Goal: Task Accomplishment & Management: Use online tool/utility

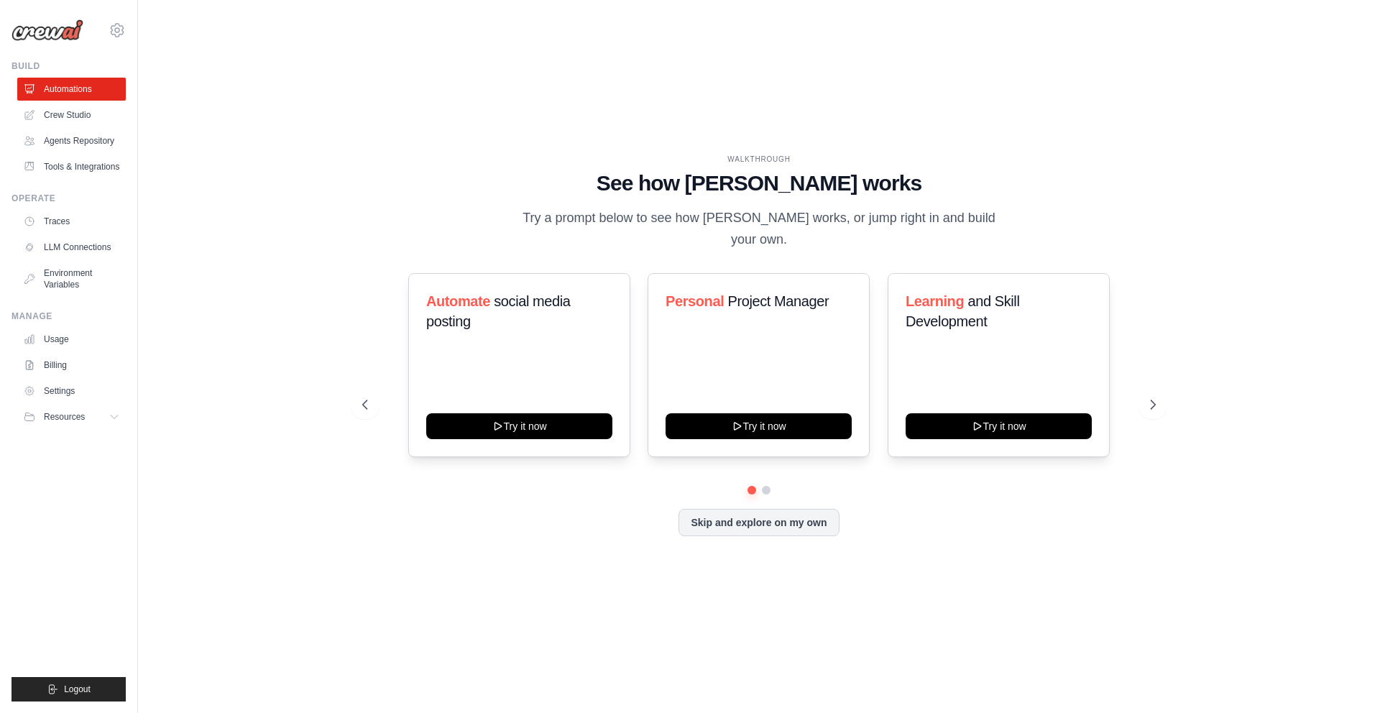
click at [239, 304] on div "WALKTHROUGH See how CrewAI works Try a prompt below to see how CrewAI works, or…" at bounding box center [759, 356] width 1196 height 684
click at [770, 507] on button "Skip and explore on my own" at bounding box center [758, 520] width 160 height 27
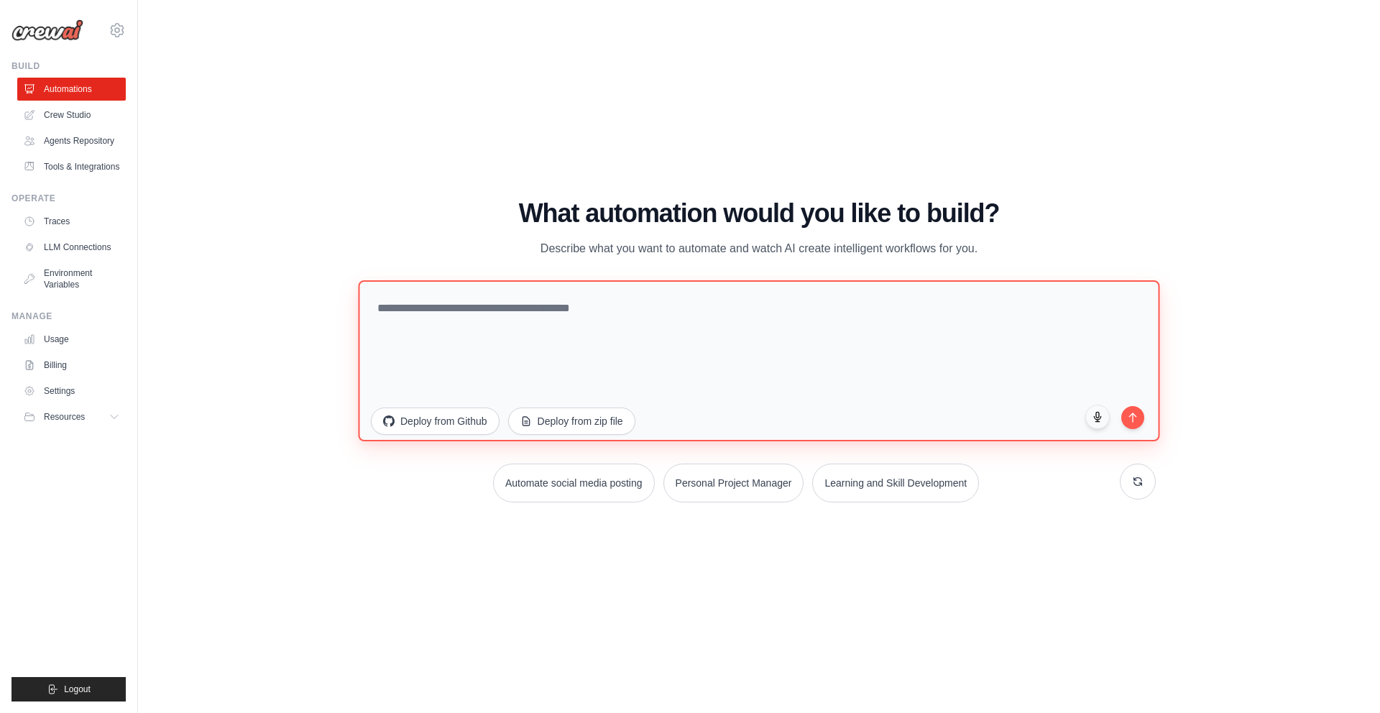
click at [760, 369] on textarea at bounding box center [758, 360] width 801 height 161
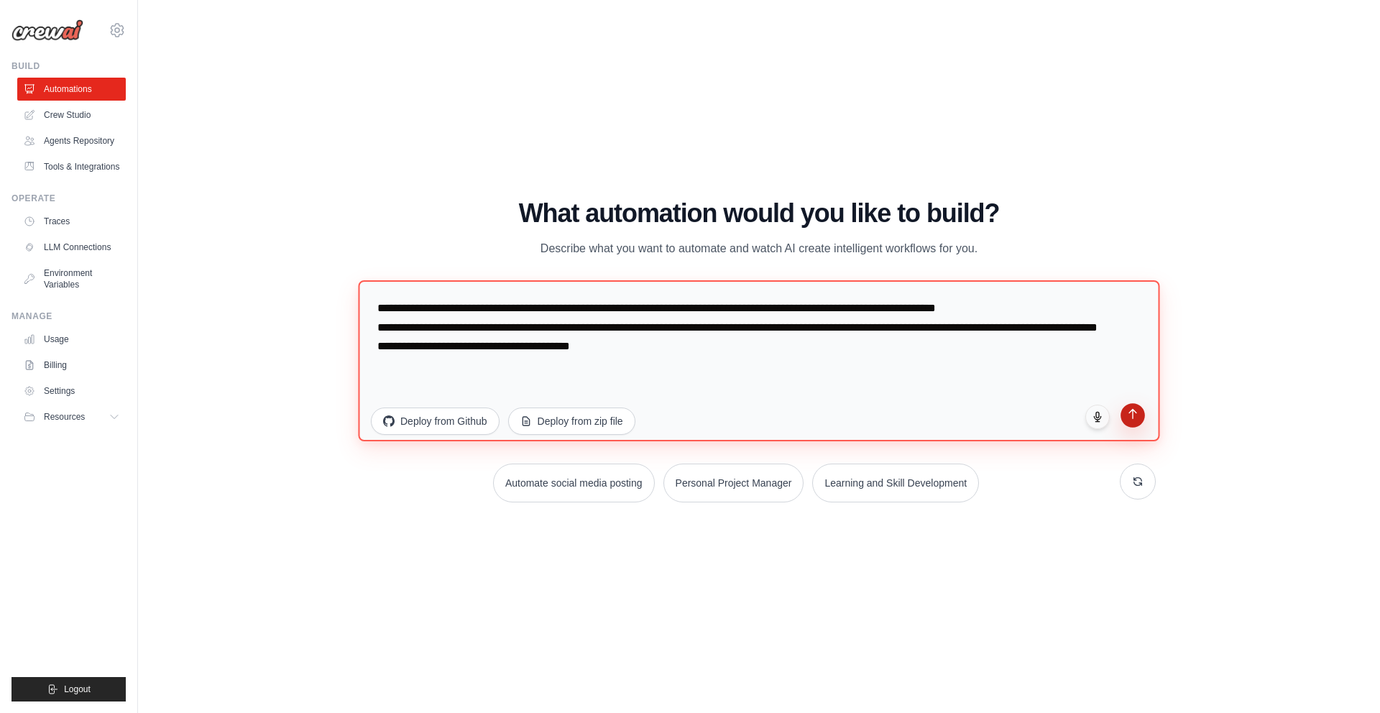
type textarea "**********"
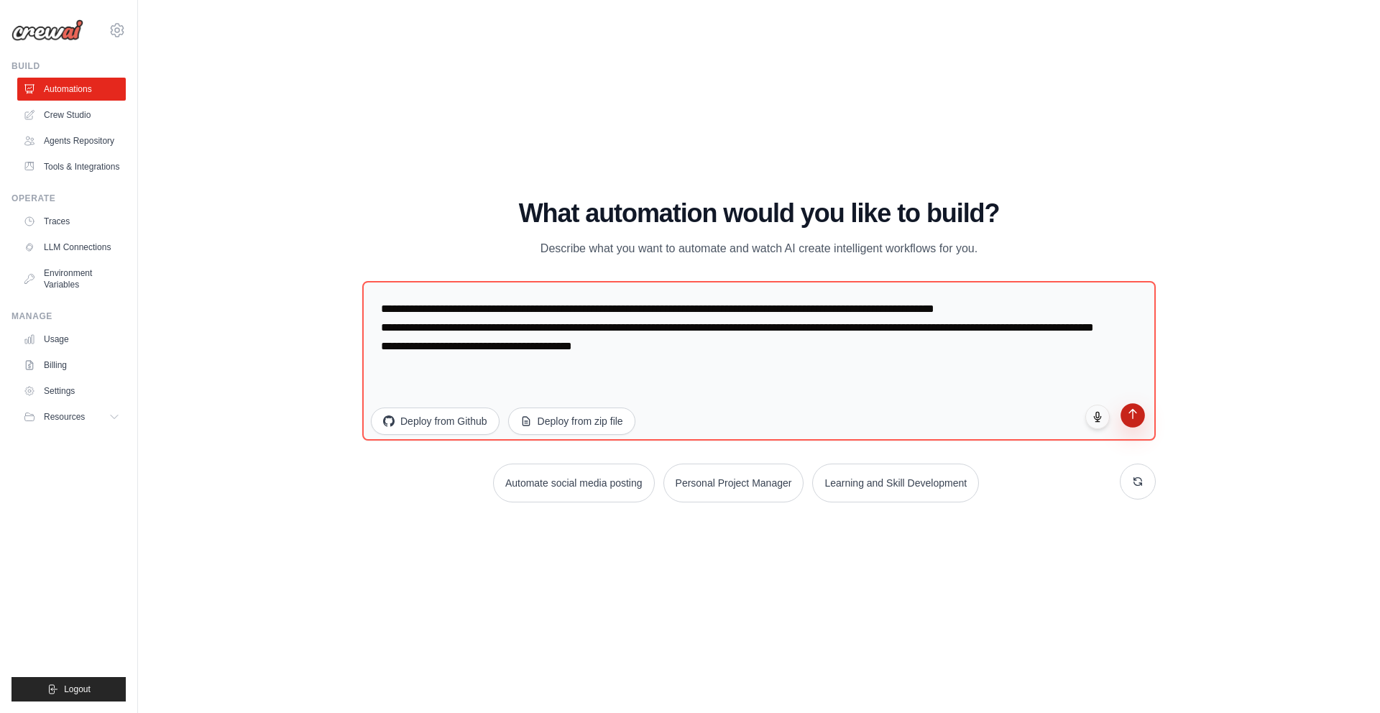
click at [1140, 414] on button "submit" at bounding box center [1132, 415] width 24 height 24
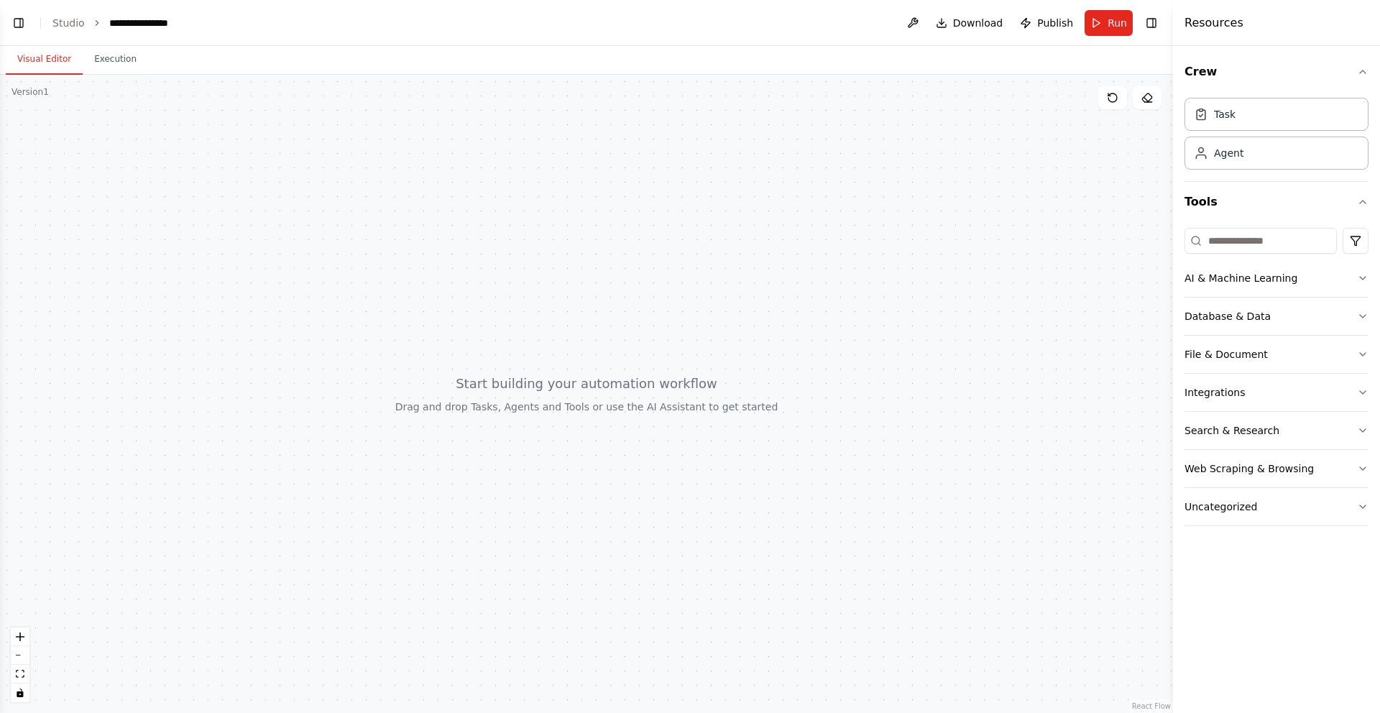
click at [10, 11] on header "**********" at bounding box center [586, 23] width 1173 height 46
click at [14, 20] on button "Toggle Left Sidebar" at bounding box center [19, 23] width 20 height 20
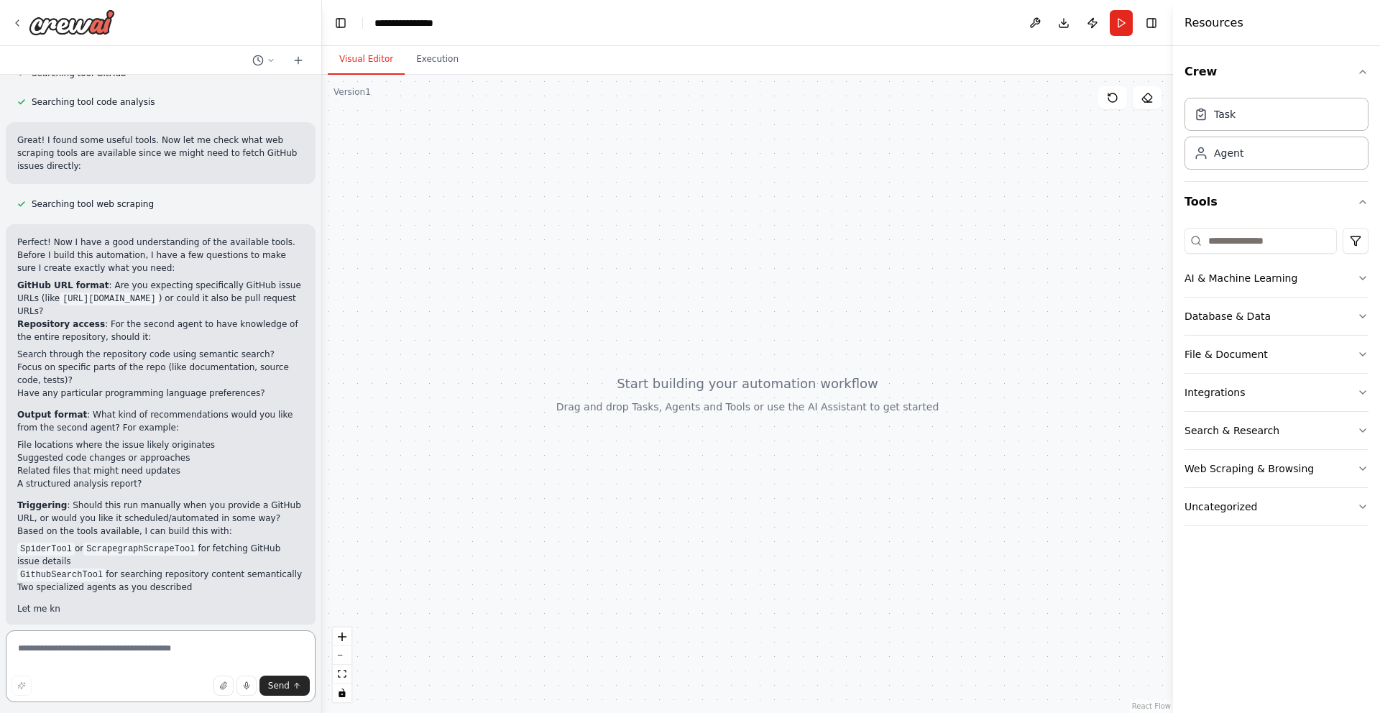
scroll to position [257, 0]
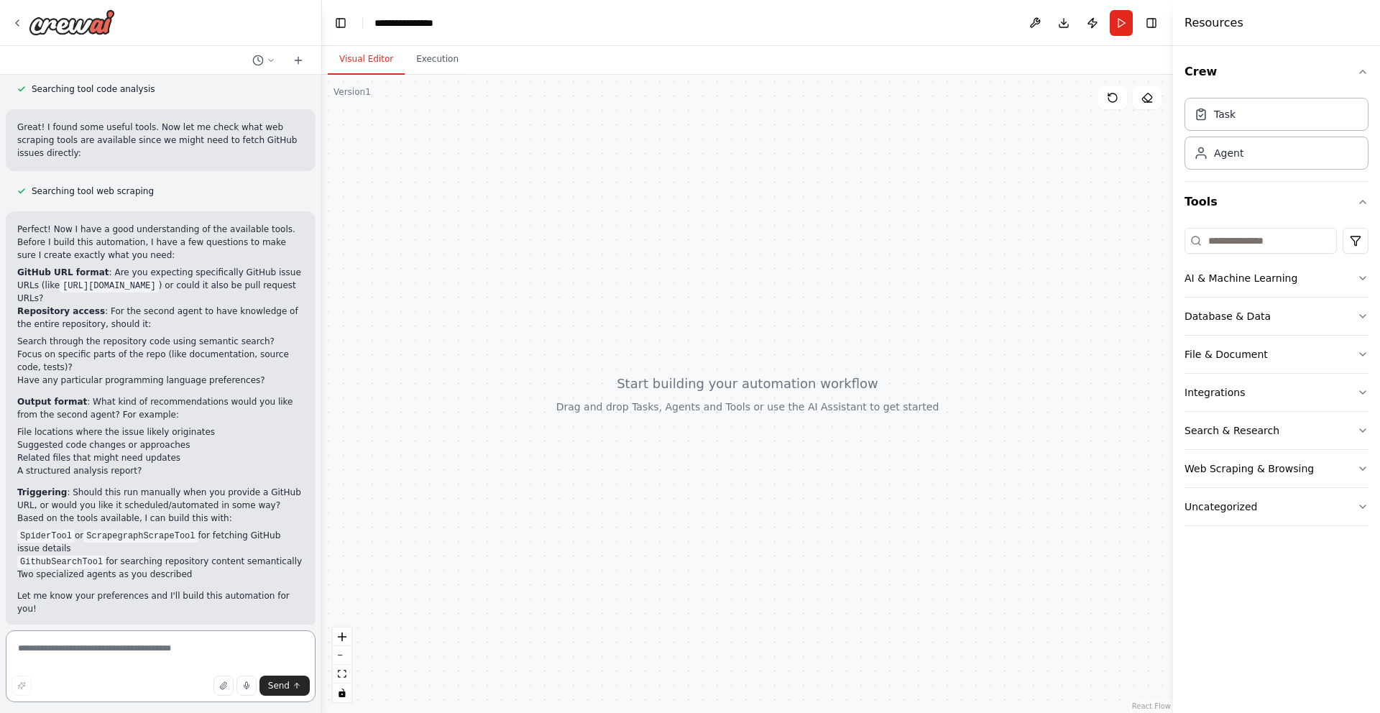
click at [100, 669] on textarea at bounding box center [161, 666] width 310 height 72
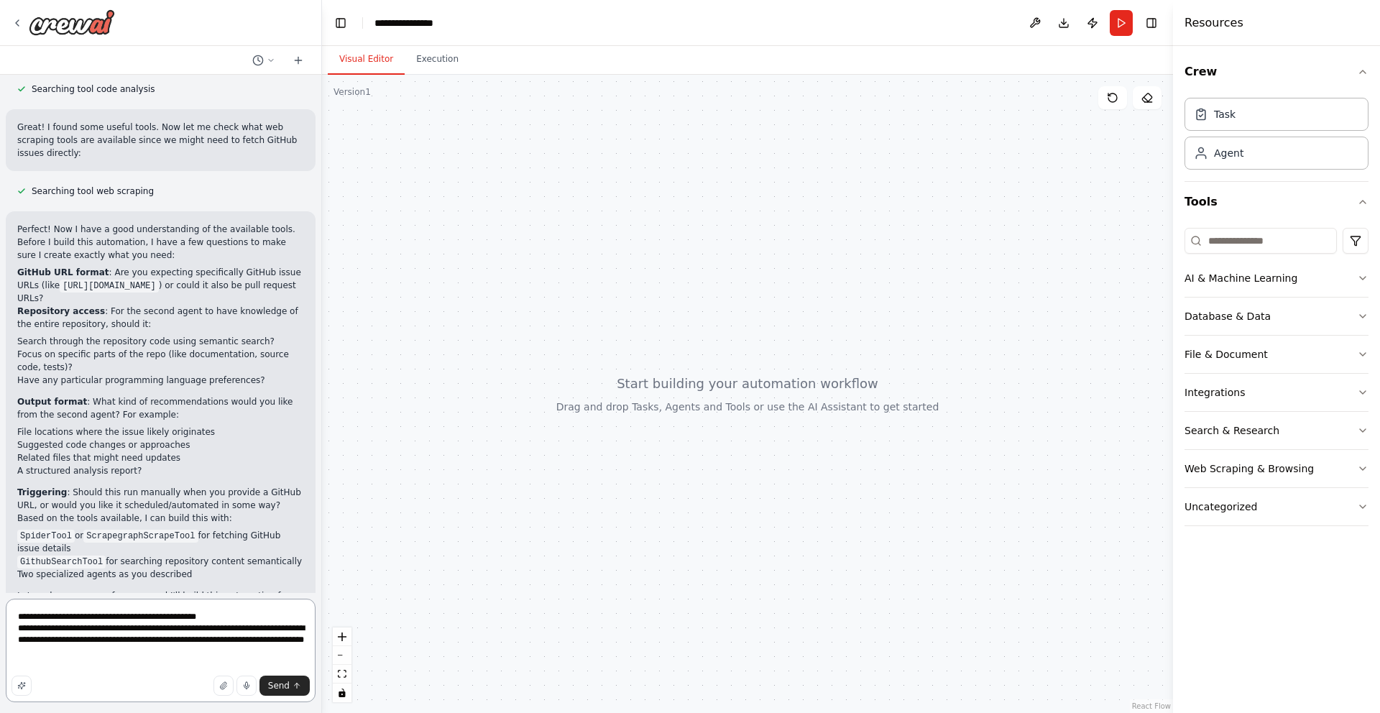
click at [230, 617] on textarea "**********" at bounding box center [161, 650] width 310 height 103
click at [208, 644] on textarea "**********" at bounding box center [161, 644] width 310 height 115
click at [208, 647] on textarea "**********" at bounding box center [161, 644] width 310 height 115
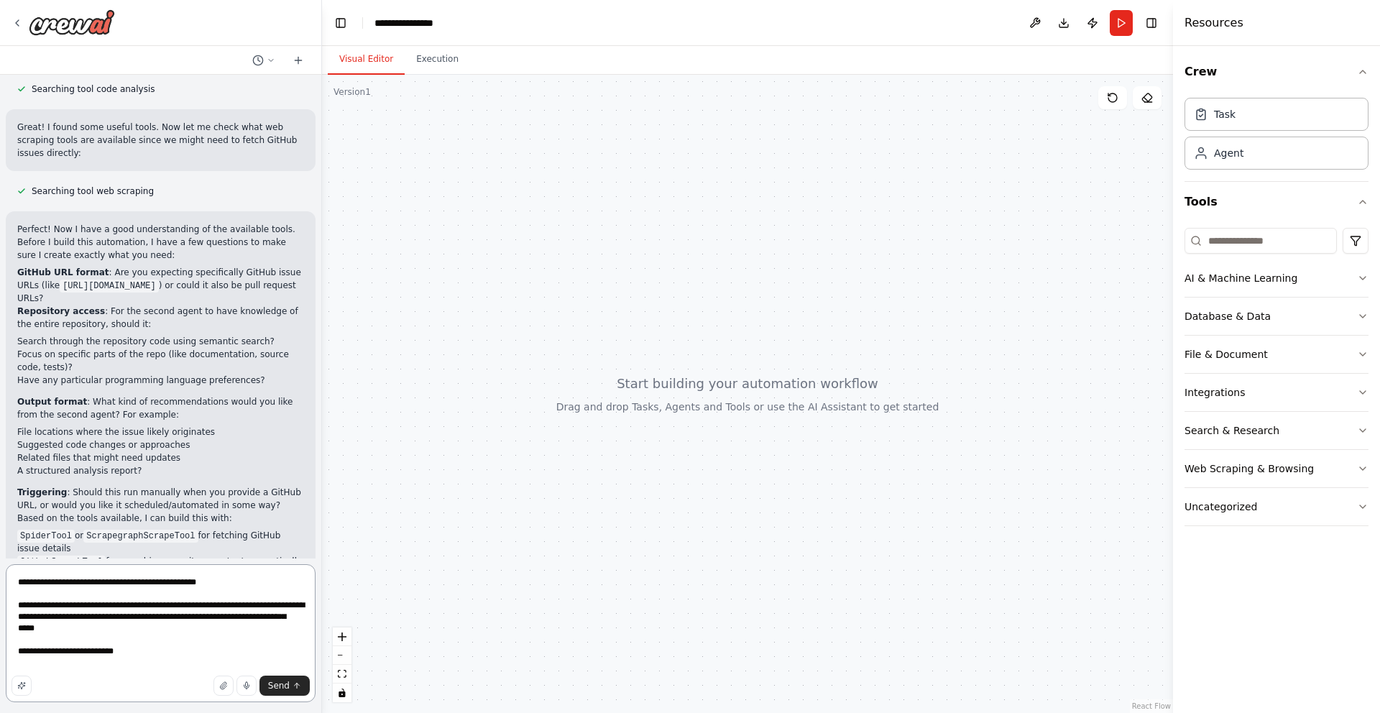
scroll to position [323, 0]
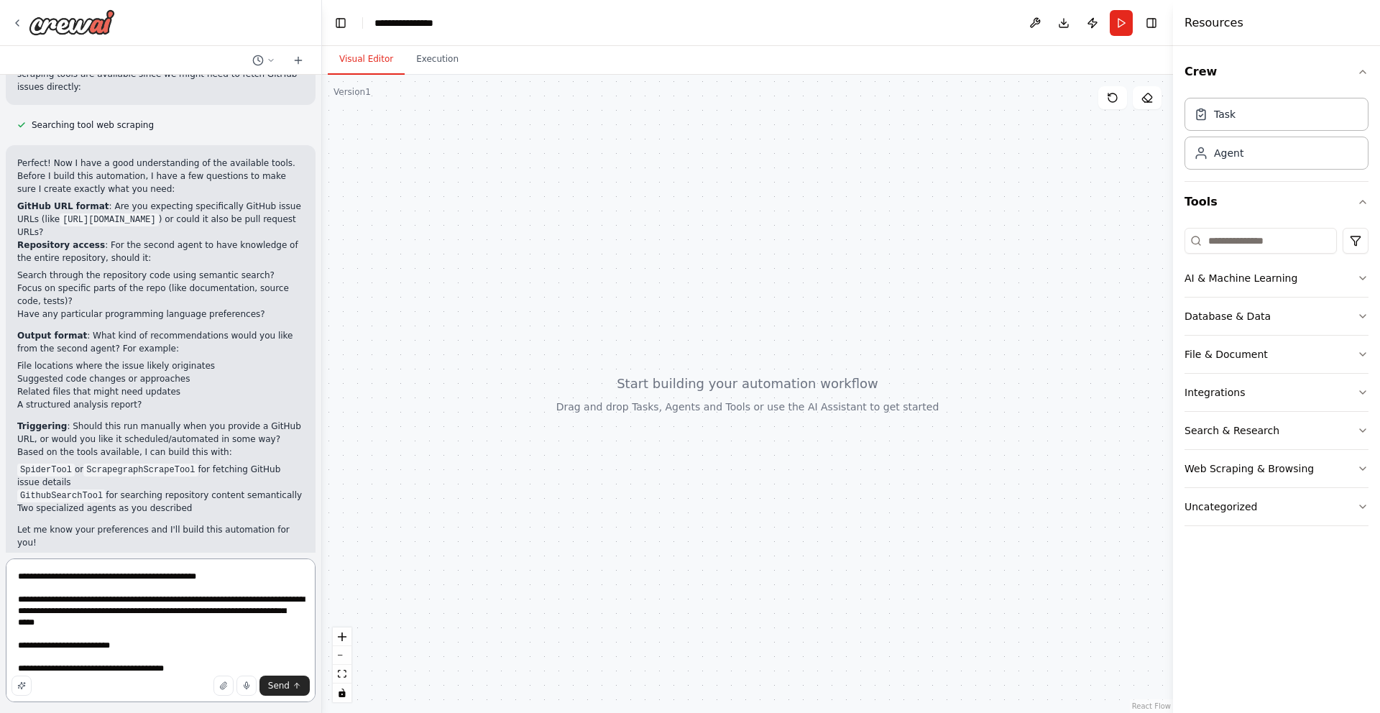
type textarea "**********"
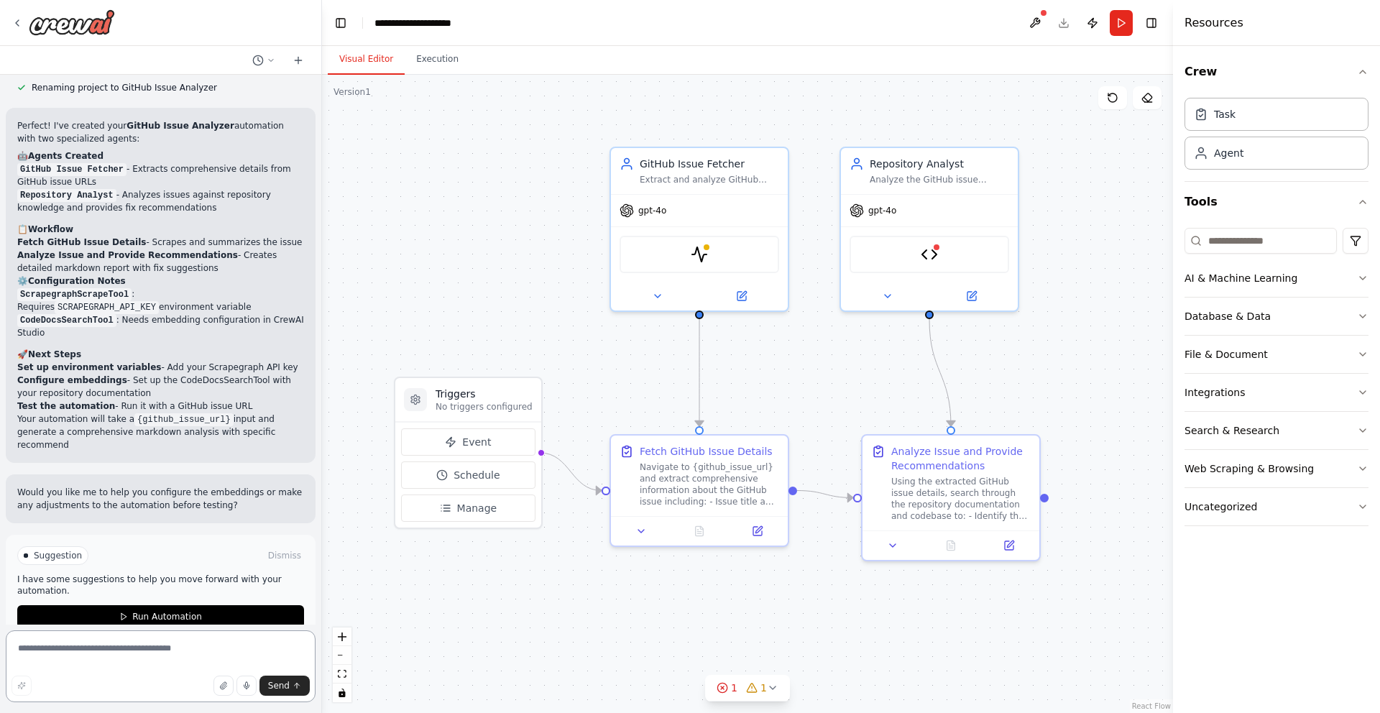
scroll to position [1470, 0]
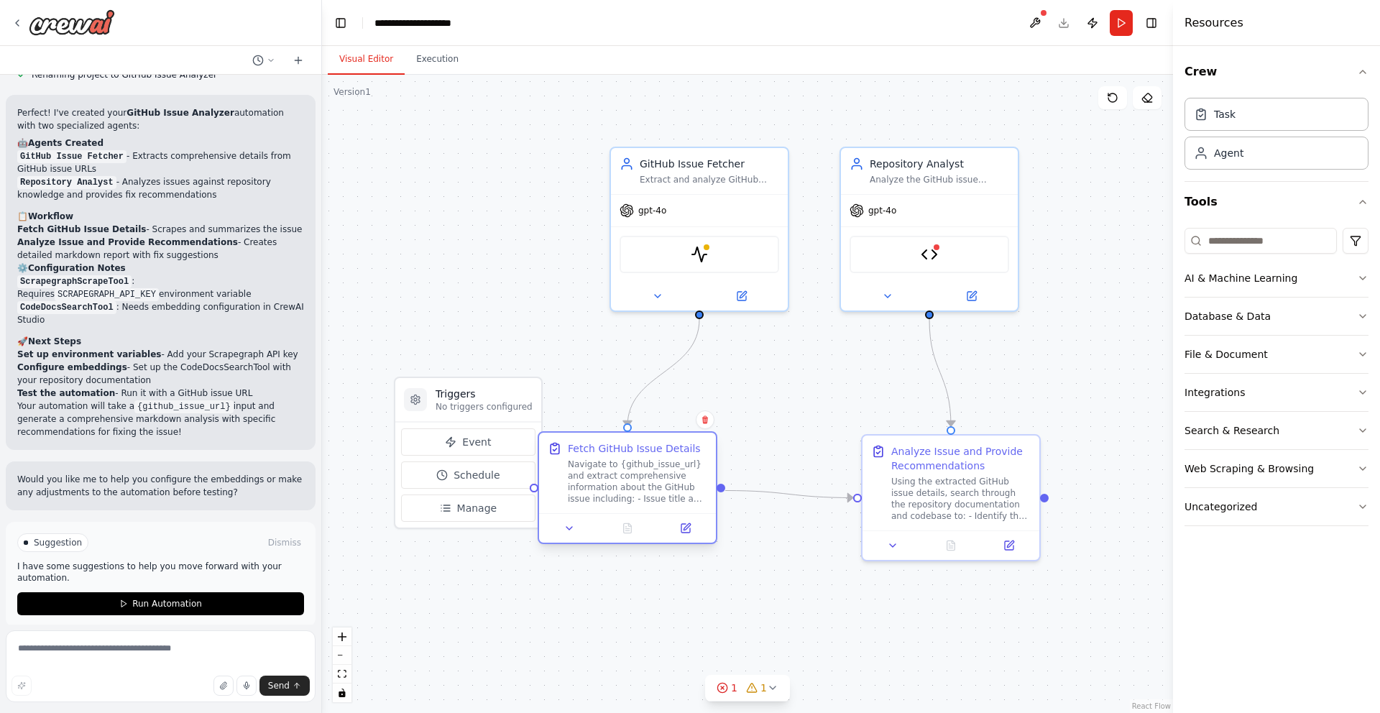
drag, startPoint x: 740, startPoint y: 481, endPoint x: 666, endPoint y: 479, distance: 74.1
click at [666, 479] on div "Navigate to {github_issue_url} and extract comprehensive information about the …" at bounding box center [637, 481] width 139 height 46
drag, startPoint x: 678, startPoint y: 481, endPoint x: 742, endPoint y: 476, distance: 64.2
click at [742, 476] on div "Navigate to {github_issue_url} and extract comprehensive information about the …" at bounding box center [694, 481] width 139 height 46
drag, startPoint x: 742, startPoint y: 476, endPoint x: 752, endPoint y: 475, distance: 10.1
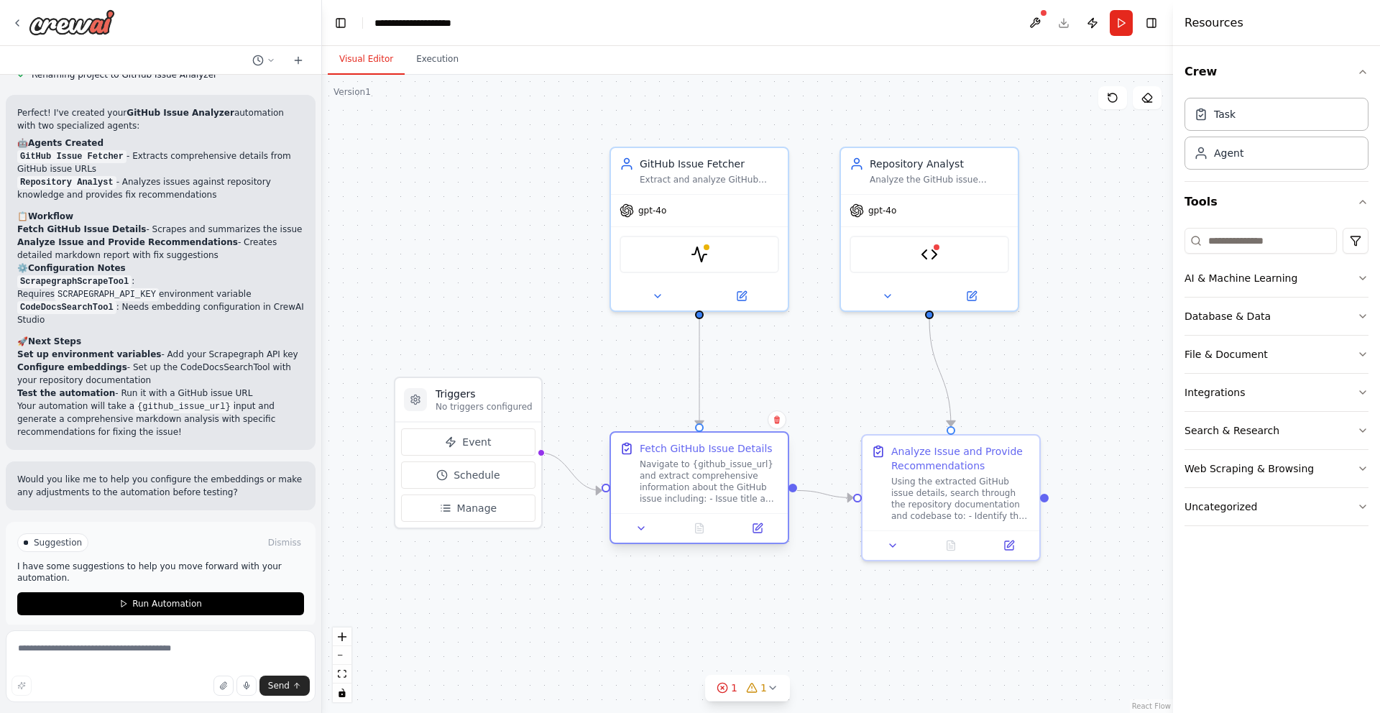
click at [752, 475] on div "Navigate to {github_issue_url} and extract comprehensive information about the …" at bounding box center [709, 481] width 139 height 46
drag, startPoint x: 910, startPoint y: 476, endPoint x: 888, endPoint y: 471, distance: 22.8
click at [888, 471] on div "Analyze Issue and Provide Recommendations Using the extracted GitHub issue deta…" at bounding box center [938, 480] width 139 height 78
drag, startPoint x: 1023, startPoint y: 500, endPoint x: 1035, endPoint y: 500, distance: 12.2
click at [1035, 500] on div ".deletable-edge-delete-btn { width: 20px; height: 20px; border: 0px solid #ffff…" at bounding box center [747, 394] width 851 height 638
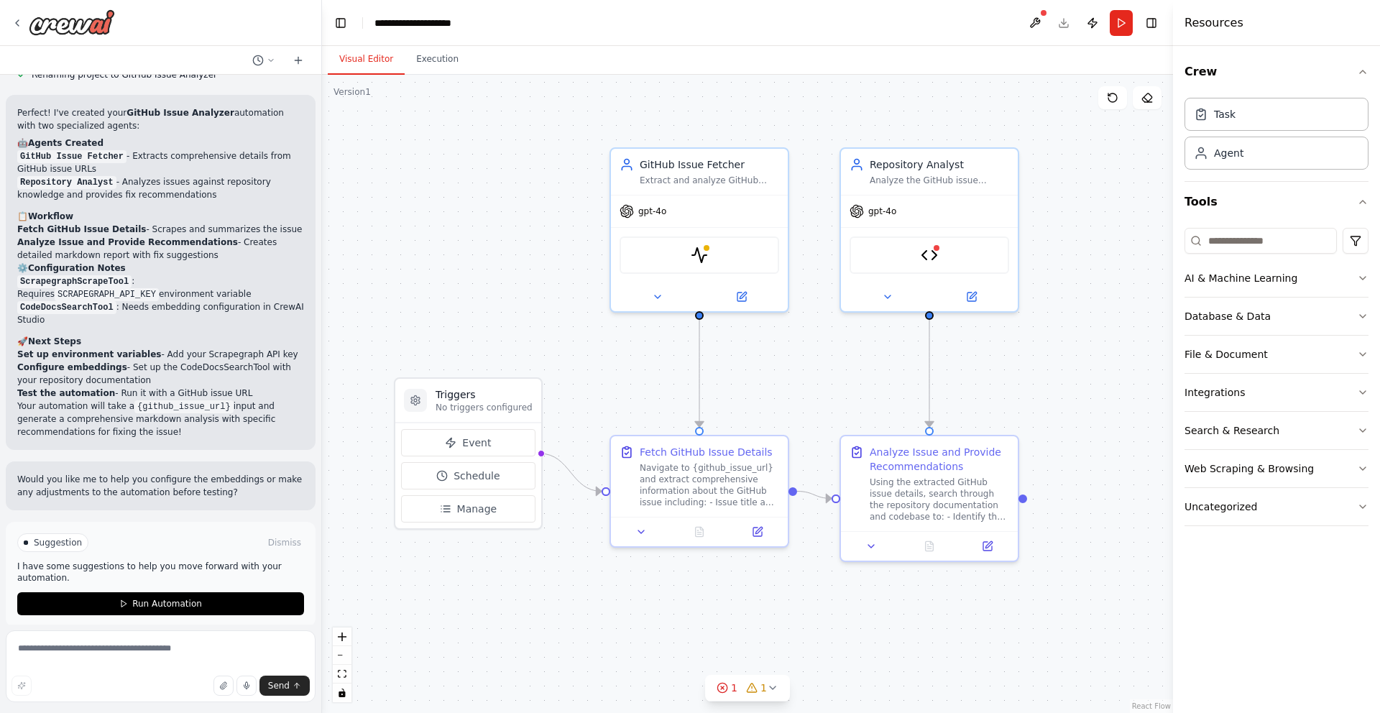
click at [744, 587] on div ".deletable-edge-delete-btn { width: 20px; height: 20px; border: 0px solid #ffff…" at bounding box center [747, 394] width 851 height 638
drag, startPoint x: 722, startPoint y: 512, endPoint x: 719, endPoint y: 525, distance: 12.7
click at [719, 525] on div "Fetch GitHub Issue Details Navigate to {github_issue_url} and extract comprehen…" at bounding box center [699, 488] width 177 height 80
click at [646, 568] on div ".deletable-edge-delete-btn { width: 20px; height: 20px; border: 0px solid #ffff…" at bounding box center [747, 394] width 851 height 638
click at [661, 295] on icon at bounding box center [657, 293] width 11 height 11
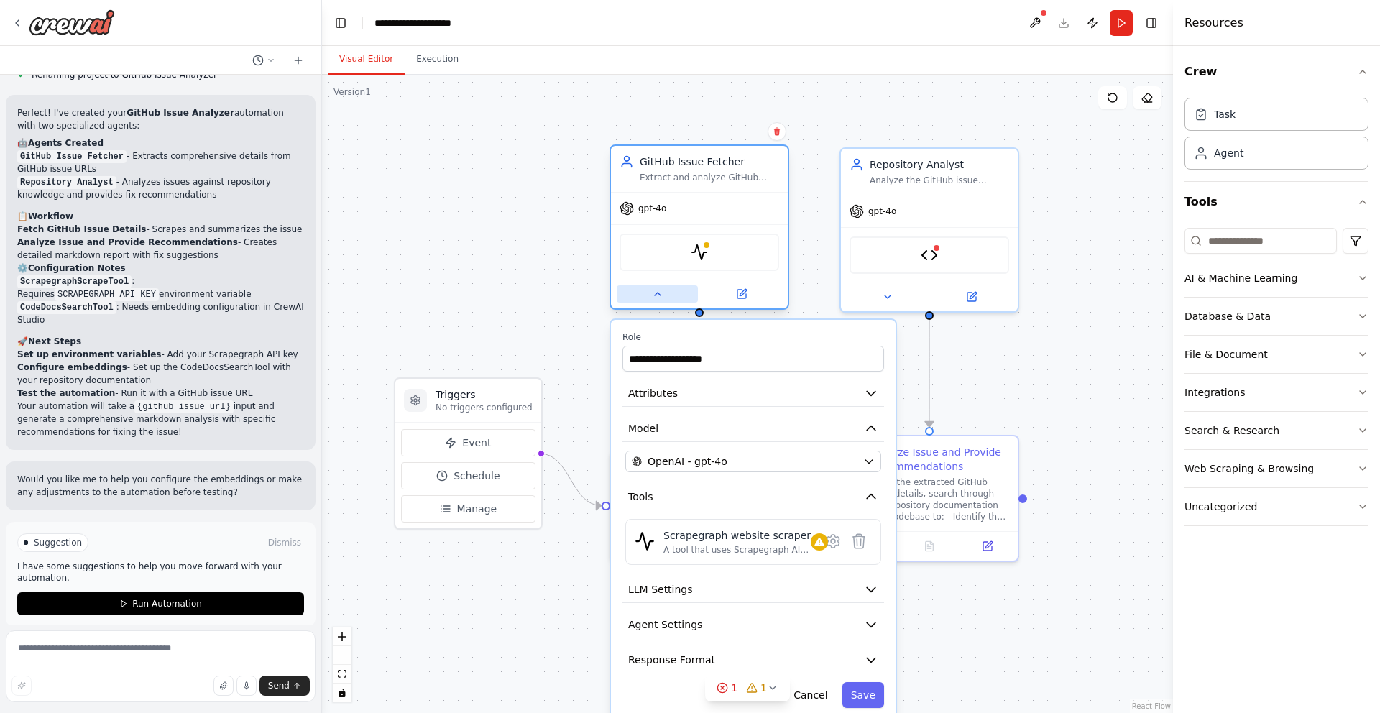
click at [661, 295] on icon at bounding box center [657, 293] width 11 height 11
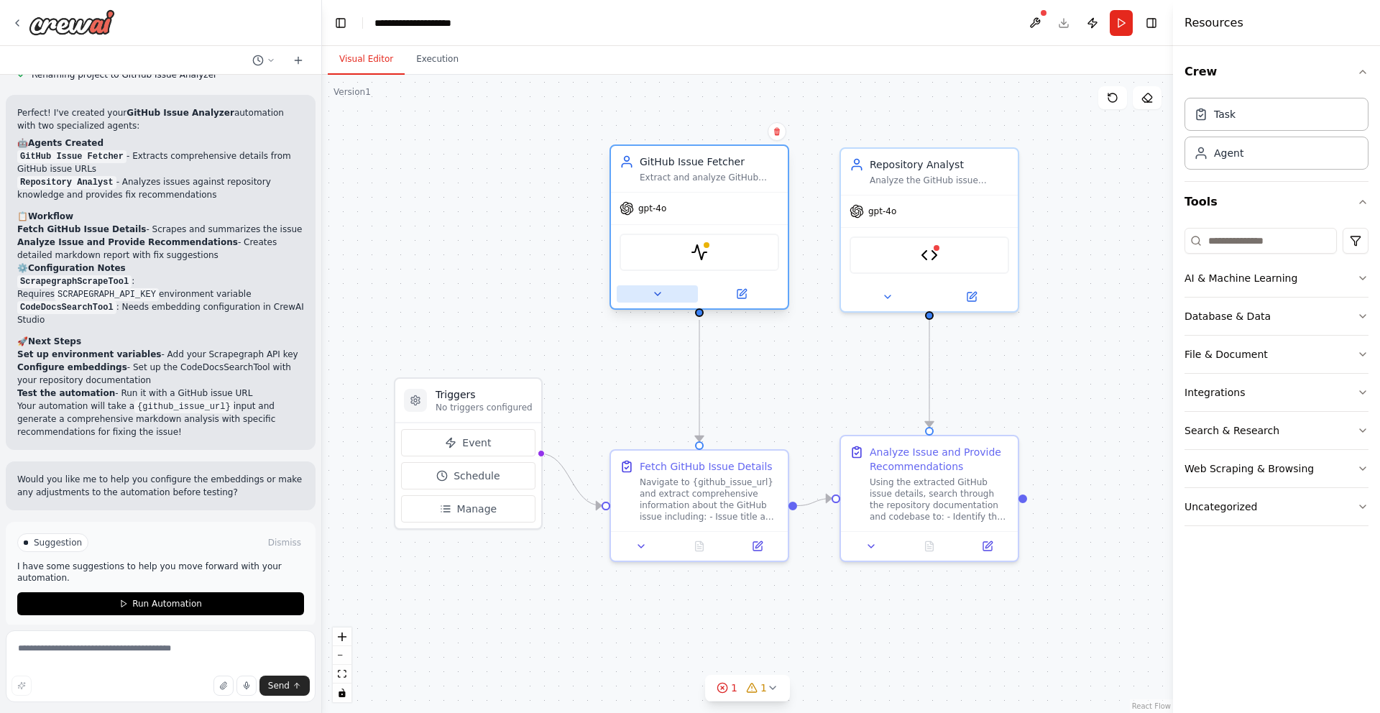
click at [661, 295] on icon at bounding box center [657, 293] width 11 height 11
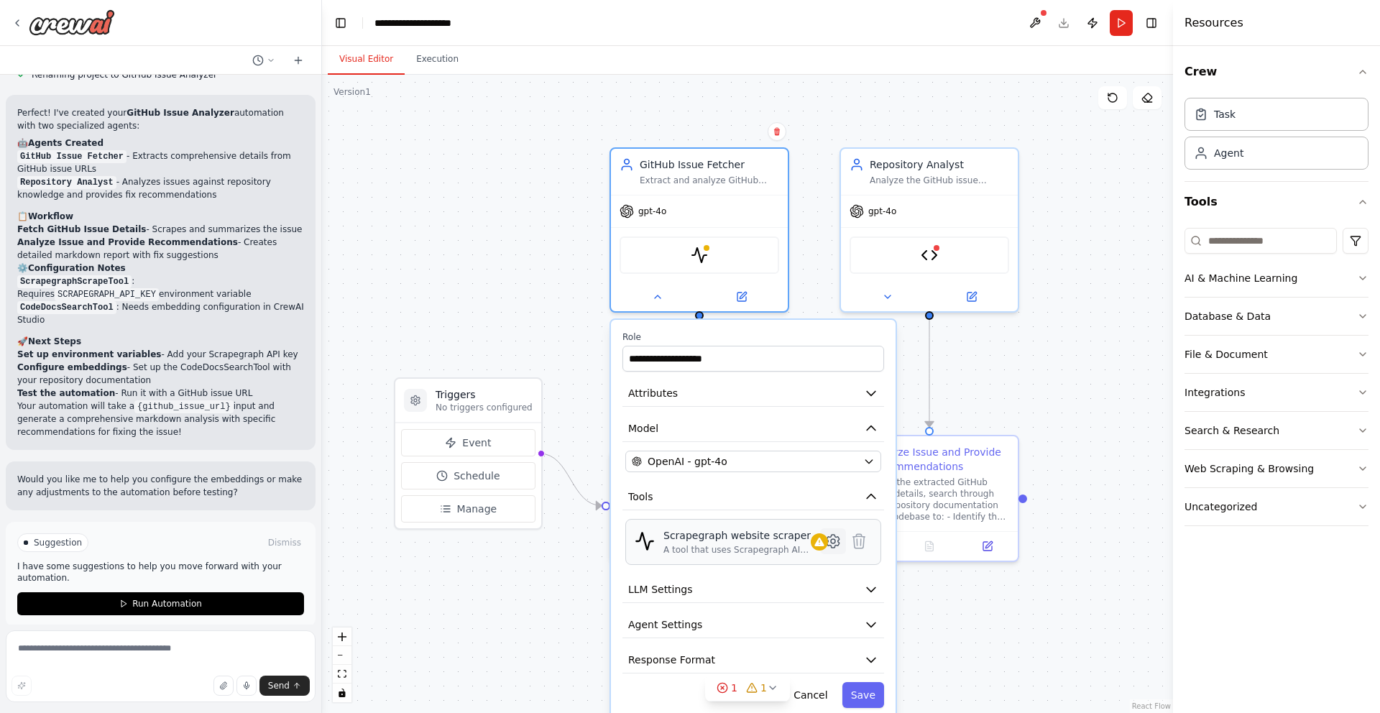
click at [835, 537] on icon at bounding box center [832, 541] width 12 height 13
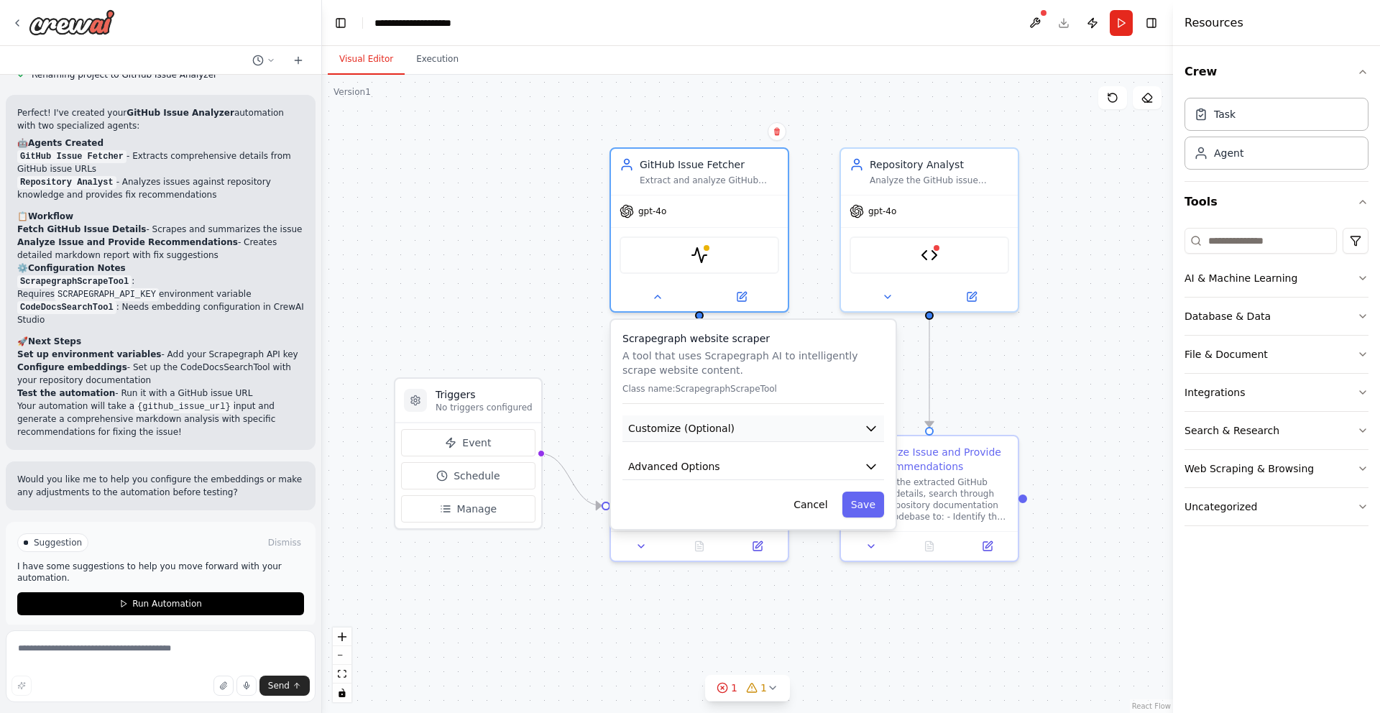
click at [734, 430] on button "Customize (Optional)" at bounding box center [753, 428] width 262 height 27
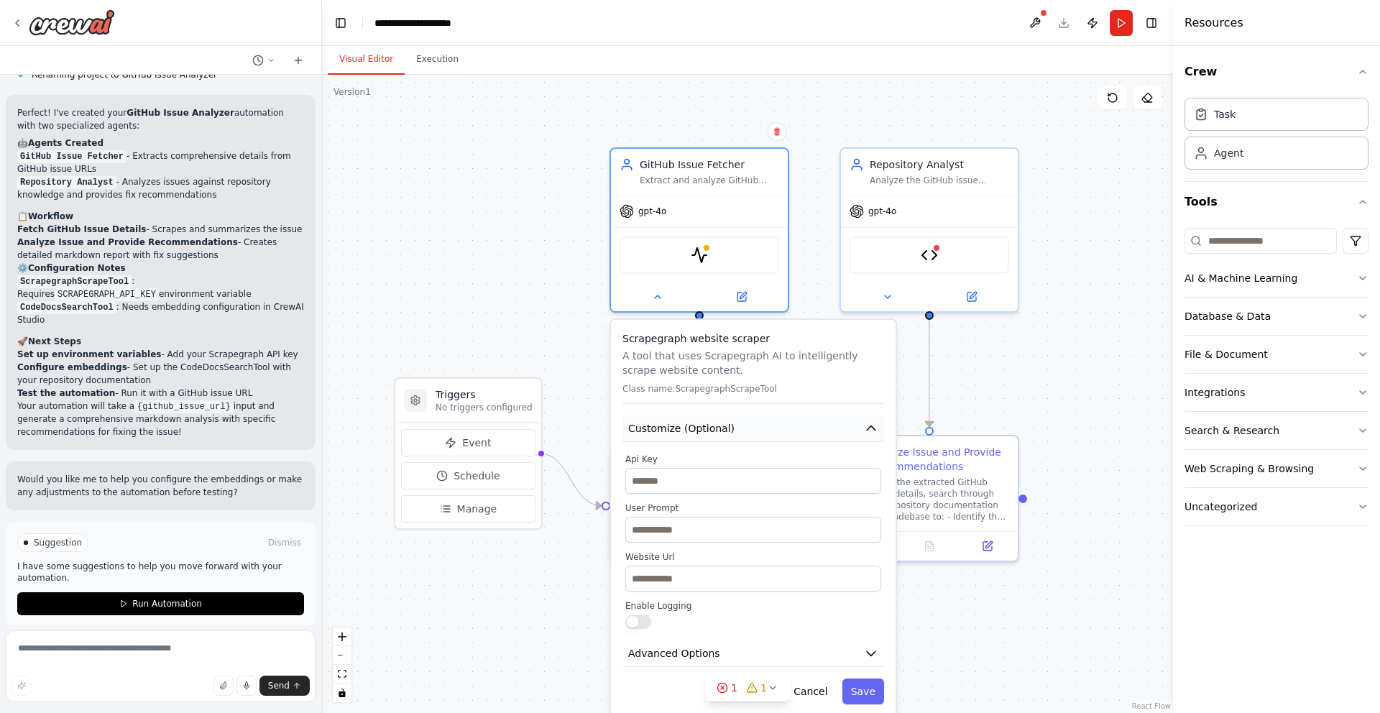
click at [734, 430] on button "Customize (Optional)" at bounding box center [753, 428] width 262 height 27
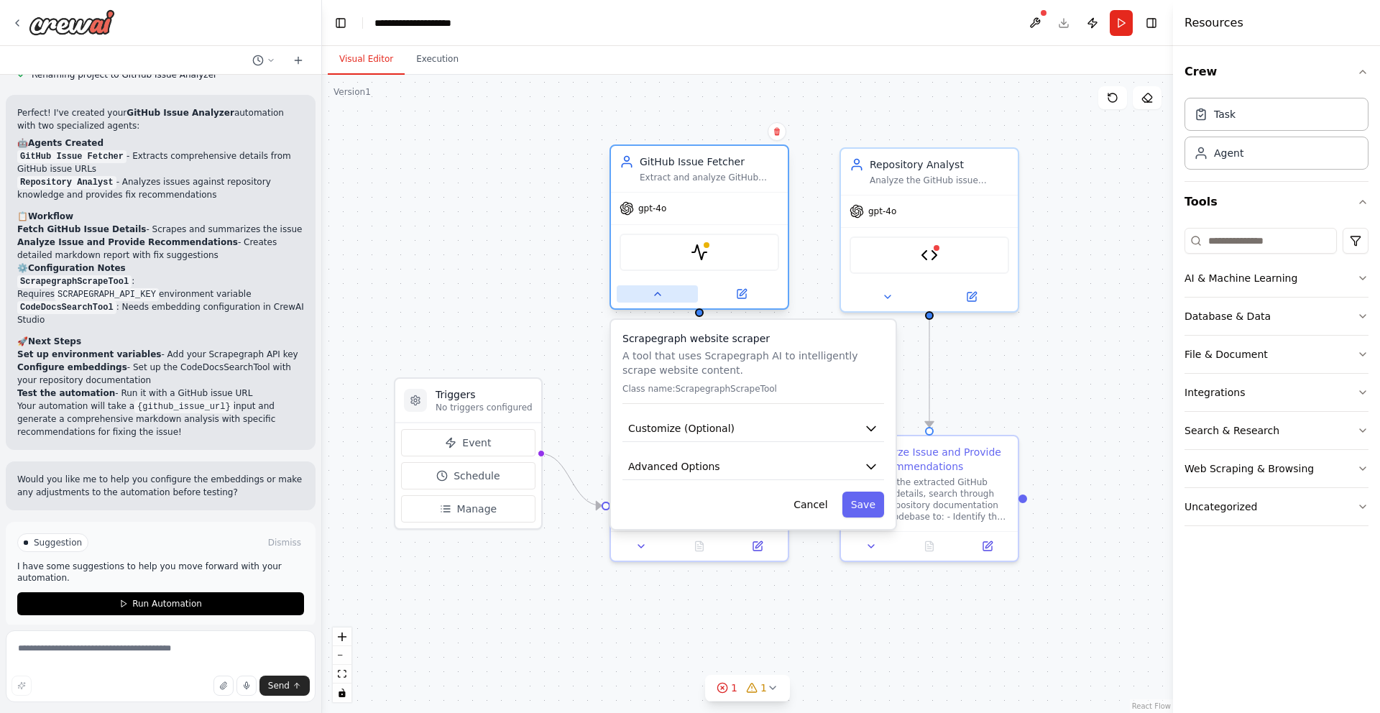
click at [662, 297] on icon at bounding box center [657, 293] width 11 height 11
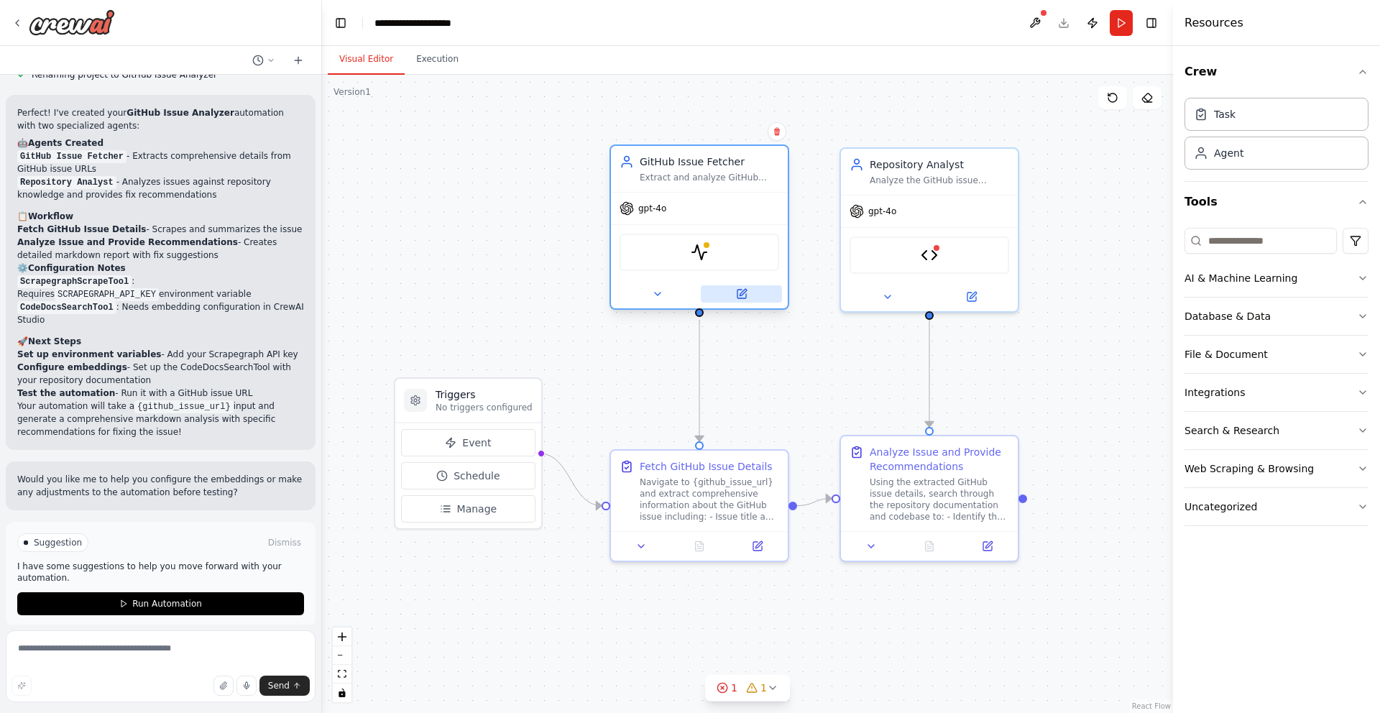
click at [737, 292] on icon at bounding box center [741, 294] width 9 height 9
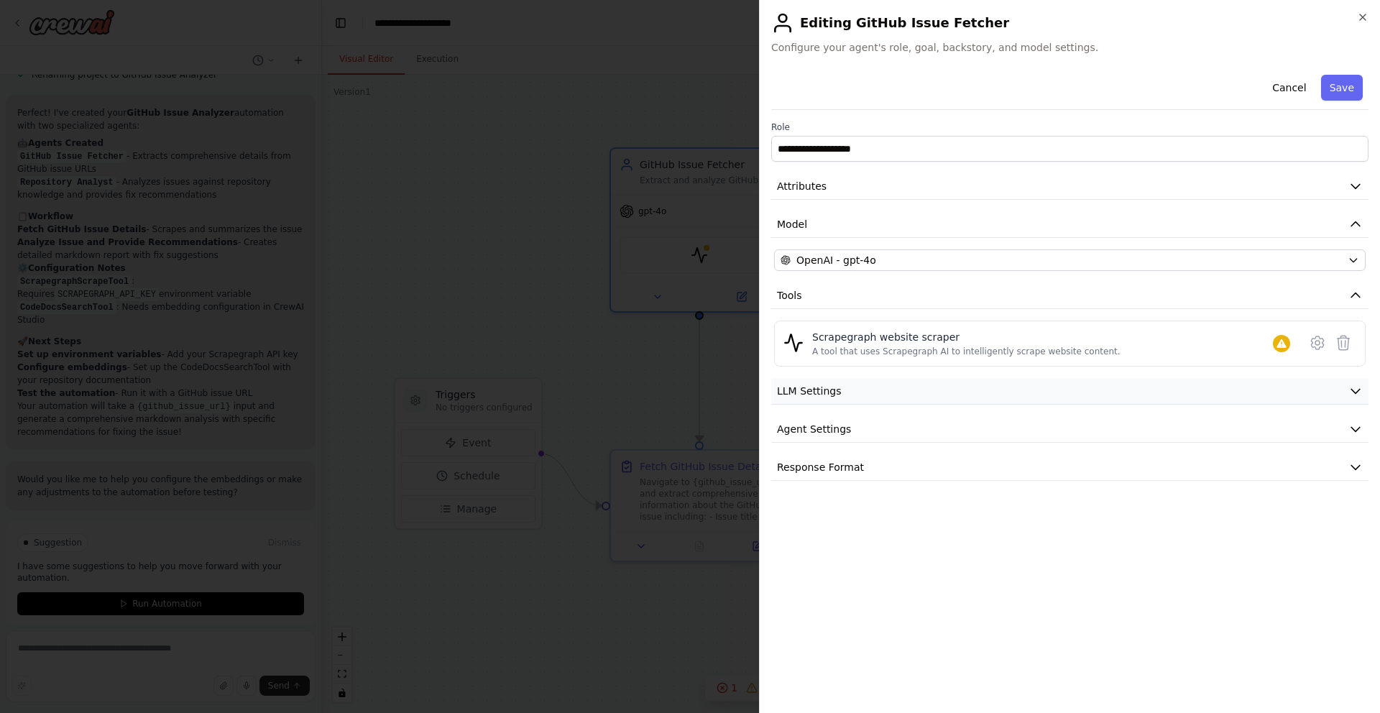
click at [839, 393] on span "LLM Settings" at bounding box center [809, 391] width 65 height 14
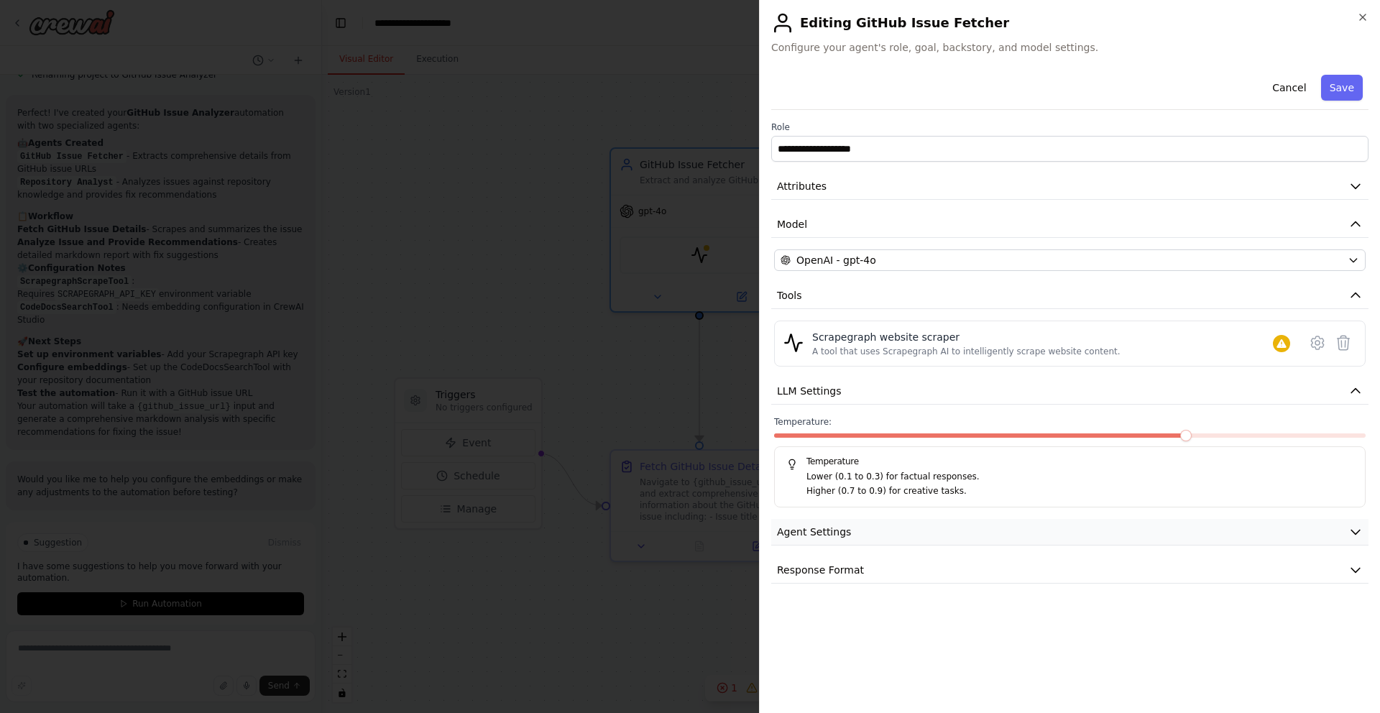
click at [863, 538] on button "Agent Settings" at bounding box center [1069, 532] width 597 height 27
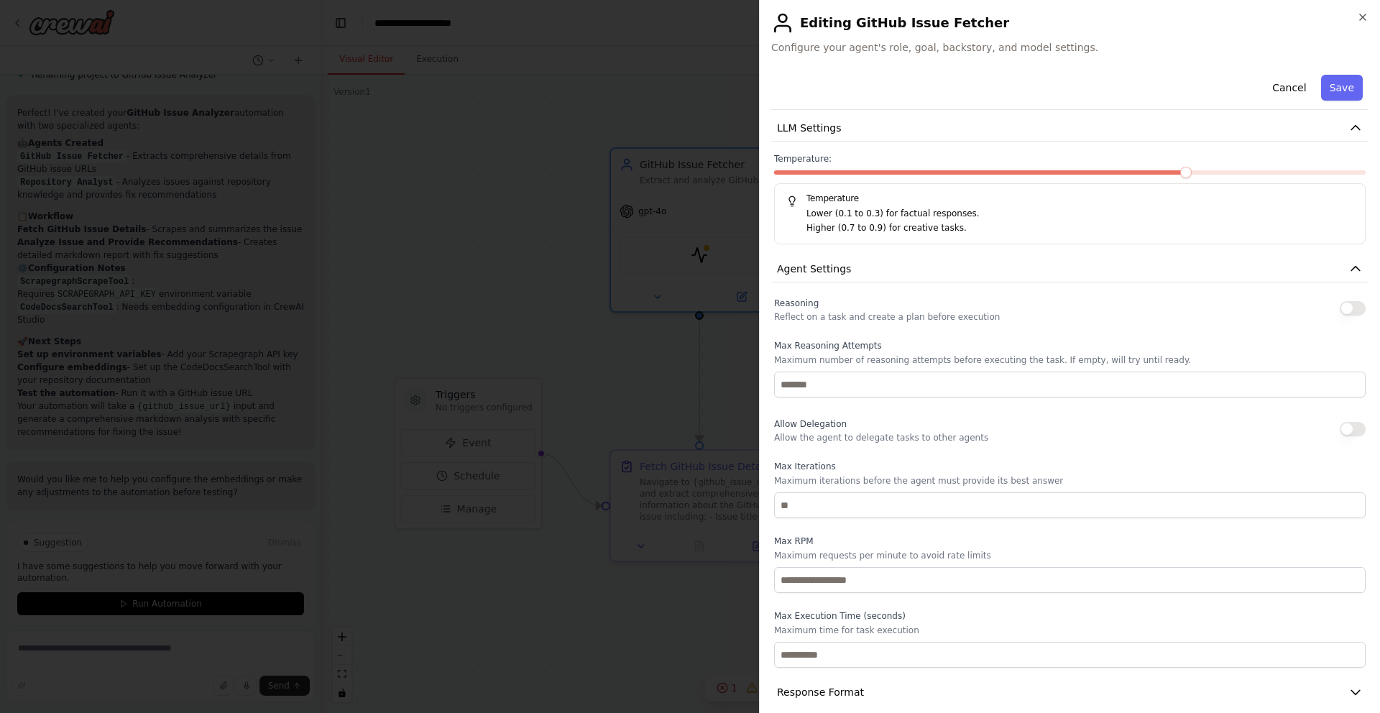
scroll to position [279, 0]
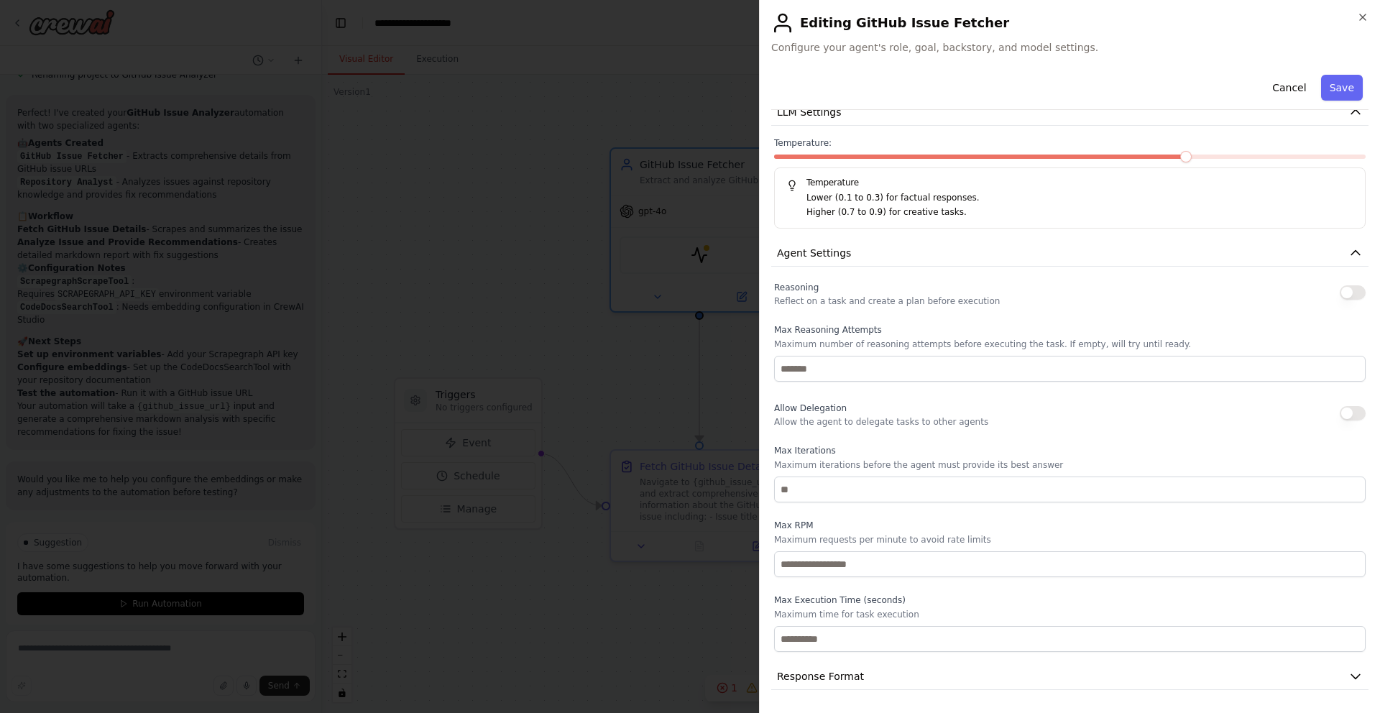
click at [841, 662] on div "**********" at bounding box center [1069, 240] width 597 height 900
click at [841, 666] on button "Response Format" at bounding box center [1069, 676] width 597 height 27
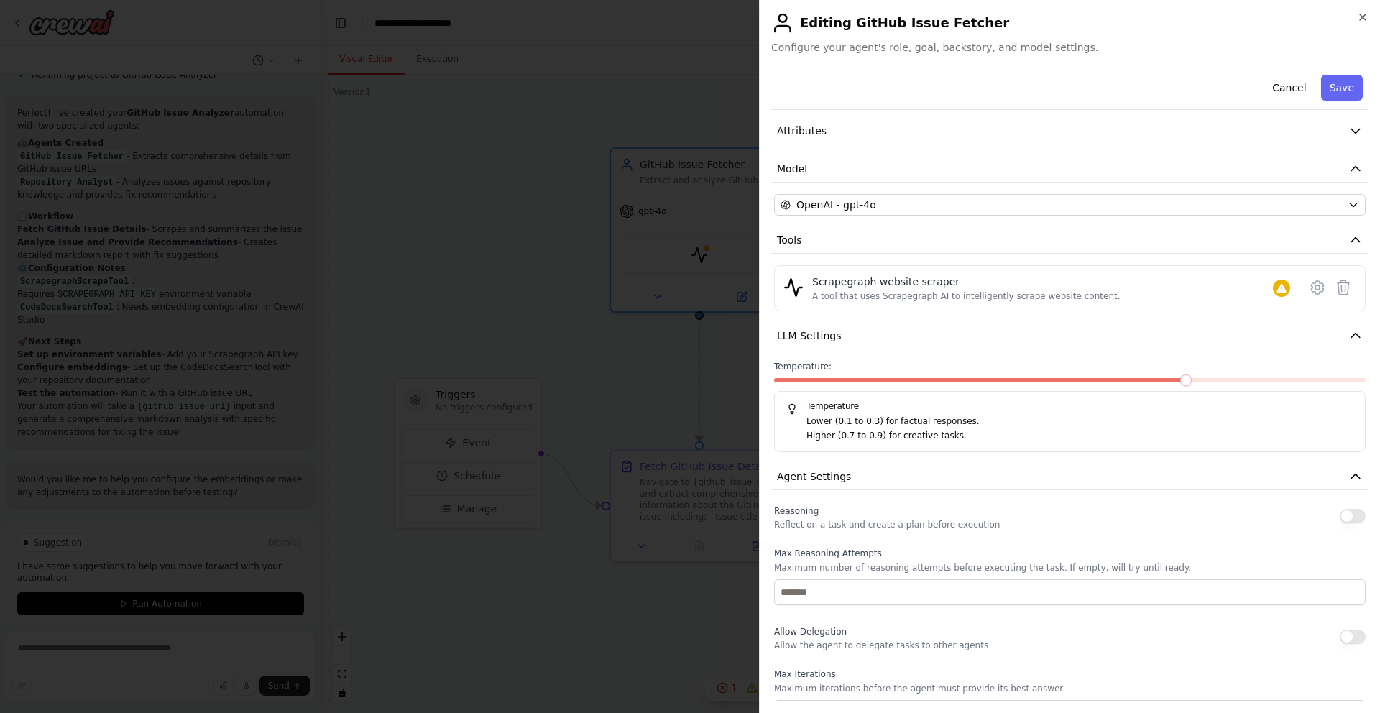
scroll to position [0, 0]
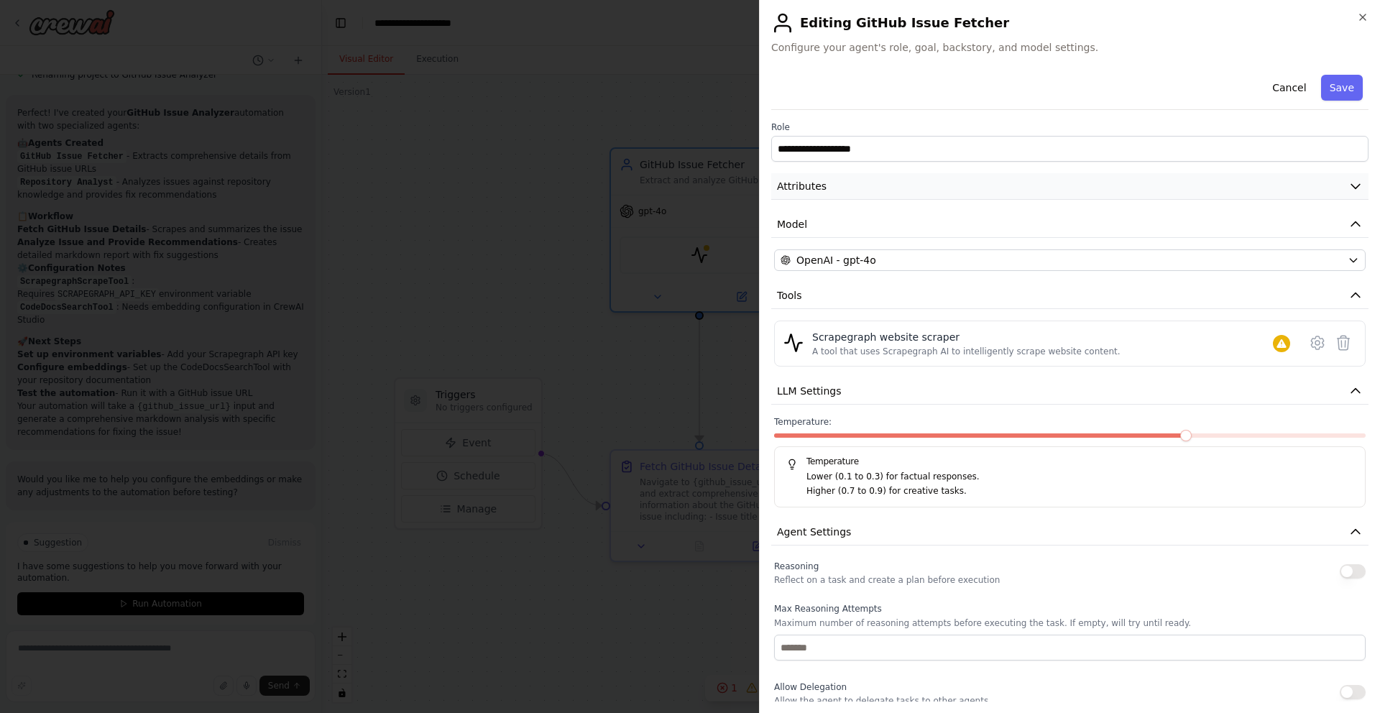
click at [929, 178] on button "Attributes" at bounding box center [1069, 186] width 597 height 27
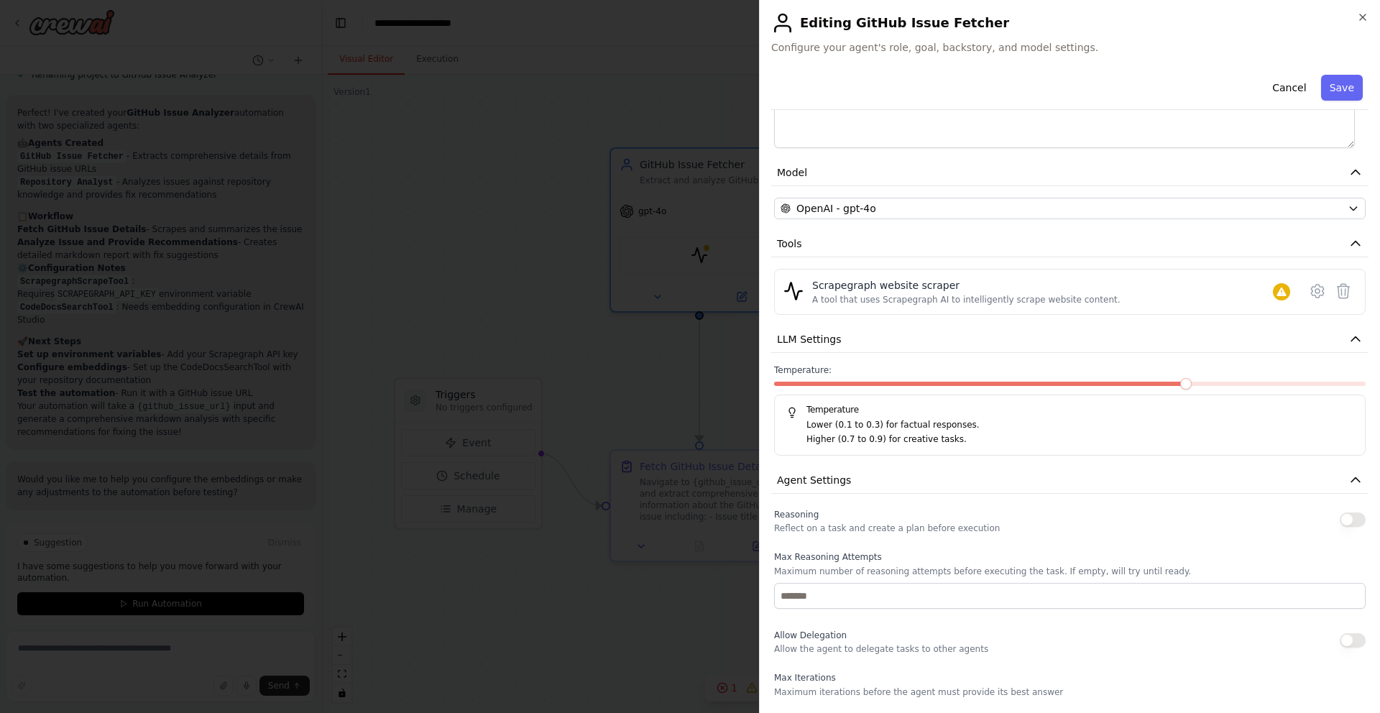
scroll to position [293, 0]
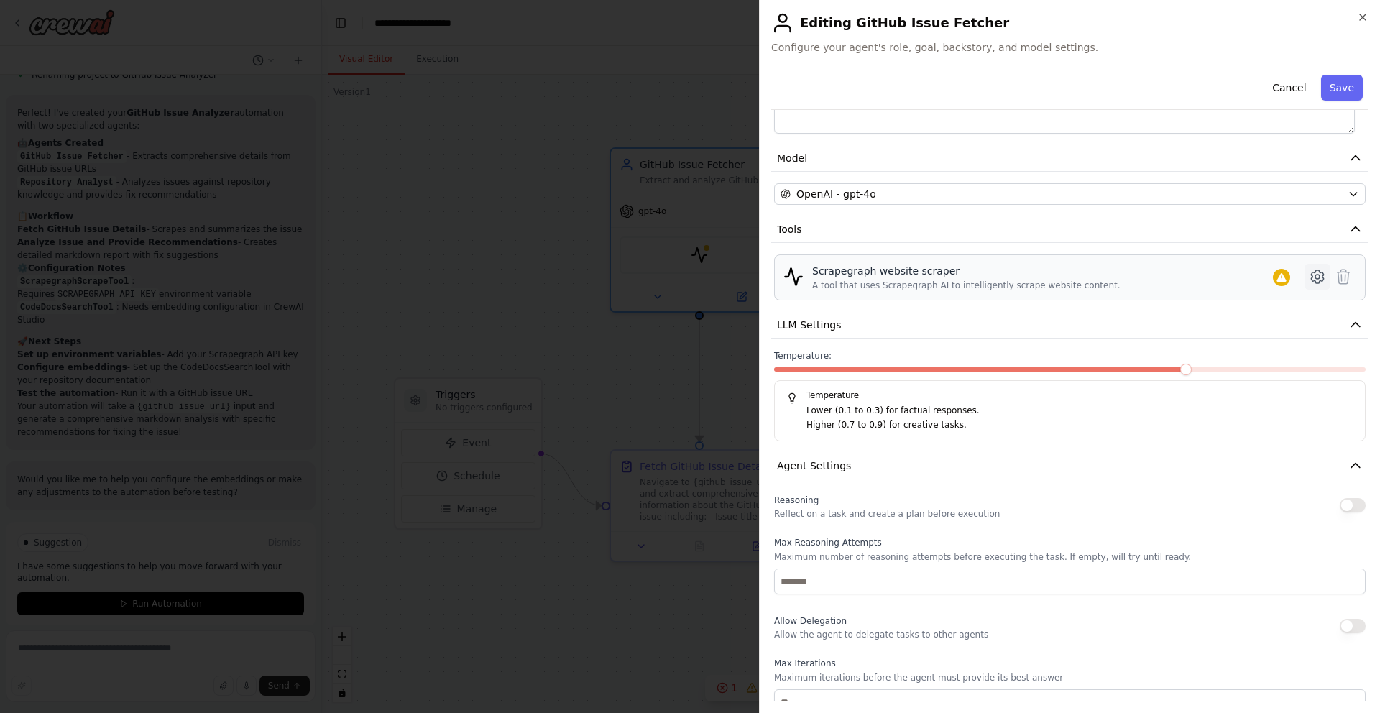
click at [1311, 272] on icon at bounding box center [1317, 276] width 12 height 13
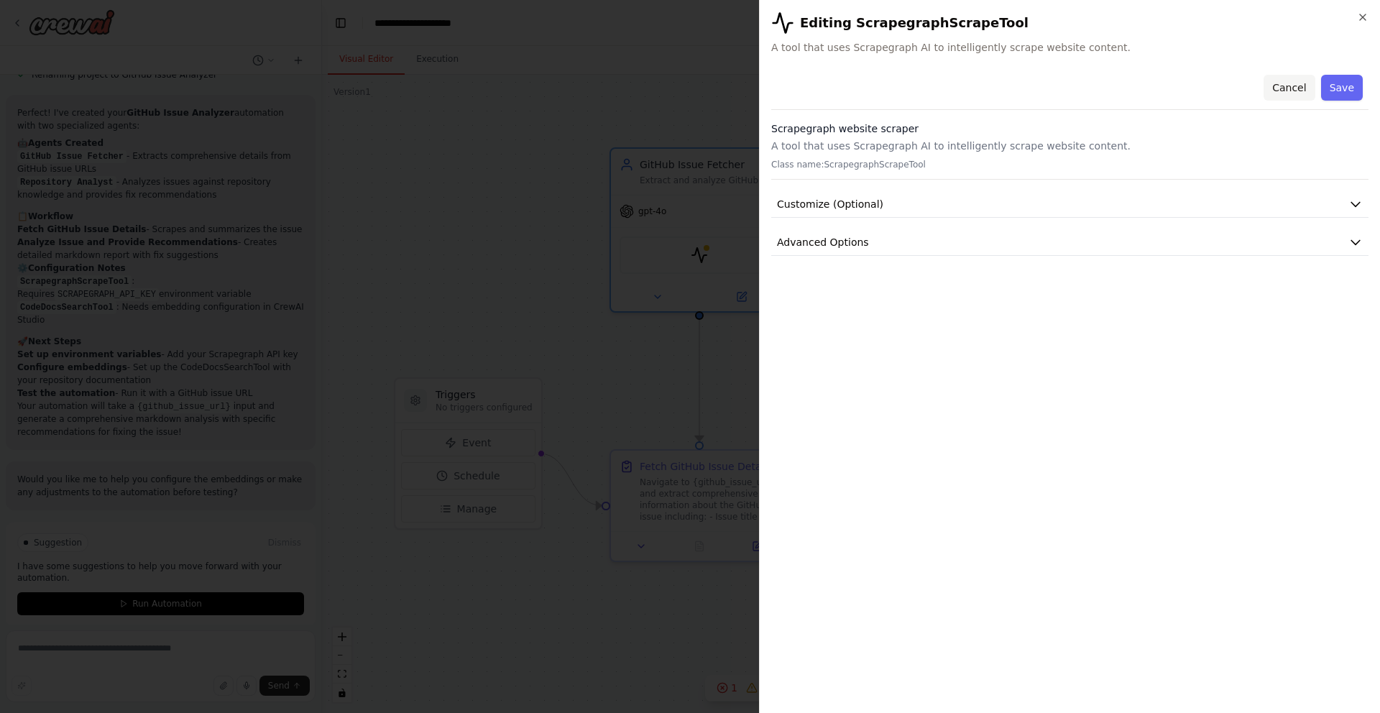
click at [1288, 85] on button "Cancel" at bounding box center [1288, 88] width 51 height 26
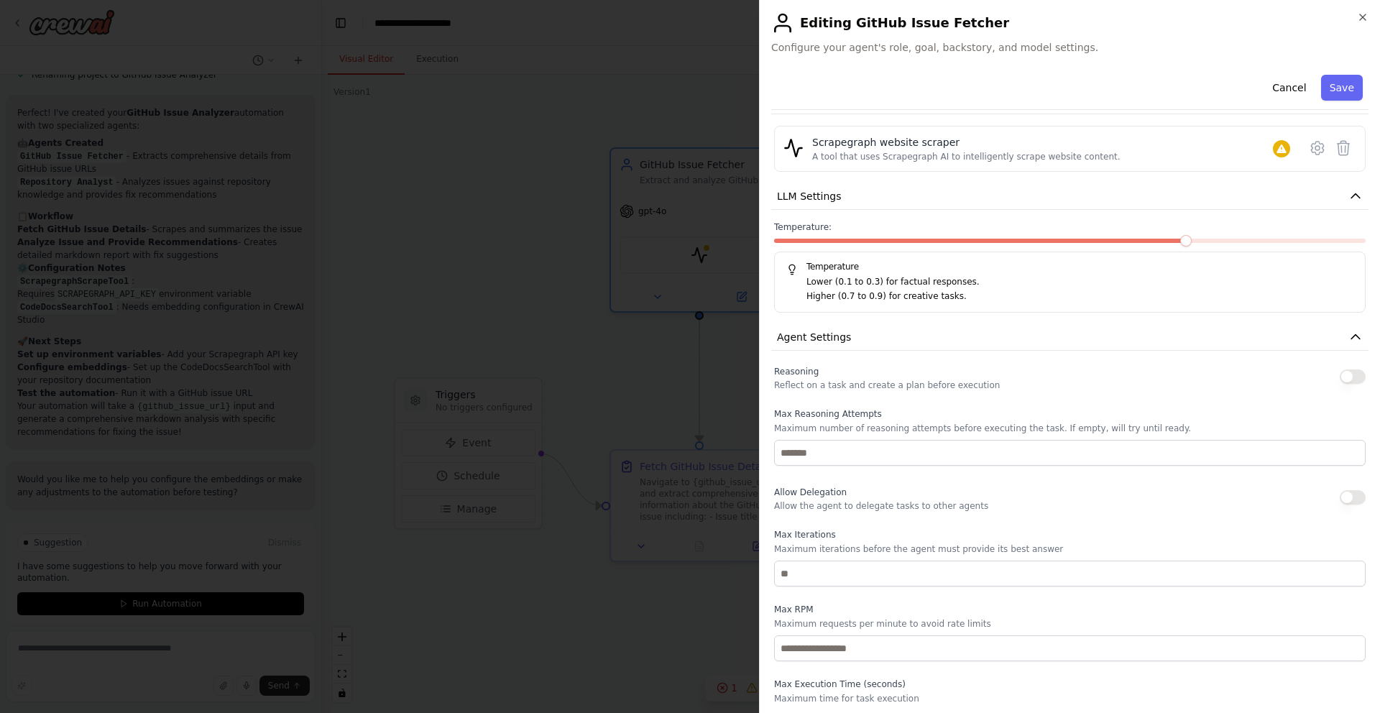
scroll to position [410, 0]
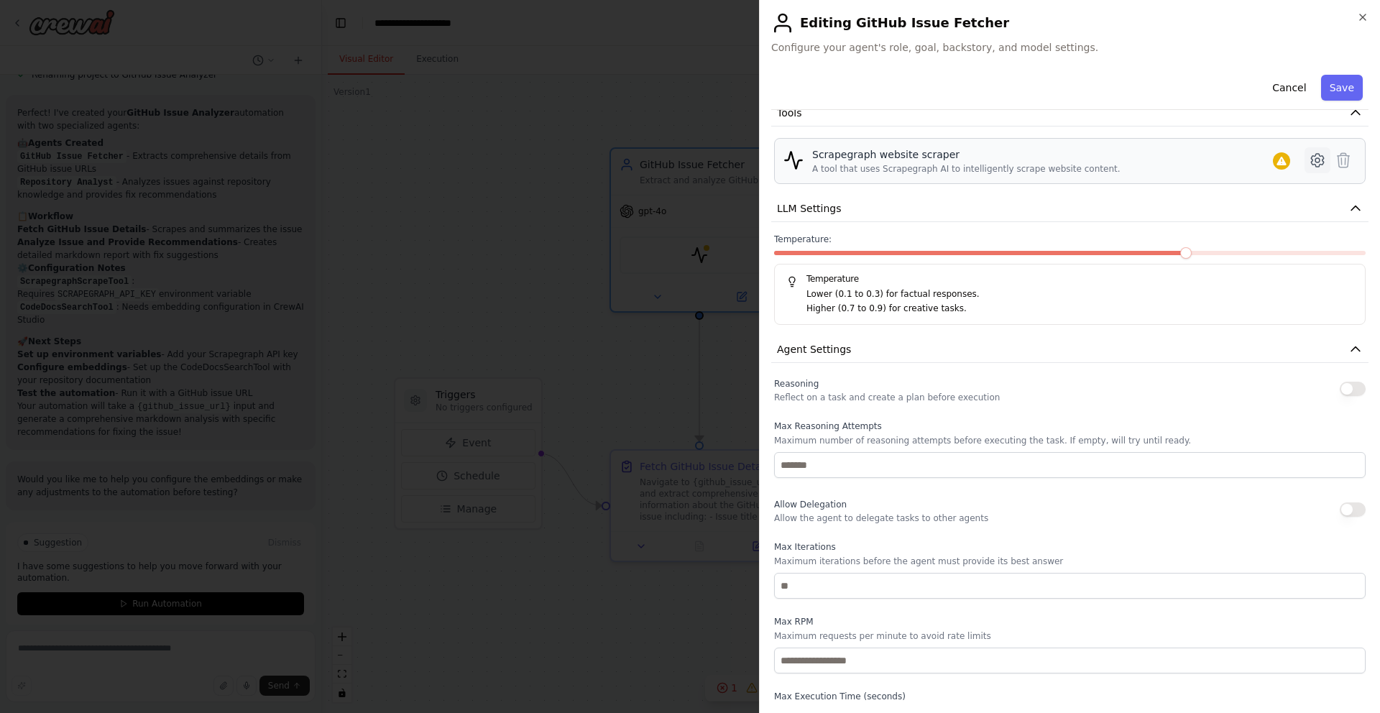
click at [1308, 153] on icon at bounding box center [1316, 160] width 17 height 17
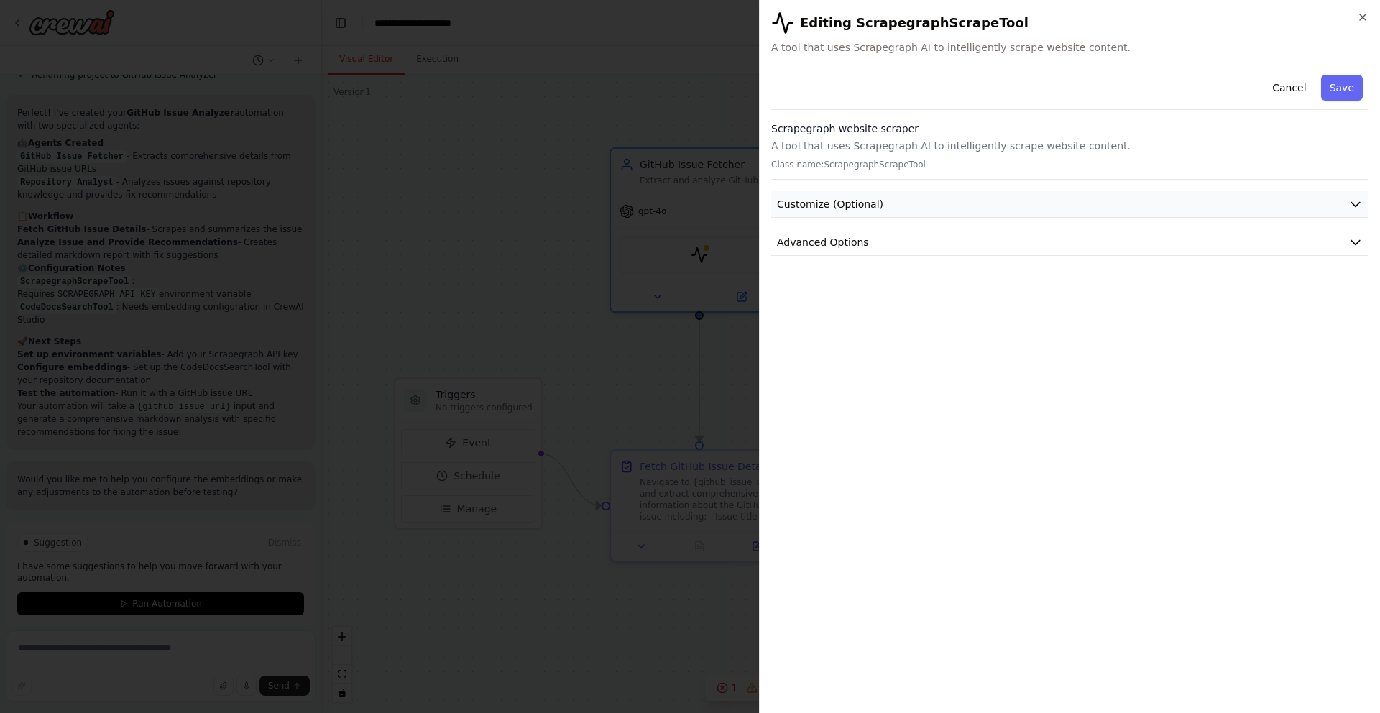
click at [1010, 209] on button "Customize (Optional)" at bounding box center [1069, 204] width 597 height 27
click at [1007, 229] on button "Advanced Options" at bounding box center [1069, 242] width 597 height 27
click at [976, 324] on input "text" at bounding box center [1069, 327] width 573 height 26
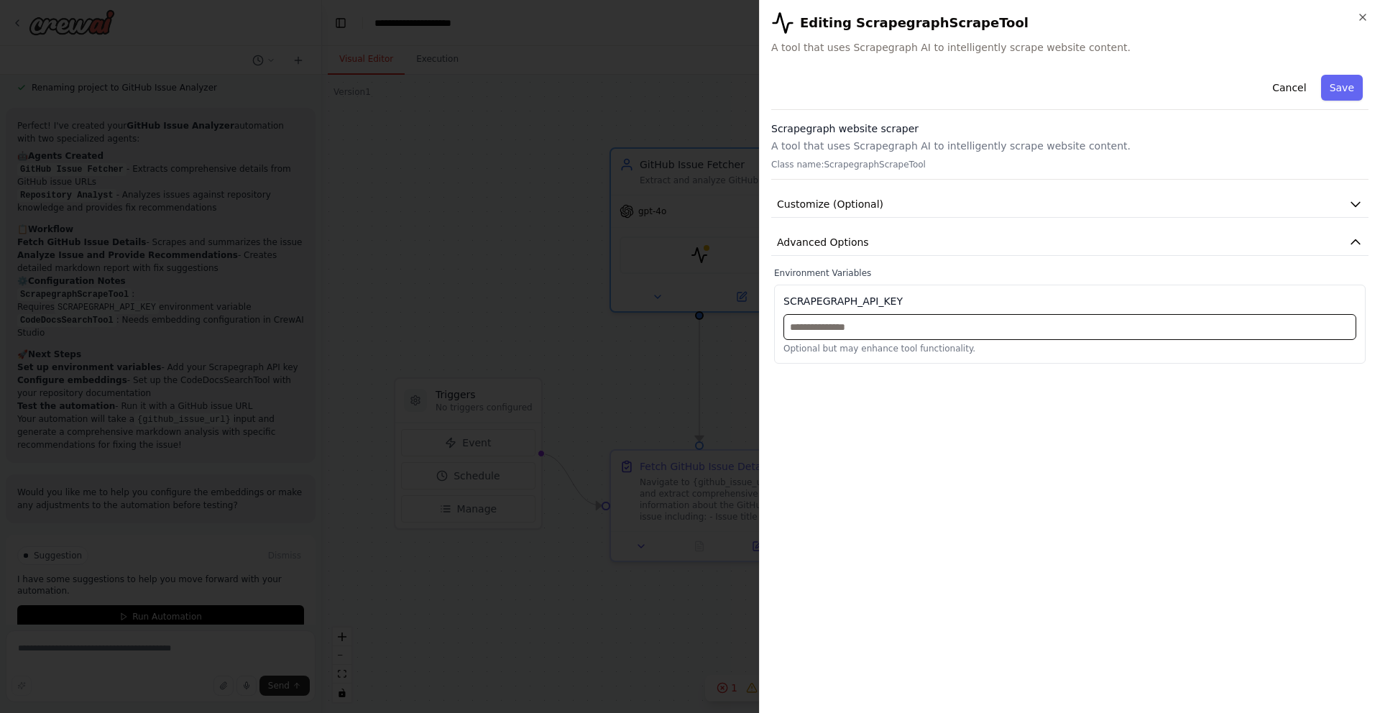
paste input "**********"
type input "**********"
paste input "**********"
type input "**********"
click at [1084, 445] on div "**********" at bounding box center [1069, 385] width 597 height 632
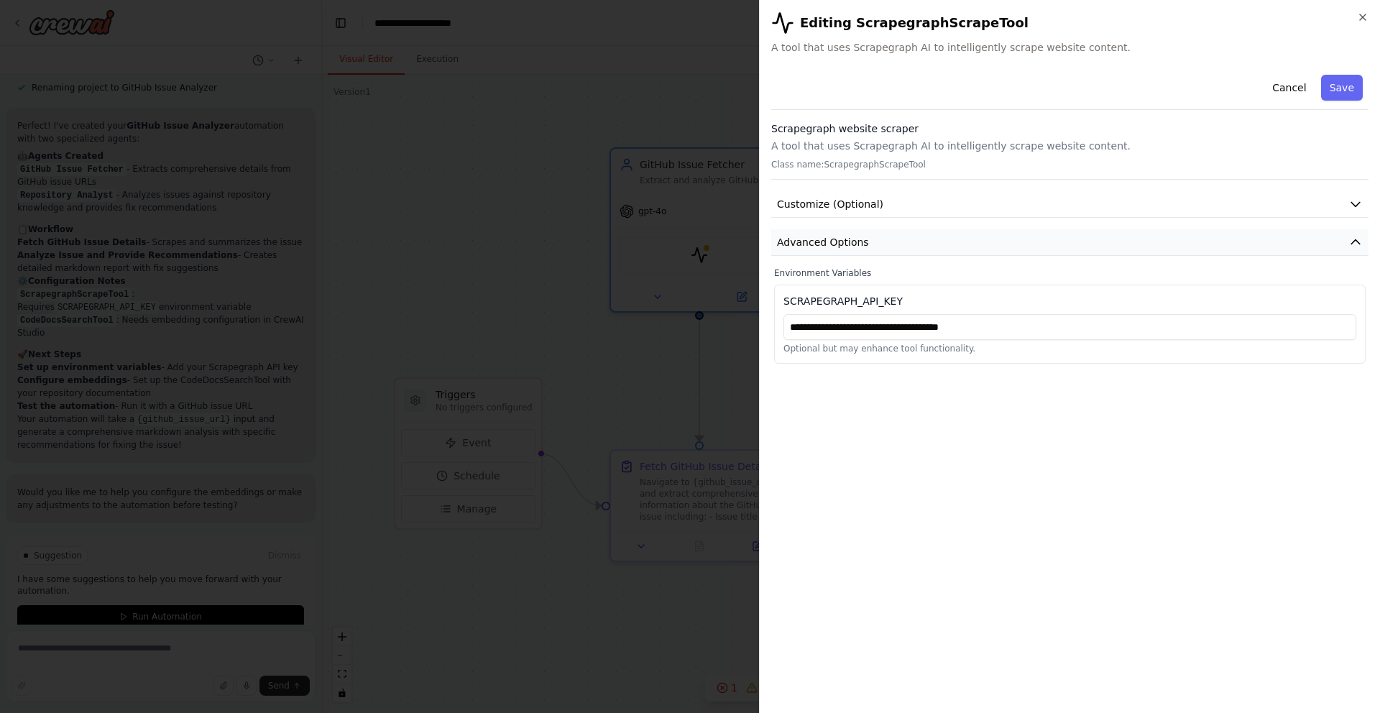
click at [1166, 236] on button "Advanced Options" at bounding box center [1069, 242] width 597 height 27
click at [1339, 96] on button "Save" at bounding box center [1342, 88] width 42 height 26
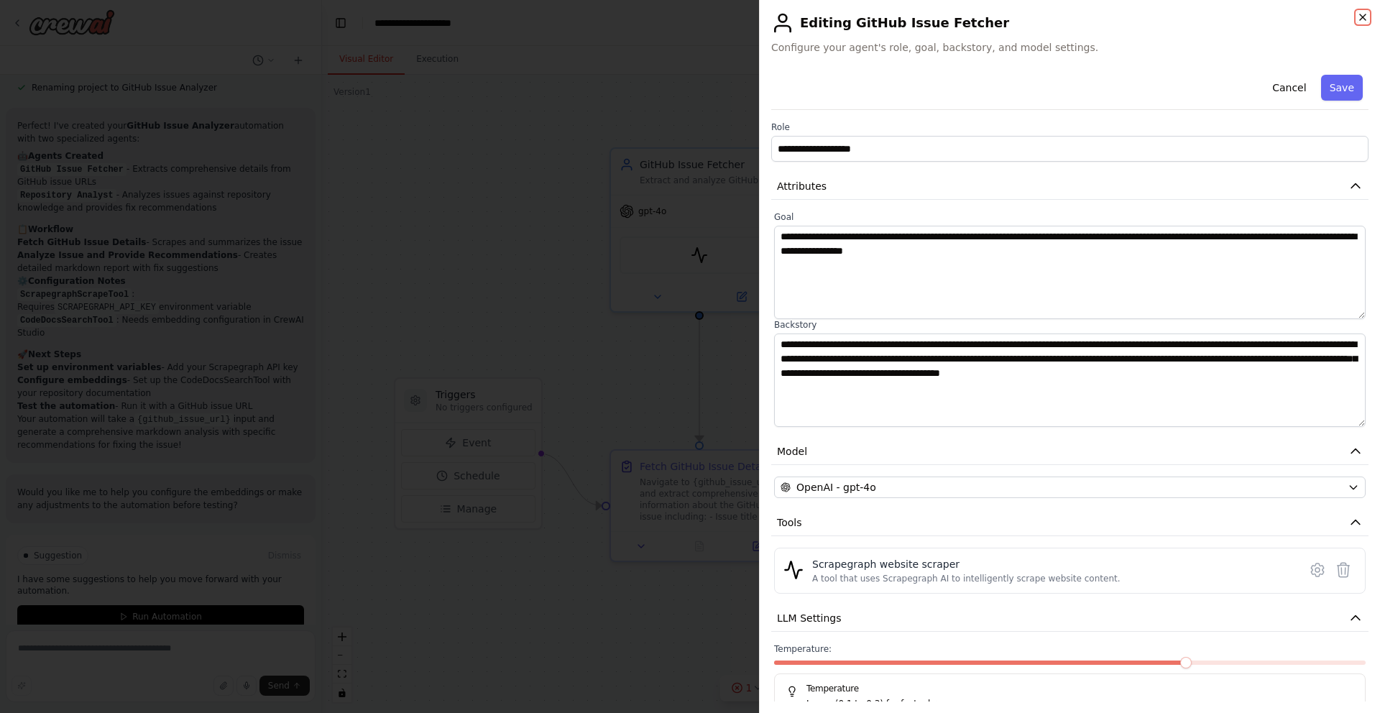
click at [1358, 19] on icon "button" at bounding box center [1362, 16] width 11 height 11
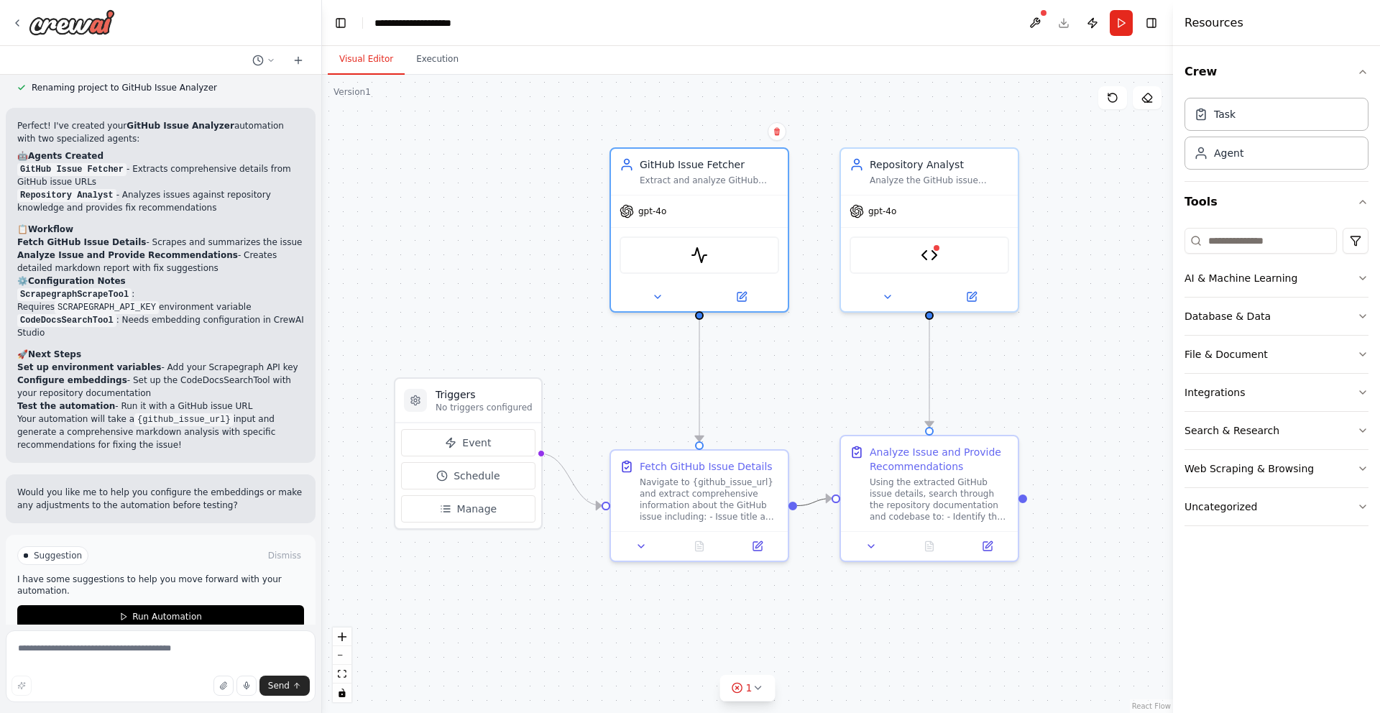
click at [807, 510] on circle "Edge from d8246c9c-045f-424a-9d6c-97f22882026c to 2960da8c-e77b-47e7-a713-32422…" at bounding box center [804, 506] width 14 height 14
click at [287, 689] on span "Send" at bounding box center [279, 685] width 22 height 11
click at [259, 605] on button "Run Automation" at bounding box center [160, 616] width 287 height 23
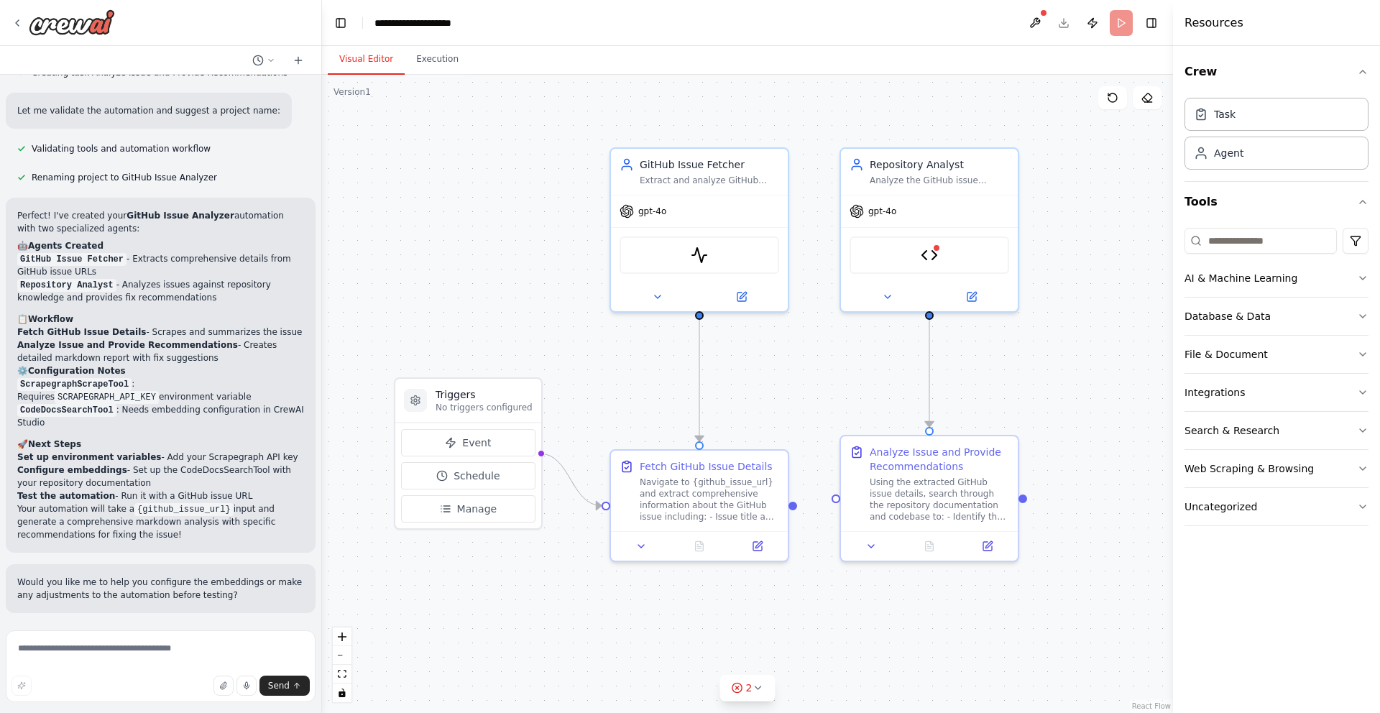
scroll to position [1341, 0]
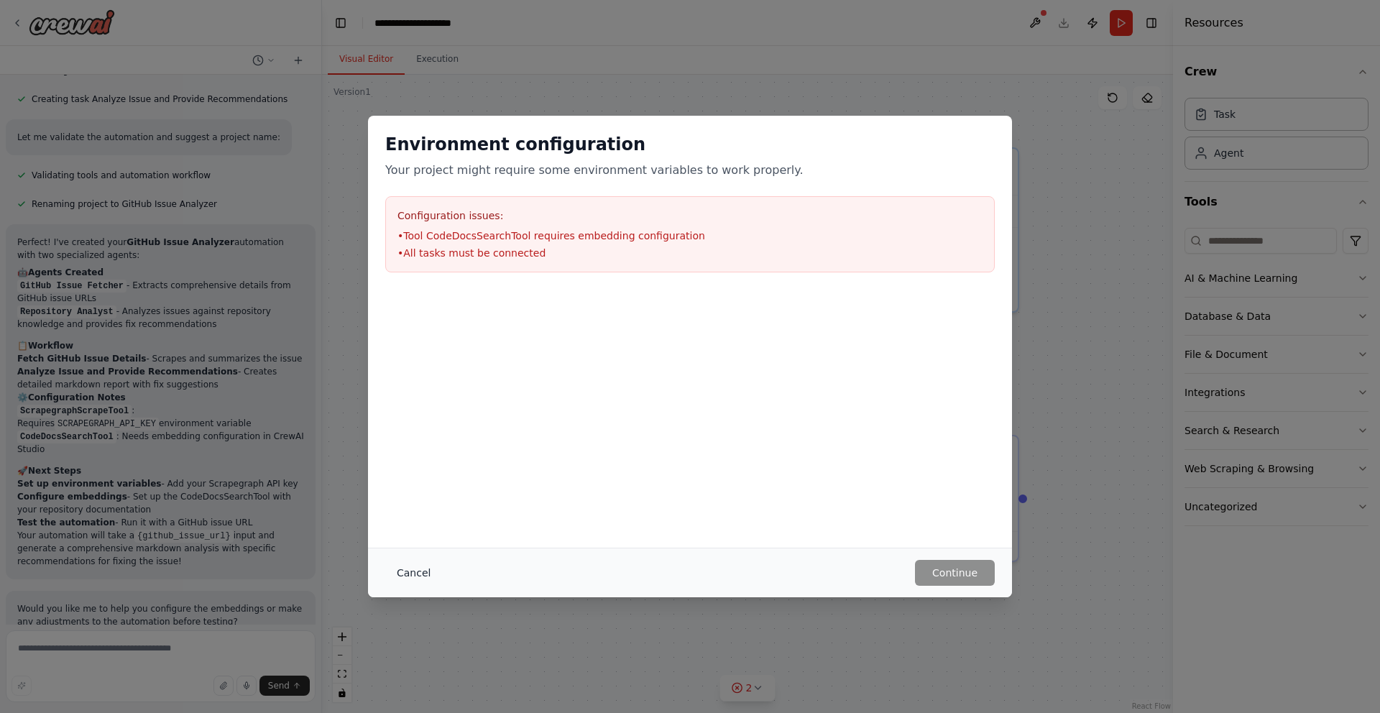
click at [401, 573] on button "Cancel" at bounding box center [413, 573] width 57 height 26
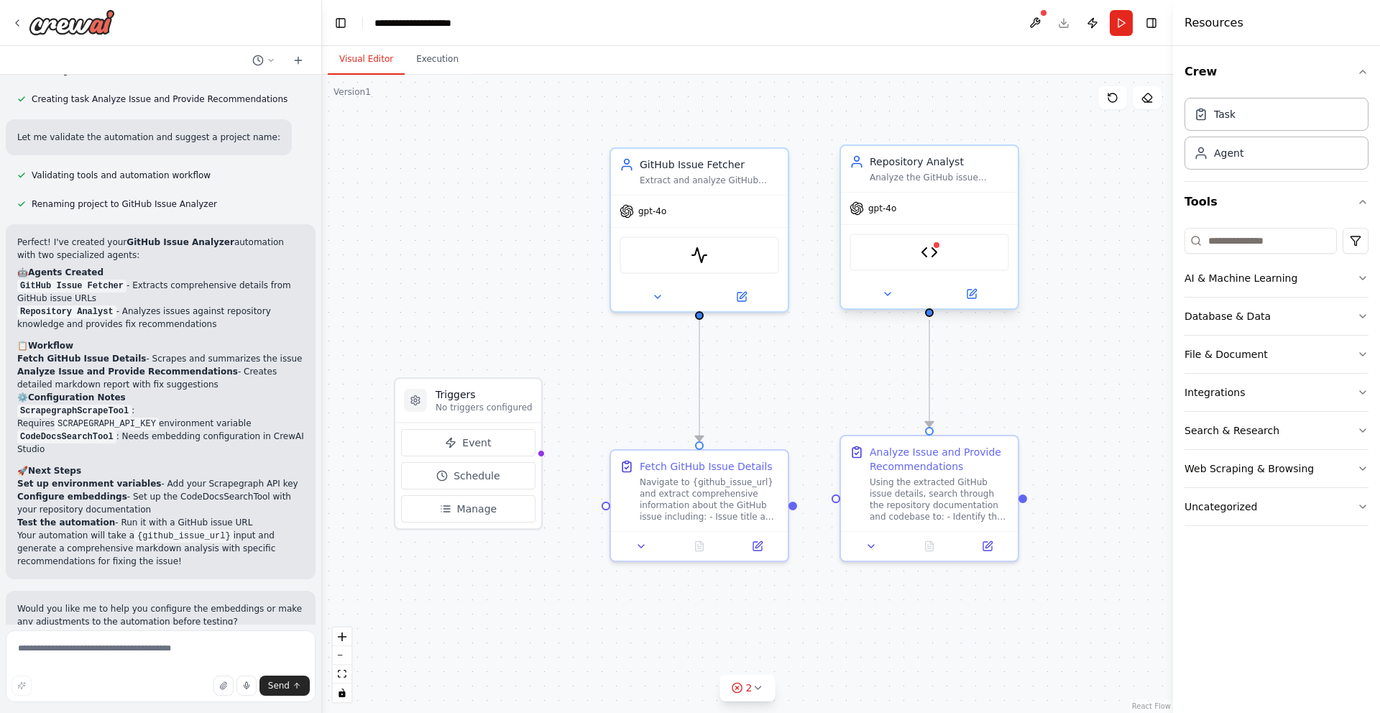
click at [887, 264] on div "CodeDocsSearchTool" at bounding box center [929, 252] width 160 height 37
drag, startPoint x: 537, startPoint y: 454, endPoint x: 606, endPoint y: 502, distance: 83.1
click at [606, 502] on div "Triggers No triggers configured Event Schedule Manage GitHub Issue Fetcher Extr…" at bounding box center [747, 394] width 851 height 638
click at [663, 492] on div "Navigate to {github_issue_url} and extract comprehensive information about the …" at bounding box center [709, 497] width 139 height 46
click at [697, 180] on div "Extract and analyze GitHub issue details from {github_issue_url}, including tit…" at bounding box center [709, 177] width 139 height 11
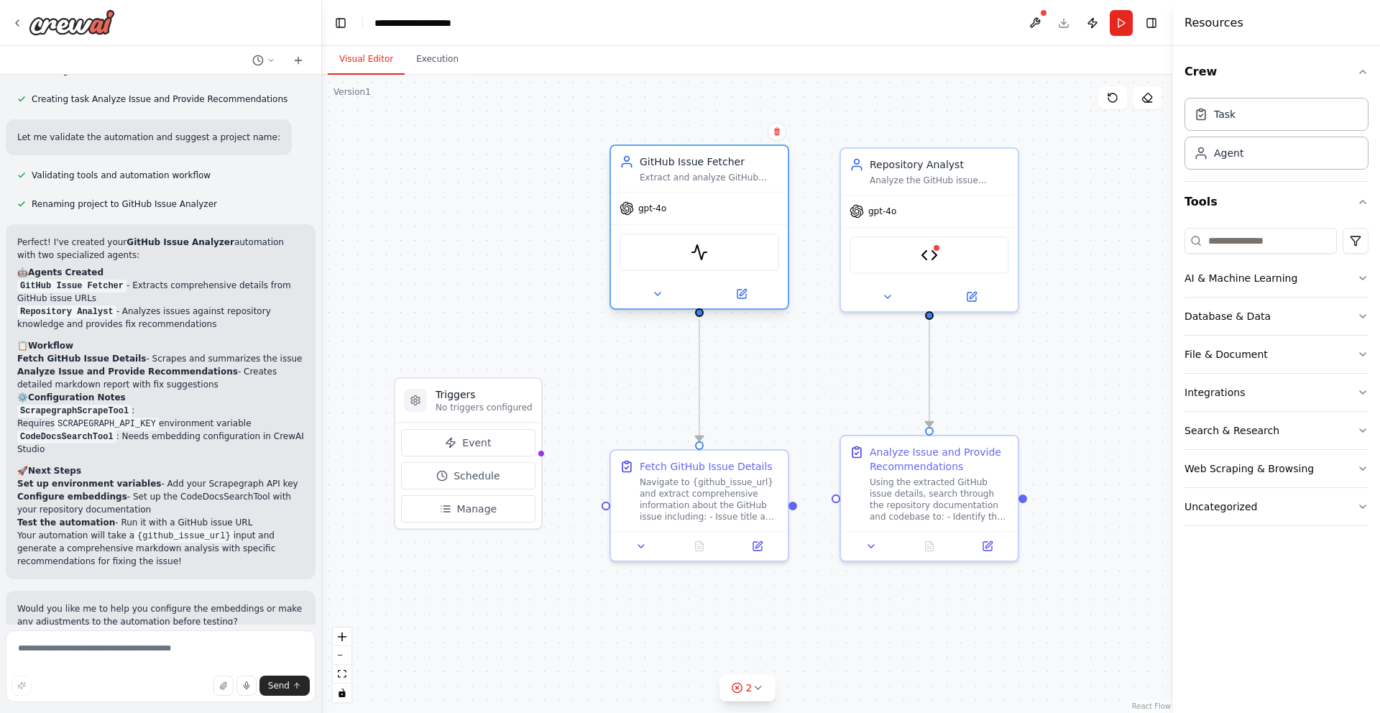
click at [697, 180] on div "Extract and analyze GitHub issue details from {github_issue_url}, including tit…" at bounding box center [709, 177] width 139 height 11
click at [661, 293] on icon at bounding box center [657, 293] width 11 height 11
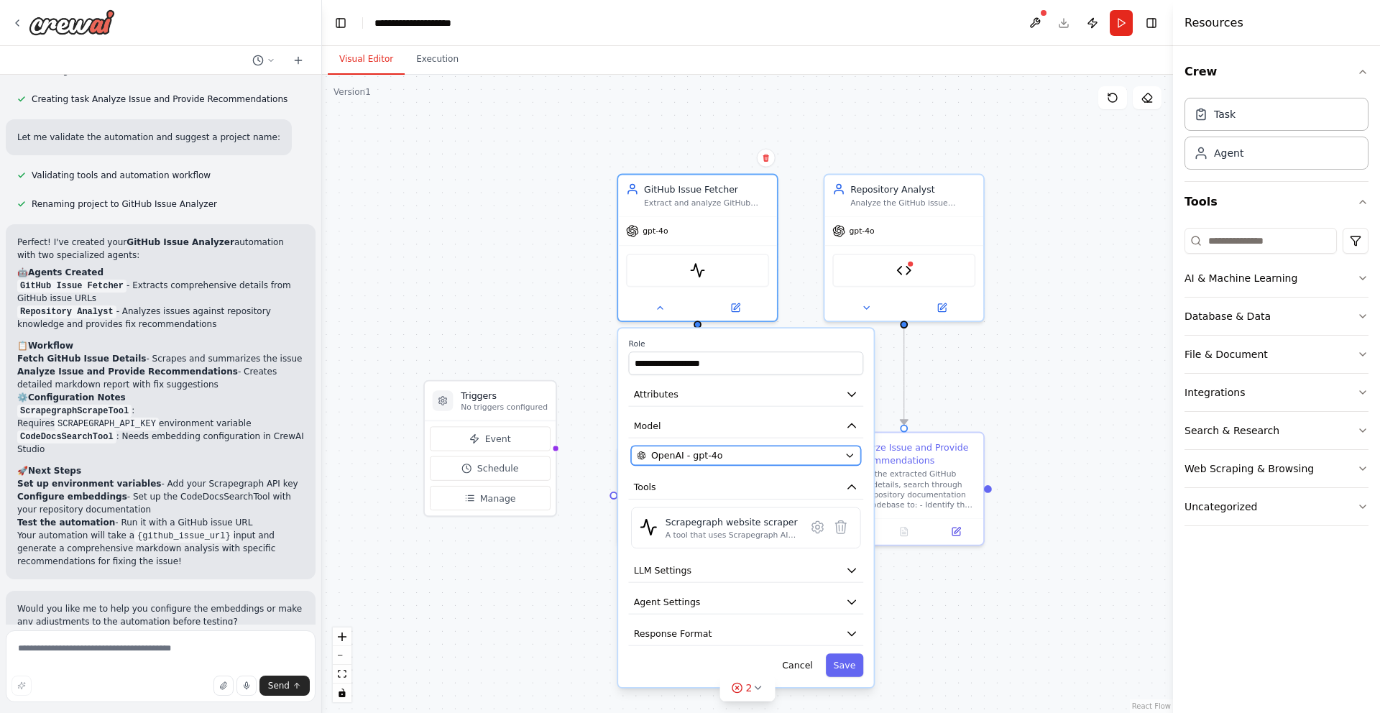
click at [696, 450] on span "OpenAI - gpt-4o" at bounding box center [686, 455] width 71 height 13
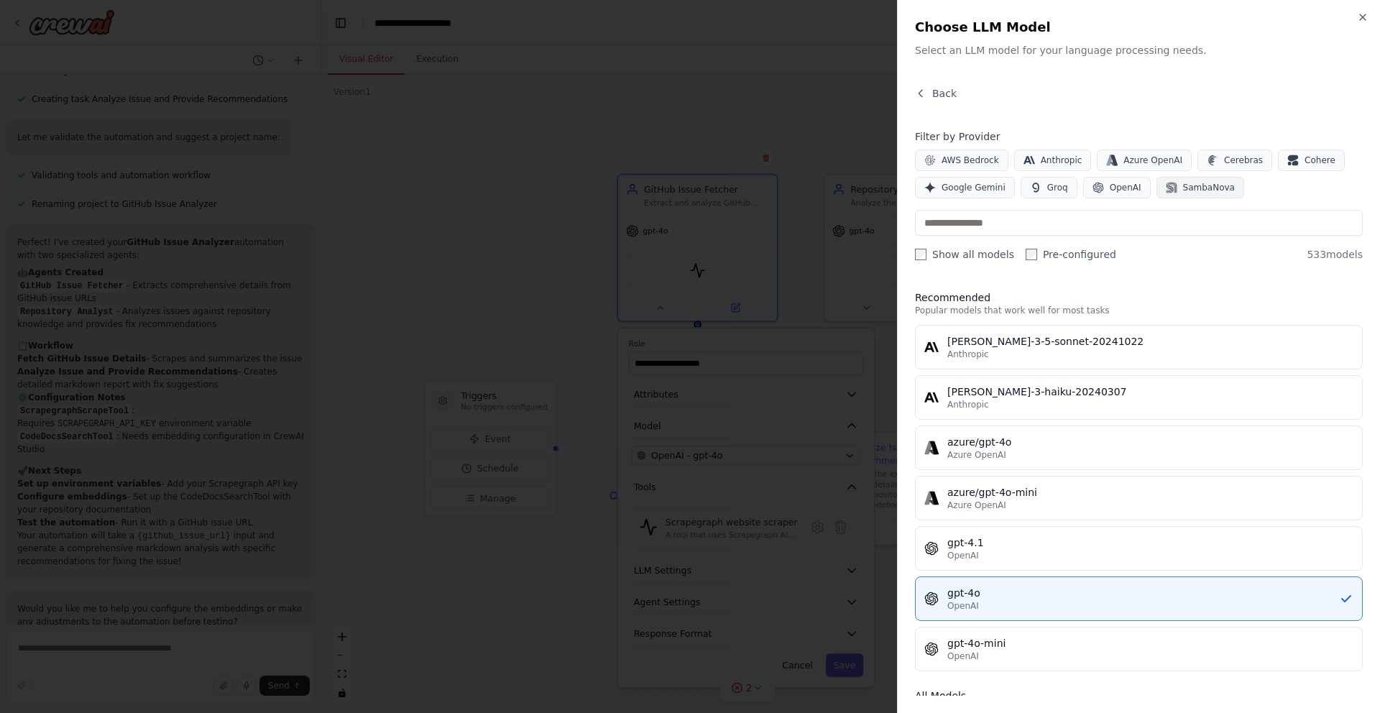
click at [1212, 183] on span "SambaNova" at bounding box center [1209, 187] width 52 height 11
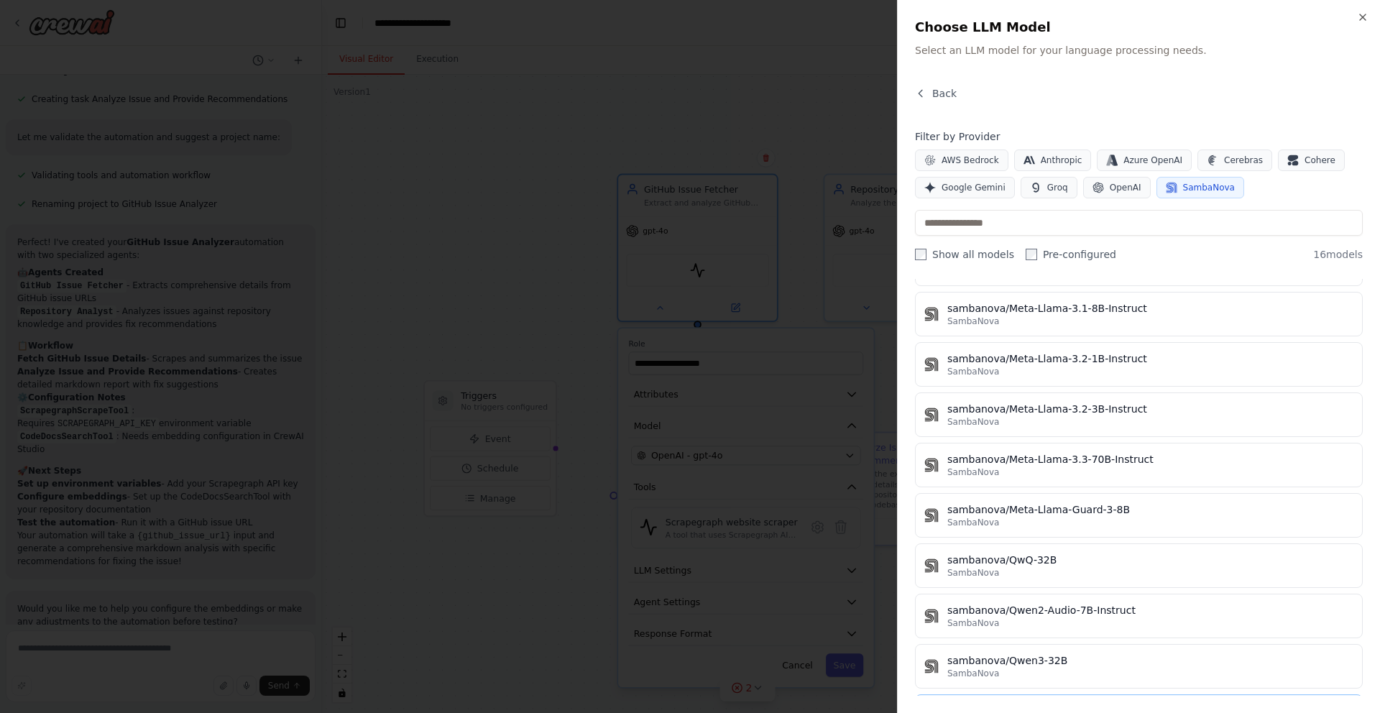
scroll to position [440, 0]
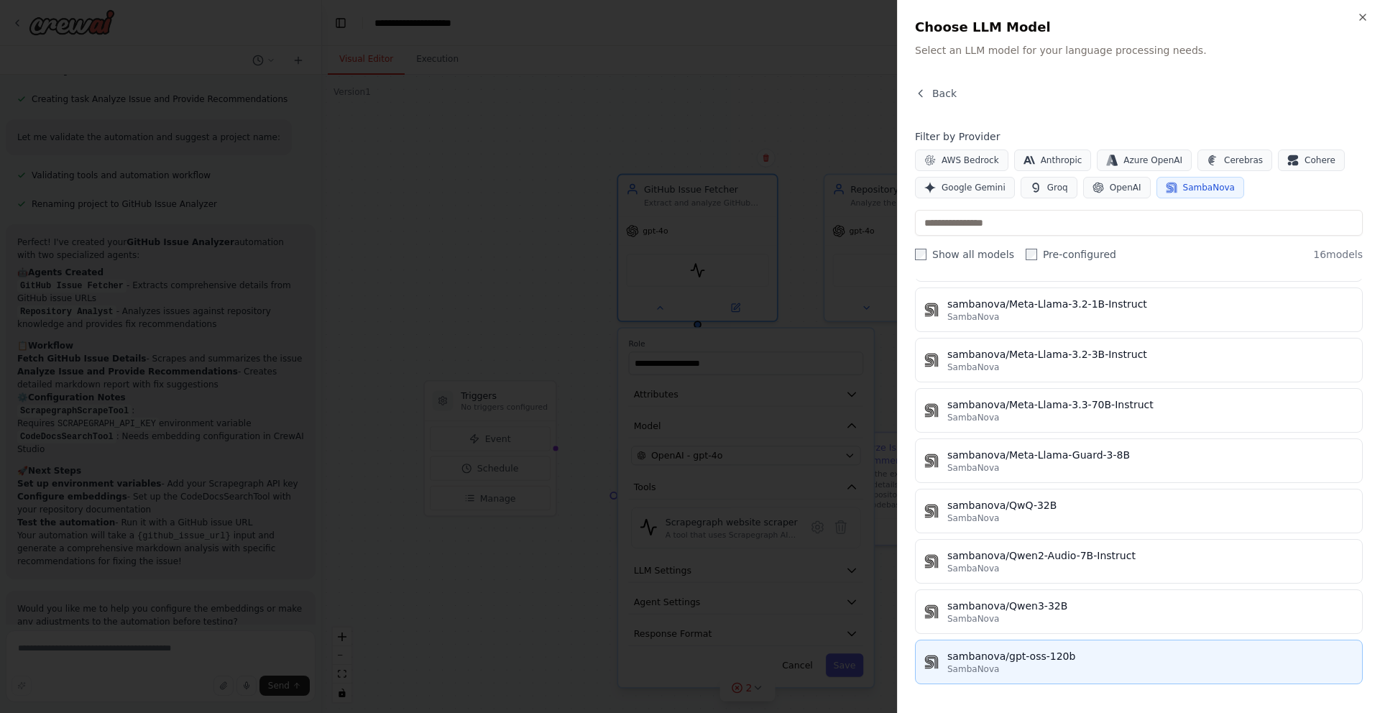
click at [1000, 657] on div "sambanova/gpt-oss-120b" at bounding box center [1150, 656] width 406 height 14
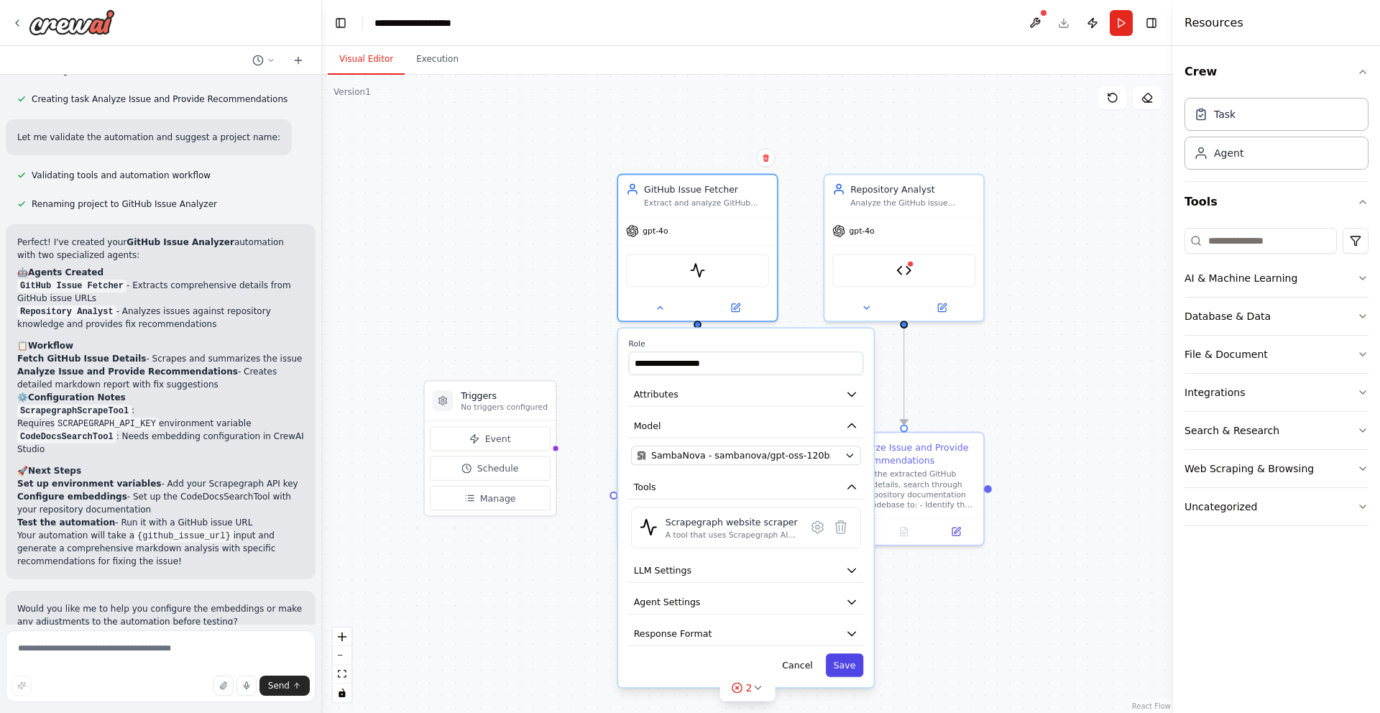
click at [851, 665] on button "Save" at bounding box center [844, 664] width 37 height 23
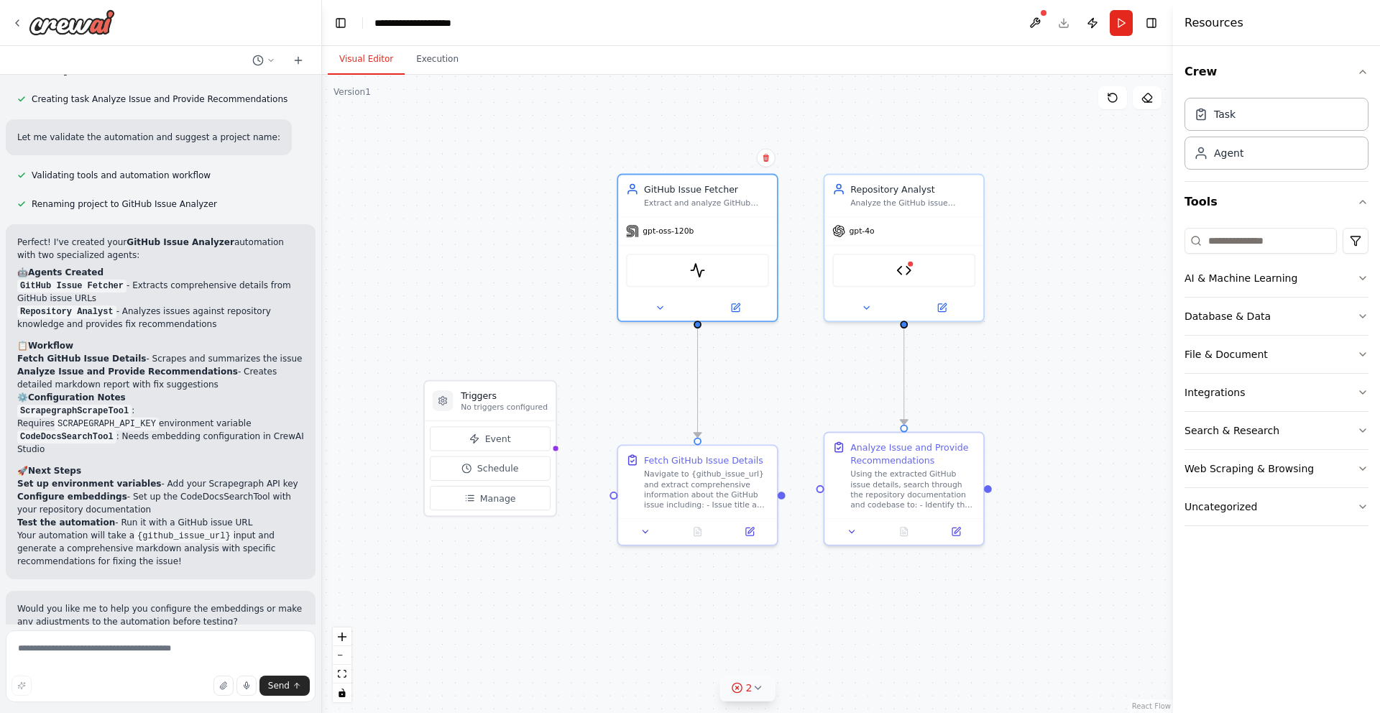
click at [756, 683] on icon at bounding box center [757, 687] width 11 height 11
click at [975, 619] on div ".deletable-edge-delete-btn { width: 20px; height: 20px; border: 0px solid #ffff…" at bounding box center [747, 394] width 851 height 638
click at [877, 607] on icon at bounding box center [879, 603] width 11 height 11
drag, startPoint x: 872, startPoint y: 468, endPoint x: 874, endPoint y: 461, distance: 7.5
click at [874, 461] on div "Using the extracted GitHub issue details, search through the repository documen…" at bounding box center [913, 473] width 125 height 41
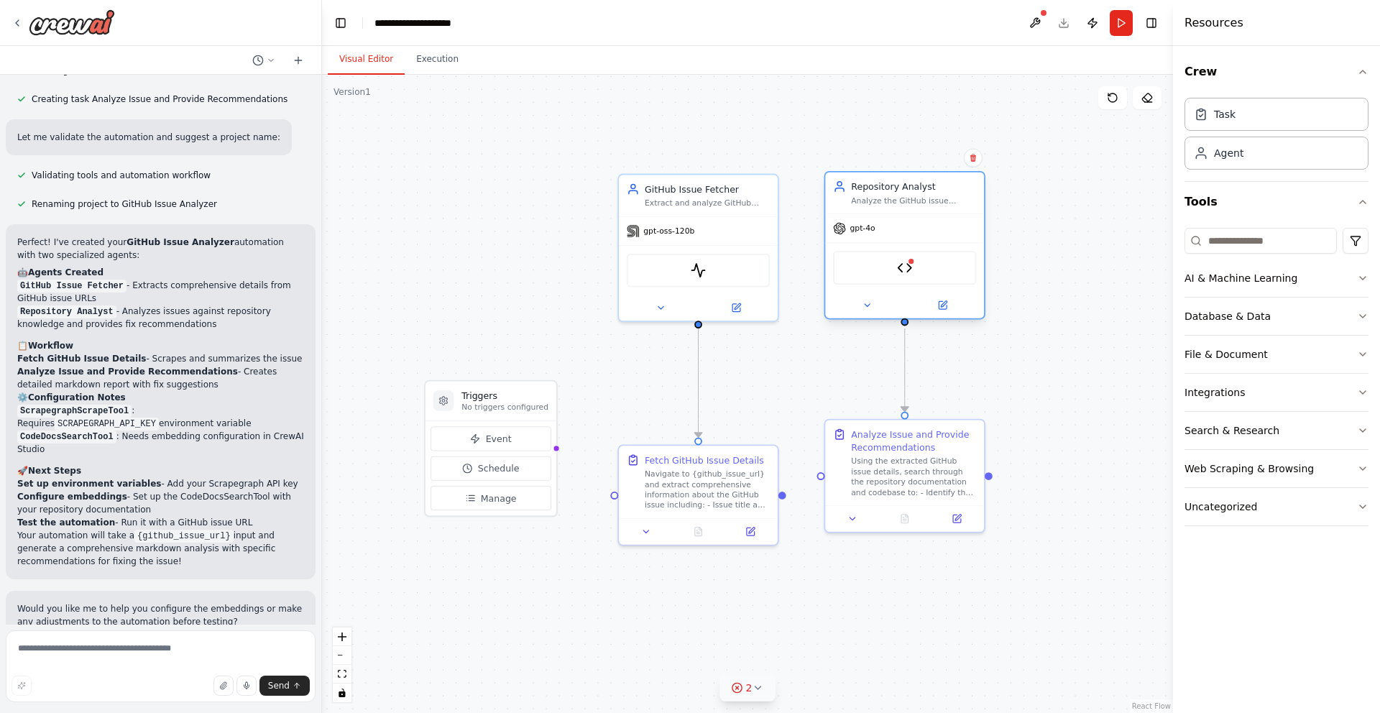
click at [936, 197] on div "Analyze the GitHub issue against repository knowledge and documentation to iden…" at bounding box center [913, 200] width 125 height 10
click at [1034, 21] on button at bounding box center [1034, 23] width 23 height 26
click at [961, 216] on div "gpt-4o" at bounding box center [904, 228] width 159 height 28
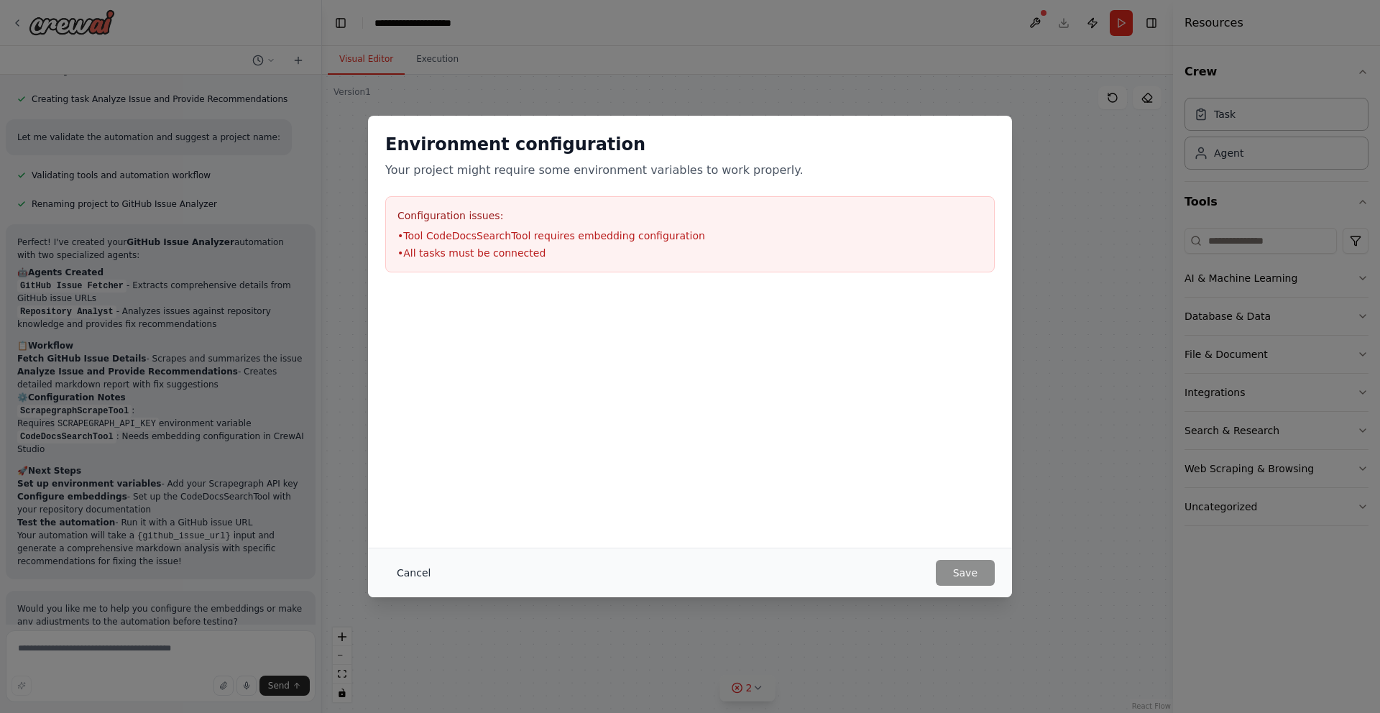
click at [421, 570] on button "Cancel" at bounding box center [413, 573] width 57 height 26
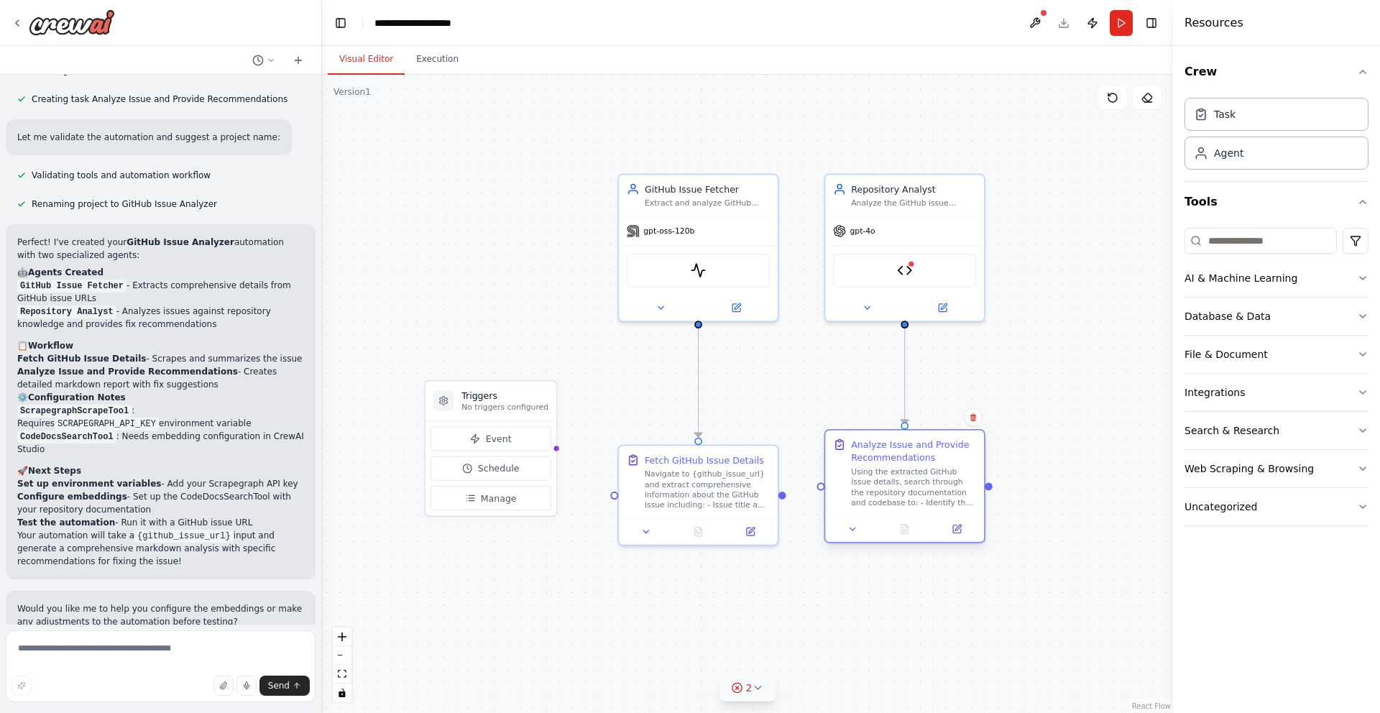
drag, startPoint x: 887, startPoint y: 491, endPoint x: 886, endPoint y: 510, distance: 18.7
click at [886, 510] on div "Analyze Issue and Provide Recommendations Using the extracted GitHub issue deta…" at bounding box center [904, 472] width 159 height 85
drag, startPoint x: 692, startPoint y: 494, endPoint x: 688, endPoint y: 465, distance: 29.7
click at [688, 466] on div "Navigate to {github_issue_url} and extract comprehensive information about the …" at bounding box center [707, 460] width 125 height 41
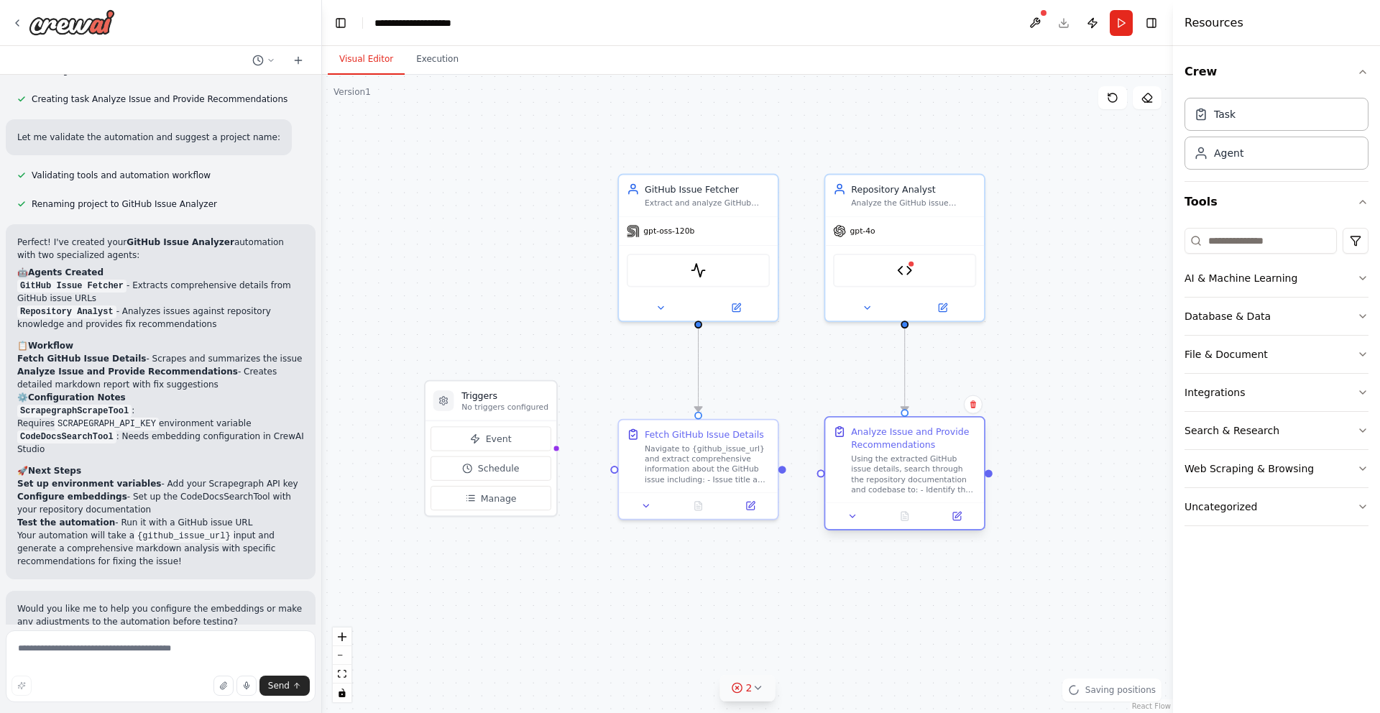
drag, startPoint x: 849, startPoint y: 468, endPoint x: 849, endPoint y: 457, distance: 10.8
click at [849, 457] on div "Analyze Issue and Provide Recommendations Using the extracted GitHub issue deta…" at bounding box center [904, 460] width 143 height 70
click at [928, 243] on div "CodeDocsSearchTool" at bounding box center [904, 268] width 159 height 50
click at [915, 269] on div "CodeDocsSearchTool" at bounding box center [904, 268] width 143 height 34
click at [935, 303] on button at bounding box center [942, 305] width 73 height 16
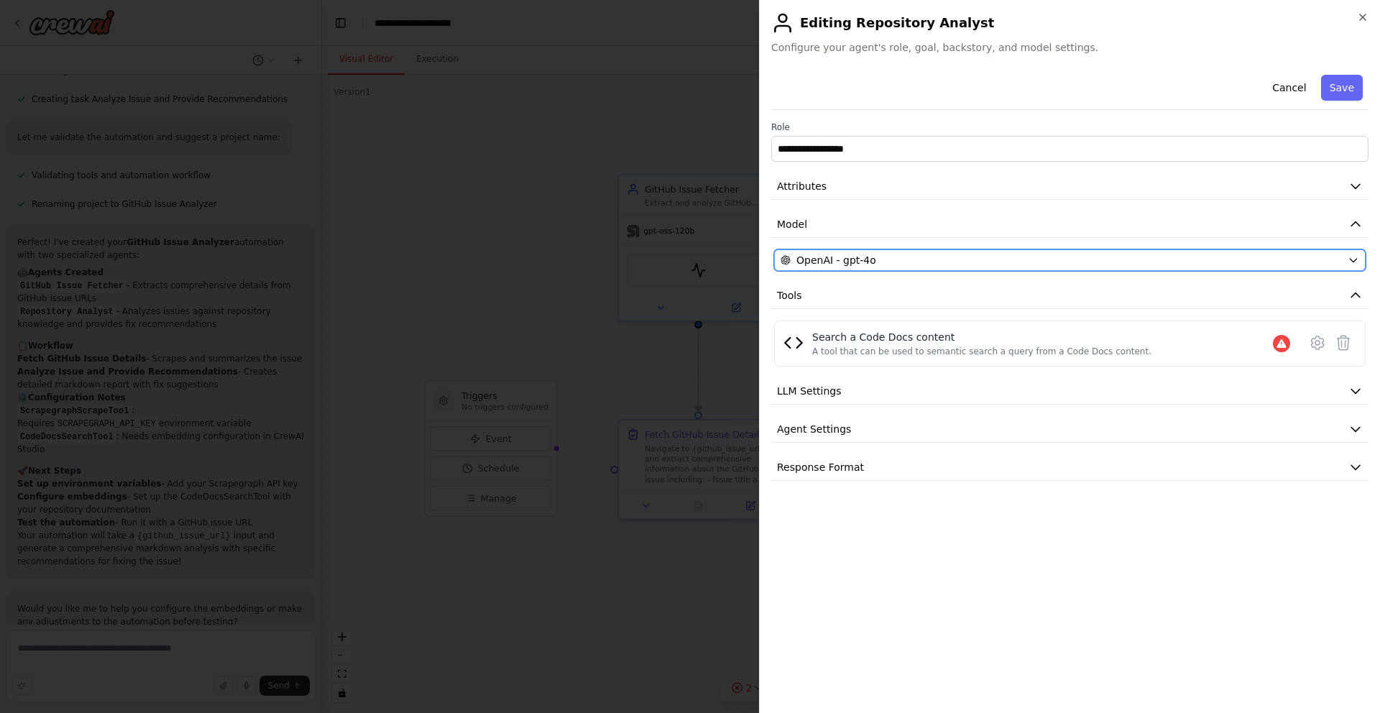
click at [926, 259] on div "OpenAI - gpt-4o" at bounding box center [1060, 260] width 561 height 14
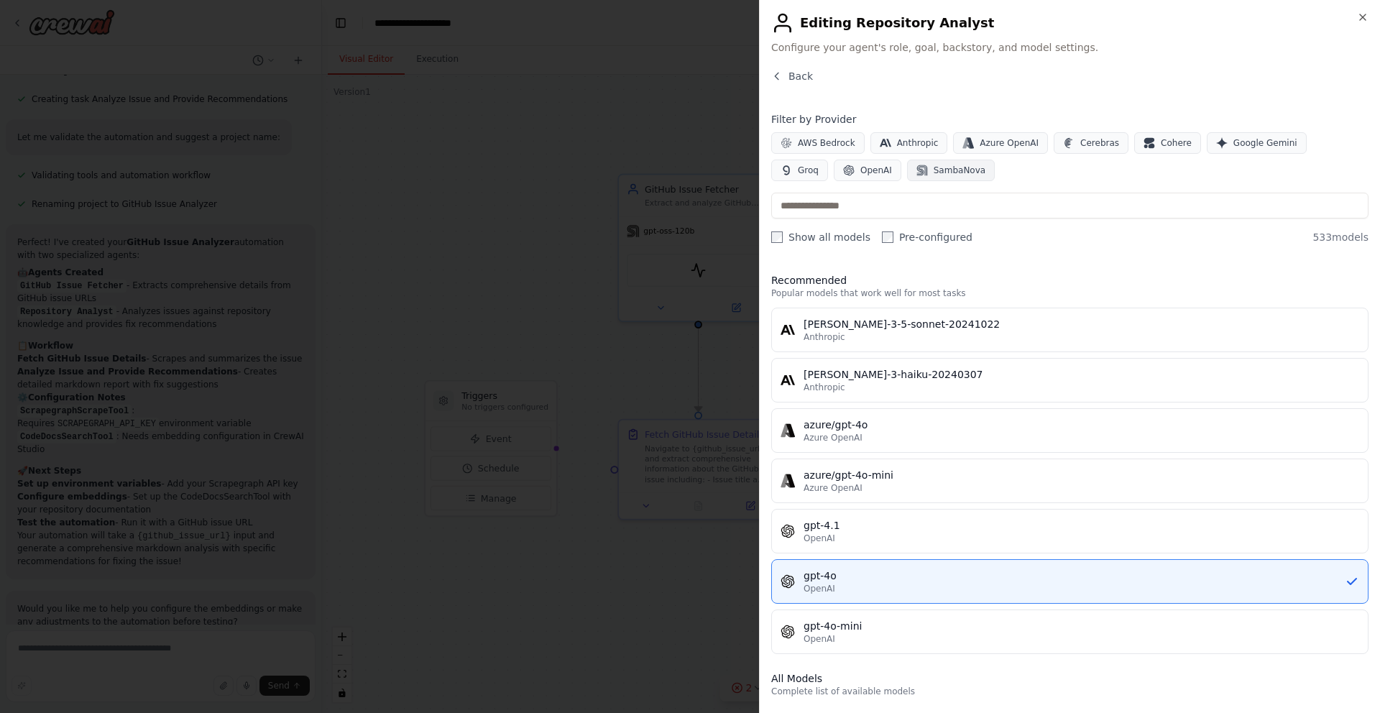
click at [907, 177] on button "SambaNova" at bounding box center [951, 171] width 88 height 22
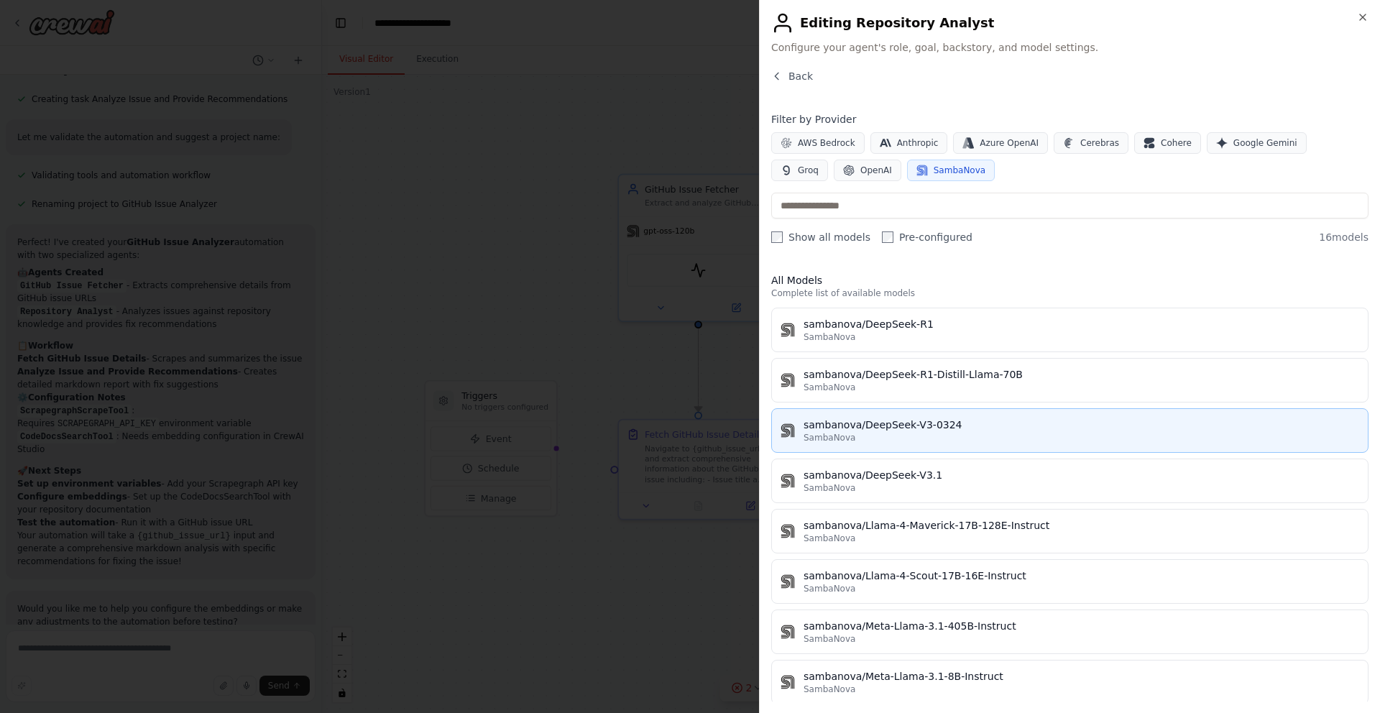
scroll to position [417, 0]
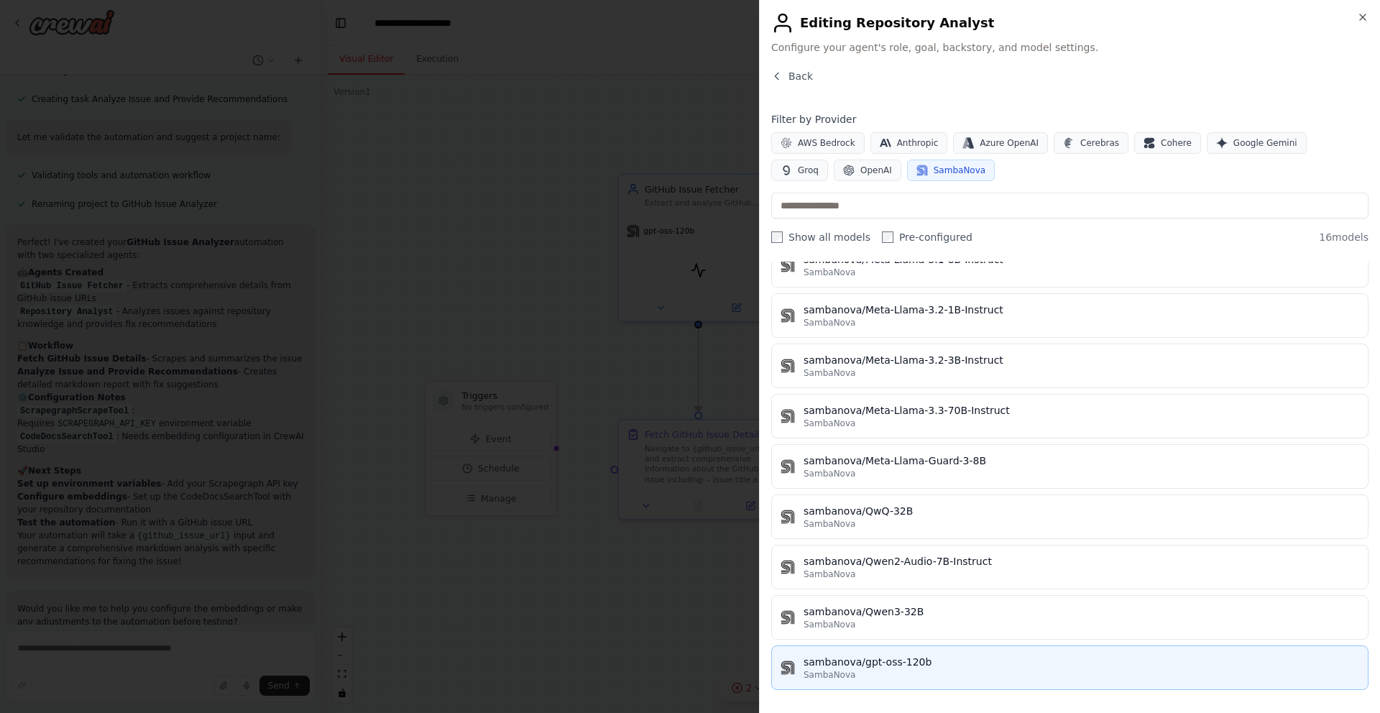
click at [867, 678] on div "SambaNova" at bounding box center [1080, 674] width 555 height 11
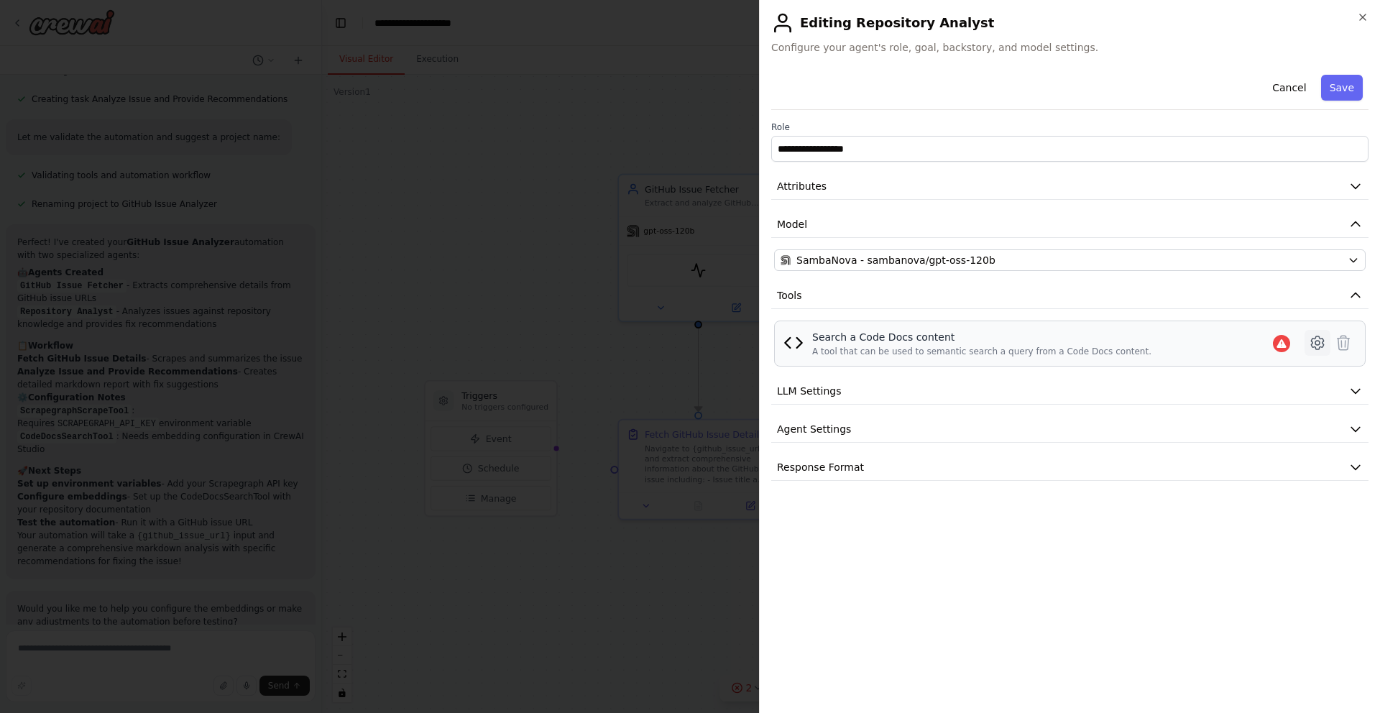
click at [1315, 342] on icon at bounding box center [1317, 343] width 4 height 4
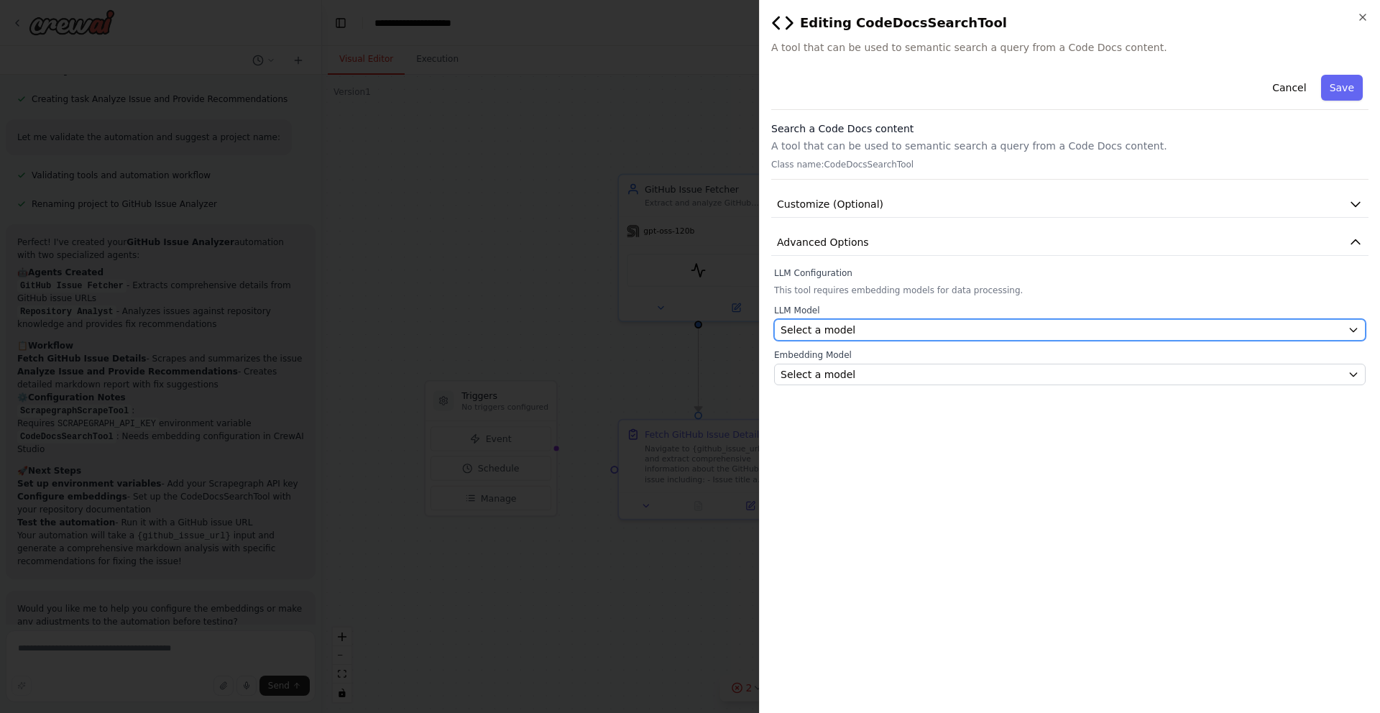
click at [985, 325] on div "Select a model" at bounding box center [1060, 330] width 561 height 14
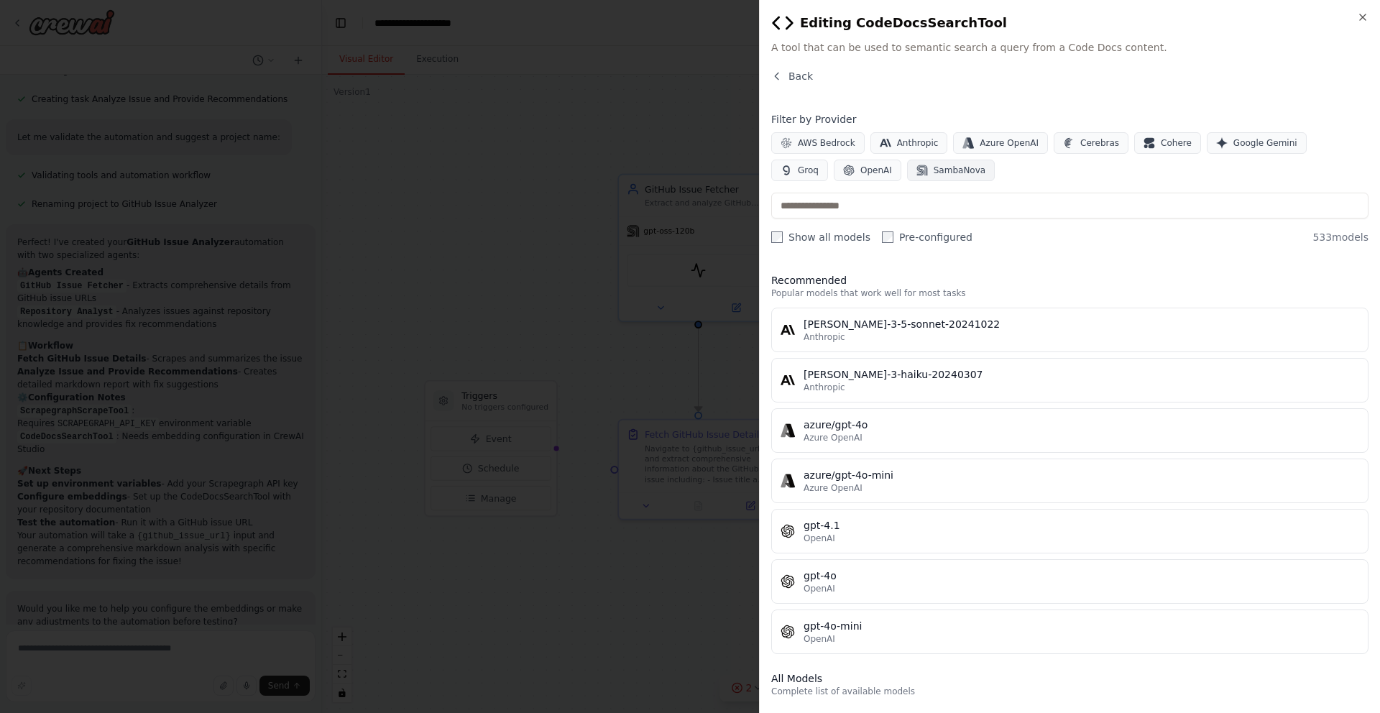
click at [918, 180] on button "SambaNova" at bounding box center [951, 171] width 88 height 22
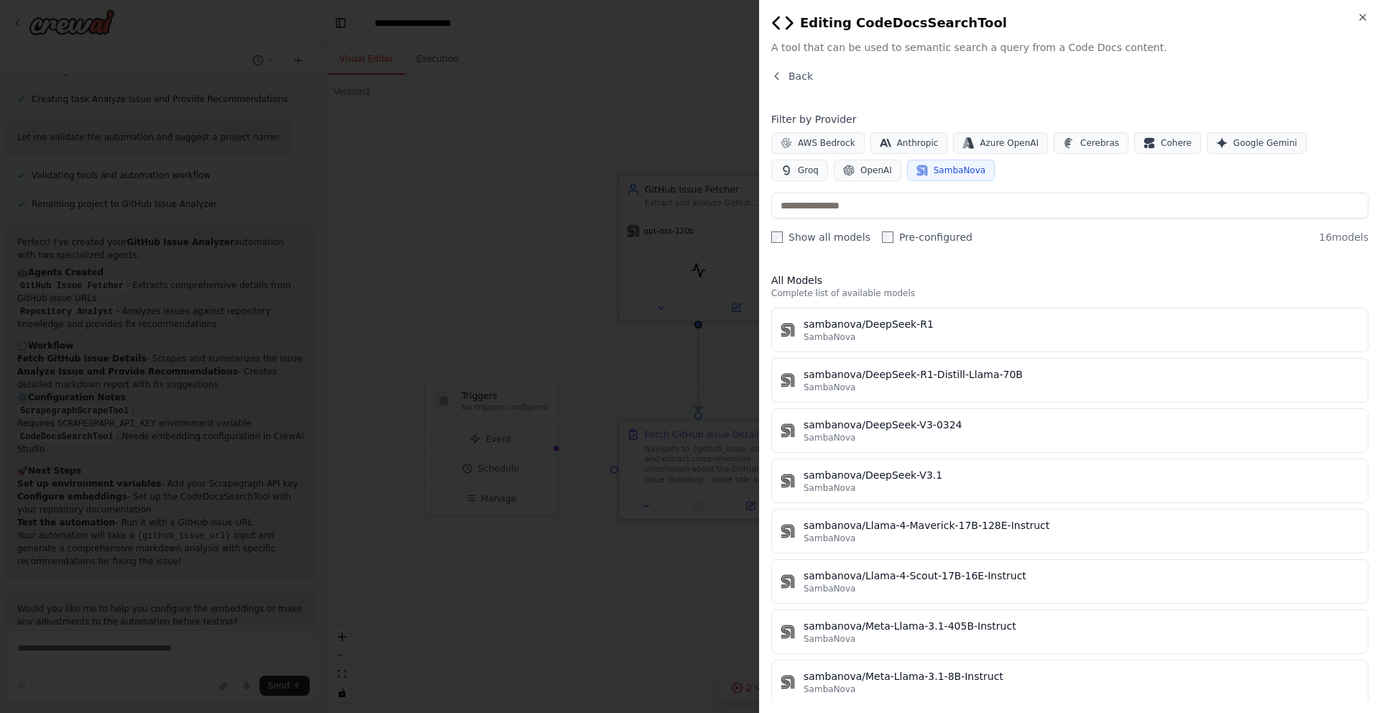
click at [918, 178] on button "SambaNova" at bounding box center [951, 171] width 88 height 22
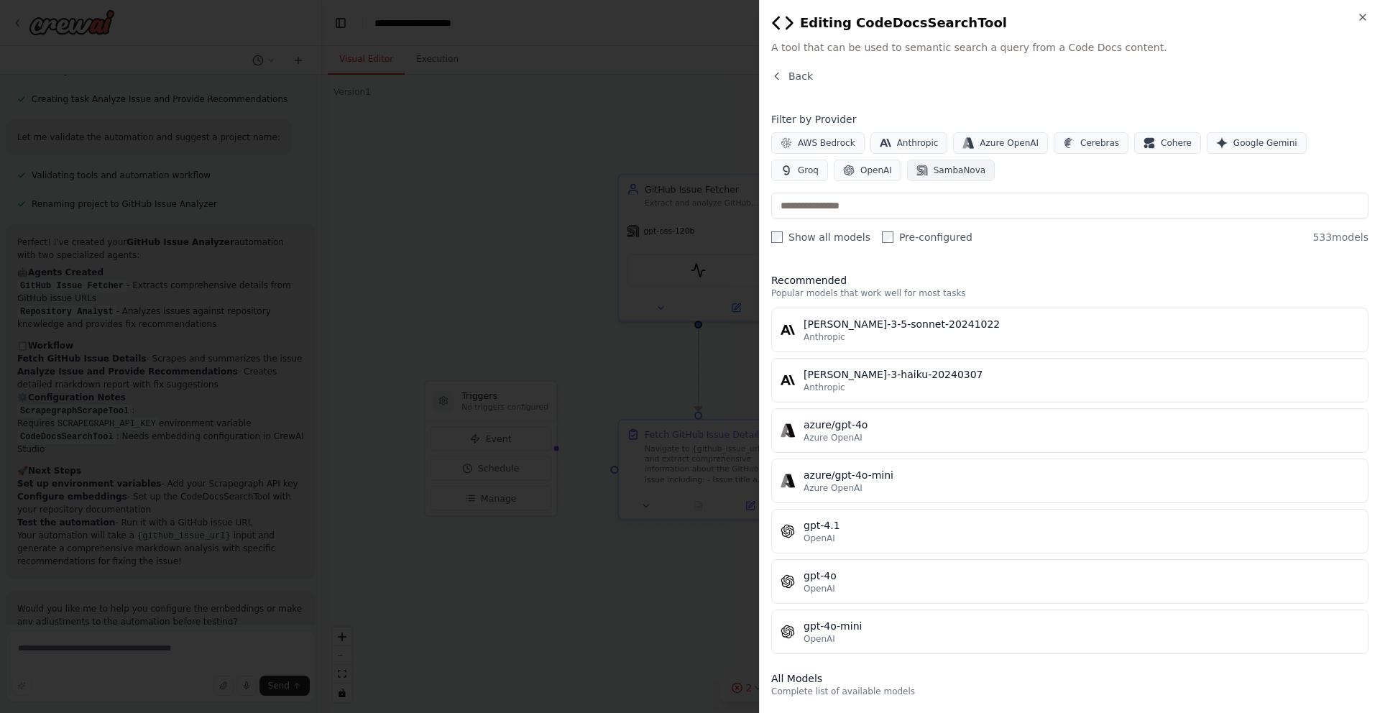
click at [918, 178] on button "SambaNova" at bounding box center [951, 171] width 88 height 22
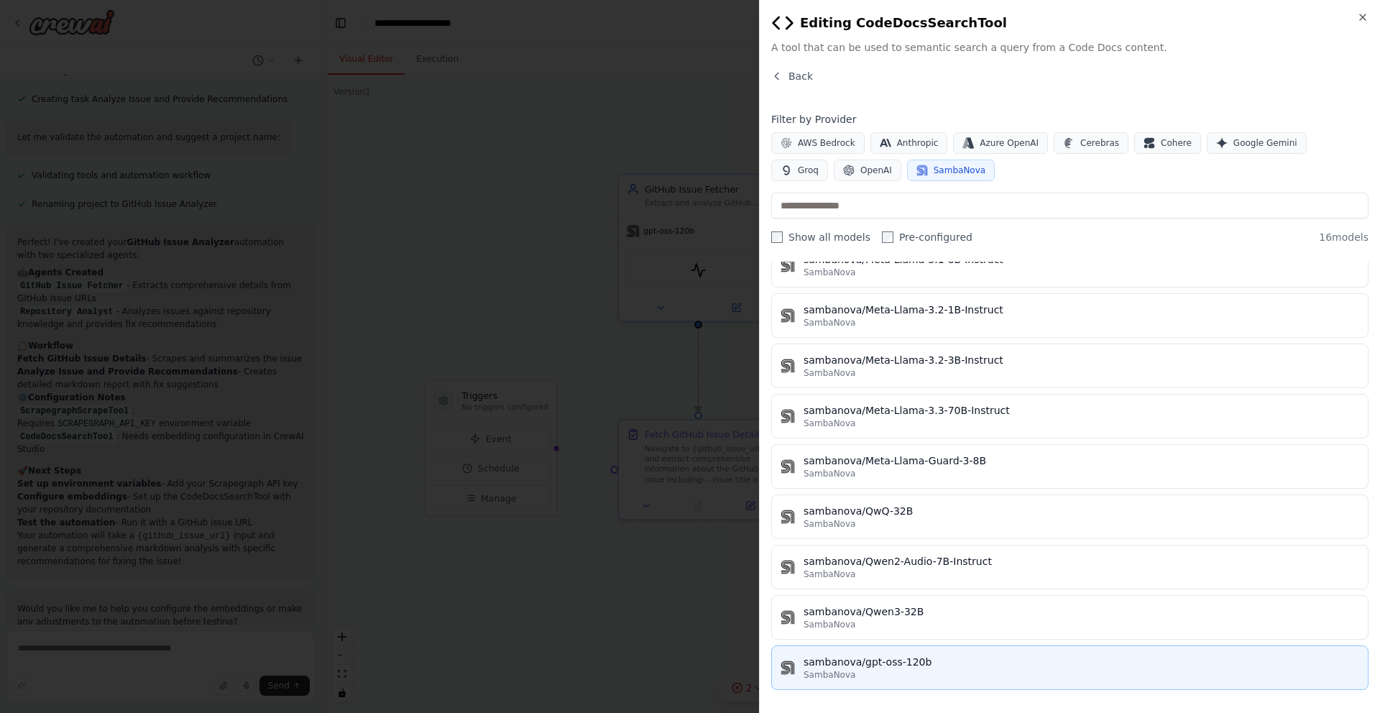
click at [910, 659] on div "sambanova/gpt-oss-120b" at bounding box center [1080, 662] width 555 height 14
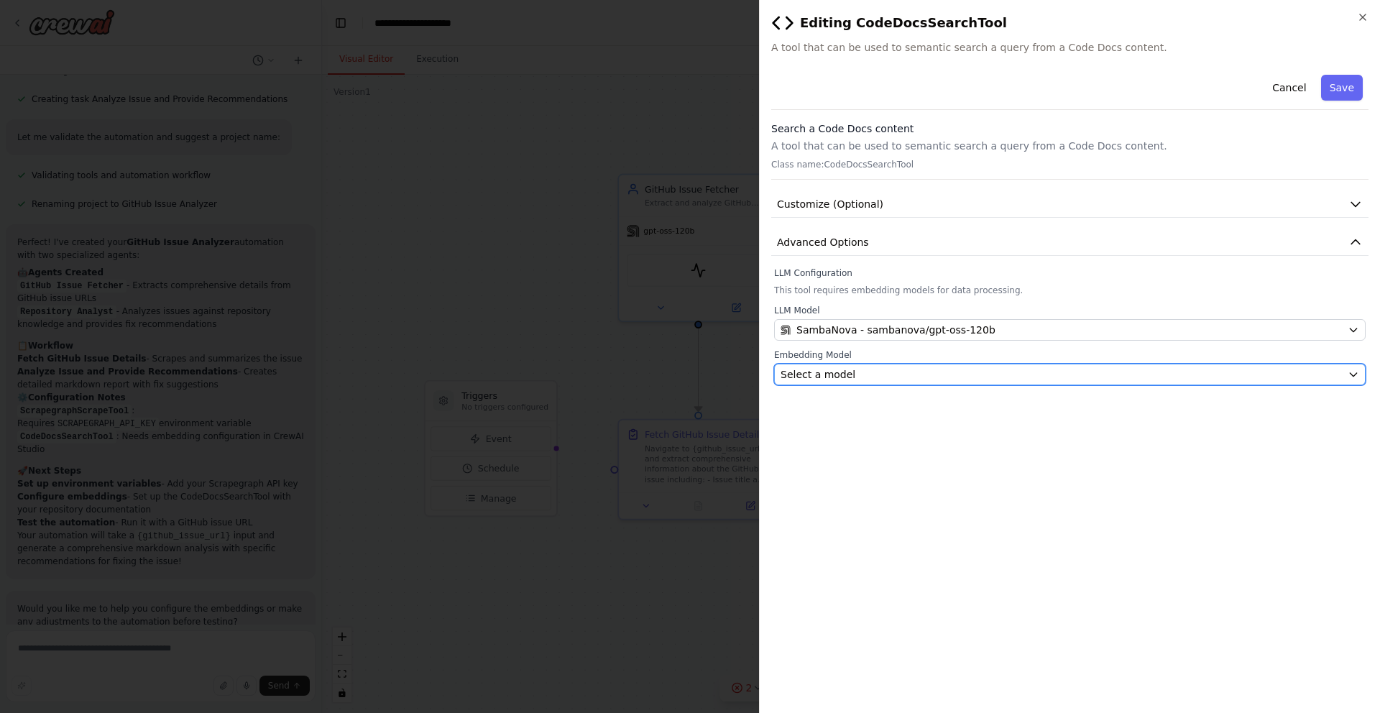
click at [891, 364] on button "Select a model" at bounding box center [1069, 375] width 591 height 22
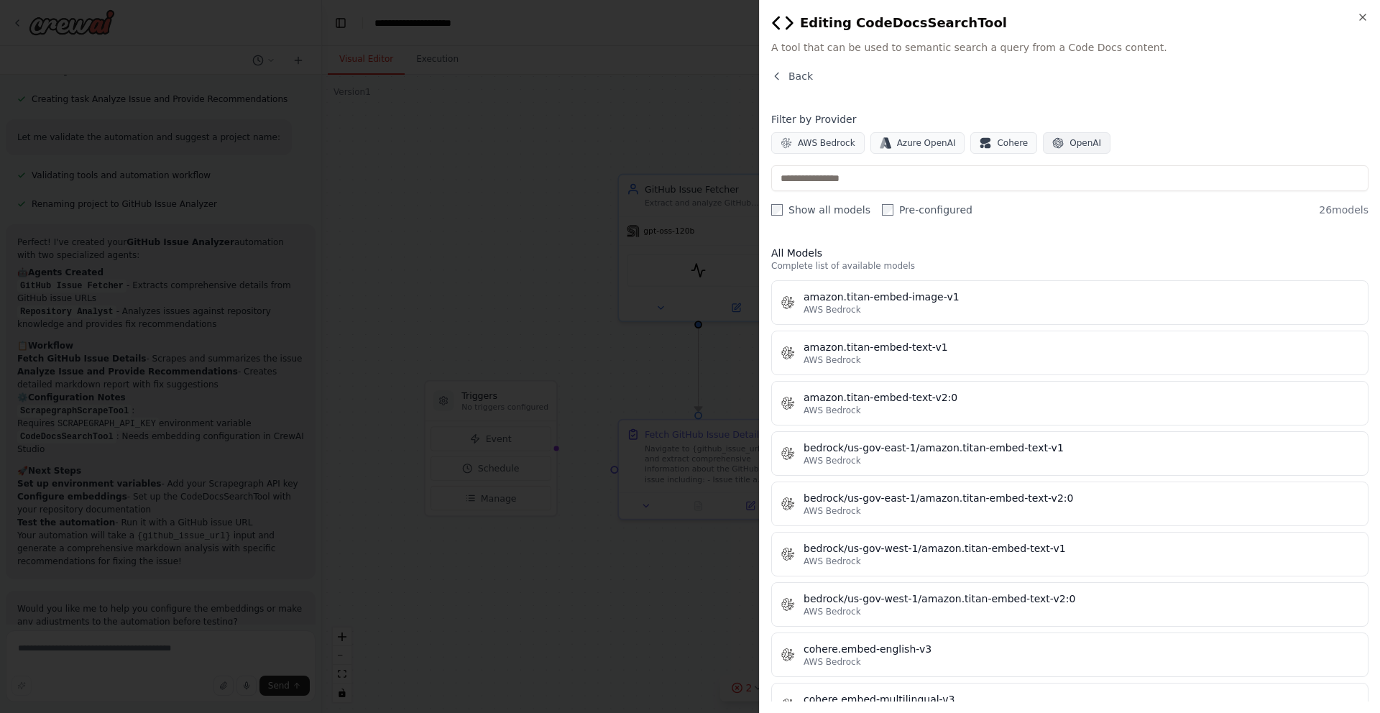
click at [1078, 149] on button "OpenAI" at bounding box center [1077, 143] width 68 height 22
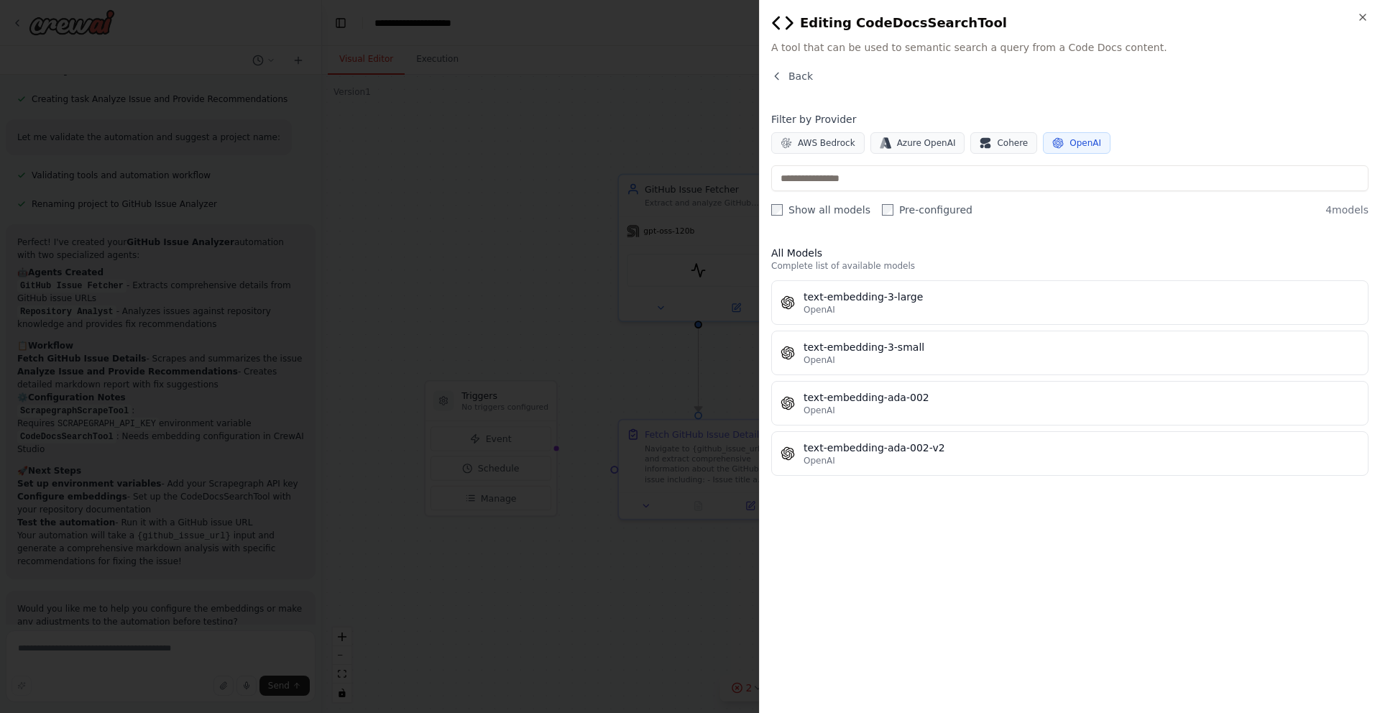
click at [854, 377] on div "text-embedding-3-large OpenAI text-embedding-3-small OpenAI text-embedding-ada-…" at bounding box center [1069, 377] width 597 height 195
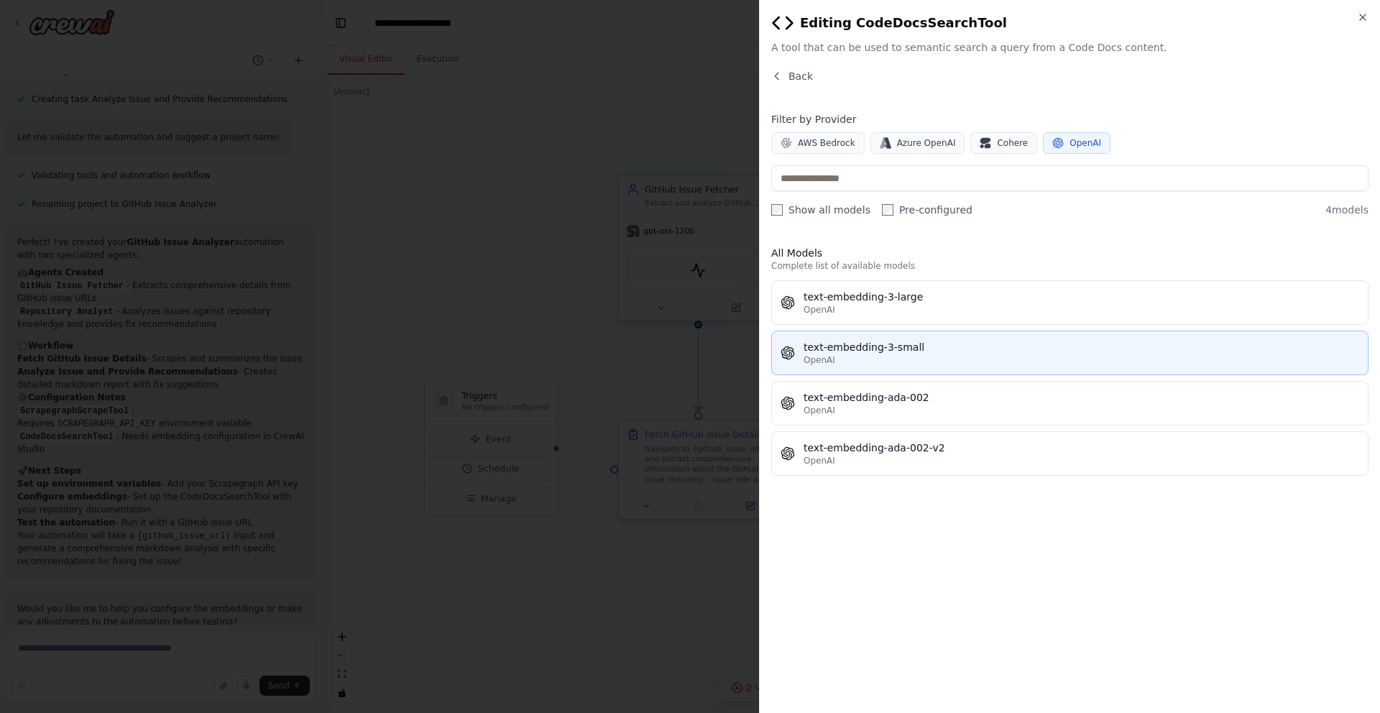
click at [854, 354] on div "OpenAI" at bounding box center [1080, 359] width 555 height 11
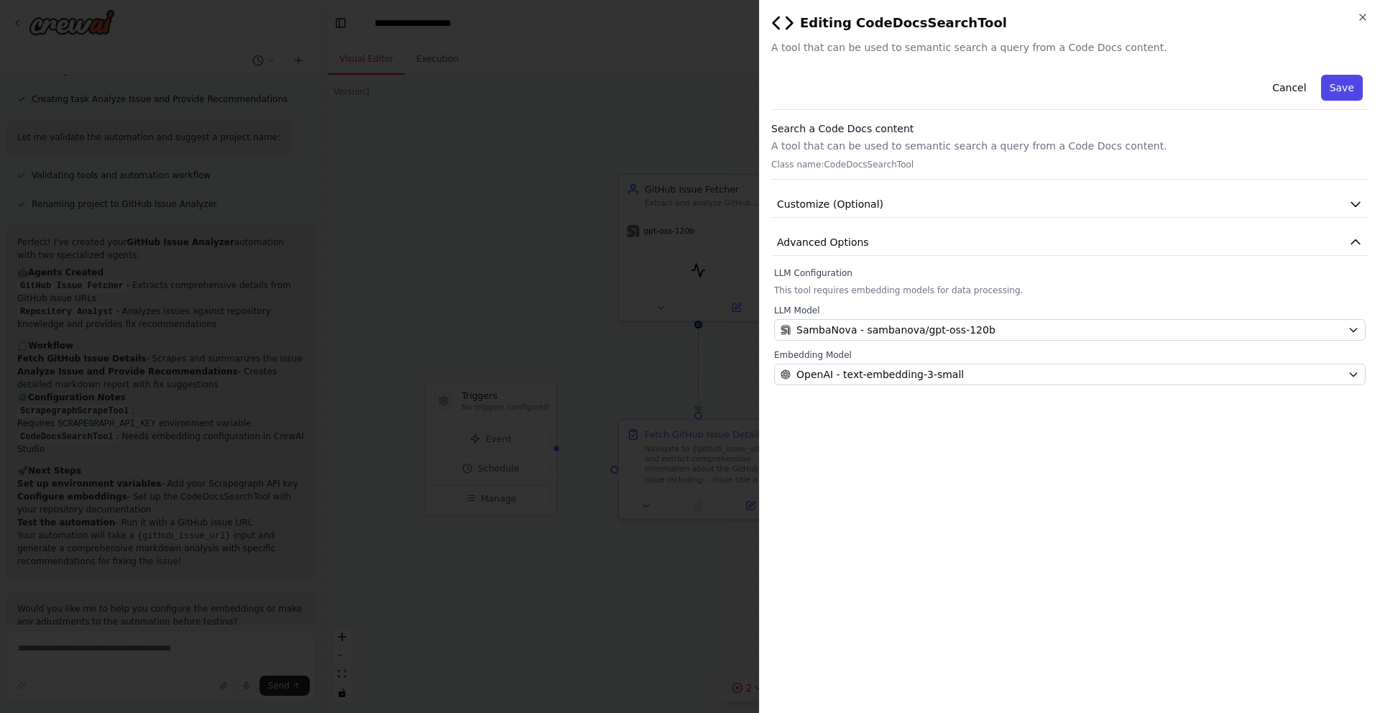
click at [1336, 90] on button "Save" at bounding box center [1342, 88] width 42 height 26
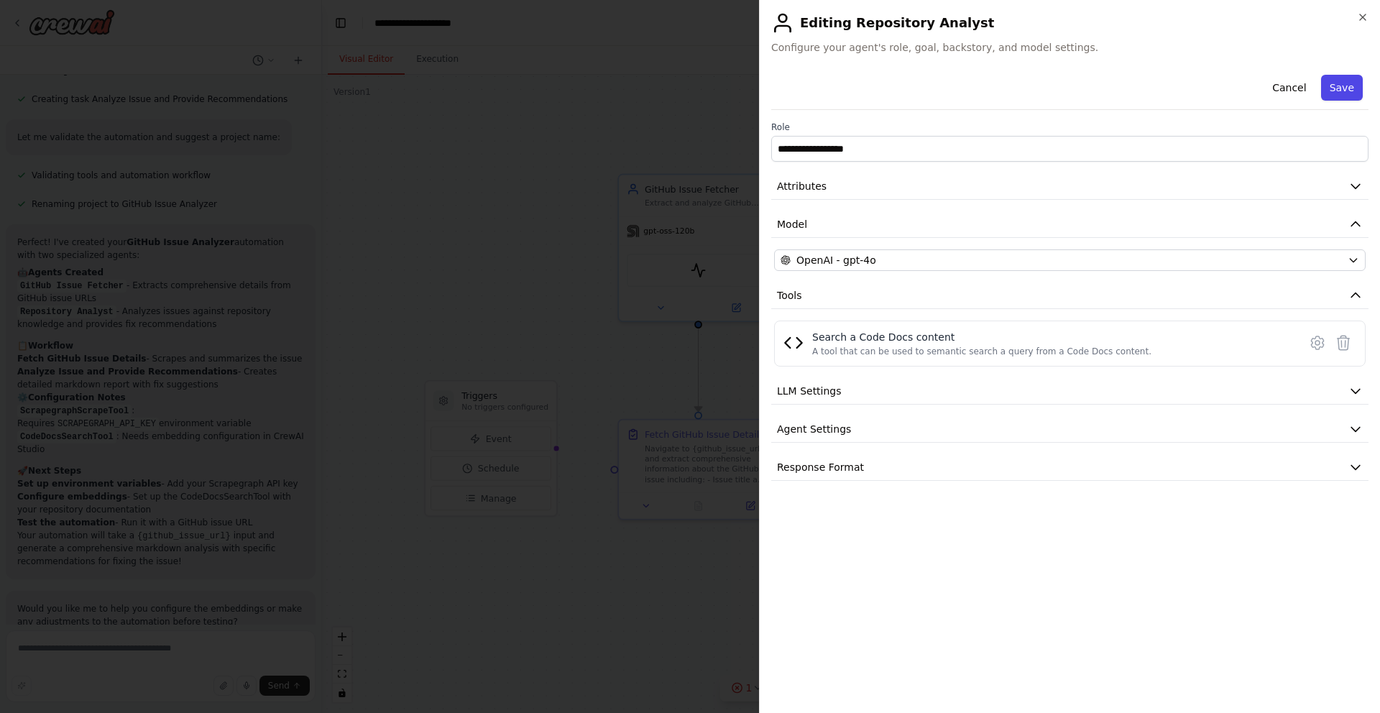
click at [1340, 85] on button "Save" at bounding box center [1342, 88] width 42 height 26
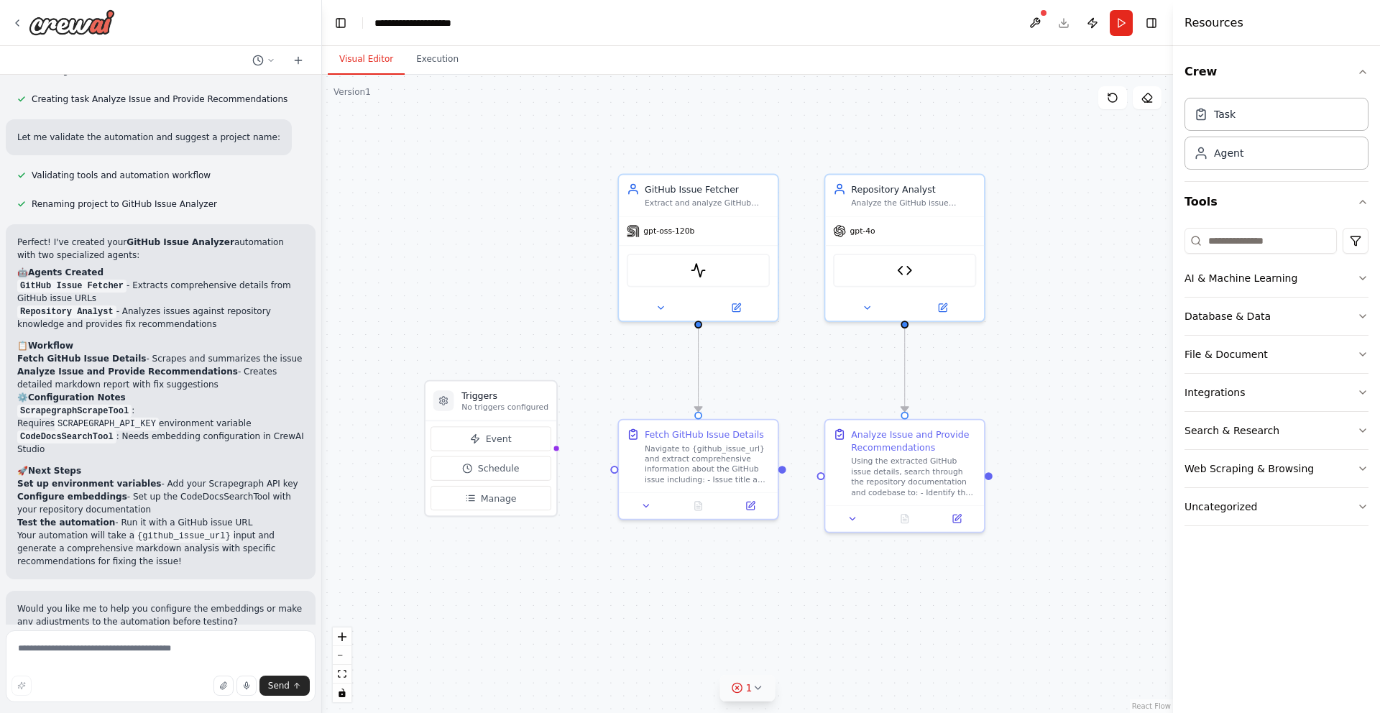
click at [742, 694] on div "1" at bounding box center [741, 687] width 21 height 14
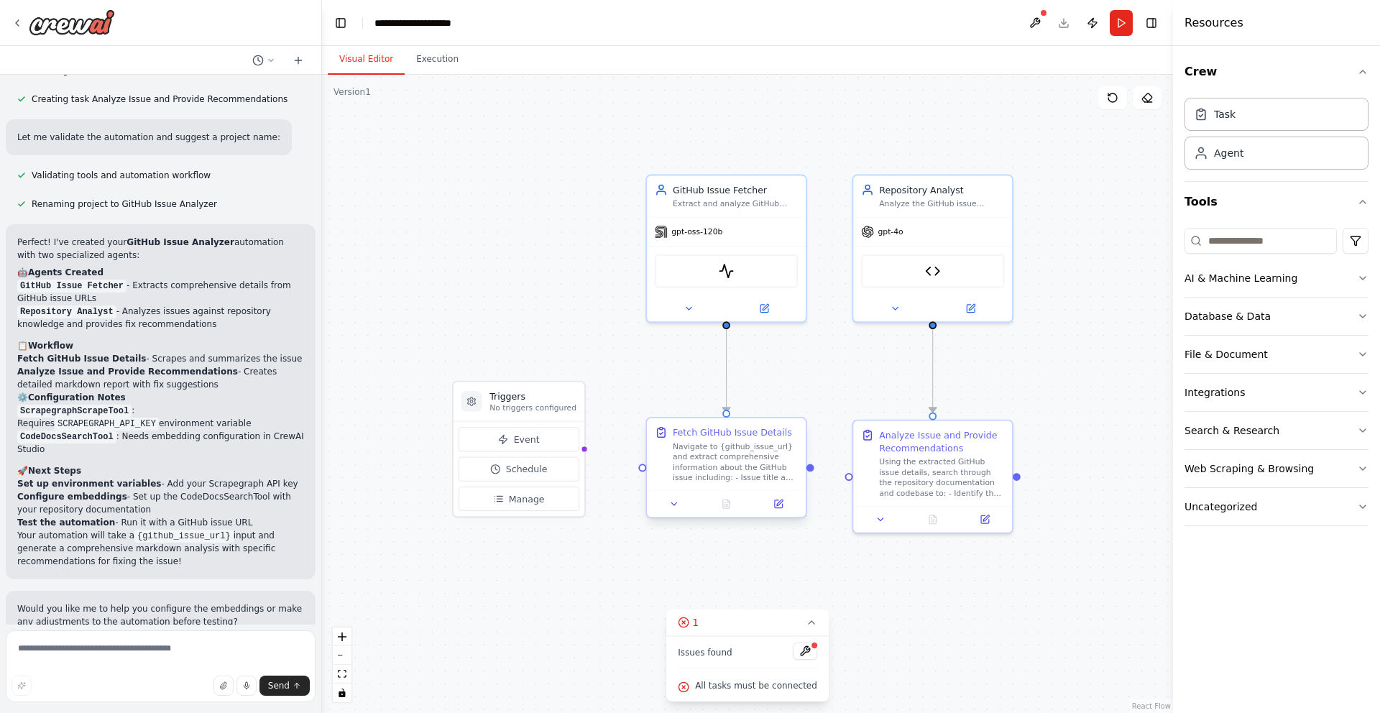
drag, startPoint x: 785, startPoint y: 470, endPoint x: 813, endPoint y: 470, distance: 28.0
click at [813, 471] on div ".deletable-edge-delete-btn { width: 20px; height: 20px; border: 0px solid #ffff…" at bounding box center [747, 394] width 851 height 638
drag, startPoint x: 809, startPoint y: 469, endPoint x: 849, endPoint y: 473, distance: 40.4
click at [849, 473] on div "Triggers No triggers configured Event Schedule Manage GitHub Issue Fetcher Extr…" at bounding box center [769, 396] width 764 height 573
click at [1117, 18] on button "Run" at bounding box center [1120, 23] width 23 height 26
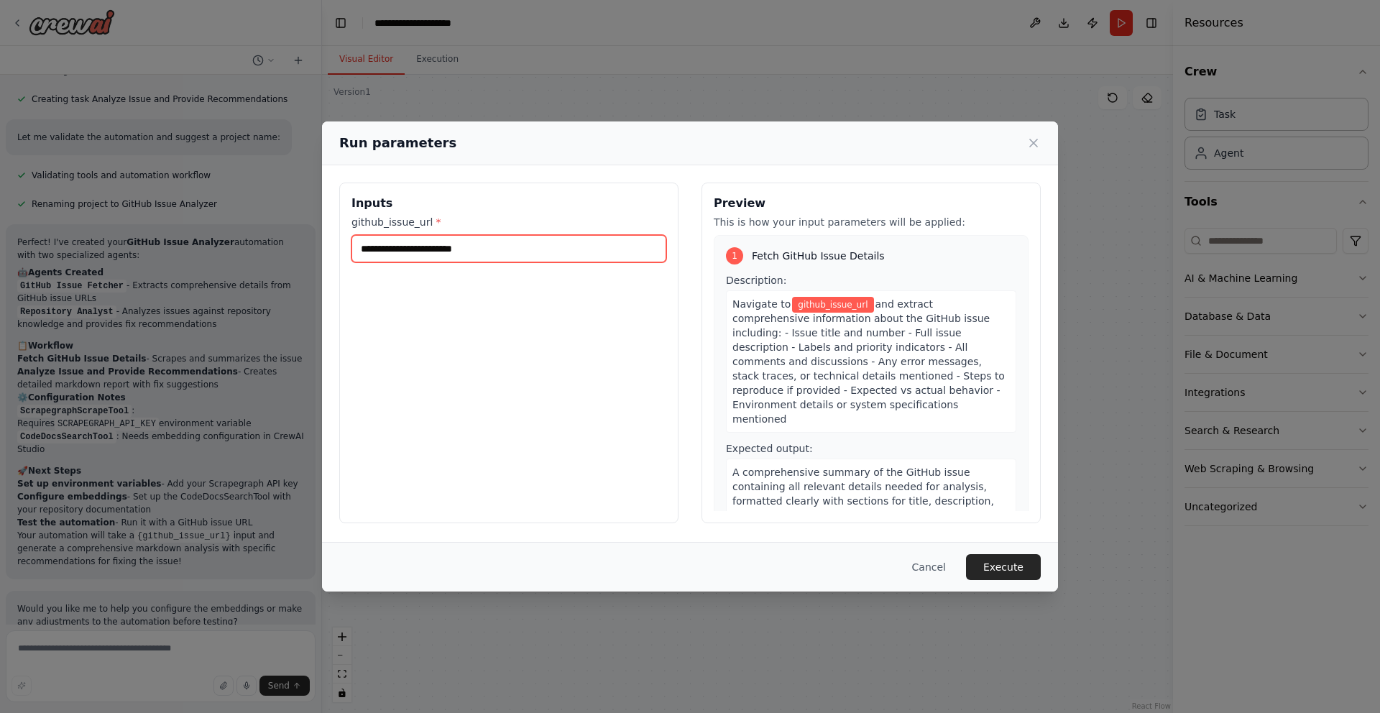
click at [525, 248] on input "github_issue_url *" at bounding box center [508, 248] width 315 height 27
paste input "**********"
type input "**********"
paste input "**********"
type input "**********"
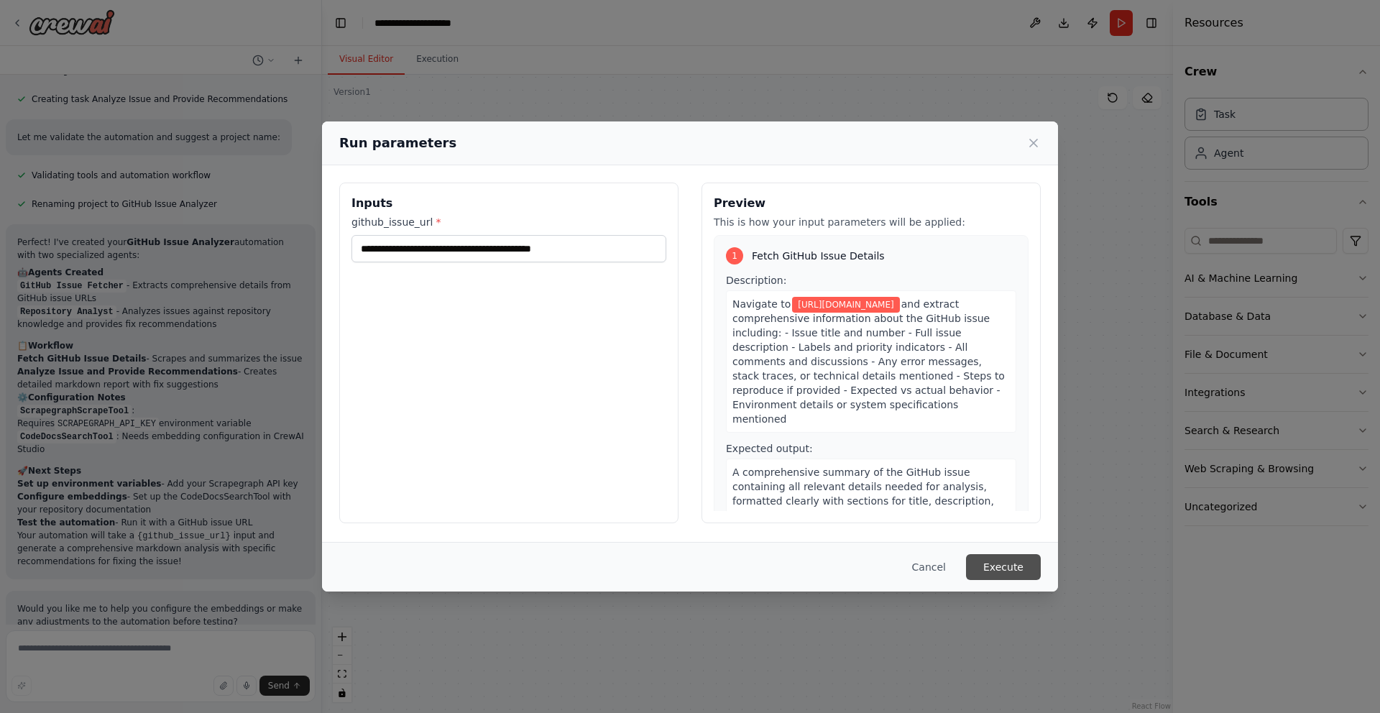
click at [985, 574] on button "Execute" at bounding box center [1003, 567] width 75 height 26
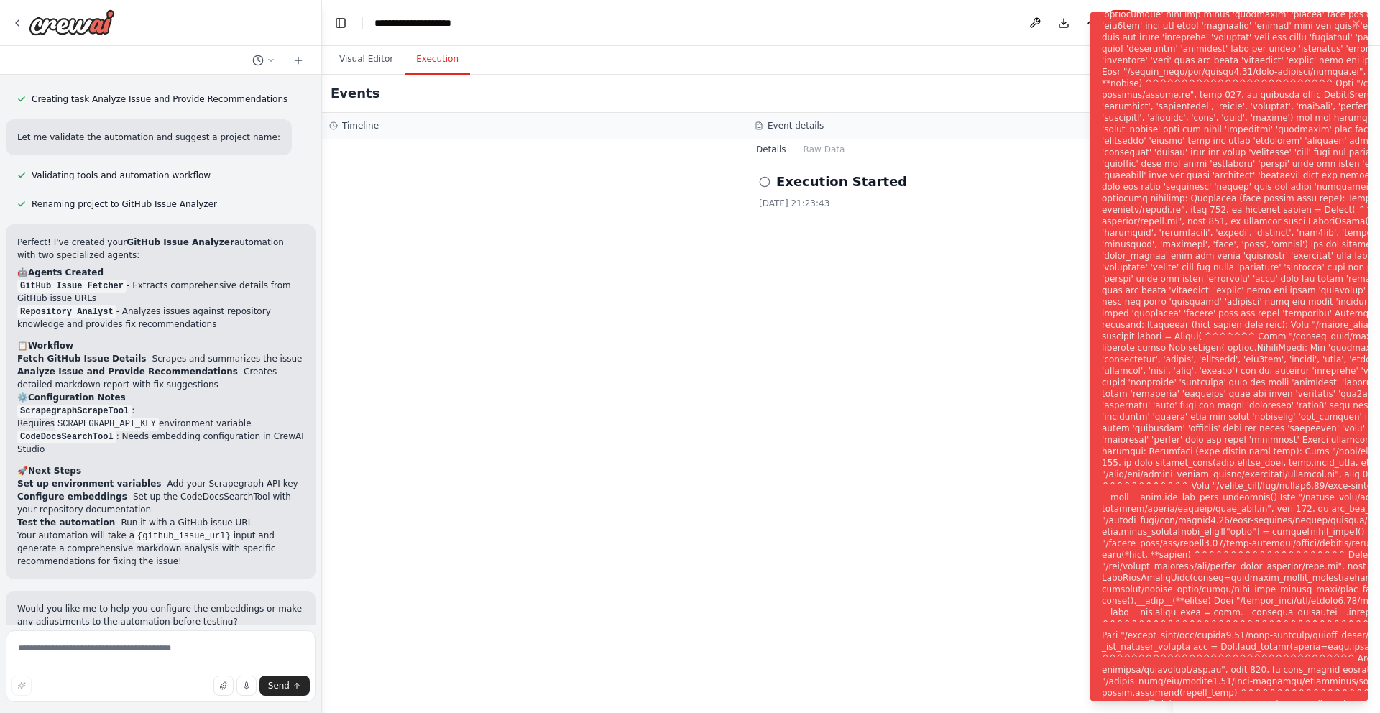
scroll to position [1457, 0]
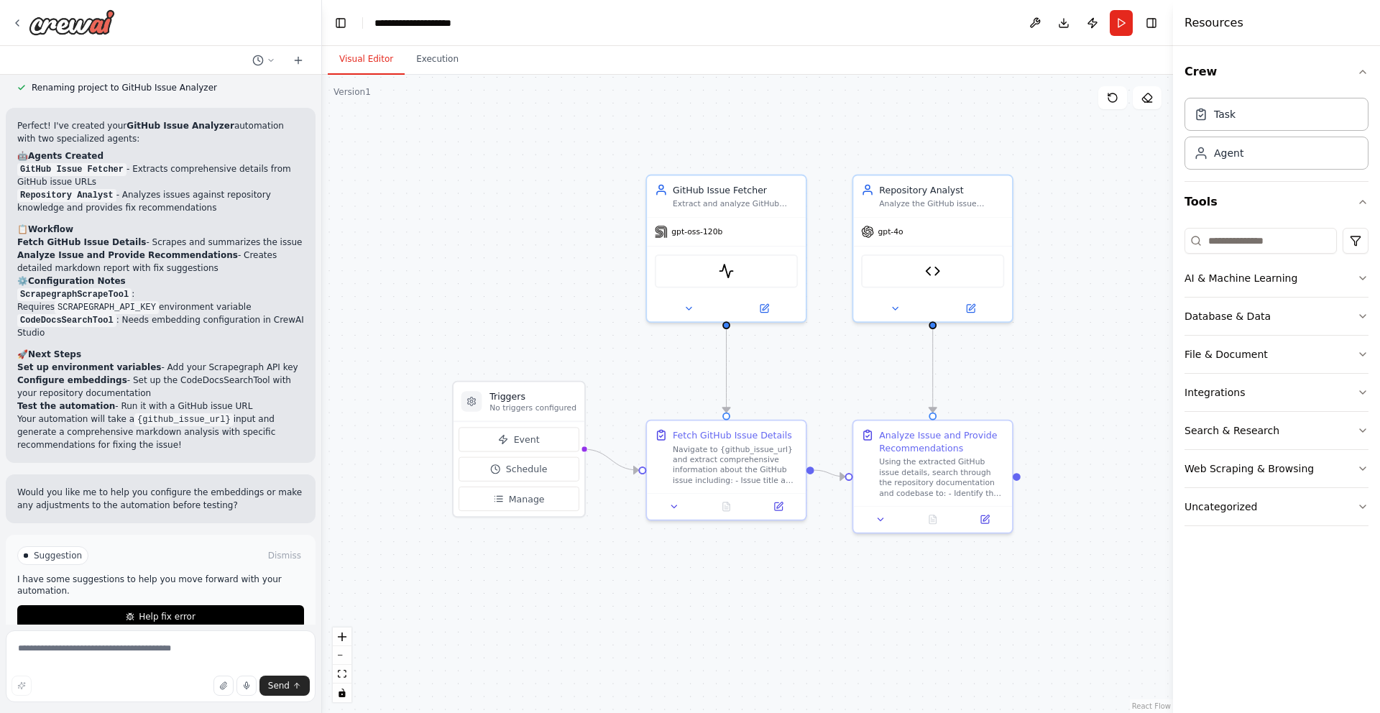
click at [365, 65] on button "Visual Editor" at bounding box center [366, 60] width 77 height 30
click at [467, 64] on div "Visual Editor Execution" at bounding box center [747, 60] width 851 height 29
click at [458, 63] on button "Execution" at bounding box center [437, 60] width 65 height 30
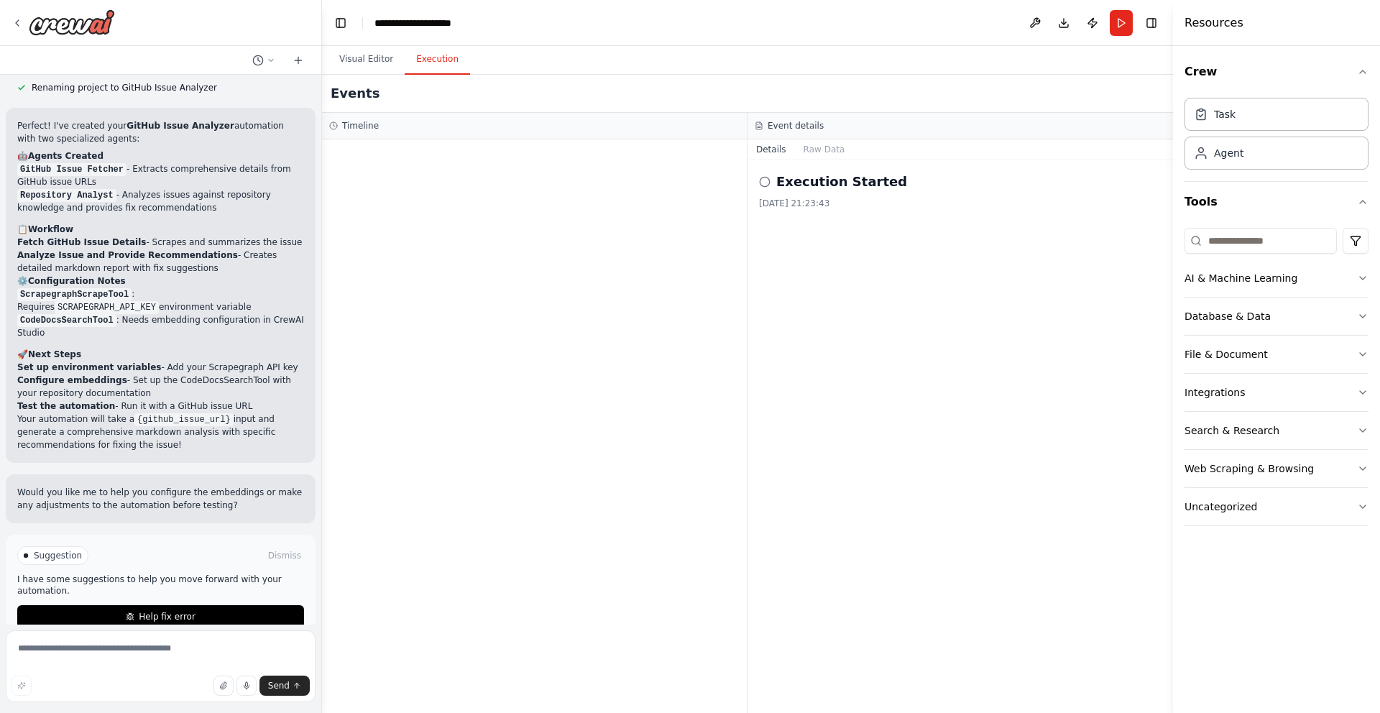
click at [807, 187] on h2 "Execution Started" at bounding box center [841, 182] width 131 height 20
click at [775, 180] on div "Execution Started" at bounding box center [960, 182] width 402 height 20
click at [770, 180] on icon at bounding box center [764, 181] width 11 height 11
click at [801, 154] on button "Raw Data" at bounding box center [824, 149] width 59 height 20
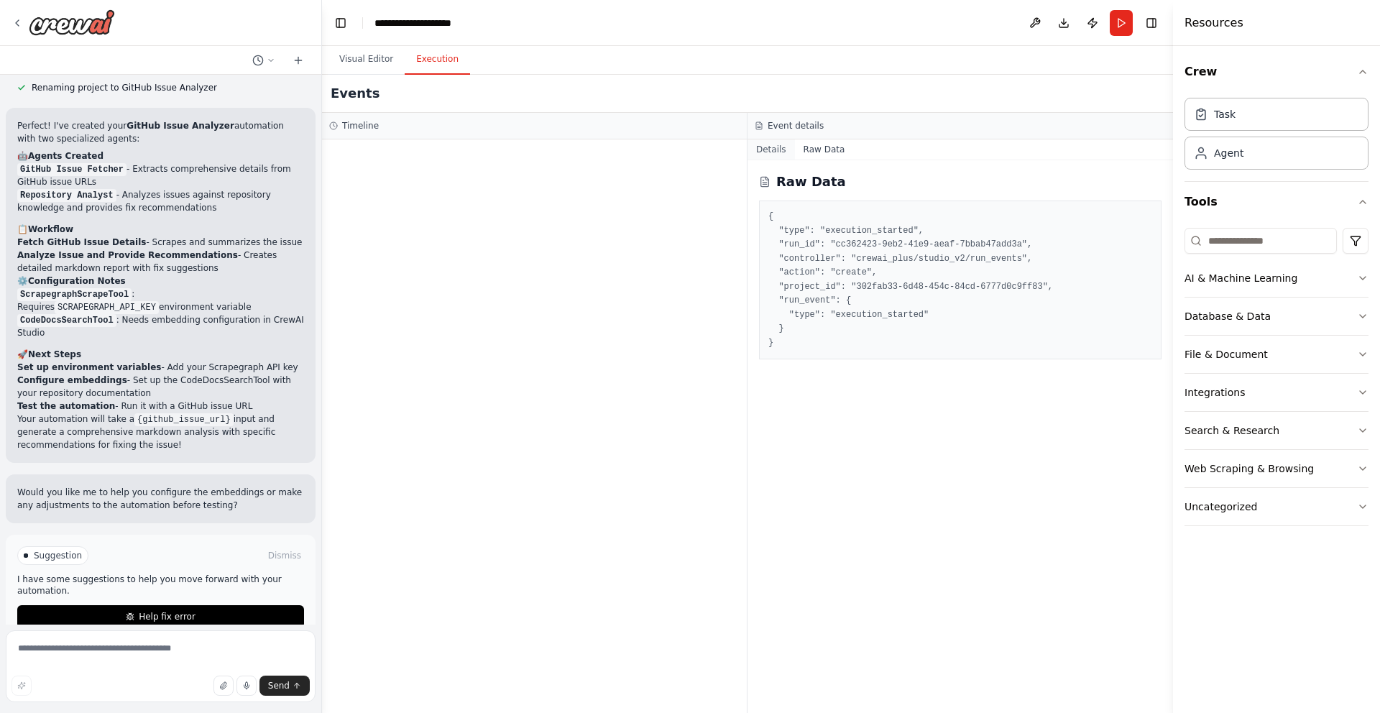
click at [775, 144] on button "Details" at bounding box center [770, 149] width 47 height 20
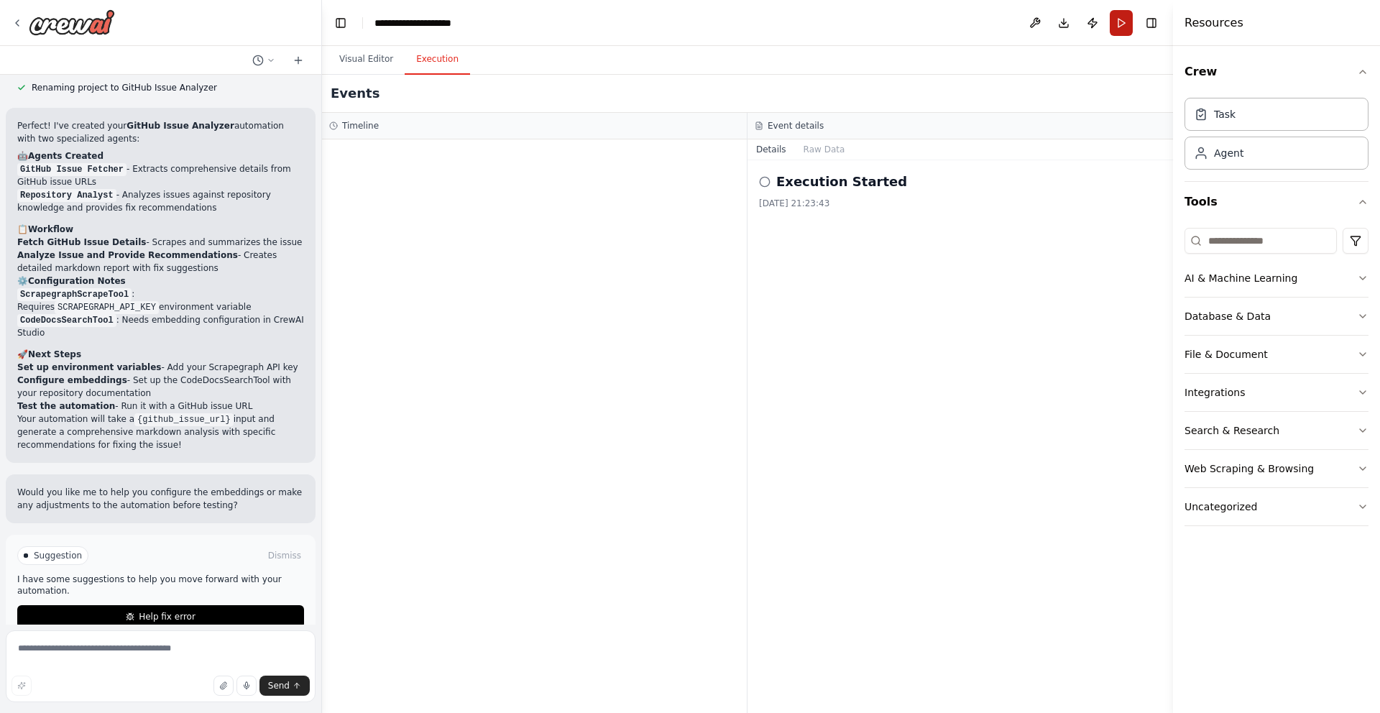
click at [1111, 26] on button "Run" at bounding box center [1120, 23] width 23 height 26
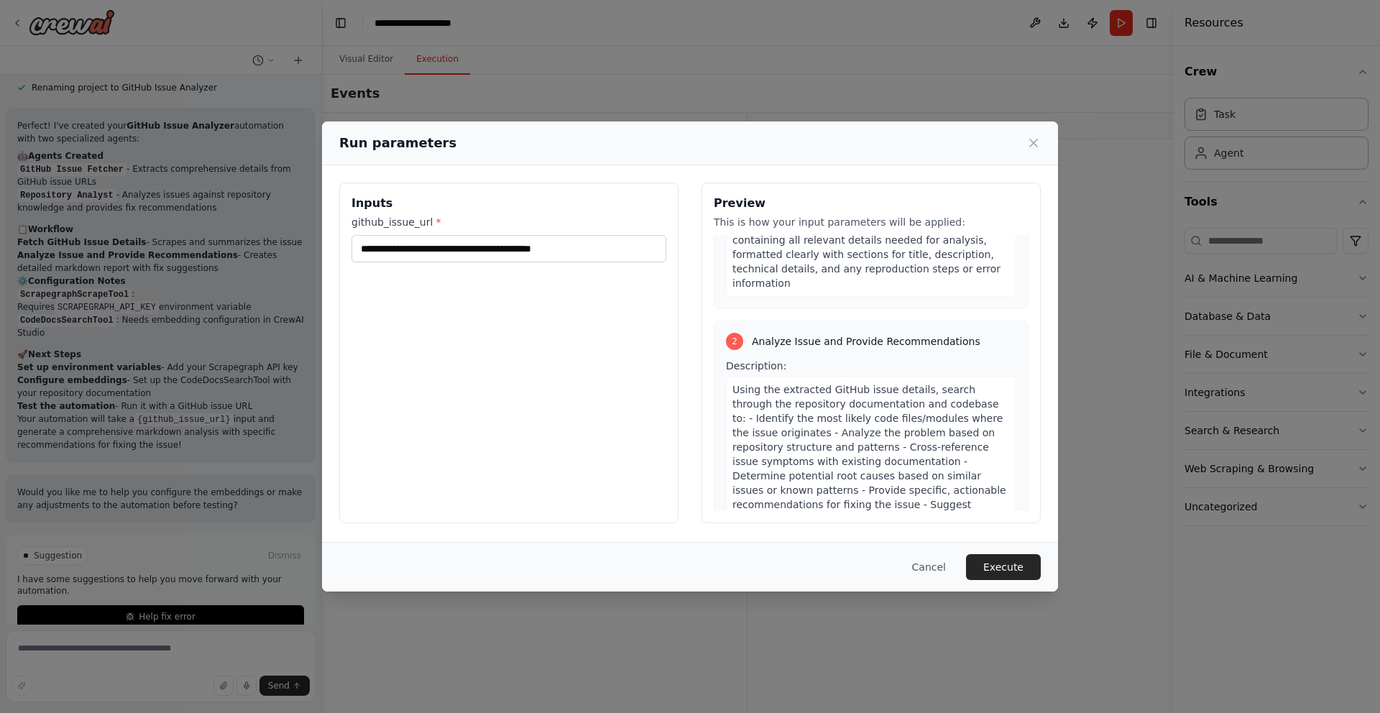
scroll to position [377, 0]
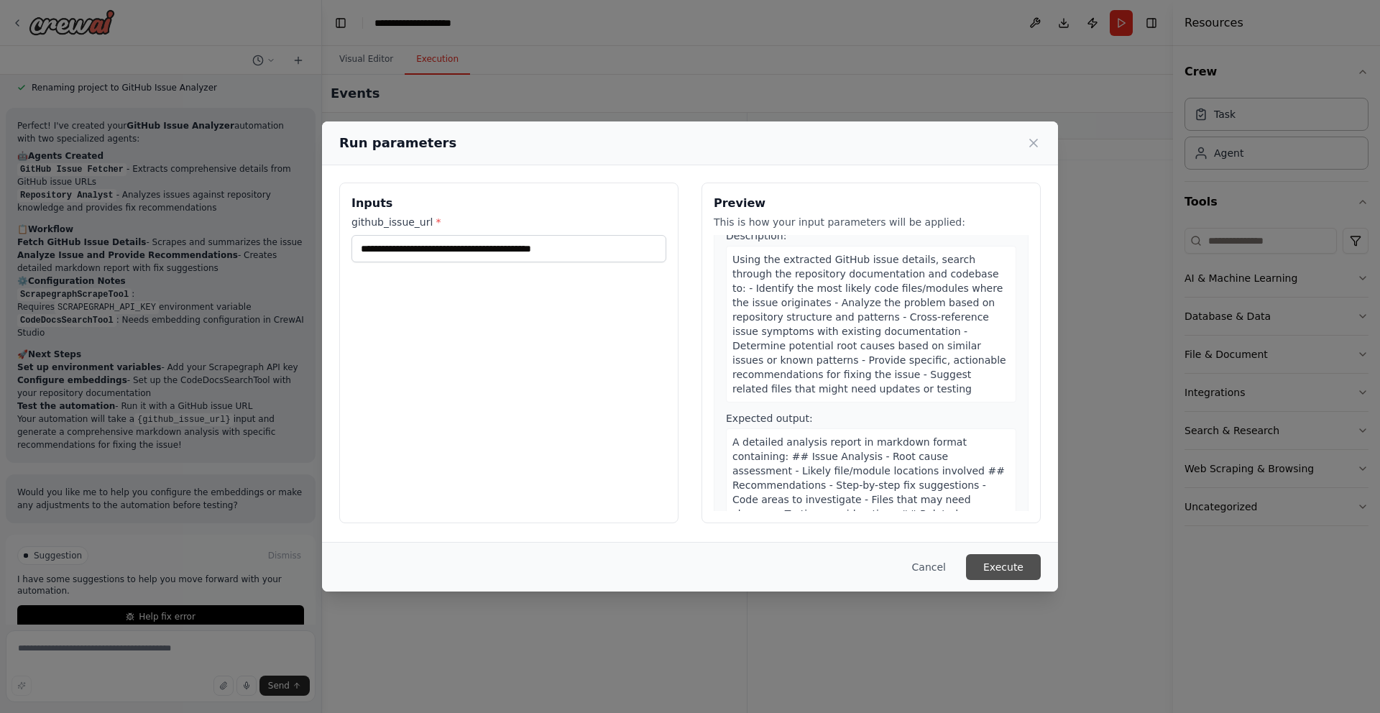
click at [1005, 561] on button "Execute" at bounding box center [1003, 567] width 75 height 26
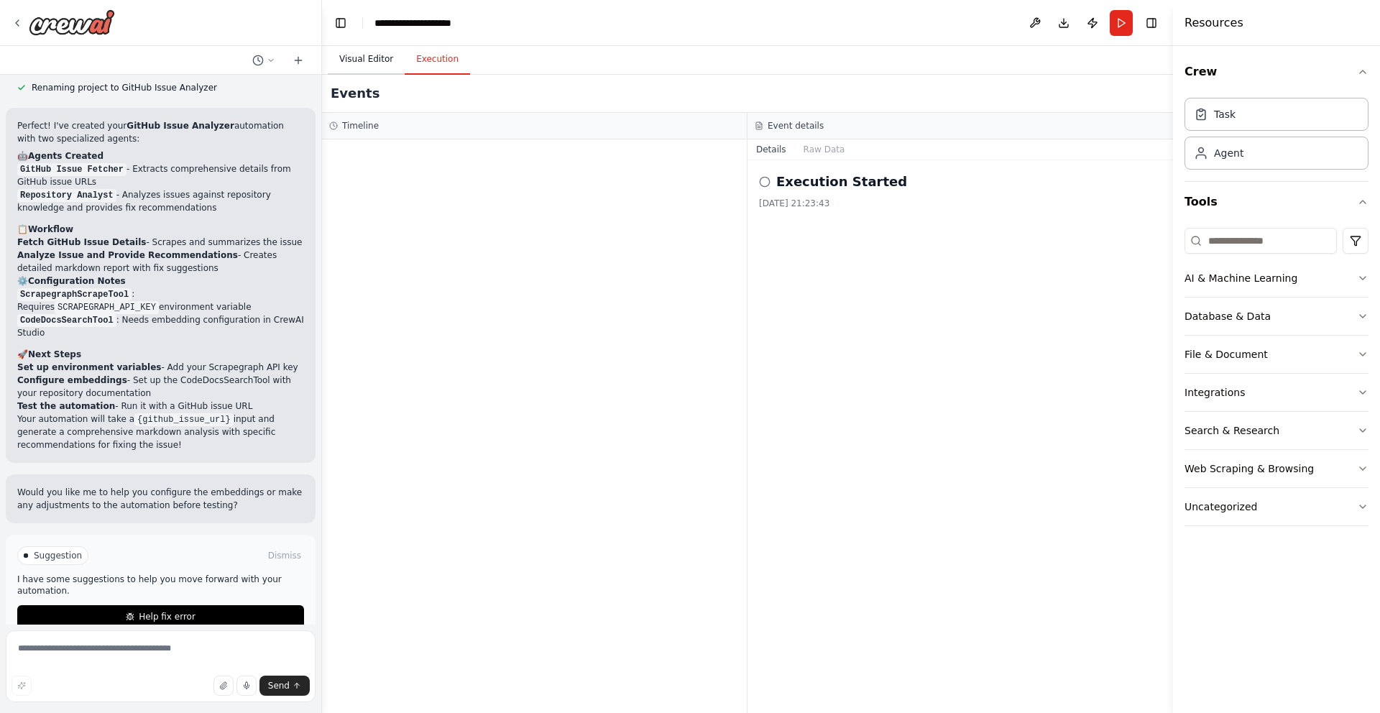
click at [341, 59] on button "Visual Editor" at bounding box center [366, 60] width 77 height 30
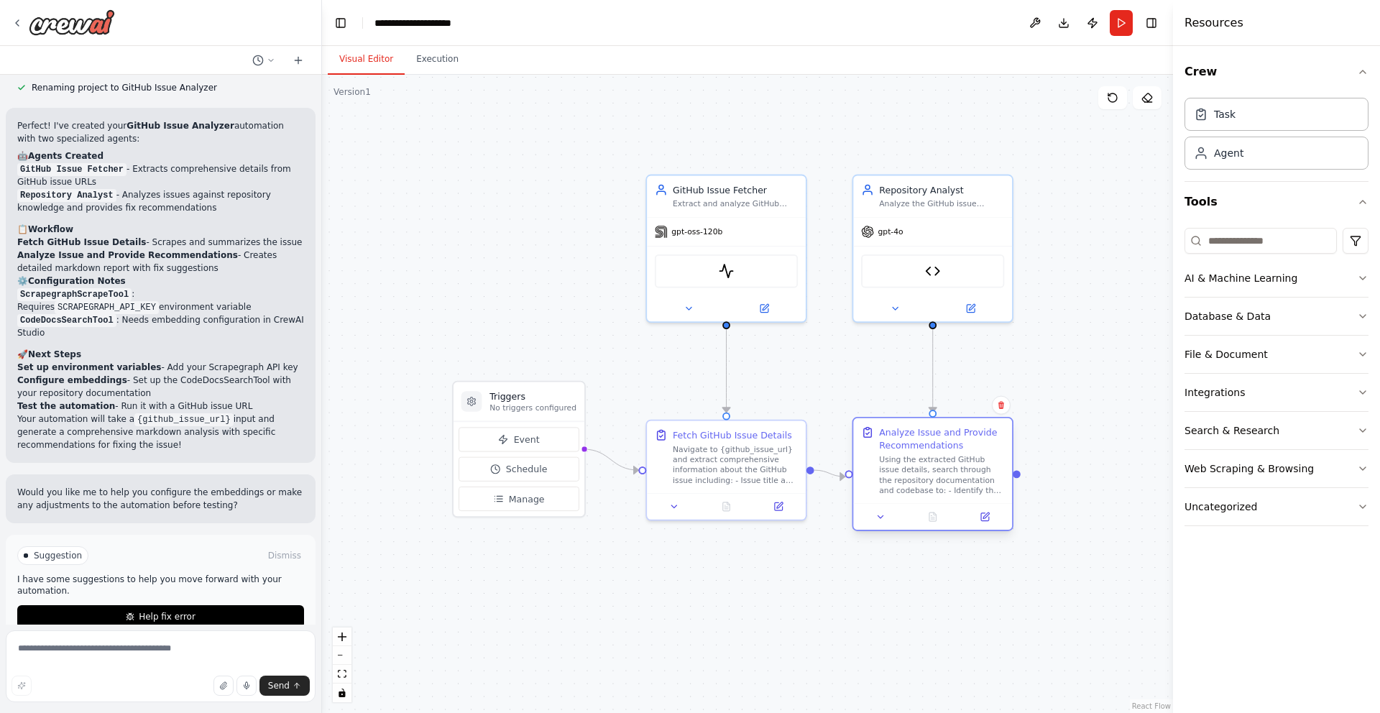
click at [952, 430] on div "Analyze Issue and Provide Recommendations" at bounding box center [941, 439] width 125 height 26
click at [718, 239] on div "gpt-oss-120b" at bounding box center [726, 229] width 159 height 28
click at [721, 226] on span "gpt-oss-120b" at bounding box center [696, 229] width 51 height 10
click at [693, 310] on button at bounding box center [688, 306] width 73 height 16
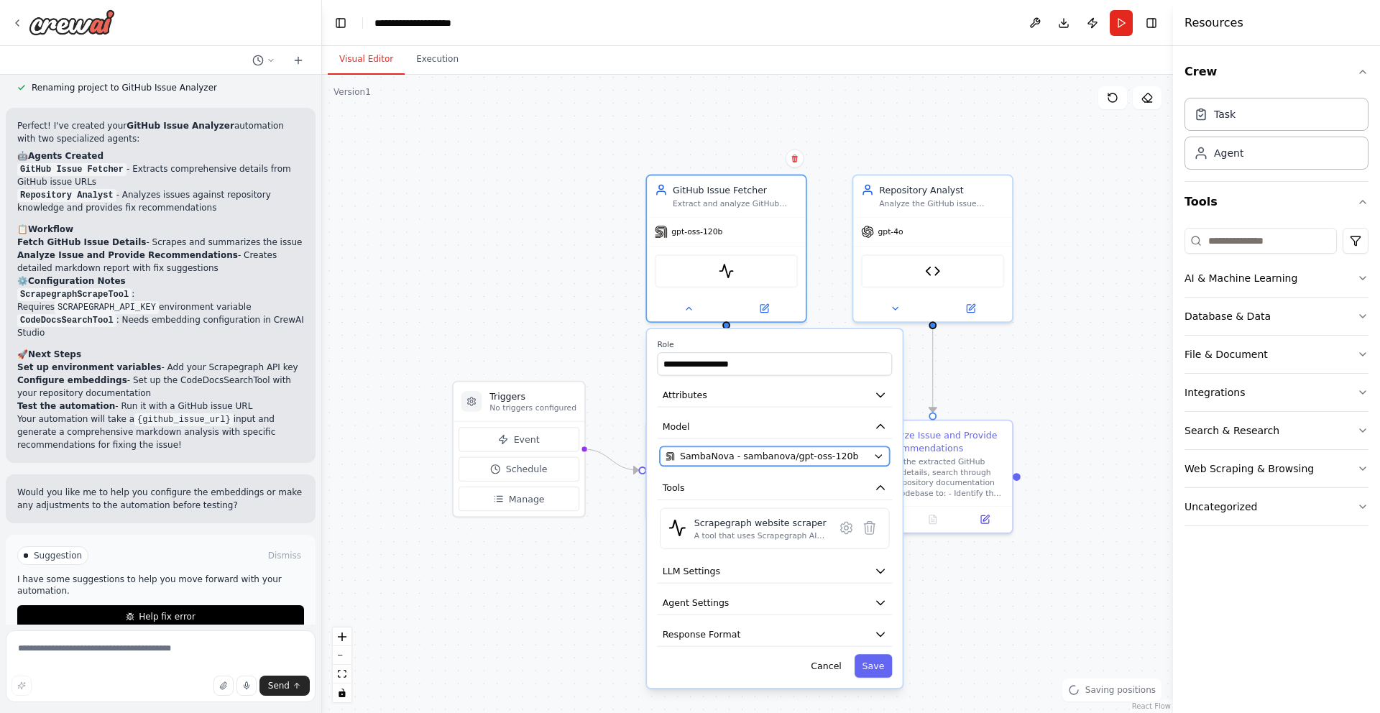
click at [695, 459] on span "SambaNova - sambanova/gpt-oss-120b" at bounding box center [769, 456] width 178 height 13
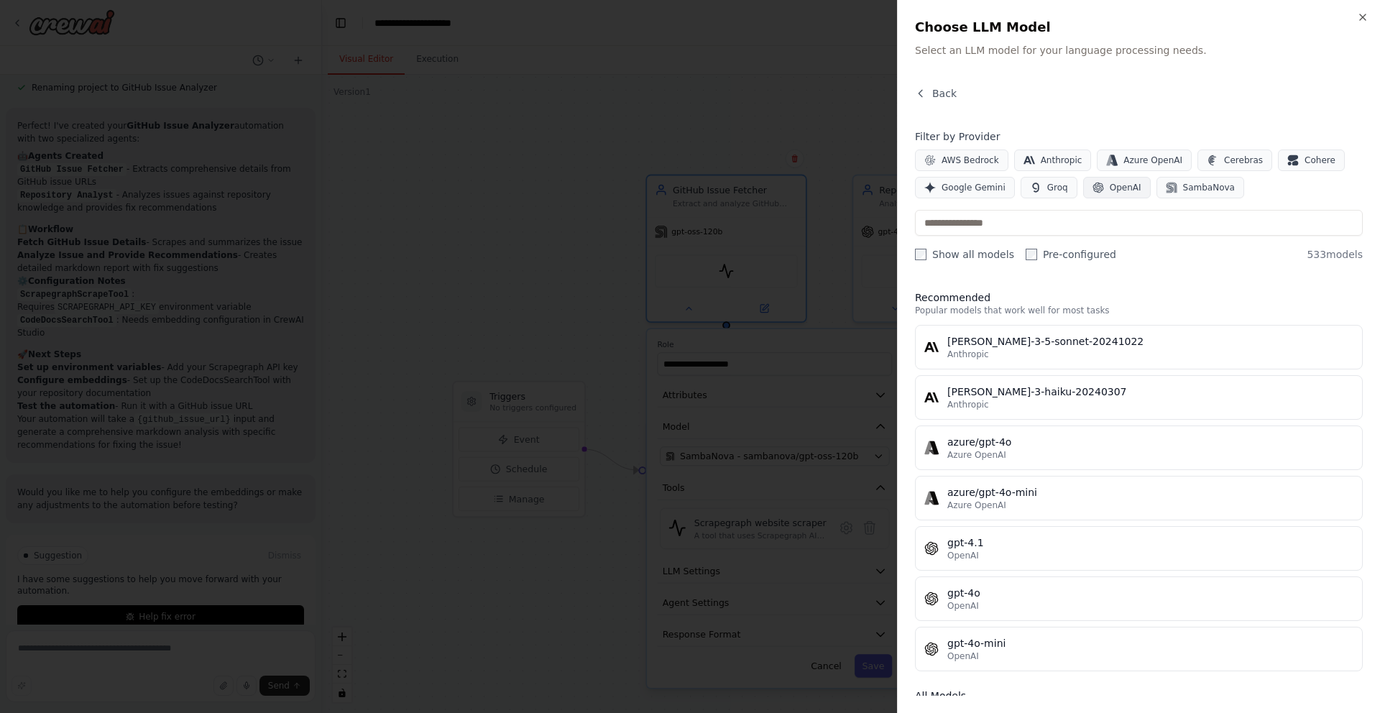
click at [1117, 187] on span "OpenAI" at bounding box center [1125, 187] width 32 height 11
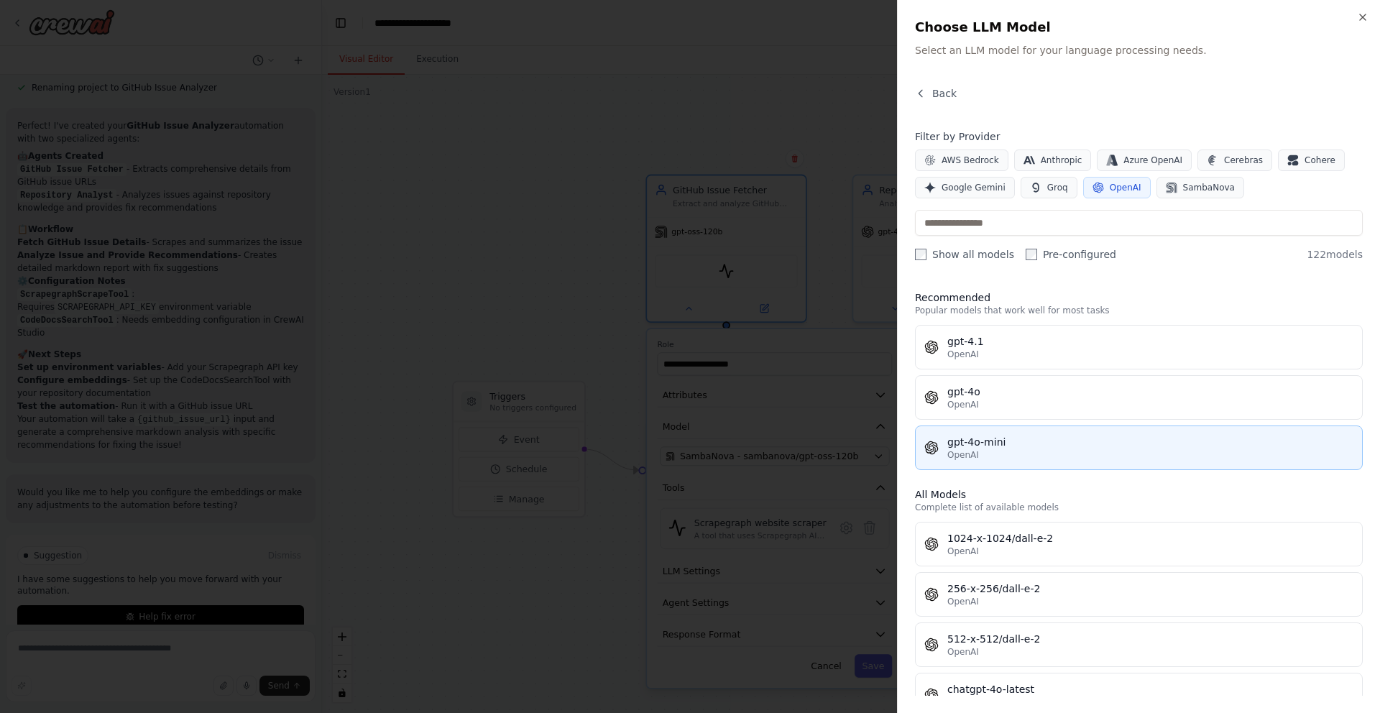
scroll to position [40, 0]
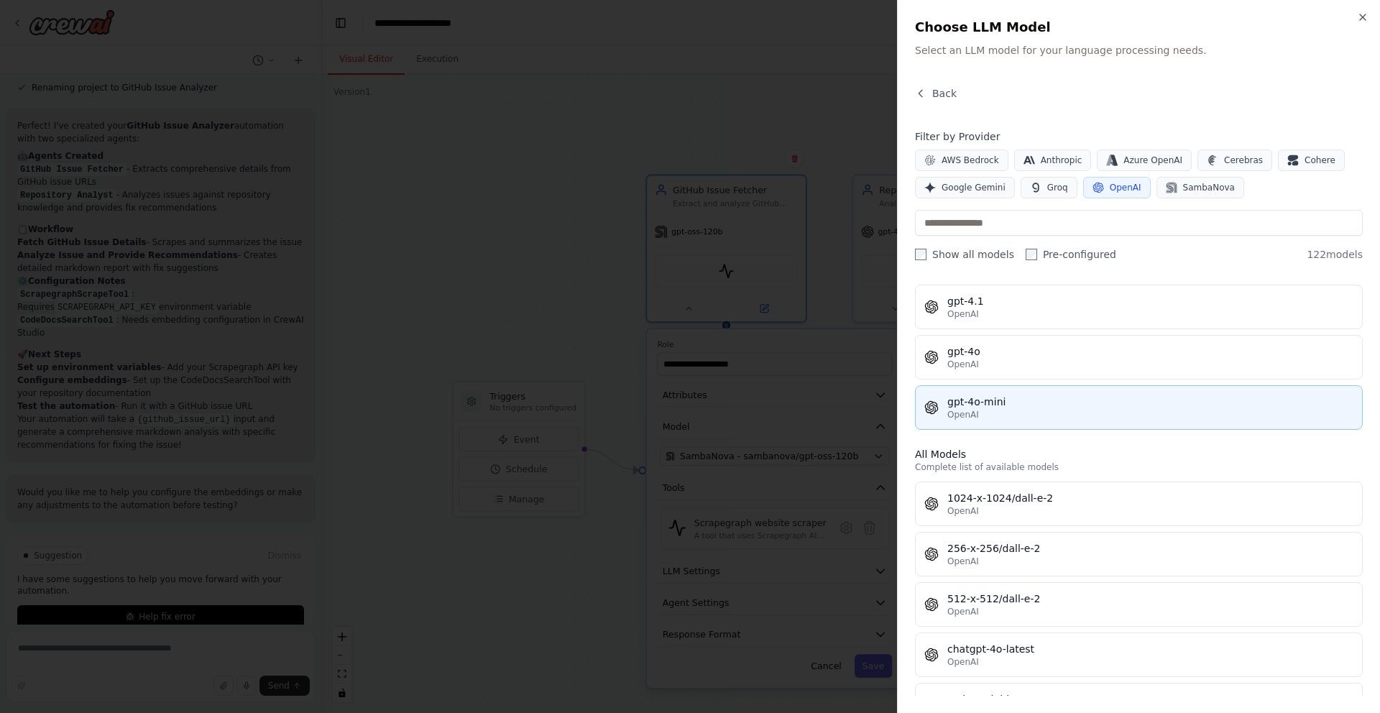
click at [978, 412] on div "OpenAI" at bounding box center [1150, 414] width 406 height 11
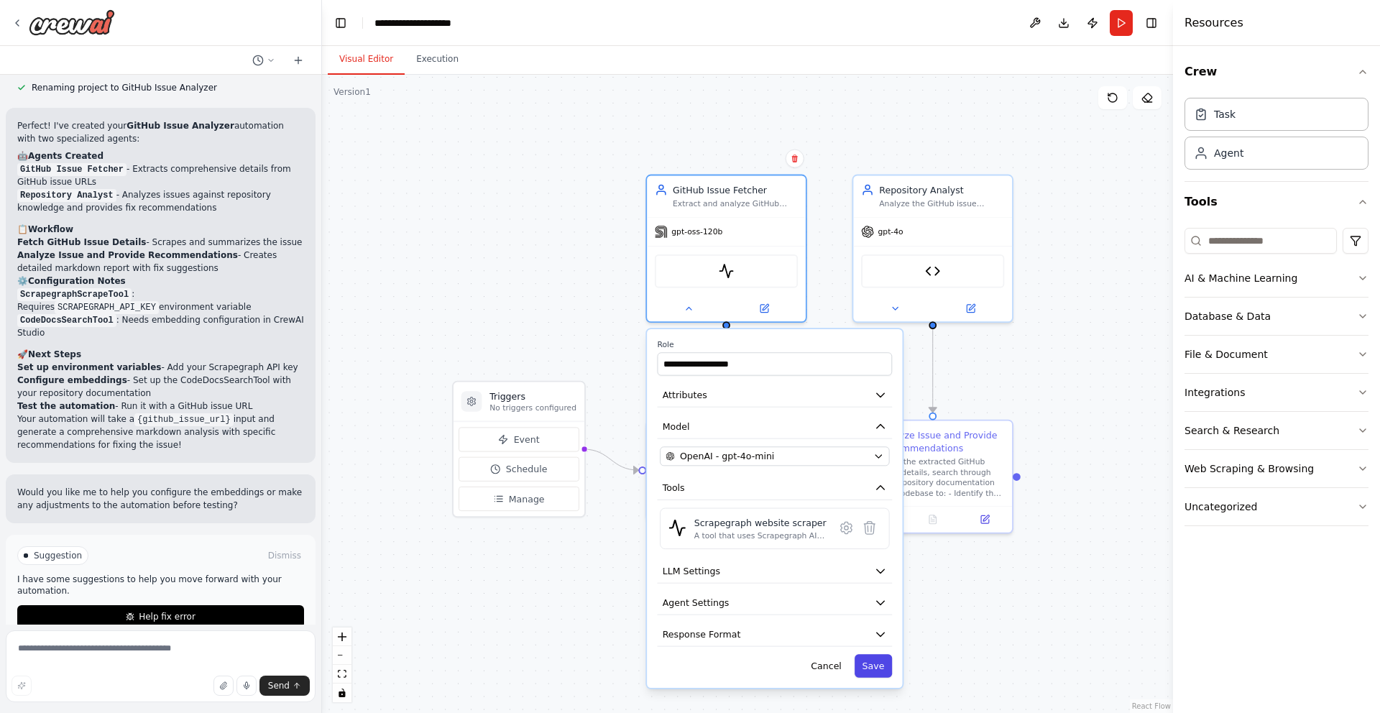
click at [865, 666] on button "Save" at bounding box center [872, 665] width 37 height 23
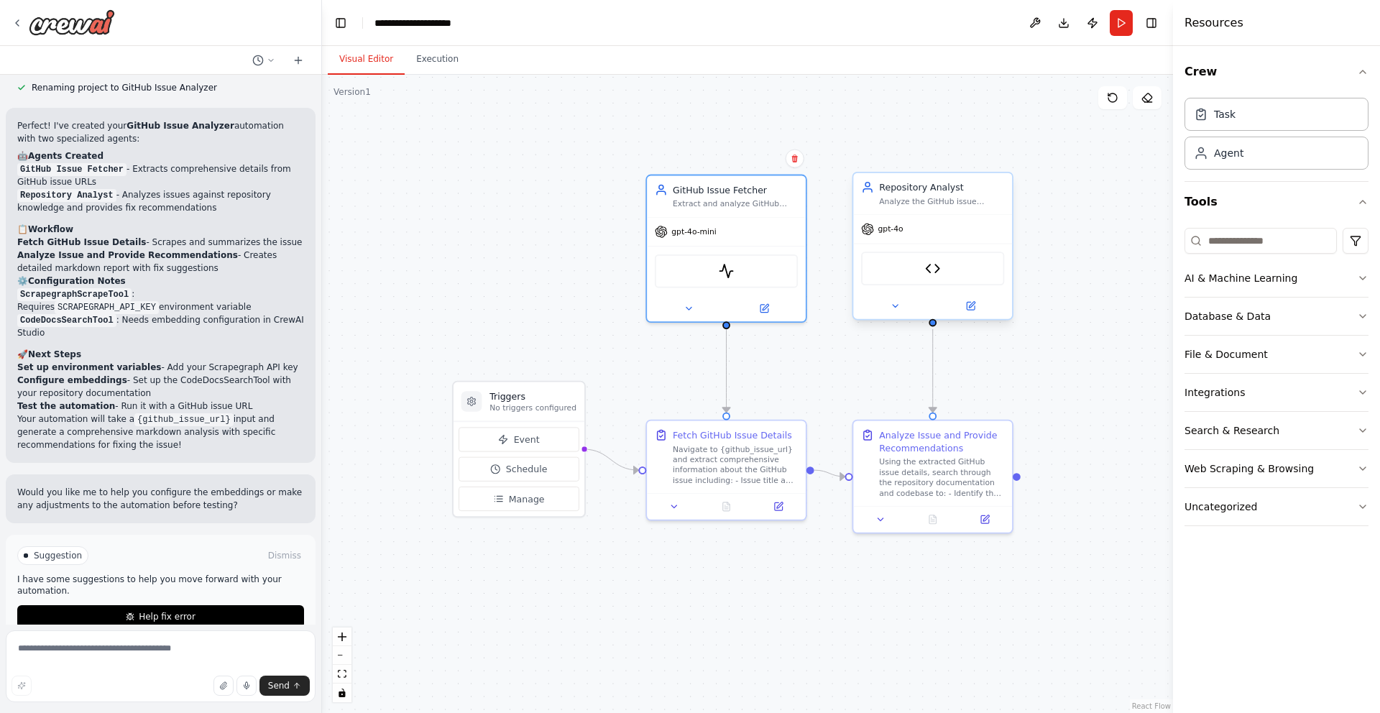
click at [928, 229] on div "gpt-4o" at bounding box center [932, 229] width 159 height 28
click at [977, 304] on button at bounding box center [970, 306] width 73 height 16
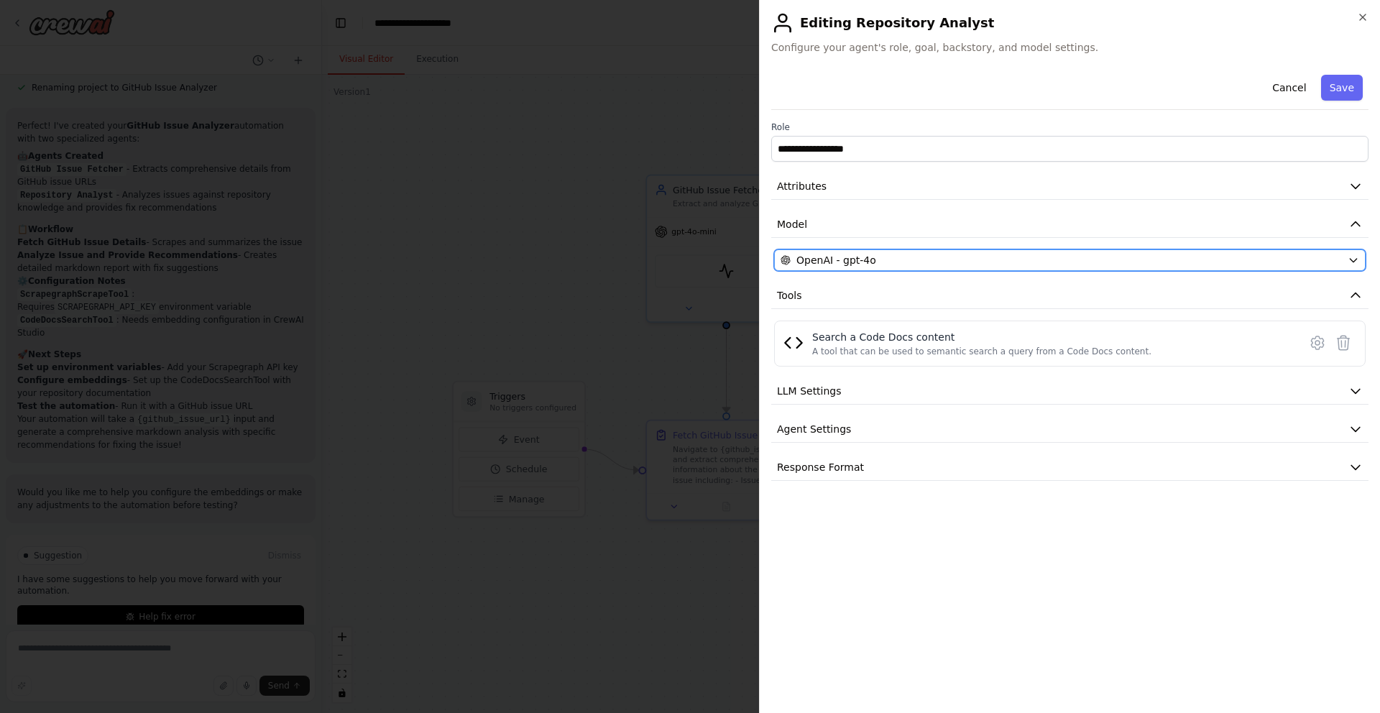
click at [1012, 259] on div "OpenAI - gpt-4o" at bounding box center [1060, 260] width 561 height 14
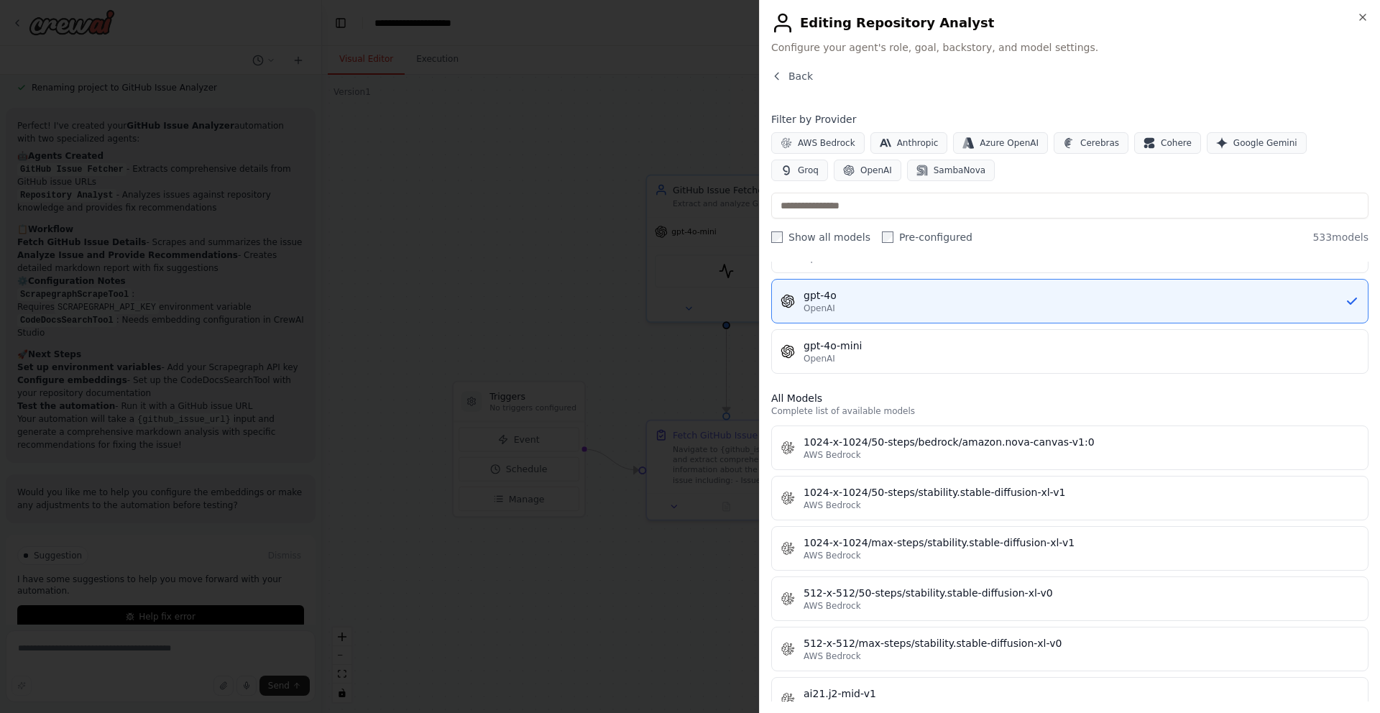
scroll to position [280, 0]
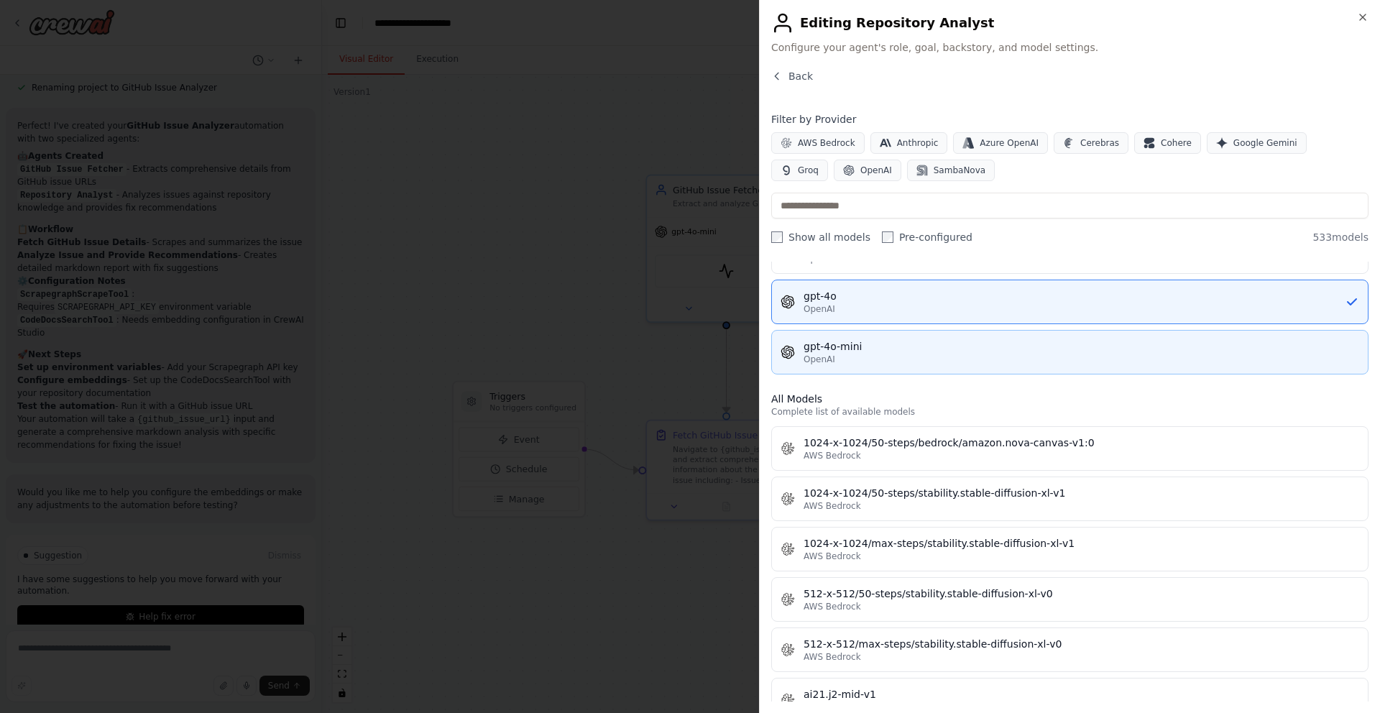
click at [953, 343] on div "gpt-4o-mini" at bounding box center [1080, 346] width 555 height 14
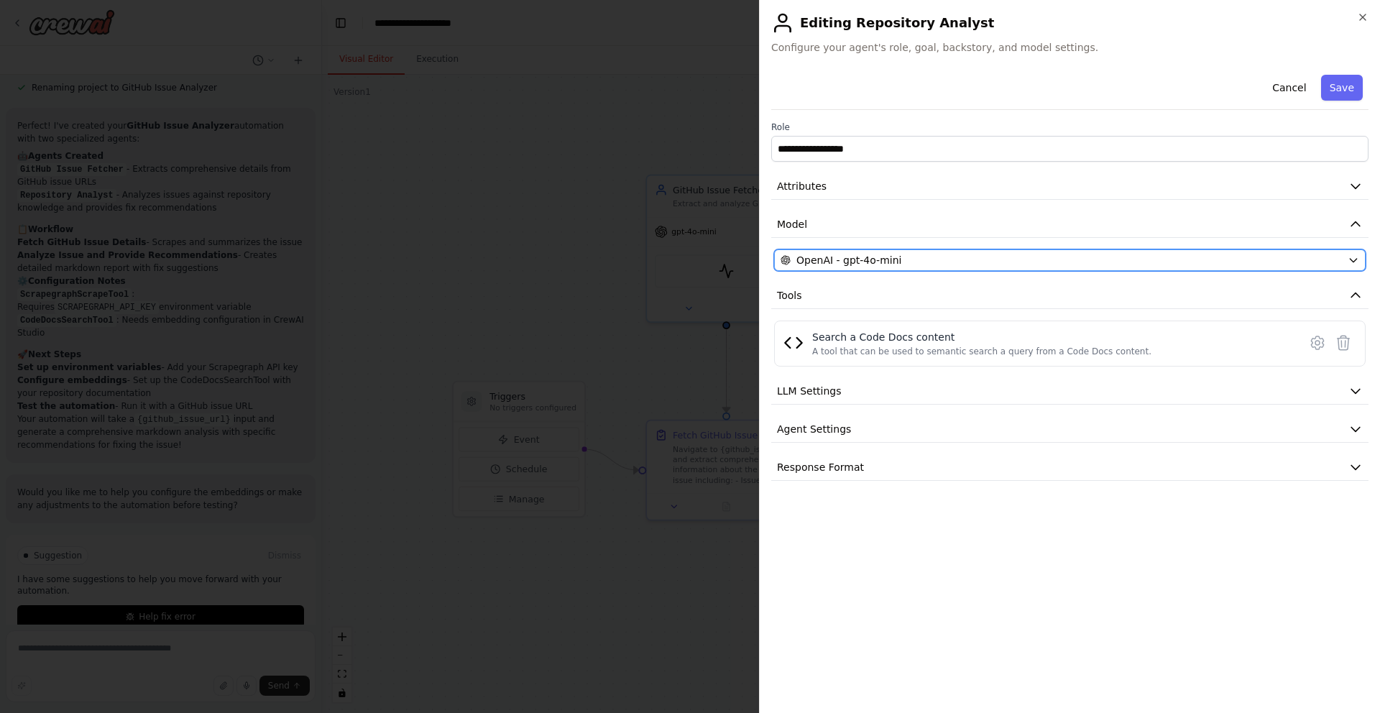
click at [1347, 255] on icon "button" at bounding box center [1352, 259] width 11 height 11
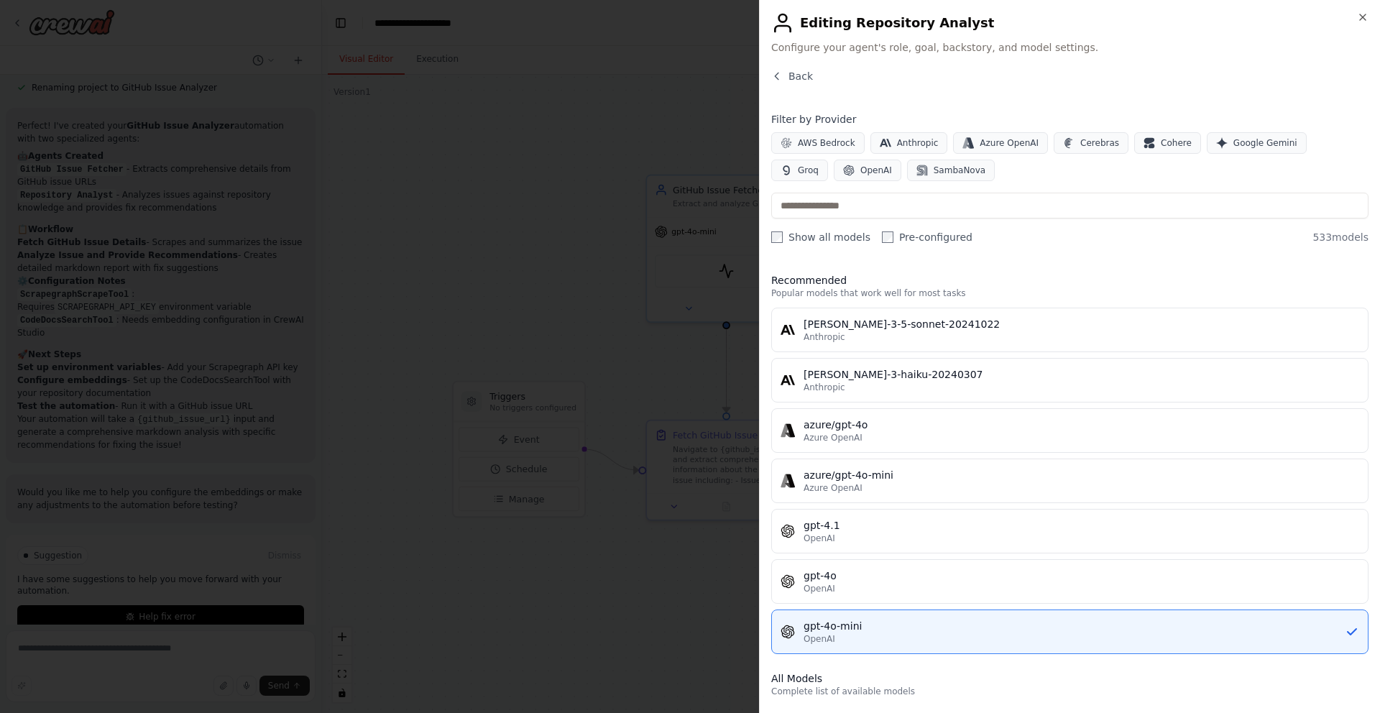
click at [1371, 12] on div "Close Editing Repository Analyst Configure your agent's role, goal, backstory, …" at bounding box center [1069, 356] width 621 height 713
click at [1367, 12] on icon "button" at bounding box center [1362, 16] width 11 height 11
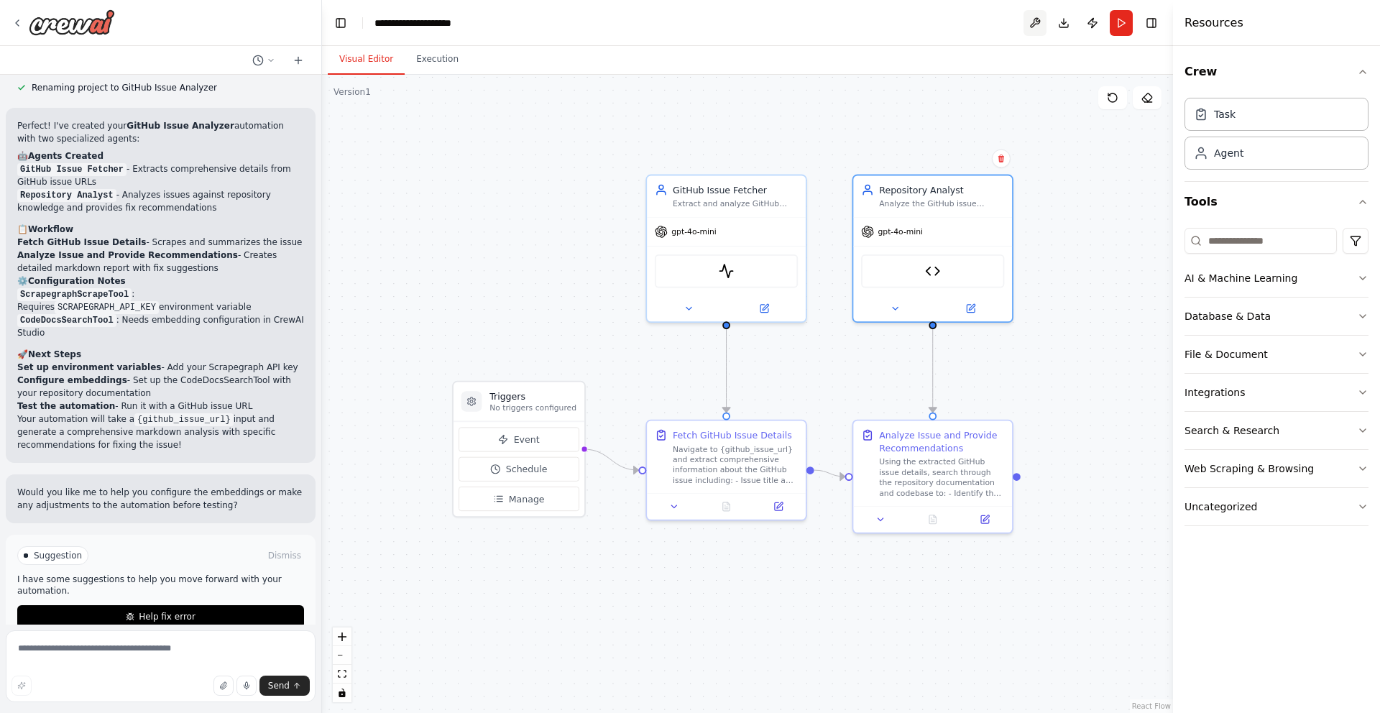
click at [1035, 24] on button at bounding box center [1034, 23] width 23 height 26
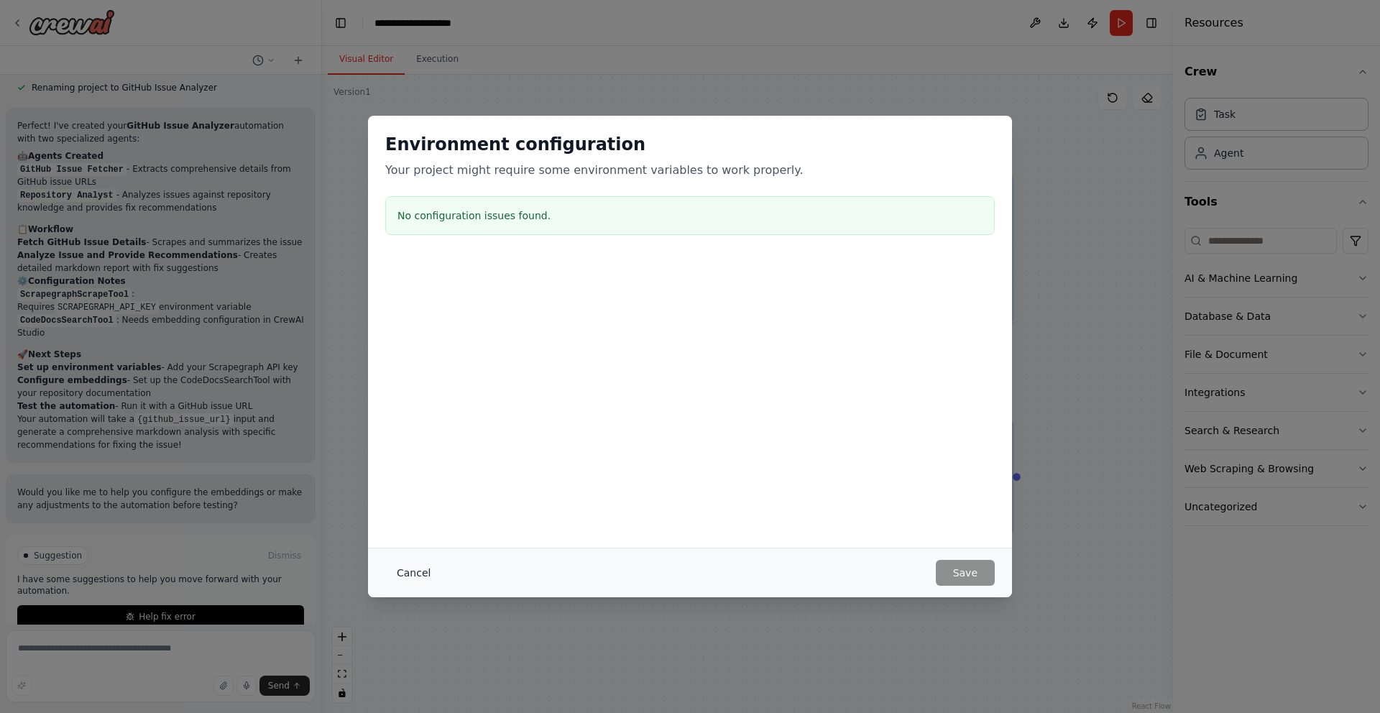
click at [402, 572] on button "Cancel" at bounding box center [413, 573] width 57 height 26
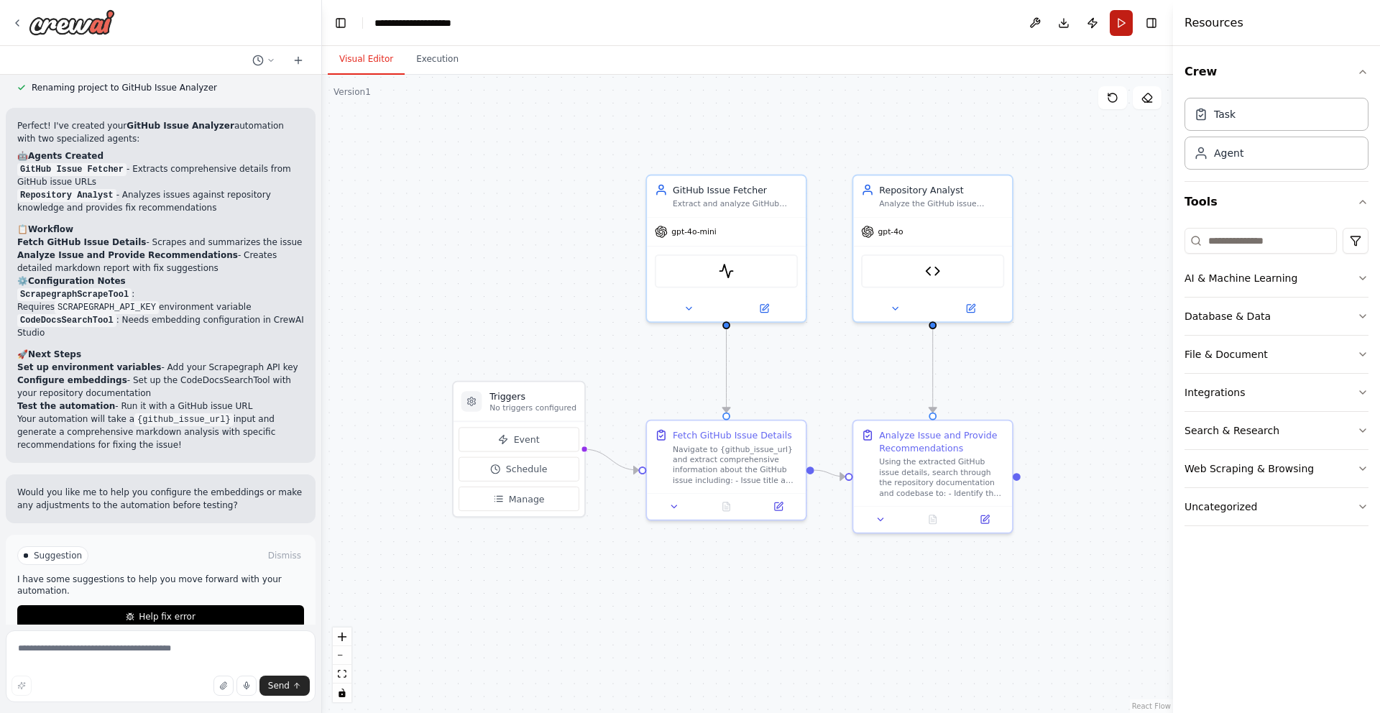
click at [1125, 27] on button "Run" at bounding box center [1120, 23] width 23 height 26
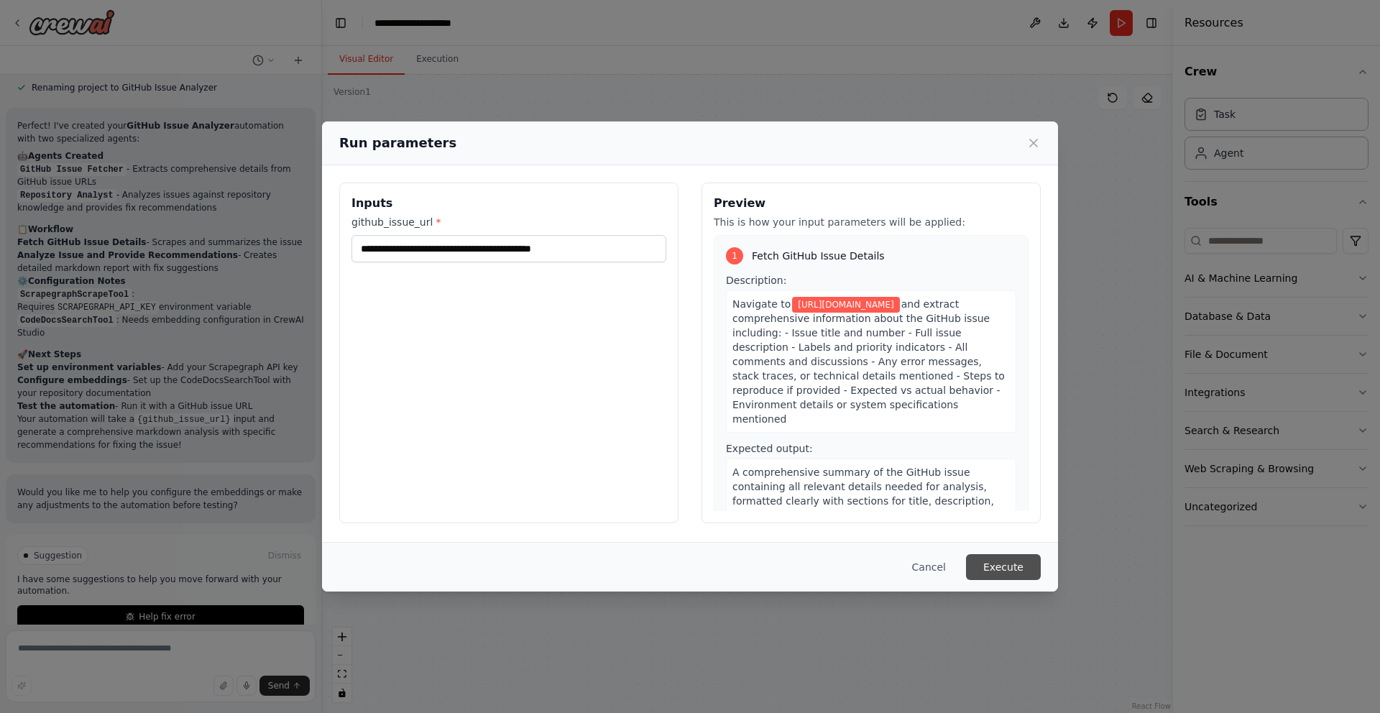
click at [989, 566] on button "Execute" at bounding box center [1003, 567] width 75 height 26
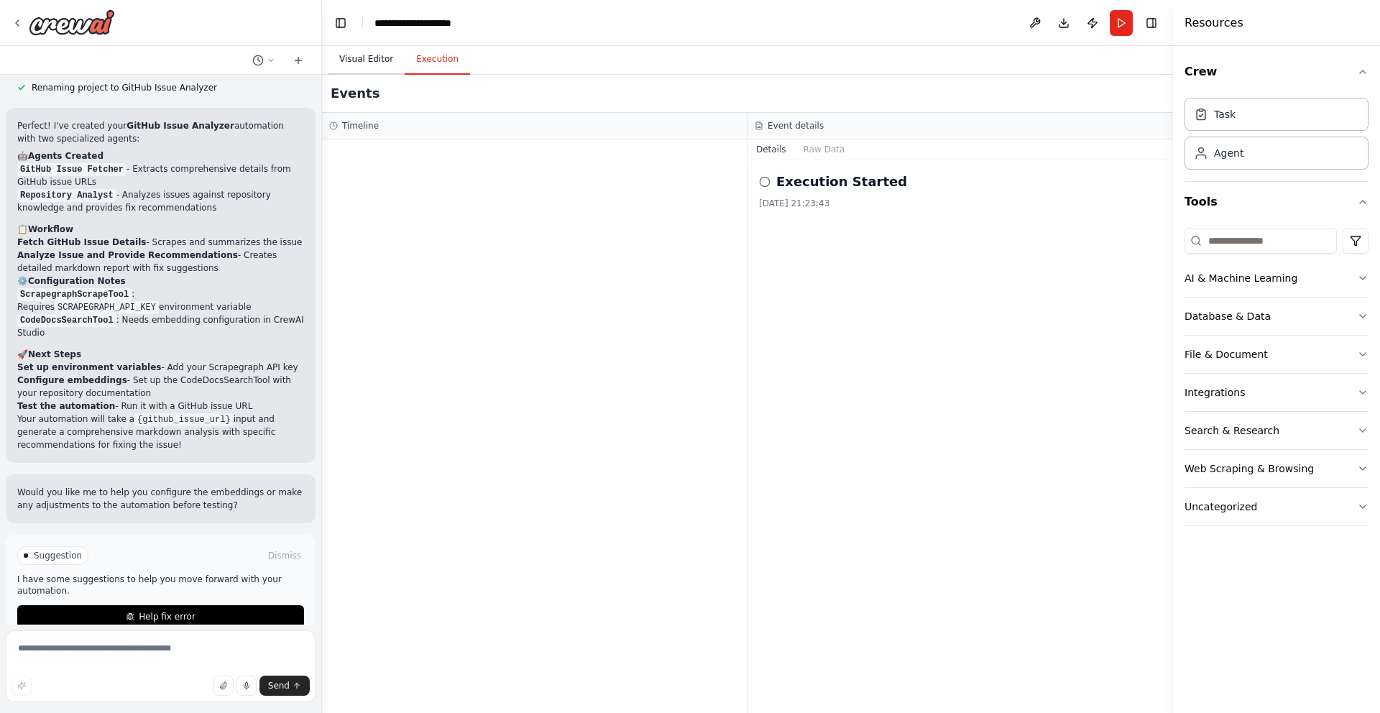
click at [374, 50] on button "Visual Editor" at bounding box center [366, 60] width 77 height 30
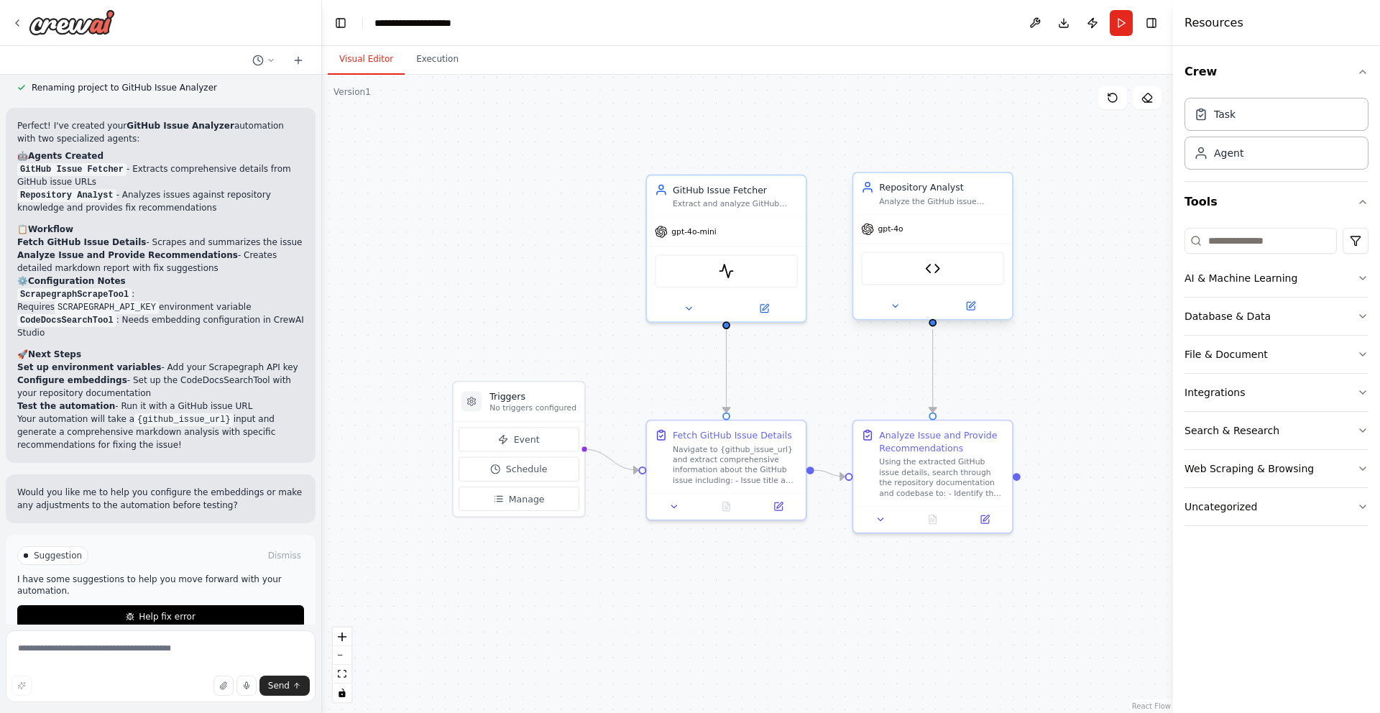
click at [910, 250] on div "CodeDocsSearchTool" at bounding box center [932, 269] width 159 height 50
click at [998, 165] on button at bounding box center [1001, 158] width 19 height 19
click at [998, 162] on button at bounding box center [1001, 158] width 19 height 19
click at [957, 161] on button "Confirm" at bounding box center [960, 157] width 51 height 17
click at [935, 447] on div "Analyze Issue and Provide Recommendations" at bounding box center [941, 438] width 125 height 26
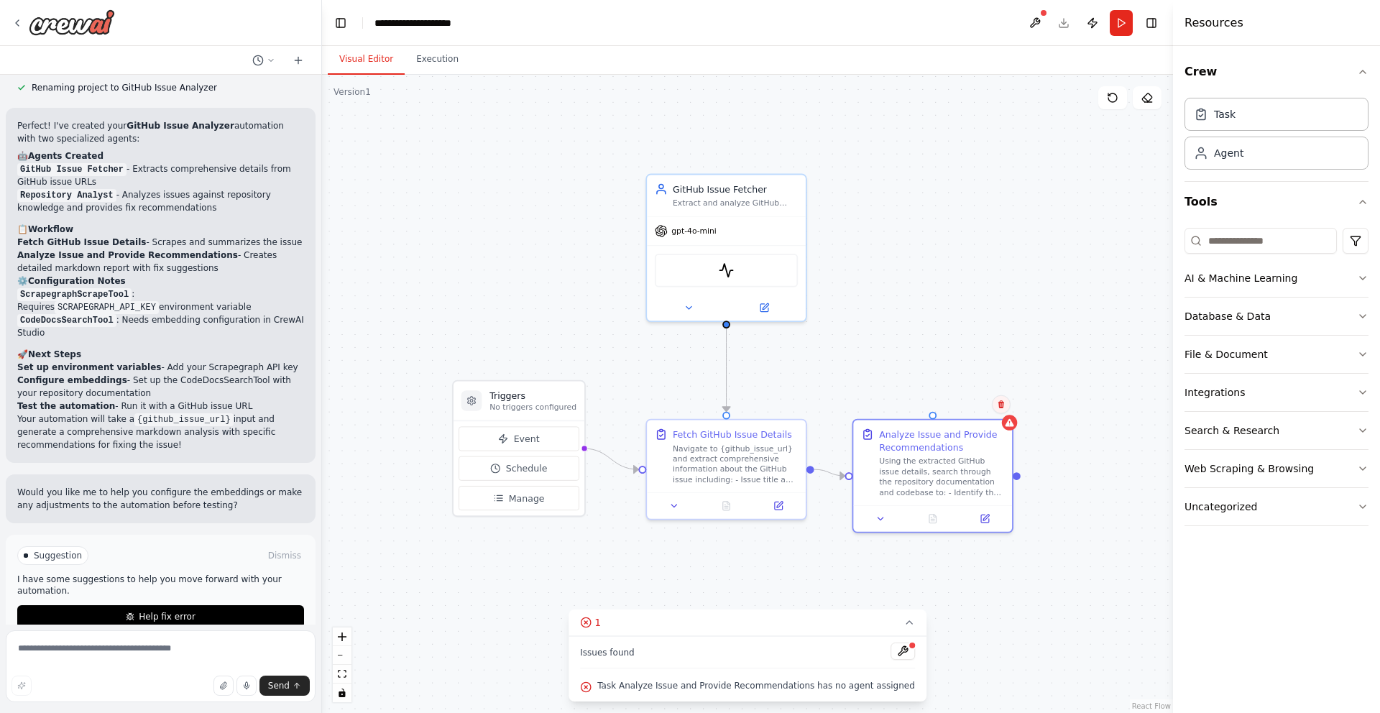
click at [1001, 405] on icon at bounding box center [1001, 404] width 9 height 9
click at [946, 404] on button "Confirm" at bounding box center [960, 404] width 51 height 17
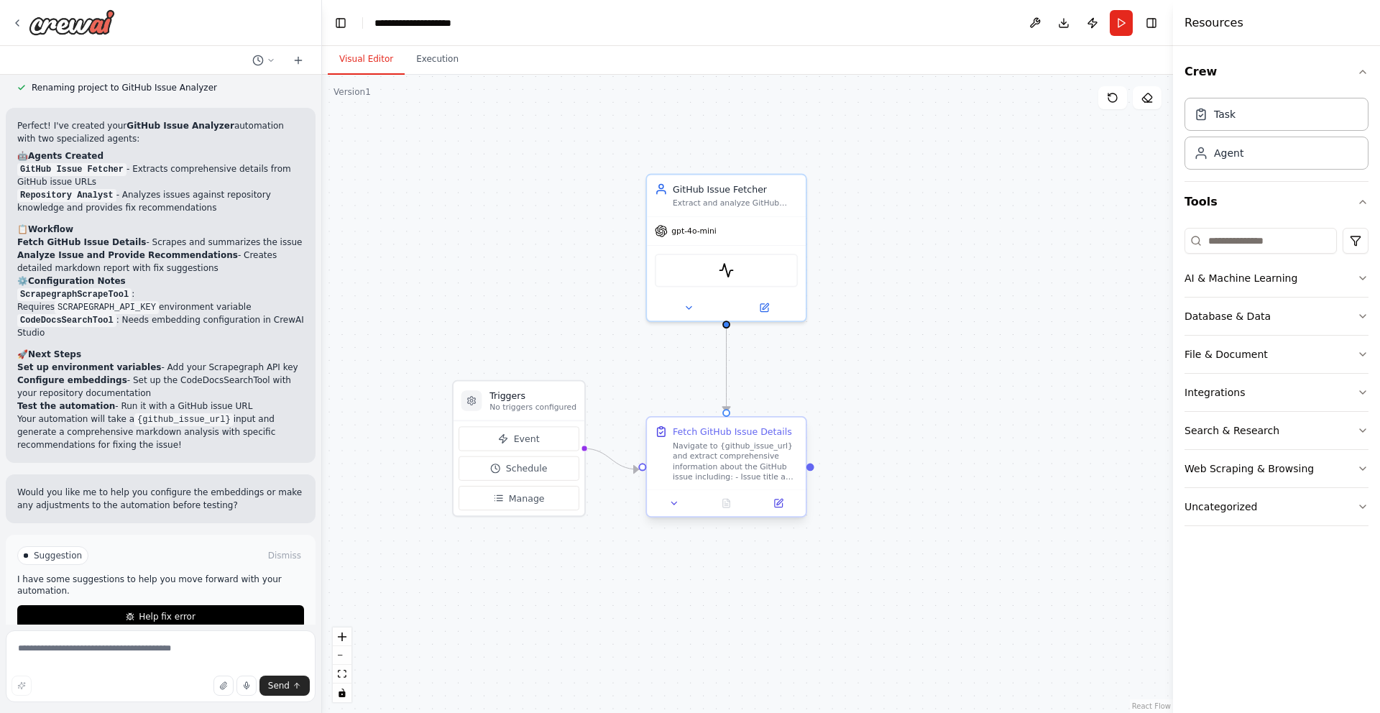
click at [727, 454] on div "Navigate to {github_issue_url} and extract comprehensive information about the …" at bounding box center [735, 460] width 125 height 41
click at [684, 511] on div at bounding box center [726, 502] width 159 height 27
click at [677, 508] on icon at bounding box center [674, 503] width 10 height 10
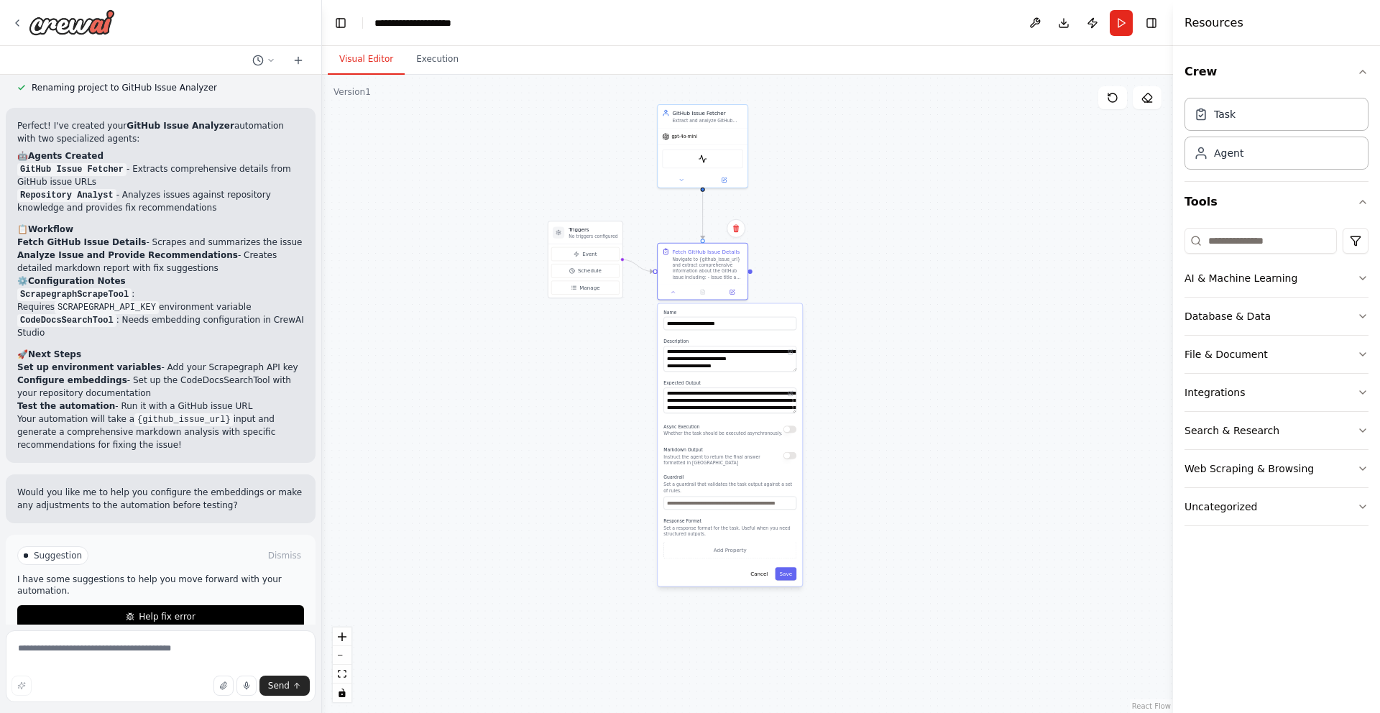
drag, startPoint x: 843, startPoint y: 487, endPoint x: 834, endPoint y: 247, distance: 240.2
click at [834, 247] on div ".deletable-edge-delete-btn { width: 20px; height: 20px; border: 0px solid #ffff…" at bounding box center [747, 394] width 851 height 638
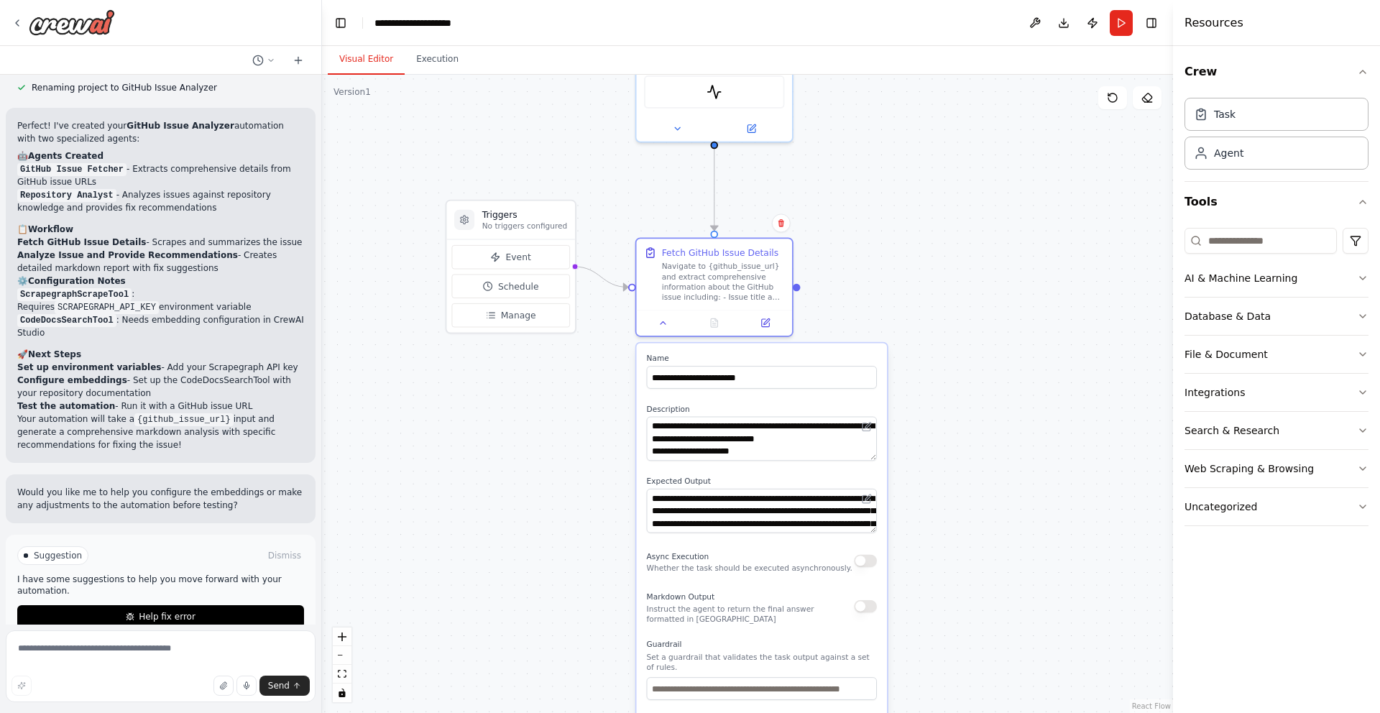
drag, startPoint x: 813, startPoint y: 212, endPoint x: 887, endPoint y: 275, distance: 97.3
click at [887, 277] on div ".deletable-edge-delete-btn { width: 20px; height: 20px; border: 0px solid #ffff…" at bounding box center [747, 394] width 851 height 638
click at [677, 127] on icon at bounding box center [677, 127] width 5 height 3
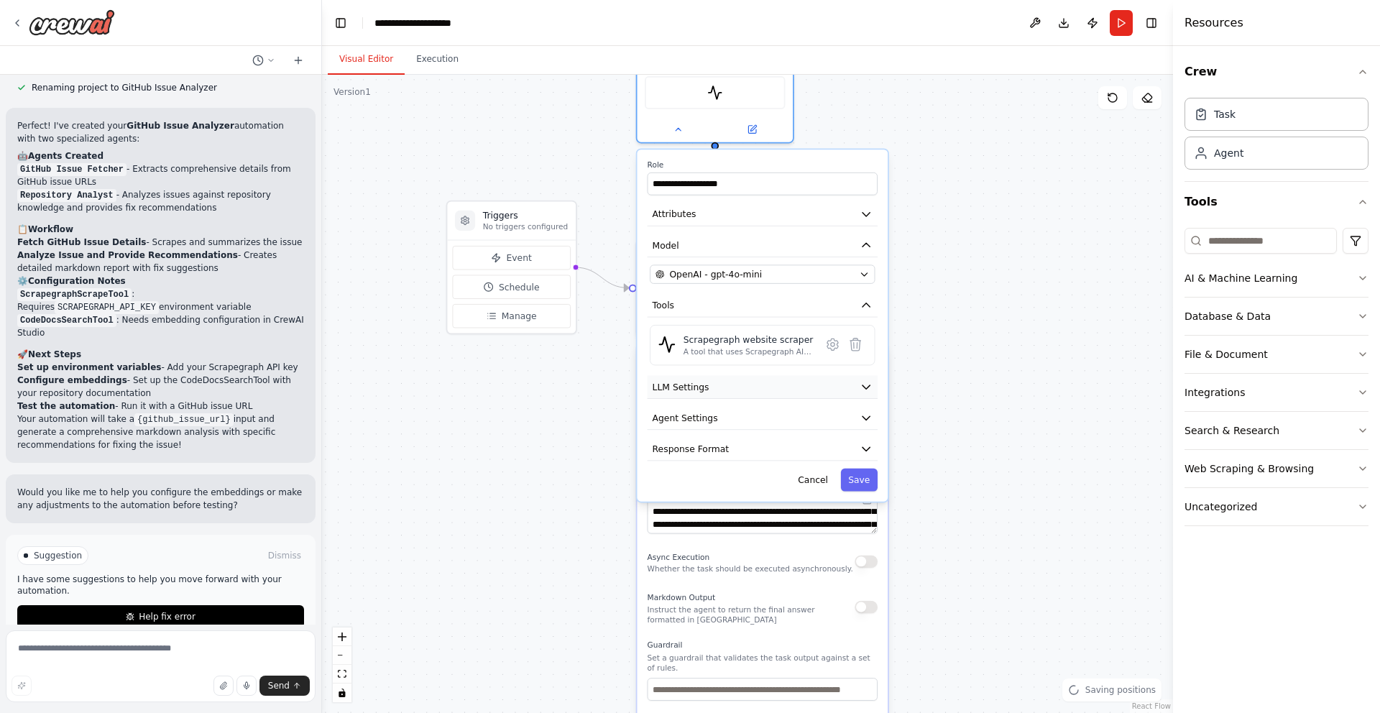
click at [760, 392] on button "LLM Settings" at bounding box center [762, 387] width 230 height 24
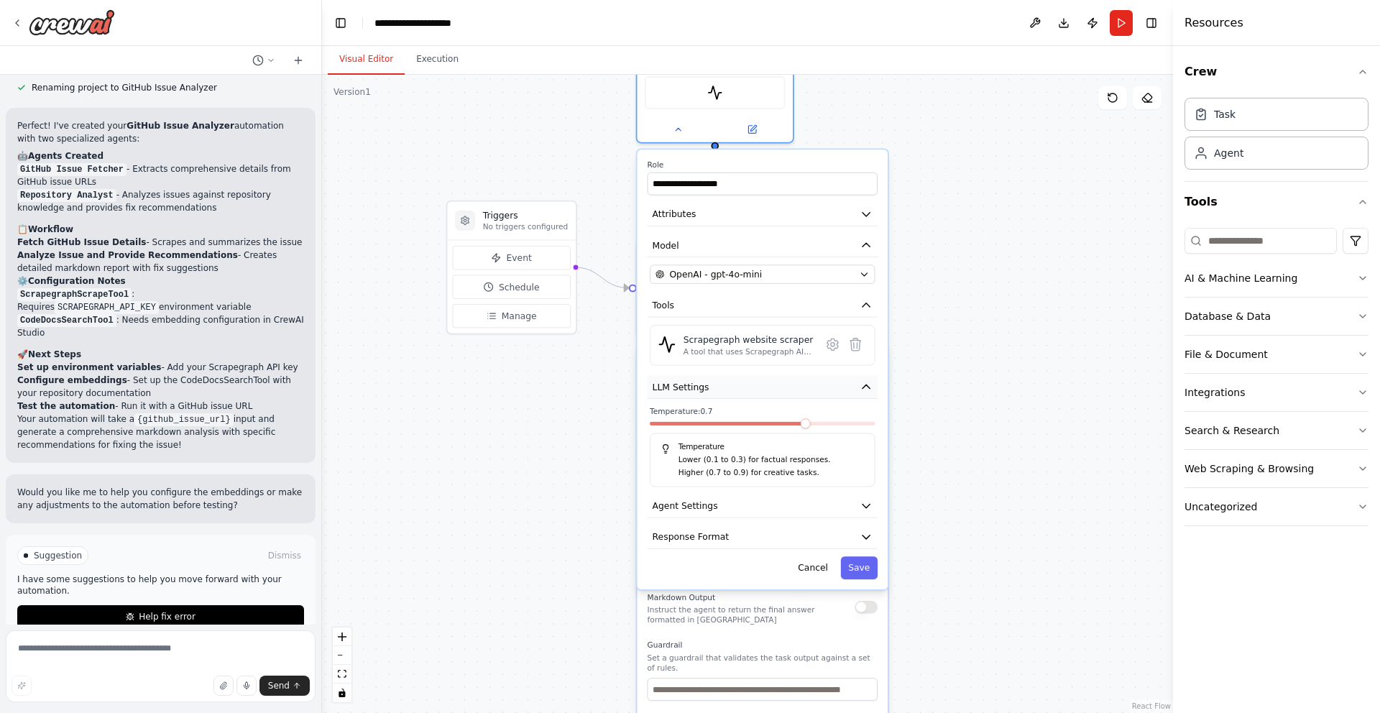
click at [760, 392] on button "LLM Settings" at bounding box center [762, 387] width 230 height 24
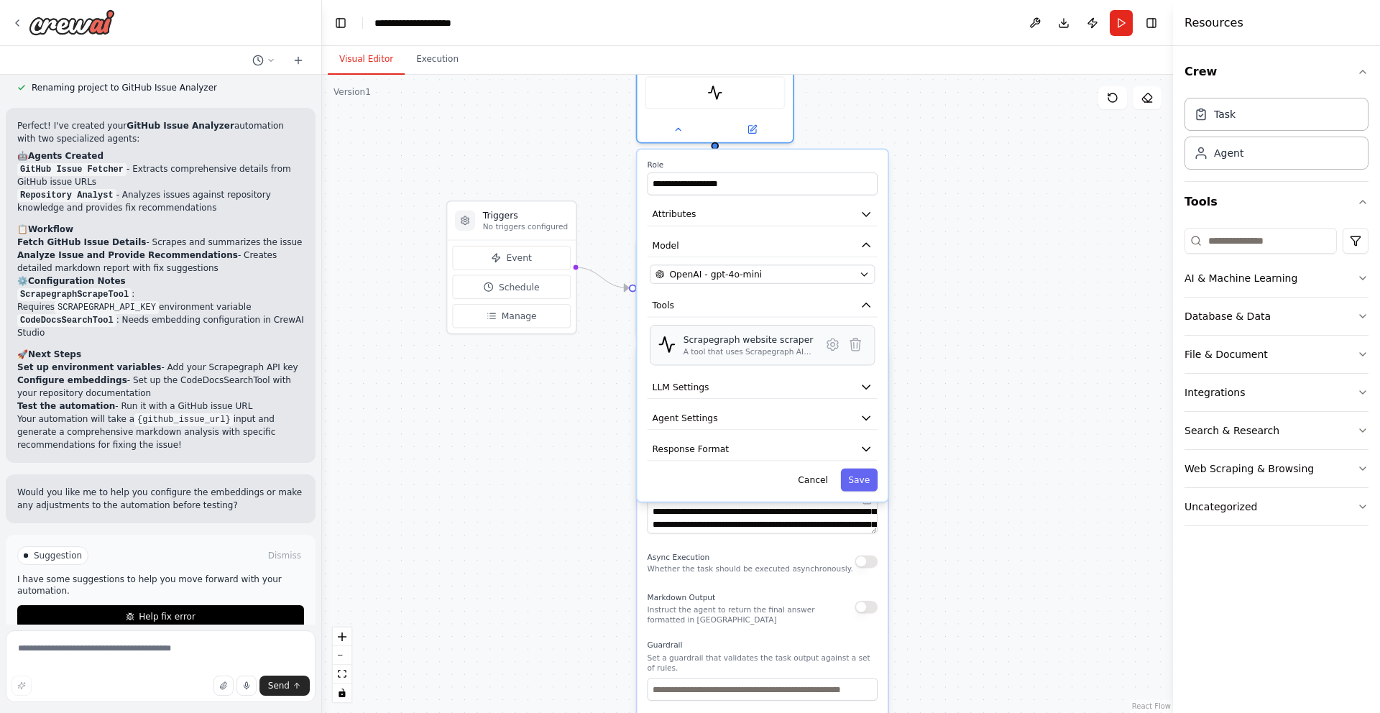
click at [785, 352] on div "A tool that uses Scrapegraph AI to intelligently scrape website content." at bounding box center [748, 352] width 130 height 10
click at [591, 417] on div ".deletable-edge-delete-btn { width: 20px; height: 20px; border: 0px solid #ffff…" at bounding box center [747, 394] width 851 height 638
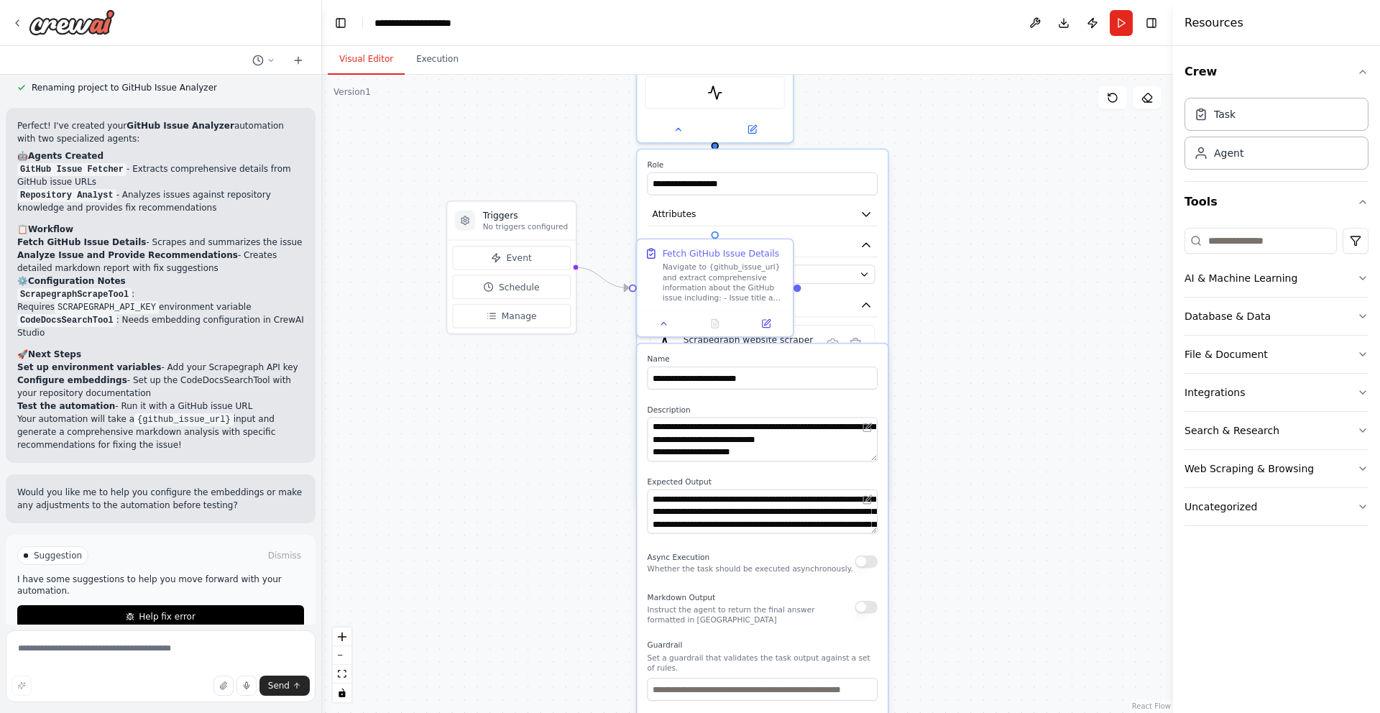
click at [963, 211] on div ".deletable-edge-delete-btn { width: 20px; height: 20px; border: 0px solid #ffff…" at bounding box center [747, 394] width 851 height 638
click at [1118, 26] on button "Run" at bounding box center [1120, 23] width 23 height 26
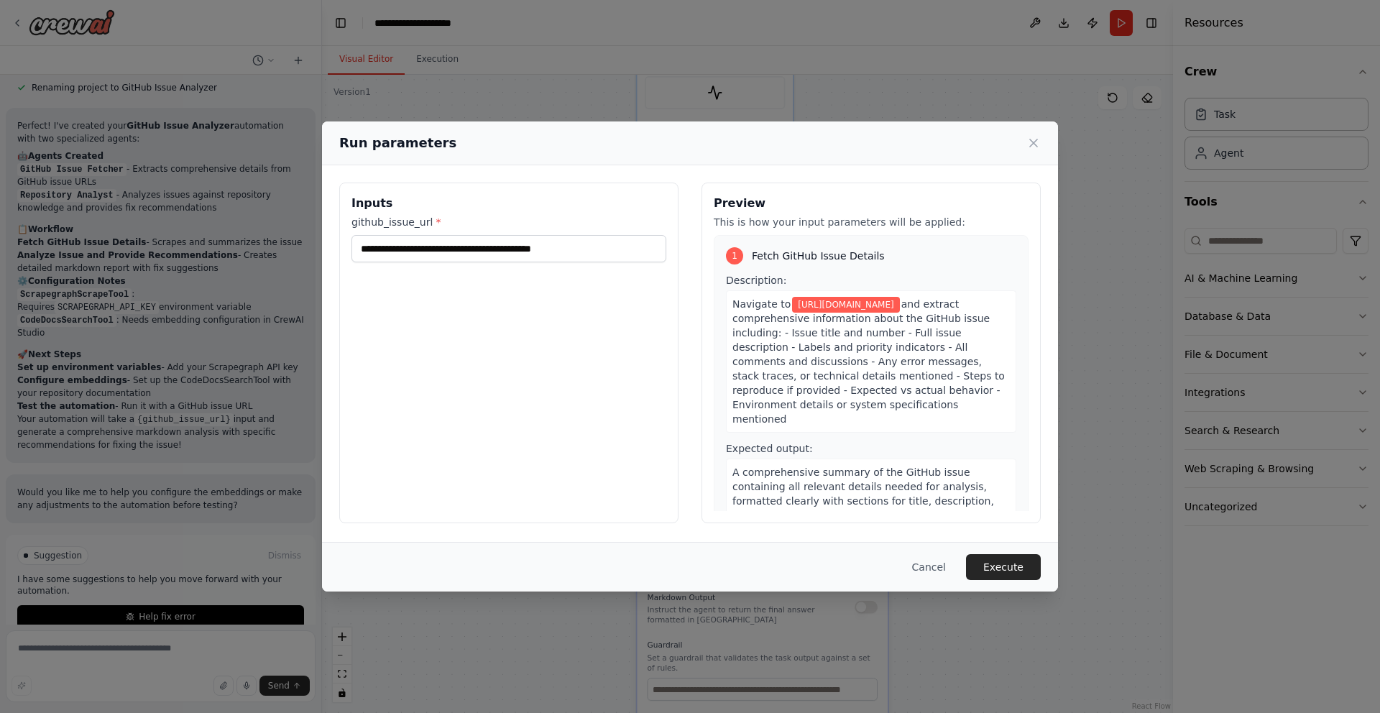
click at [1043, 545] on div "Cancel Execute" at bounding box center [690, 567] width 736 height 50
click at [1028, 560] on button "Execute" at bounding box center [1003, 567] width 75 height 26
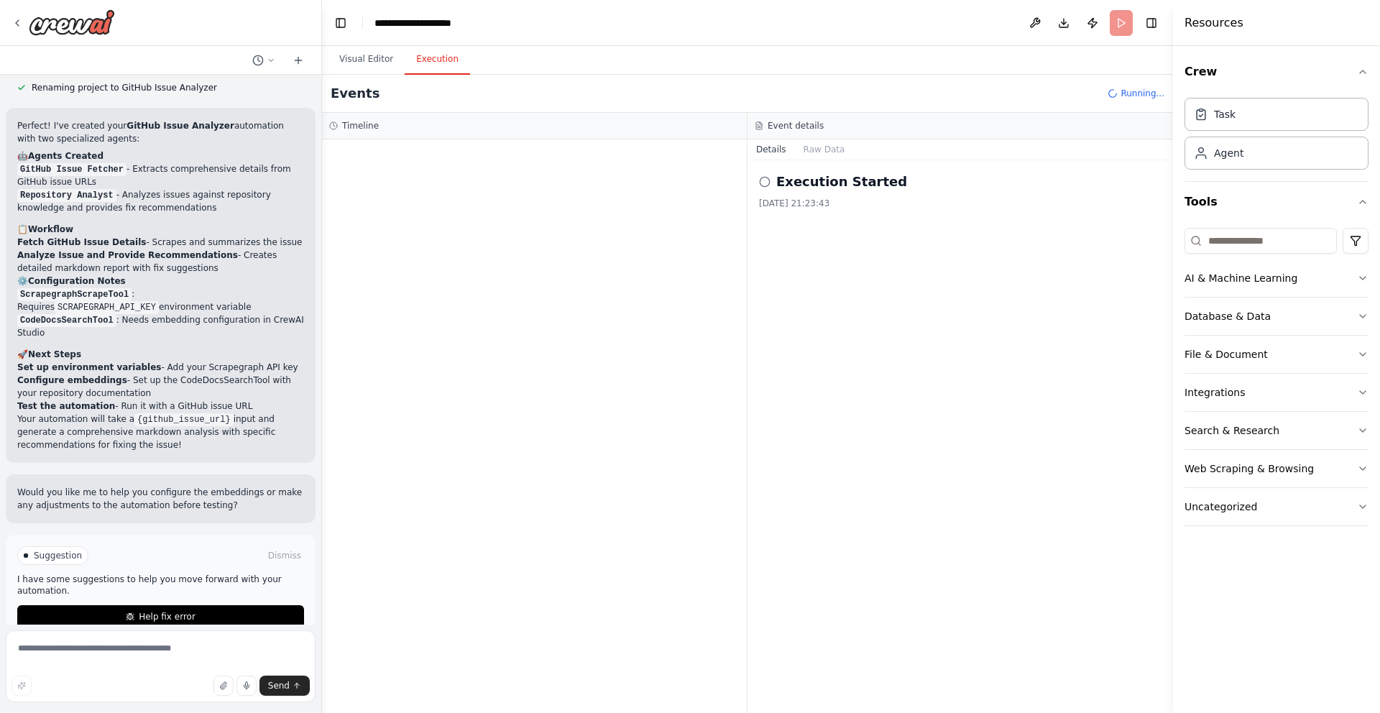
click at [770, 179] on div "Execution Started" at bounding box center [960, 182] width 402 height 20
click at [770, 181] on icon at bounding box center [764, 181] width 11 height 11
click at [844, 148] on button "Raw Data" at bounding box center [824, 149] width 59 height 20
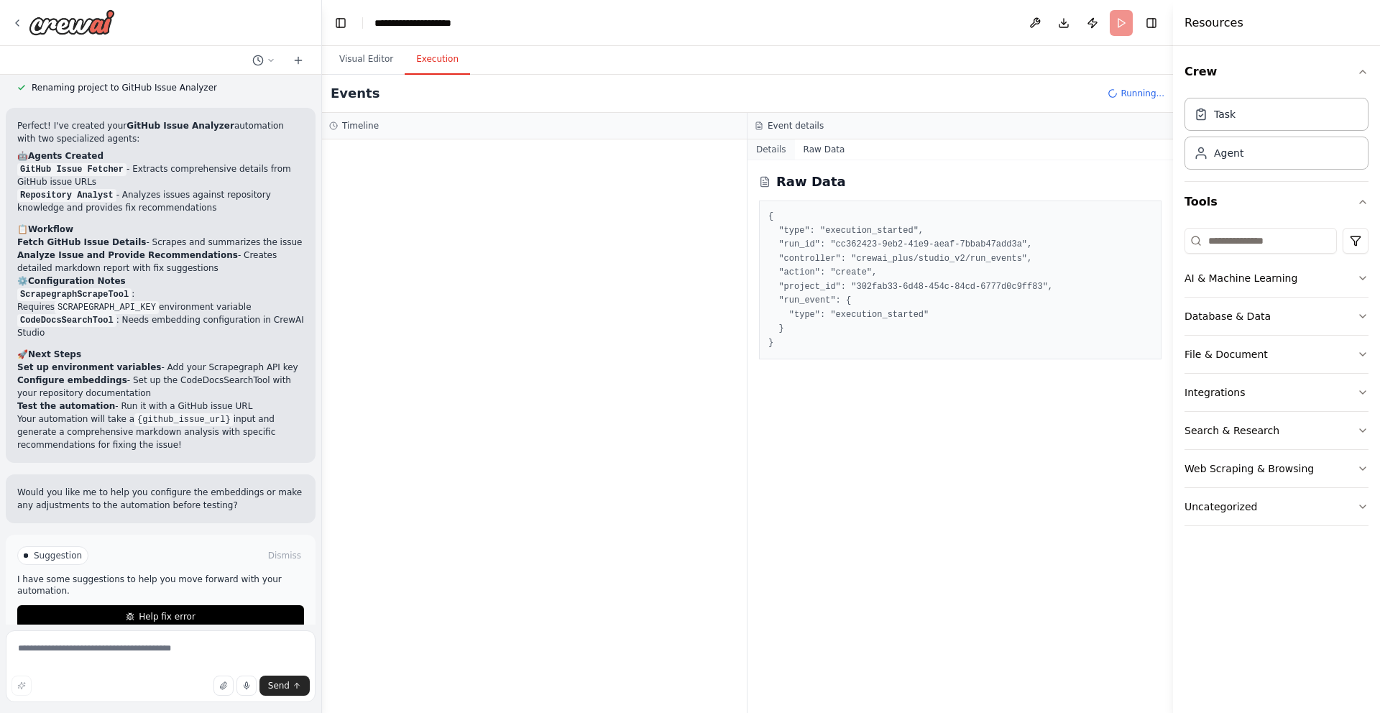
click at [760, 150] on button "Details" at bounding box center [770, 149] width 47 height 20
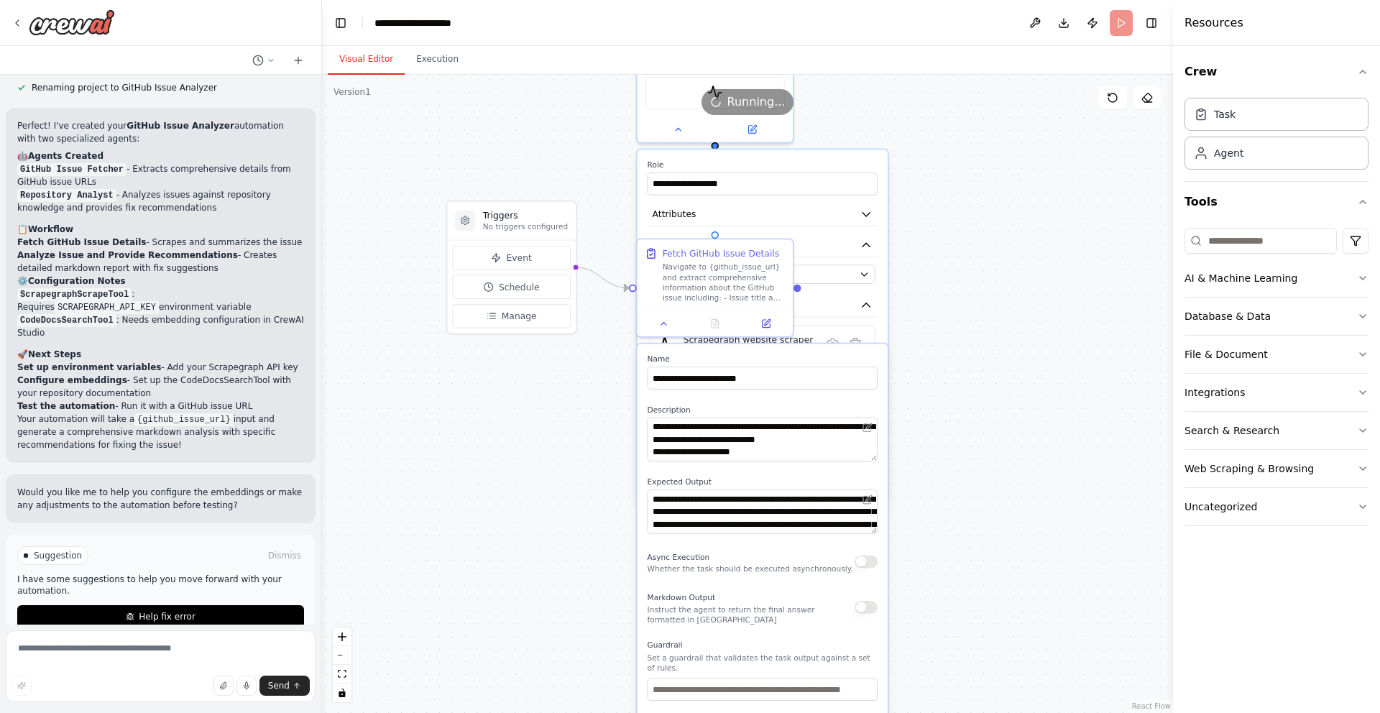
click at [380, 61] on button "Visual Editor" at bounding box center [366, 60] width 77 height 30
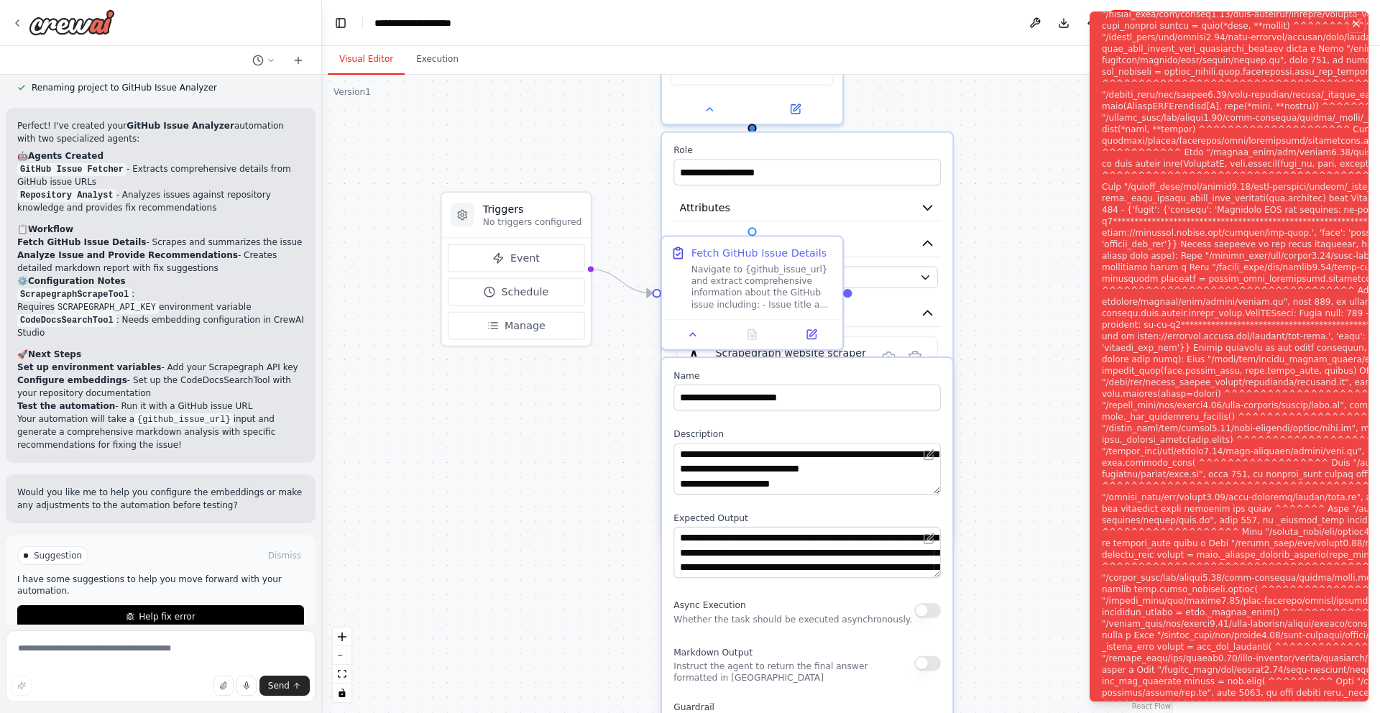
click at [1356, 26] on icon "Notifications (F8)" at bounding box center [1355, 23] width 11 height 11
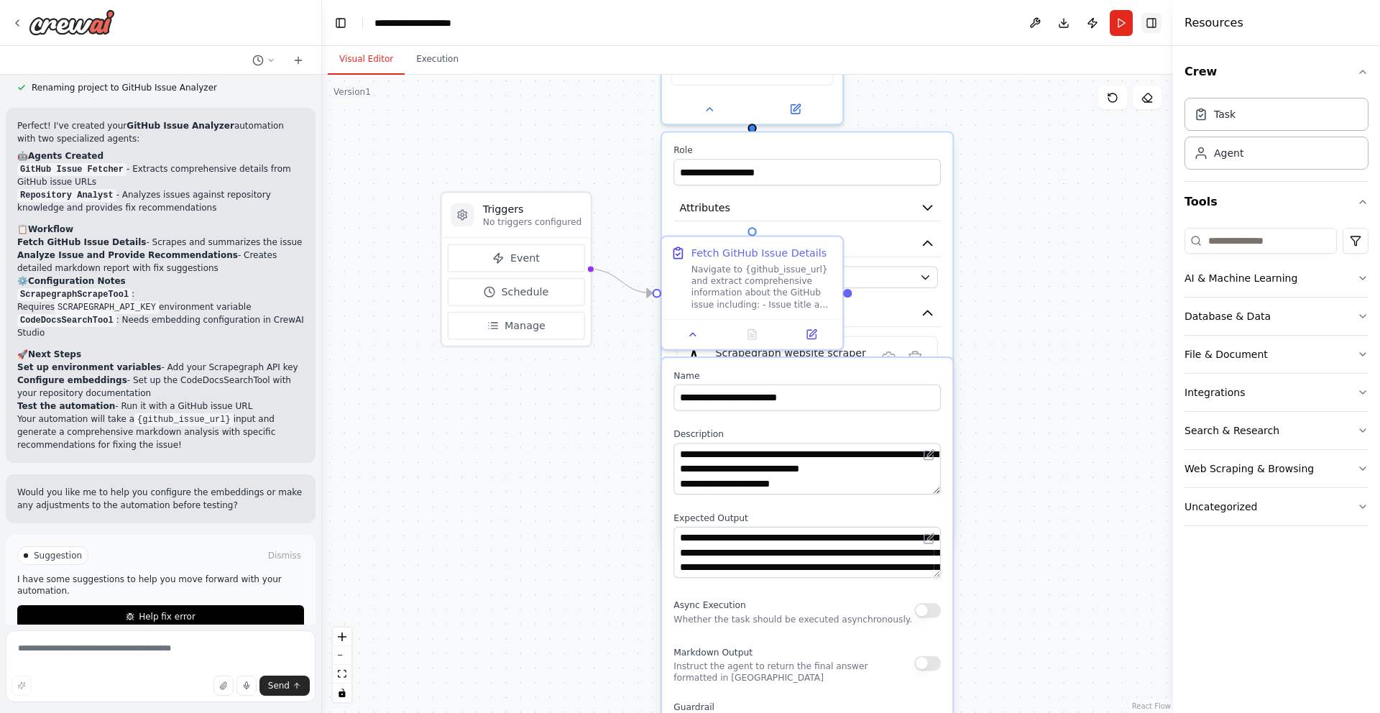
click at [1147, 32] on button "Toggle Right Sidebar" at bounding box center [1151, 23] width 20 height 20
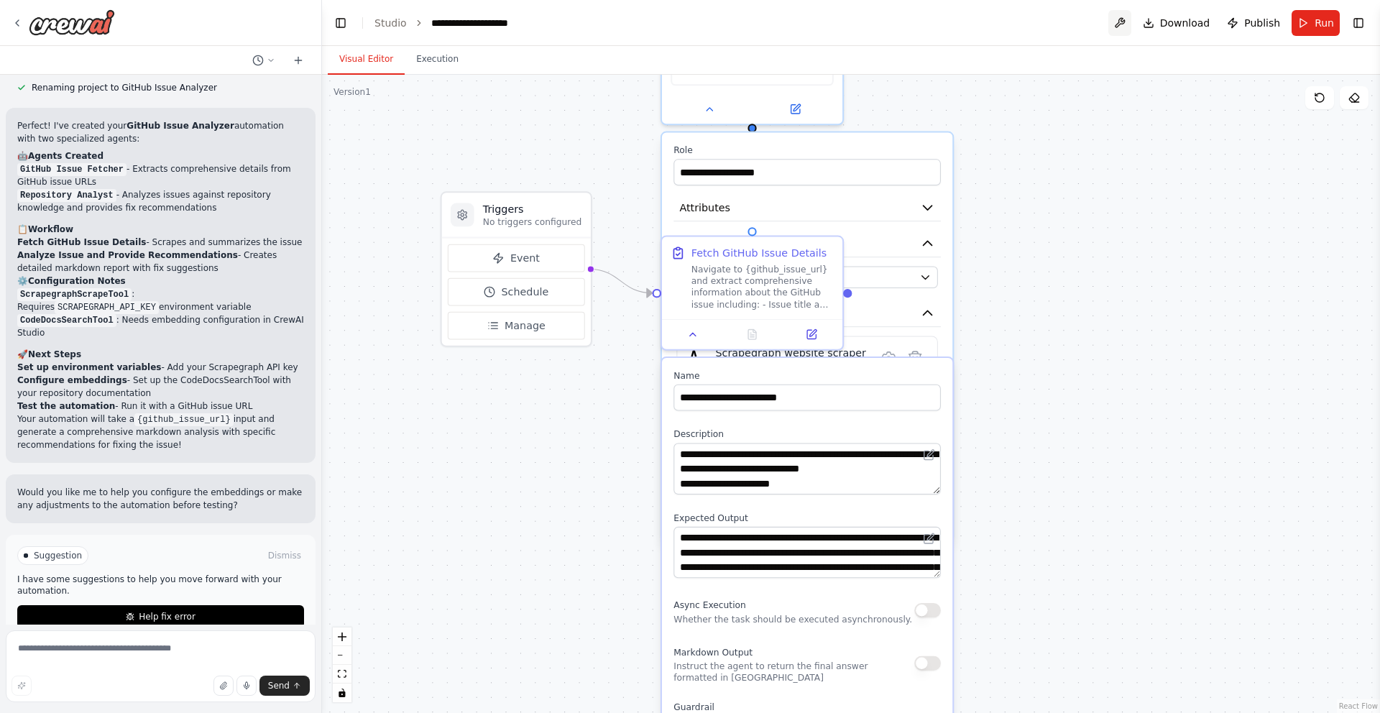
click at [1117, 20] on button at bounding box center [1119, 23] width 23 height 26
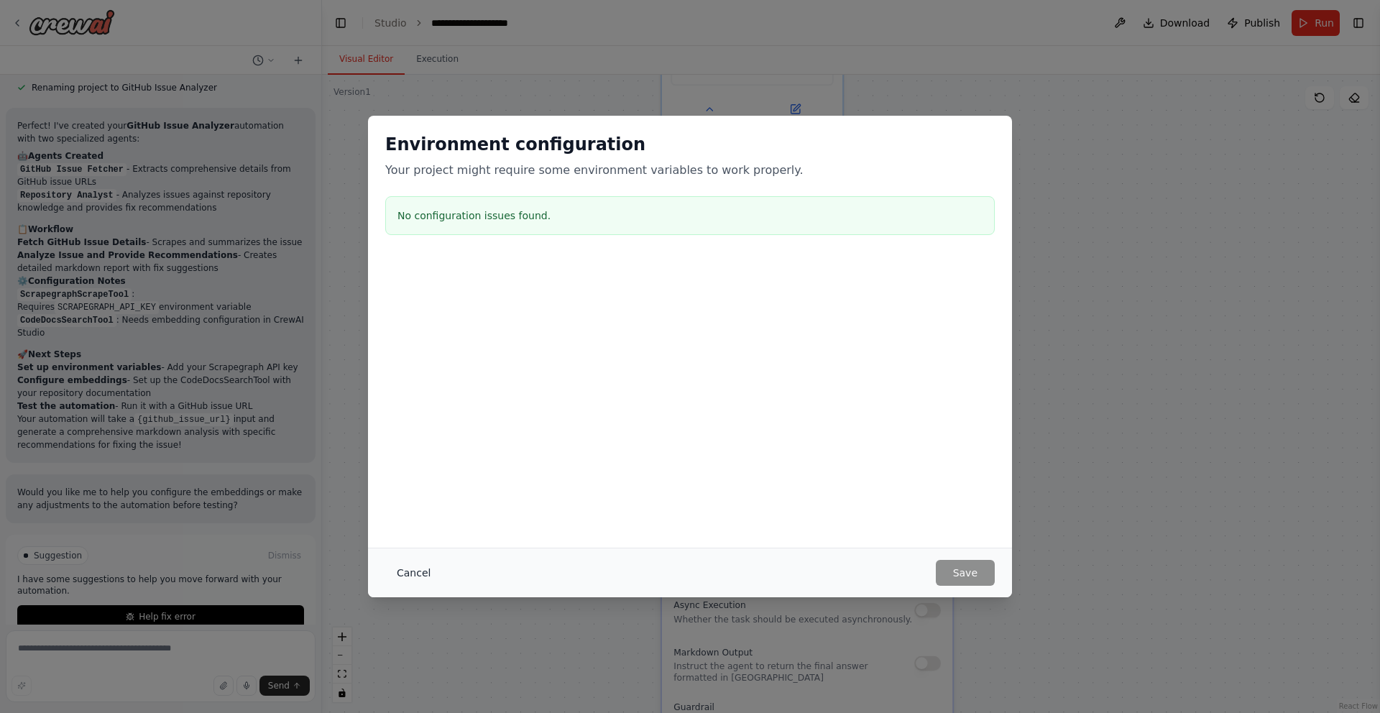
click at [394, 573] on button "Cancel" at bounding box center [413, 573] width 57 height 26
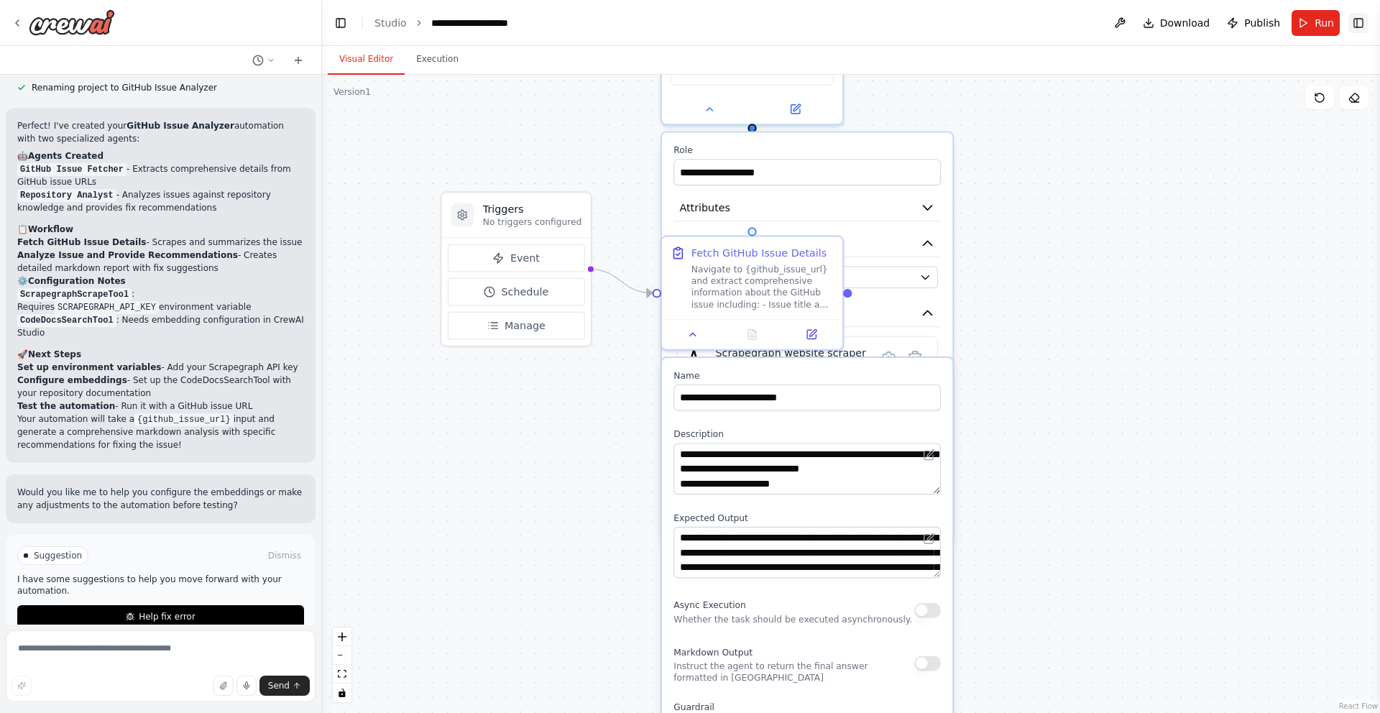
click at [1359, 27] on button "Toggle Right Sidebar" at bounding box center [1358, 23] width 20 height 20
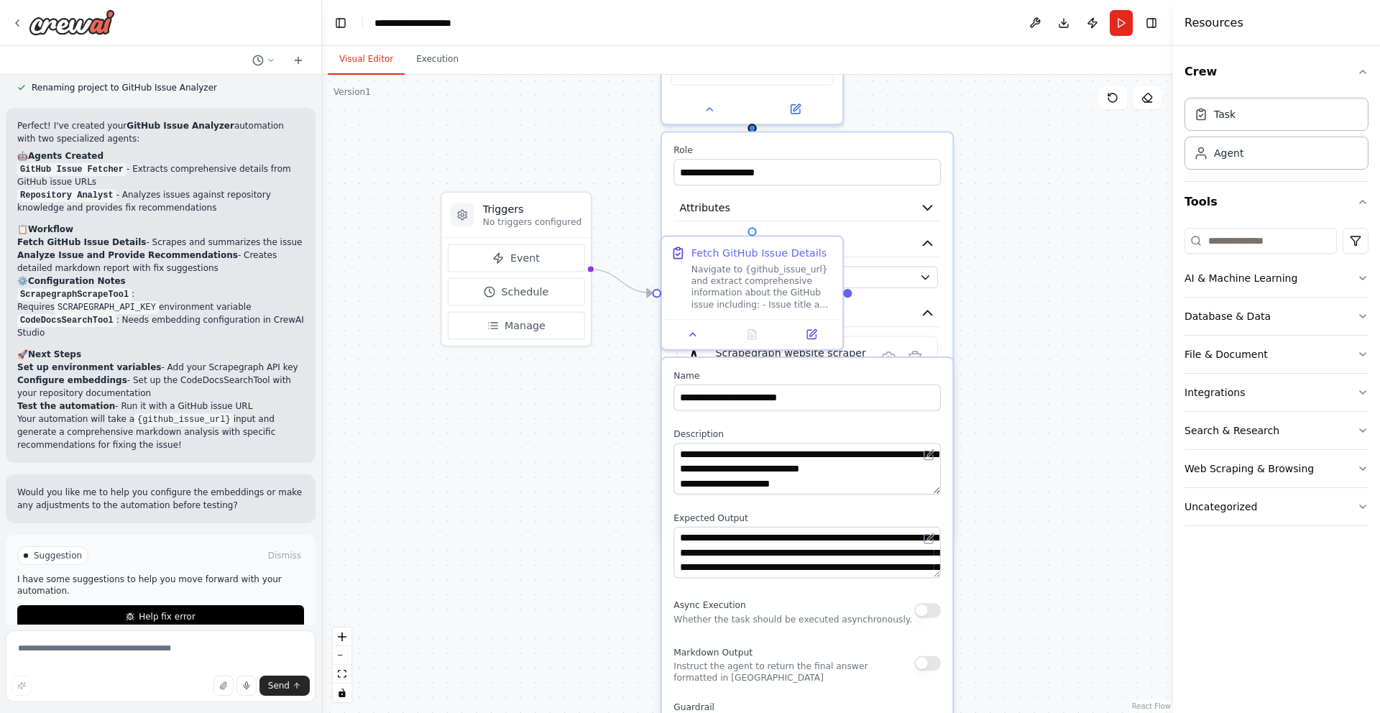
click at [964, 308] on div ".deletable-edge-delete-btn { width: 20px; height: 20px; border: 0px solid #ffff…" at bounding box center [747, 394] width 851 height 638
click at [265, 68] on button at bounding box center [263, 60] width 34 height 17
click at [407, 96] on div ".deletable-edge-delete-btn { width: 20px; height: 20px; border: 0px solid #ffff…" at bounding box center [747, 394] width 851 height 638
click at [1107, 70] on div "Visual Editor Execution" at bounding box center [747, 60] width 851 height 29
click at [1036, 24] on button at bounding box center [1034, 23] width 23 height 26
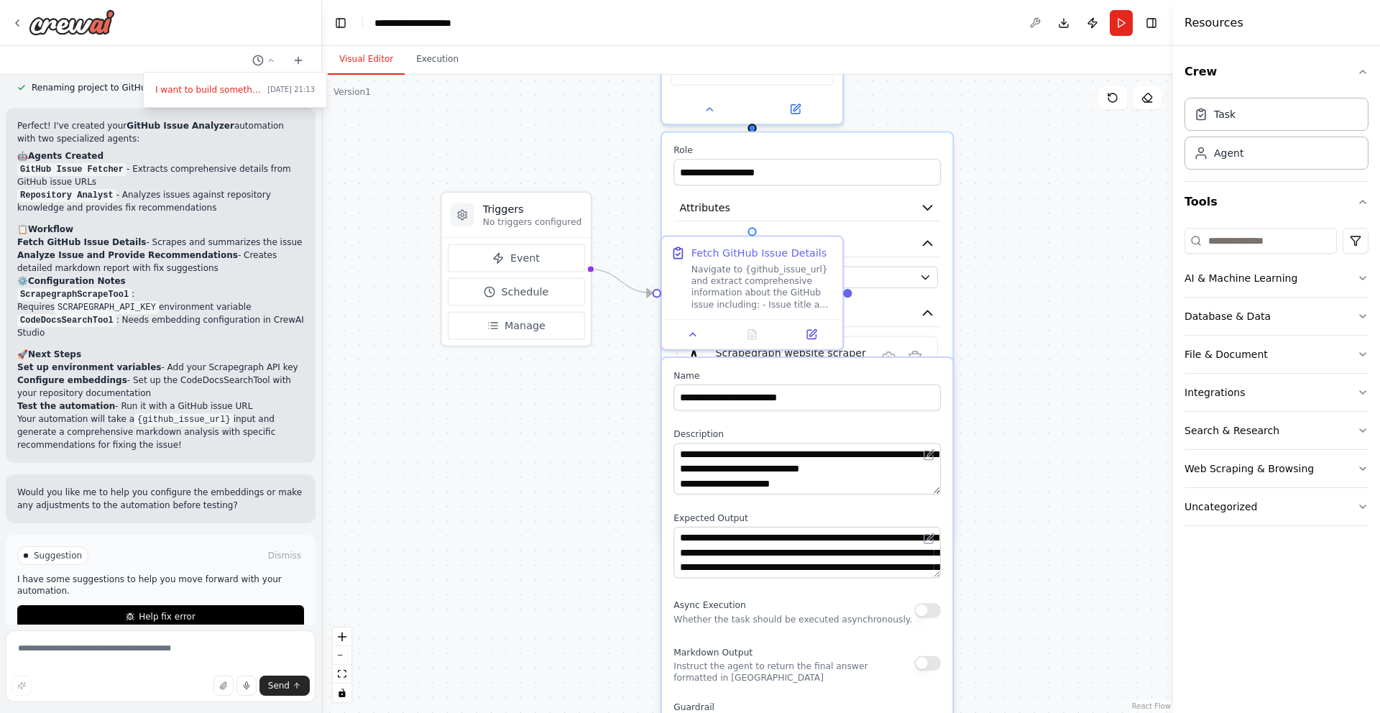
click at [1045, 134] on div ".deletable-edge-delete-btn { width: 20px; height: 20px; border: 0px solid #ffff…" at bounding box center [747, 394] width 851 height 638
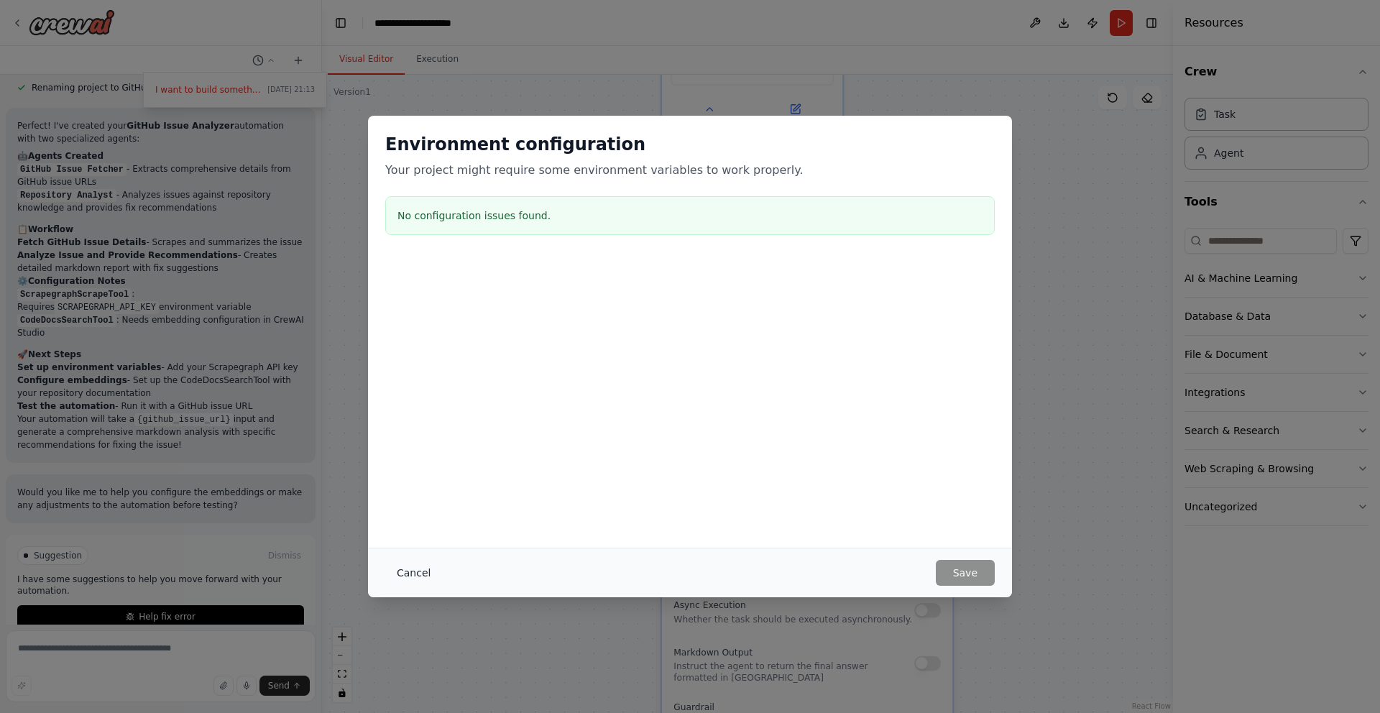
click at [411, 565] on button "Cancel" at bounding box center [413, 573] width 57 height 26
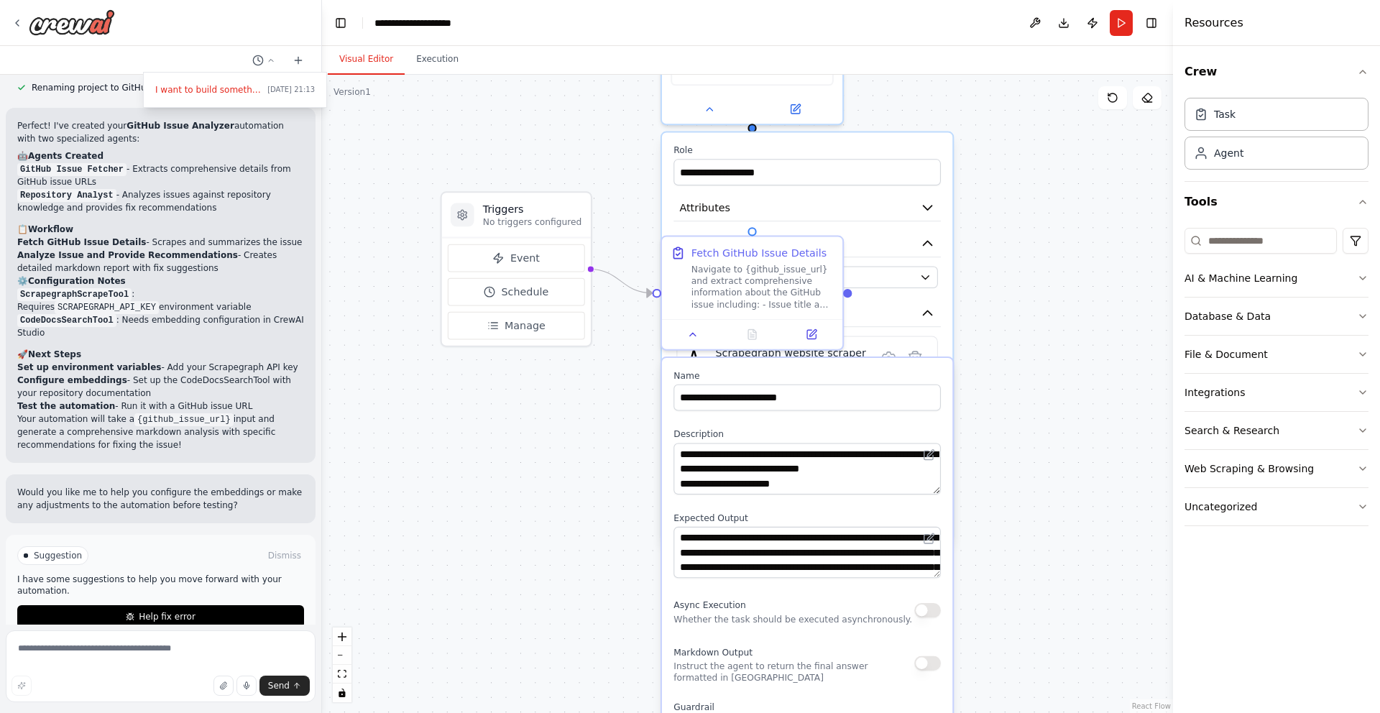
click at [604, 220] on div ".deletable-edge-delete-btn { width: 20px; height: 20px; border: 0px solid #ffff…" at bounding box center [747, 394] width 851 height 638
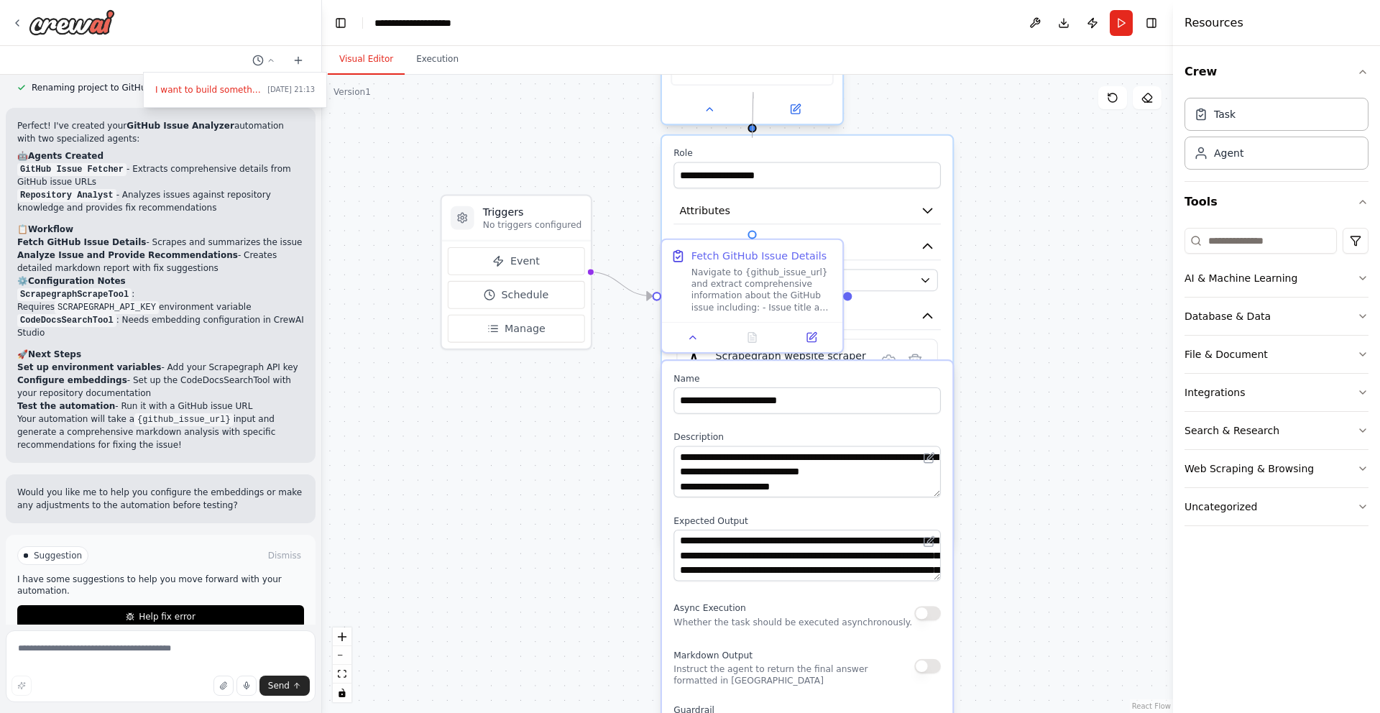
drag, startPoint x: 754, startPoint y: 127, endPoint x: 753, endPoint y: 95, distance: 32.4
click at [753, 95] on div "GitHub Issue Fetcher Extract and analyze GitHub issue details from {github_issu…" at bounding box center [751, 41] width 183 height 169
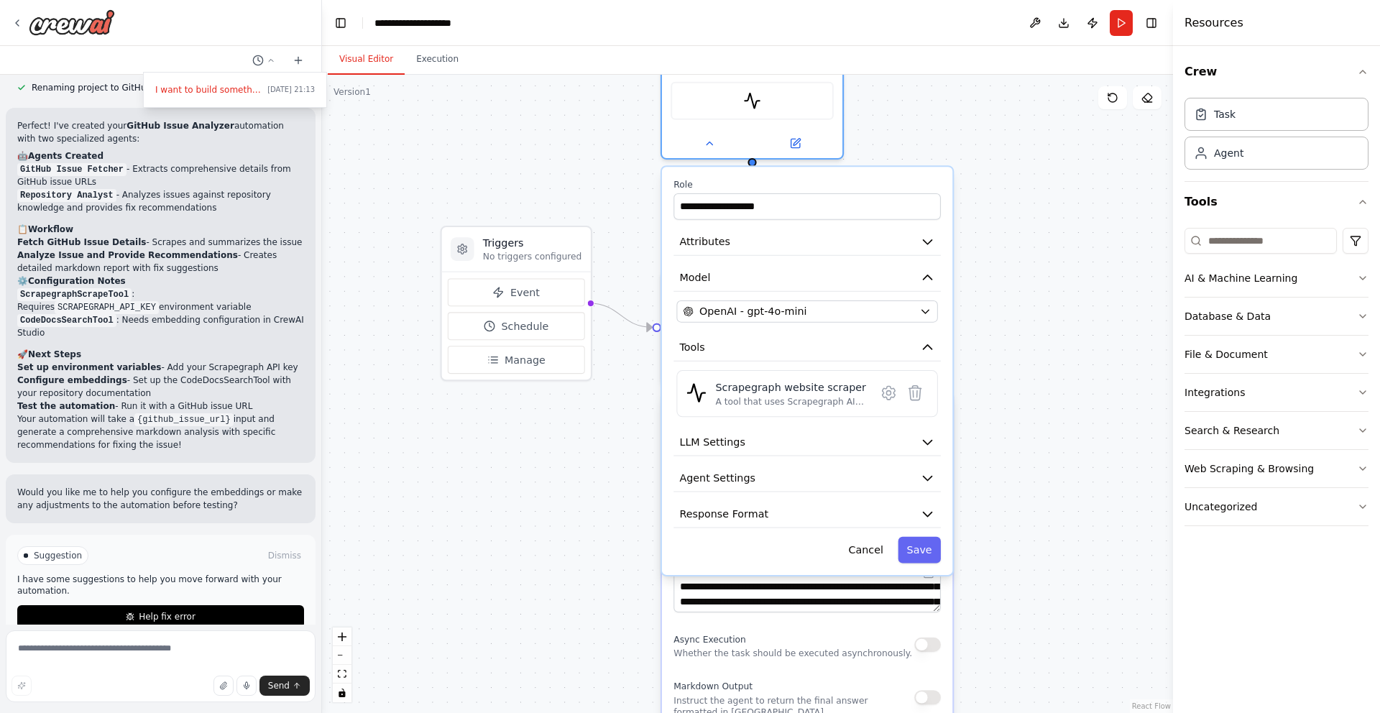
click at [615, 254] on div ".deletable-edge-delete-btn { width: 20px; height: 20px; border: 0px solid #ffff…" at bounding box center [747, 394] width 851 height 638
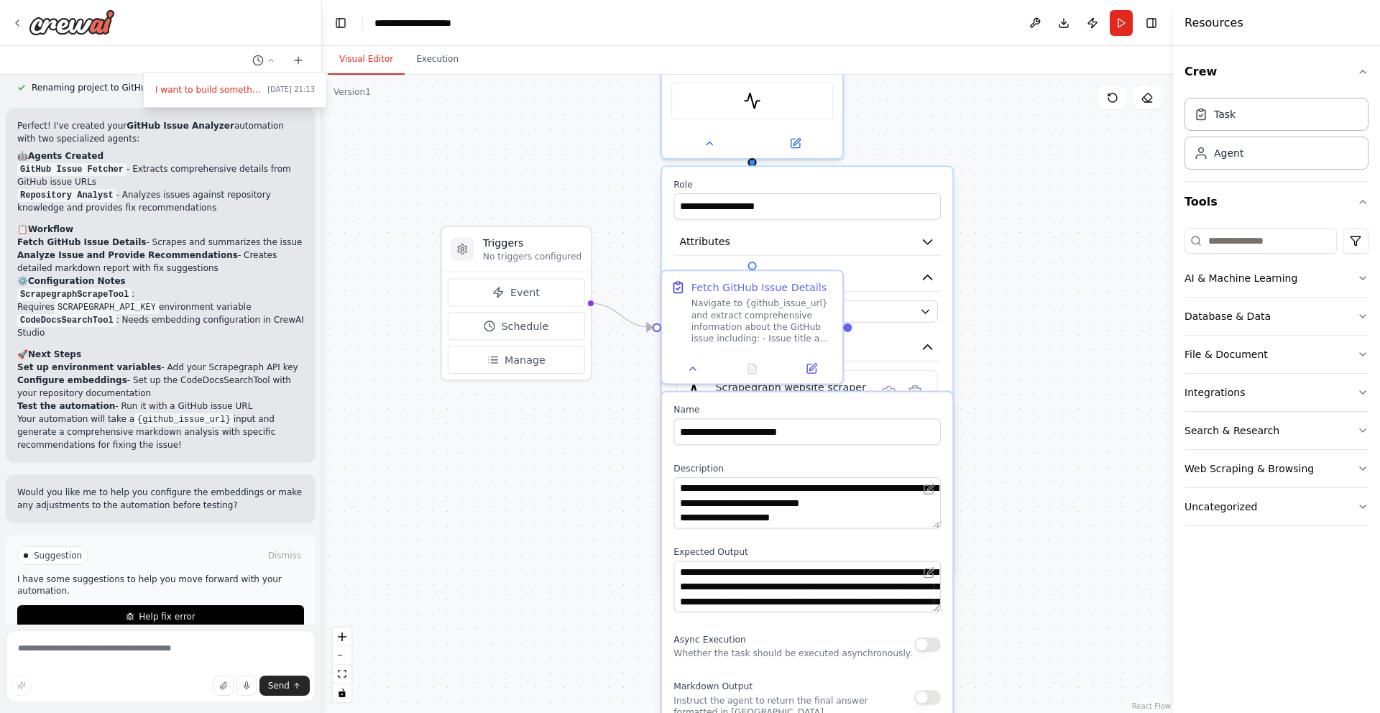
click at [602, 415] on div ".deletable-edge-delete-btn { width: 20px; height: 20px; border: 0px solid #ffff…" at bounding box center [747, 394] width 851 height 638
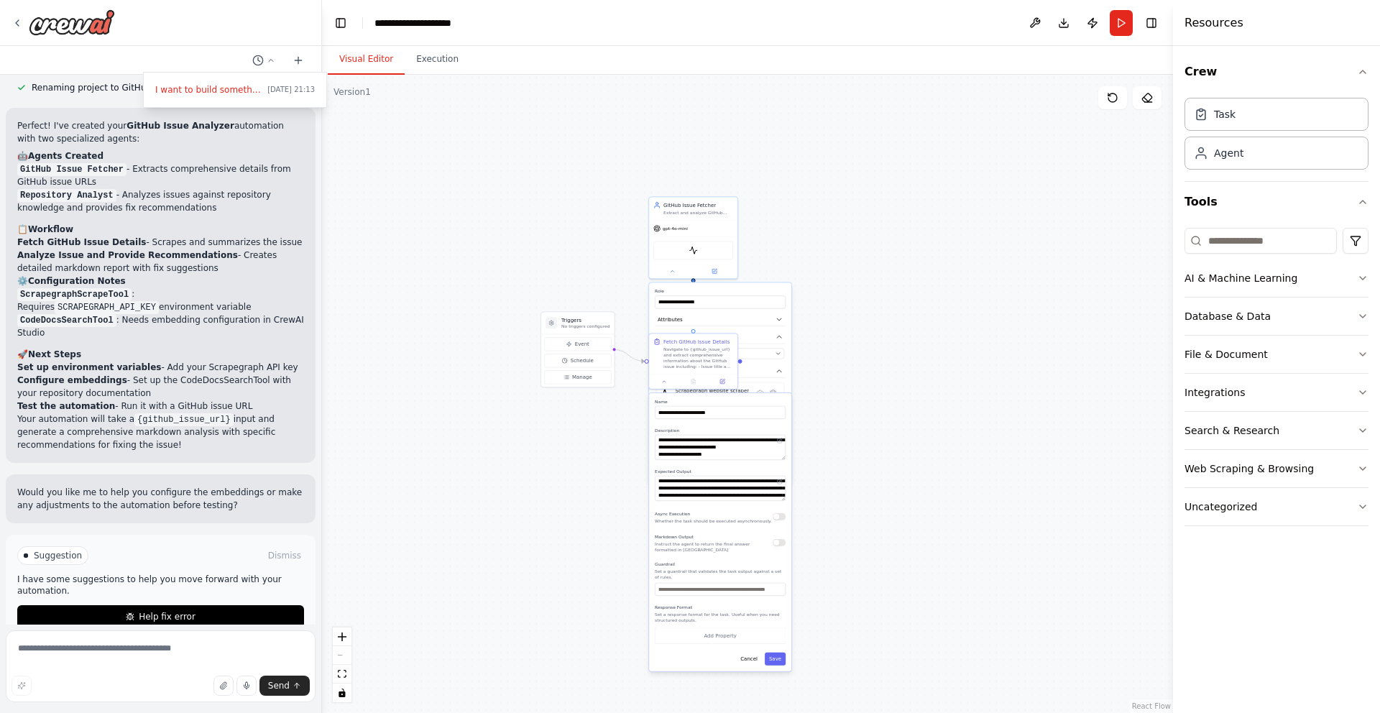
click at [750, 666] on div "**********" at bounding box center [720, 532] width 142 height 278
click at [750, 657] on button "Cancel" at bounding box center [749, 658] width 26 height 13
click at [849, 389] on div ".deletable-edge-delete-btn { width: 20px; height: 20px; border: 0px solid #ffff…" at bounding box center [747, 394] width 851 height 638
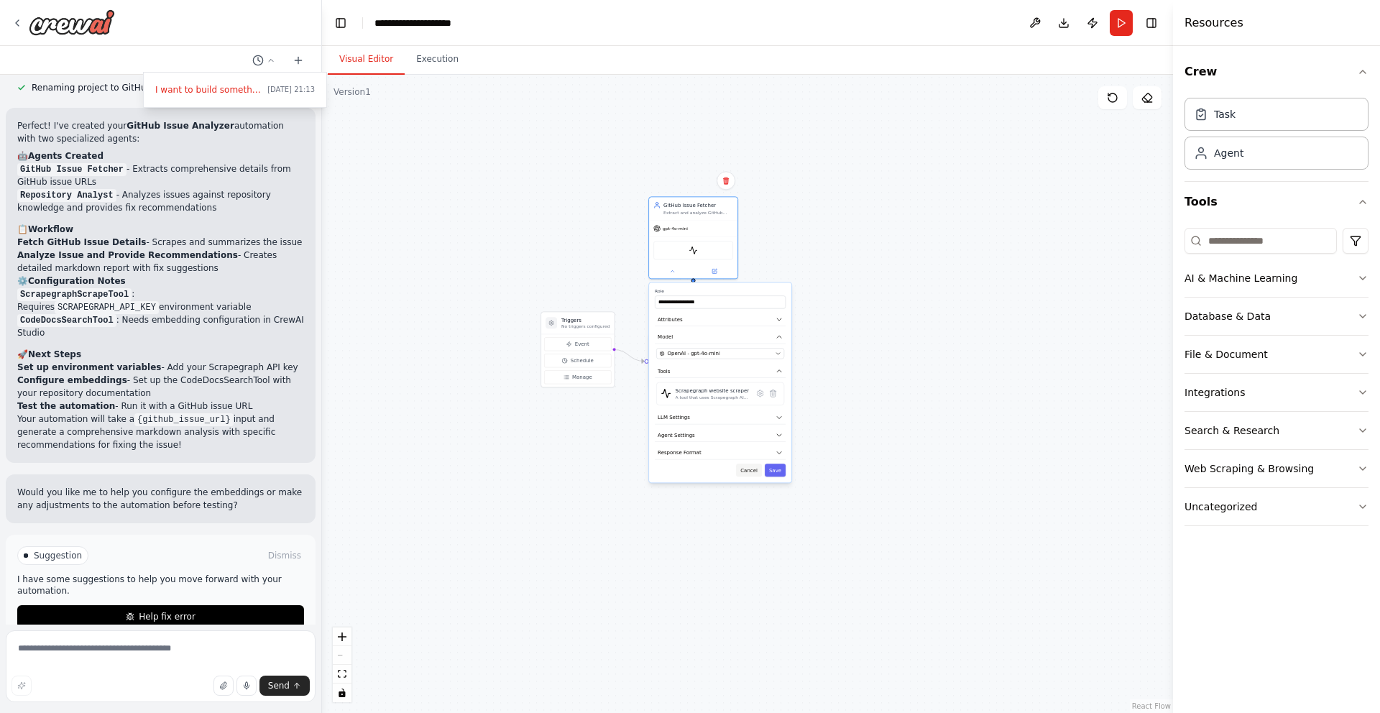
click at [745, 466] on button "Cancel" at bounding box center [749, 469] width 26 height 13
click at [780, 313] on div ".deletable-edge-delete-btn { width: 20px; height: 20px; border: 0px solid #ffff…" at bounding box center [747, 394] width 851 height 638
click at [808, 329] on div ".deletable-edge-delete-btn { width: 20px; height: 20px; border: 0px solid #ffff…" at bounding box center [747, 394] width 851 height 638
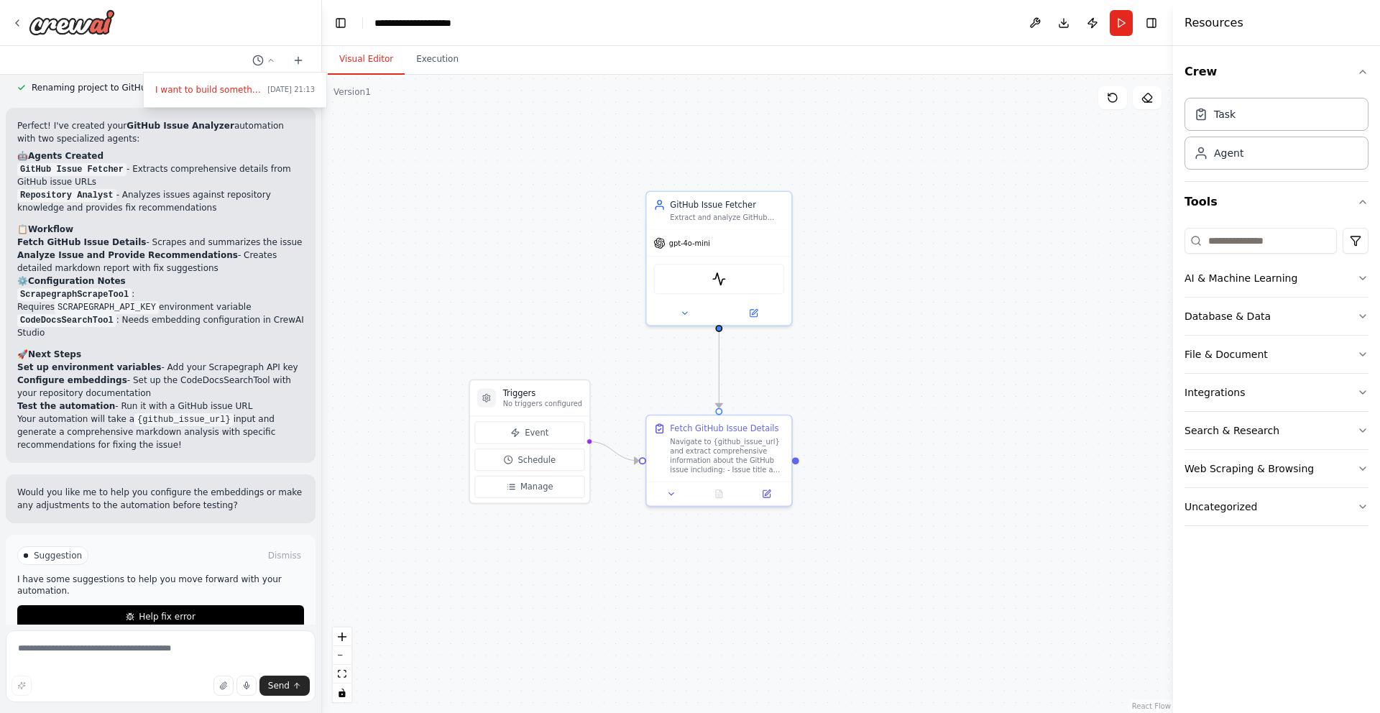
drag, startPoint x: 885, startPoint y: 262, endPoint x: 1131, endPoint y: 249, distance: 246.1
click at [1131, 250] on div ".deletable-edge-delete-btn { width: 20px; height: 20px; border: 0px solid #ffff…" at bounding box center [747, 394] width 851 height 638
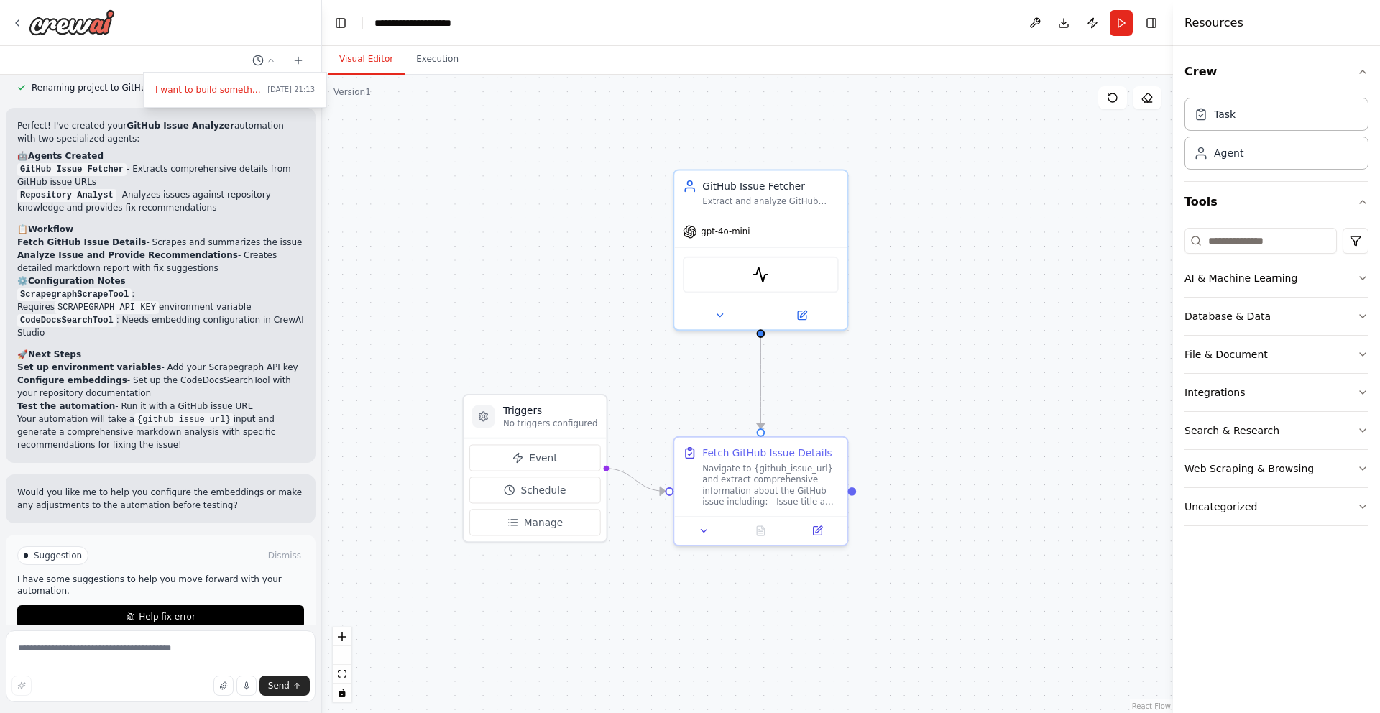
drag, startPoint x: 936, startPoint y: 354, endPoint x: 1025, endPoint y: 351, distance: 88.4
click at [1025, 351] on div ".deletable-edge-delete-btn { width: 20px; height: 20px; border: 0px solid #ffff…" at bounding box center [747, 394] width 851 height 638
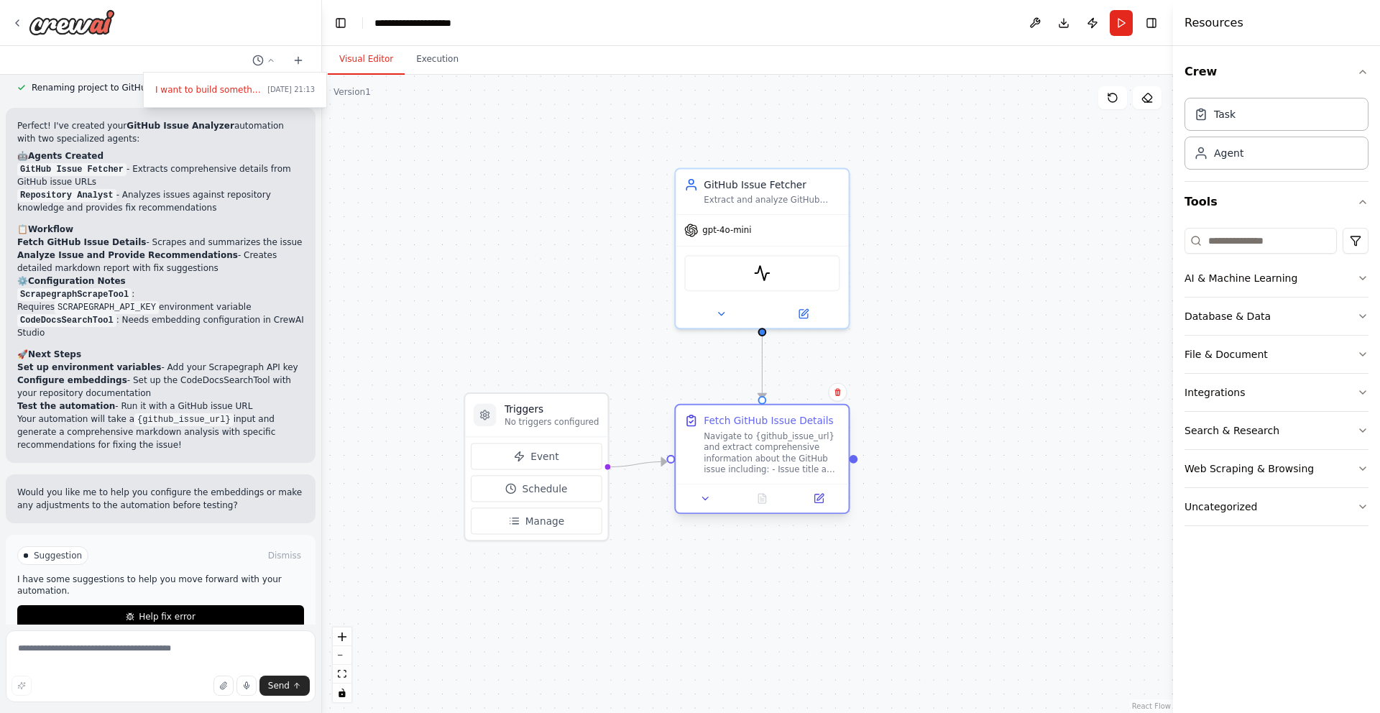
drag, startPoint x: 785, startPoint y: 471, endPoint x: 783, endPoint y: 448, distance: 22.3
click at [783, 448] on div "Navigate to {github_issue_url} and extract comprehensive information about the …" at bounding box center [771, 452] width 136 height 45
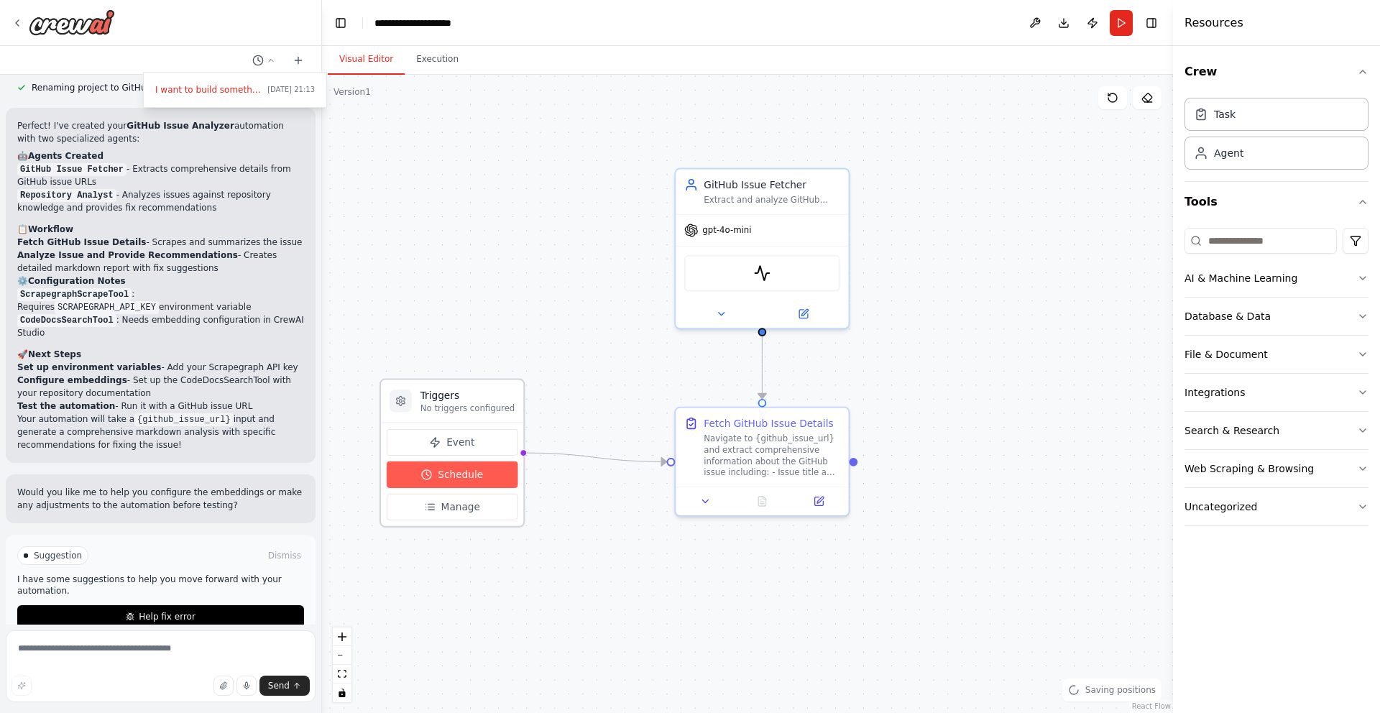
drag, startPoint x: 573, startPoint y: 478, endPoint x: 484, endPoint y: 469, distance: 88.8
click at [484, 469] on button "Schedule" at bounding box center [452, 474] width 131 height 27
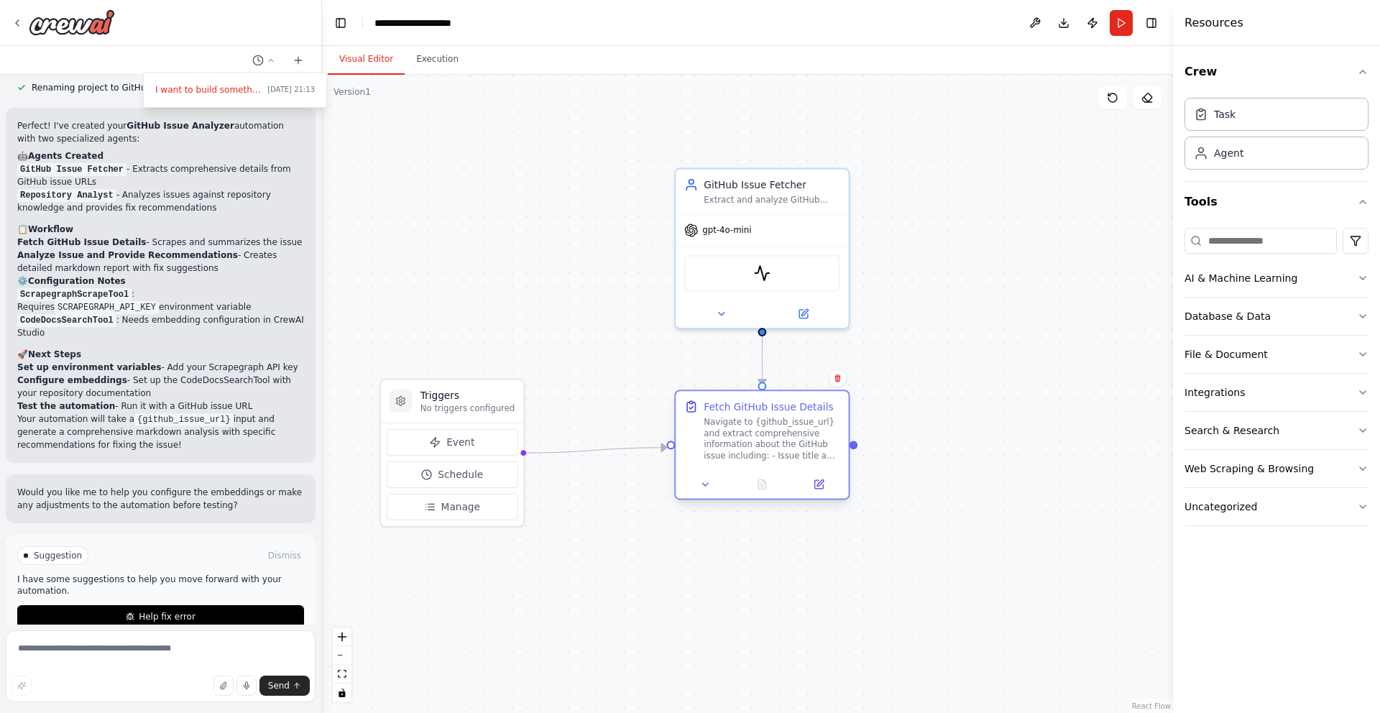
drag, startPoint x: 765, startPoint y: 455, endPoint x: 763, endPoint y: 441, distance: 13.8
click at [763, 441] on div "Navigate to {github_issue_url} and extract comprehensive information about the …" at bounding box center [771, 438] width 136 height 45
click at [760, 532] on div ".deletable-edge-delete-btn { width: 20px; height: 20px; border: 0px solid #ffff…" at bounding box center [747, 394] width 851 height 638
click at [726, 309] on button at bounding box center [720, 311] width 79 height 17
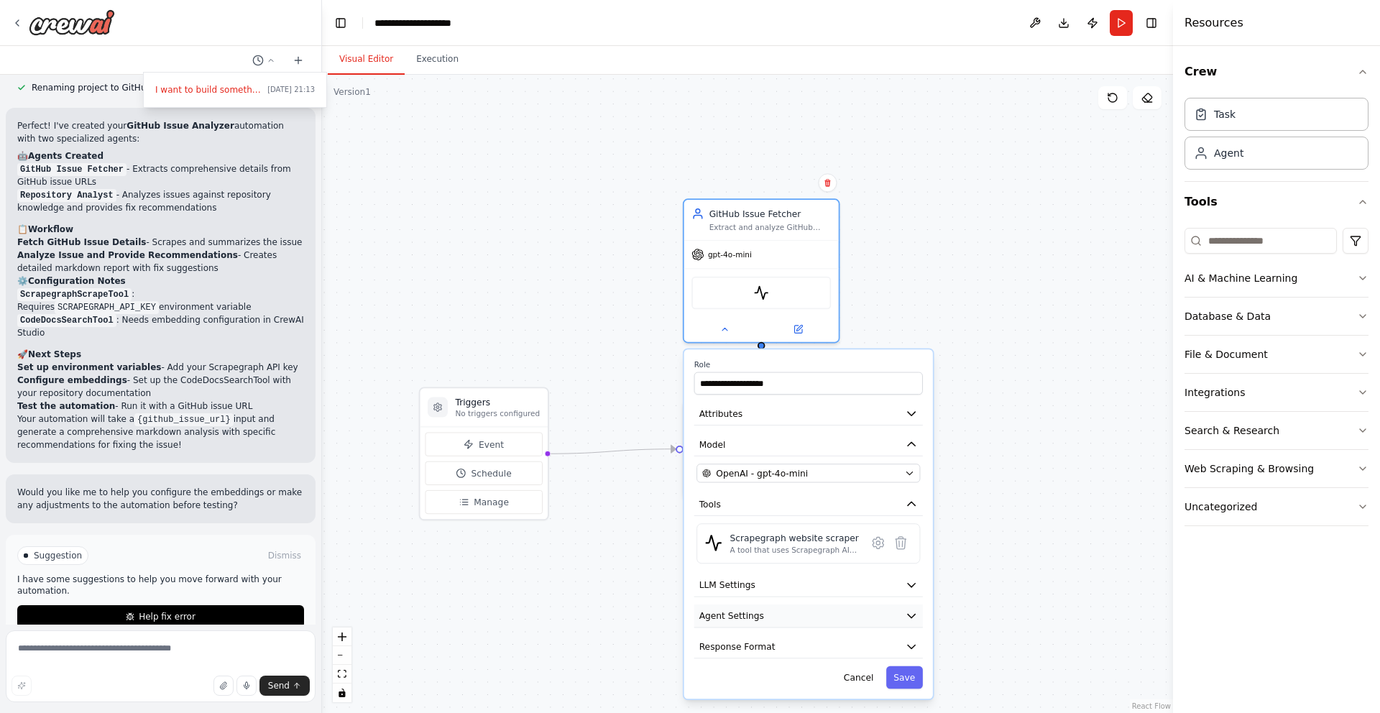
click at [767, 623] on button "Agent Settings" at bounding box center [808, 615] width 229 height 23
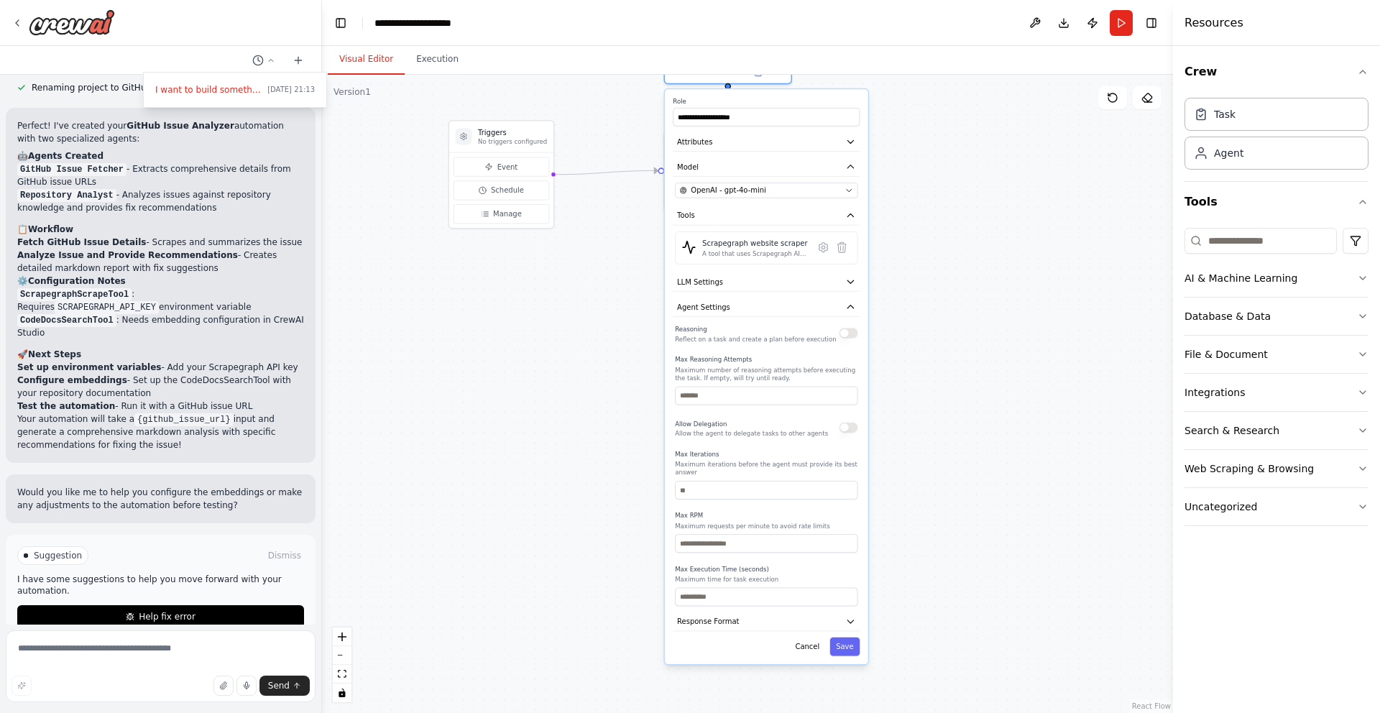
drag, startPoint x: 1044, startPoint y: 417, endPoint x: 964, endPoint y: 141, distance: 287.4
click at [964, 141] on div ".deletable-edge-delete-btn { width: 20px; height: 20px; border: 0px solid #ffff…" at bounding box center [747, 394] width 851 height 638
click at [802, 649] on button "Cancel" at bounding box center [807, 646] width 37 height 19
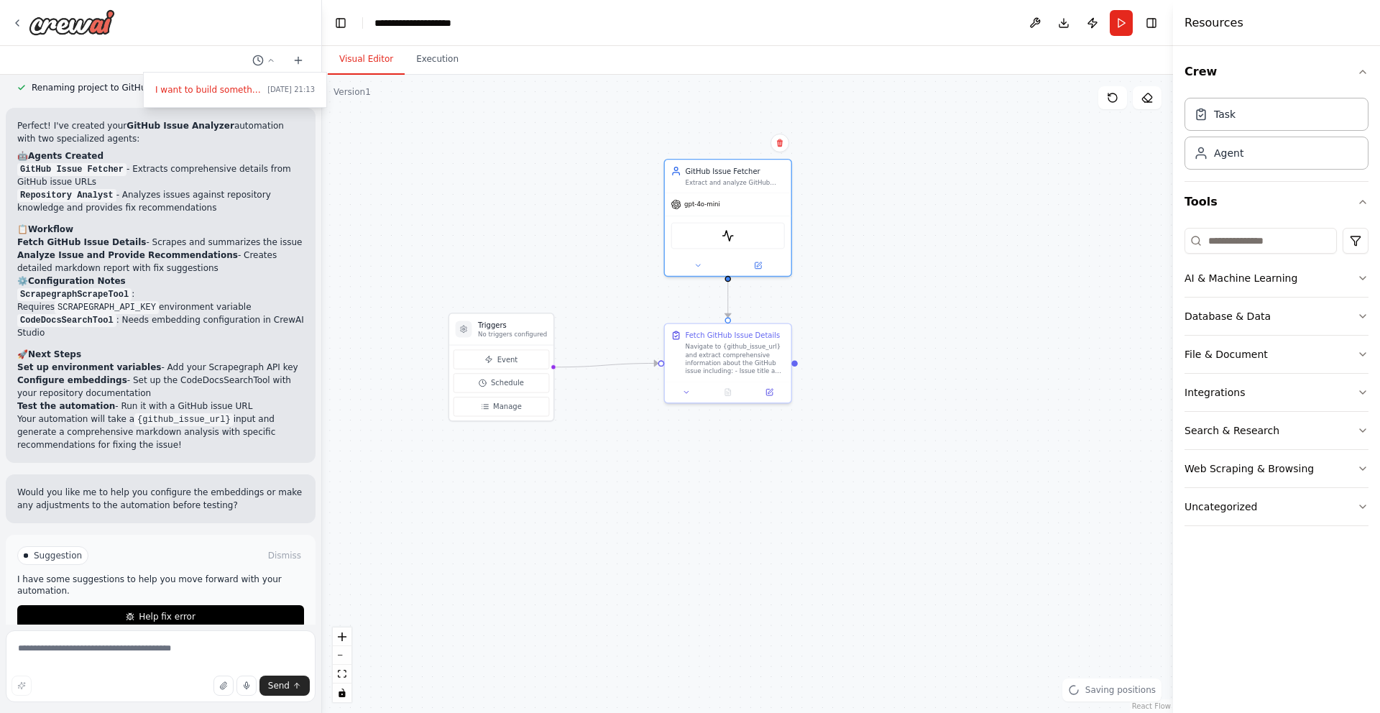
drag, startPoint x: 797, startPoint y: 298, endPoint x: 797, endPoint y: 520, distance: 222.0
click at [797, 520] on div ".deletable-edge-delete-btn { width: 20px; height: 20px; border: 0px solid #ffff…" at bounding box center [747, 394] width 851 height 638
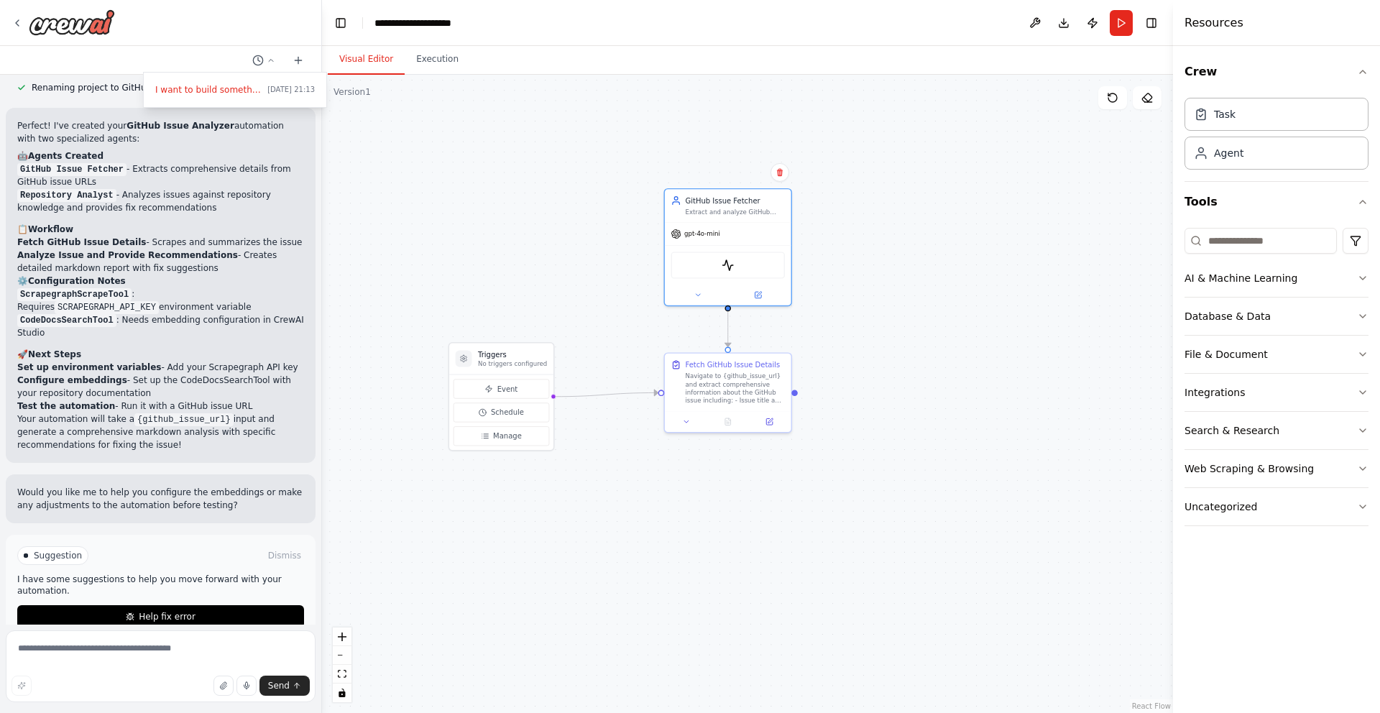
click at [15, 28] on div at bounding box center [161, 356] width 322 height 713
click at [15, 25] on icon at bounding box center [16, 22] width 11 height 11
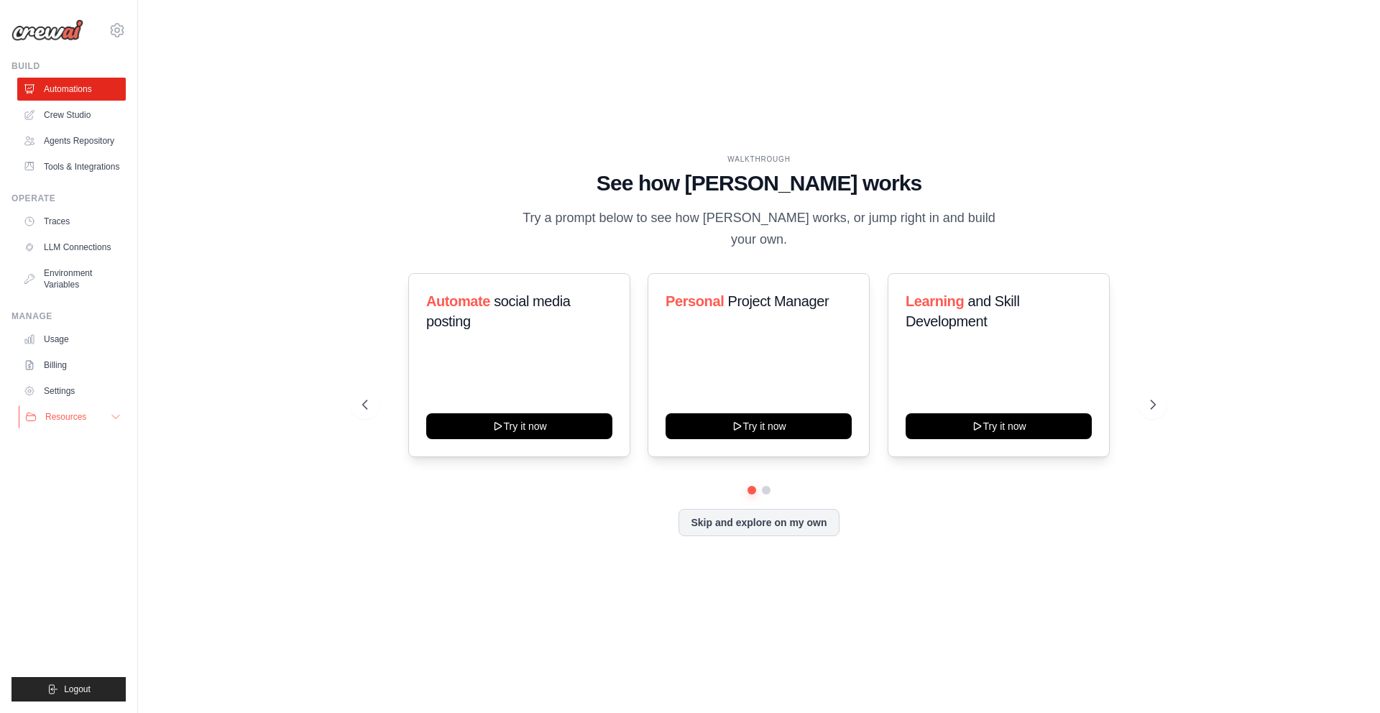
click at [89, 419] on button "Resources" at bounding box center [73, 416] width 109 height 23
click at [80, 264] on link "Environment Variables" at bounding box center [73, 279] width 109 height 34
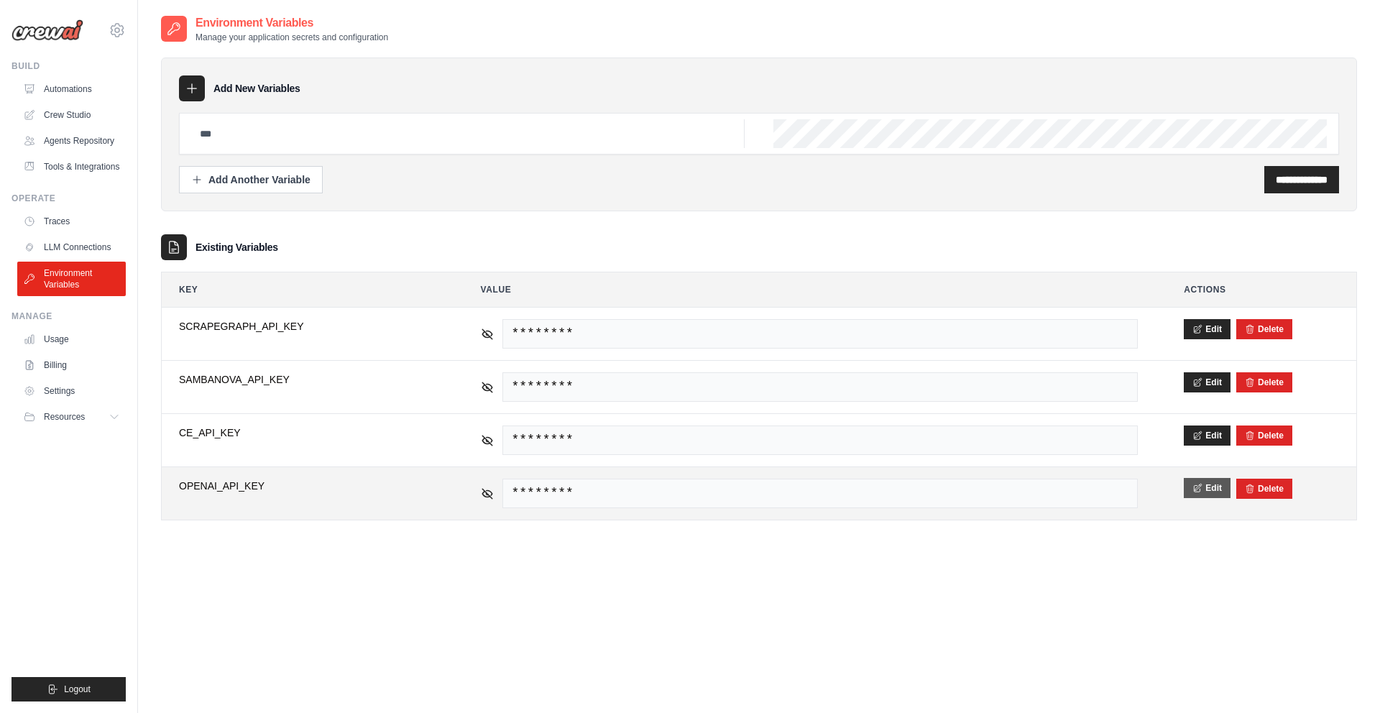
click at [1201, 487] on icon at bounding box center [1197, 488] width 10 height 10
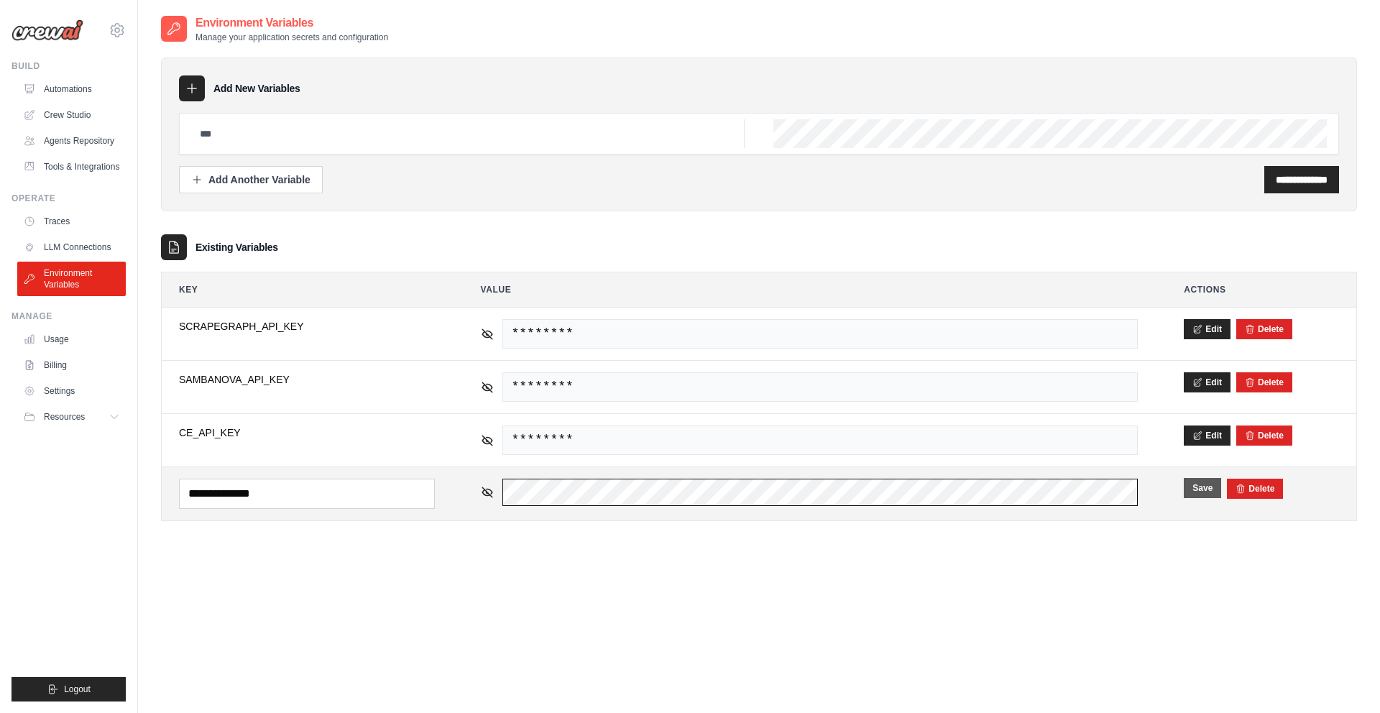
scroll to position [0, 518]
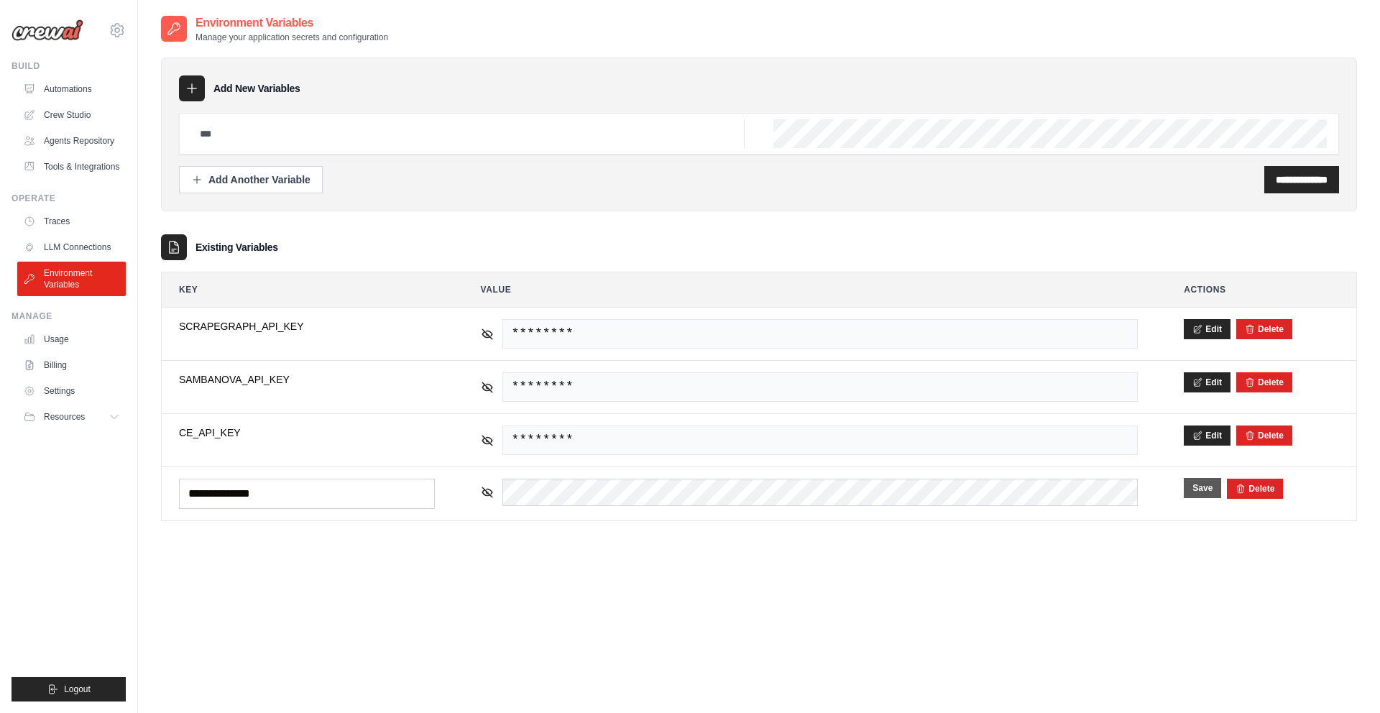
click at [1201, 485] on button "Save" at bounding box center [1201, 488] width 37 height 20
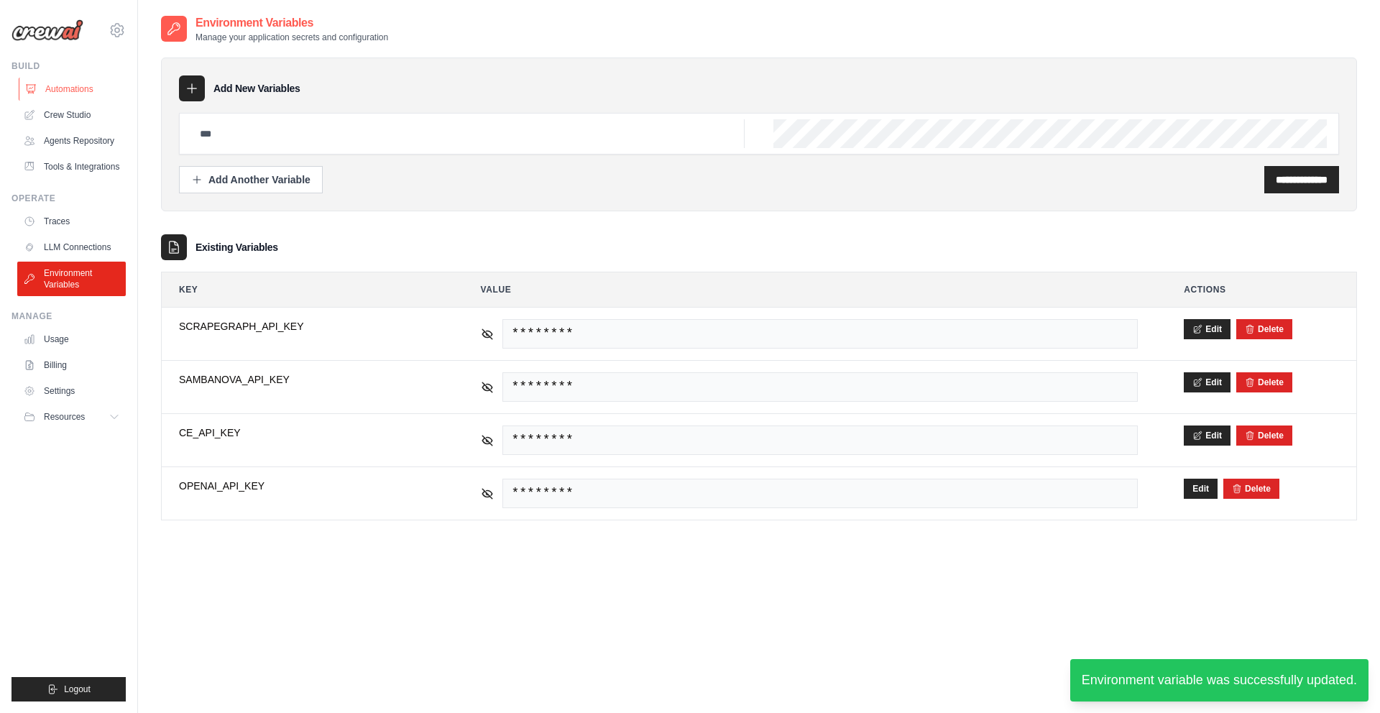
click at [65, 88] on link "Automations" at bounding box center [73, 89] width 109 height 23
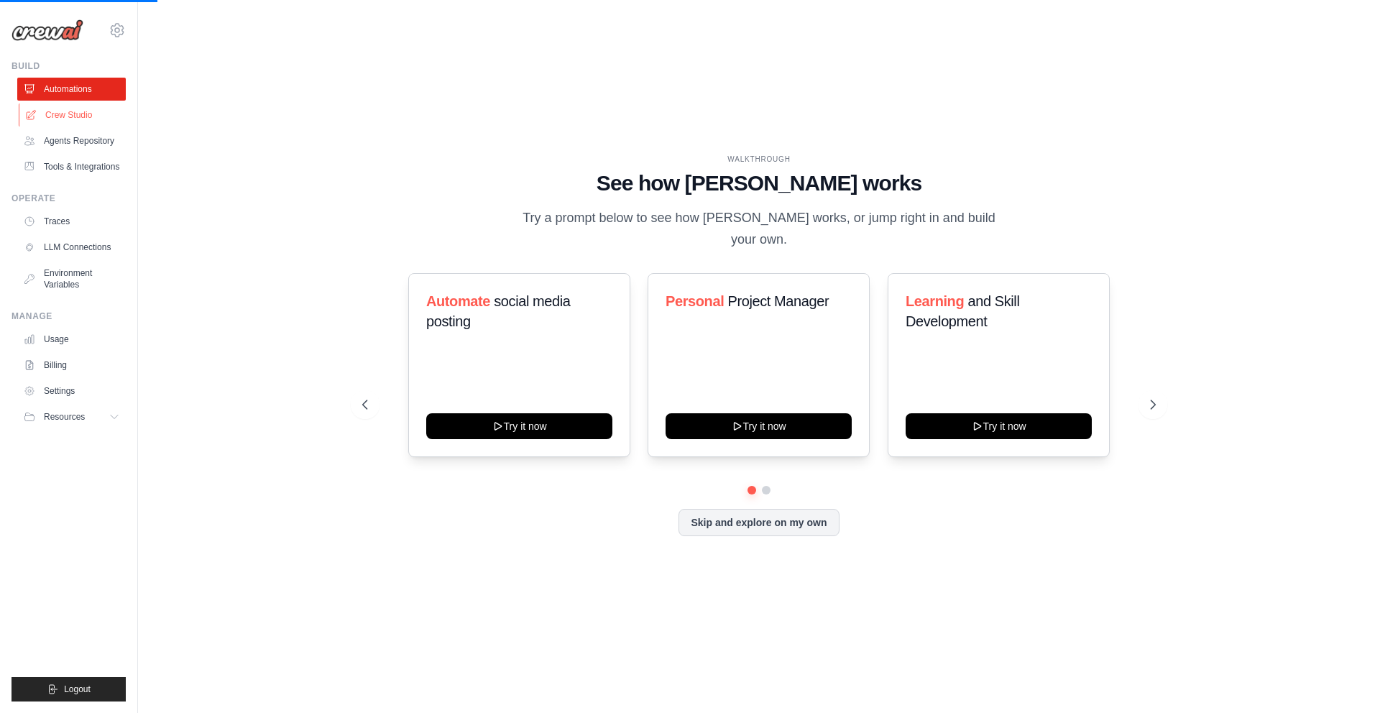
click at [69, 116] on link "Crew Studio" at bounding box center [73, 114] width 109 height 23
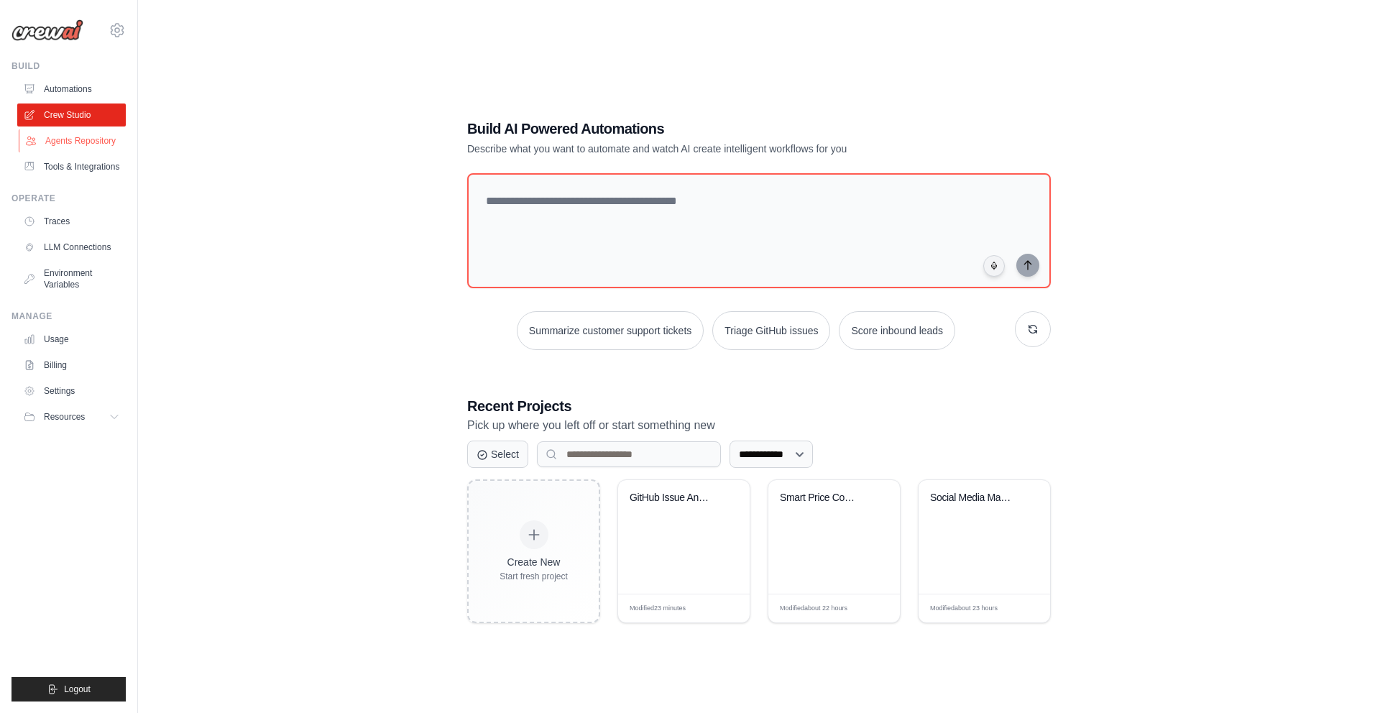
click at [34, 135] on icon at bounding box center [30, 140] width 11 height 11
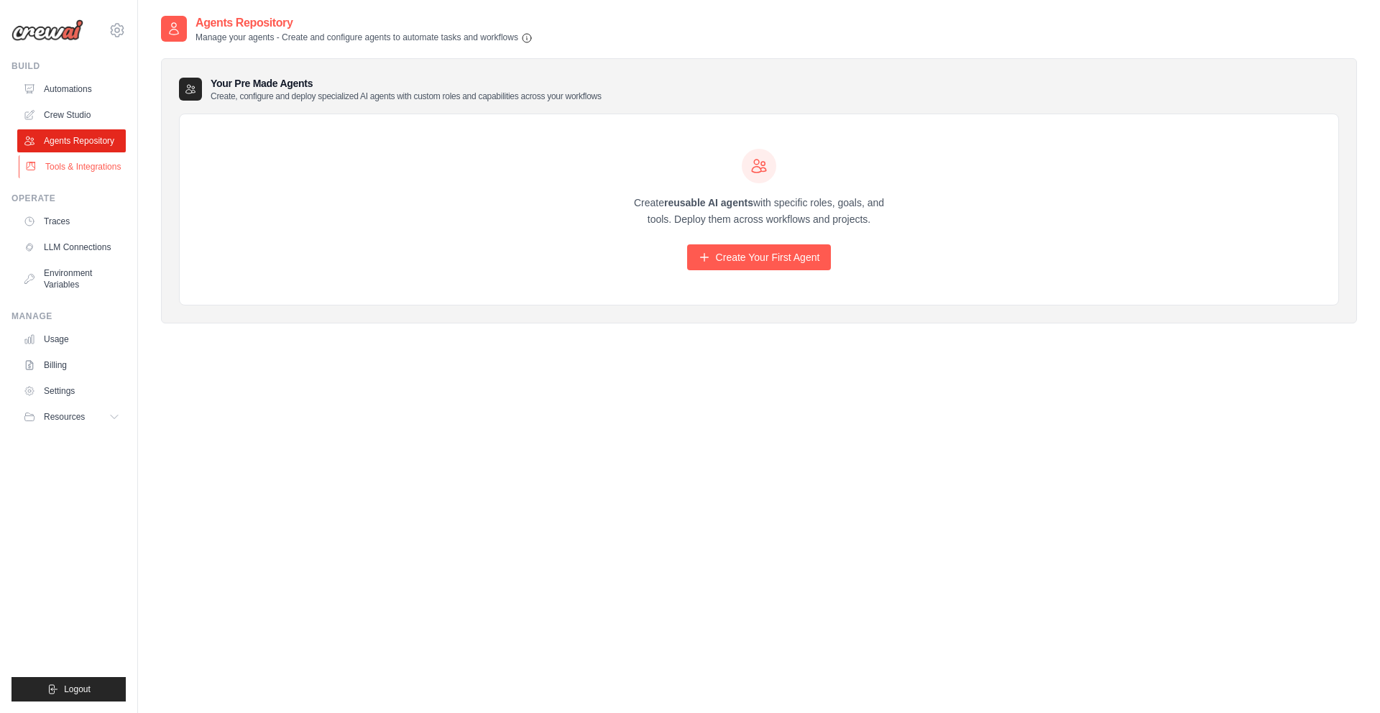
click at [56, 165] on link "Tools & Integrations" at bounding box center [73, 166] width 109 height 23
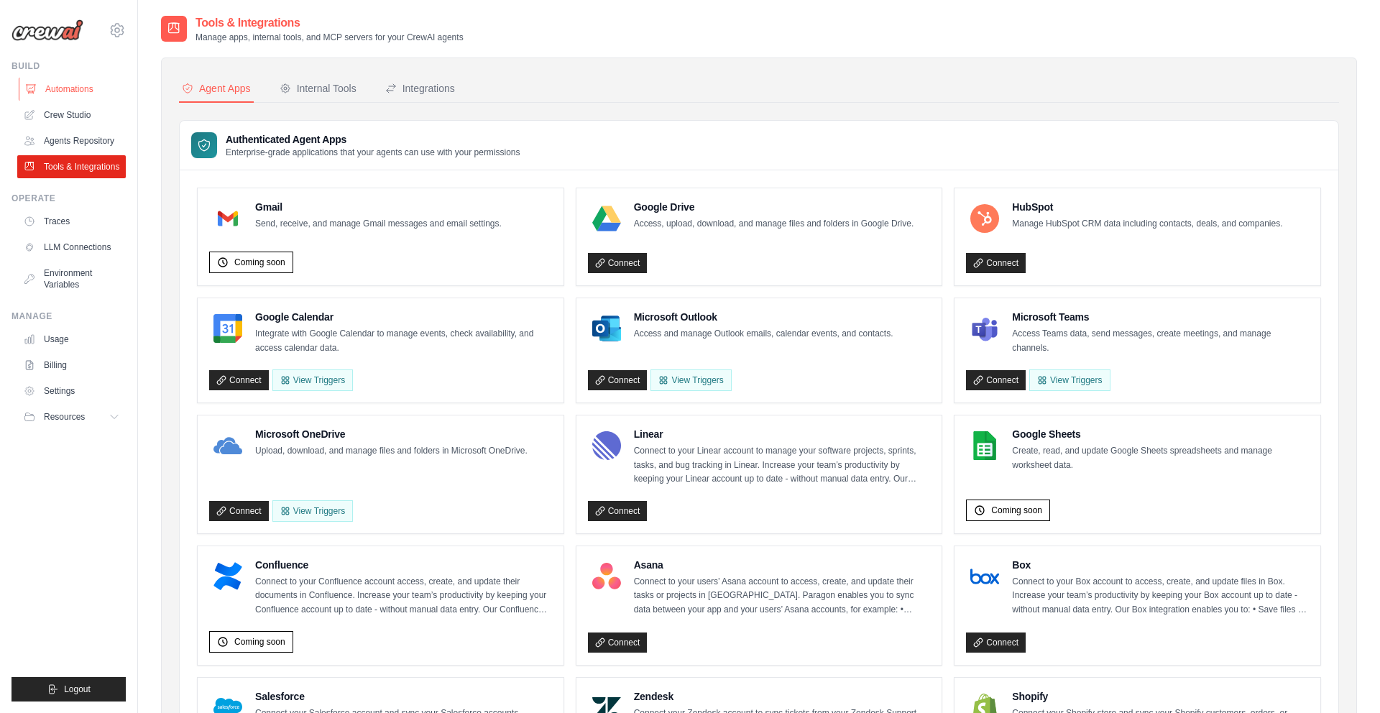
click at [61, 86] on link "Automations" at bounding box center [73, 89] width 109 height 23
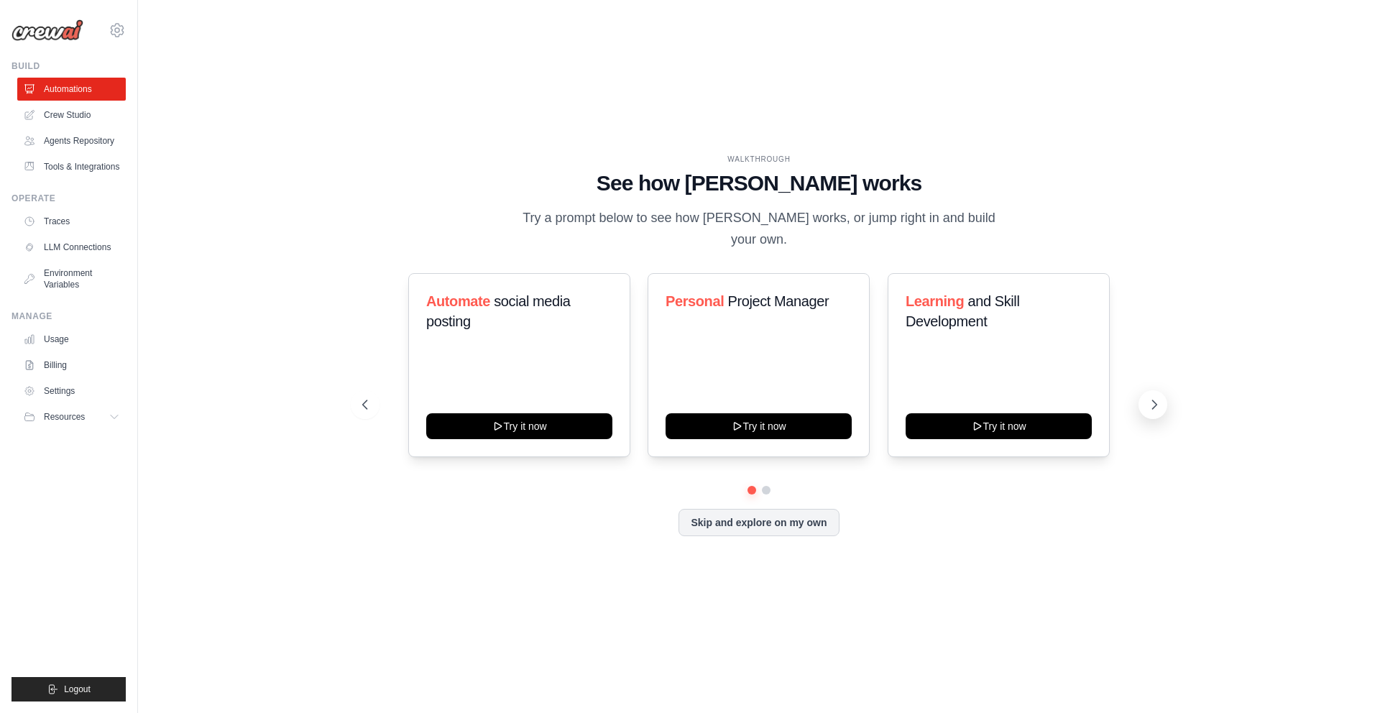
click at [1151, 397] on icon at bounding box center [1154, 404] width 14 height 14
click at [60, 124] on link "Crew Studio" at bounding box center [73, 114] width 109 height 23
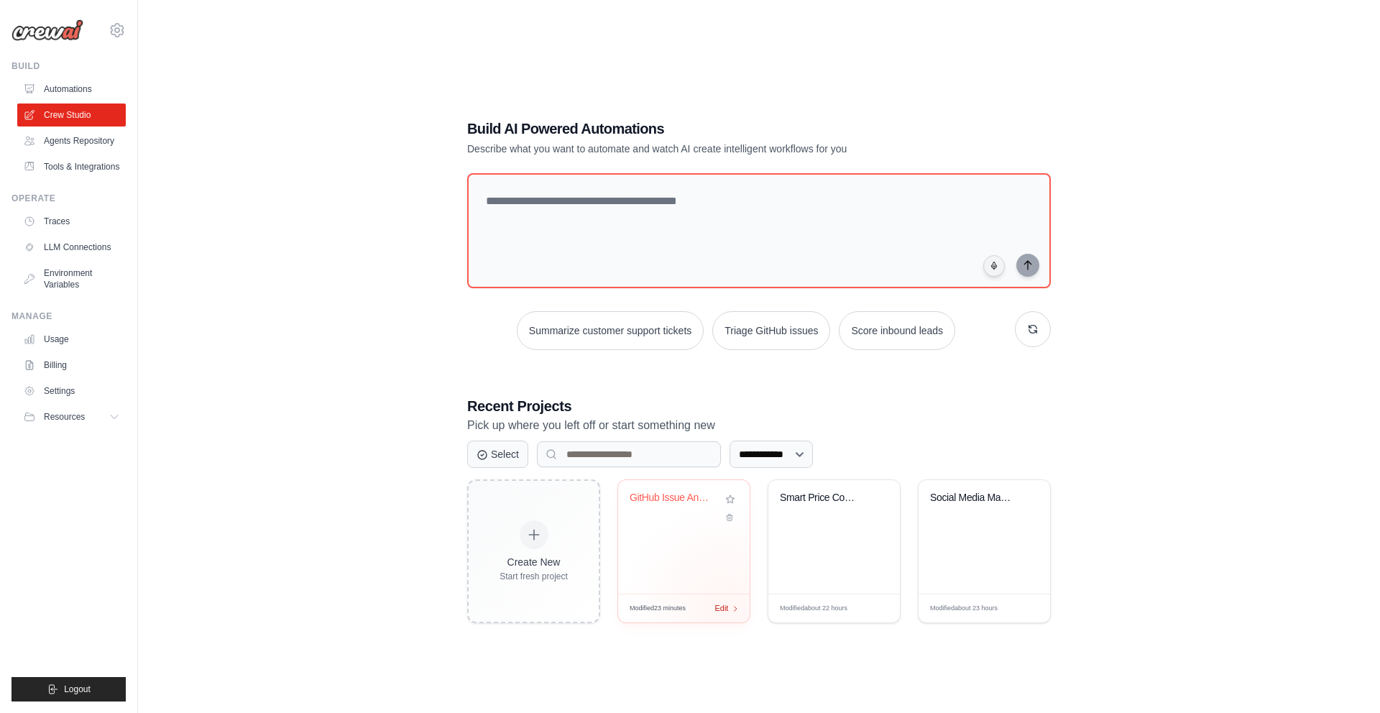
click at [726, 608] on span "Edit" at bounding box center [721, 608] width 14 height 12
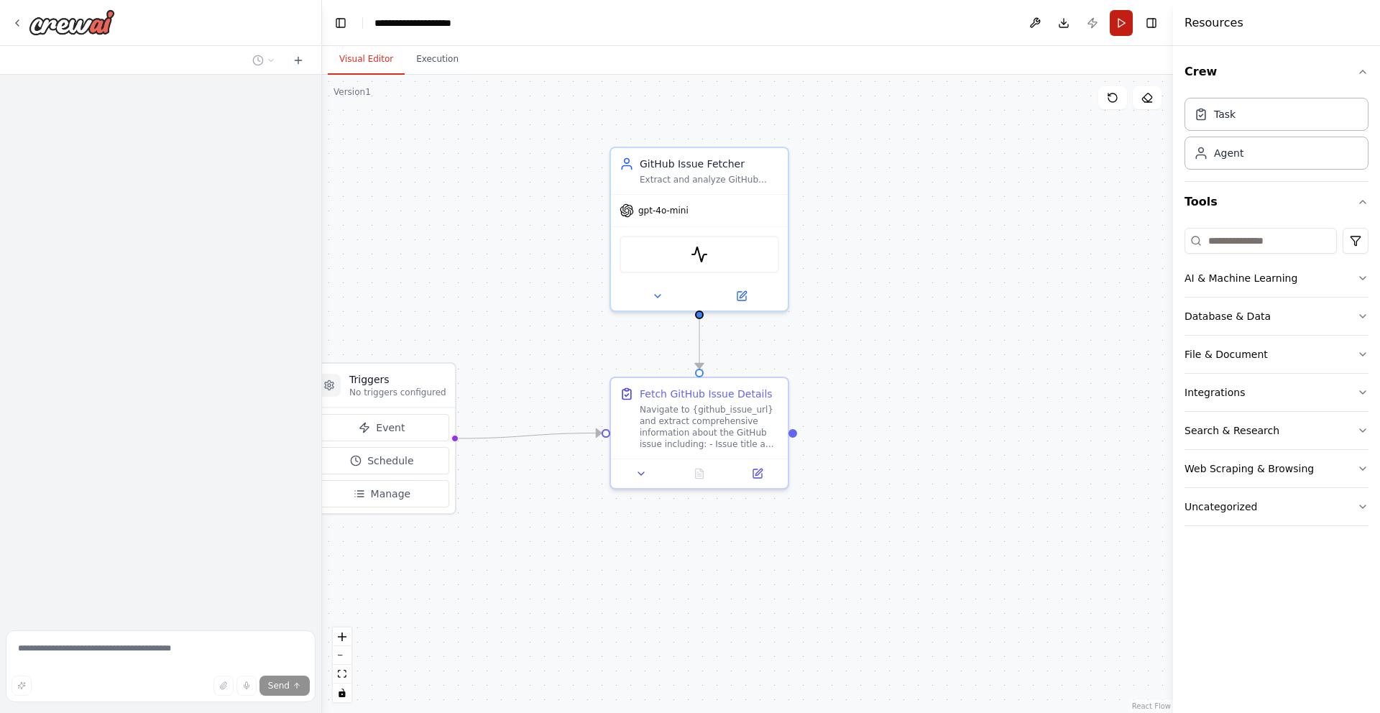
click at [1112, 22] on button "Run" at bounding box center [1120, 23] width 23 height 26
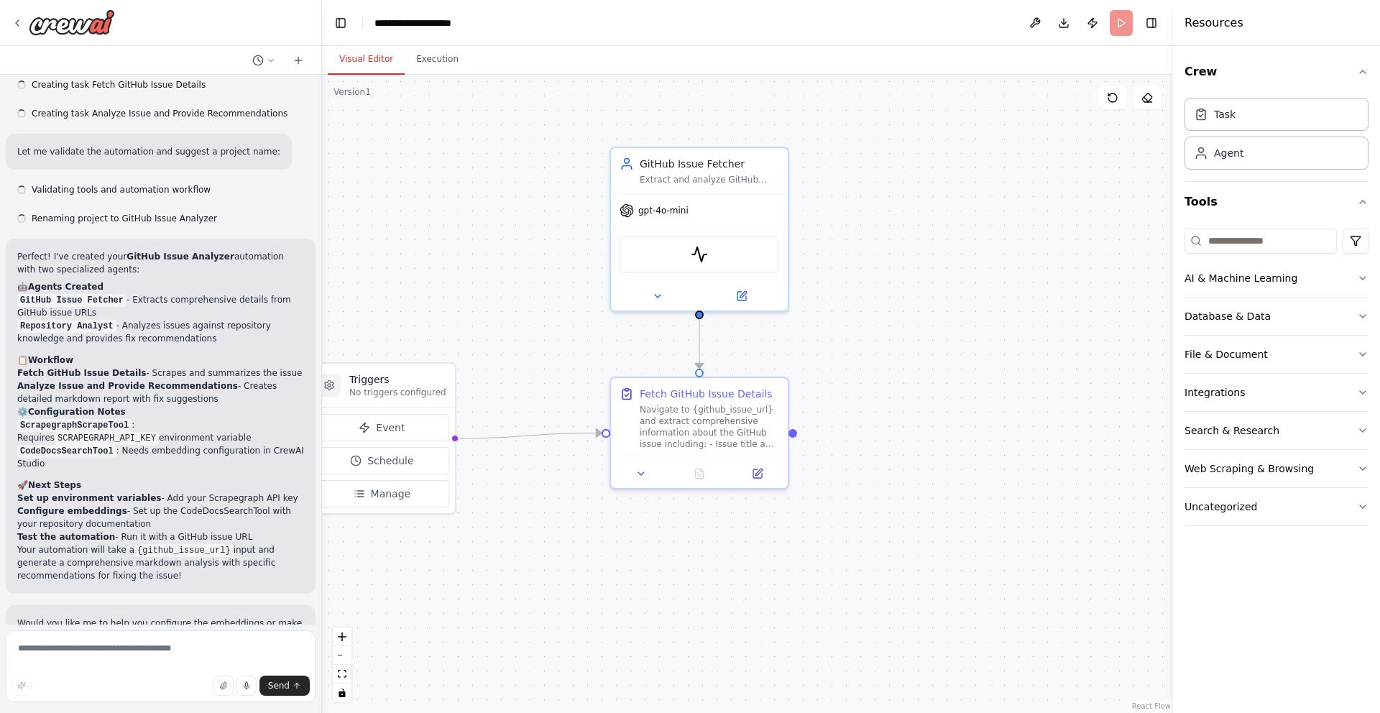
scroll to position [1341, 0]
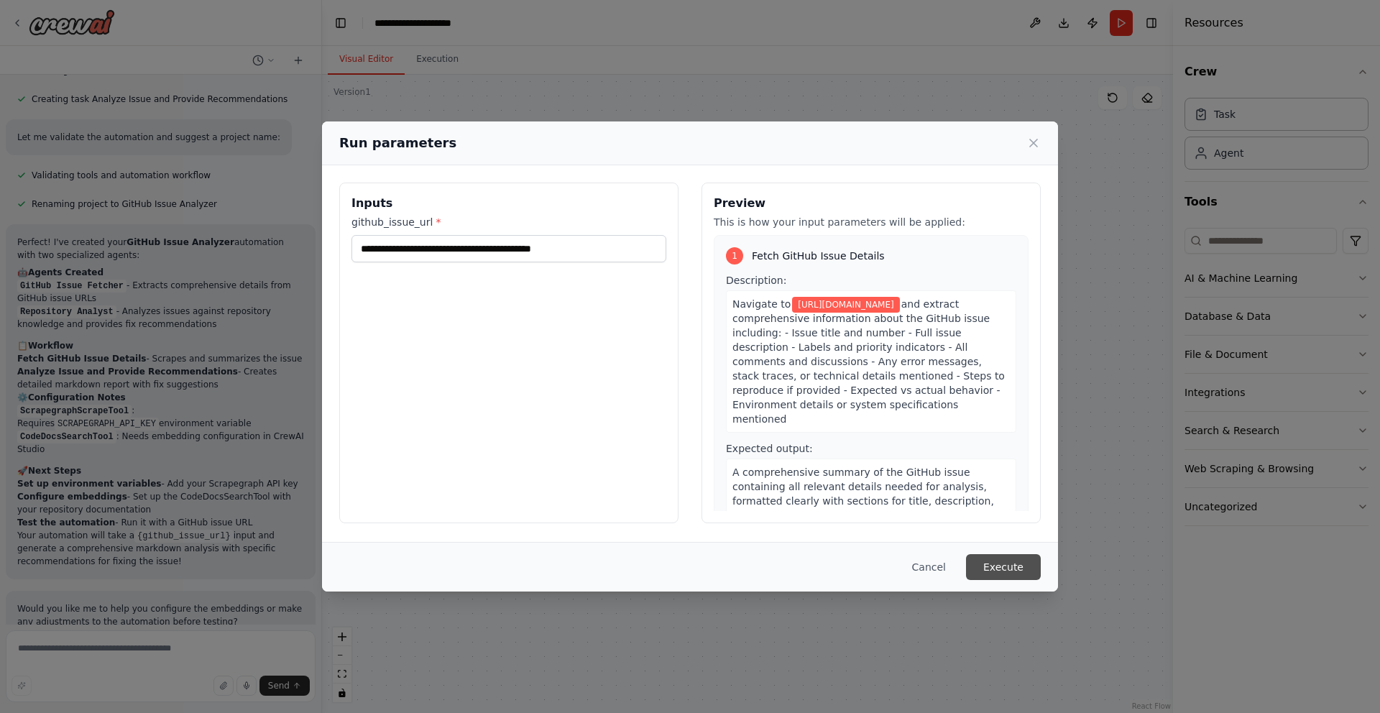
click at [993, 572] on button "Execute" at bounding box center [1003, 567] width 75 height 26
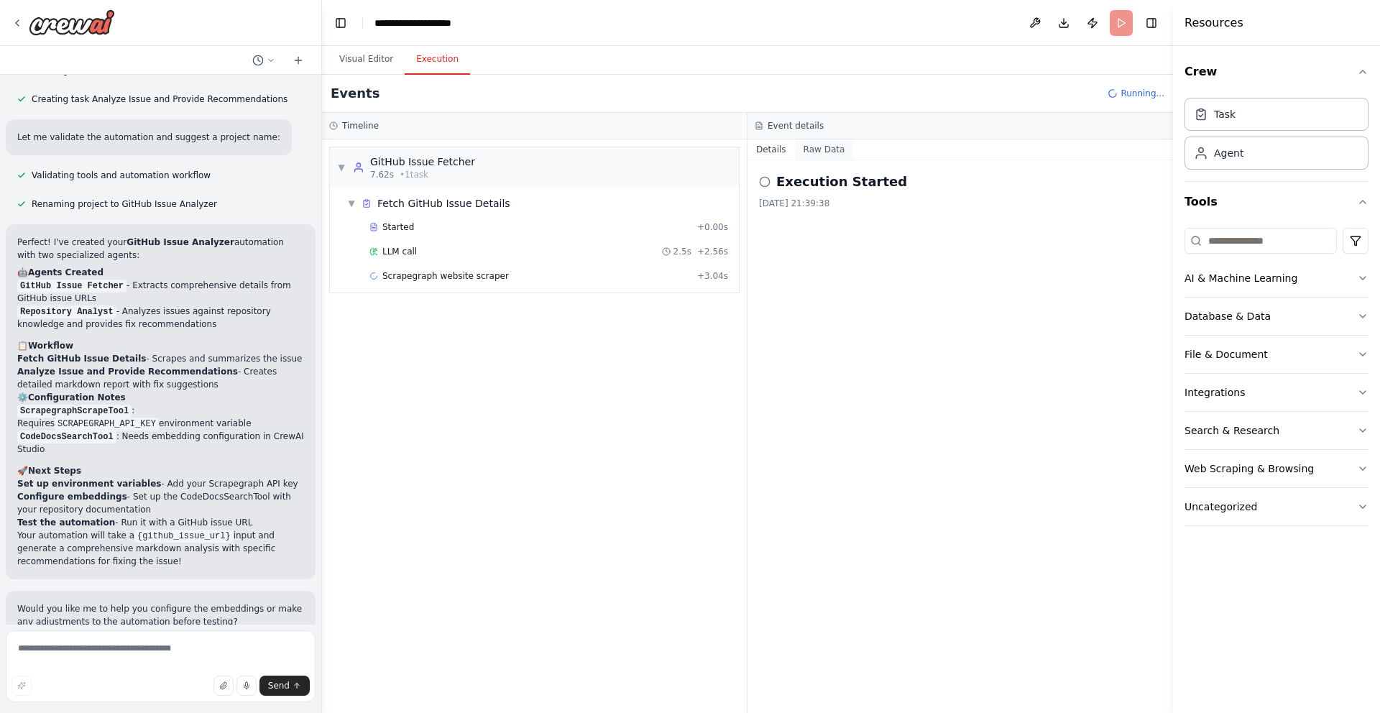
click at [821, 146] on button "Raw Data" at bounding box center [824, 149] width 59 height 20
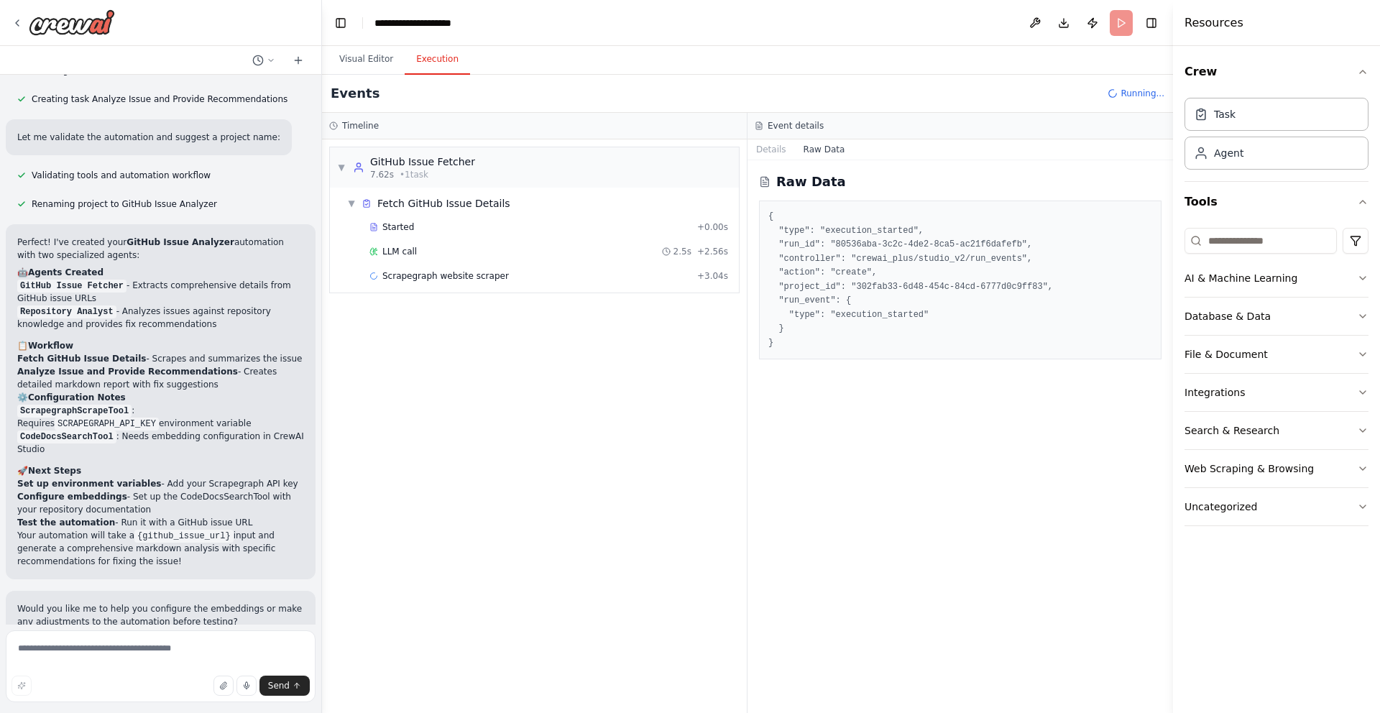
click at [524, 239] on div "Started + 0.00s LLM call 2.5s + 2.56s Scrapegraph website scraper + 3.04s" at bounding box center [539, 252] width 397 height 73
click at [523, 246] on div "LLM call 2.5s + 2.56s" at bounding box center [548, 251] width 359 height 11
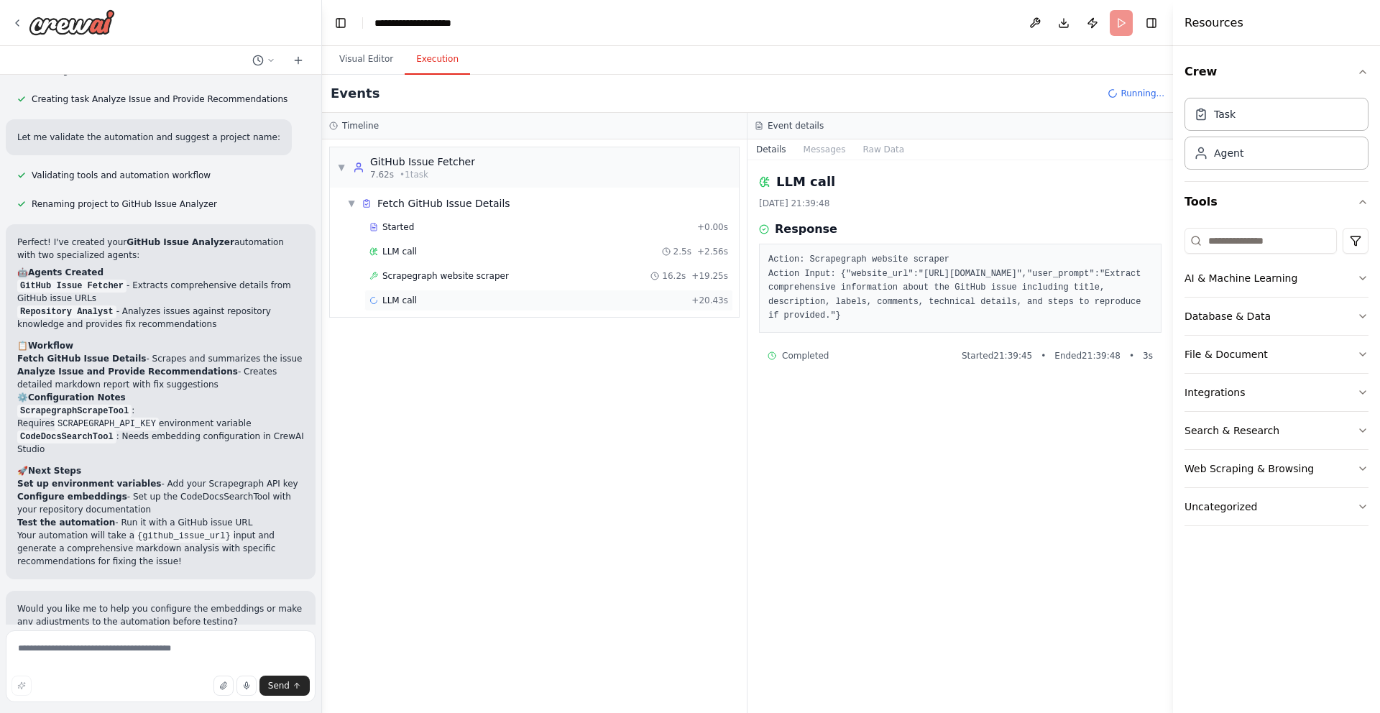
click at [508, 300] on div "LLM call + 20.43s" at bounding box center [548, 300] width 359 height 11
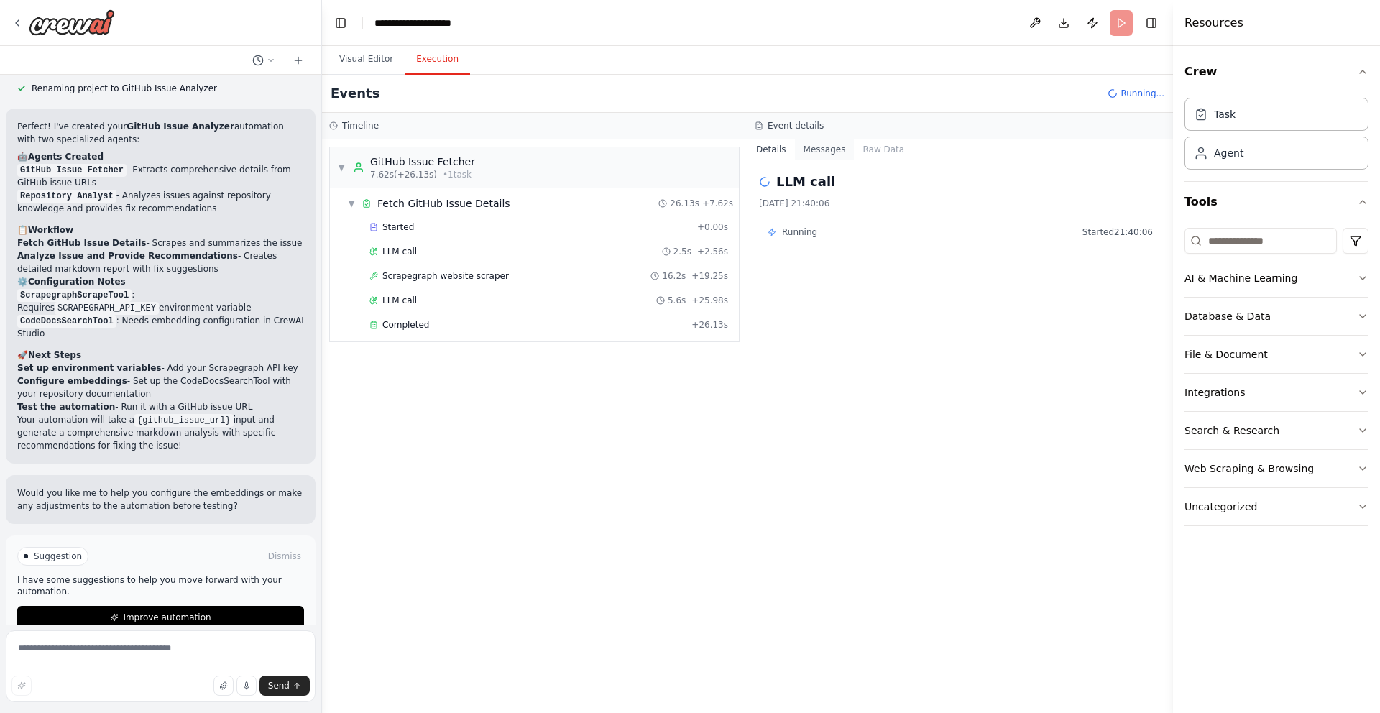
scroll to position [1457, 0]
click at [468, 274] on span "Scrapegraph website scraper" at bounding box center [445, 275] width 126 height 11
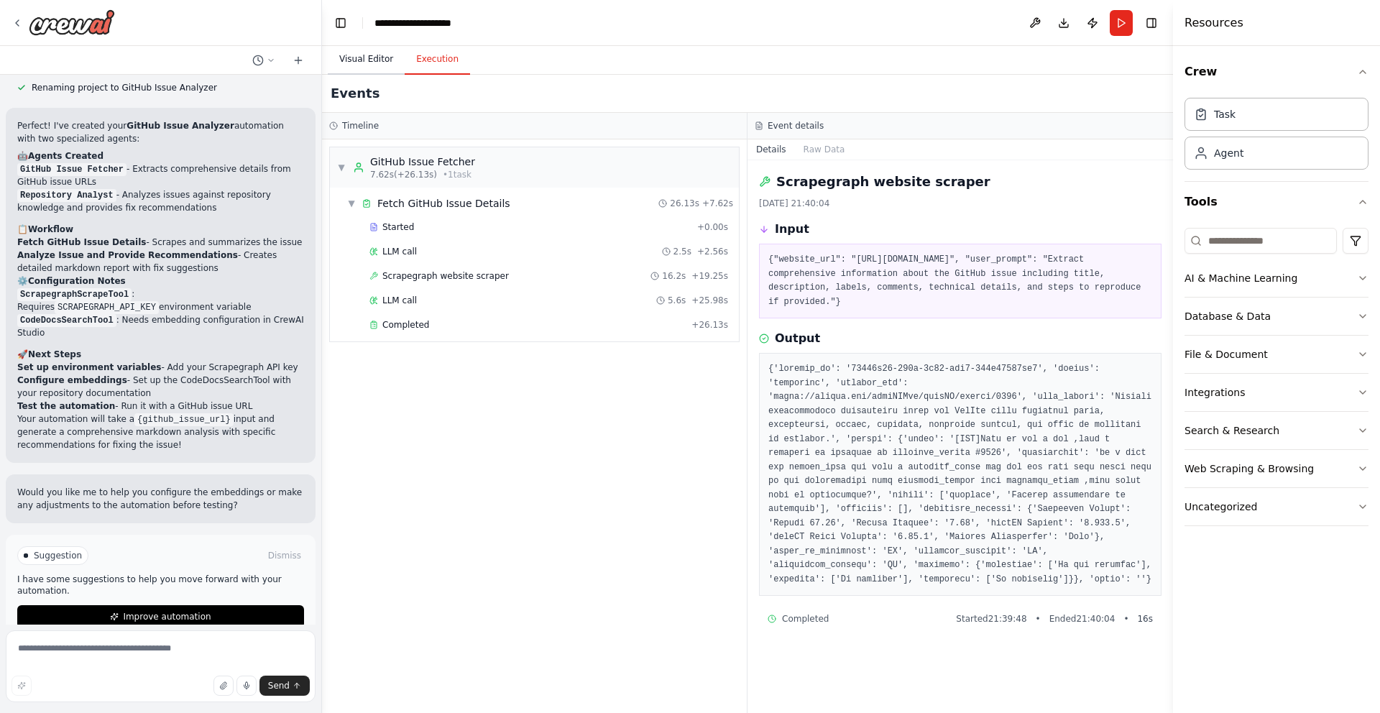
click at [341, 50] on button "Visual Editor" at bounding box center [366, 60] width 77 height 30
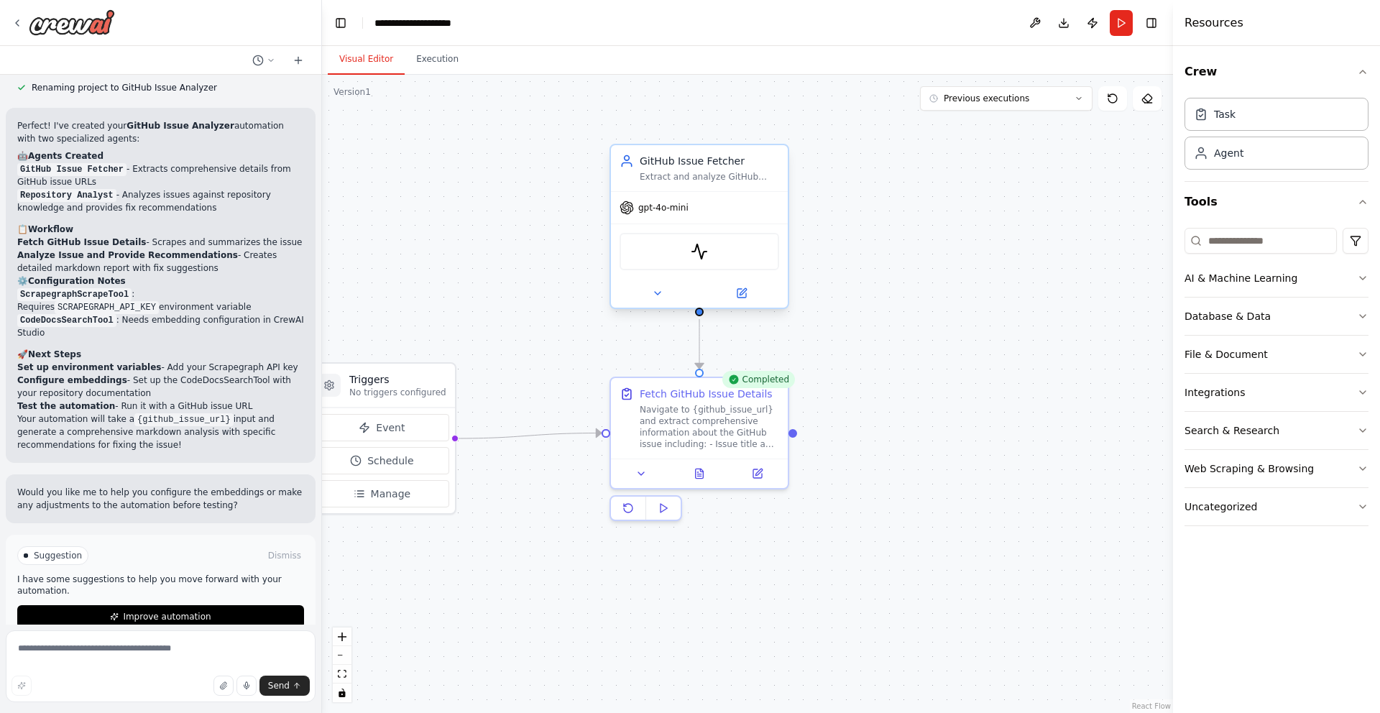
click at [730, 176] on div "Extract and analyze GitHub issue details from {github_issue_url}, including tit…" at bounding box center [709, 176] width 139 height 11
click at [203, 651] on textarea at bounding box center [161, 666] width 310 height 72
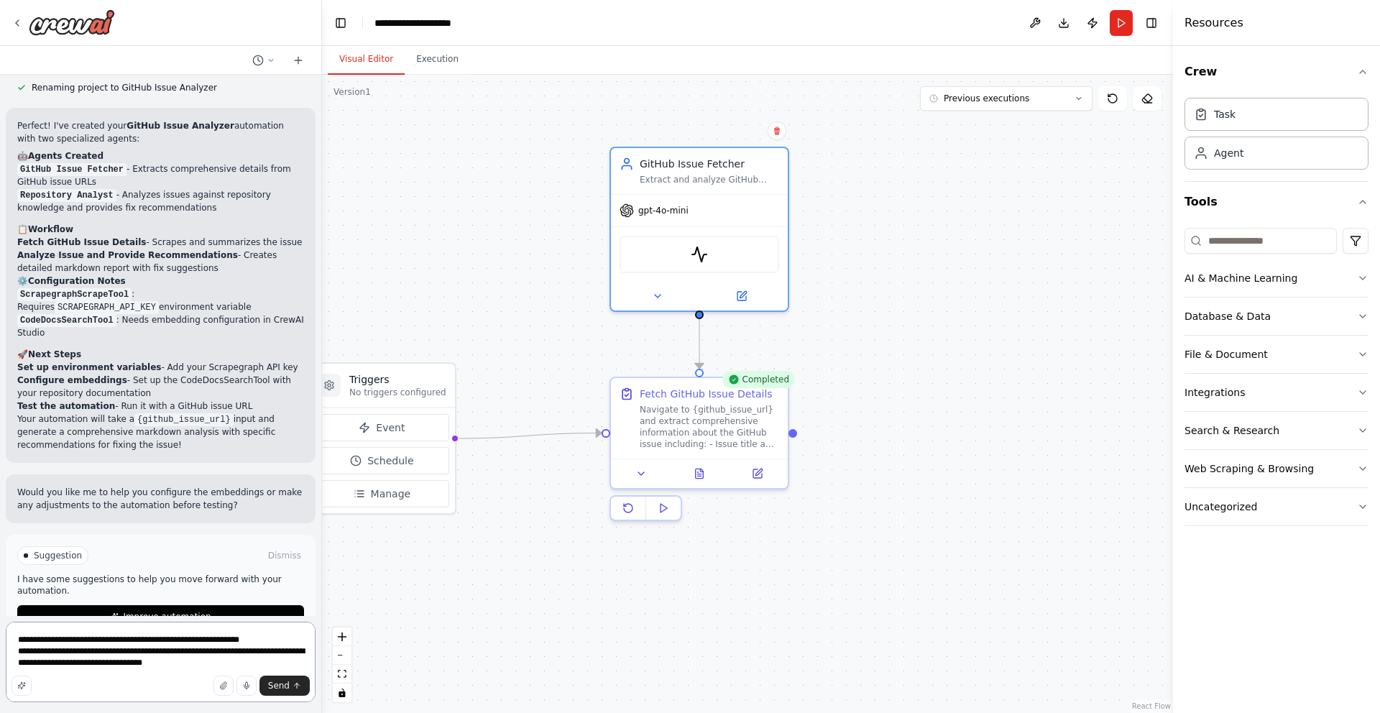
type textarea "**********"
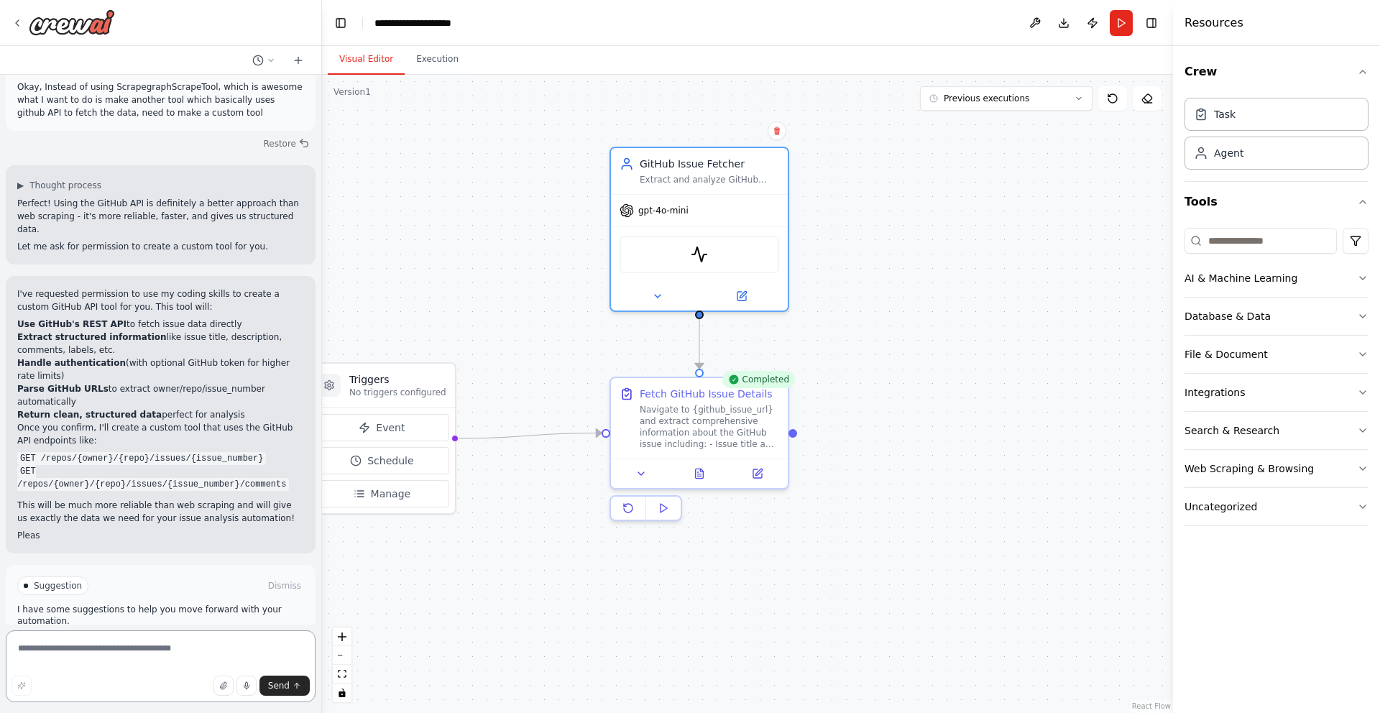
scroll to position [1940, 0]
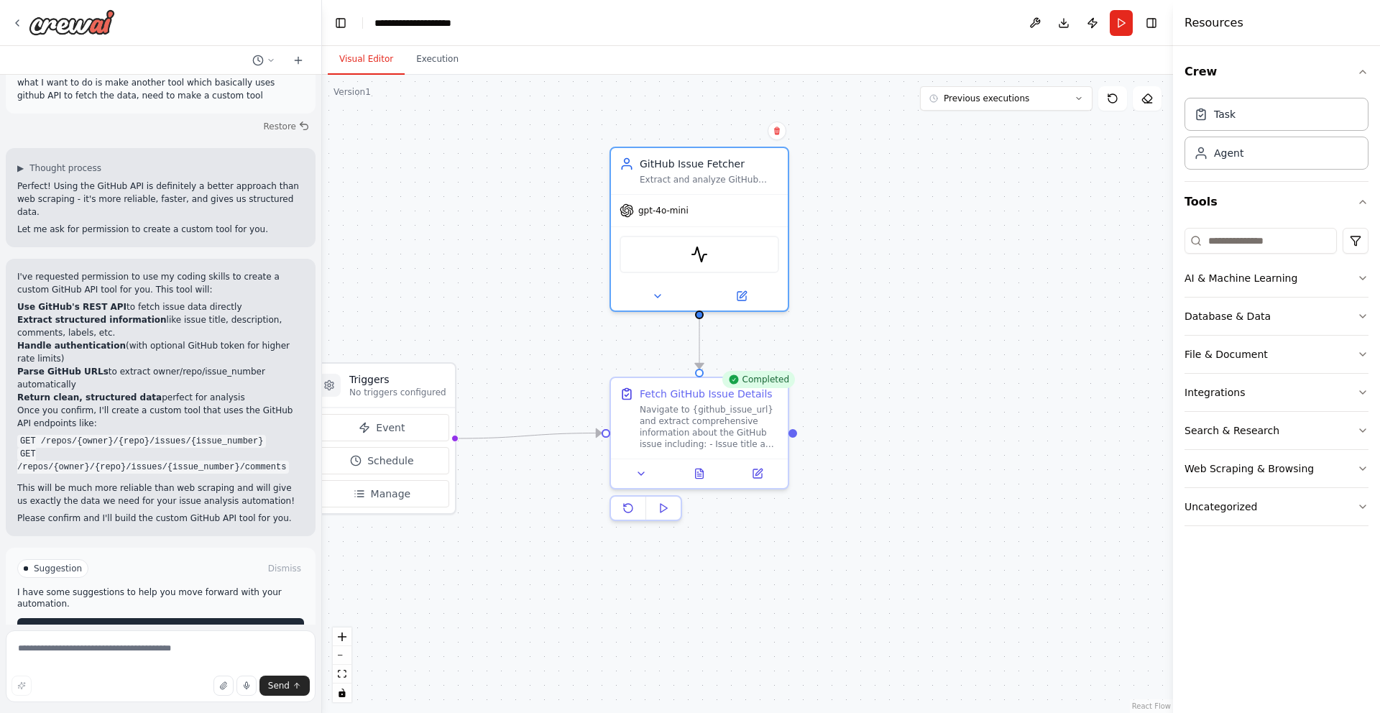
click at [95, 618] on button "Enable coding skills" at bounding box center [160, 629] width 287 height 23
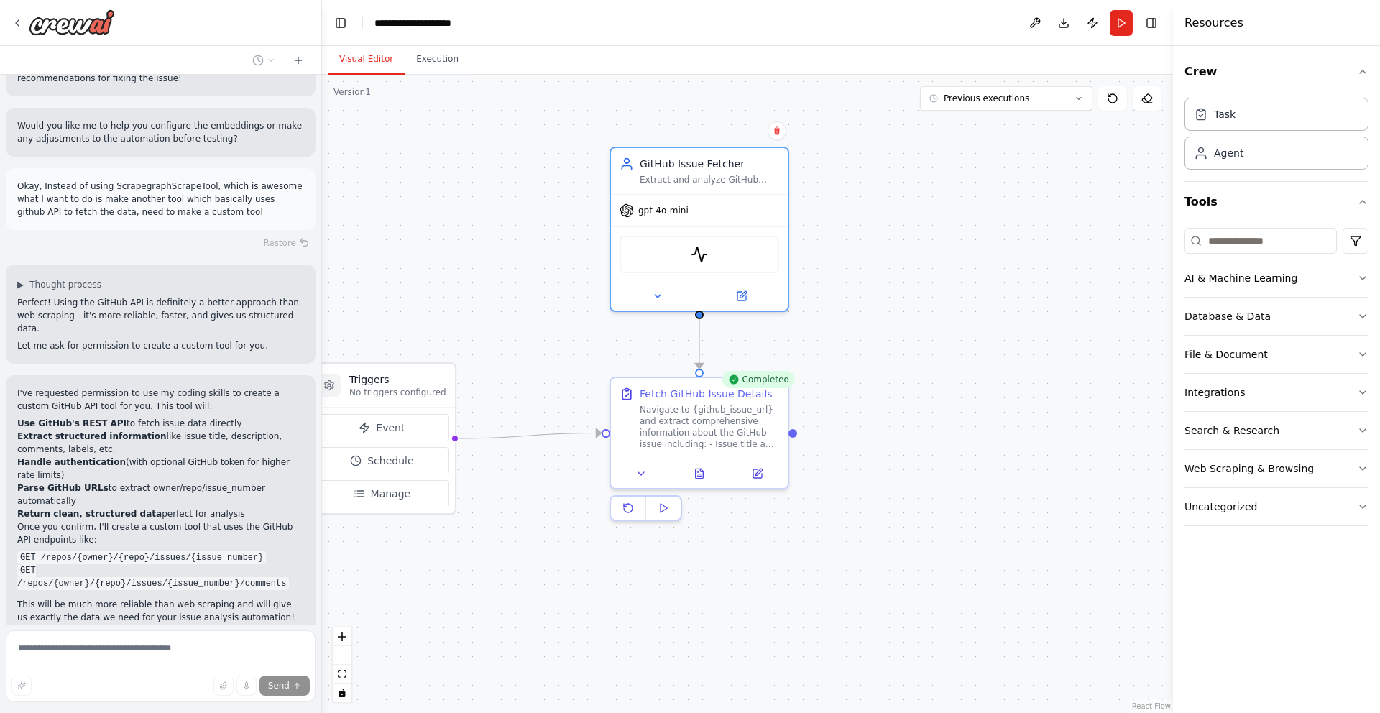
scroll to position [1880, 0]
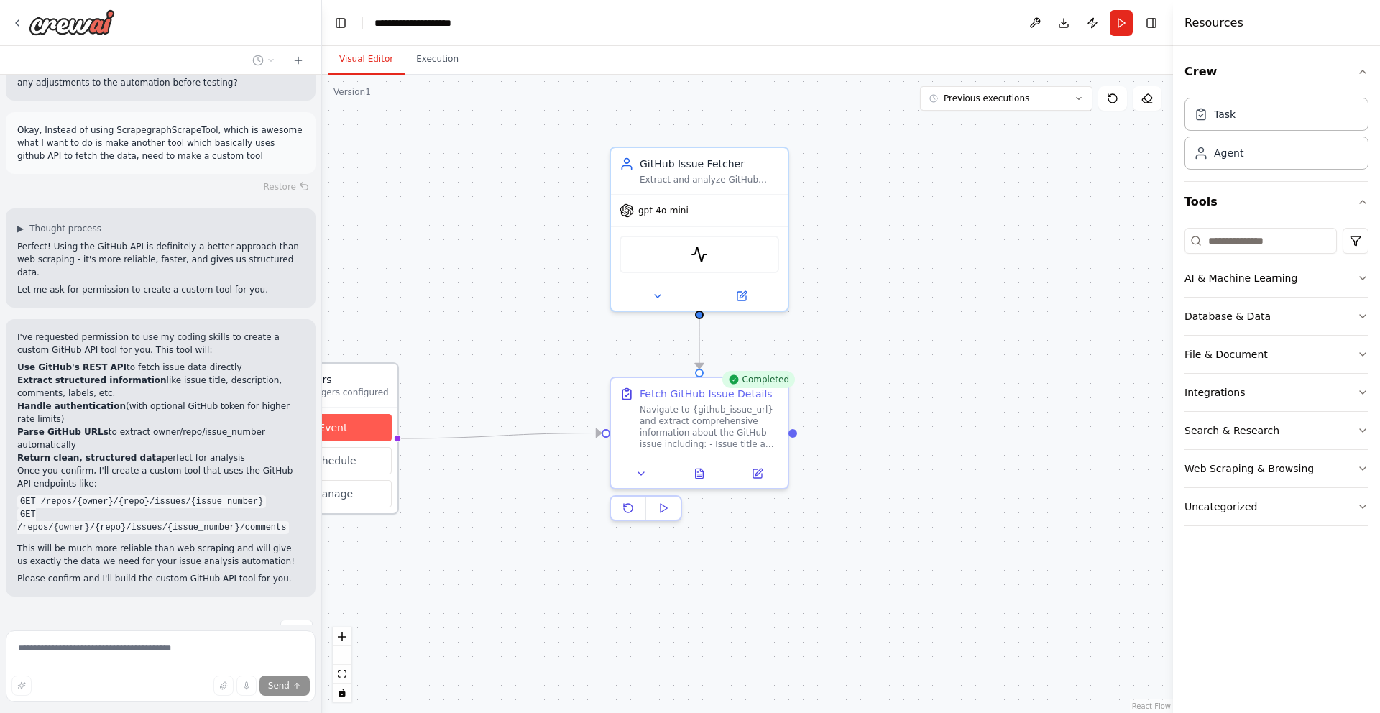
drag, startPoint x: 417, startPoint y: 433, endPoint x: 364, endPoint y: 428, distance: 53.4
click at [364, 428] on button "Event" at bounding box center [324, 427] width 134 height 27
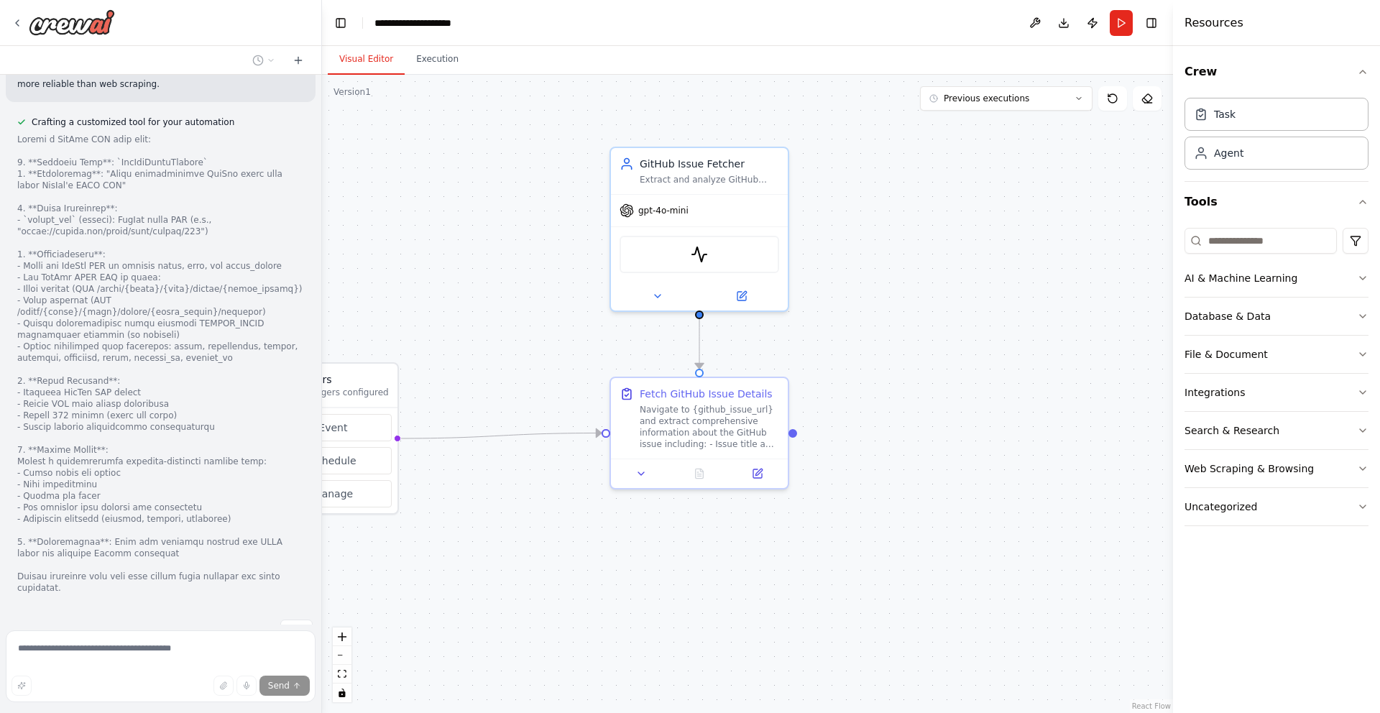
scroll to position [2529, 0]
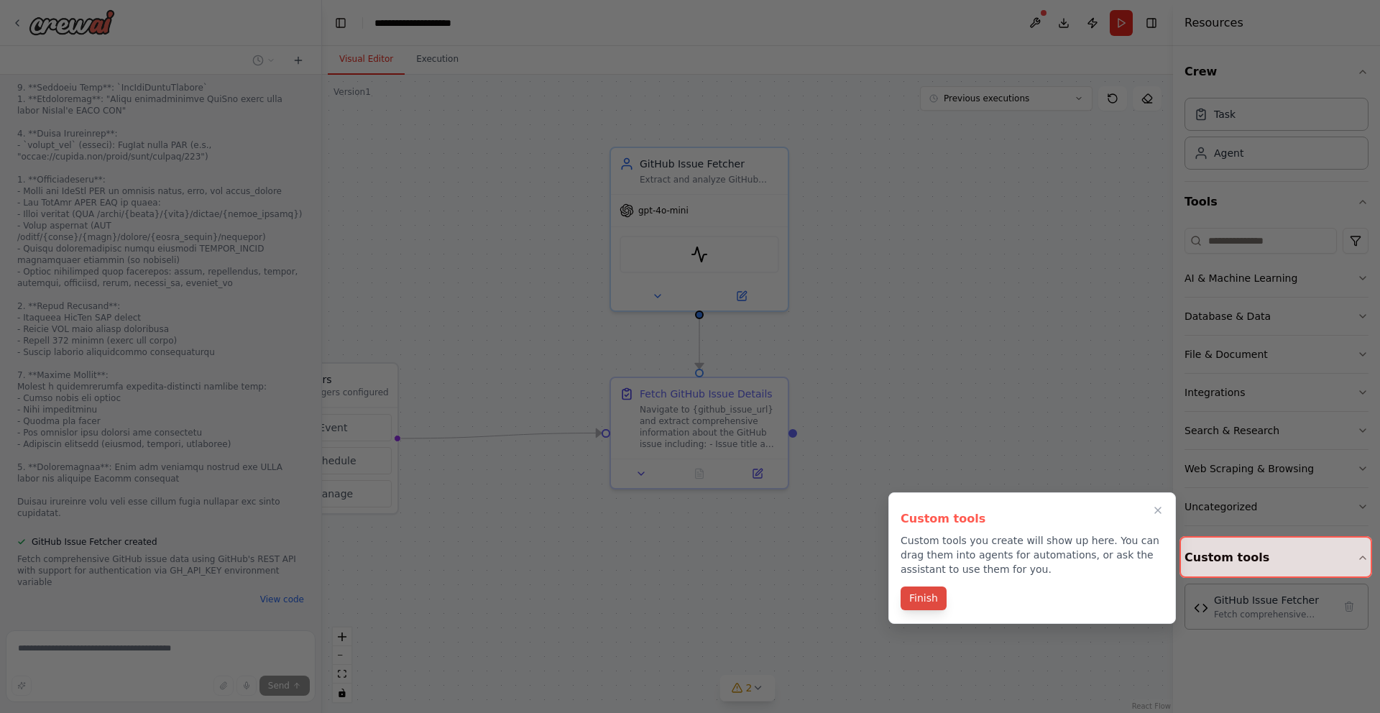
click at [925, 606] on button "Finish" at bounding box center [923, 598] width 46 height 24
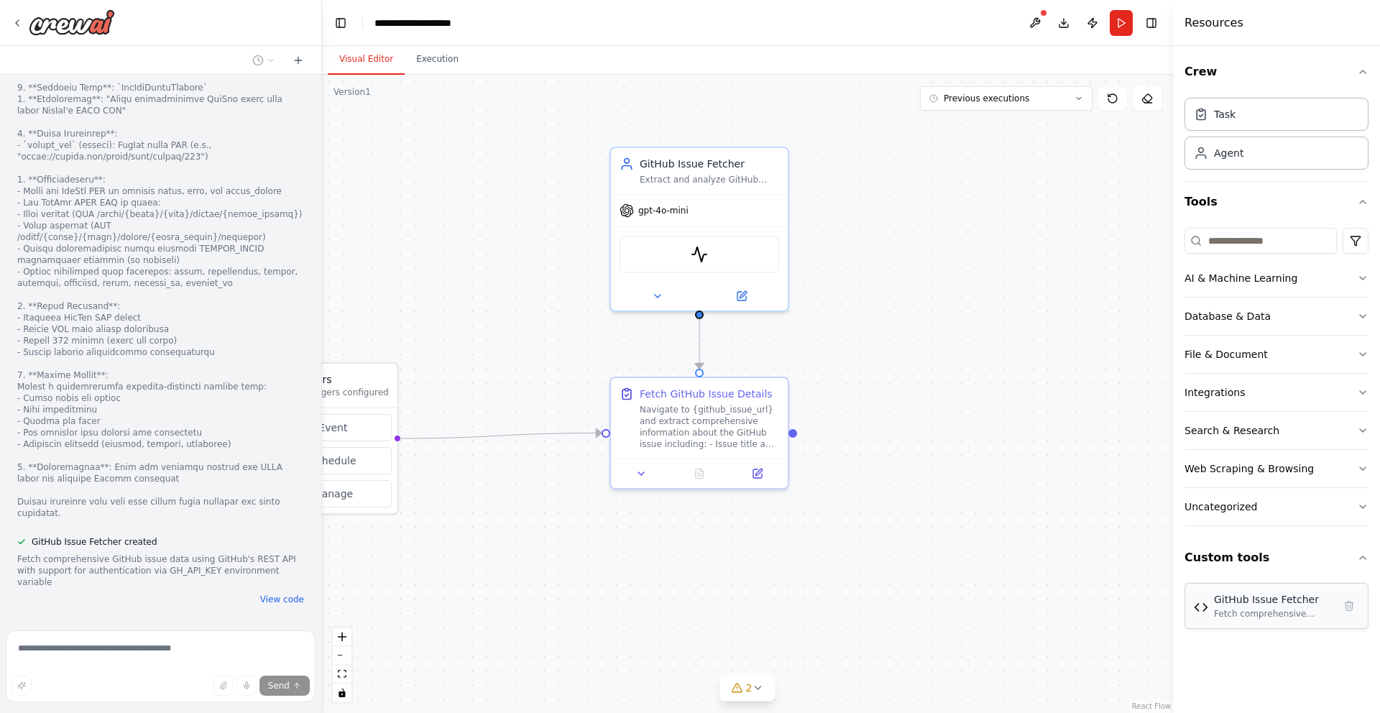
click at [1253, 604] on div "GitHub Issue Fetcher" at bounding box center [1273, 599] width 119 height 14
click at [1258, 568] on button "Custom tools" at bounding box center [1276, 557] width 184 height 40
click at [1242, 608] on div "Fetch comprehensive GitHub issue data using GitHub's REST API with support for …" at bounding box center [1273, 613] width 119 height 11
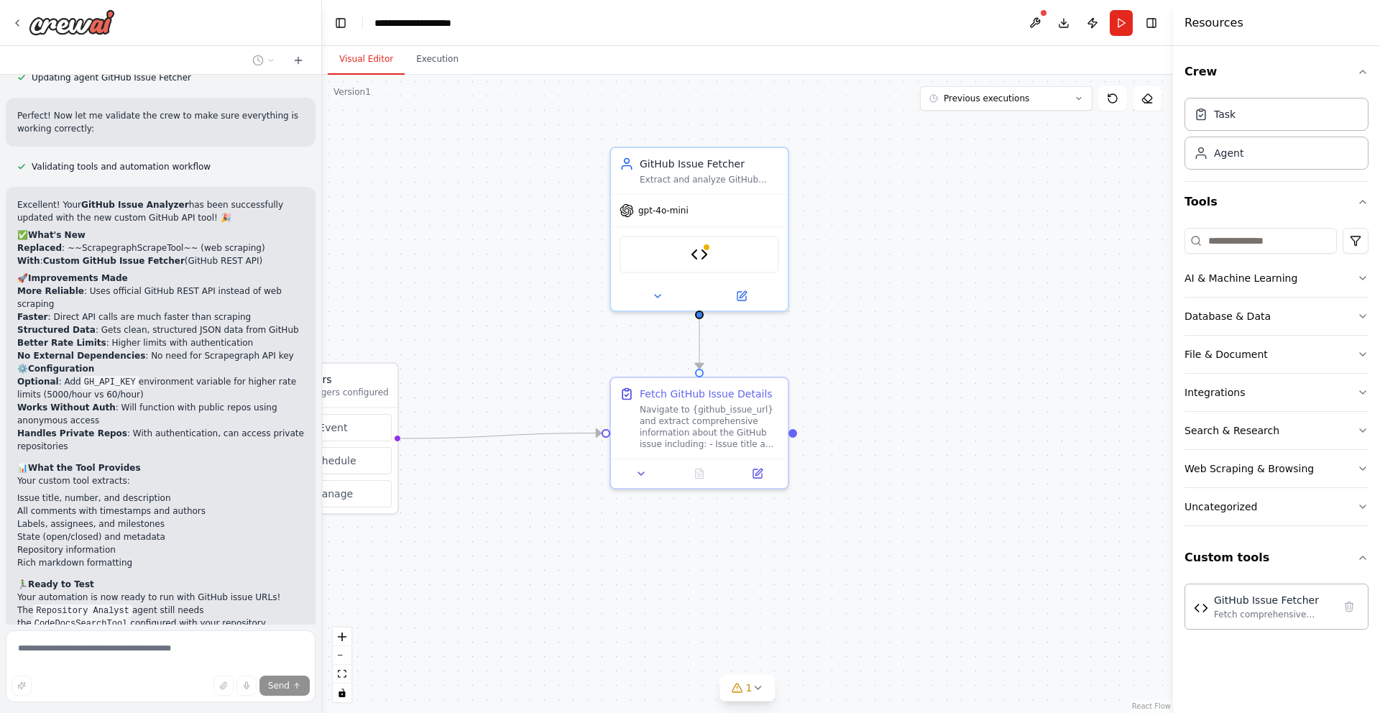
scroll to position [3427, 0]
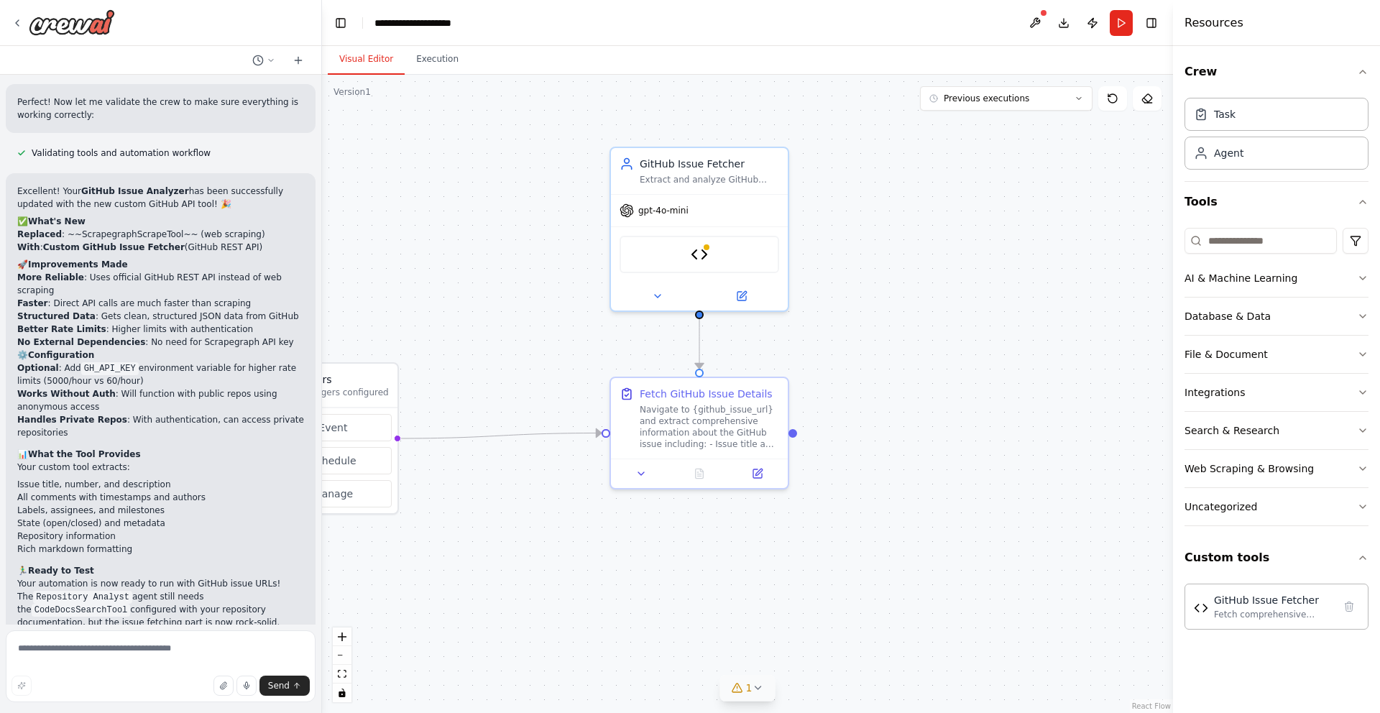
click at [767, 697] on button "1" at bounding box center [747, 688] width 55 height 27
drag, startPoint x: 583, startPoint y: 688, endPoint x: 928, endPoint y: 683, distance: 344.9
click at [928, 684] on span "Tool GitHub Issue Fetcher is not configured. Missing environment variables: GH_…" at bounding box center [755, 685] width 379 height 11
click at [934, 625] on icon at bounding box center [939, 622] width 11 height 11
click at [741, 251] on div "GitHub Issue Fetcher" at bounding box center [699, 251] width 160 height 37
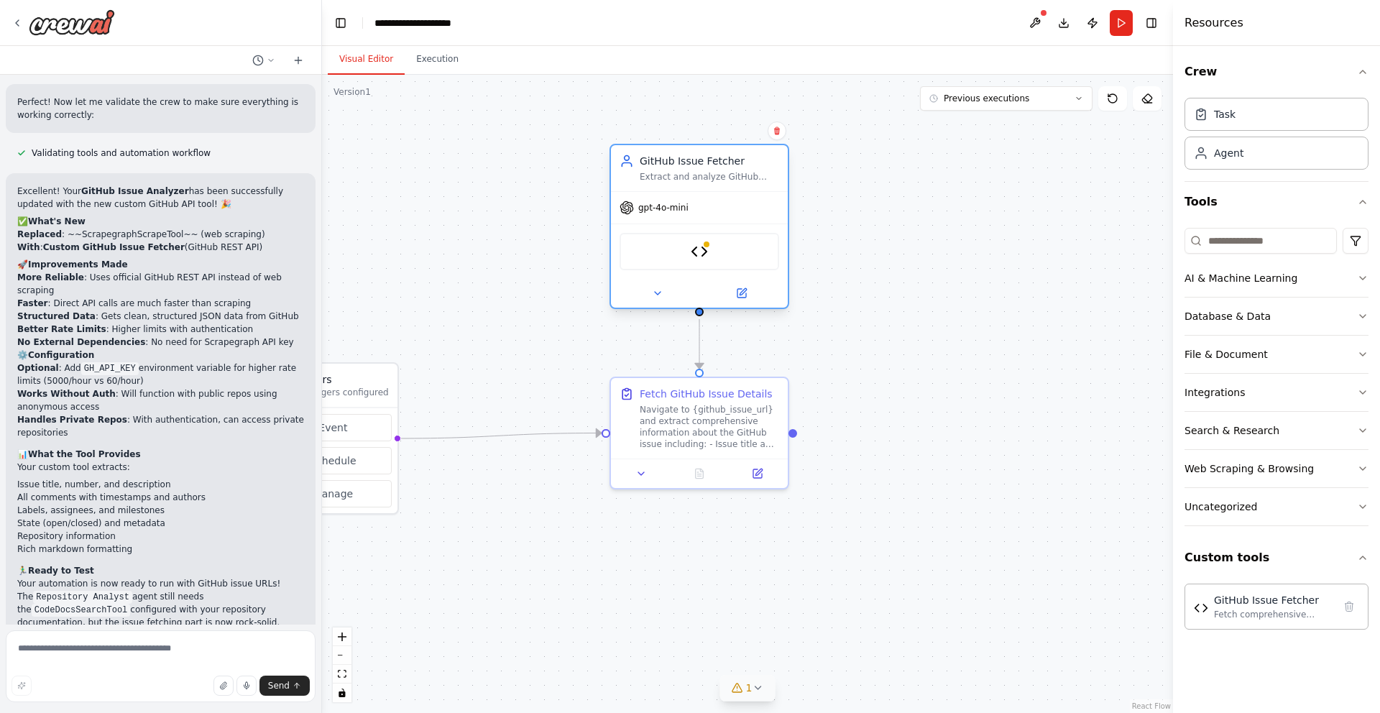
click at [719, 251] on div "GitHub Issue Fetcher" at bounding box center [699, 251] width 160 height 37
click at [1224, 604] on div "GitHub Issue Fetcher" at bounding box center [1273, 599] width 119 height 14
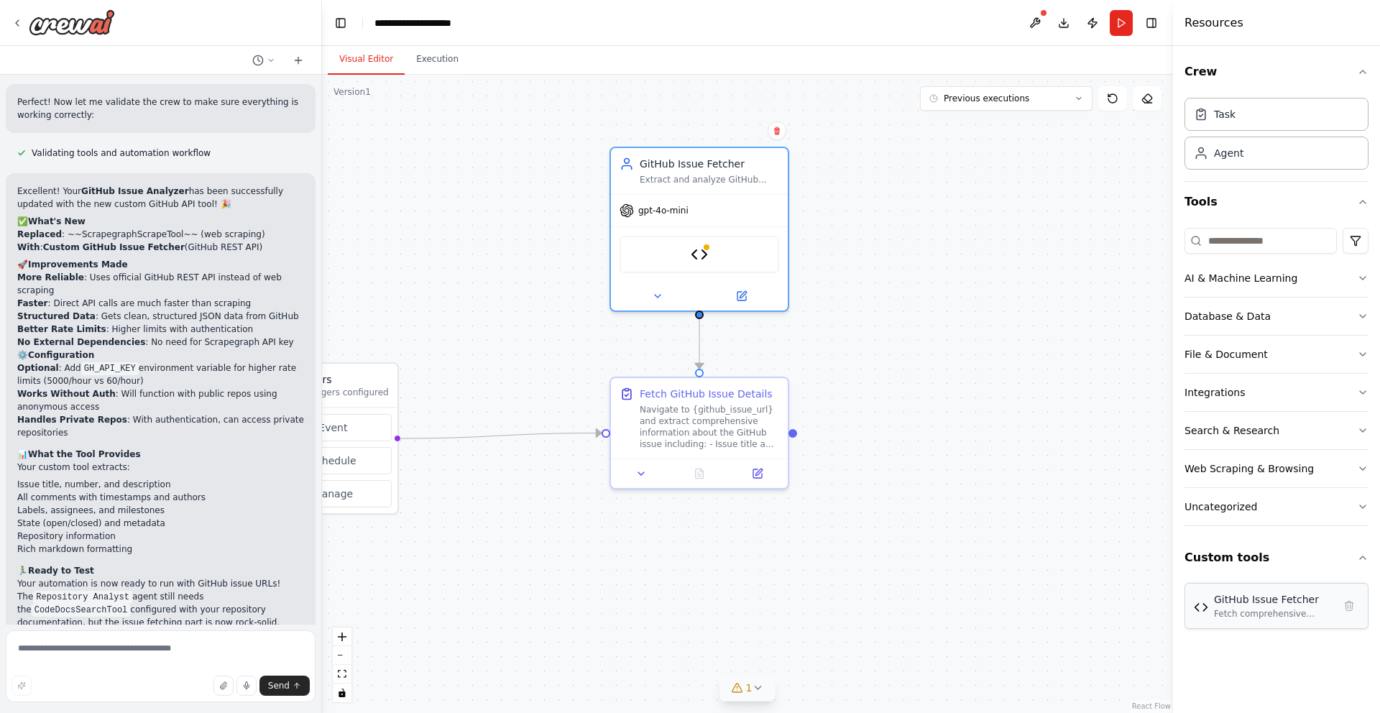
click at [1224, 604] on div "GitHub Issue Fetcher" at bounding box center [1273, 599] width 119 height 14
click at [1202, 604] on img at bounding box center [1201, 607] width 14 height 14
click at [1286, 555] on button "Custom tools" at bounding box center [1276, 557] width 184 height 40
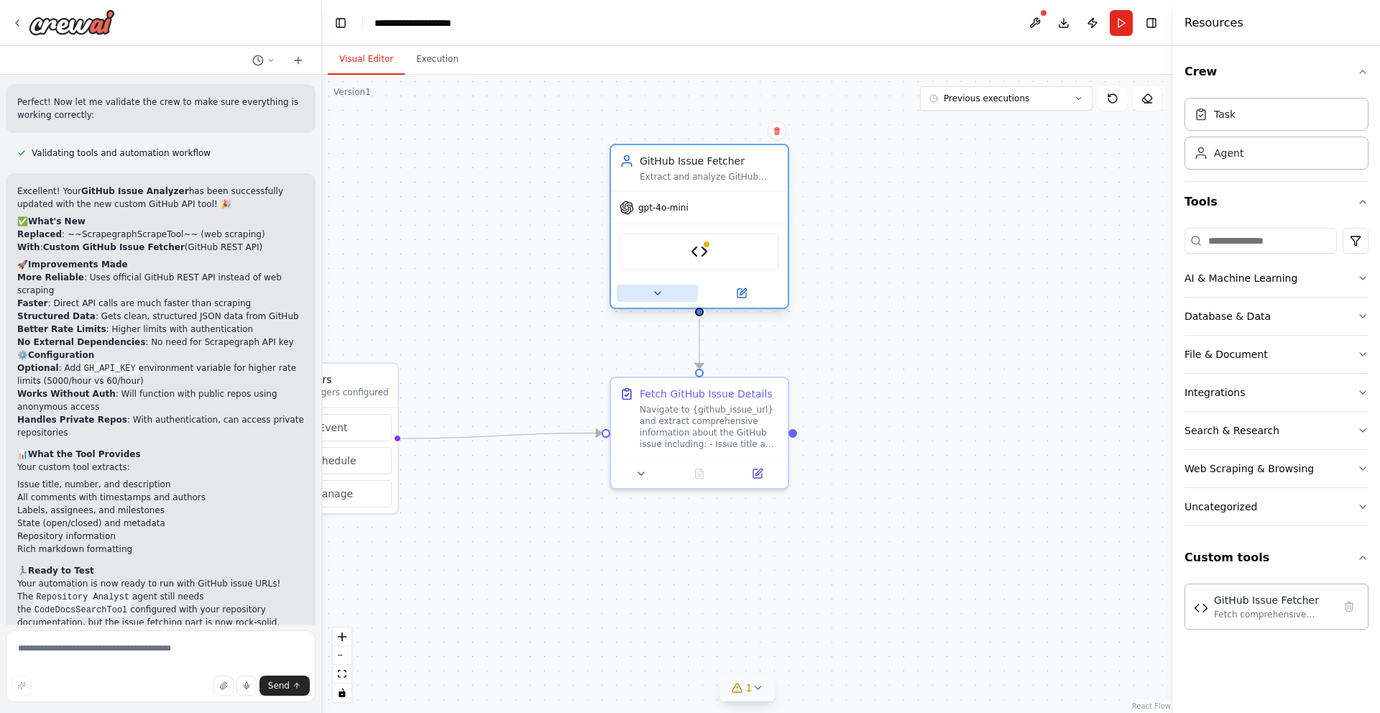
click at [665, 286] on button at bounding box center [657, 293] width 81 height 17
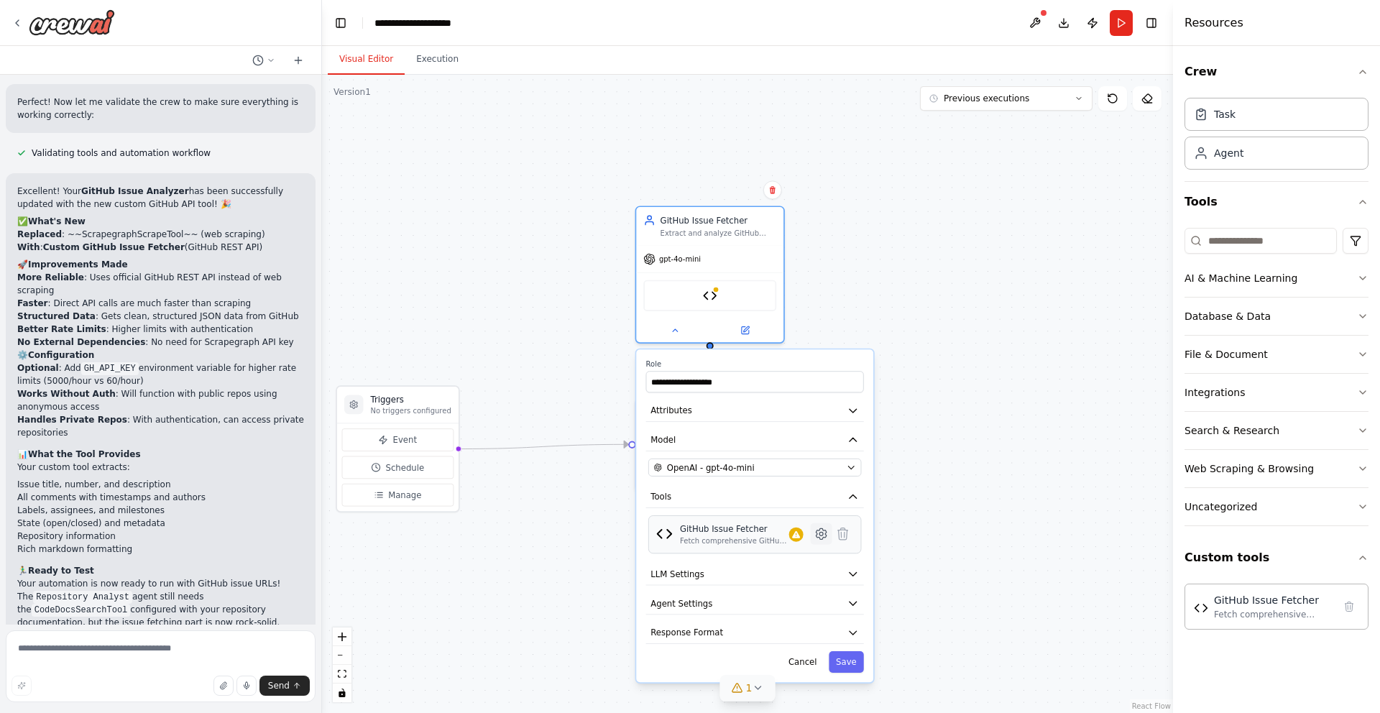
click at [818, 535] on icon at bounding box center [821, 533] width 10 height 11
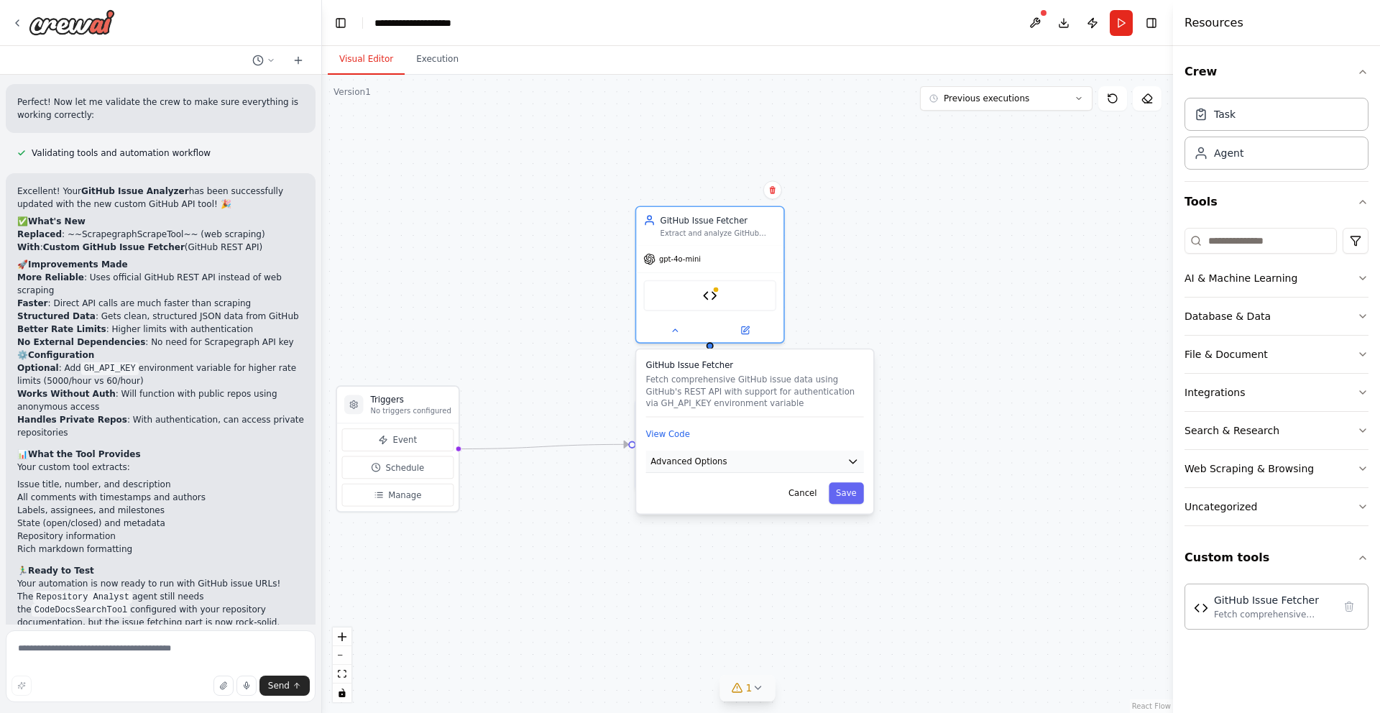
click at [795, 453] on button "Advanced Options" at bounding box center [755, 462] width 218 height 22
click at [678, 434] on button "View Code" at bounding box center [668, 434] width 44 height 12
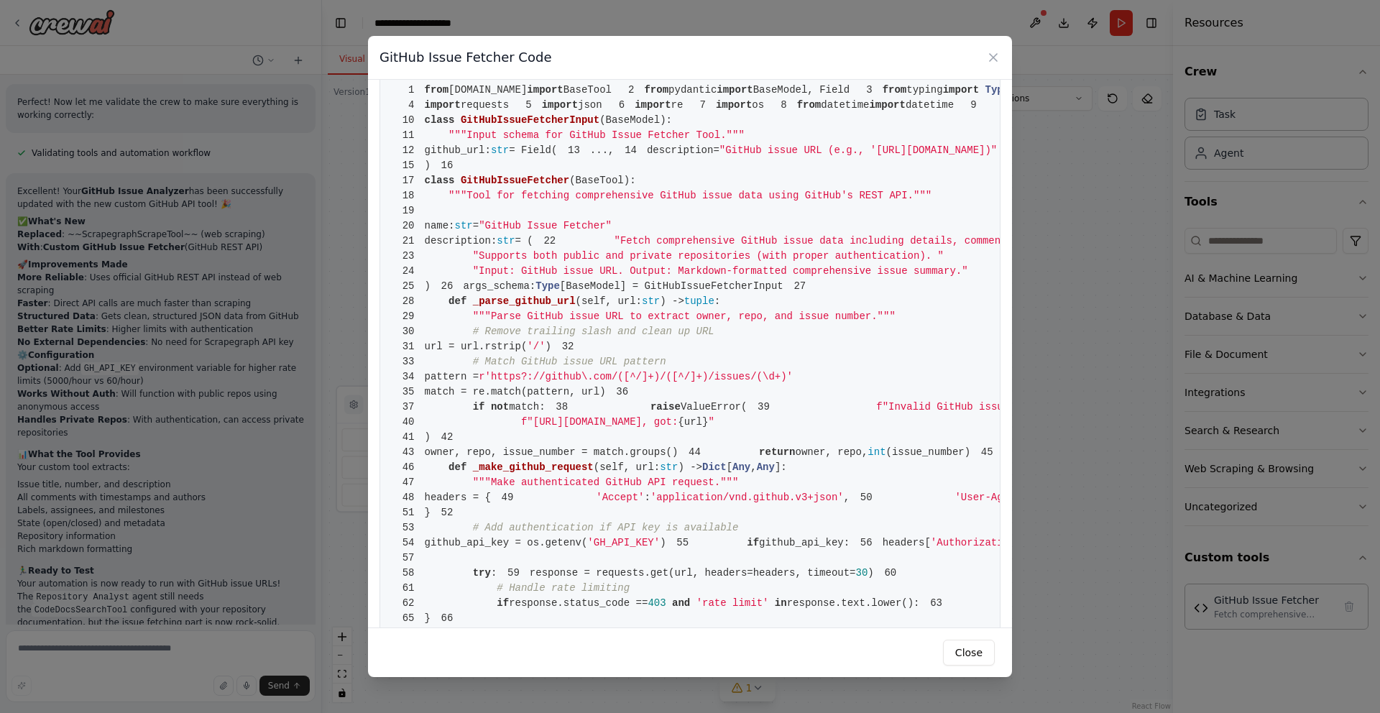
scroll to position [27, 0]
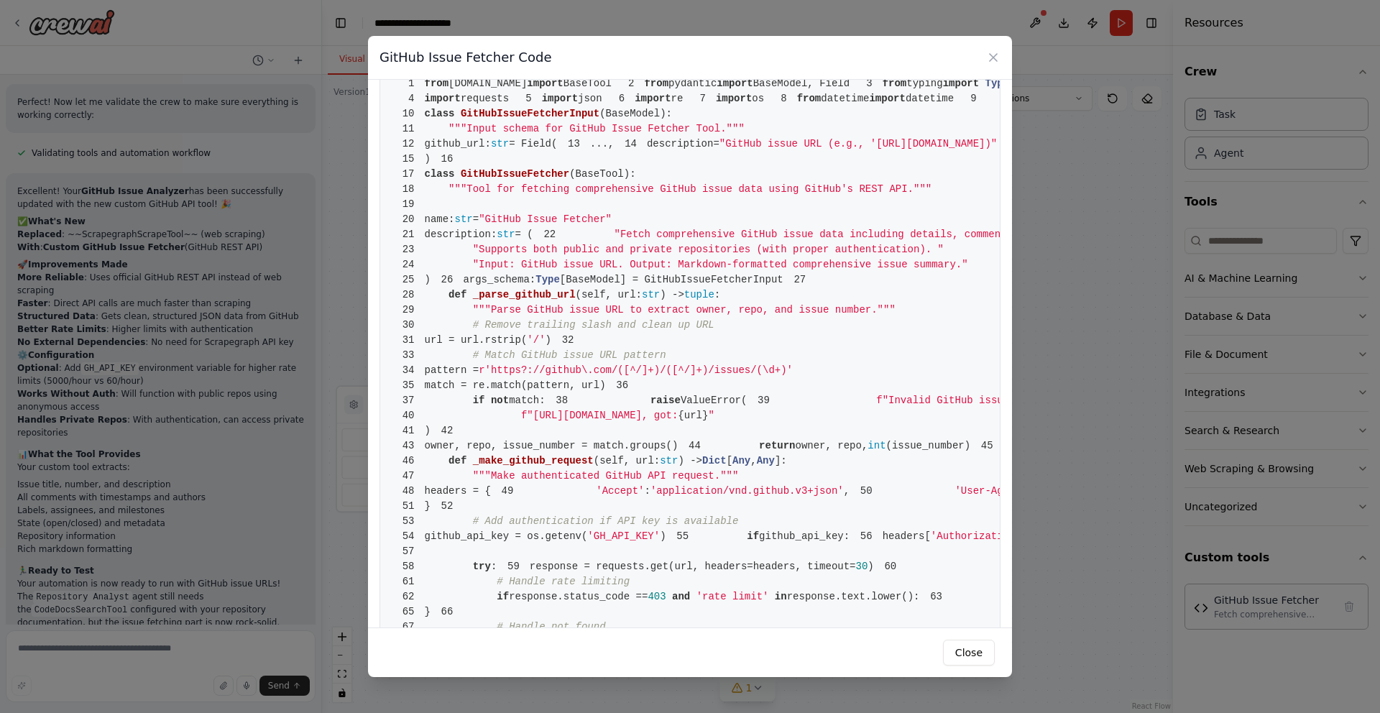
click at [724, 149] on span ""GitHub issue URL (e.g., 'https://github.com/owner/repo/issues/123')"" at bounding box center [857, 143] width 277 height 11
click at [721, 149] on span ""GitHub issue URL (e.g., 'https://github.com/owner/repo/issues/123')"" at bounding box center [857, 143] width 277 height 11
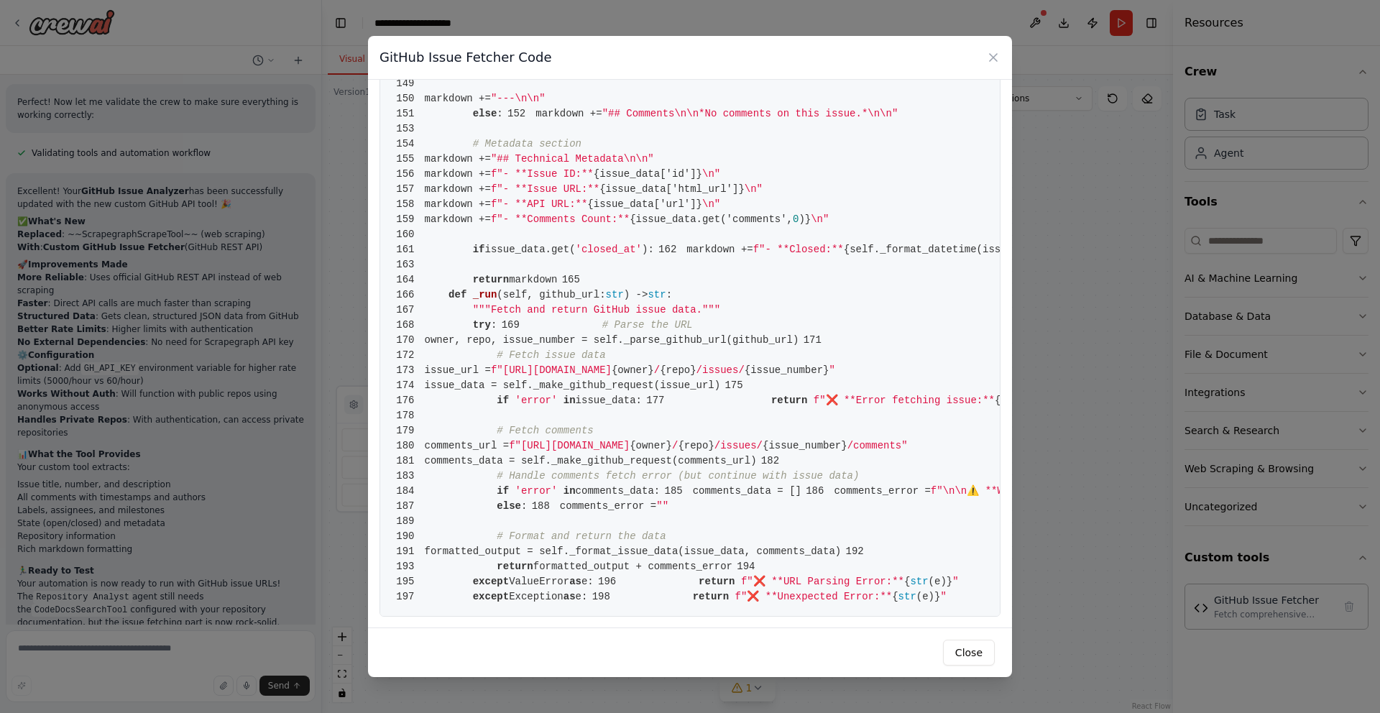
scroll to position [2487, 0]
click at [992, 57] on icon at bounding box center [992, 57] width 7 height 7
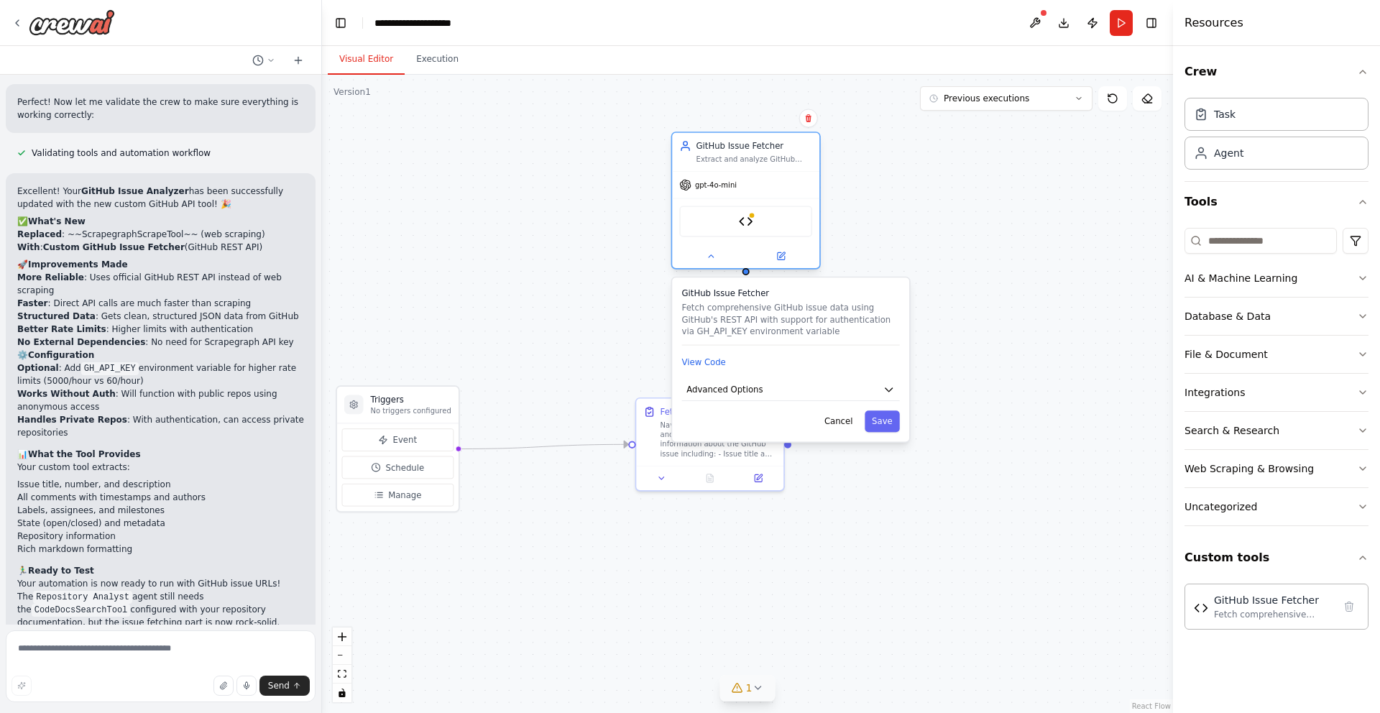
drag, startPoint x: 703, startPoint y: 275, endPoint x: 742, endPoint y: 212, distance: 73.8
click at [741, 203] on div "GitHub Issue Fetcher" at bounding box center [745, 221] width 147 height 46
click at [836, 420] on button "Cancel" at bounding box center [838, 421] width 42 height 22
click at [838, 423] on button "Cancel" at bounding box center [838, 421] width 42 height 22
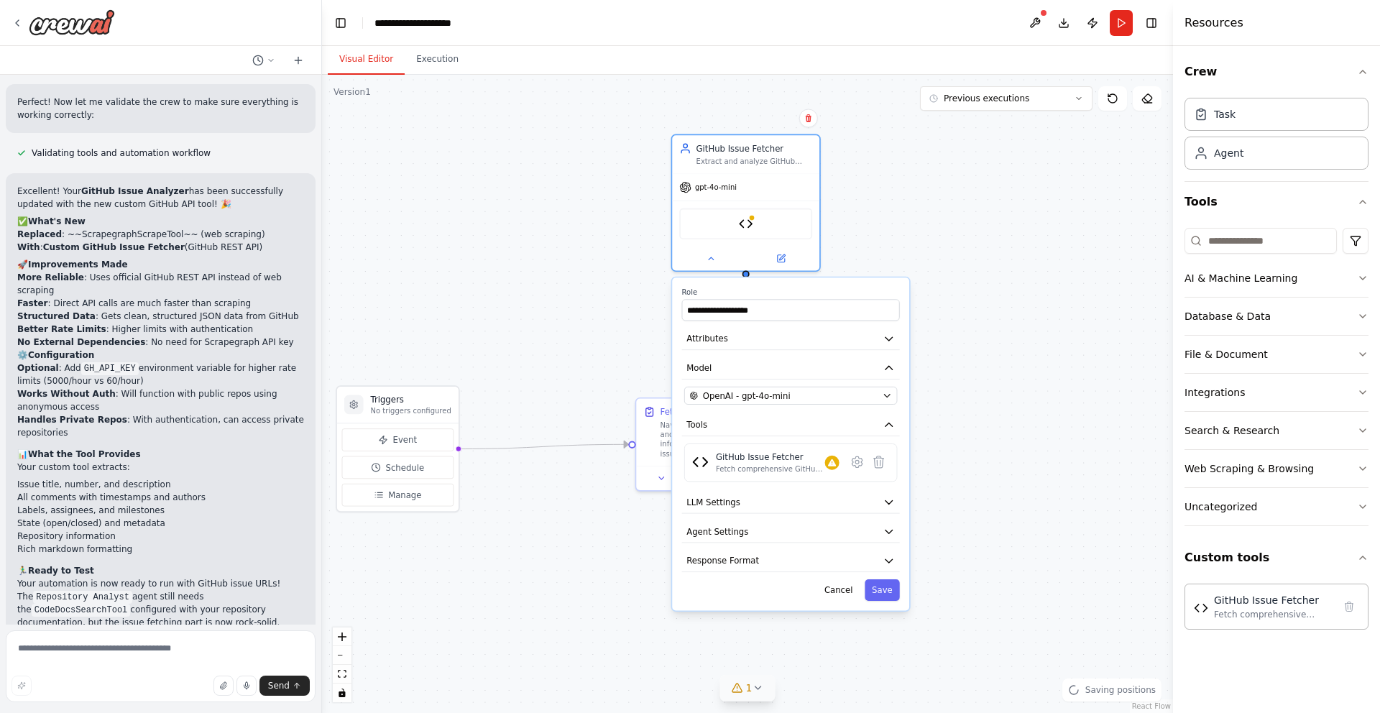
click at [839, 603] on div "**********" at bounding box center [790, 443] width 237 height 333
click at [839, 590] on button "Cancel" at bounding box center [838, 590] width 42 height 22
click at [839, 584] on button "Cancel" at bounding box center [838, 590] width 42 height 22
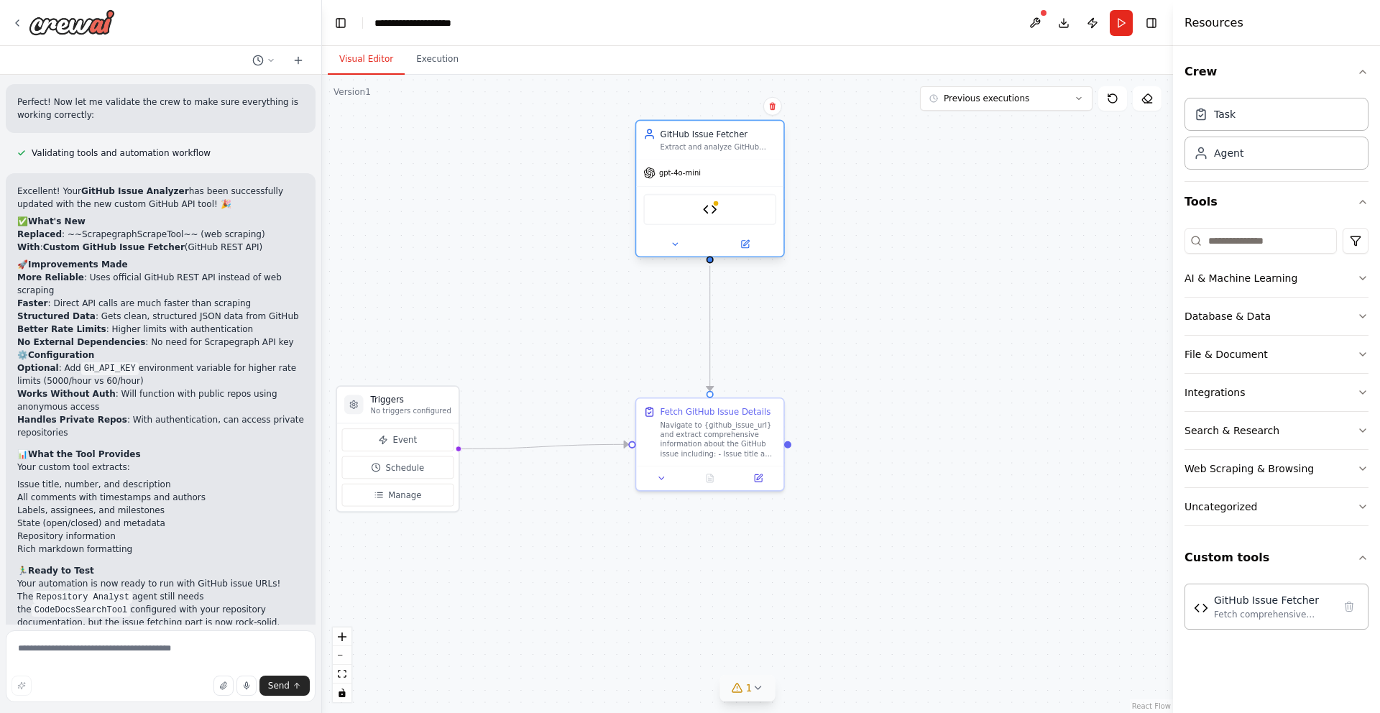
drag, startPoint x: 737, startPoint y: 177, endPoint x: 703, endPoint y: 170, distance: 33.8
click at [703, 170] on div "gpt-4o-mini" at bounding box center [709, 173] width 147 height 27
click at [672, 444] on div "Navigate to {github_issue_url} and extract comprehensive information about the …" at bounding box center [718, 436] width 116 height 38
click at [1038, 28] on button at bounding box center [1034, 23] width 23 height 26
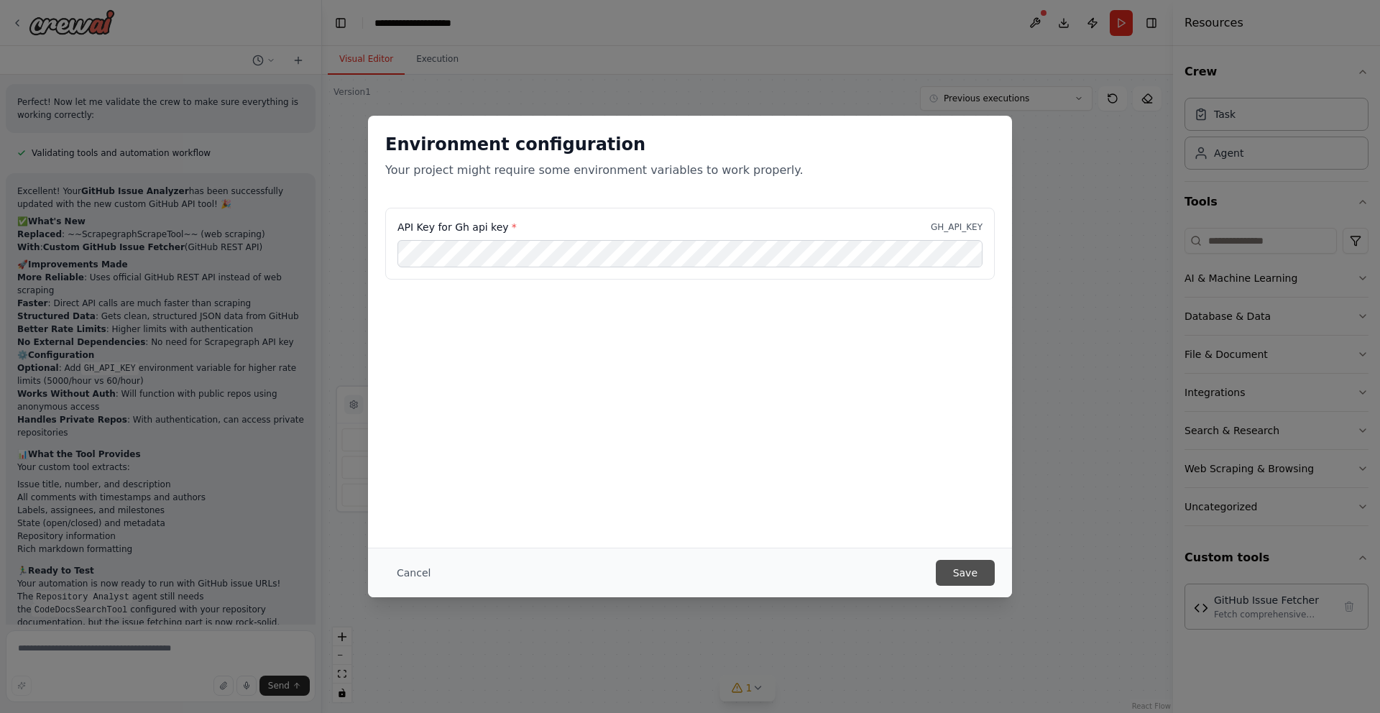
click at [982, 571] on button "Save" at bounding box center [965, 573] width 59 height 26
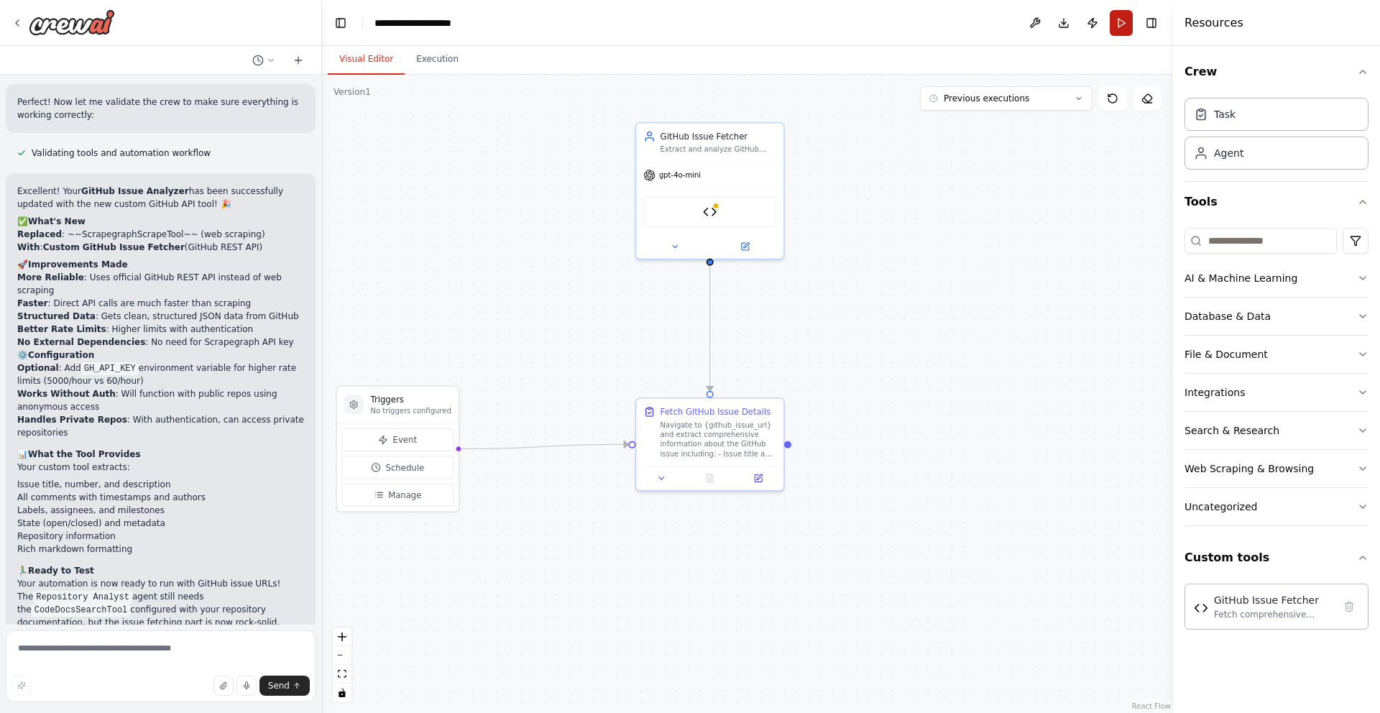
click at [1127, 17] on button "Run" at bounding box center [1120, 23] width 23 height 26
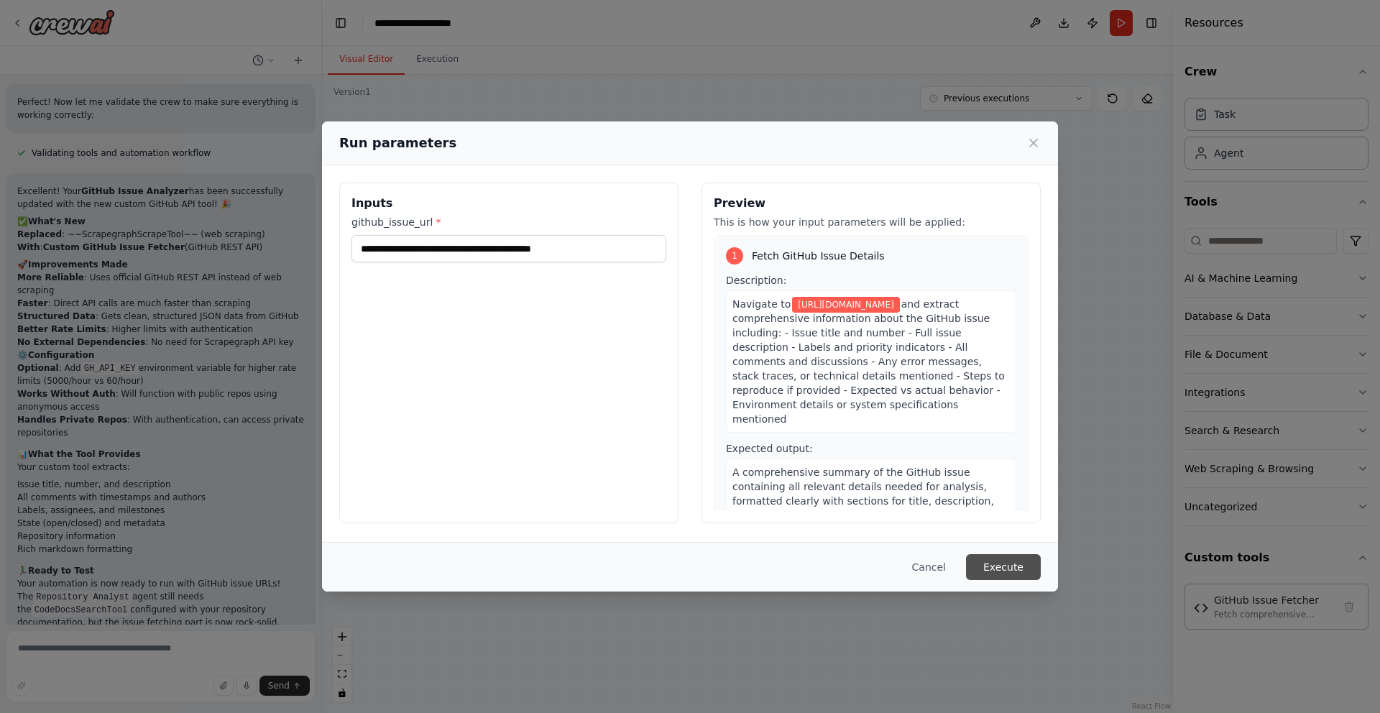
click at [995, 563] on button "Execute" at bounding box center [1003, 567] width 75 height 26
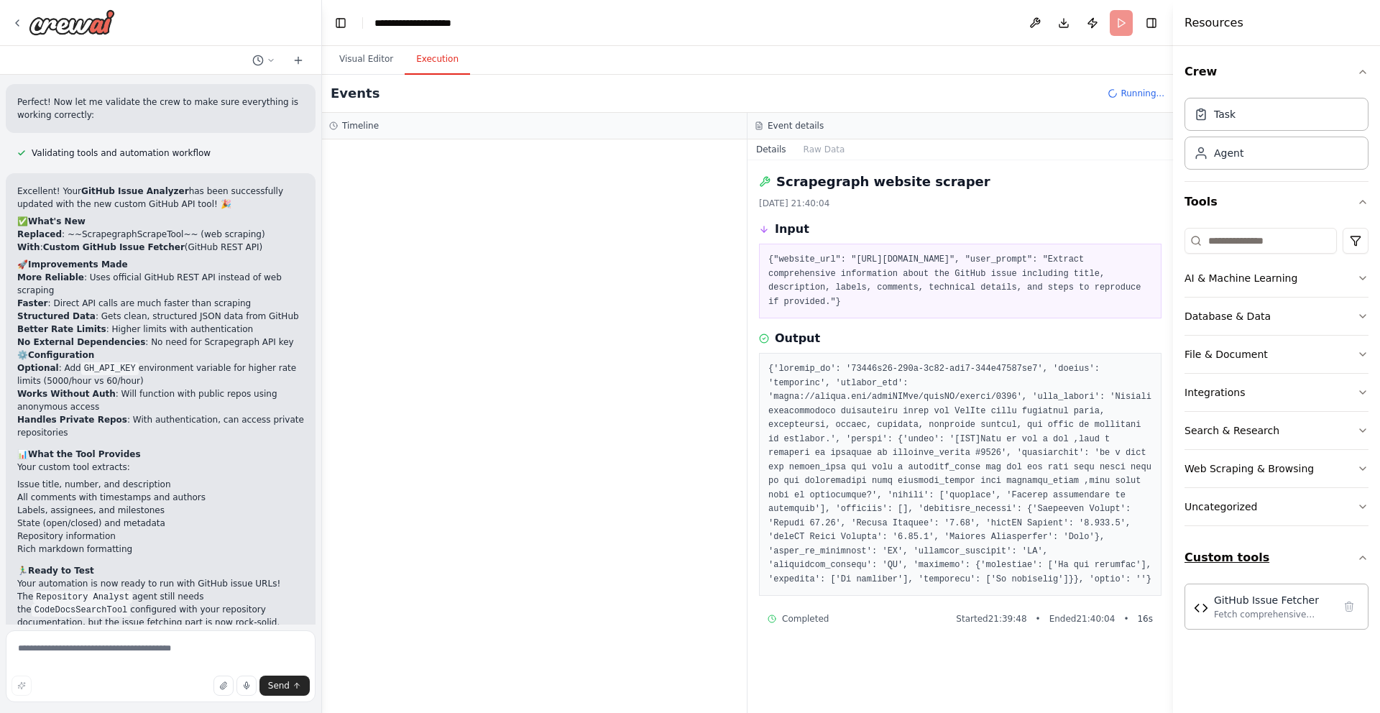
click at [1224, 545] on button "Custom tools" at bounding box center [1276, 557] width 184 height 40
click at [396, 242] on div "LLM call + 0.01s" at bounding box center [548, 252] width 369 height 22
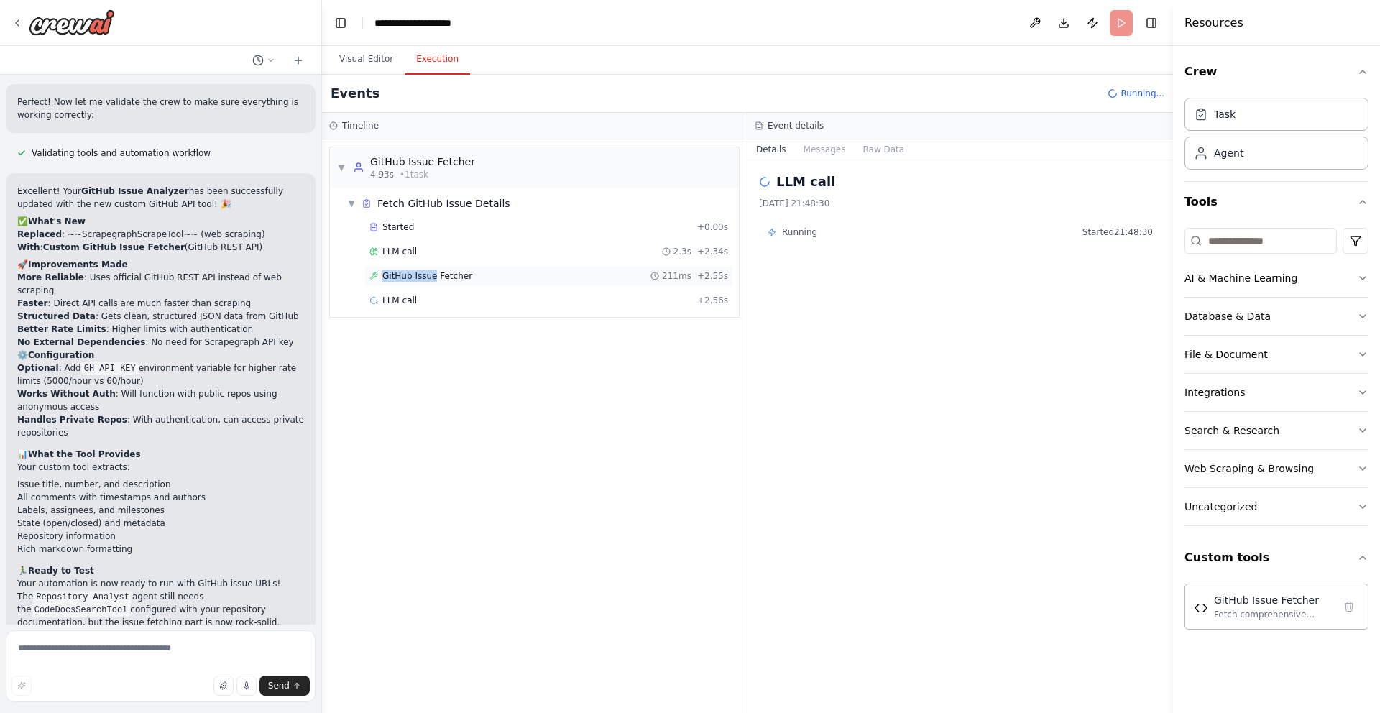
click at [435, 270] on span "GitHub Issue Fetcher" at bounding box center [427, 275] width 90 height 11
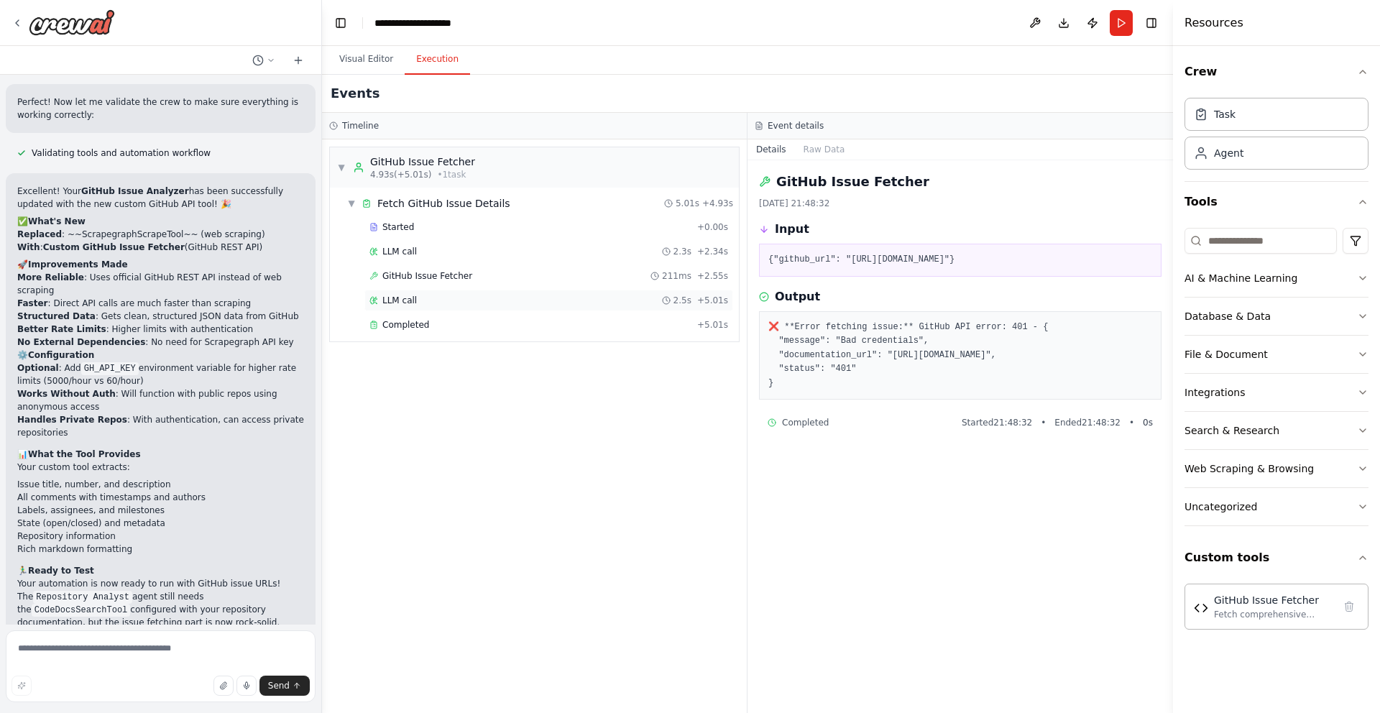
click at [409, 300] on span "LLM call" at bounding box center [399, 300] width 34 height 11
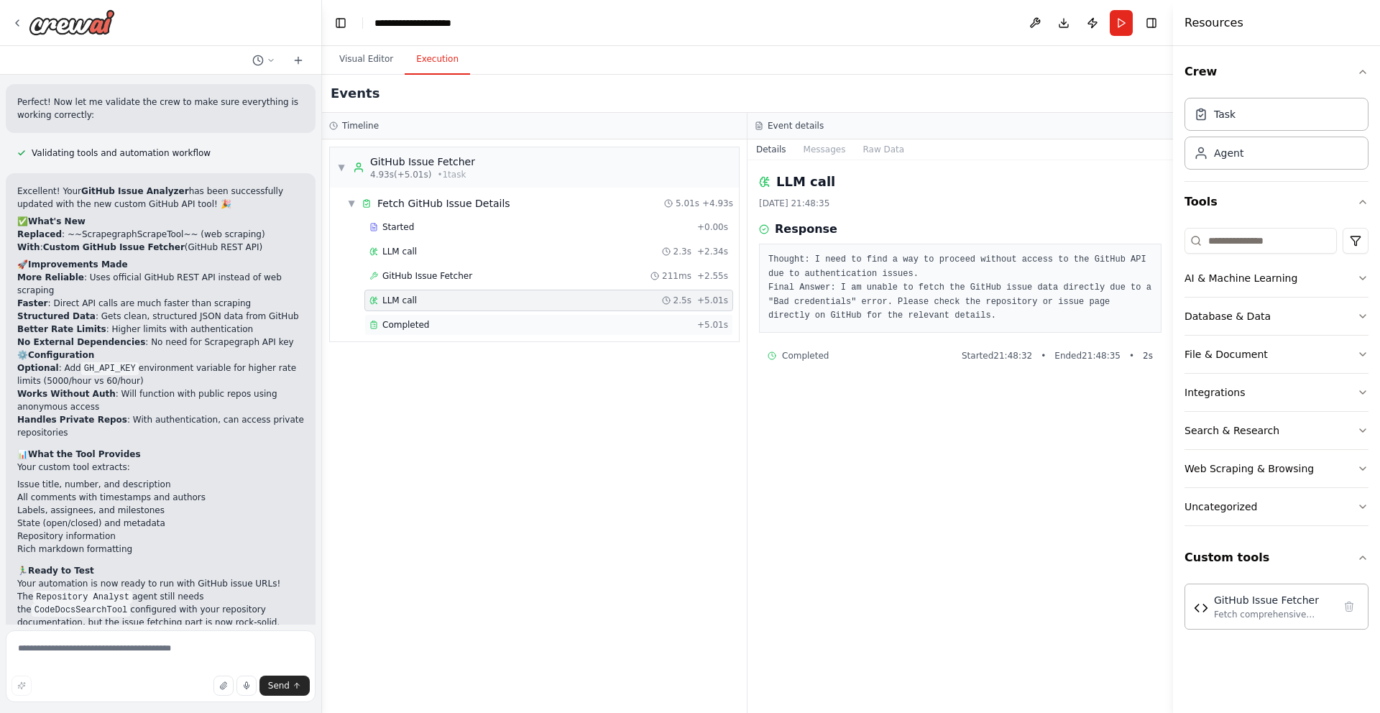
click at [409, 316] on div "Completed + 5.01s" at bounding box center [548, 325] width 369 height 22
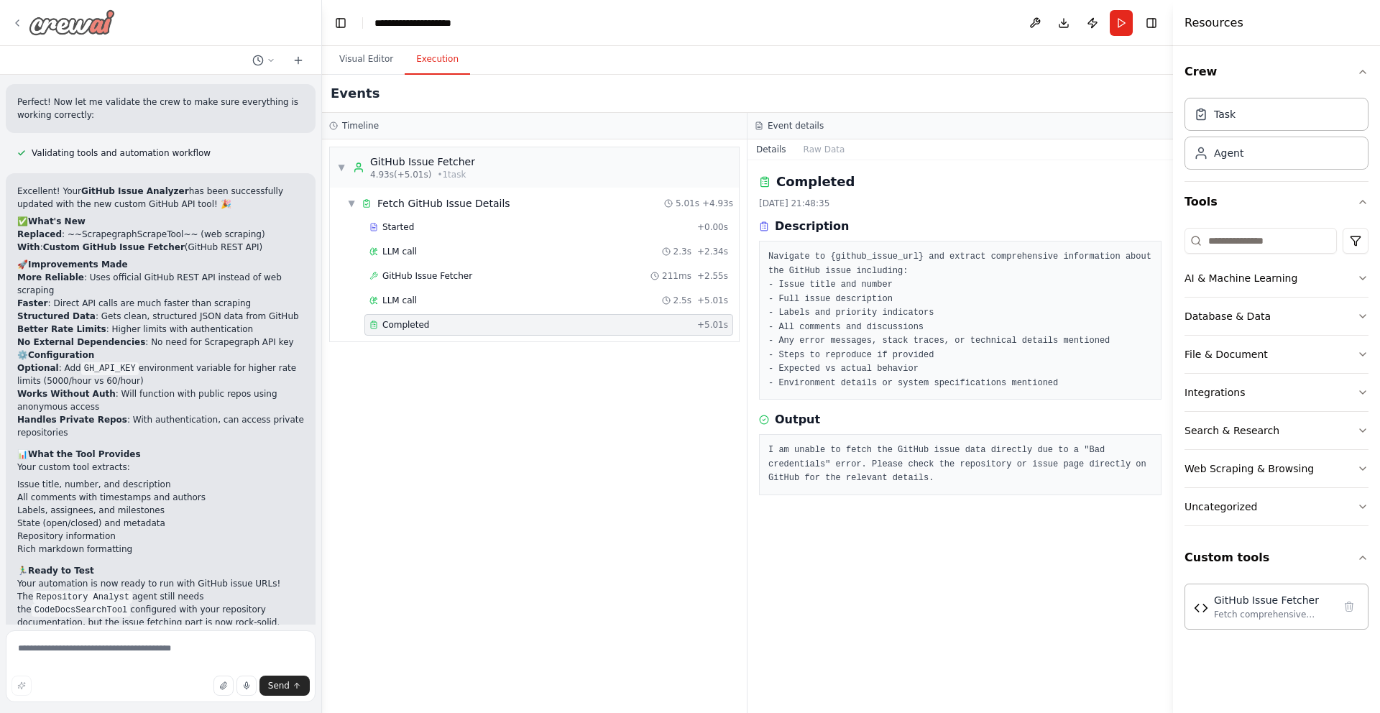
click at [19, 17] on icon at bounding box center [16, 22] width 11 height 11
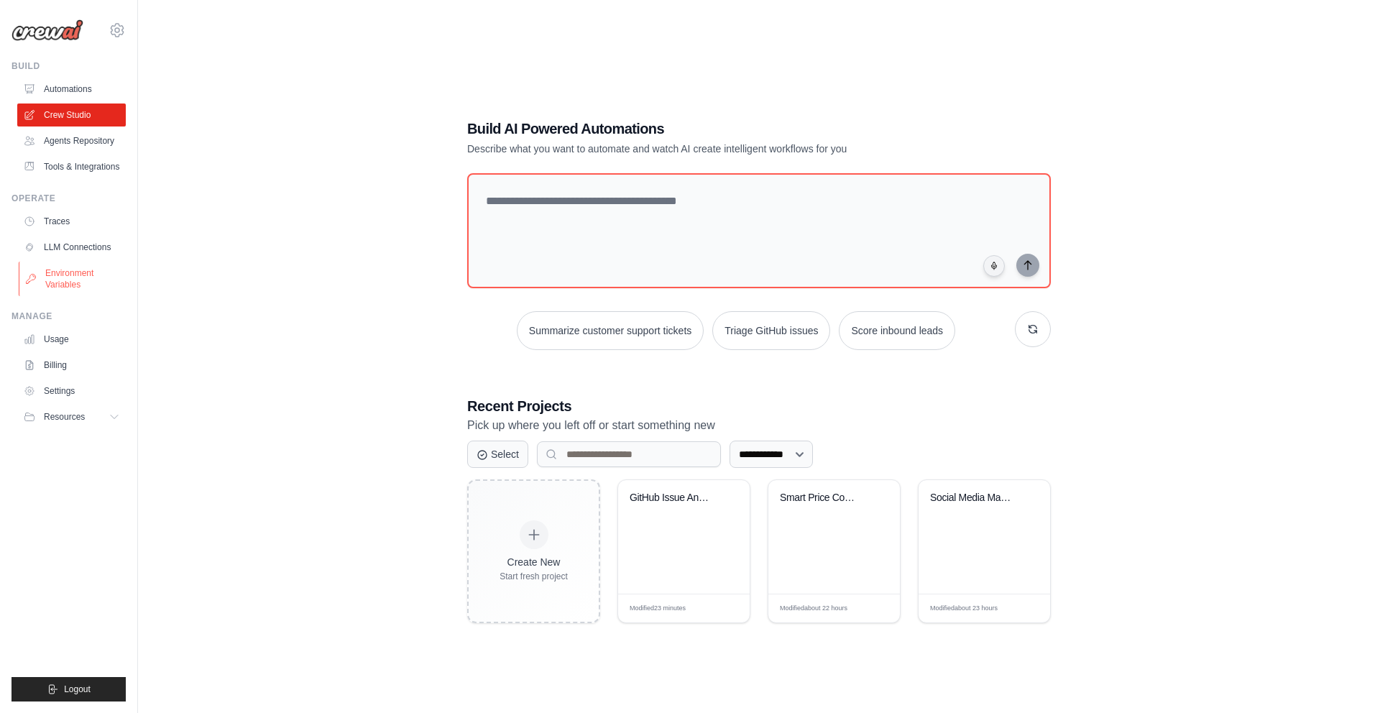
click at [80, 277] on link "Environment Variables" at bounding box center [73, 279] width 109 height 34
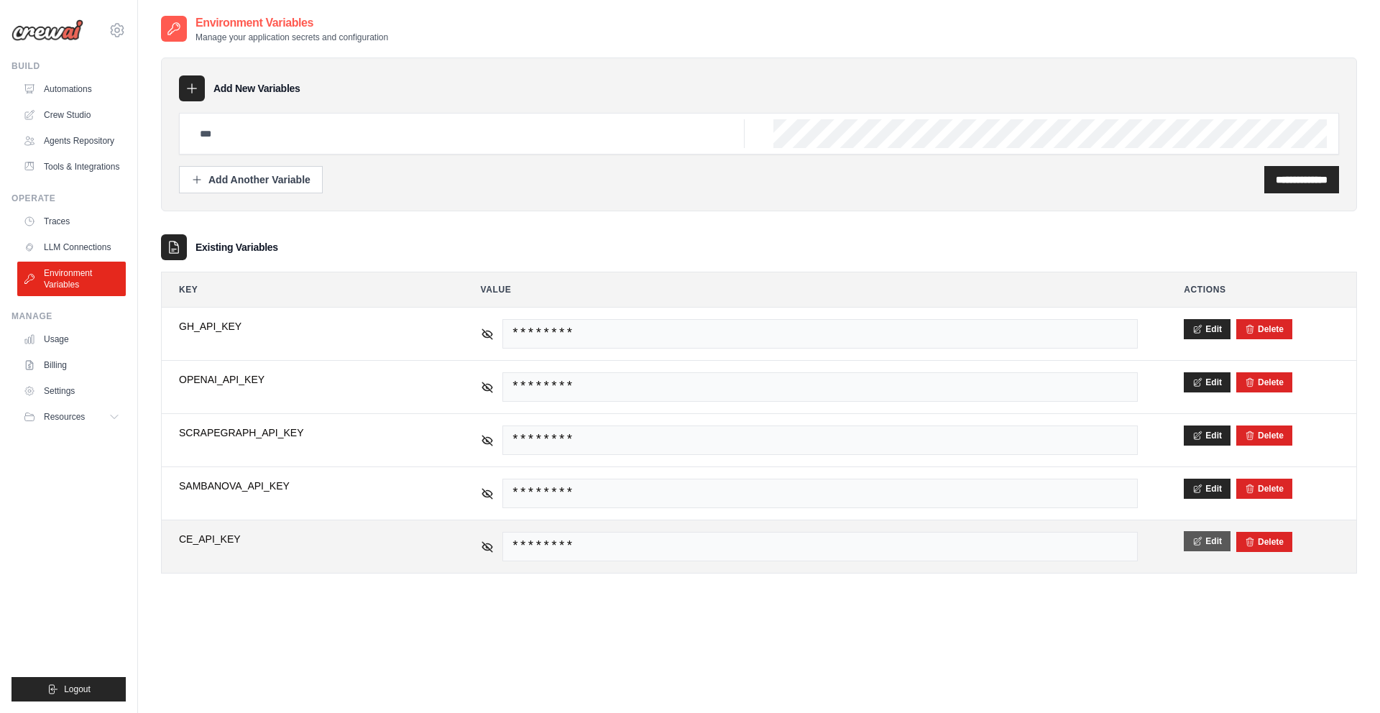
click at [1205, 535] on button "Edit" at bounding box center [1206, 541] width 47 height 20
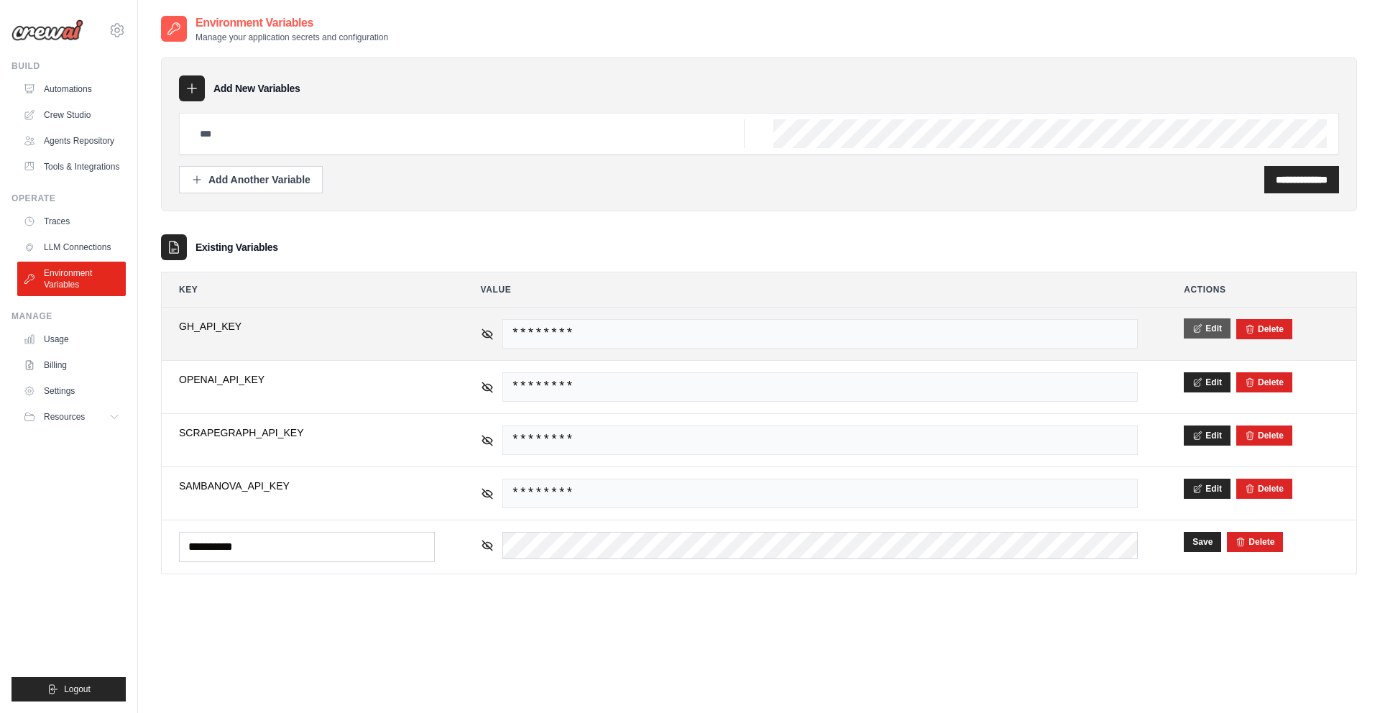
click at [1192, 326] on icon at bounding box center [1197, 328] width 10 height 10
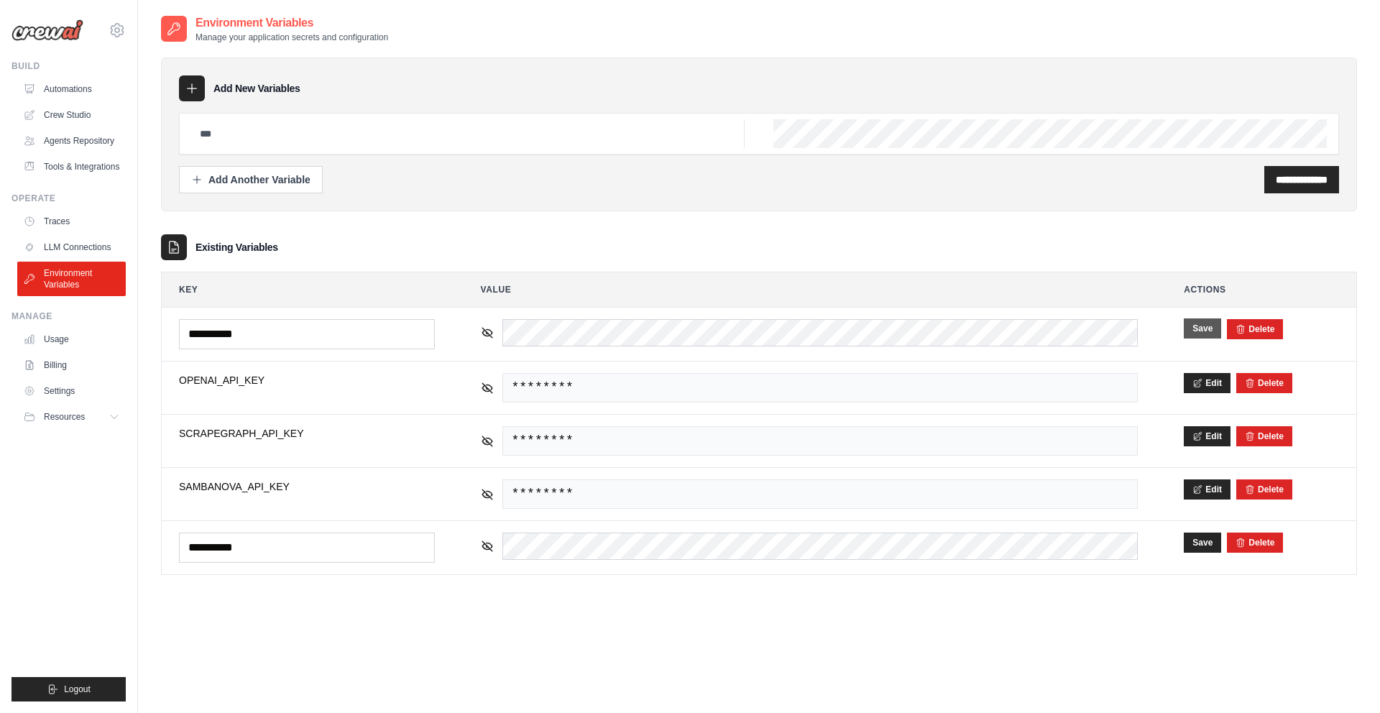
click at [1193, 334] on button "Save" at bounding box center [1201, 328] width 37 height 20
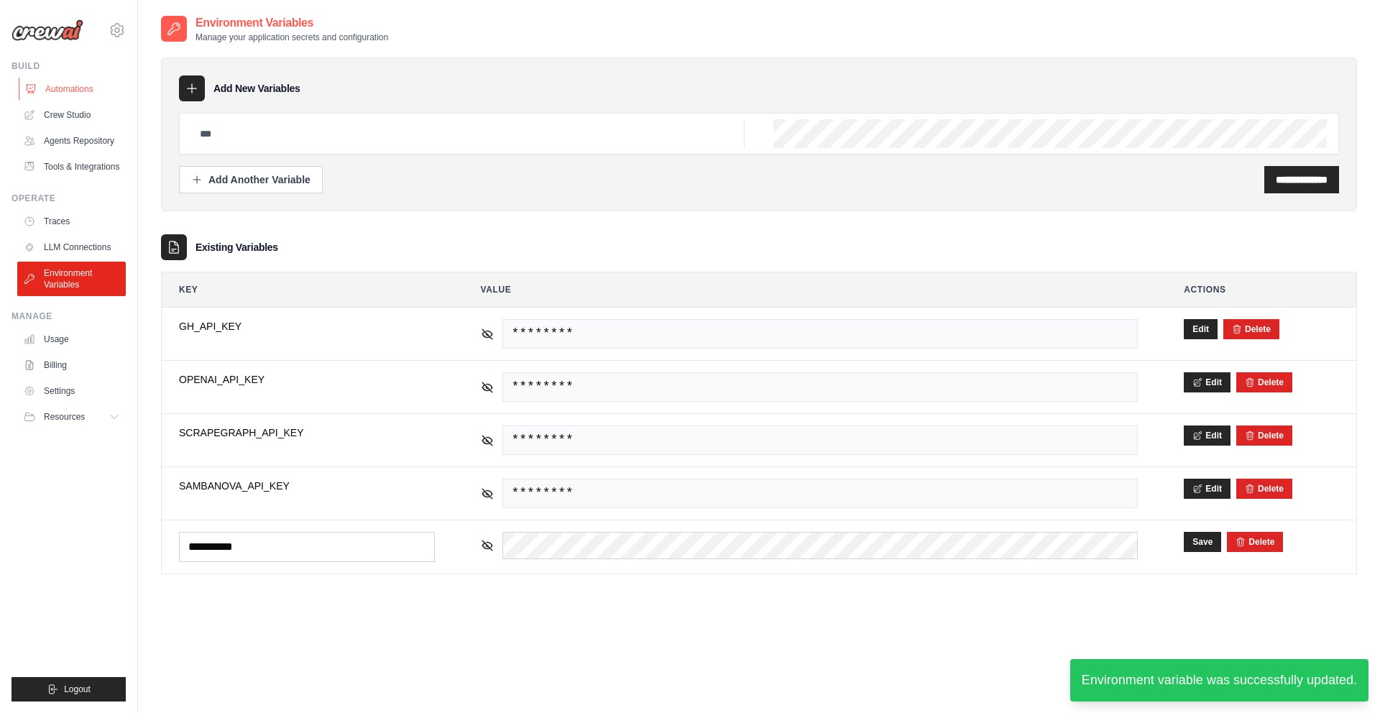
click at [72, 88] on link "Automations" at bounding box center [73, 89] width 109 height 23
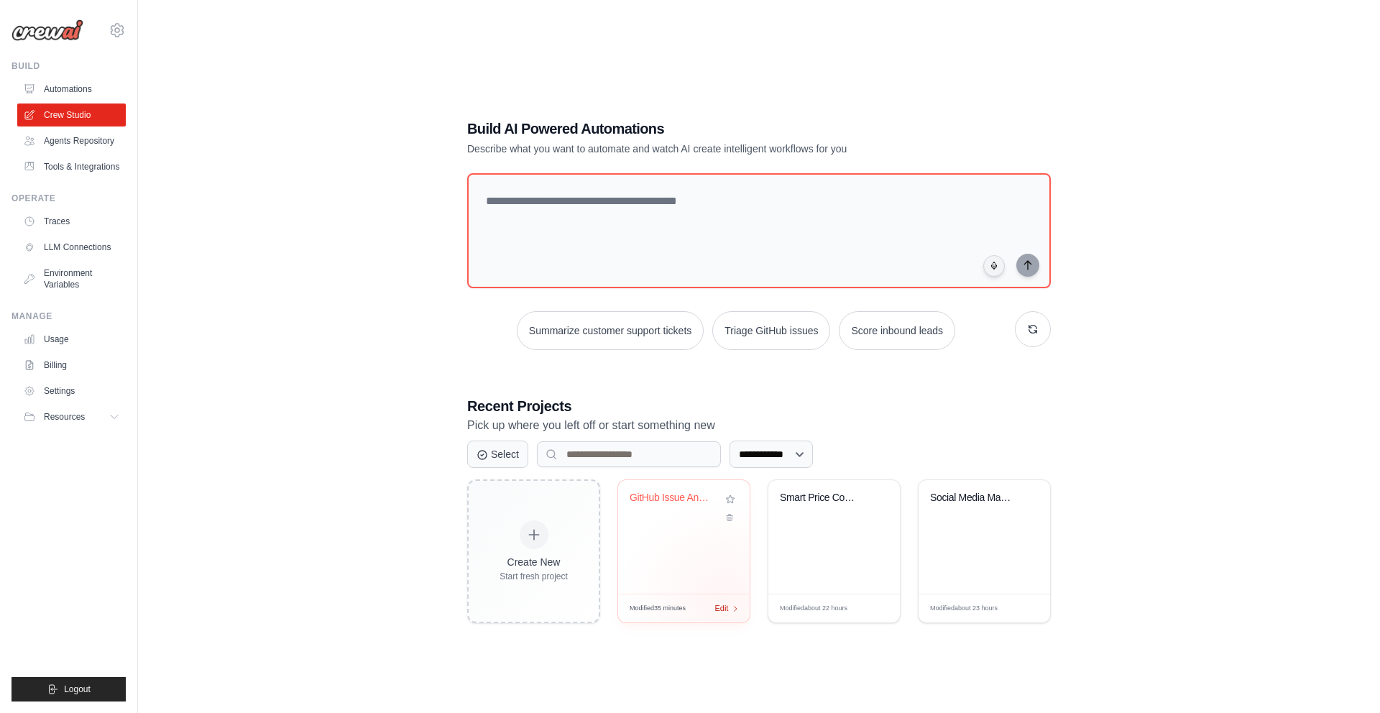
click at [723, 604] on span "Edit" at bounding box center [721, 608] width 14 height 12
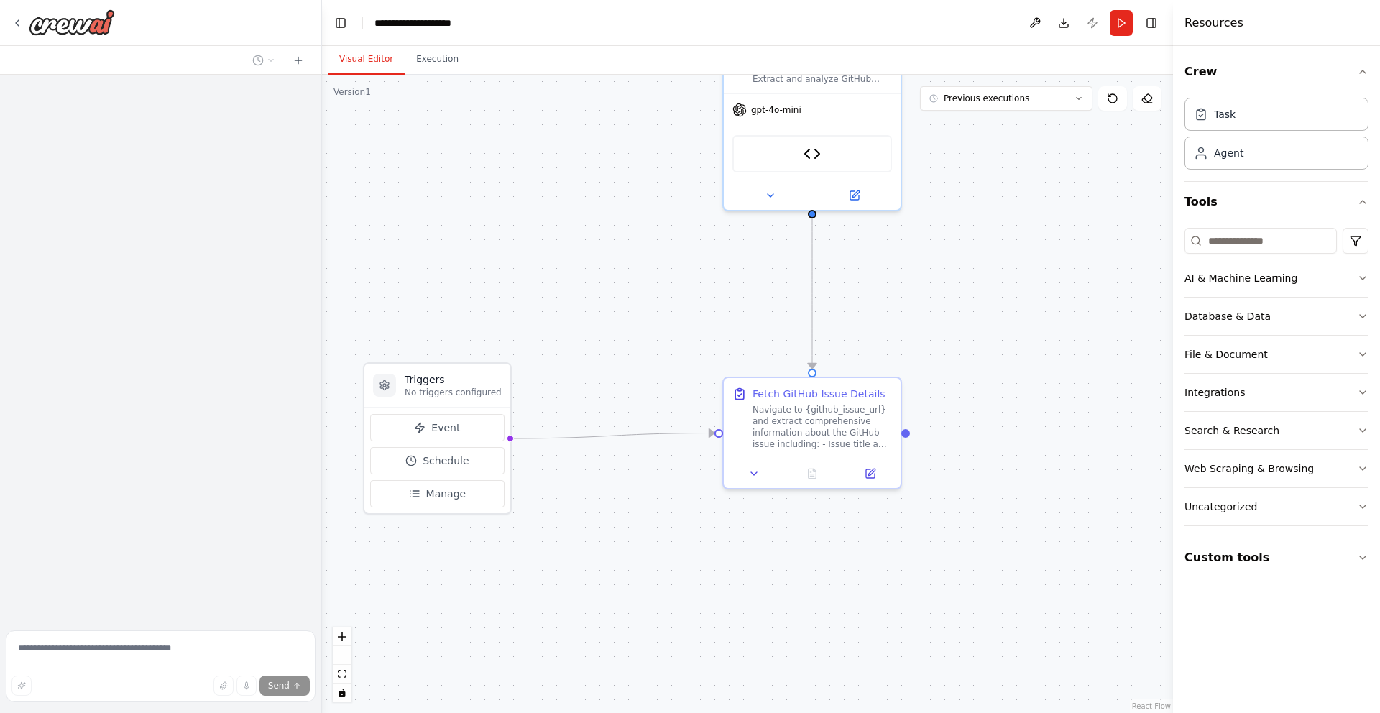
drag, startPoint x: 508, startPoint y: 328, endPoint x: 629, endPoint y: 327, distance: 120.7
click at [632, 328] on div ".deletable-edge-delete-btn { width: 20px; height: 20px; border: 0px solid #ffff…" at bounding box center [747, 394] width 851 height 638
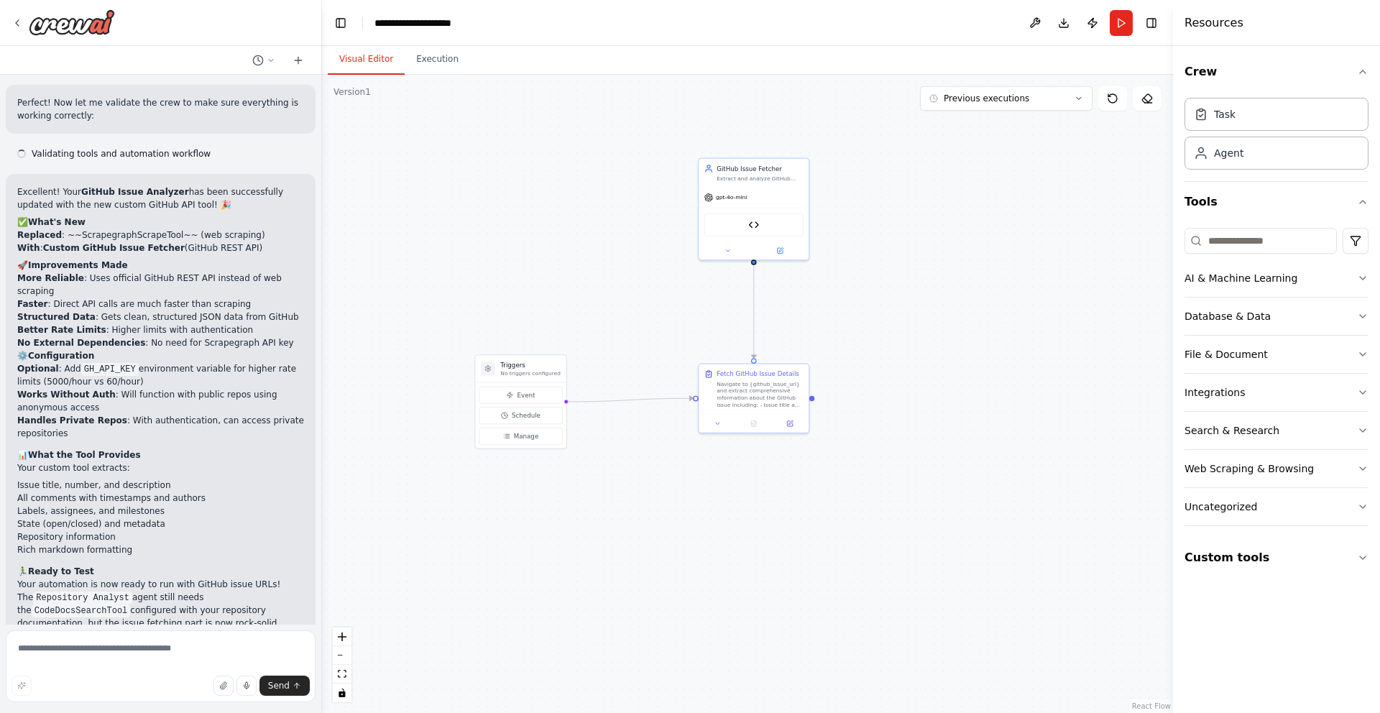
scroll to position [3438, 0]
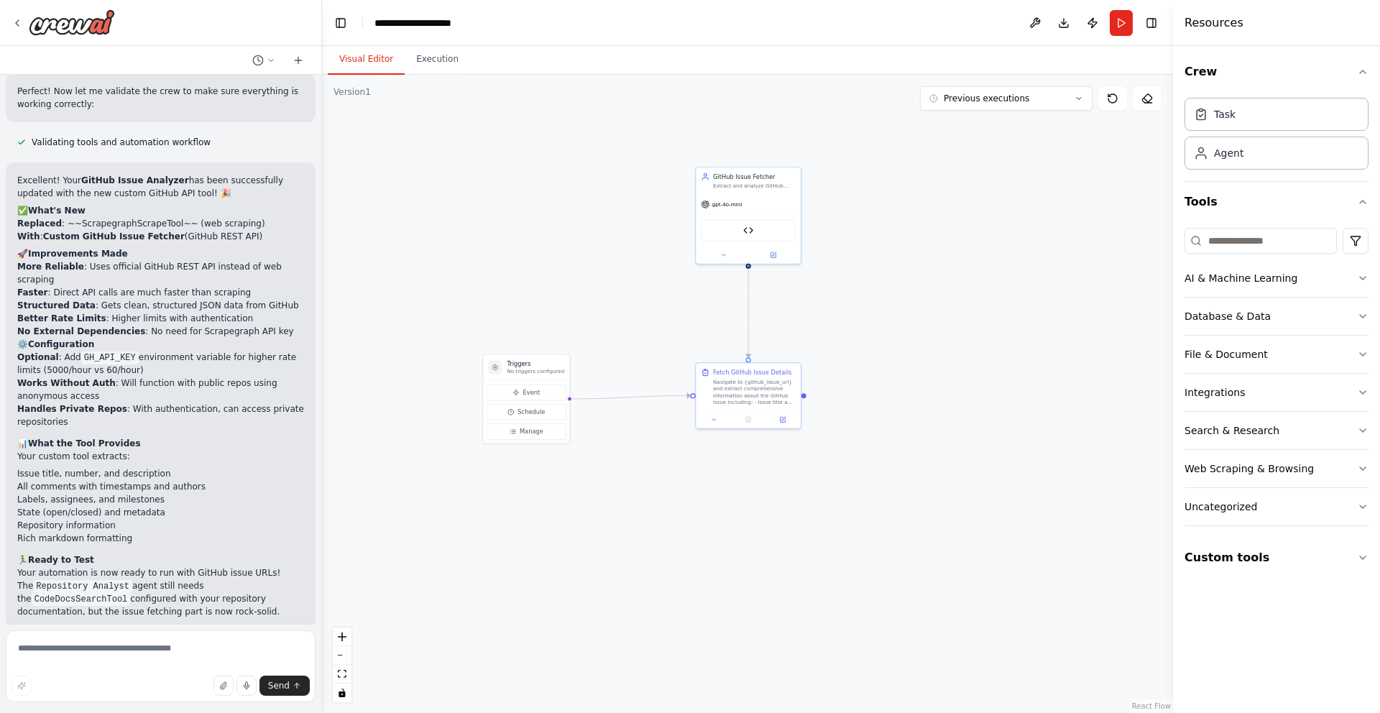
click at [1112, 37] on header "**********" at bounding box center [747, 23] width 851 height 46
click at [1112, 27] on button "Run" at bounding box center [1120, 23] width 23 height 26
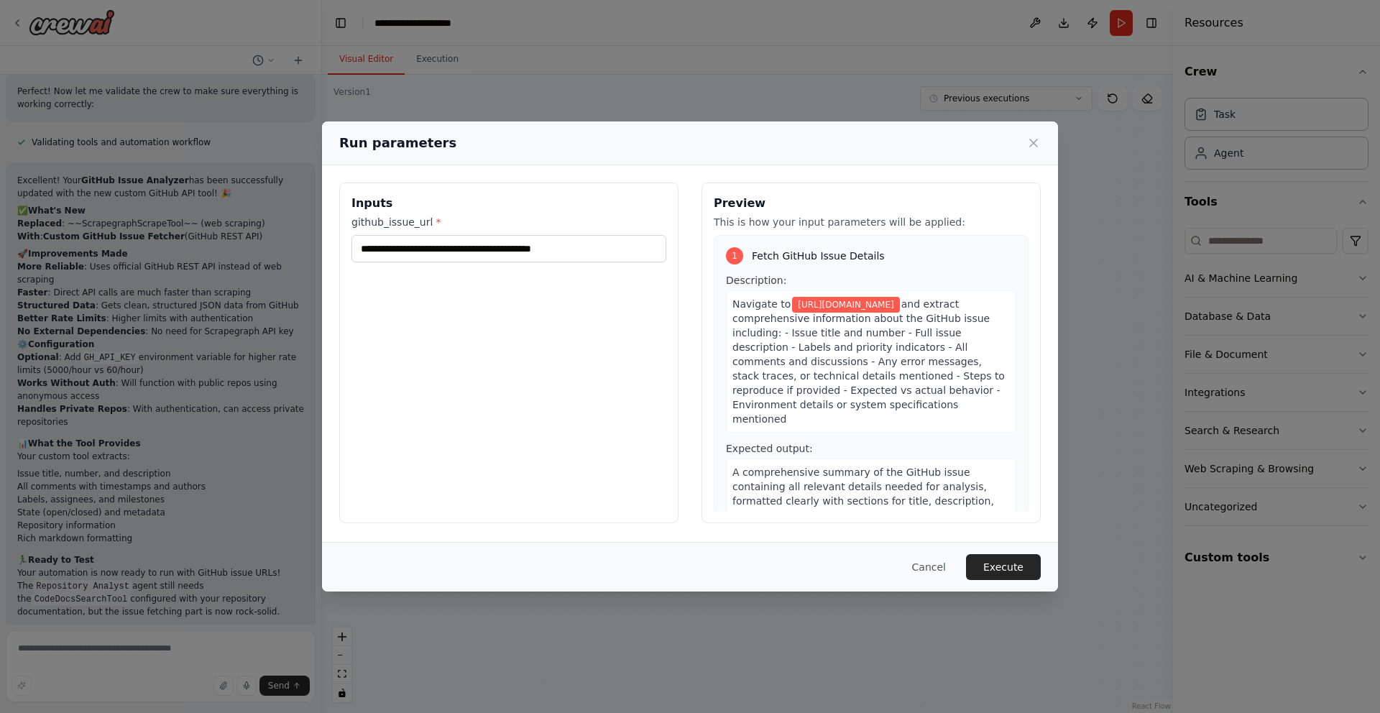
click at [555, 399] on div "**********" at bounding box center [508, 353] width 339 height 341
click at [1005, 561] on button "Execute" at bounding box center [1003, 567] width 75 height 26
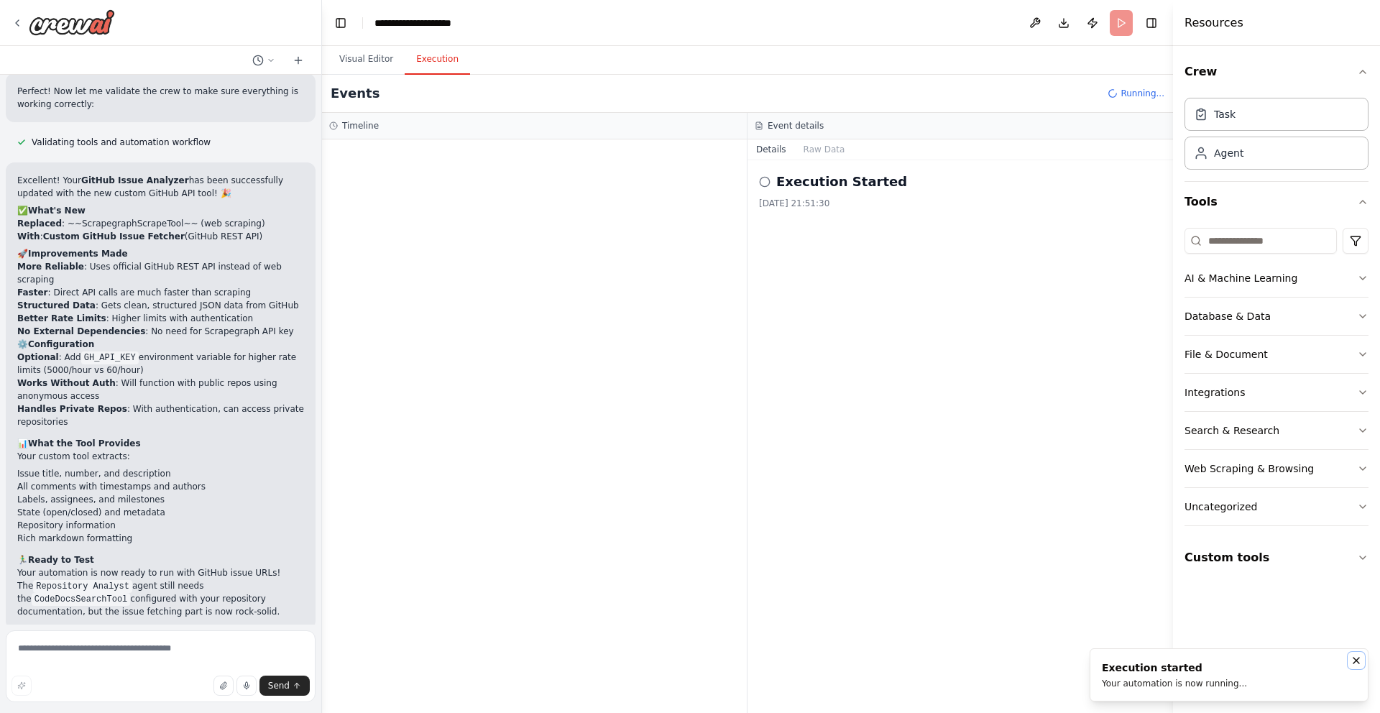
click at [1354, 658] on icon "Notifications (F8)" at bounding box center [1356, 660] width 6 height 6
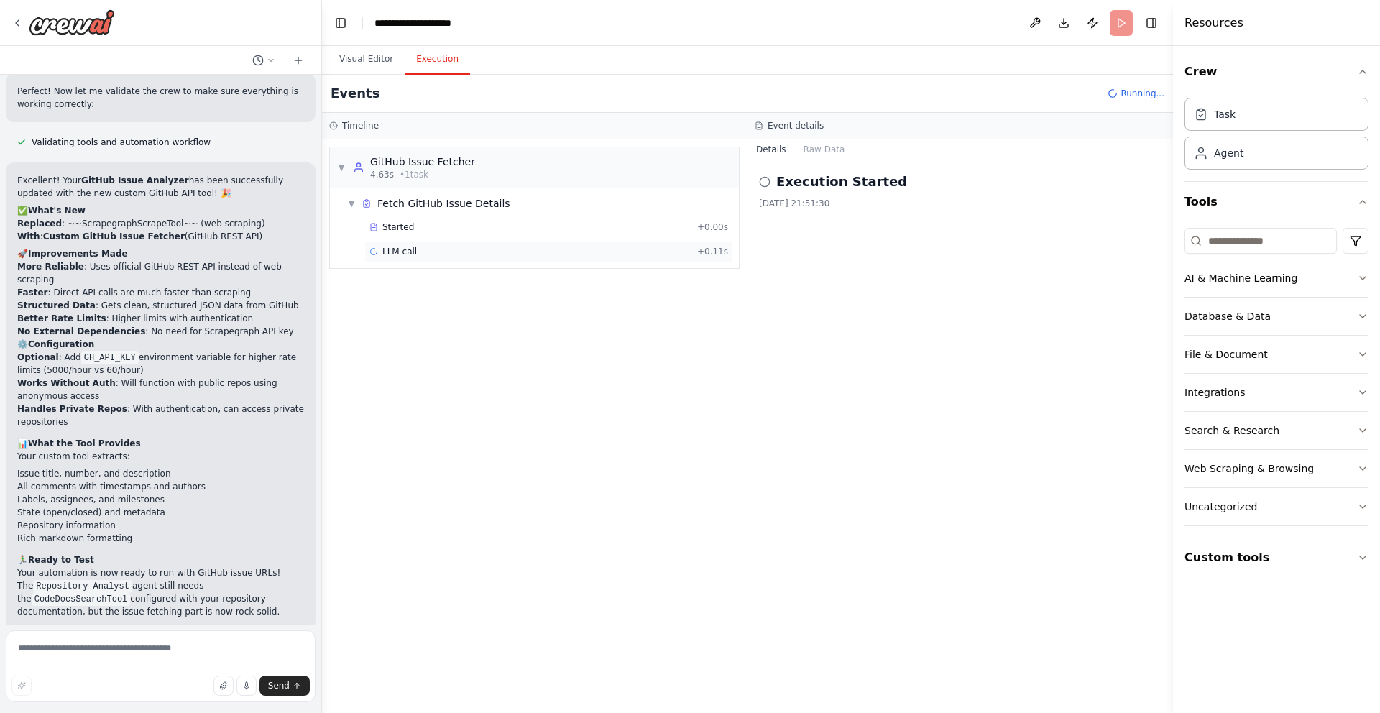
click at [495, 251] on div "LLM call + 0.11s" at bounding box center [548, 251] width 359 height 11
click at [486, 272] on div "GitHub Issue Fetcher 470ms + 2.90s" at bounding box center [548, 275] width 359 height 11
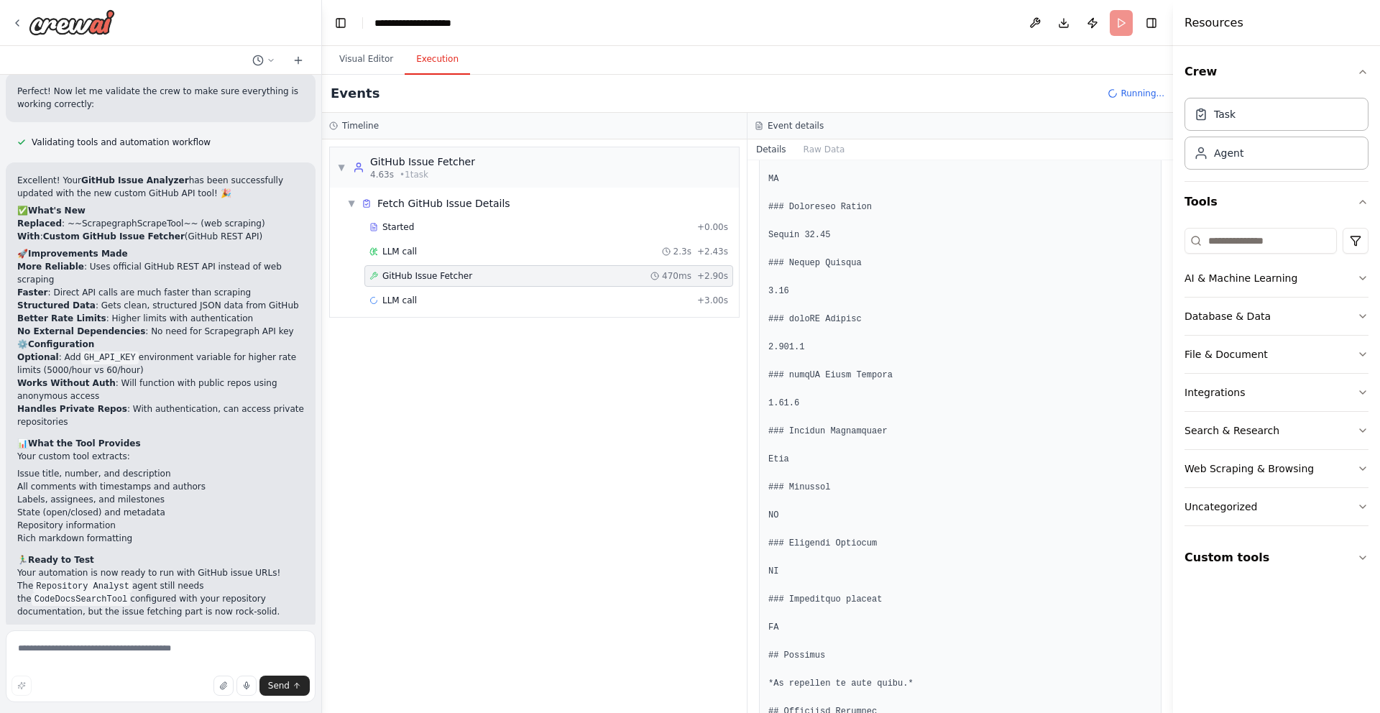
scroll to position [708, 0]
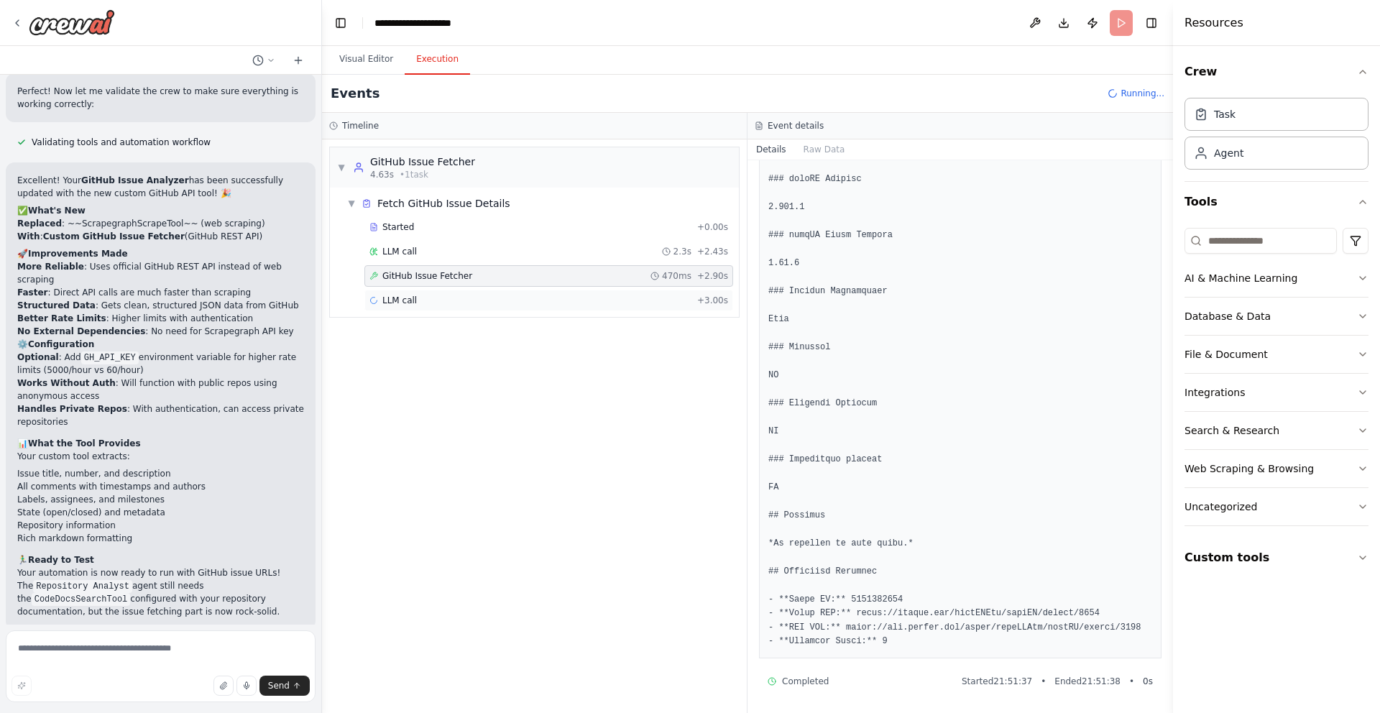
click at [561, 303] on div "LLM call + 3.00s" at bounding box center [548, 300] width 359 height 11
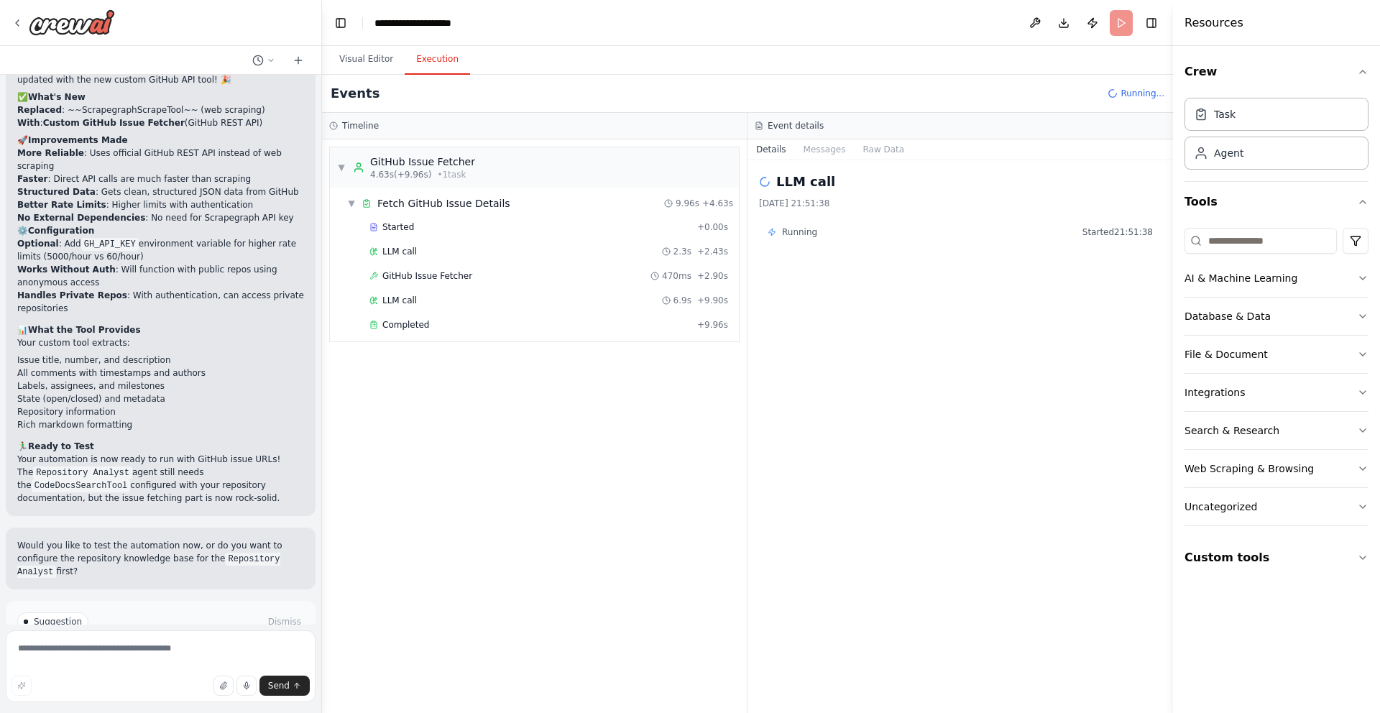
scroll to position [3554, 0]
click at [602, 304] on div "LLM call 6.9s + 9.90s" at bounding box center [548, 300] width 359 height 11
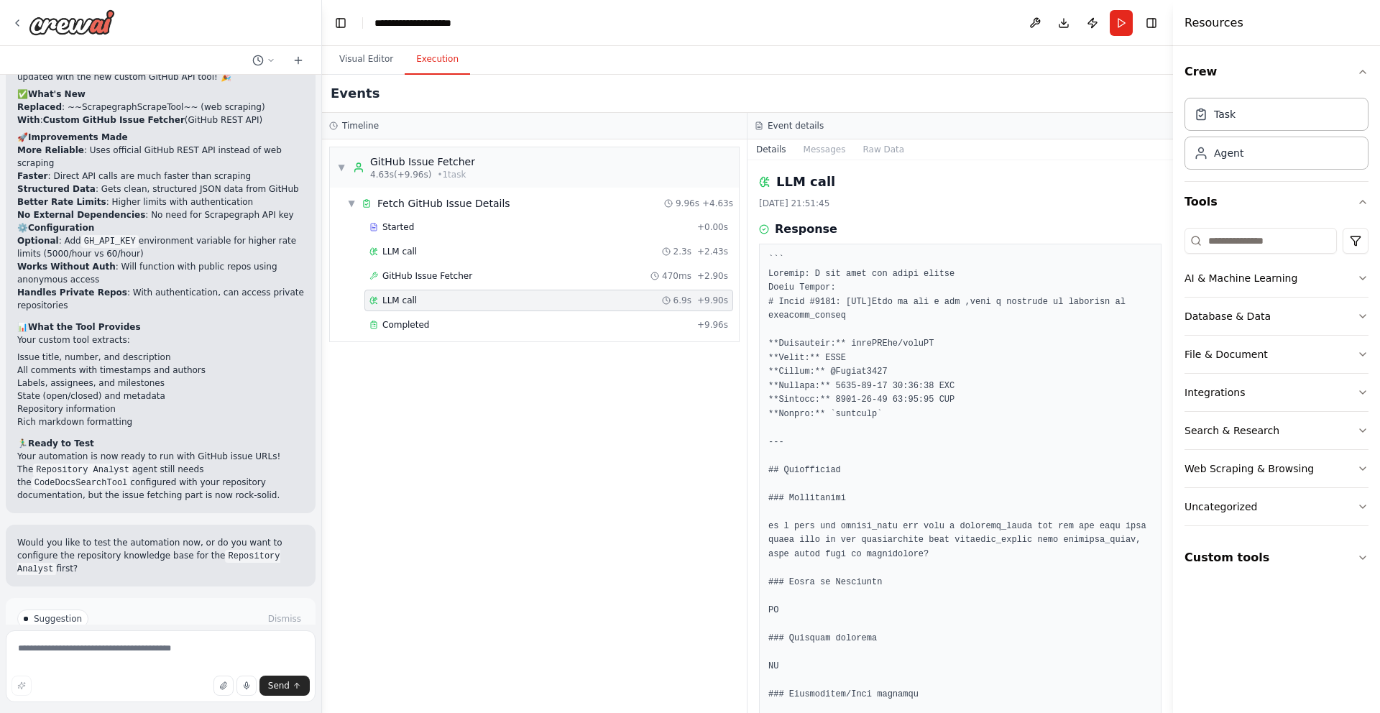
scroll to position [697, 0]
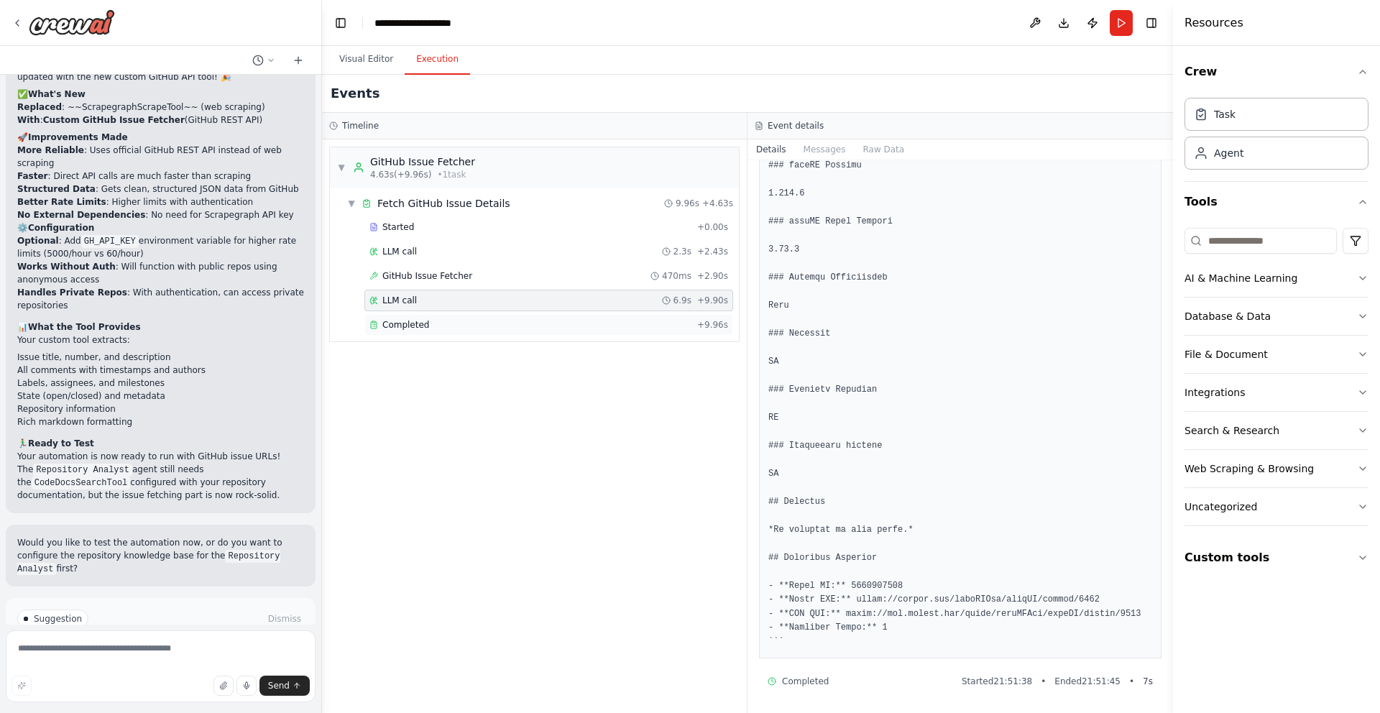
click at [584, 326] on div "Completed" at bounding box center [530, 324] width 322 height 11
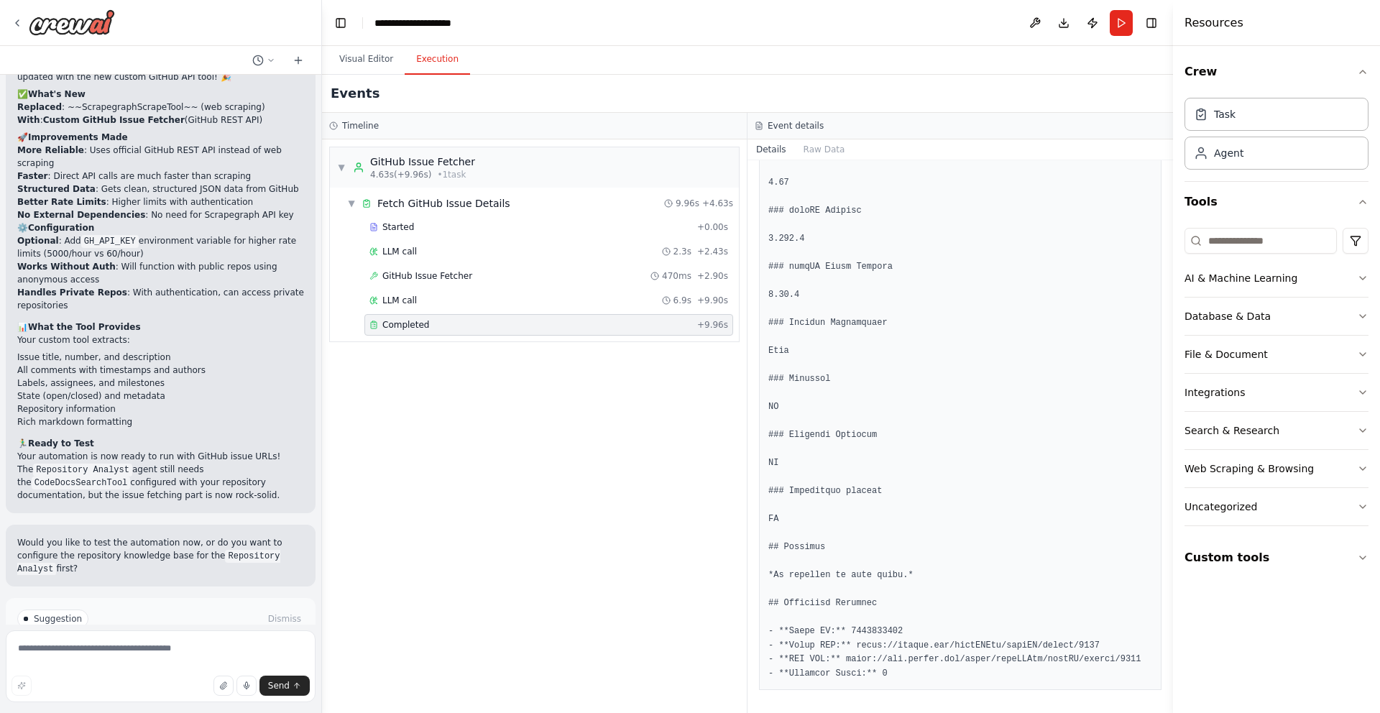
scroll to position [0, 0]
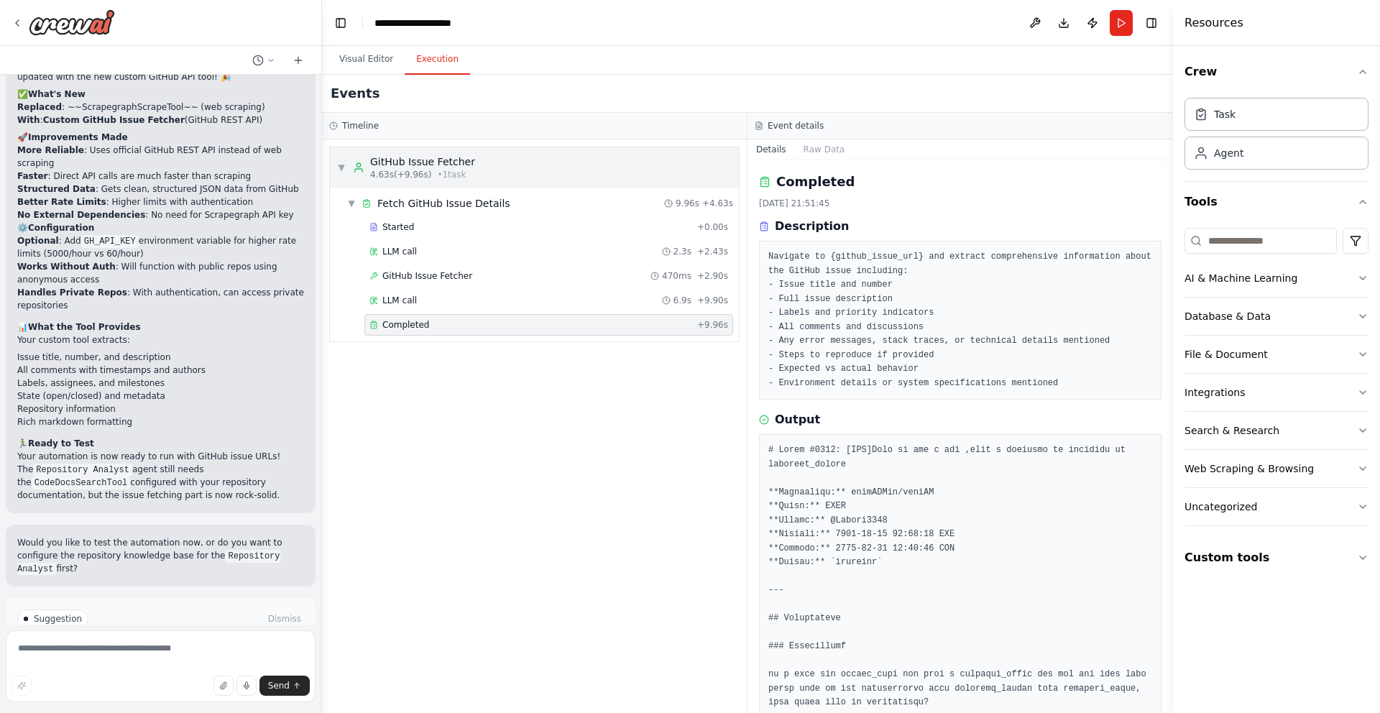
click at [333, 158] on div "▼ GitHub Issue Fetcher 4.63s (+9.96s) • 1 task" at bounding box center [534, 167] width 409 height 40
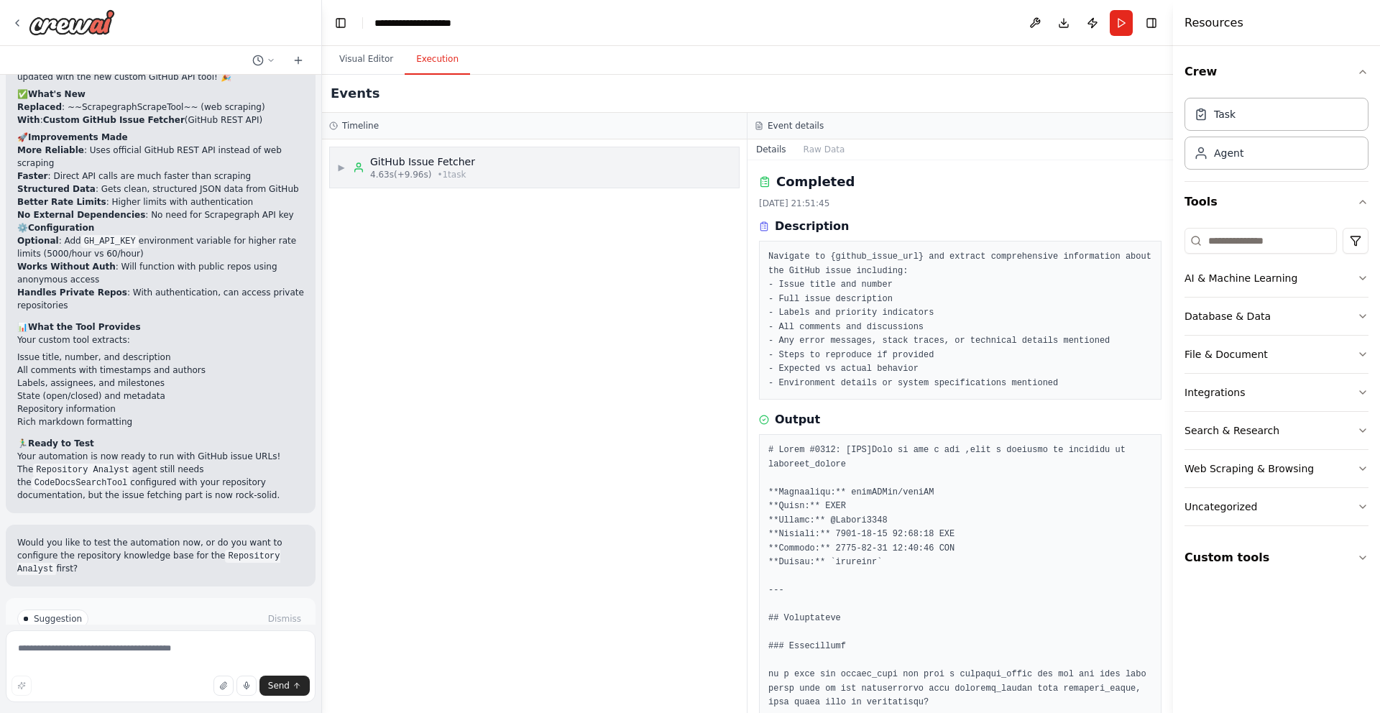
click at [355, 171] on icon at bounding box center [359, 170] width 8 height 3
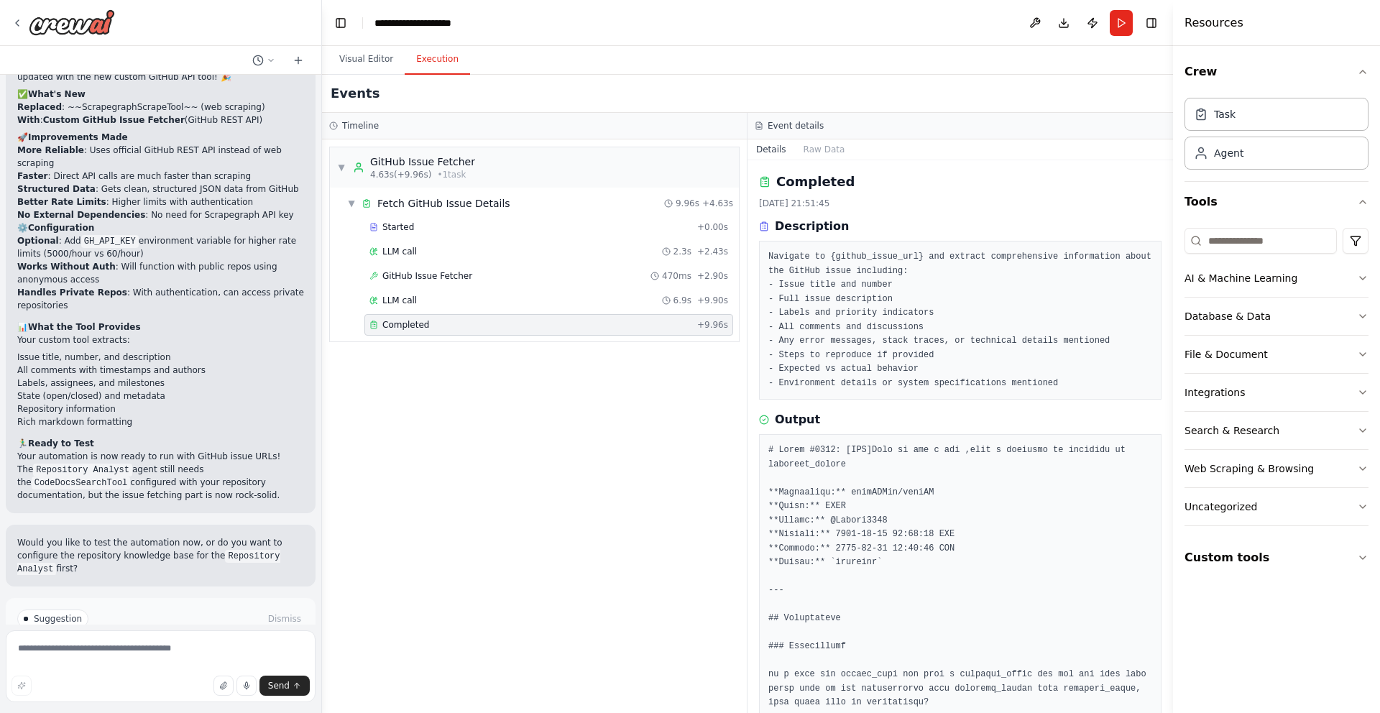
click at [356, 189] on div "▼ Fetch GitHub Issue Details 9.96s + 4.63s Started + 0.00s LLM call 2.3s + 2.43…" at bounding box center [534, 265] width 409 height 154
click at [356, 197] on div "▼ Fetch GitHub Issue Details" at bounding box center [428, 203] width 163 height 14
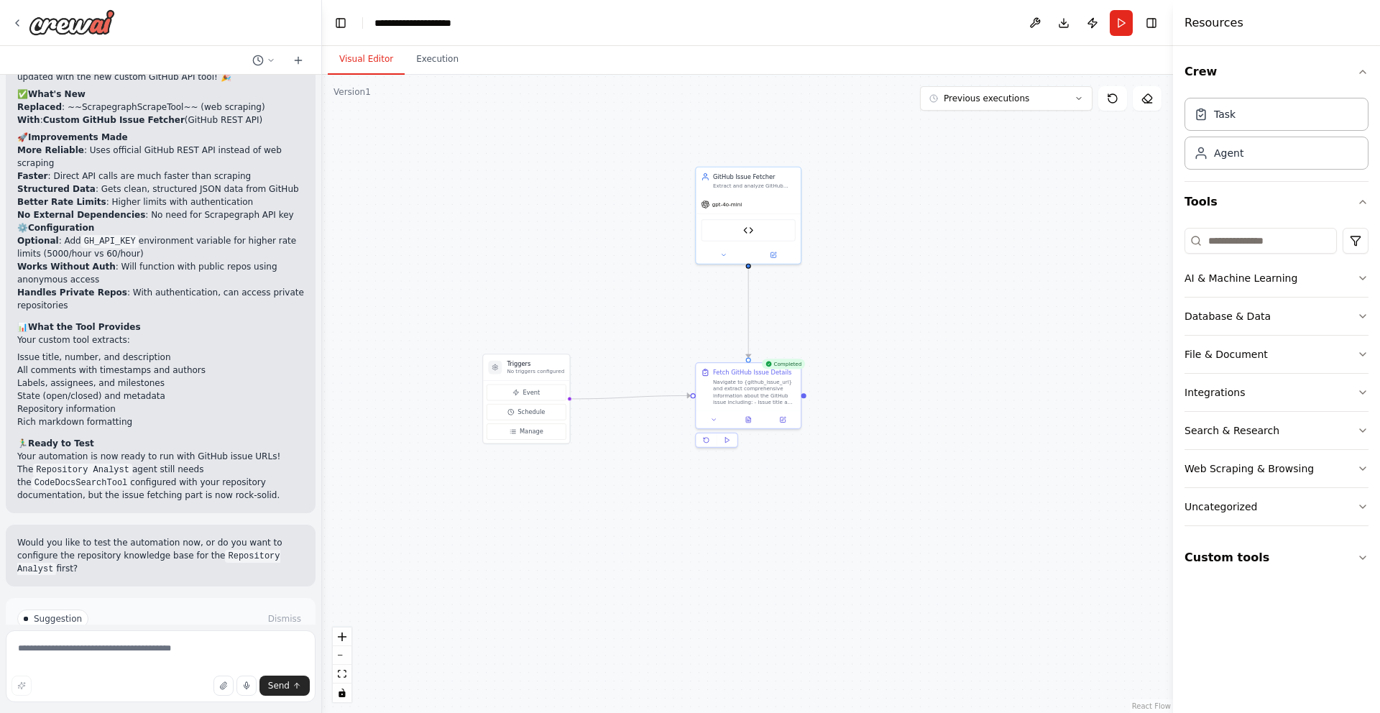
click at [345, 46] on button "Visual Editor" at bounding box center [366, 60] width 77 height 30
click at [775, 418] on button at bounding box center [782, 417] width 29 height 10
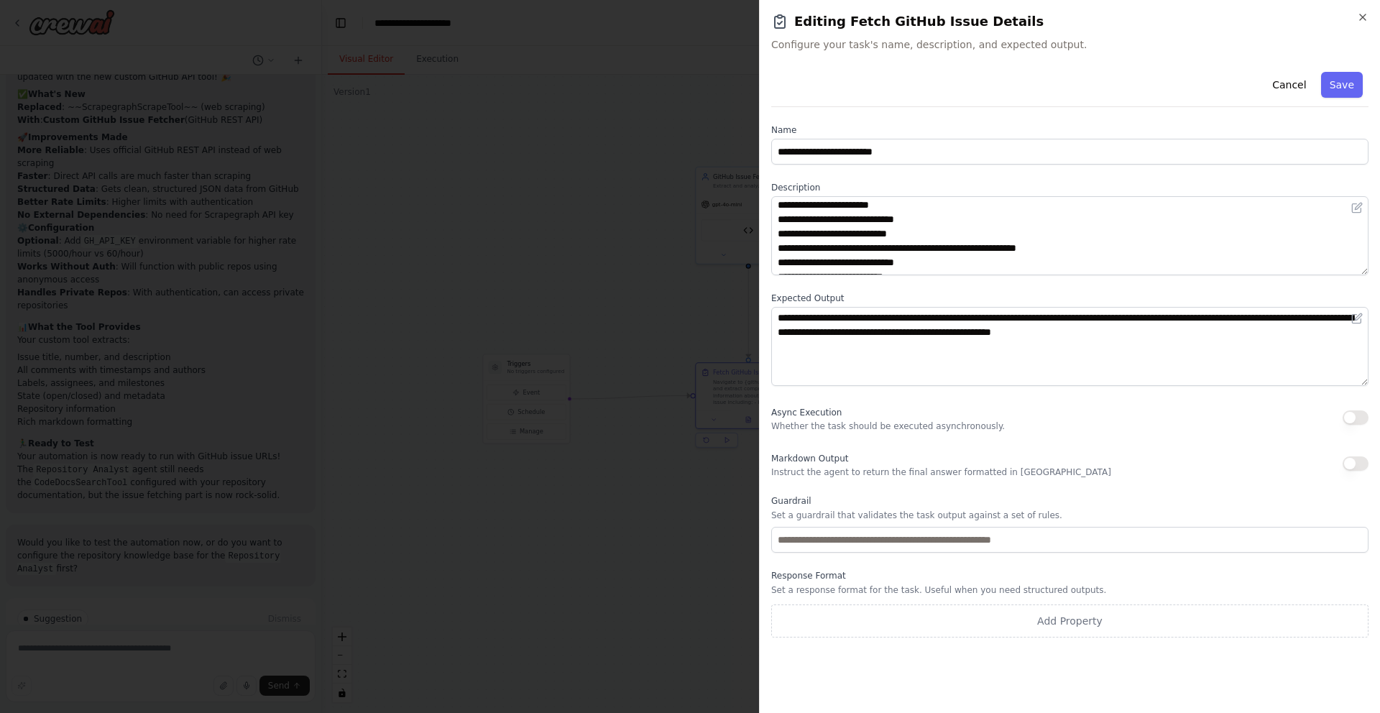
scroll to position [57, 0]
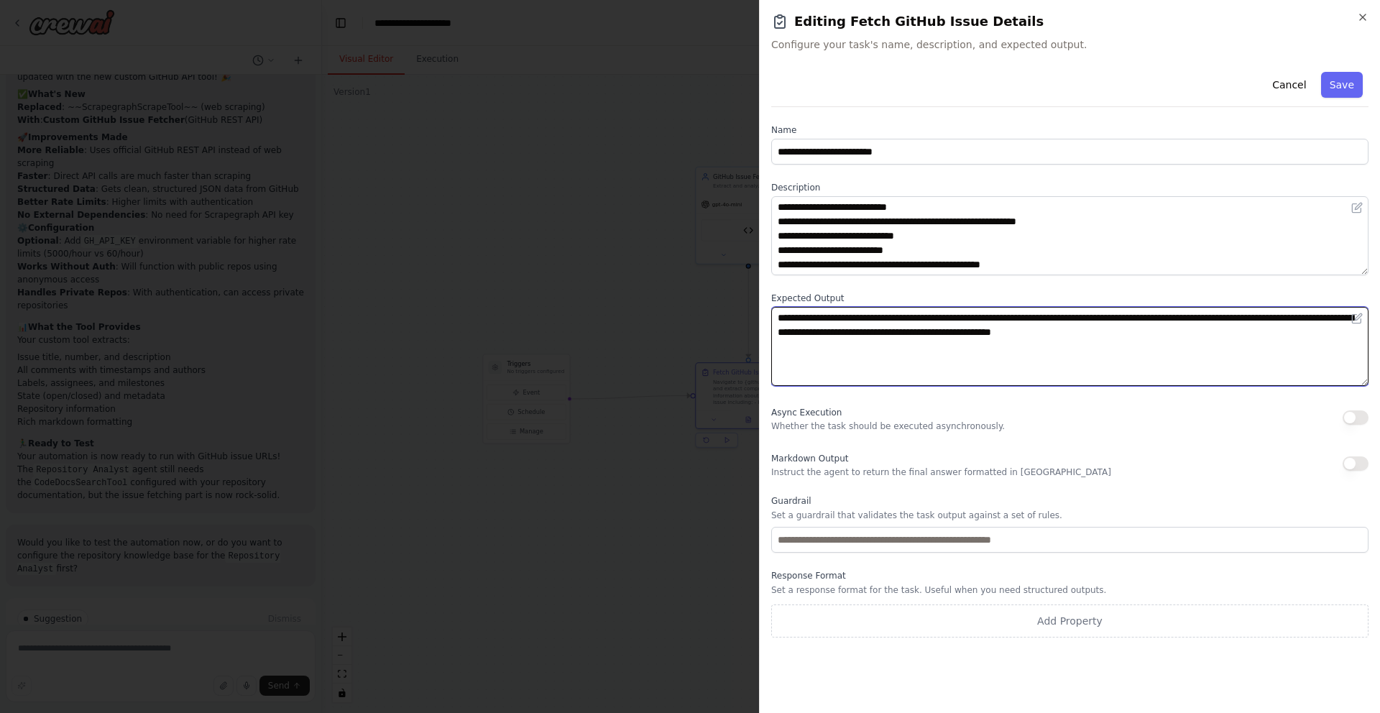
click at [1251, 333] on textarea "**********" at bounding box center [1069, 346] width 597 height 79
type textarea "**********"
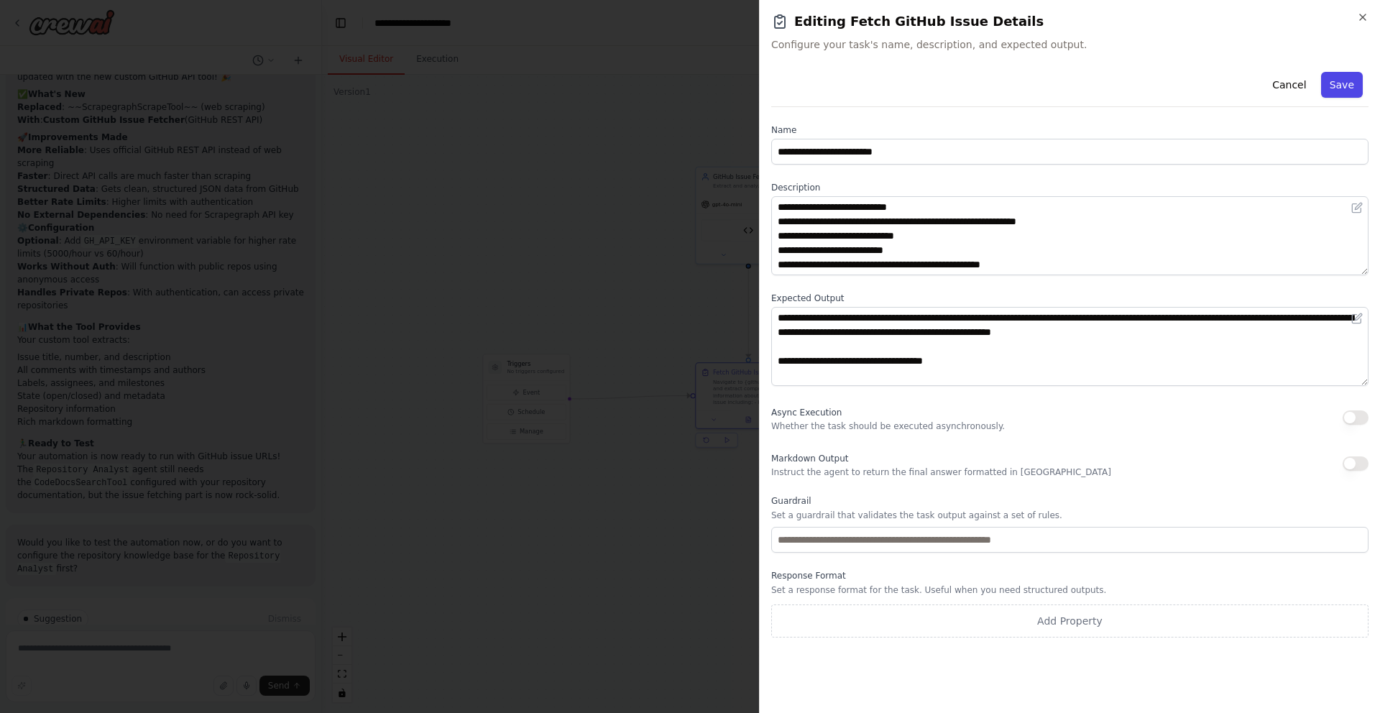
click at [1326, 78] on button "Save" at bounding box center [1342, 85] width 42 height 26
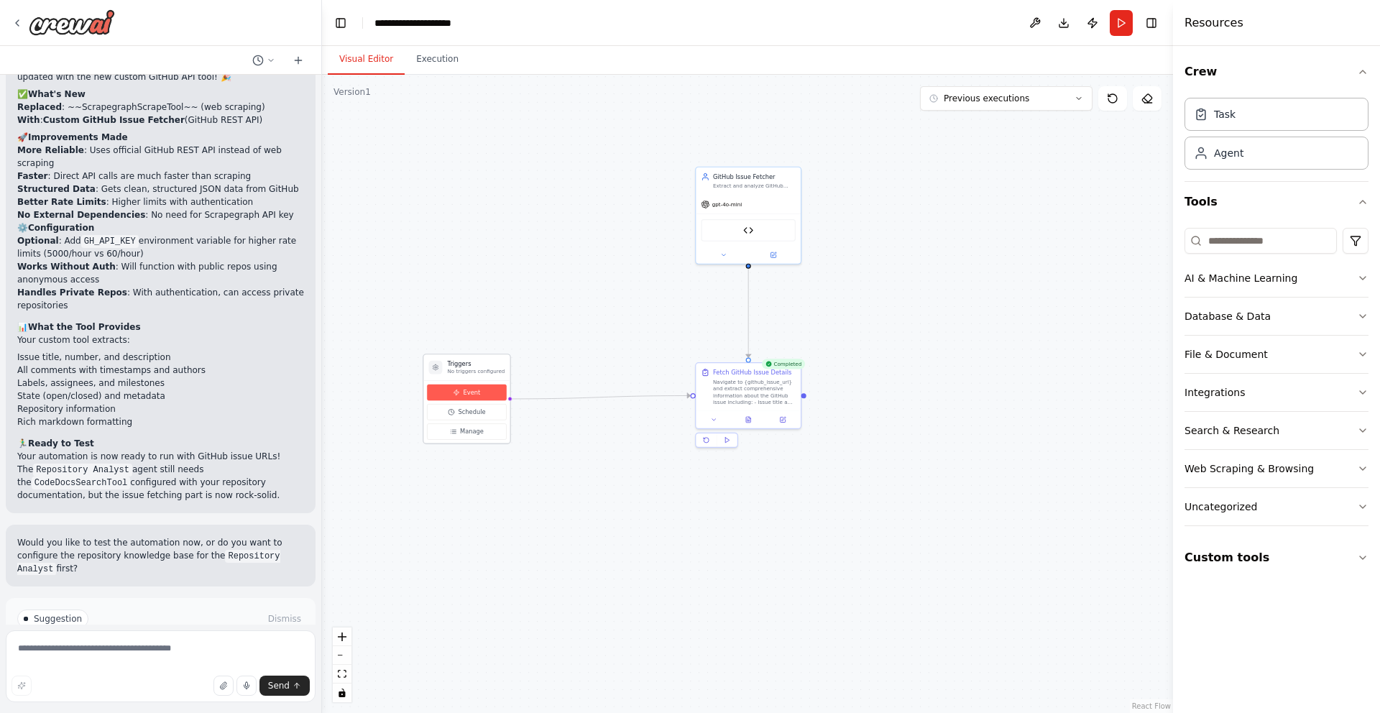
drag, startPoint x: 497, startPoint y: 397, endPoint x: 435, endPoint y: 396, distance: 62.5
click at [435, 396] on button "Event" at bounding box center [467, 392] width 80 height 17
click at [1129, 19] on button "Run" at bounding box center [1120, 23] width 23 height 26
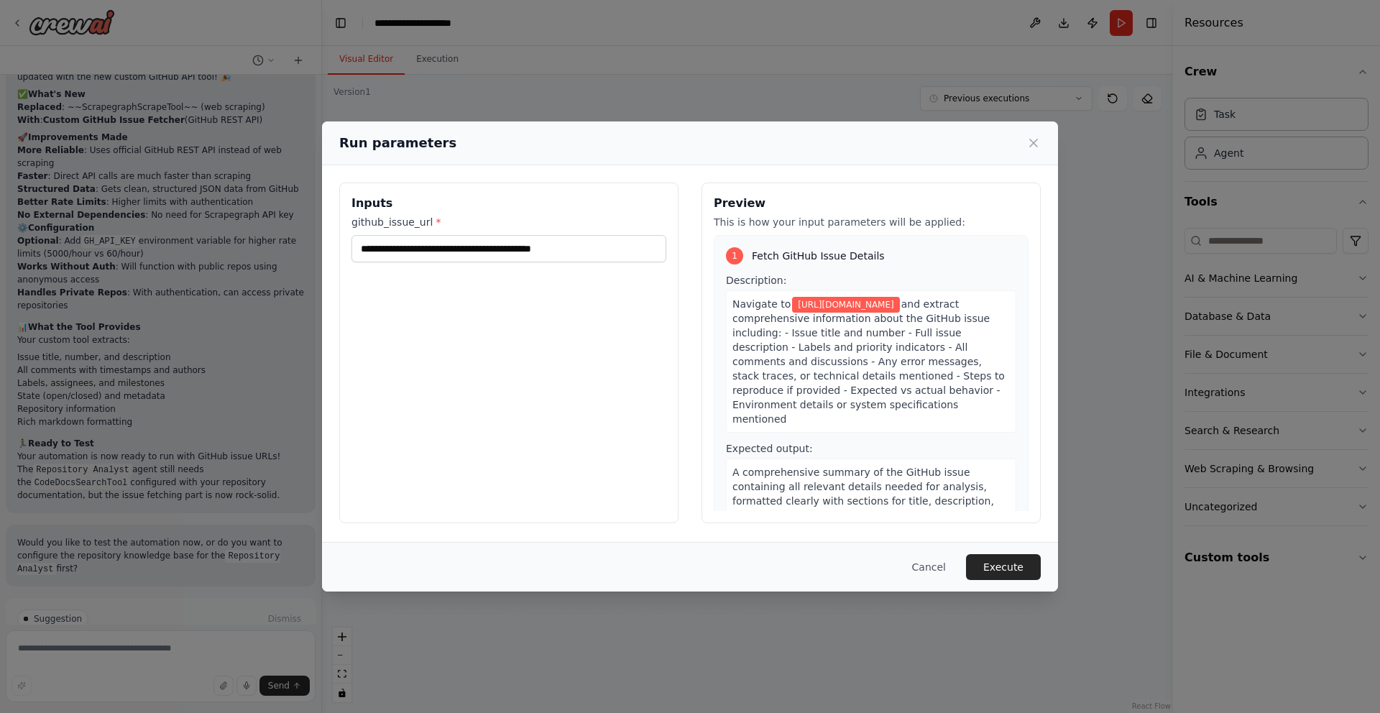
click at [1009, 581] on div "Cancel Execute" at bounding box center [690, 567] width 736 height 50
click at [1009, 580] on div "Cancel Execute" at bounding box center [690, 567] width 736 height 50
click at [1009, 573] on button "Execute" at bounding box center [1003, 567] width 75 height 26
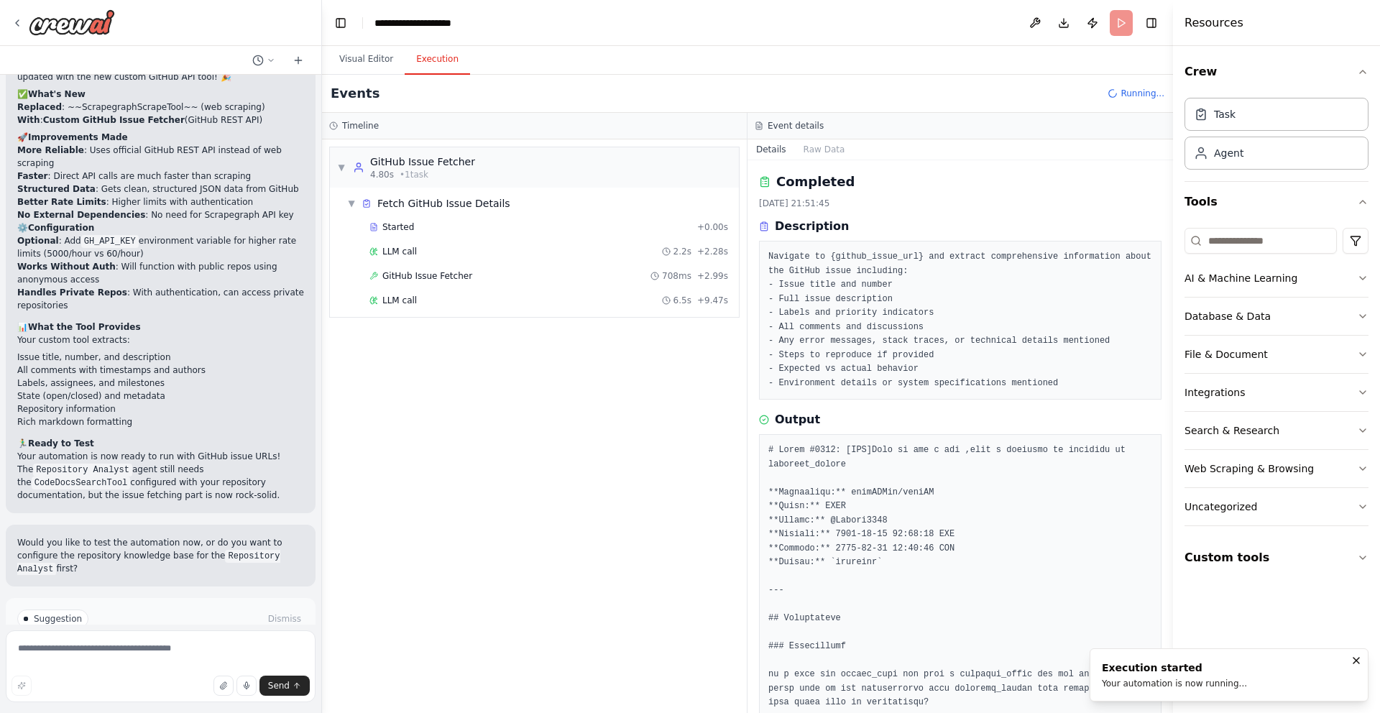
click at [647, 290] on div "LLM call 6.5s + 9.47s" at bounding box center [548, 301] width 369 height 22
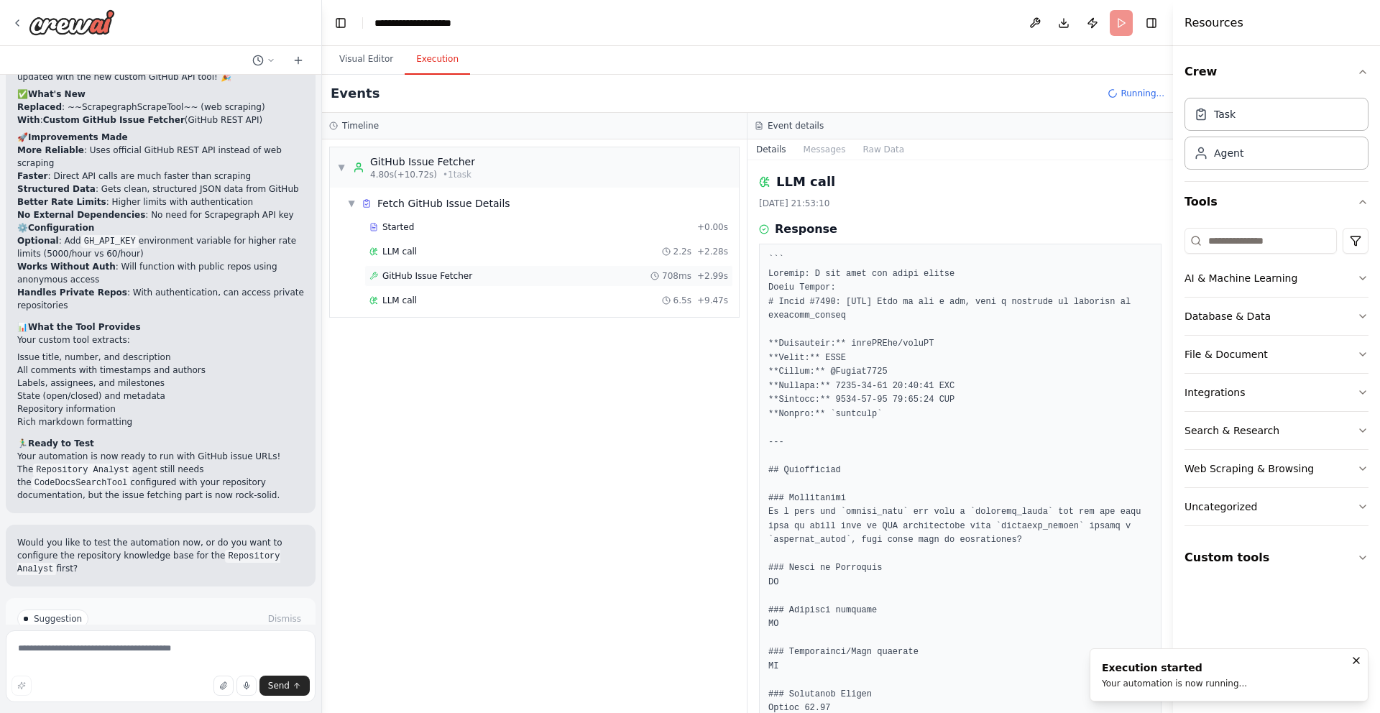
click at [651, 267] on div "GitHub Issue Fetcher 708ms + 2.99s" at bounding box center [548, 276] width 369 height 22
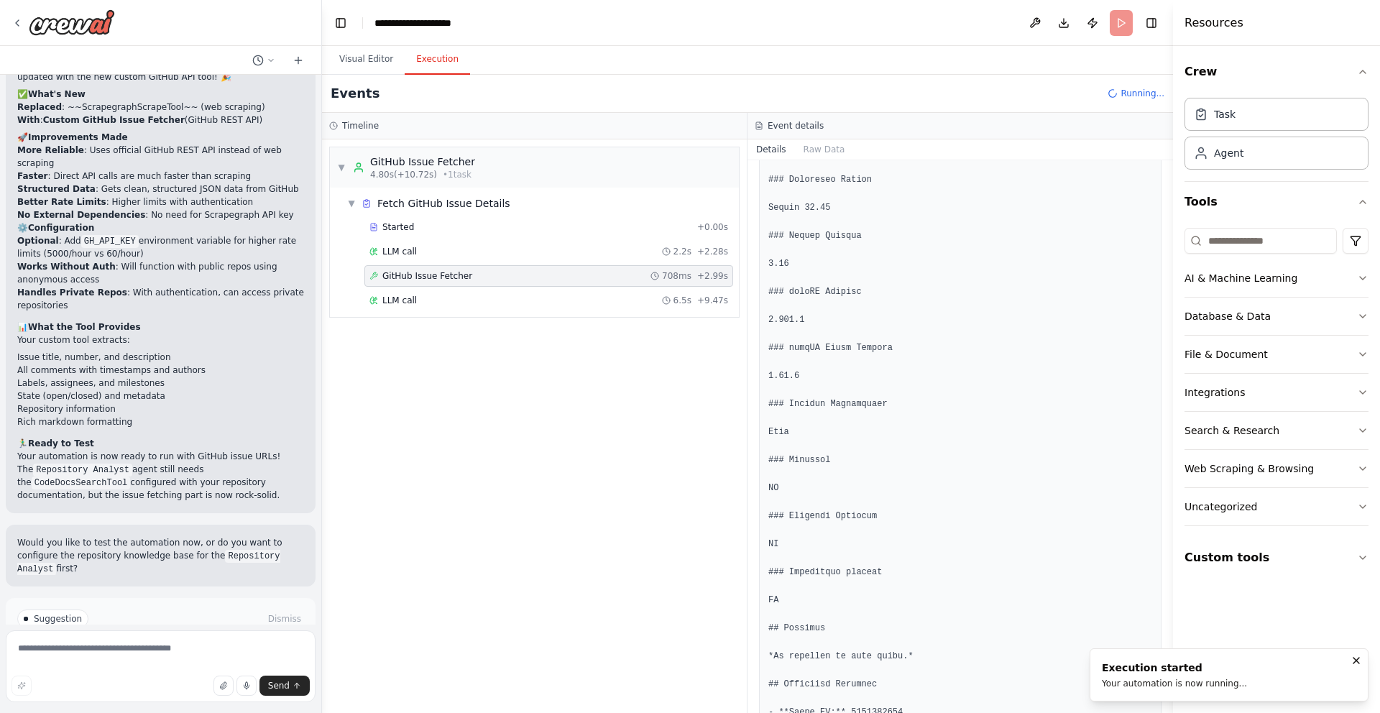
scroll to position [708, 0]
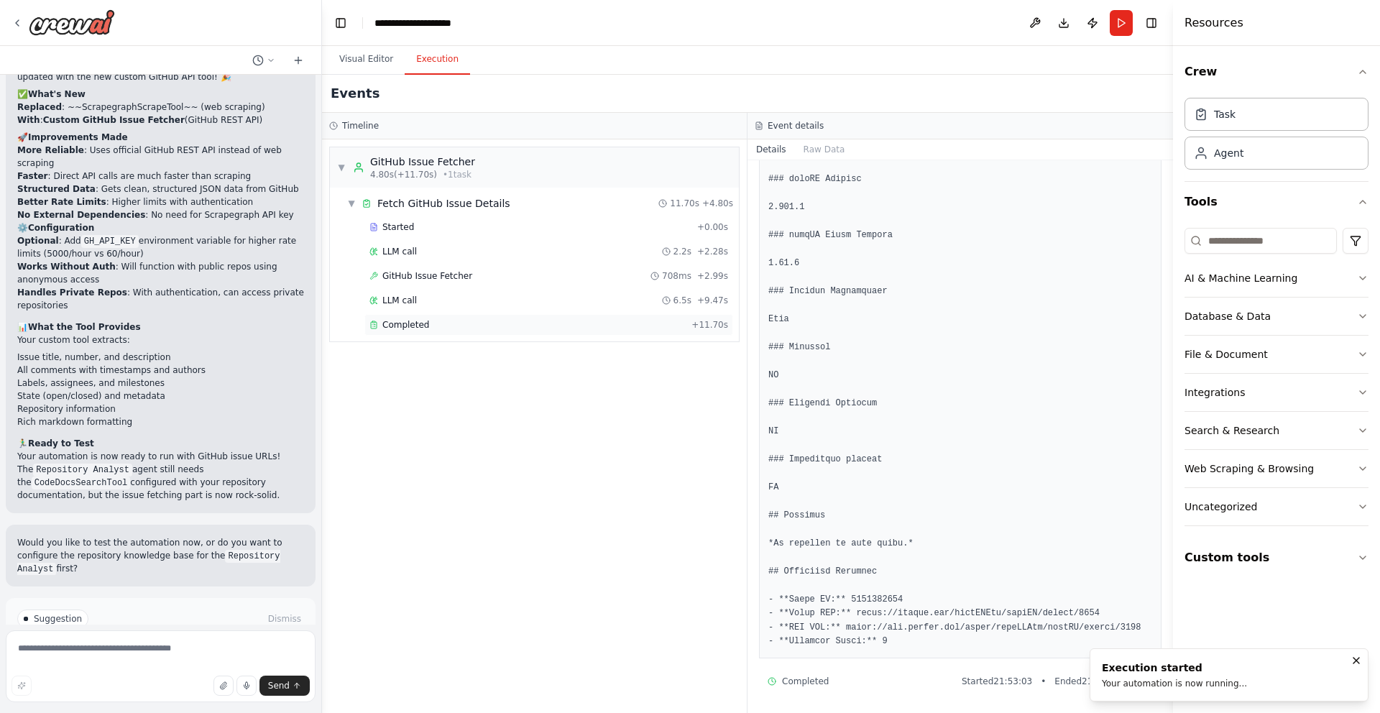
click at [614, 317] on div "Completed + 11.70s" at bounding box center [548, 325] width 369 height 22
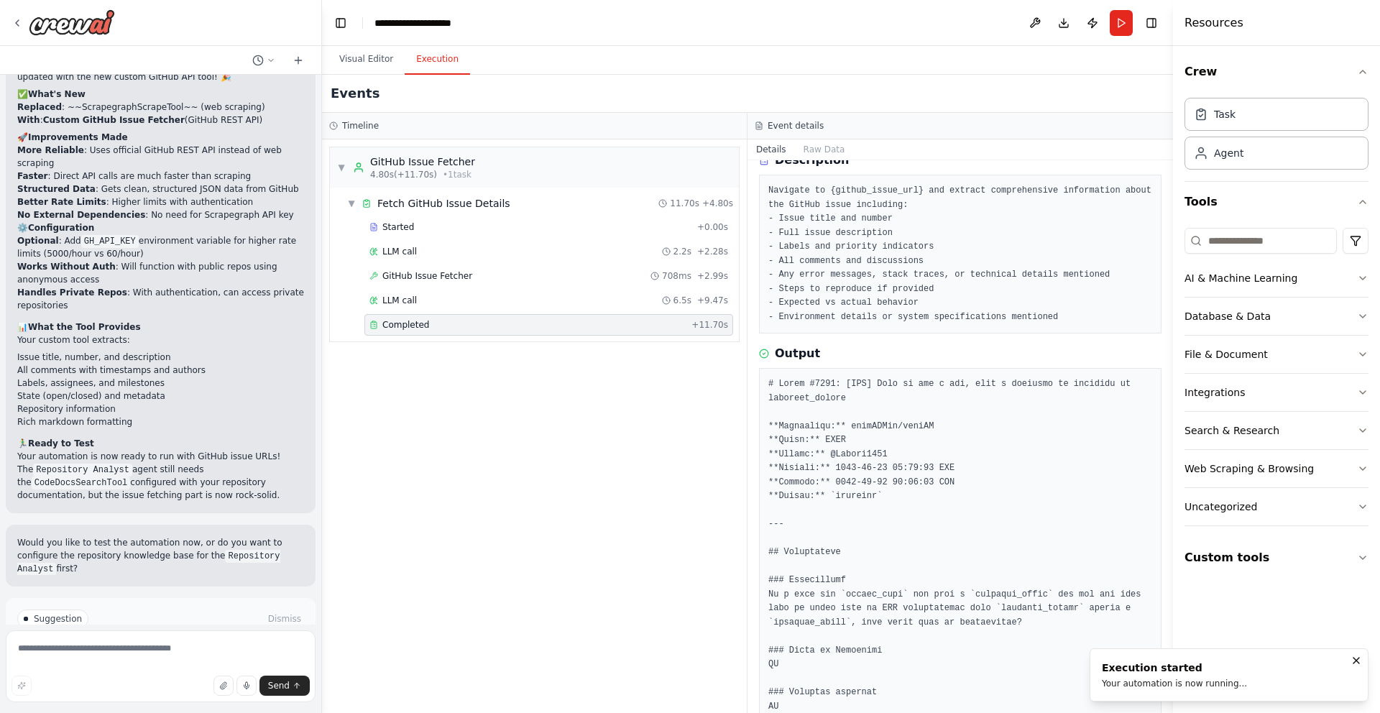
scroll to position [0, 0]
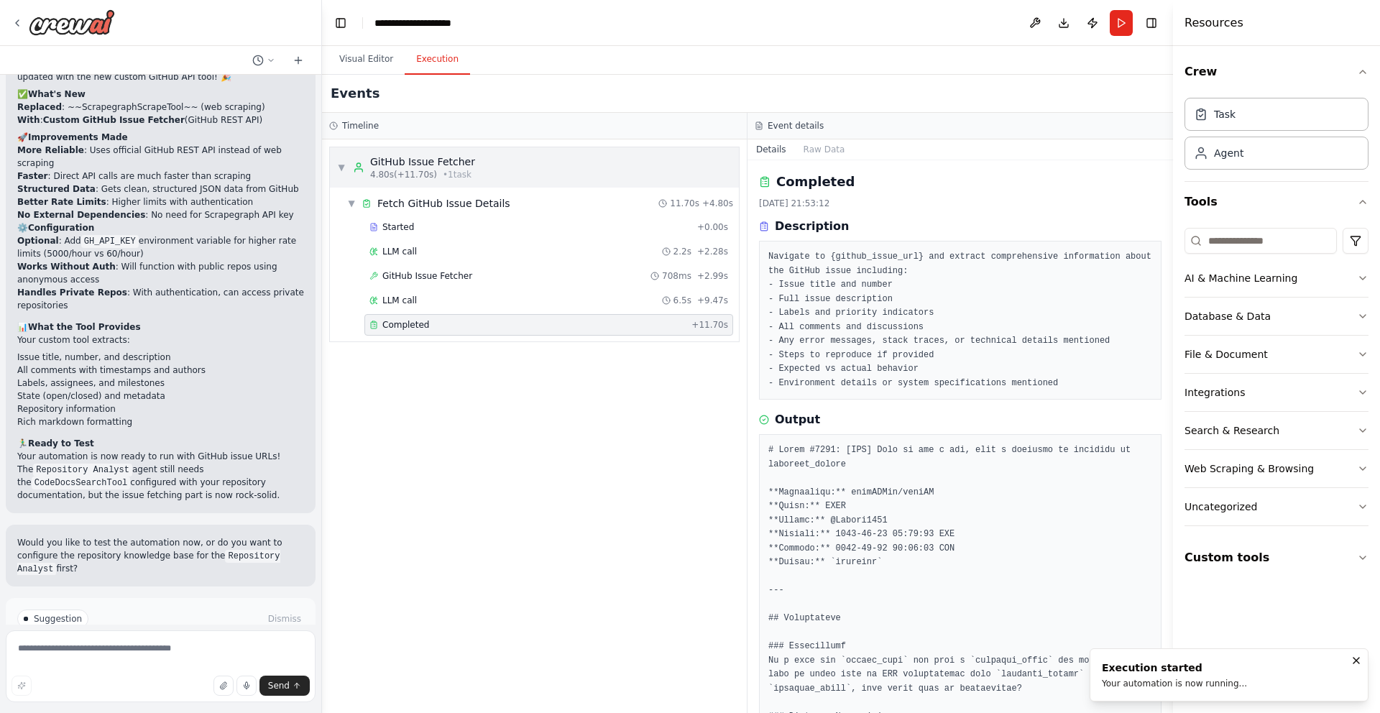
click at [343, 173] on div "▼ GitHub Issue Fetcher 4.80s (+11.70s) • 1 task" at bounding box center [406, 167] width 138 height 26
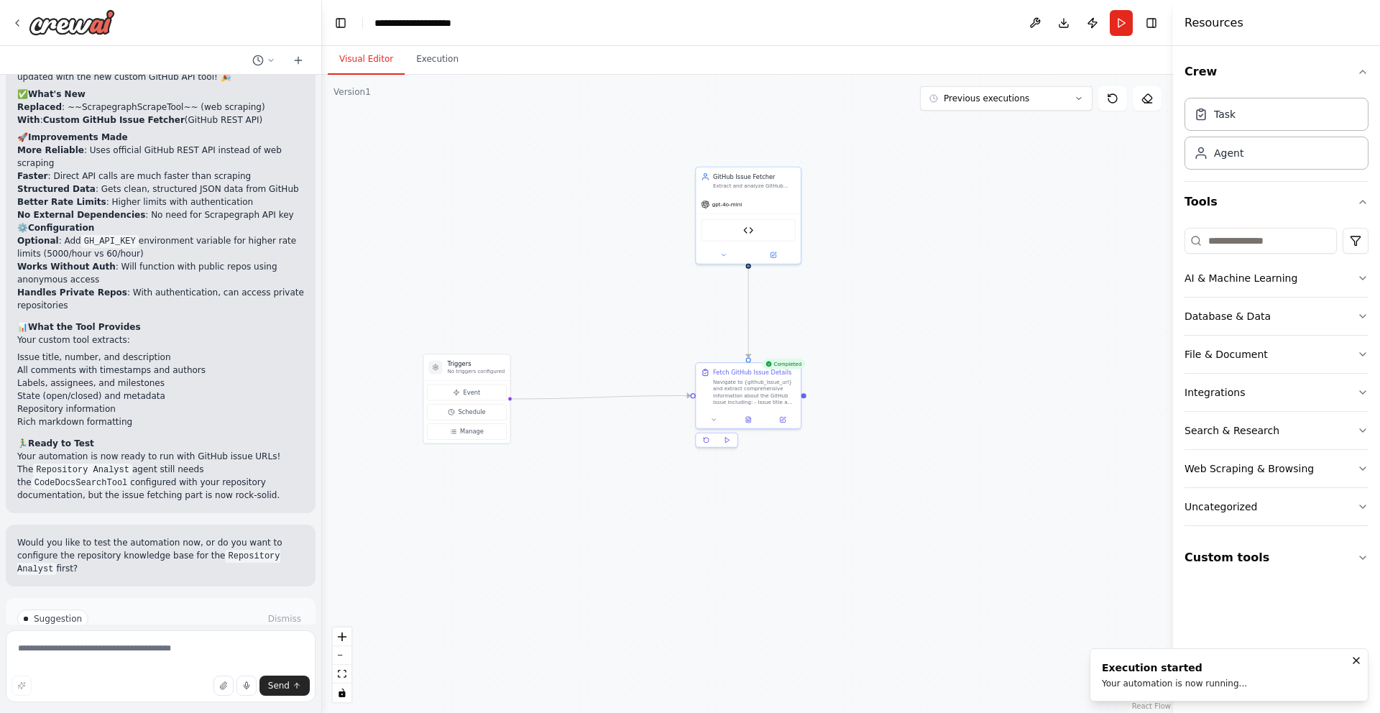
click at [364, 61] on button "Visual Editor" at bounding box center [366, 60] width 77 height 30
click at [727, 251] on button at bounding box center [723, 253] width 48 height 10
click at [748, 285] on input "**********" at bounding box center [780, 291] width 155 height 15
click at [755, 307] on button "Attributes" at bounding box center [780, 312] width 155 height 16
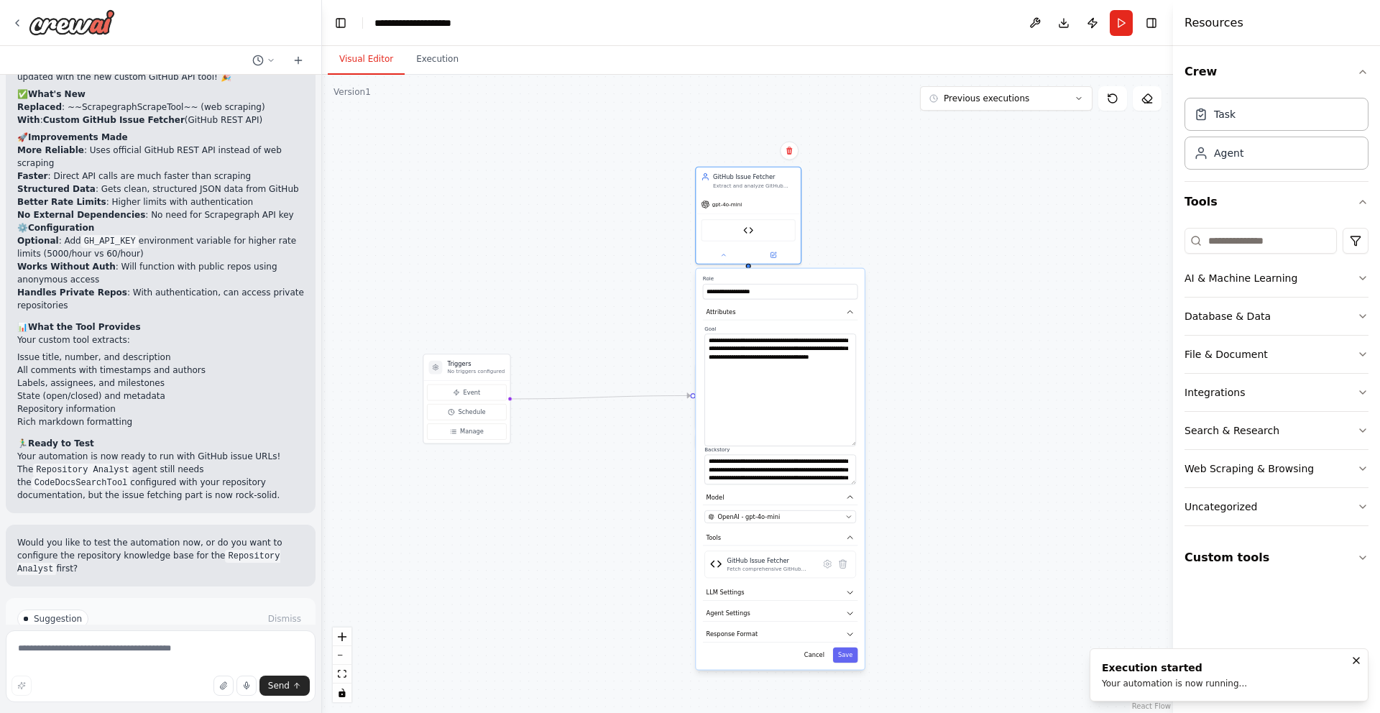
drag, startPoint x: 854, startPoint y: 361, endPoint x: 868, endPoint y: 443, distance: 83.9
click at [868, 443] on div ".deletable-edge-delete-btn { width: 20px; height: 20px; border: 0px solid #ffff…" at bounding box center [747, 394] width 851 height 638
click at [814, 430] on textarea "**********" at bounding box center [780, 389] width 152 height 112
drag, startPoint x: 736, startPoint y: 400, endPoint x: 604, endPoint y: 396, distance: 132.3
click at [603, 396] on div "Fetch GitHub Issue Details Navigate to {github_issue_url} and extract comprehen…" at bounding box center [612, 384] width 105 height 47
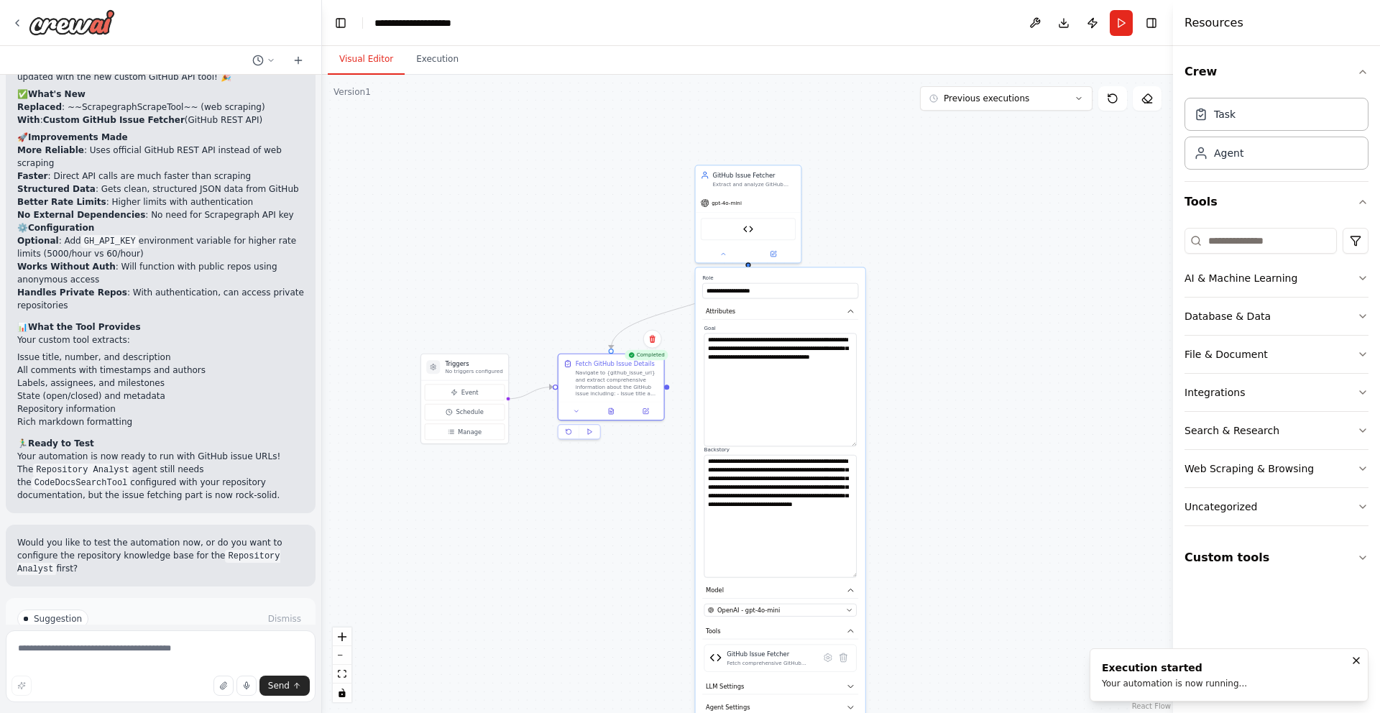
drag, startPoint x: 851, startPoint y: 483, endPoint x: 871, endPoint y: 589, distance: 108.2
click at [871, 589] on div ".deletable-edge-delete-btn { width: 20px; height: 20px; border: 0px solid #ffff…" at bounding box center [747, 394] width 851 height 638
click at [837, 542] on textarea "**********" at bounding box center [780, 523] width 152 height 137
click at [818, 379] on textarea "**********" at bounding box center [780, 389] width 152 height 113
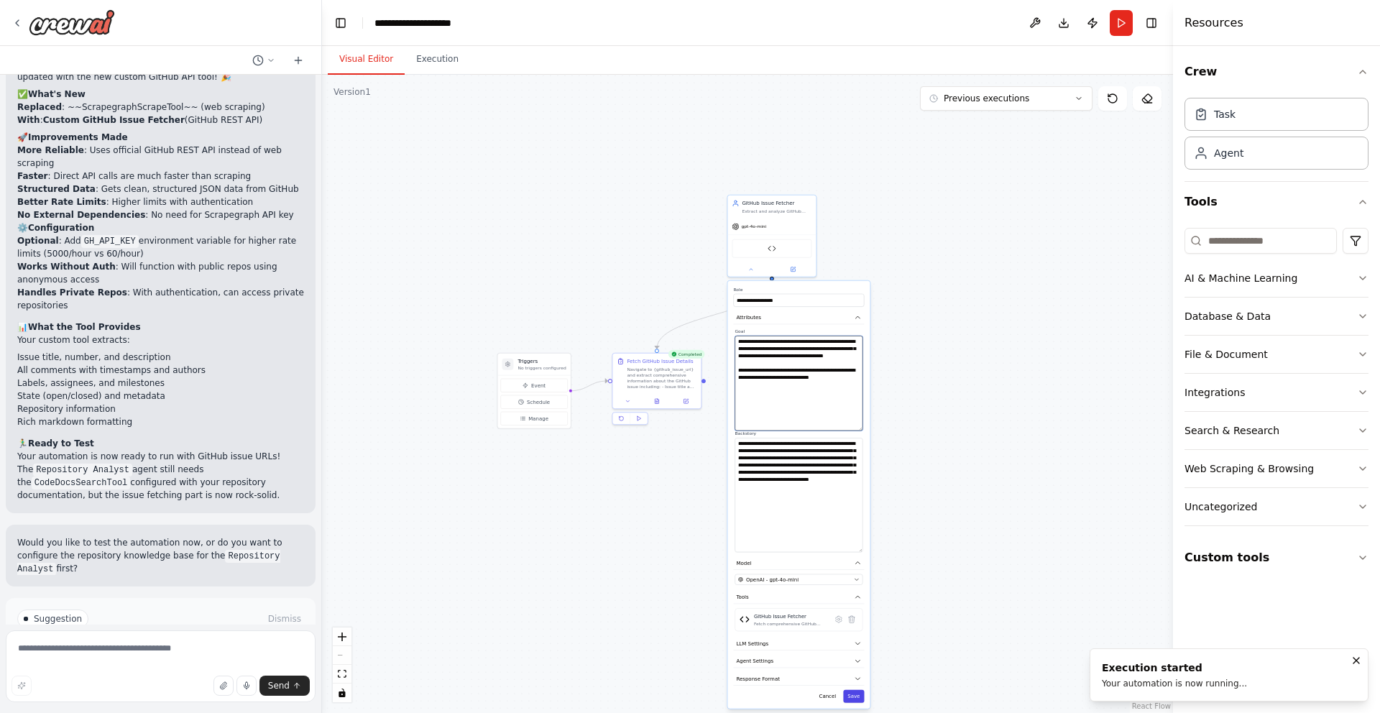
type textarea "**********"
click at [849, 691] on button "Save" at bounding box center [853, 696] width 21 height 13
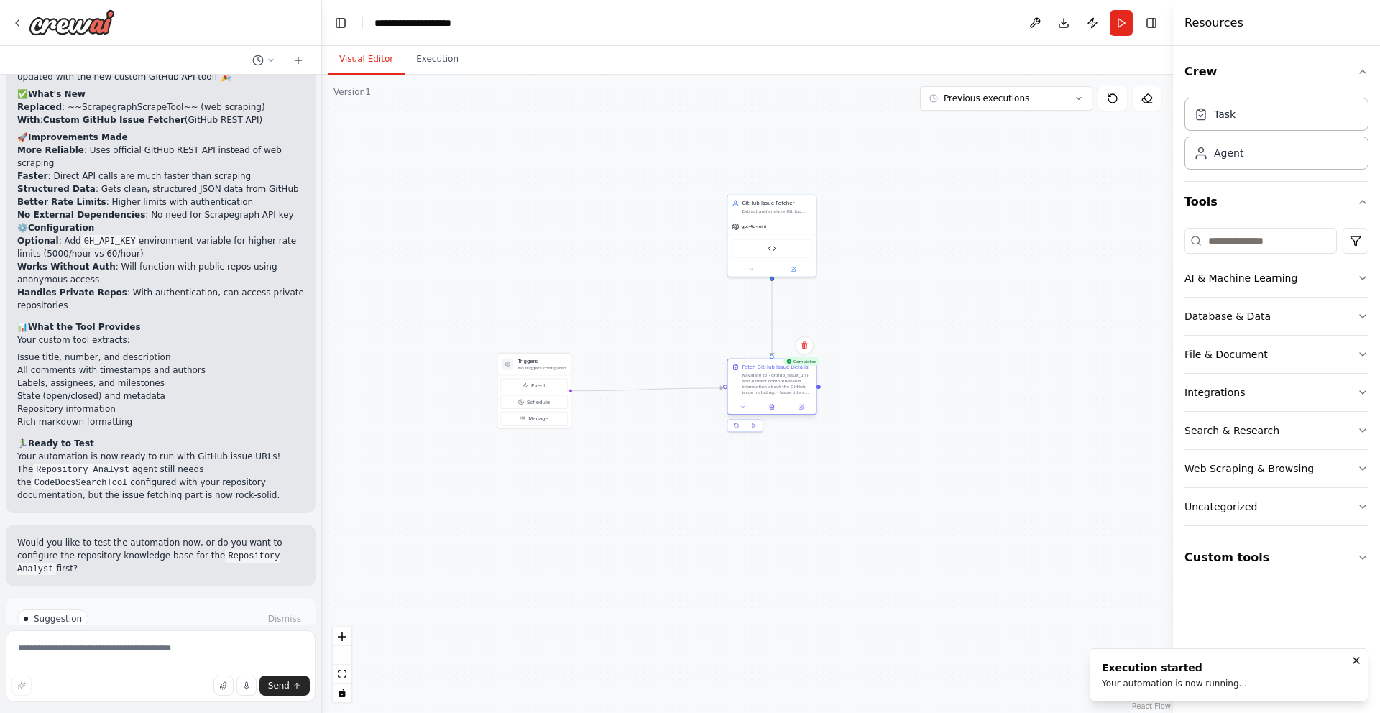
drag, startPoint x: 670, startPoint y: 373, endPoint x: 782, endPoint y: 378, distance: 111.5
click at [782, 378] on div "Navigate to {github_issue_url} and extract comprehensive information about the …" at bounding box center [777, 383] width 70 height 23
click at [1116, 22] on button "Run" at bounding box center [1120, 23] width 23 height 26
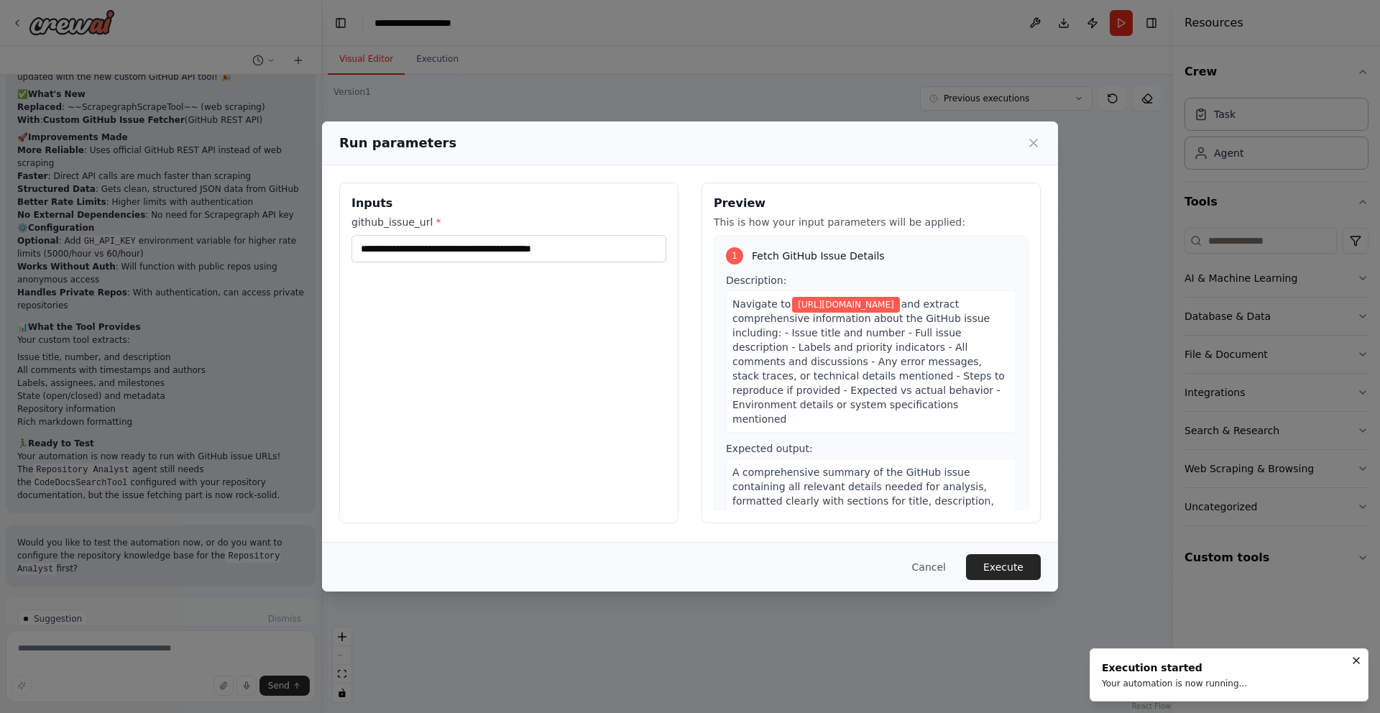
click at [1033, 150] on div "Run parameters" at bounding box center [689, 143] width 701 height 20
click at [637, 250] on input "**********" at bounding box center [508, 248] width 315 height 27
paste input "text"
type input "**********"
click at [1007, 554] on button "Execute" at bounding box center [1003, 567] width 75 height 26
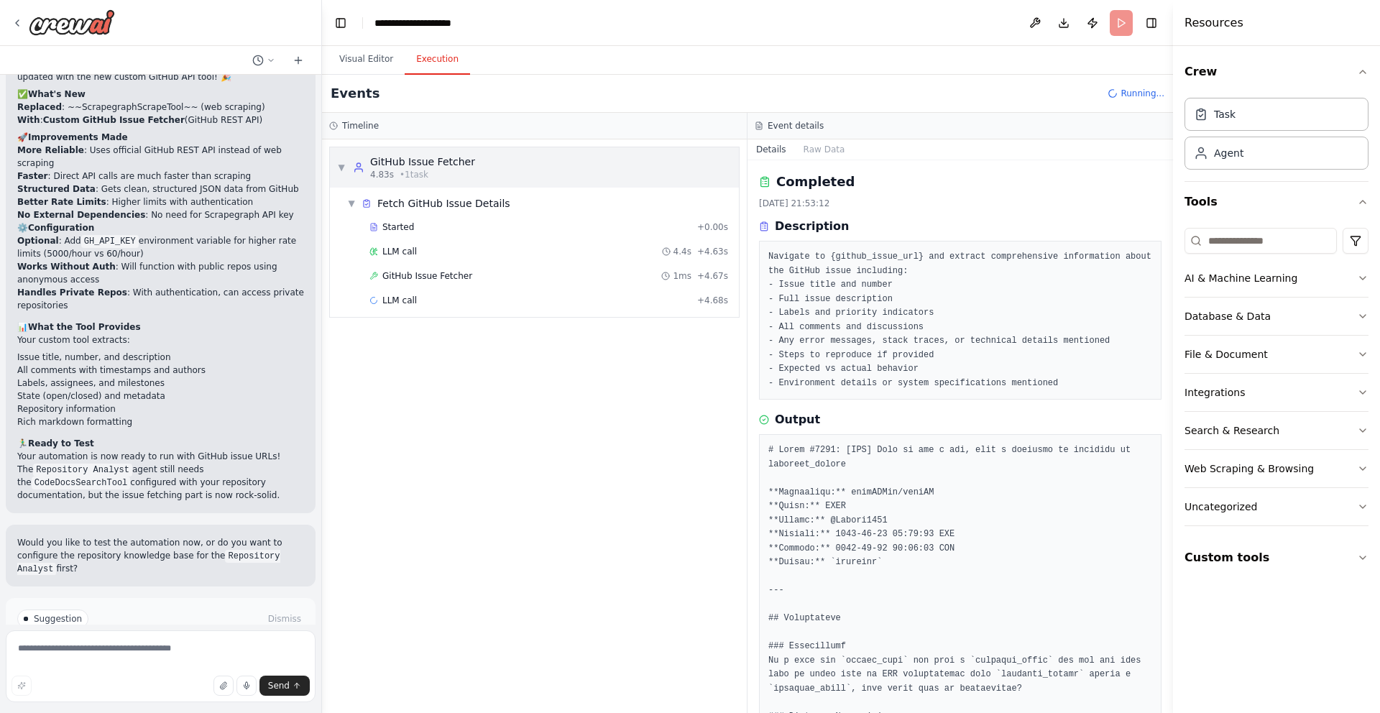
click at [341, 165] on span "▼" at bounding box center [341, 167] width 9 height 11
click at [341, 165] on span "▶" at bounding box center [341, 167] width 9 height 11
click at [351, 195] on div "▼ Fetch GitHub Issue Details" at bounding box center [539, 203] width 397 height 26
click at [351, 195] on div "▶ Fetch GitHub Issue Details" at bounding box center [539, 203] width 397 height 26
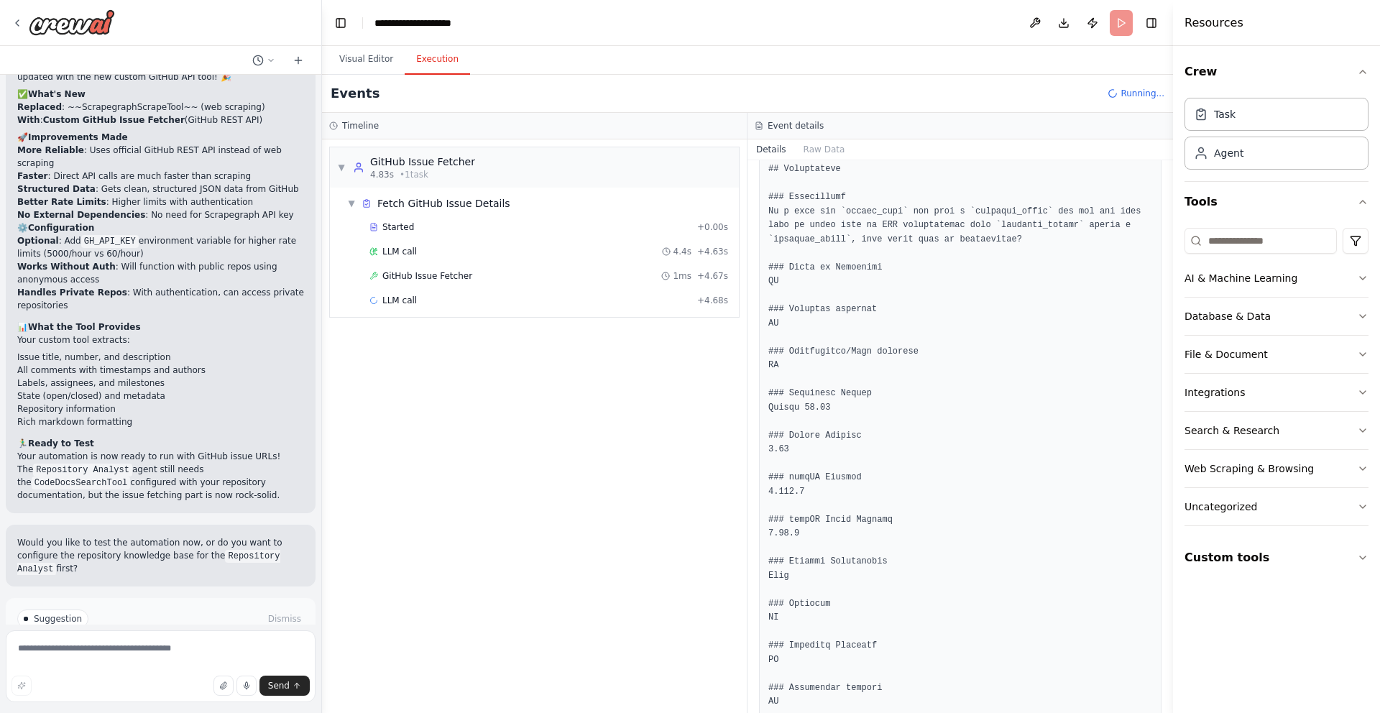
scroll to position [618, 0]
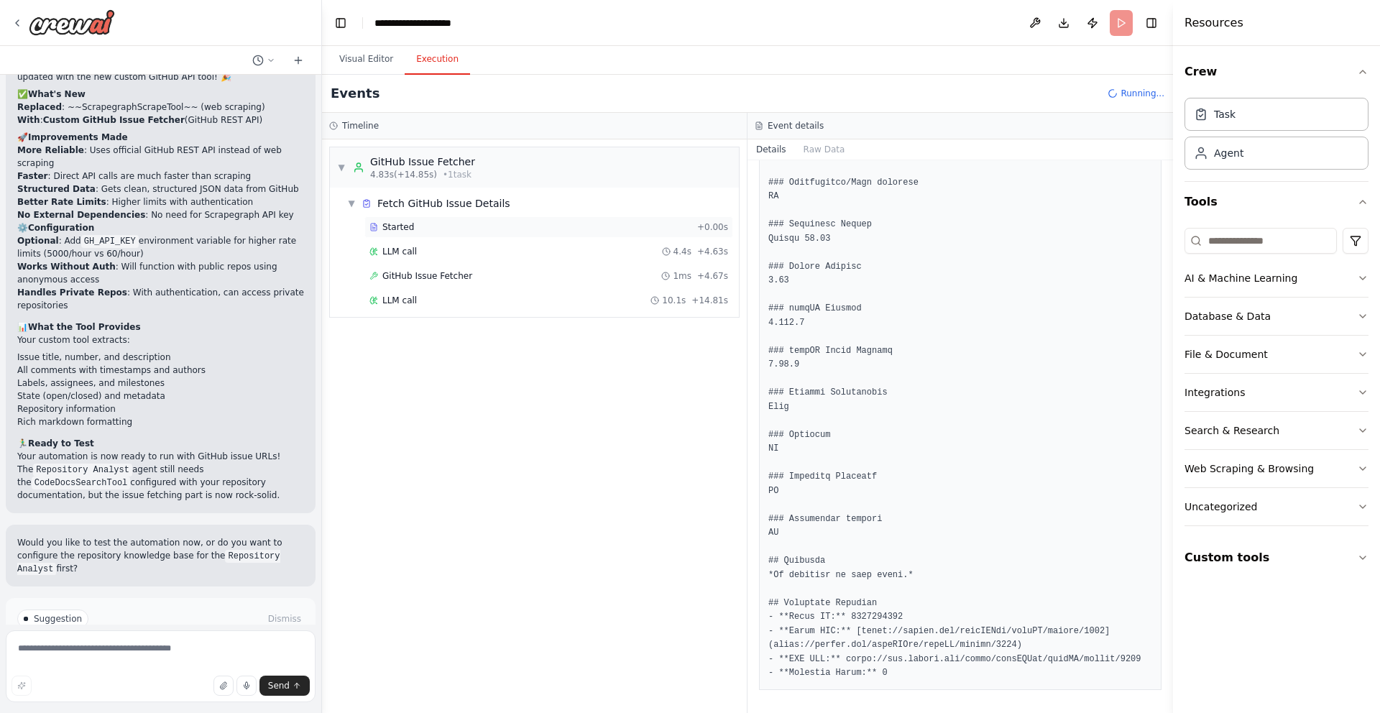
click at [465, 223] on div "Started" at bounding box center [530, 226] width 322 height 11
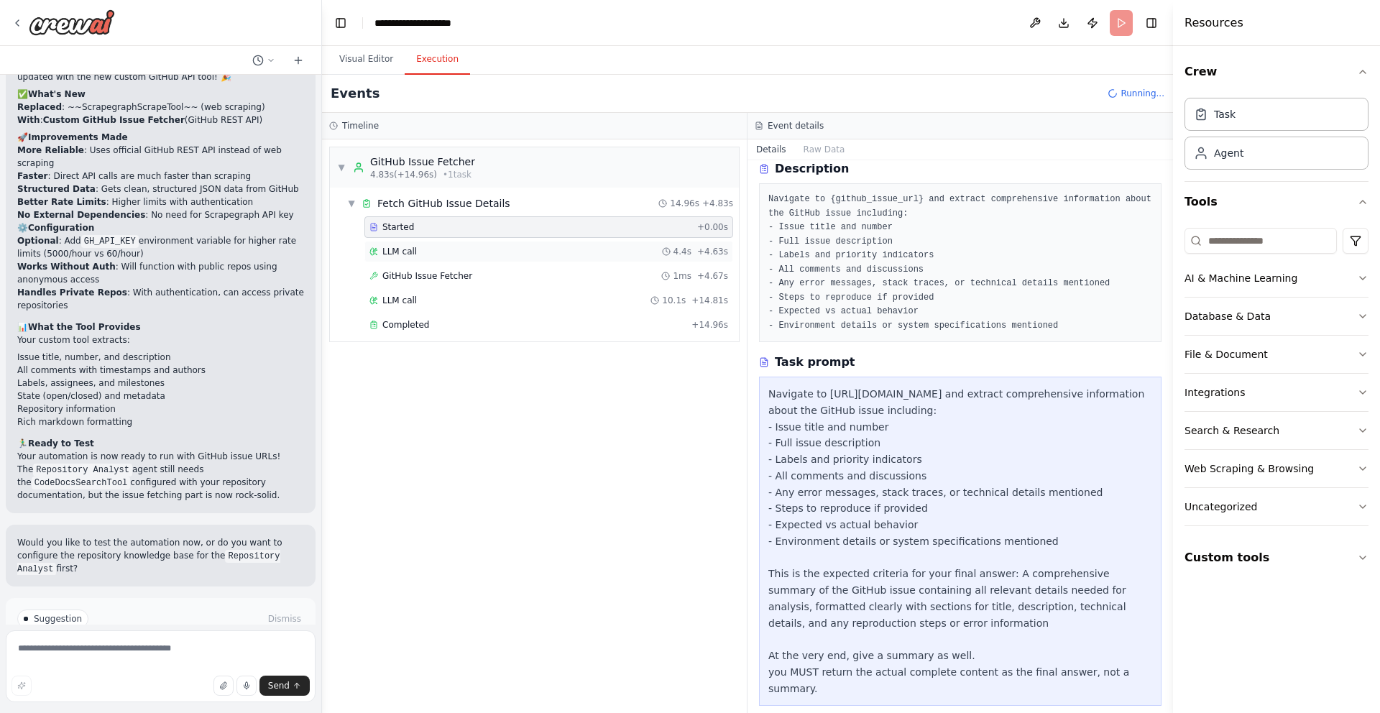
click at [463, 244] on div "LLM call 4.4s + 4.63s" at bounding box center [548, 252] width 369 height 22
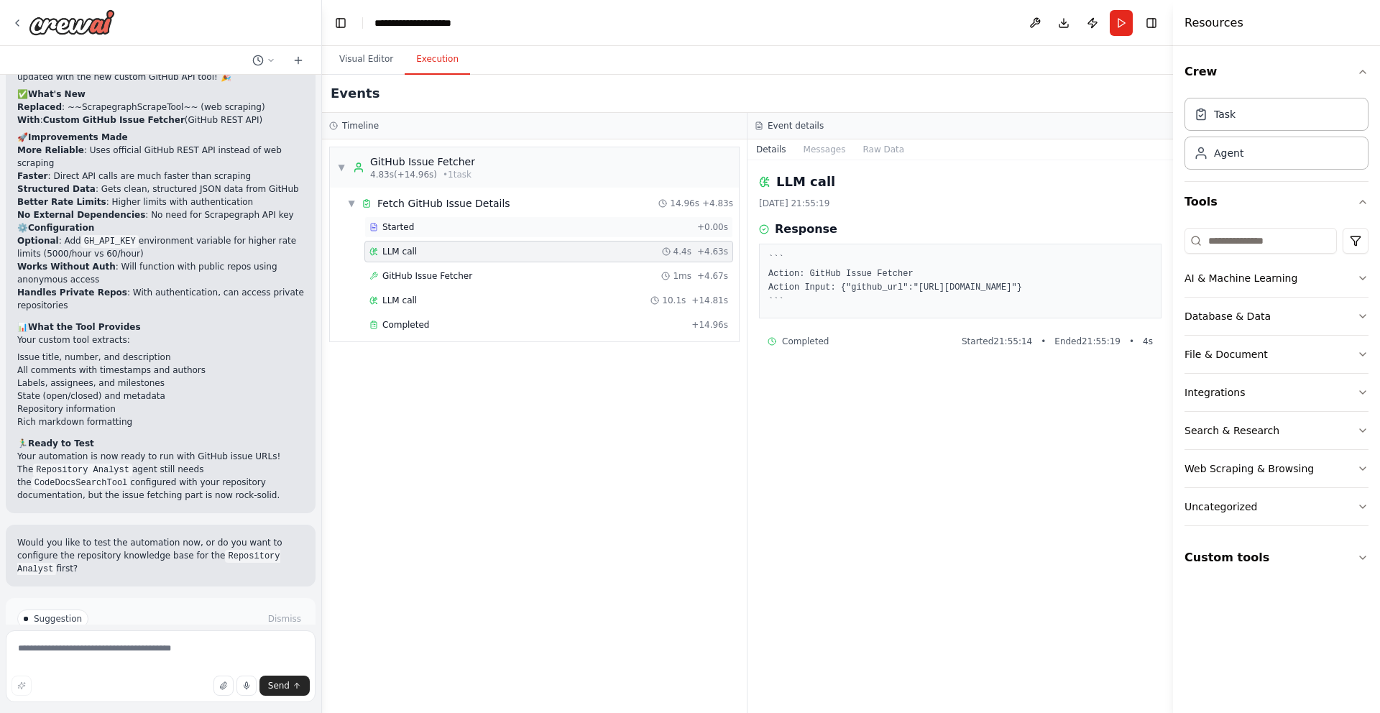
click at [463, 231] on div "Started" at bounding box center [530, 226] width 322 height 11
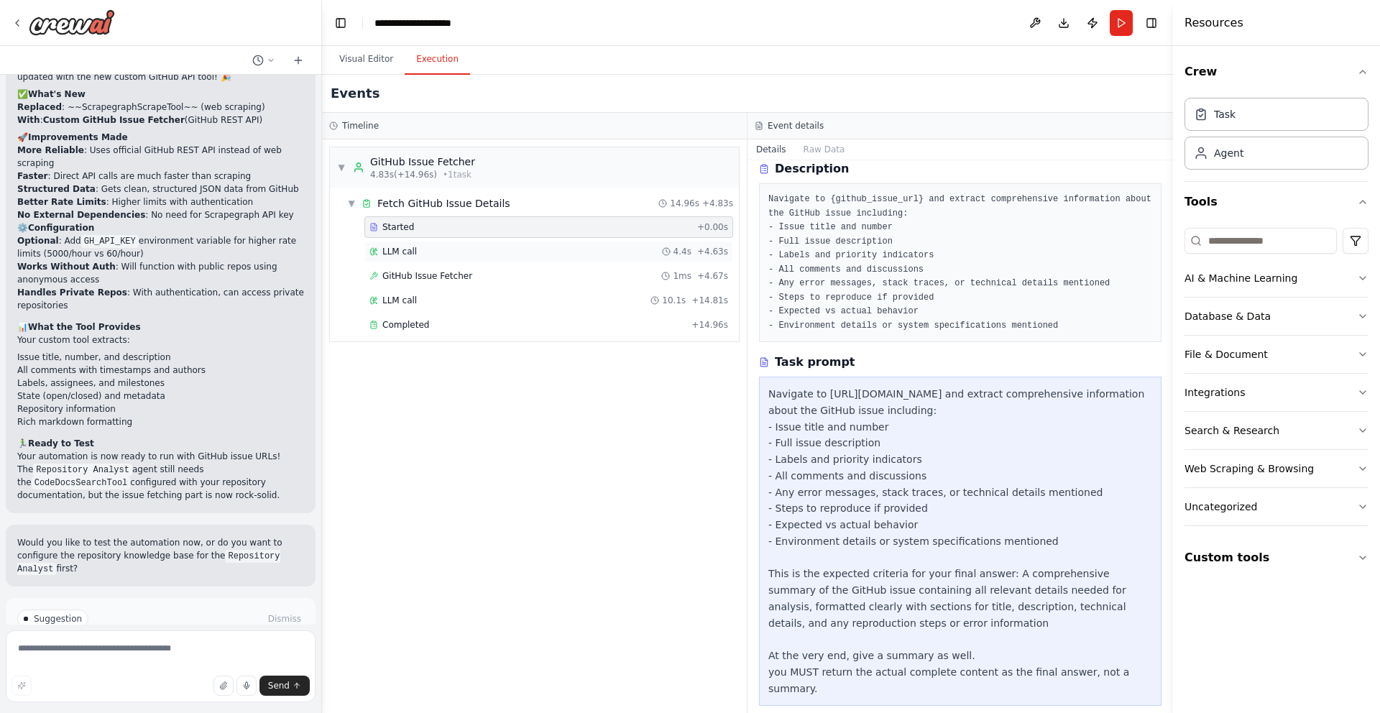
click at [573, 250] on div "LLM call 4.4s + 4.63s" at bounding box center [548, 251] width 359 height 11
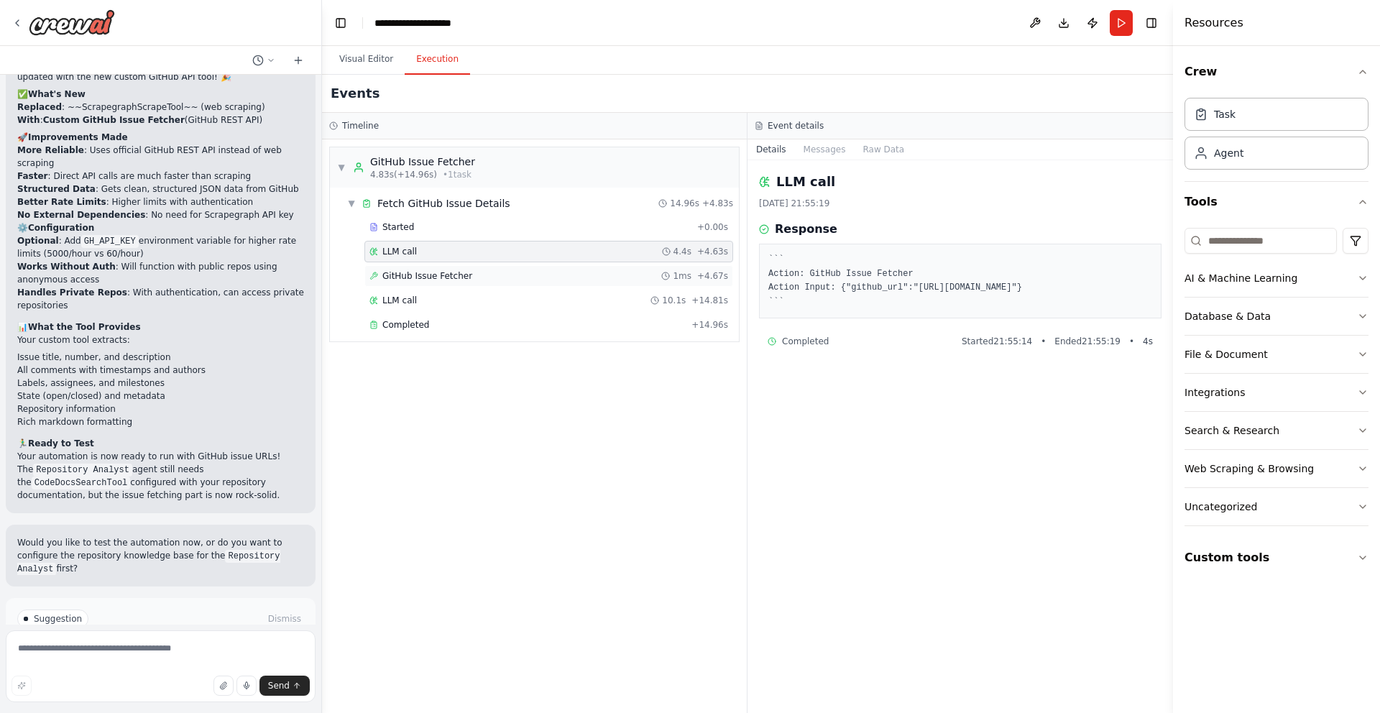
click at [571, 269] on div "GitHub Issue Fetcher 1ms + 4.67s" at bounding box center [548, 276] width 369 height 22
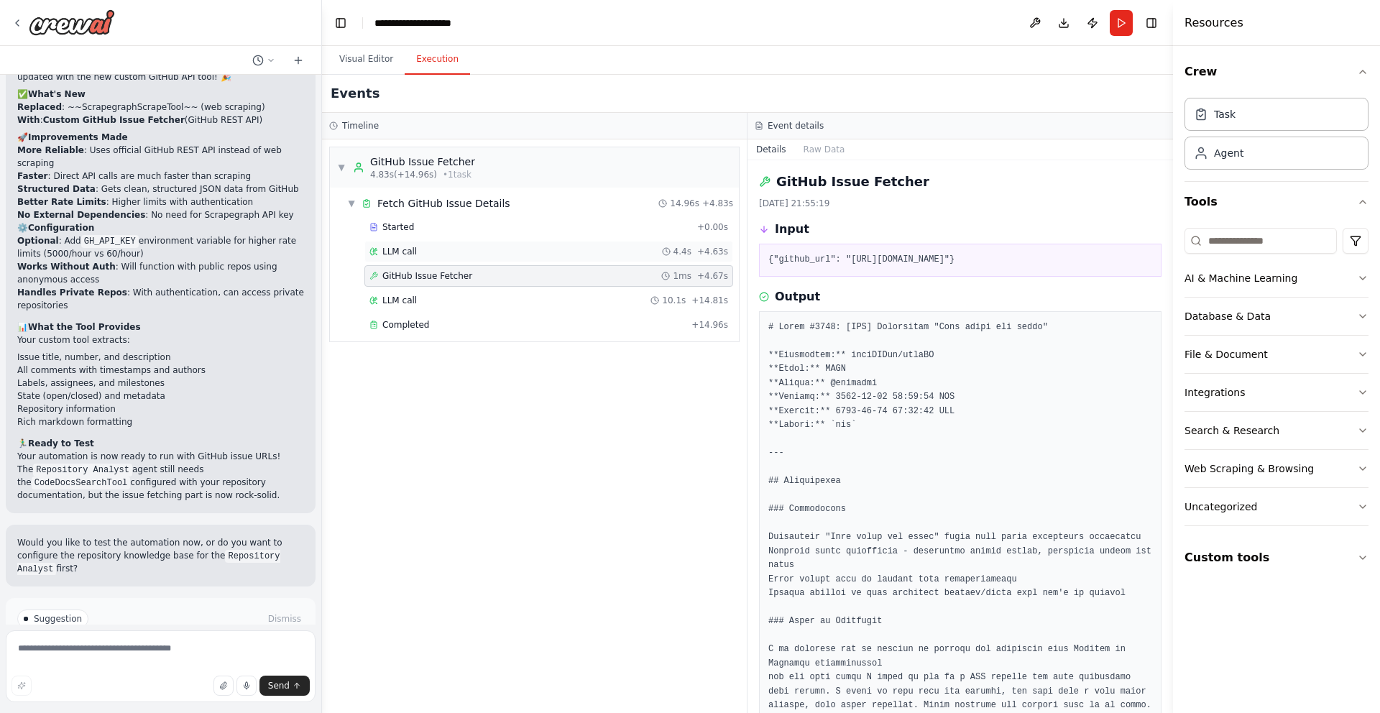
click at [567, 246] on div "LLM call 4.4s + 4.63s" at bounding box center [548, 251] width 359 height 11
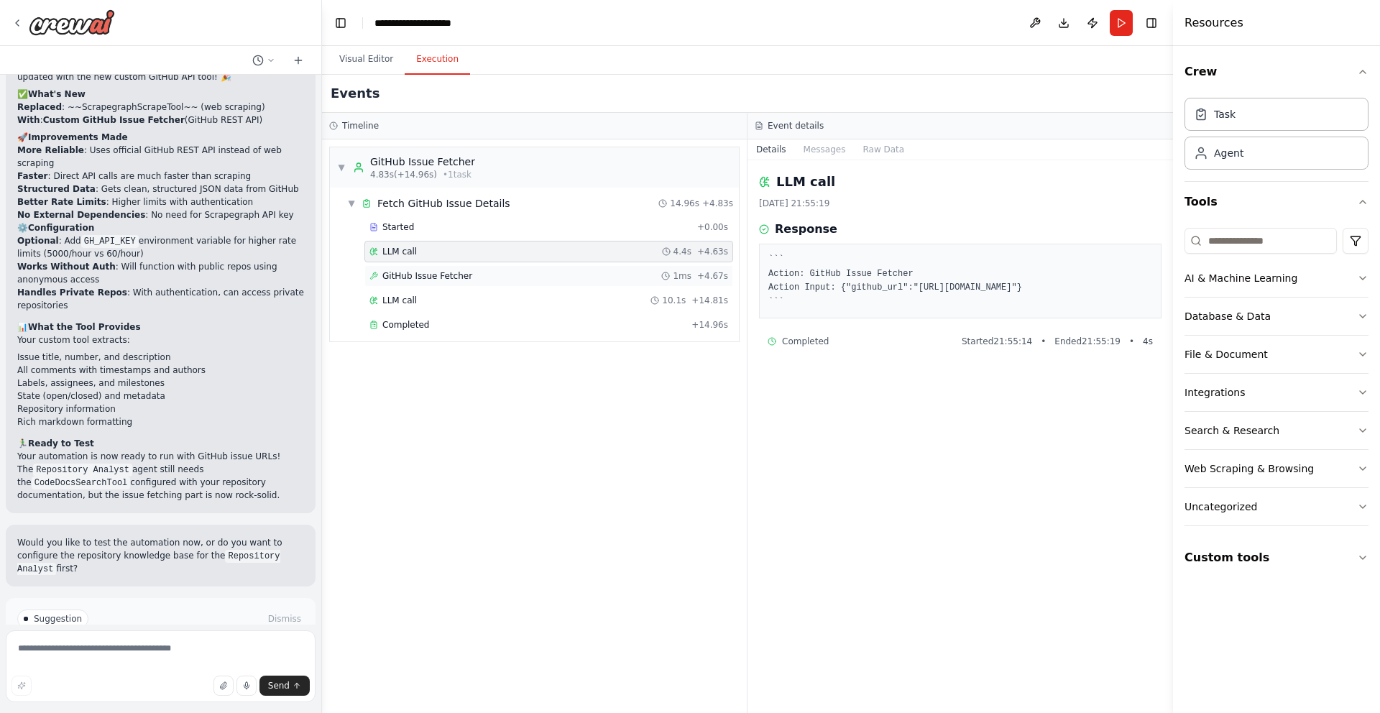
click at [406, 272] on span "GitHub Issue Fetcher" at bounding box center [427, 275] width 90 height 11
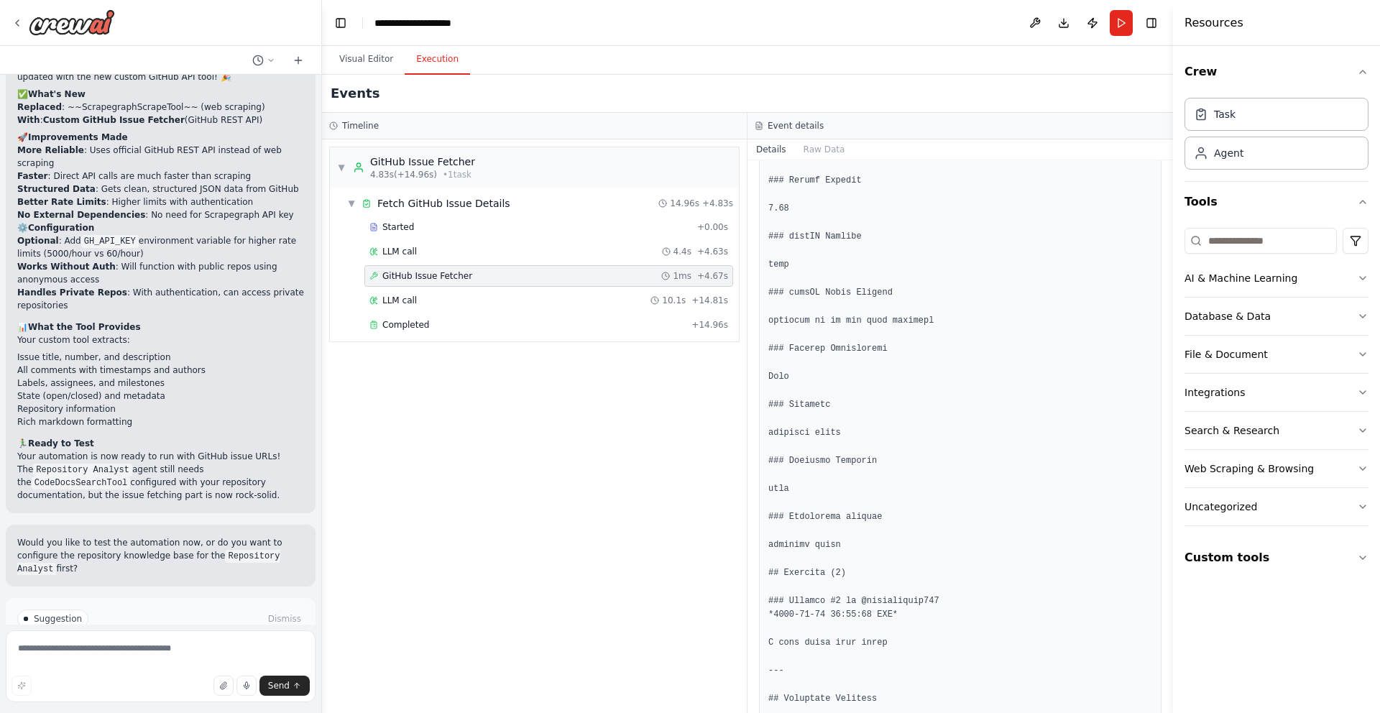
scroll to position [1157, 0]
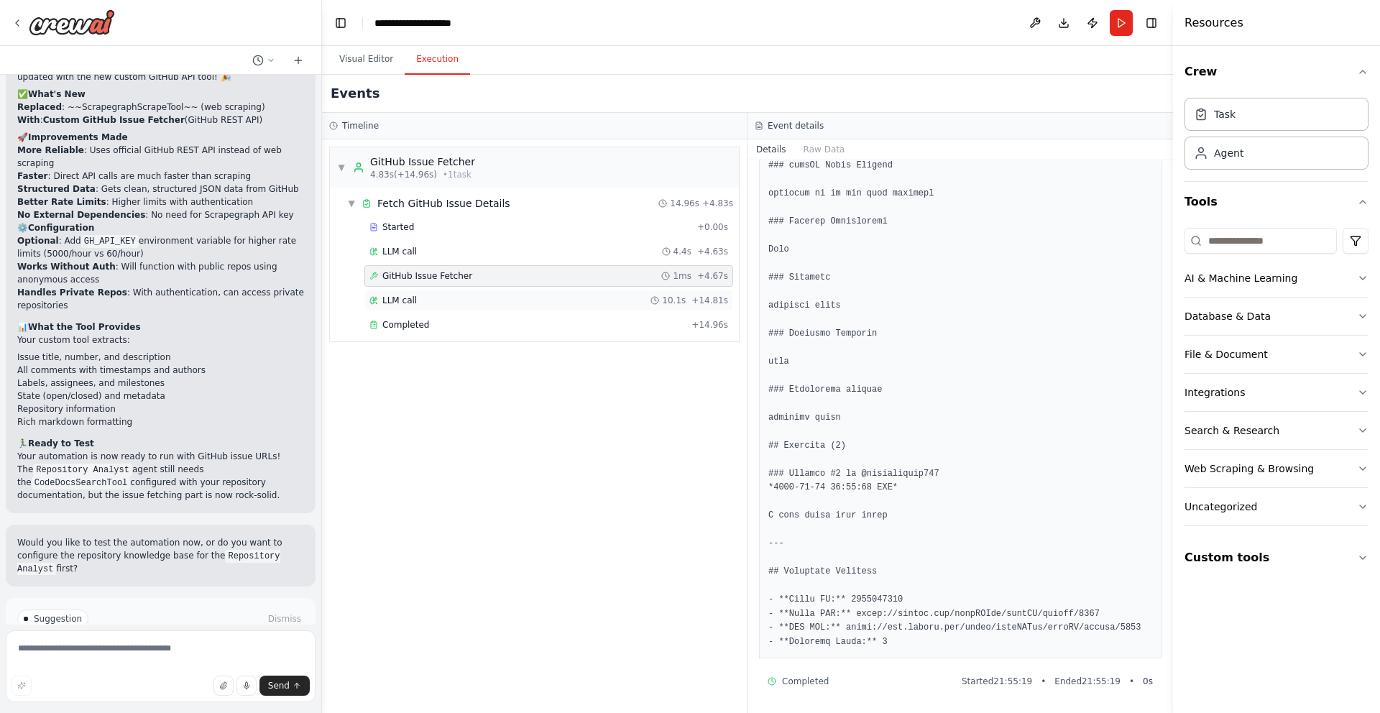
click at [459, 303] on div "LLM call 10.1s + 14.81s" at bounding box center [548, 300] width 359 height 11
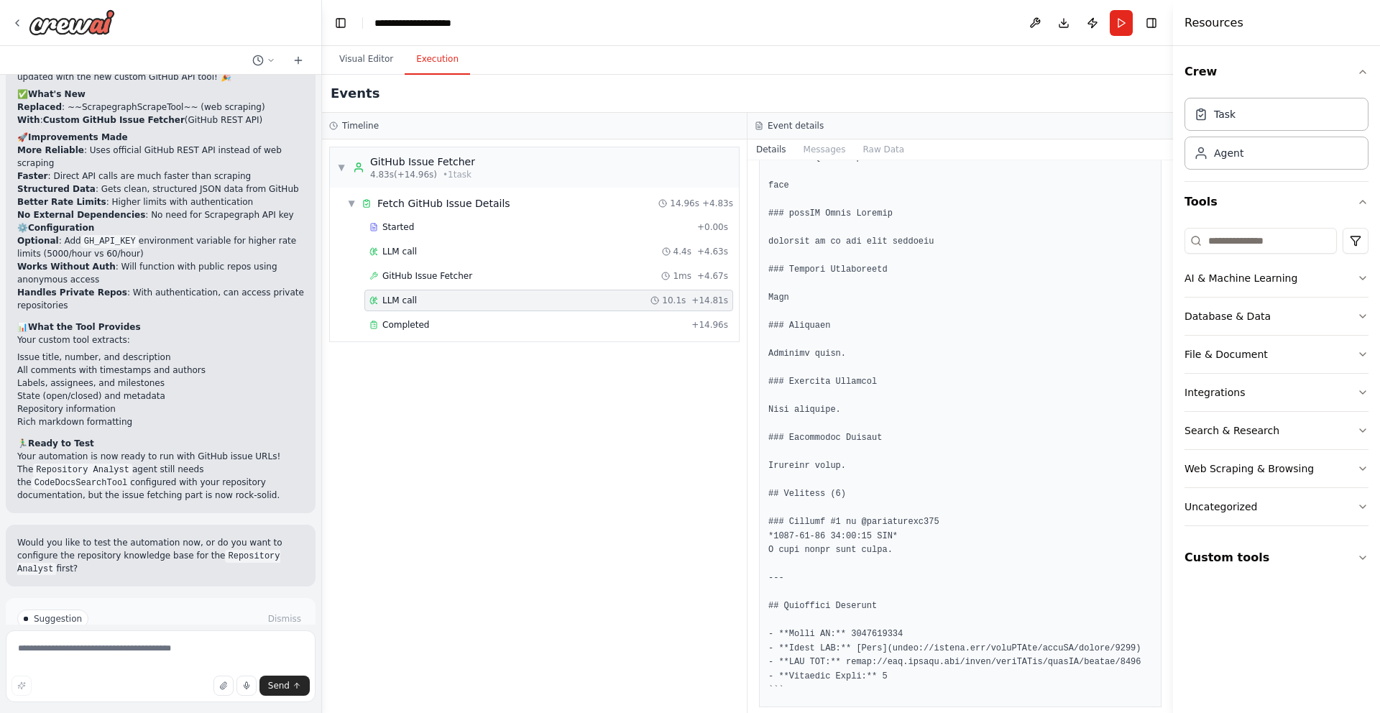
scroll to position [1061, 0]
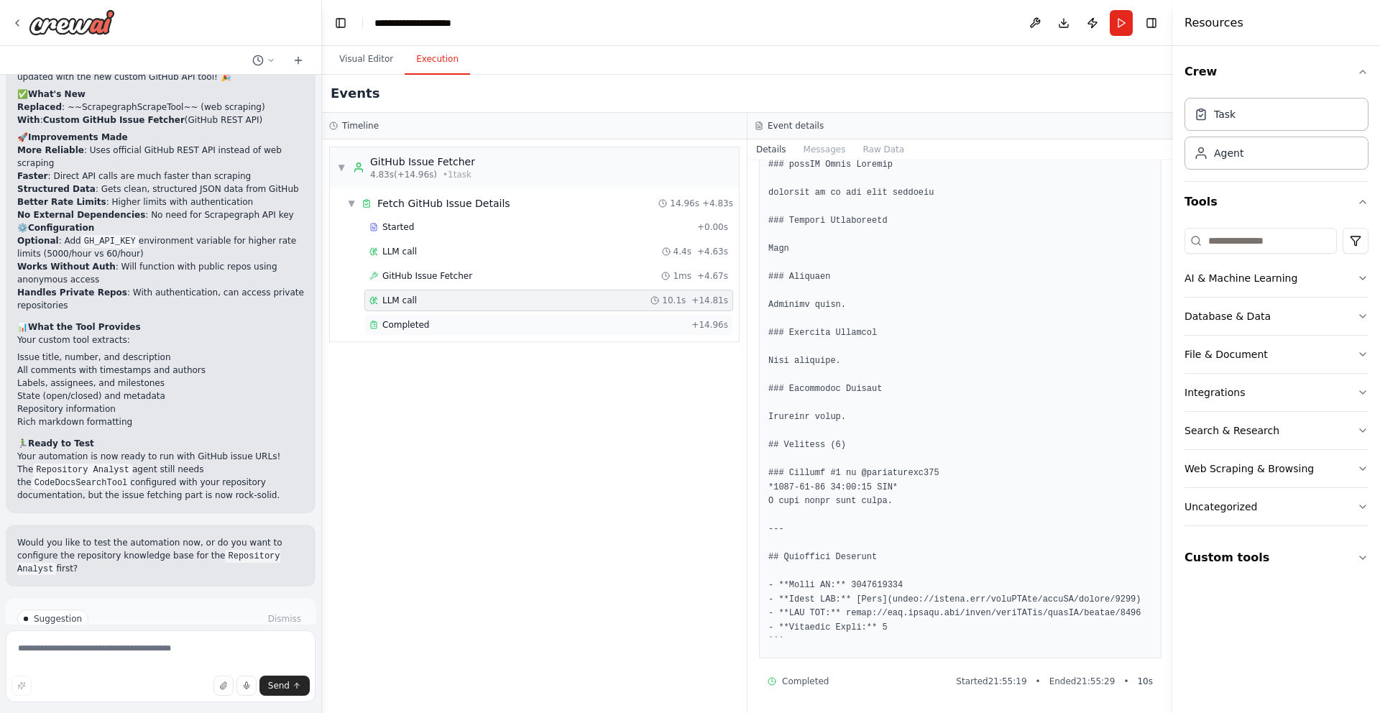
click at [512, 323] on div "Completed" at bounding box center [527, 324] width 316 height 11
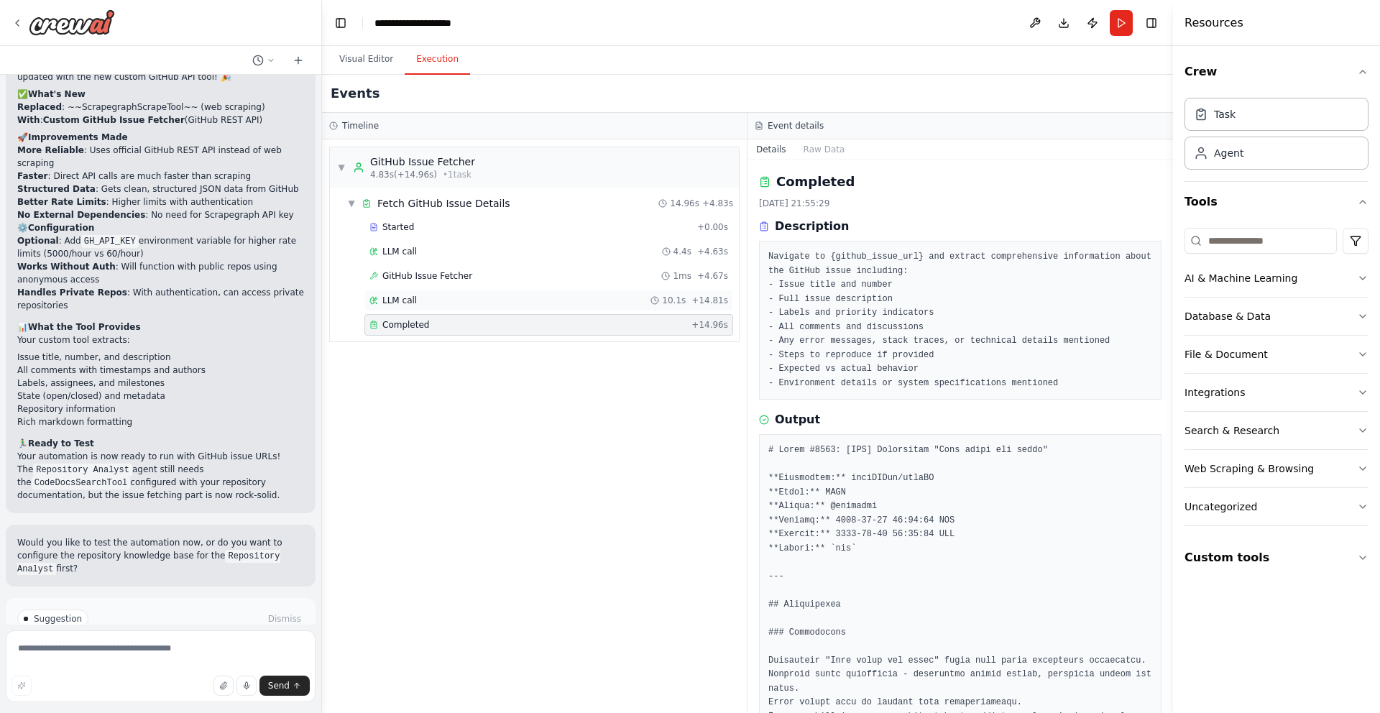
click at [529, 307] on div "LLM call 10.1s + 14.81s" at bounding box center [548, 301] width 369 height 22
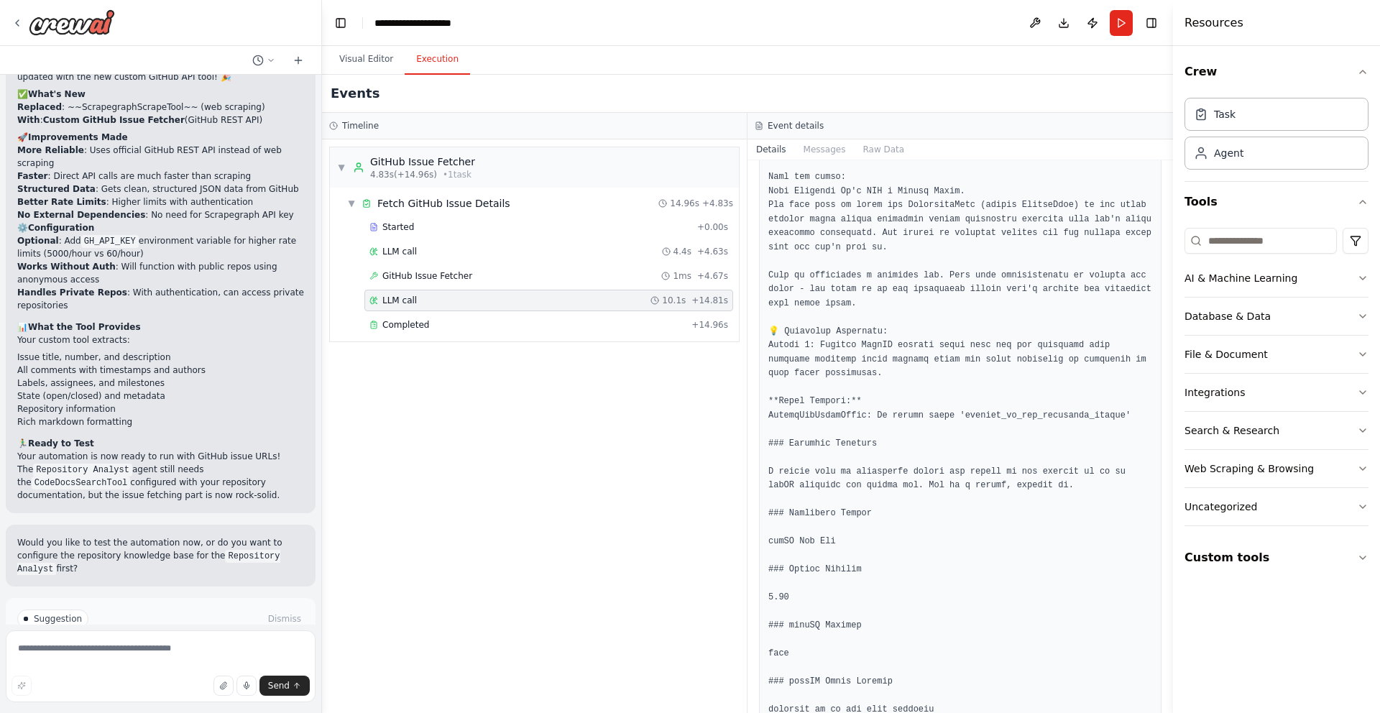
scroll to position [0, 0]
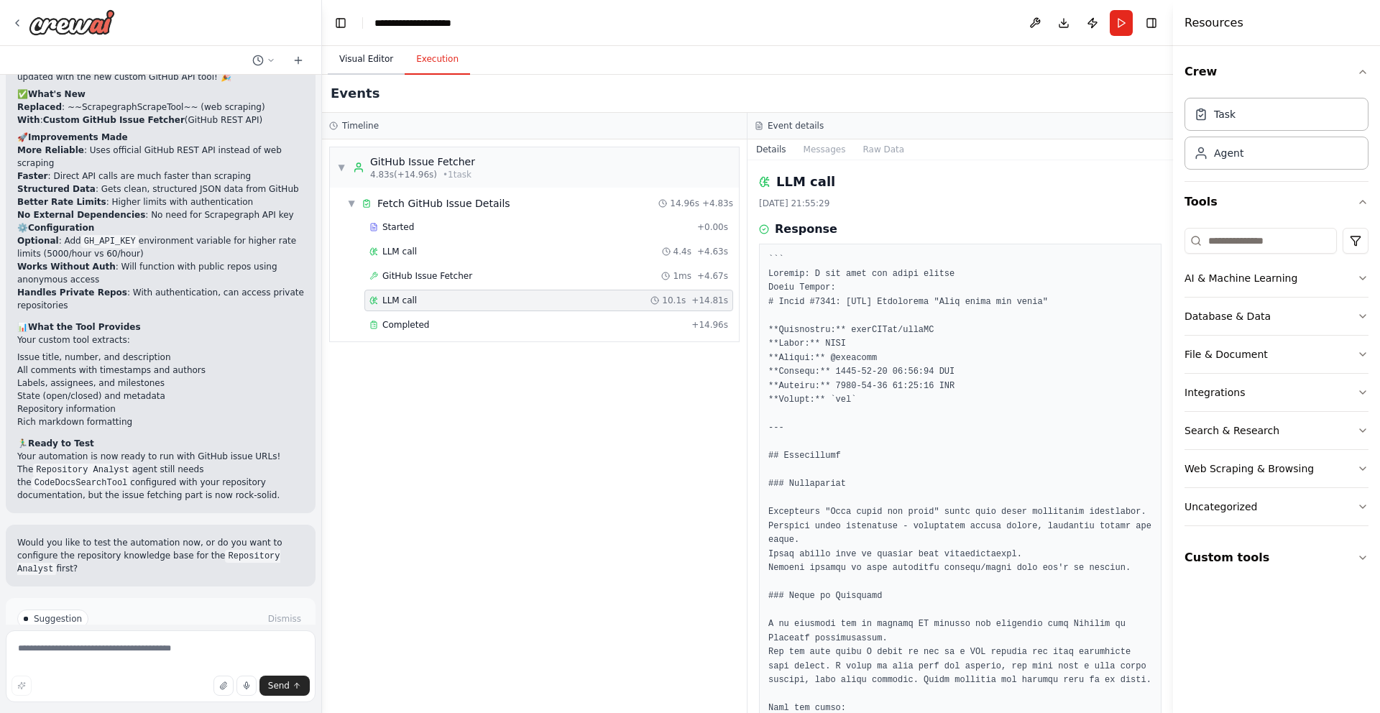
click at [361, 47] on button "Visual Editor" at bounding box center [366, 60] width 77 height 30
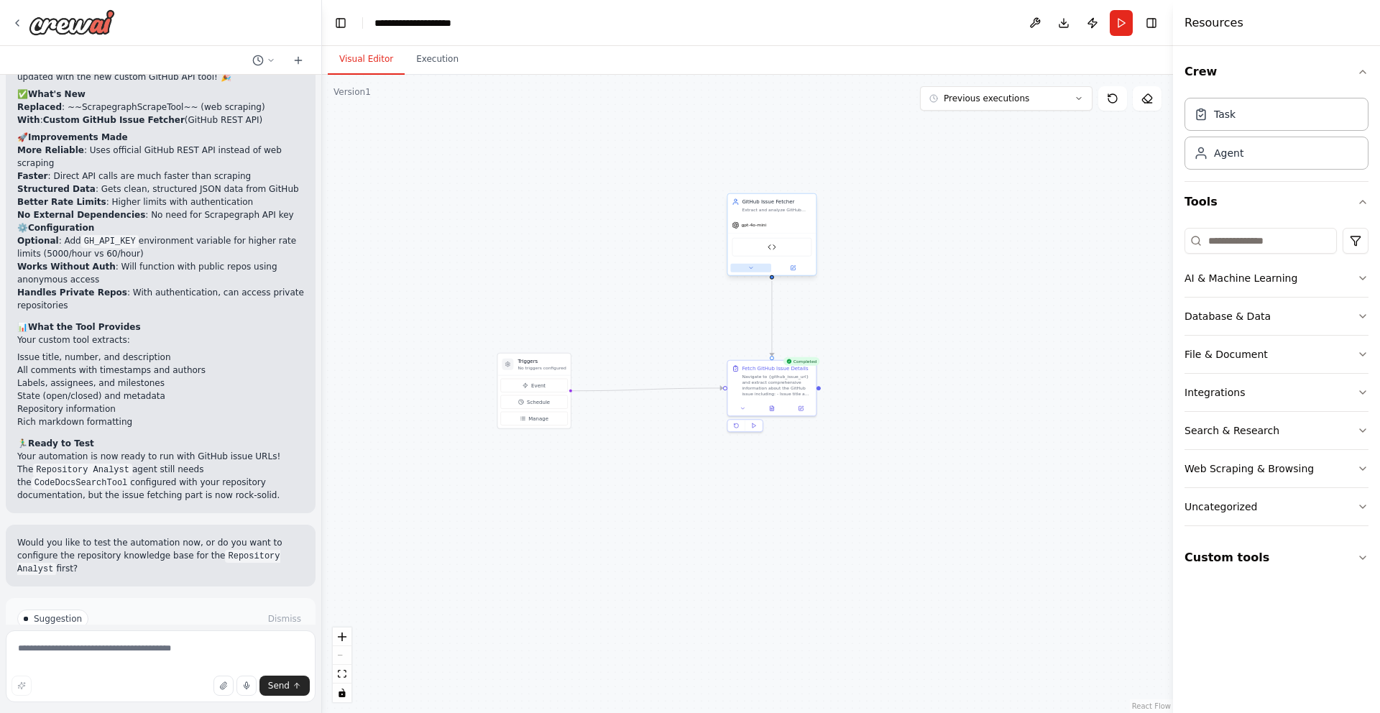
click at [757, 265] on button at bounding box center [750, 268] width 41 height 9
click at [794, 321] on button "Attributes" at bounding box center [798, 318] width 131 height 14
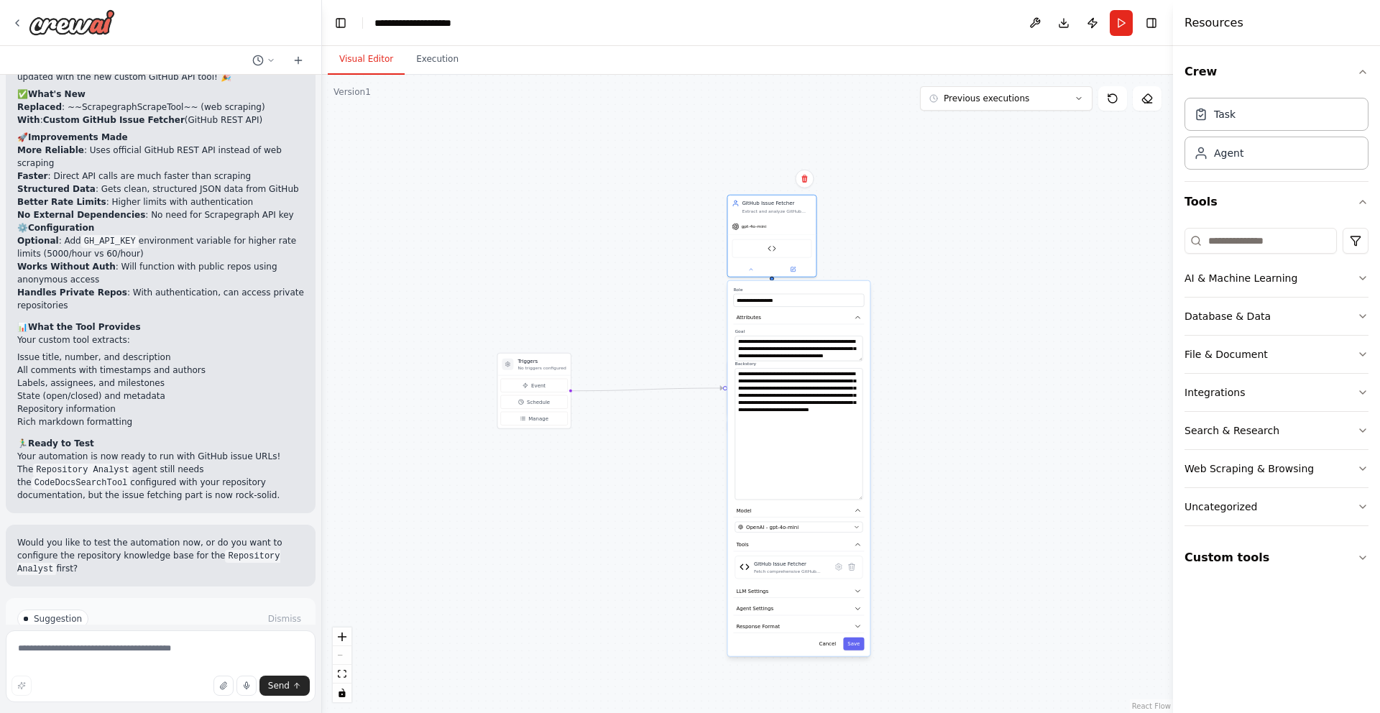
drag, startPoint x: 859, startPoint y: 390, endPoint x: 881, endPoint y: 497, distance: 108.5
click at [881, 497] on div ".deletable-edge-delete-btn { width: 20px; height: 20px; border: 0px solid #ffff…" at bounding box center [747, 394] width 851 height 638
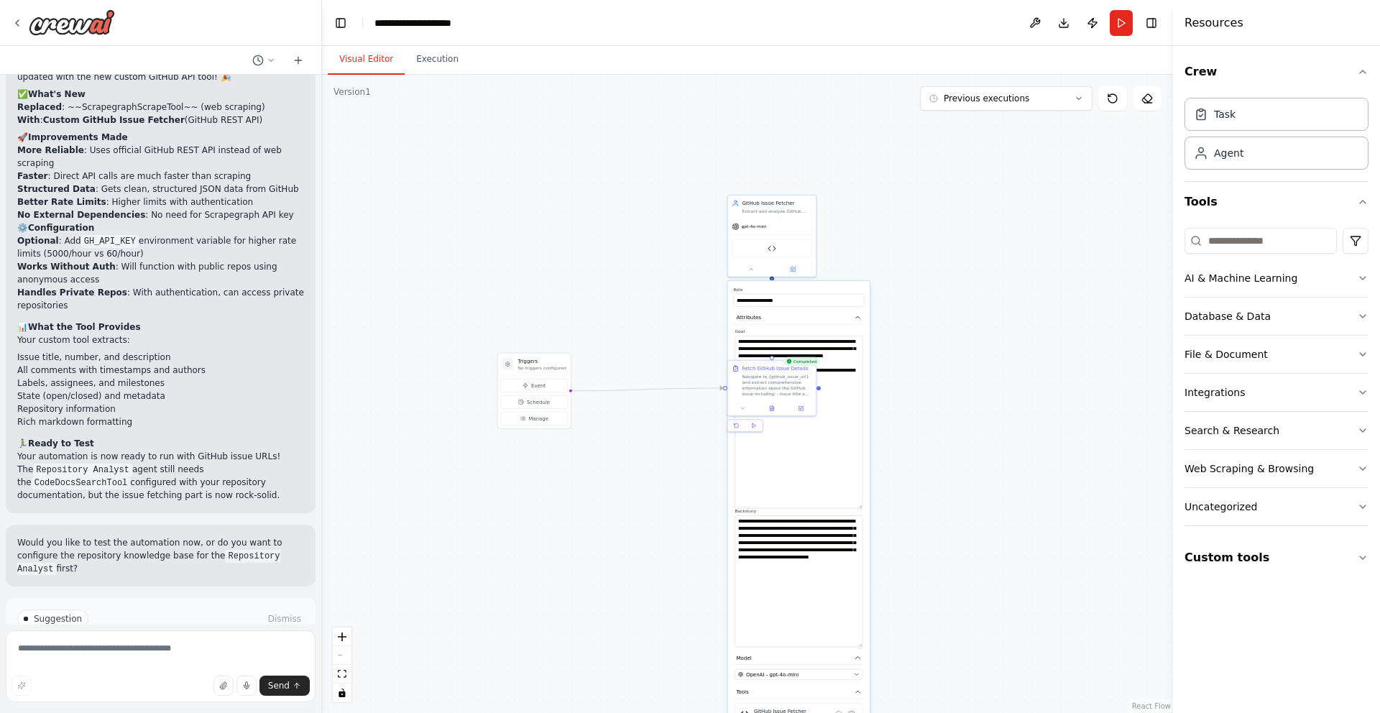
drag, startPoint x: 861, startPoint y: 359, endPoint x: 879, endPoint y: 504, distance: 146.3
click at [879, 504] on div ".deletable-edge-delete-btn { width: 20px; height: 20px; border: 0px solid #ffff…" at bounding box center [747, 394] width 851 height 638
click at [831, 469] on textarea "**********" at bounding box center [798, 421] width 128 height 170
drag, startPoint x: 760, startPoint y: 377, endPoint x: 637, endPoint y: 420, distance: 130.9
click at [637, 420] on div "Navigate to {github_issue_url} and extract comprehensive information about the …" at bounding box center [654, 426] width 70 height 23
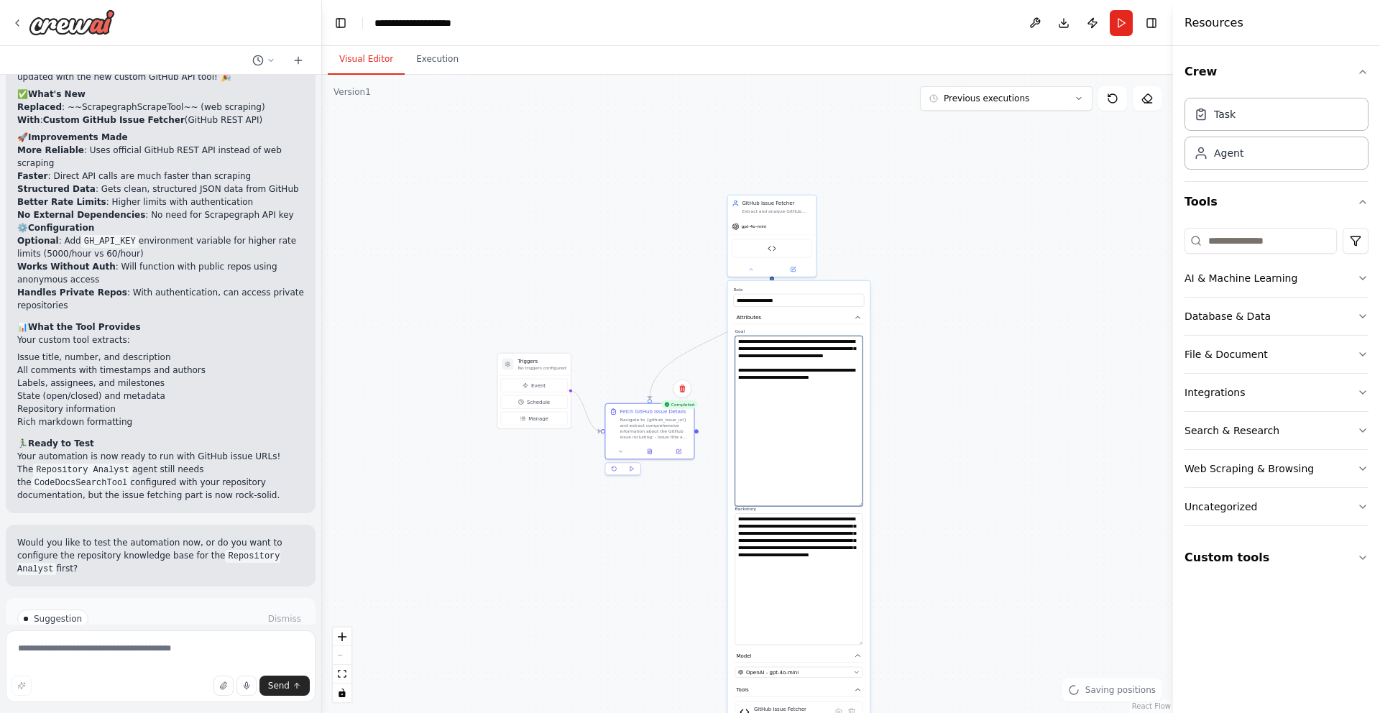
drag, startPoint x: 772, startPoint y: 402, endPoint x: 726, endPoint y: 378, distance: 51.4
click at [727, 378] on div "**********" at bounding box center [798, 541] width 142 height 520
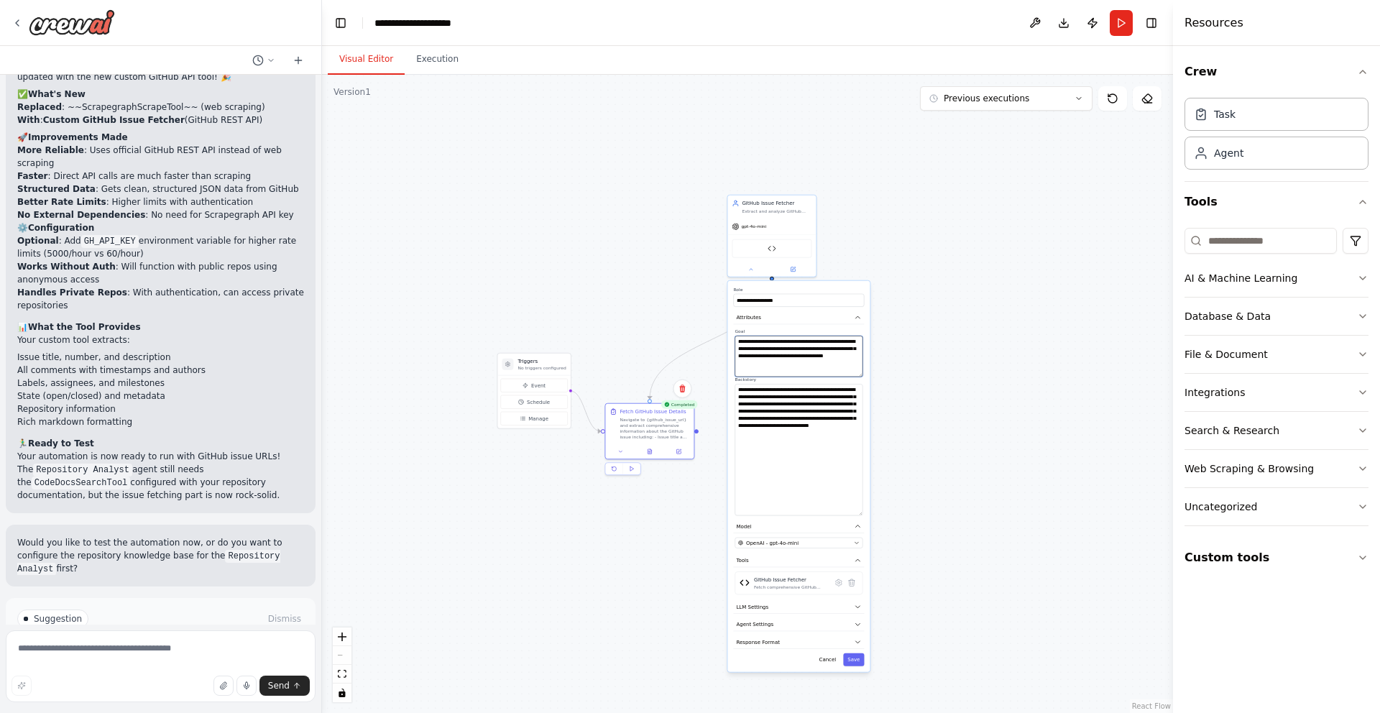
drag, startPoint x: 861, startPoint y: 504, endPoint x: 815, endPoint y: 367, distance: 144.1
click at [815, 367] on textarea "**********" at bounding box center [798, 356] width 128 height 41
type textarea "**********"
click at [835, 471] on textarea "**********" at bounding box center [798, 442] width 128 height 131
click at [852, 656] on button "Save" at bounding box center [853, 652] width 21 height 13
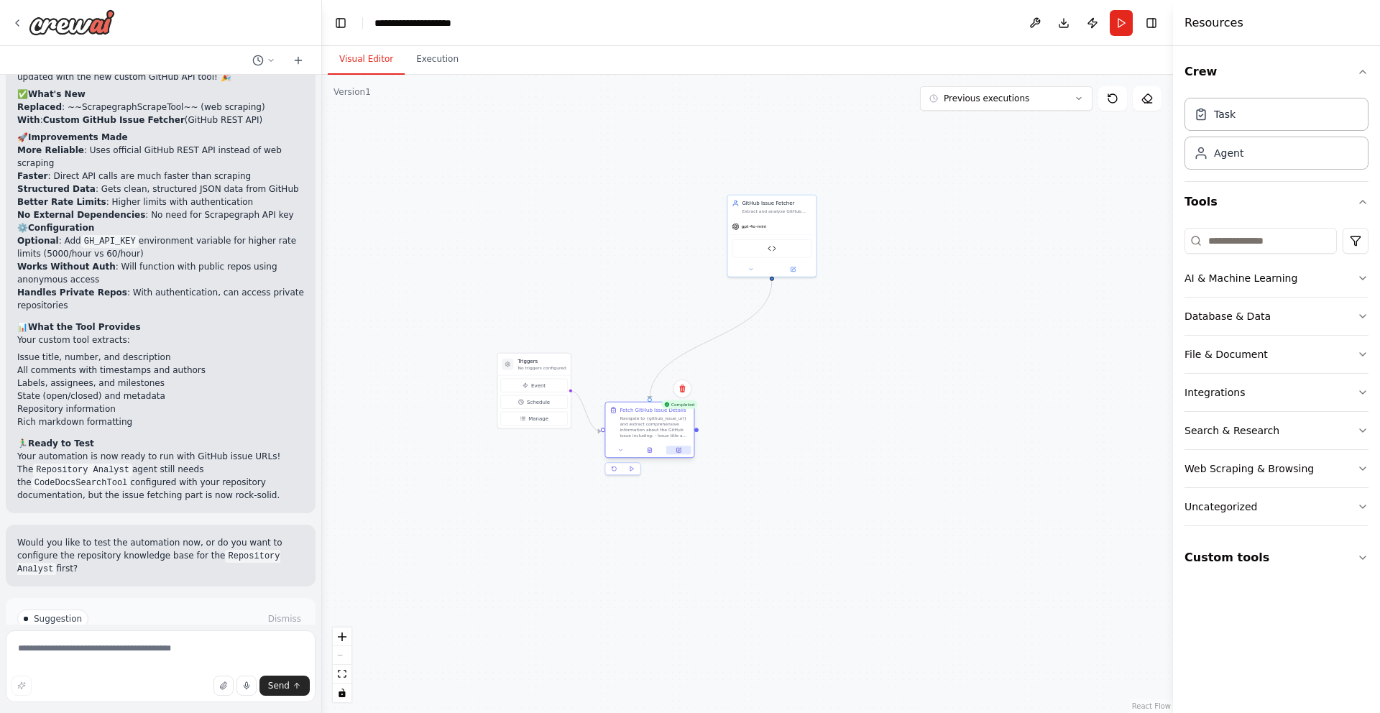
click at [672, 446] on button at bounding box center [678, 450] width 24 height 9
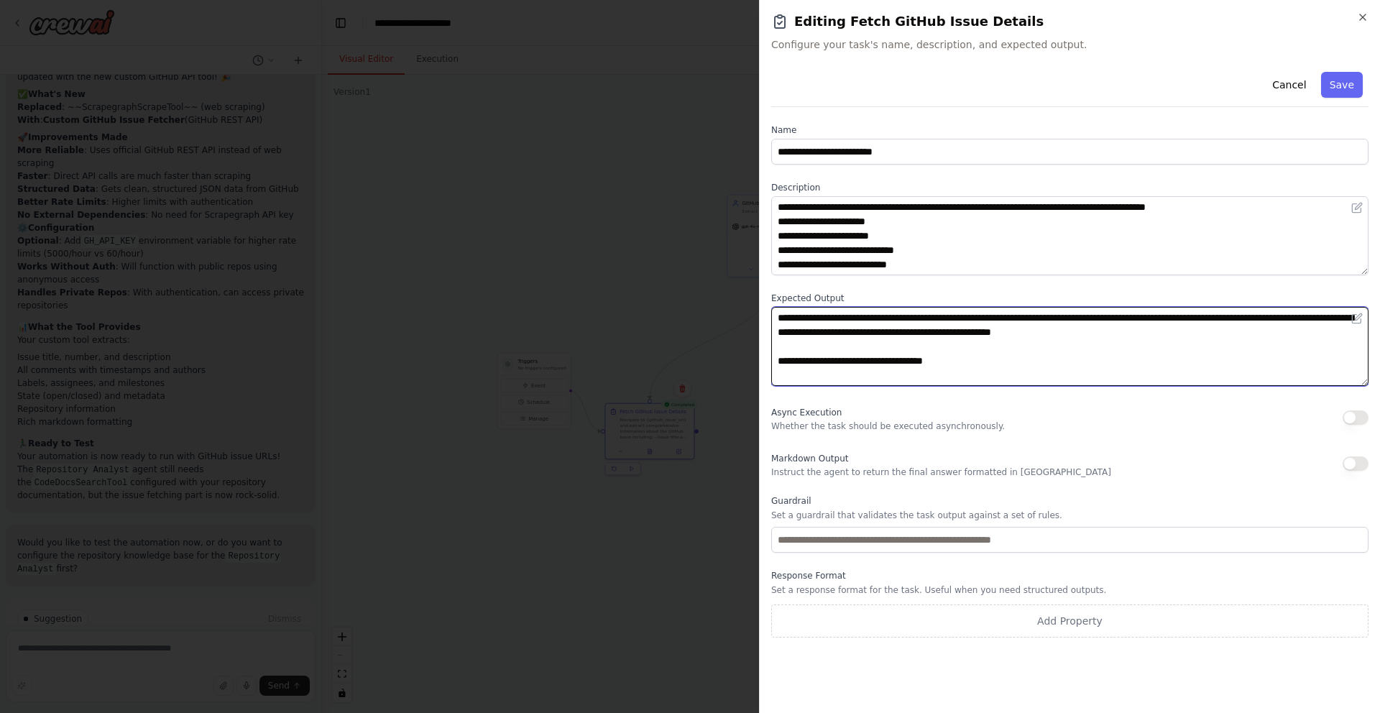
drag, startPoint x: 970, startPoint y: 359, endPoint x: 751, endPoint y: 358, distance: 219.2
click at [752, 359] on body "I want to build something, like an agent which when trigger with an input of a …" at bounding box center [690, 356] width 1380 height 713
type textarea "**********"
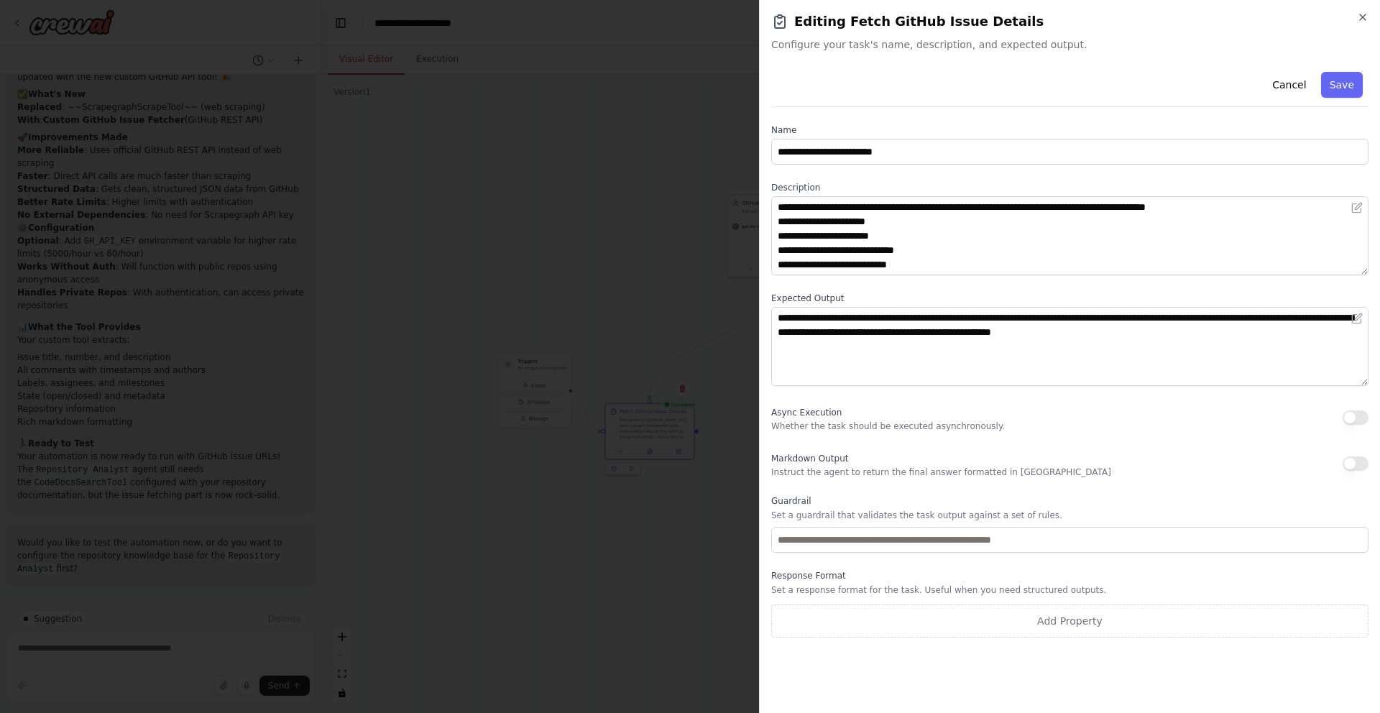
click at [1349, 68] on div "Cancel Save" at bounding box center [1069, 86] width 597 height 41
click at [1342, 91] on button "Save" at bounding box center [1342, 85] width 42 height 26
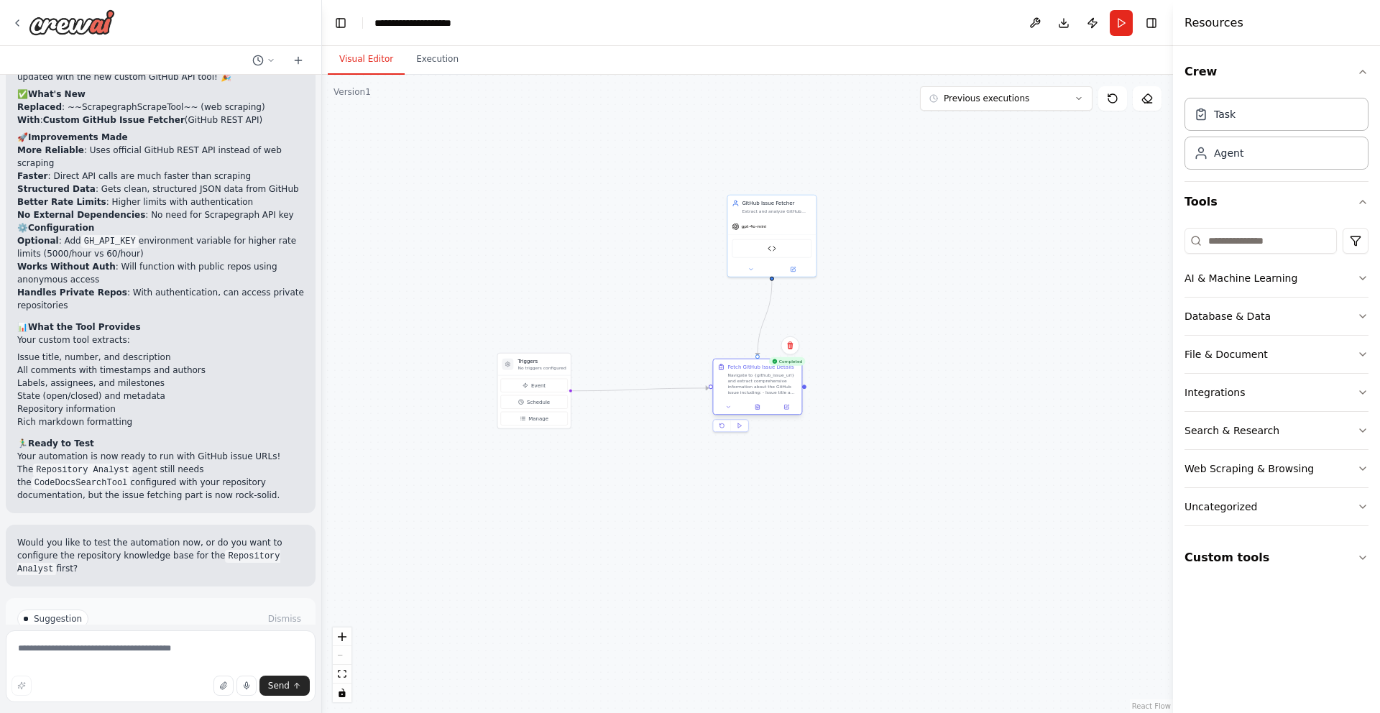
drag, startPoint x: 660, startPoint y: 422, endPoint x: 770, endPoint y: 377, distance: 118.9
click at [770, 377] on div "Navigate to {github_issue_url} and extract comprehensive information about the …" at bounding box center [762, 383] width 70 height 23
drag, startPoint x: 770, startPoint y: 202, endPoint x: 641, endPoint y: 211, distance: 129.7
click at [641, 211] on div "GitHub Issue Fetcher" at bounding box center [647, 209] width 70 height 7
drag, startPoint x: 735, startPoint y: 390, endPoint x: 631, endPoint y: 385, distance: 104.3
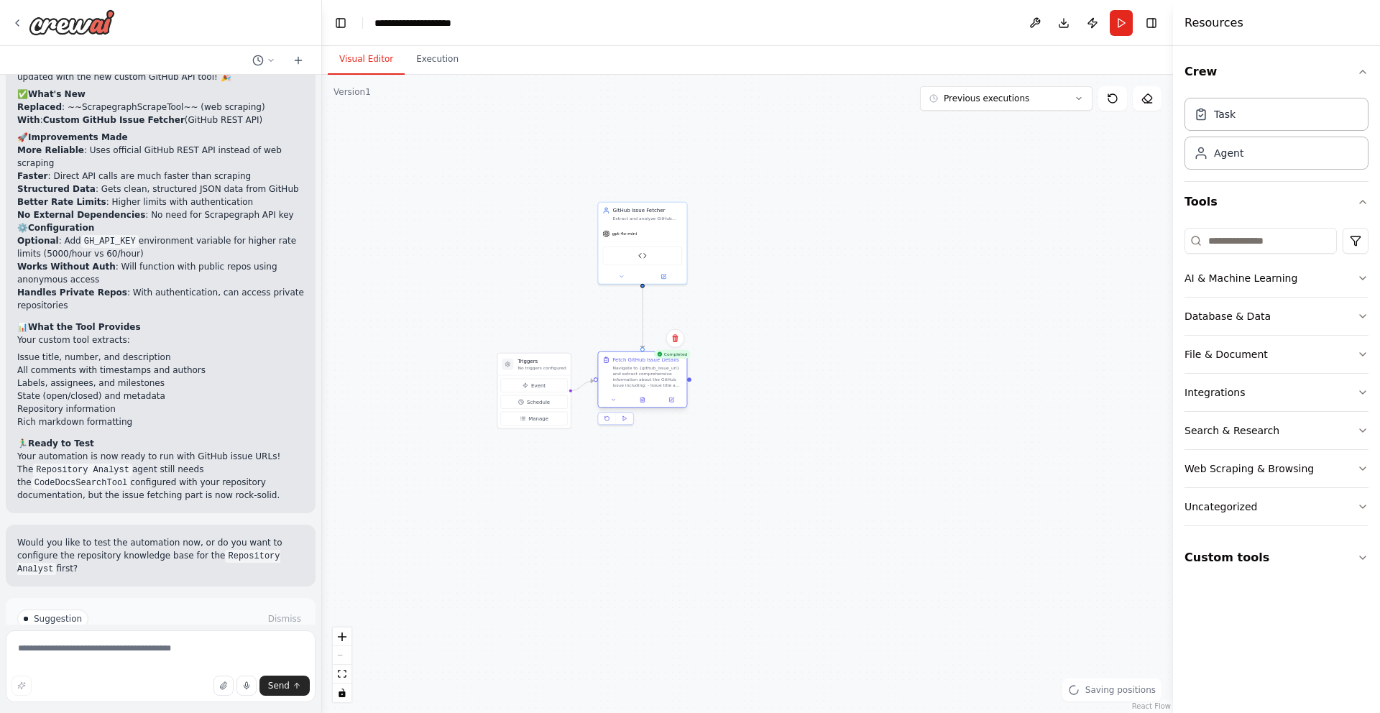
click at [631, 385] on div "Navigate to {github_issue_url} and extract comprehensive information about the …" at bounding box center [647, 376] width 70 height 23
drag, startPoint x: 517, startPoint y: 391, endPoint x: 406, endPoint y: 386, distance: 110.8
click at [406, 386] on div "Event Schedule Manage" at bounding box center [425, 394] width 67 height 47
click at [163, 657] on textarea at bounding box center [161, 666] width 310 height 72
type textarea "**********"
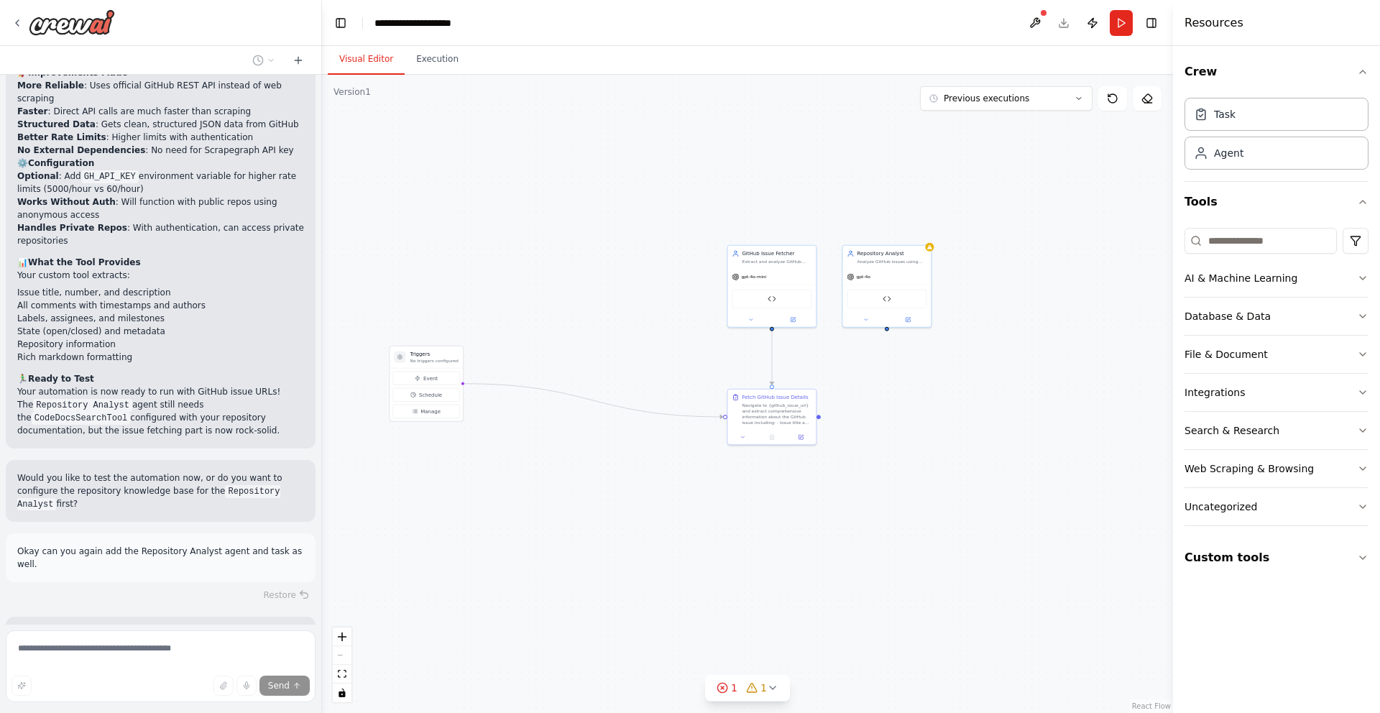
scroll to position [3774, 0]
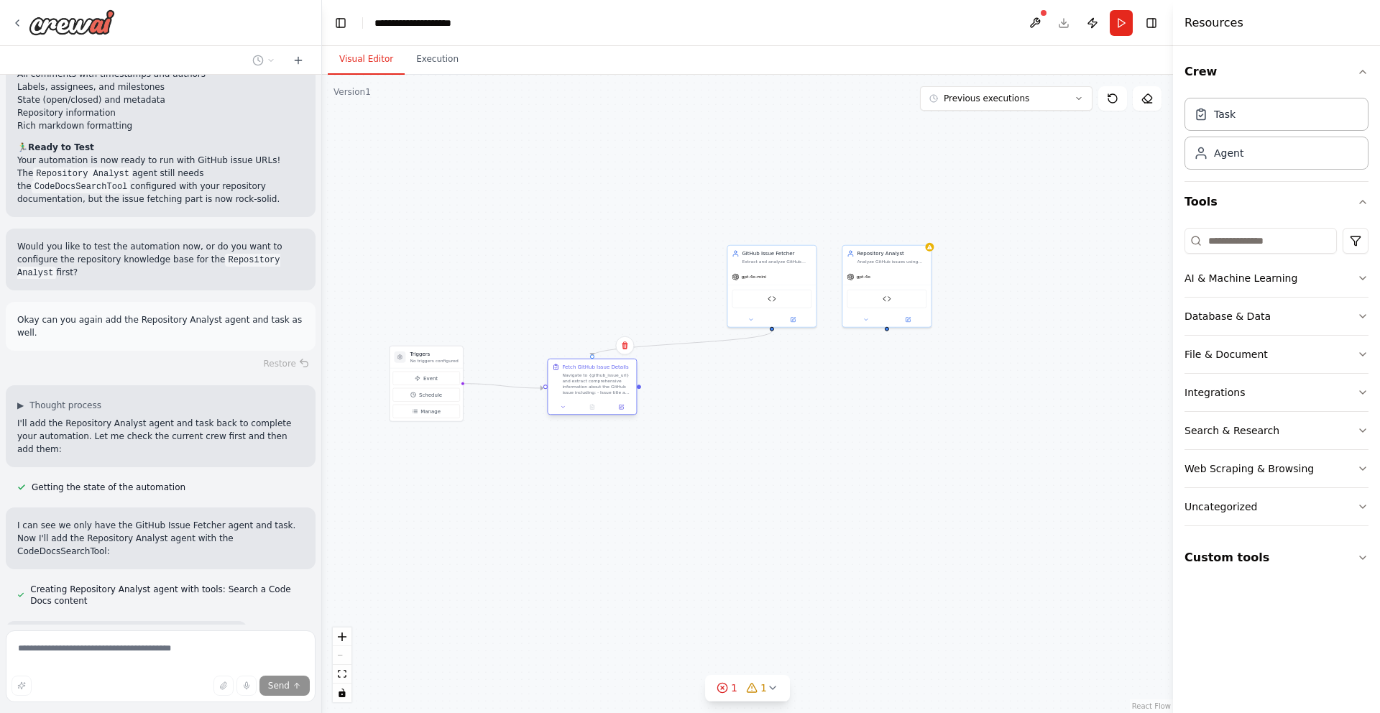
drag, startPoint x: 752, startPoint y: 421, endPoint x: 568, endPoint y: 392, distance: 185.5
click at [568, 392] on div ".deletable-edge-delete-btn { width: 20px; height: 20px; border: 0px solid #ffff…" at bounding box center [747, 394] width 851 height 638
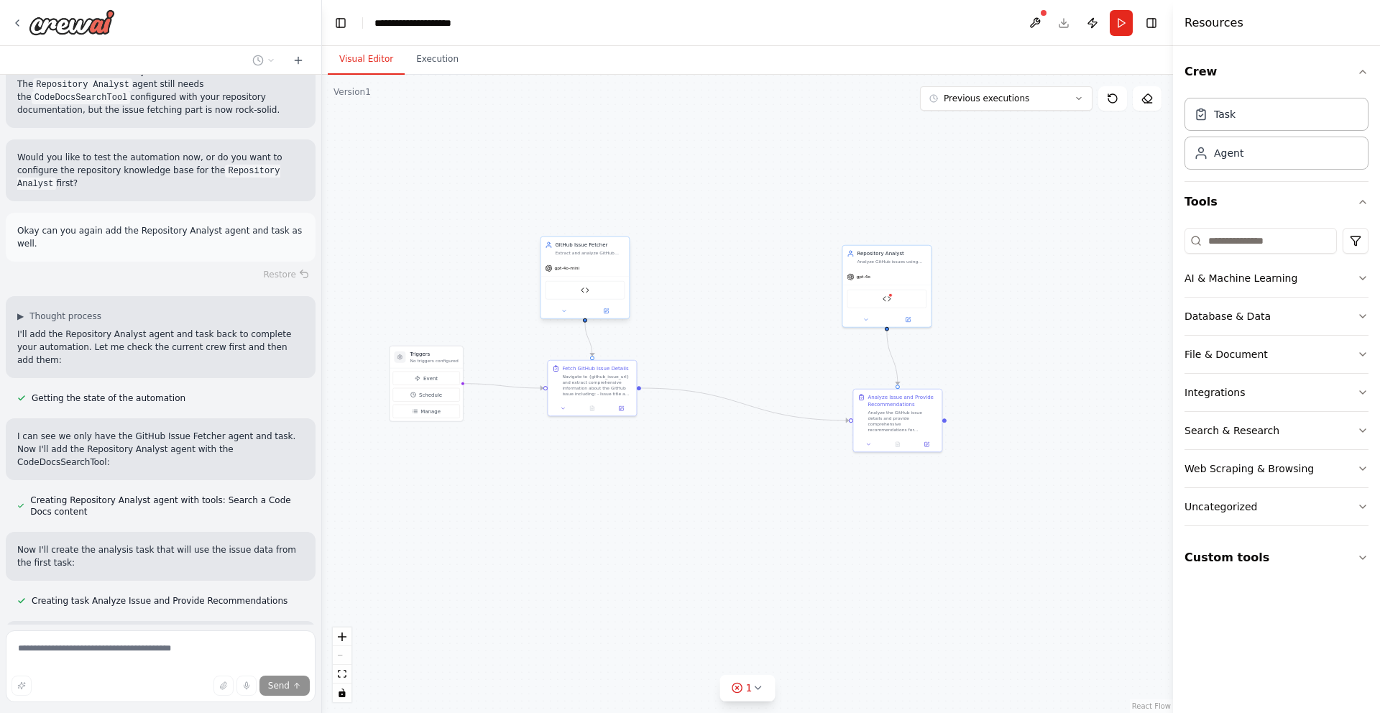
scroll to position [3952, 0]
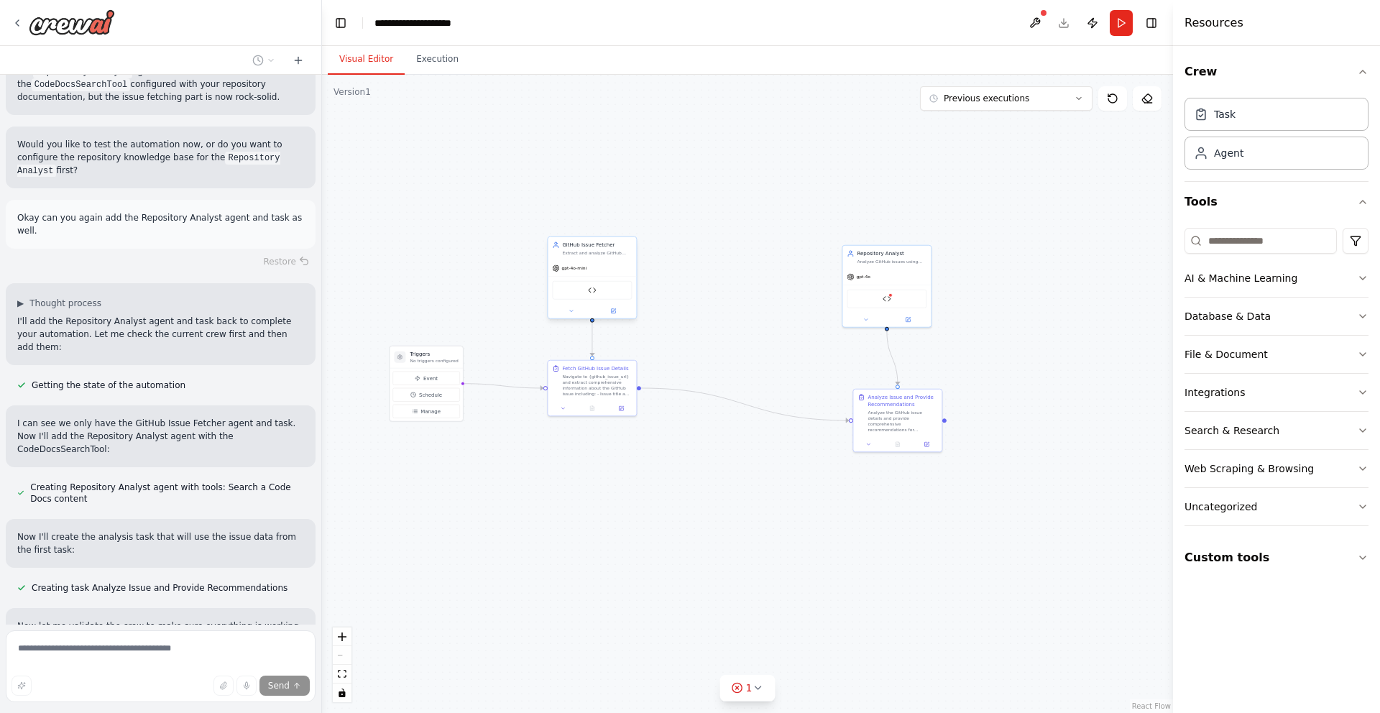
drag, startPoint x: 798, startPoint y: 285, endPoint x: 617, endPoint y: 276, distance: 180.6
click at [617, 276] on div "GitHub Issue Fetcher" at bounding box center [592, 290] width 88 height 28
drag, startPoint x: 897, startPoint y: 276, endPoint x: 791, endPoint y: 274, distance: 105.6
click at [791, 274] on div "gpt-4o" at bounding box center [778, 275] width 88 height 16
click at [752, 685] on icon at bounding box center [757, 687] width 11 height 11
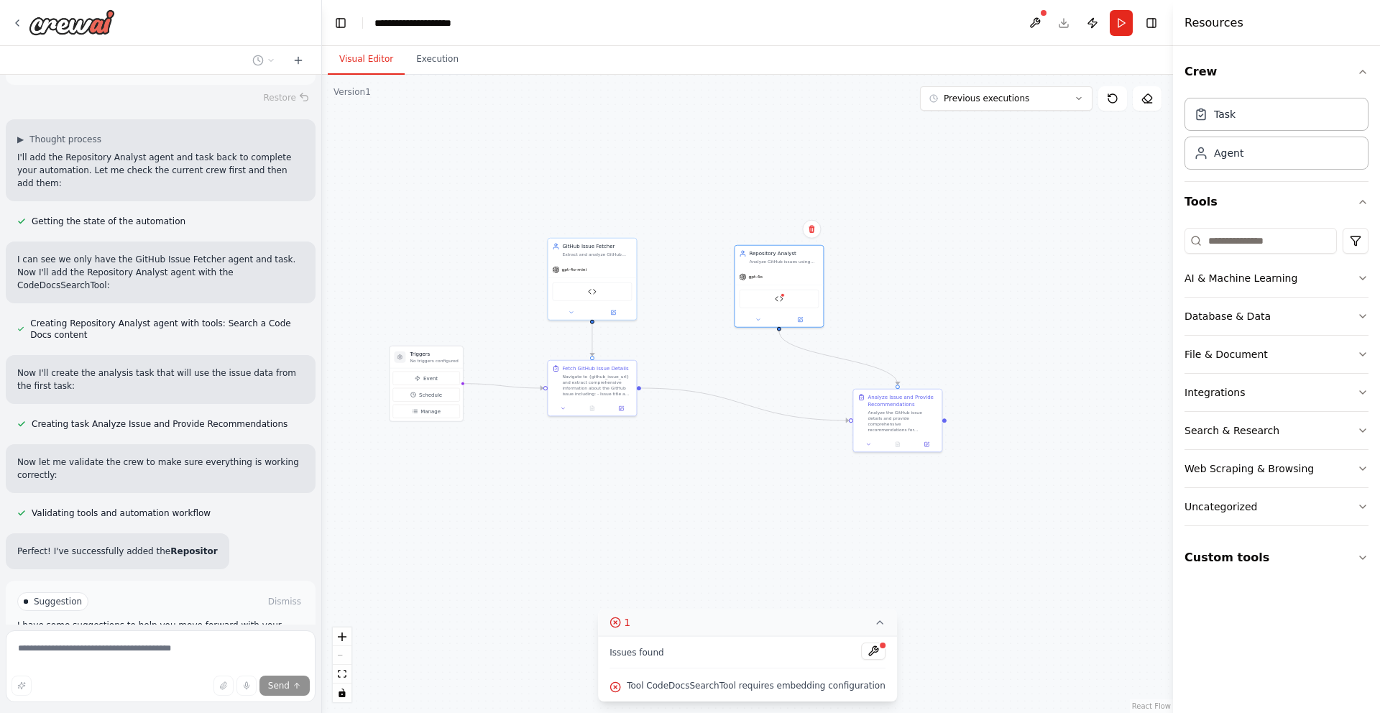
click at [874, 624] on icon at bounding box center [879, 622] width 11 height 11
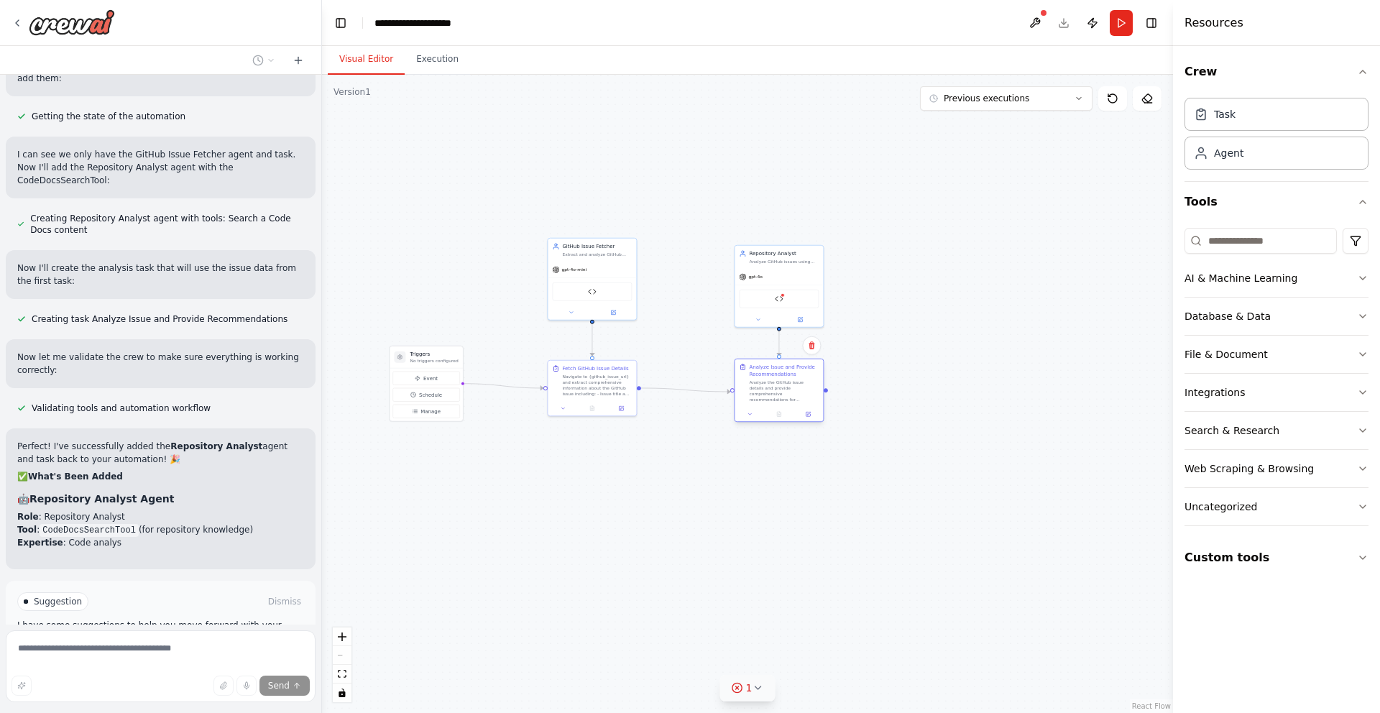
drag, startPoint x: 890, startPoint y: 421, endPoint x: 770, endPoint y: 390, distance: 123.2
click at [770, 390] on div "Analyze the GitHub issue details and provide comprehensive recommendations for …" at bounding box center [784, 390] width 70 height 23
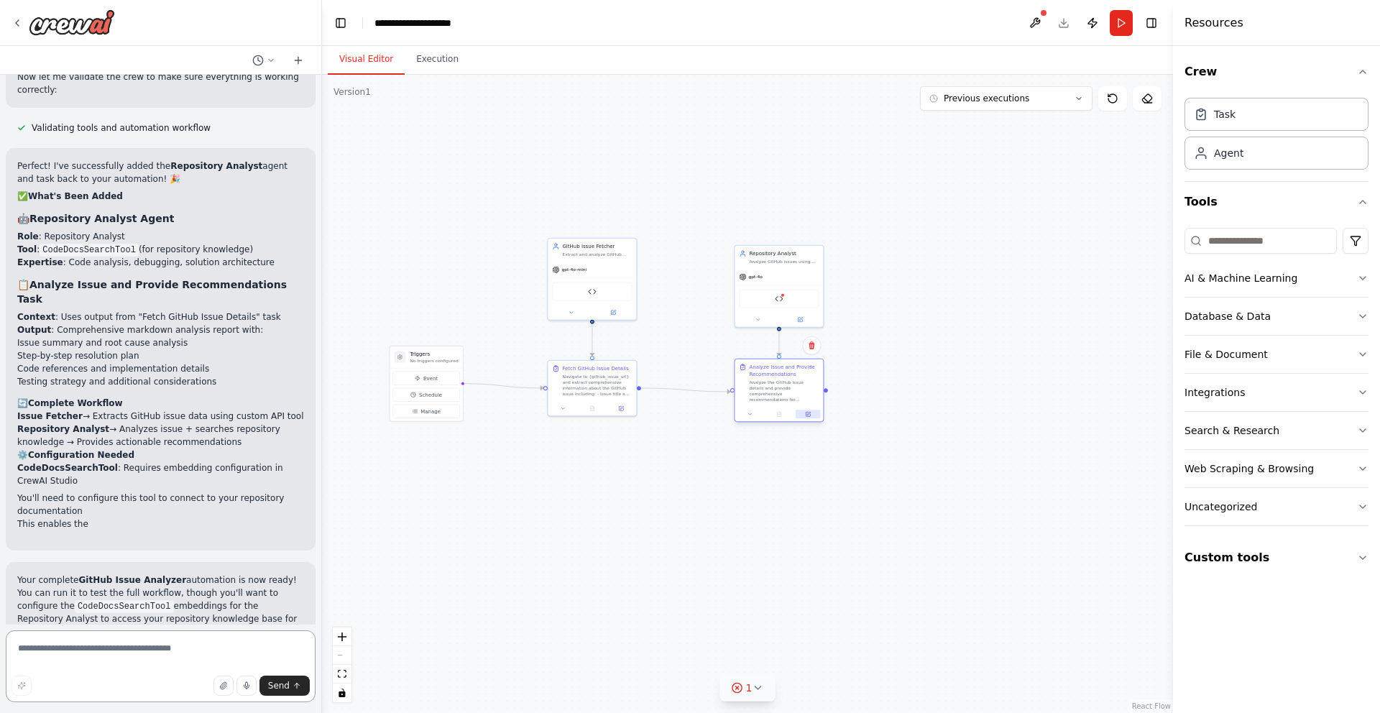
scroll to position [4511, 0]
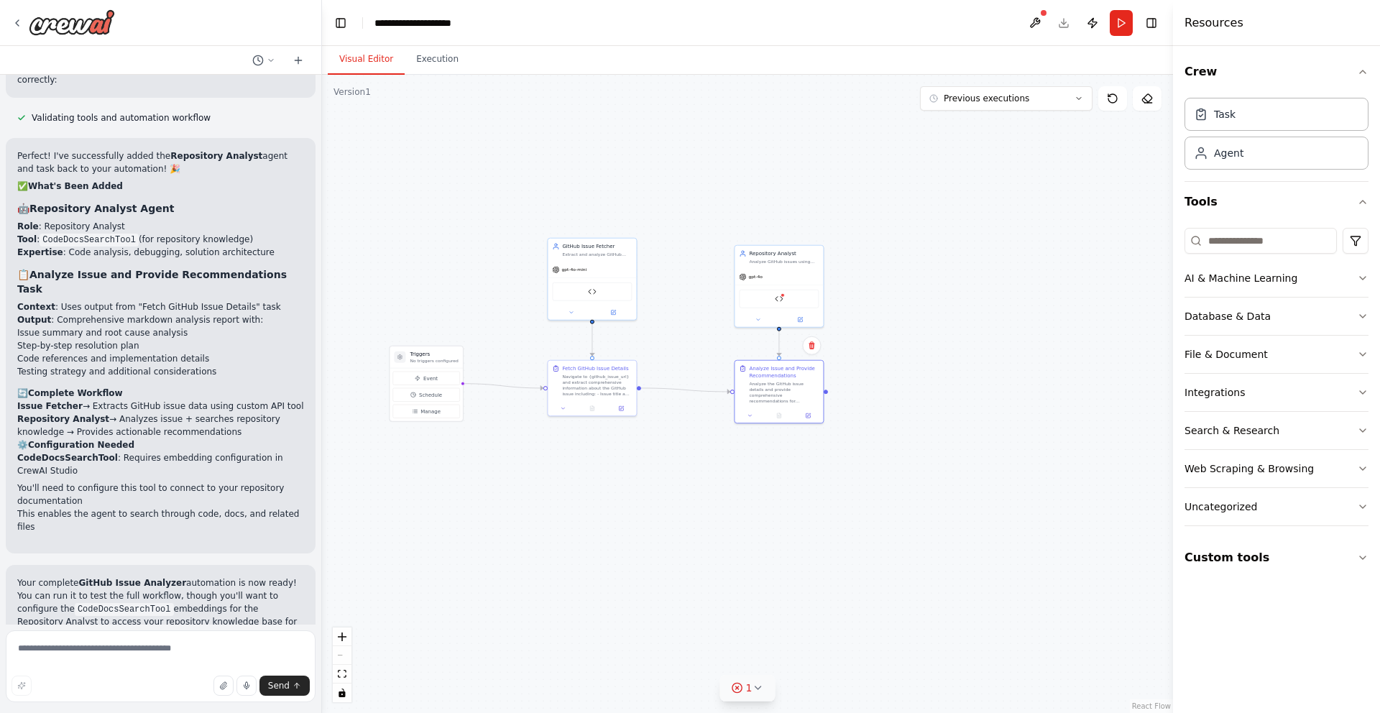
click at [54, 679] on span "Suggestion" at bounding box center [58, 684] width 48 height 11
drag, startPoint x: 140, startPoint y: 555, endPoint x: 282, endPoint y: 555, distance: 142.3
click at [283, 703] on p "I have some suggestions to help you move forward with your automation." at bounding box center [160, 714] width 287 height 23
click at [545, 513] on div ".deletable-edge-delete-btn { width: 20px; height: 20px; border: 0px solid #ffff…" at bounding box center [747, 394] width 851 height 638
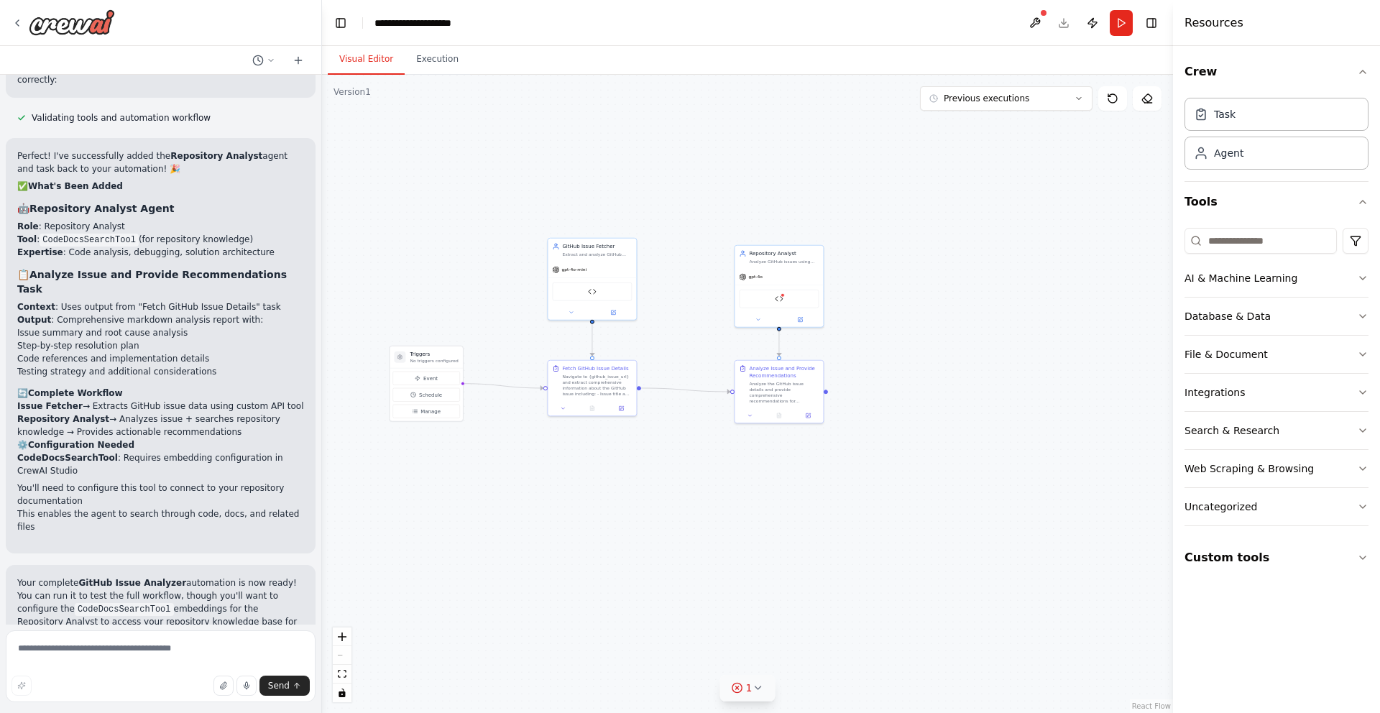
click at [734, 443] on div ".deletable-edge-delete-btn { width: 20px; height: 20px; border: 0px solid #ffff…" at bounding box center [747, 394] width 851 height 638
click at [807, 412] on icon at bounding box center [808, 414] width 4 height 4
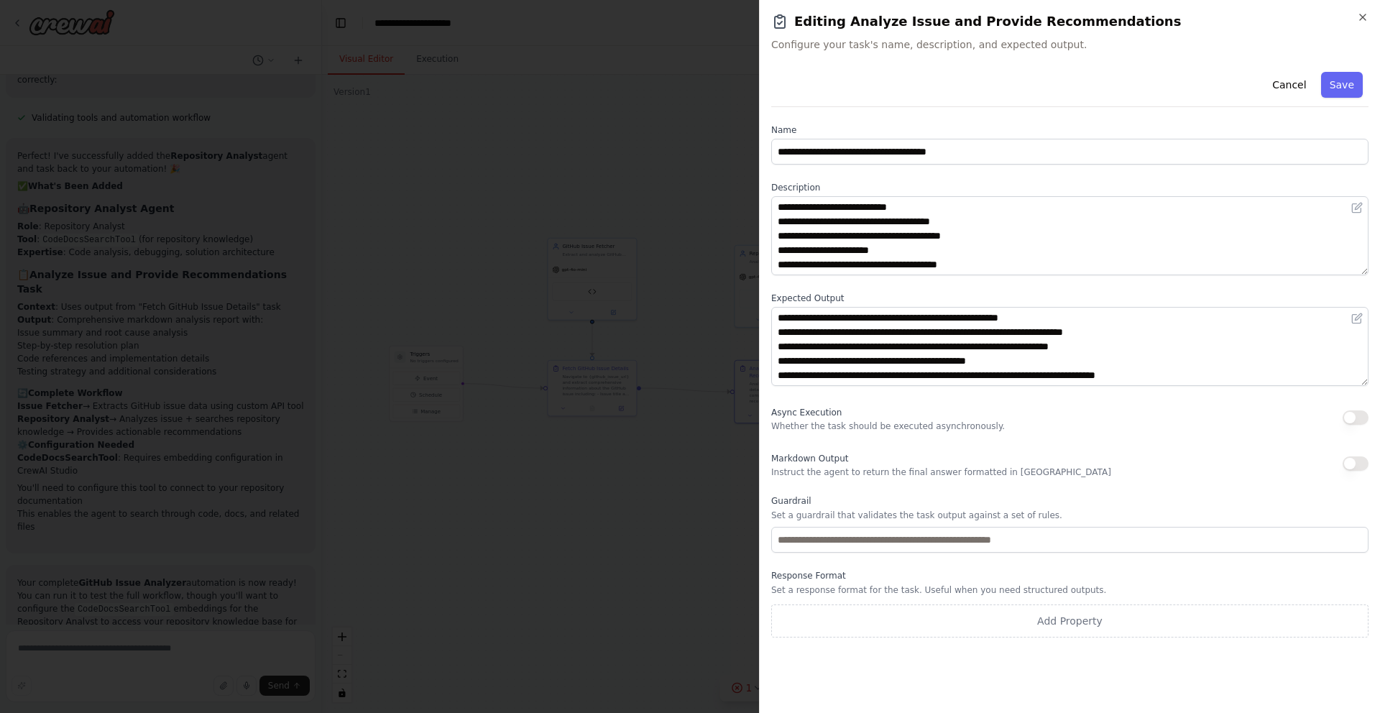
scroll to position [0, 0]
click at [1365, 10] on div "**********" at bounding box center [1069, 356] width 621 height 713
click at [1372, 9] on div "**********" at bounding box center [1069, 356] width 621 height 713
click at [1370, 11] on div "**********" at bounding box center [1069, 356] width 621 height 713
click at [1366, 12] on icon "button" at bounding box center [1362, 16] width 11 height 11
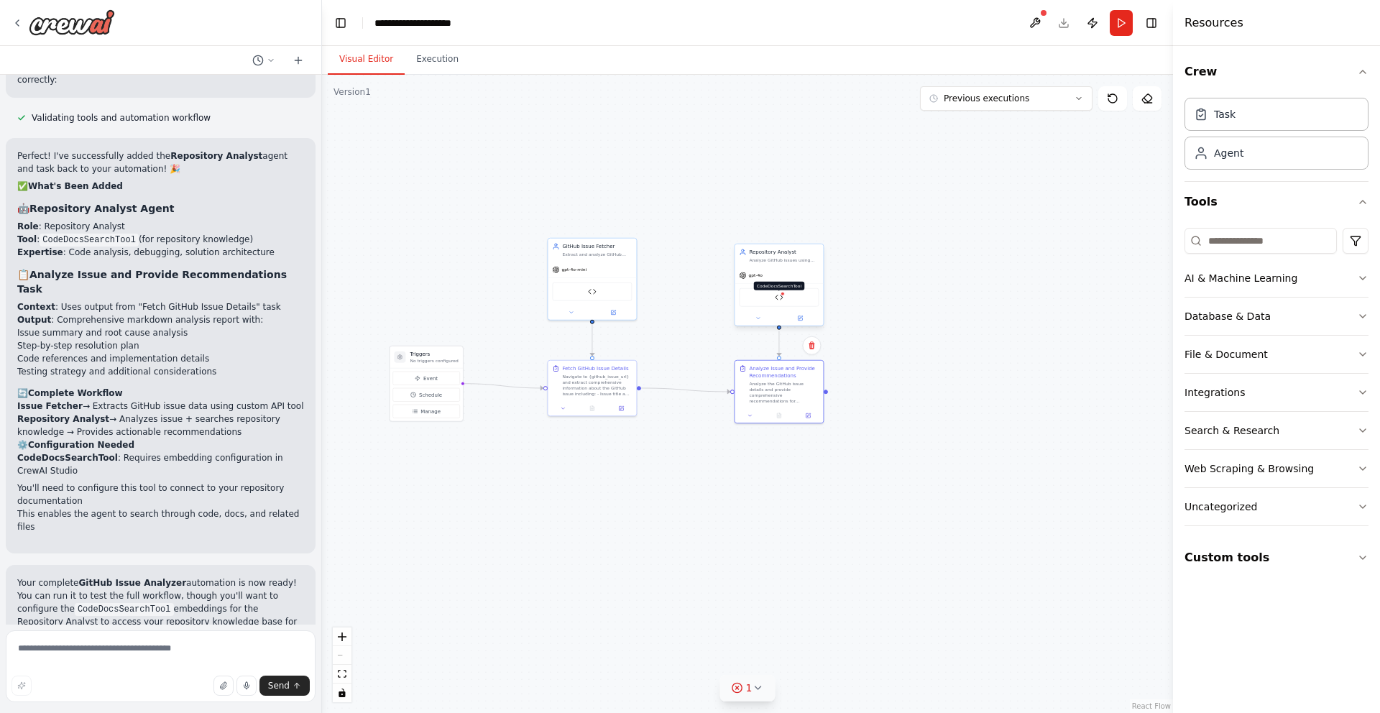
click at [778, 297] on img at bounding box center [779, 297] width 9 height 9
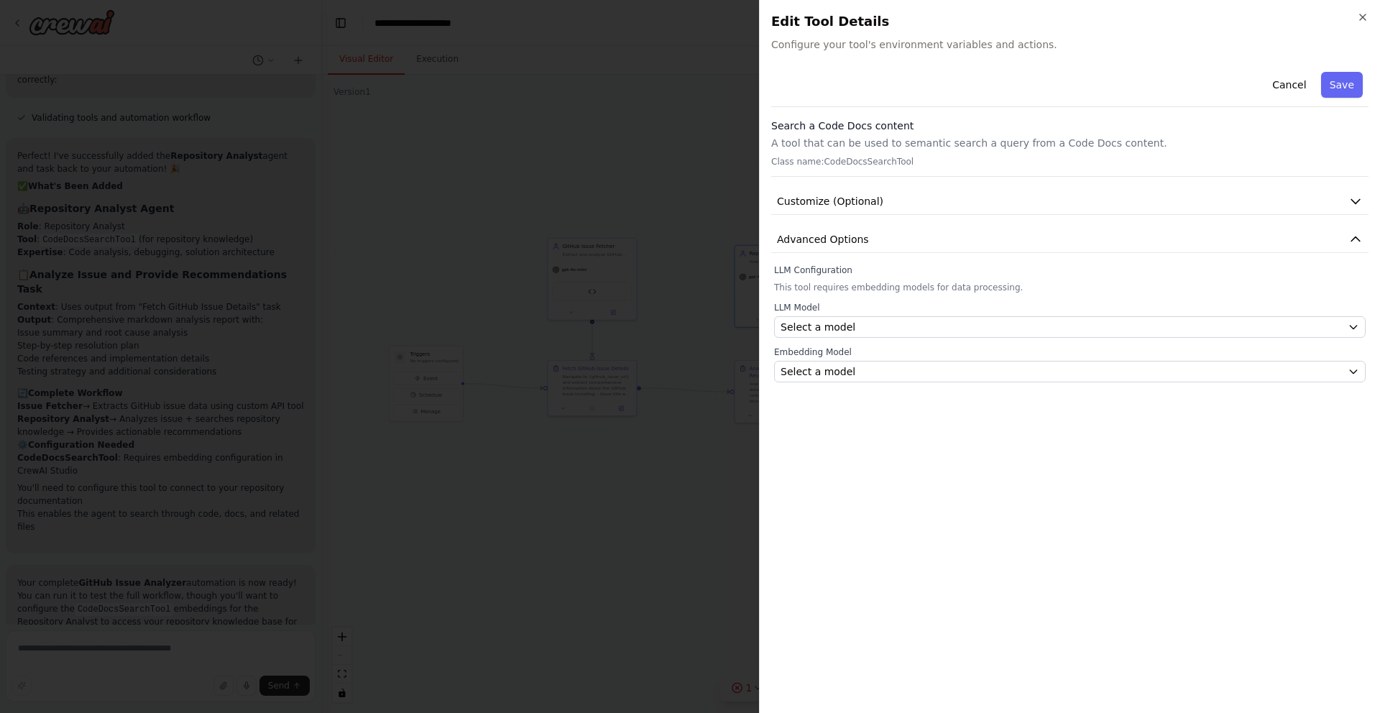
click at [1354, 14] on h2 "Edit Tool Details" at bounding box center [1069, 21] width 597 height 20
click at [1367, 14] on icon "button" at bounding box center [1362, 16] width 11 height 11
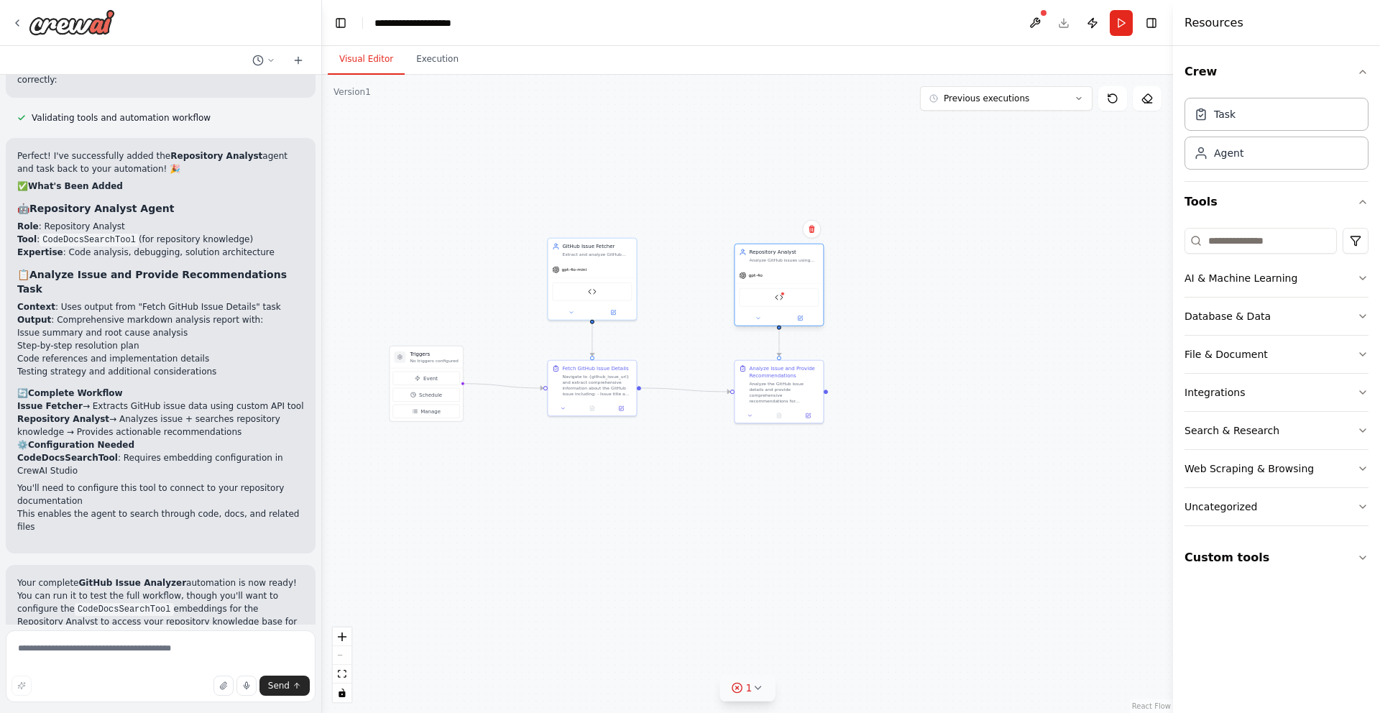
click at [802, 323] on div at bounding box center [778, 318] width 88 height 14
click at [801, 315] on icon at bounding box center [800, 318] width 6 height 6
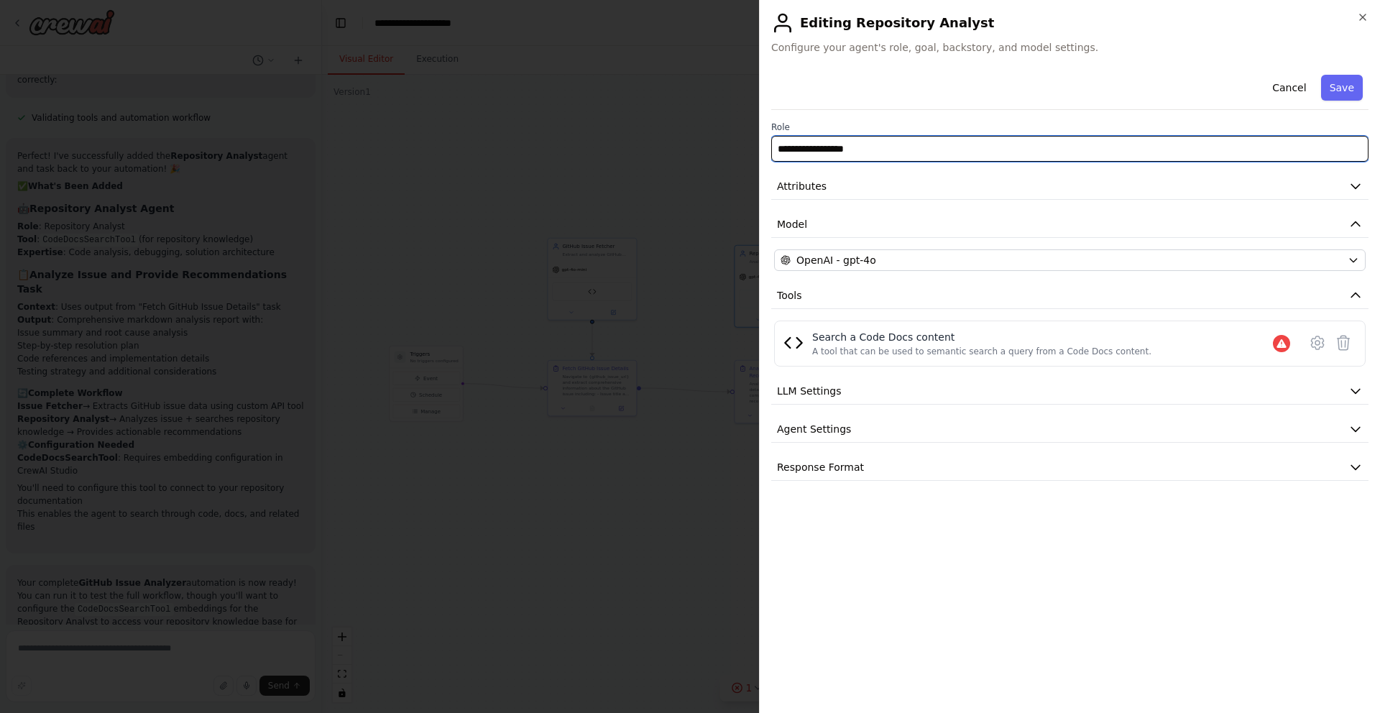
click at [869, 149] on input "**********" at bounding box center [1069, 149] width 597 height 26
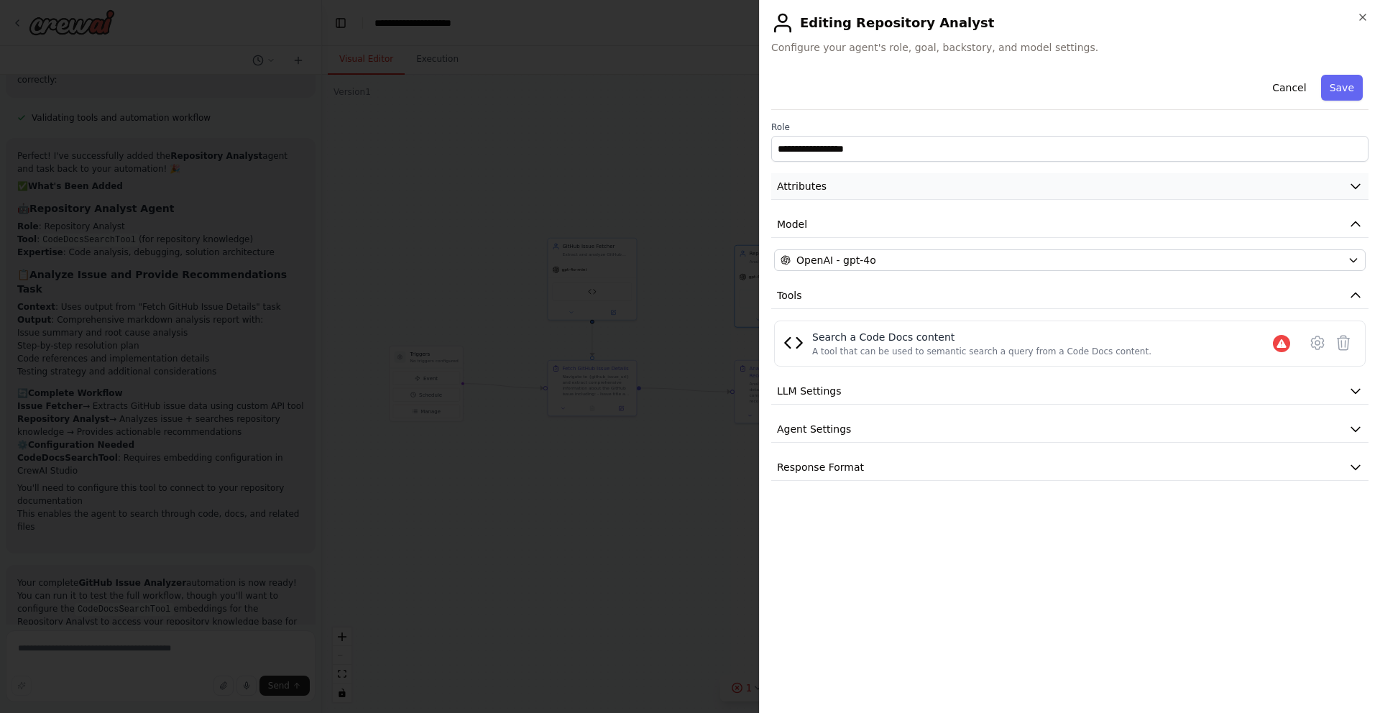
click at [869, 182] on button "Attributes" at bounding box center [1069, 186] width 597 height 27
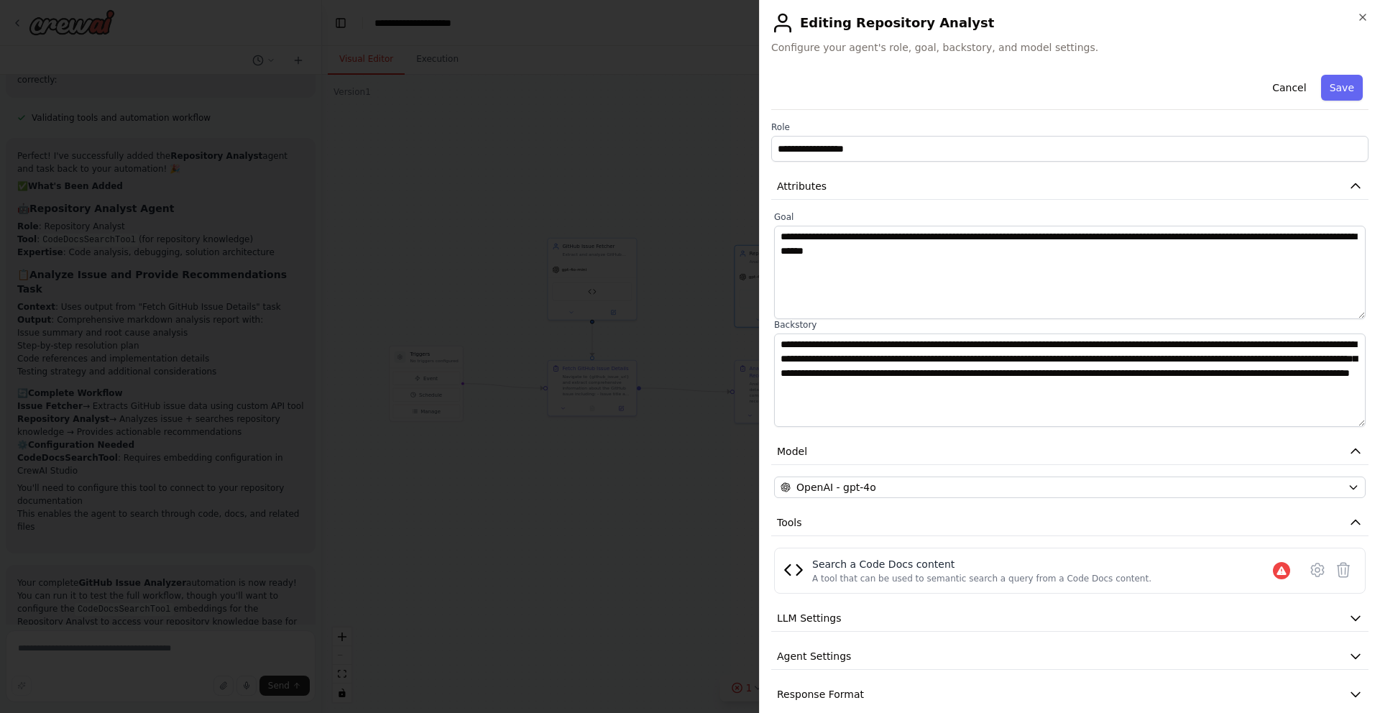
scroll to position [18, 0]
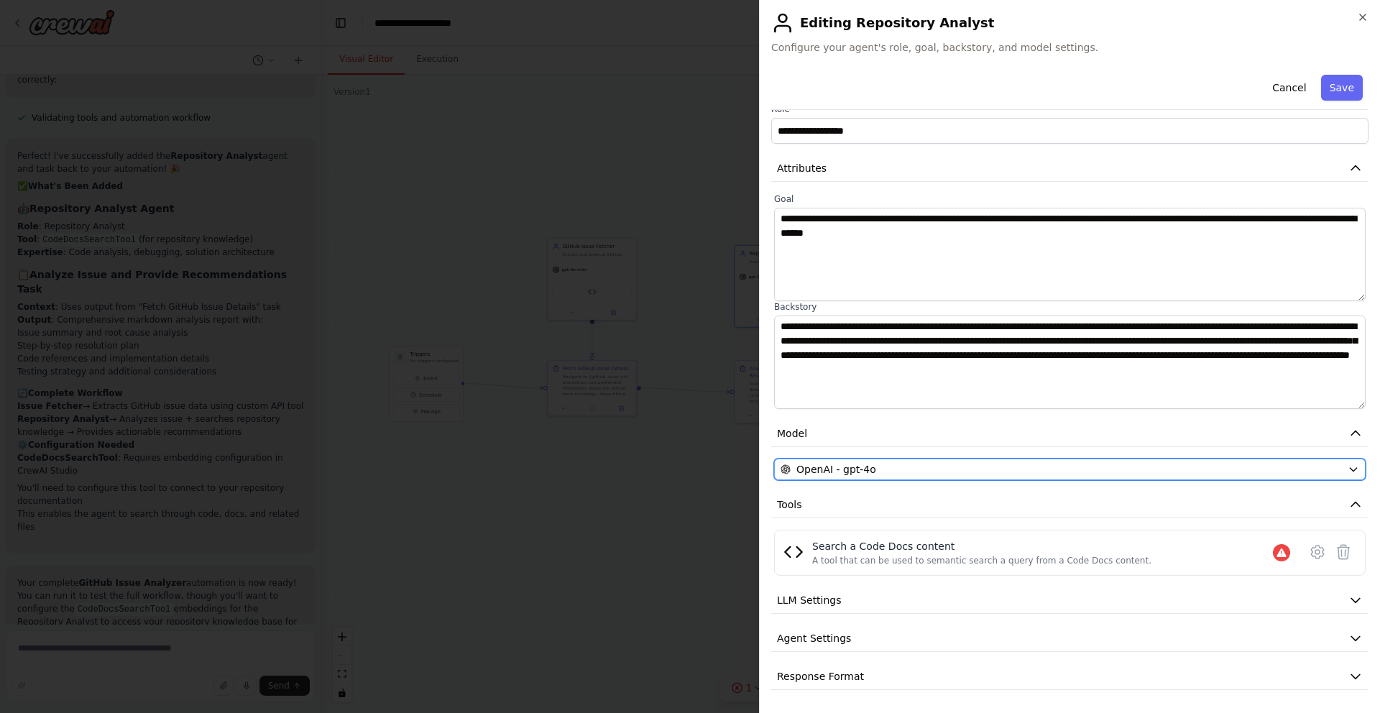
click at [860, 470] on span "OpenAI - gpt-4o" at bounding box center [836, 469] width 80 height 14
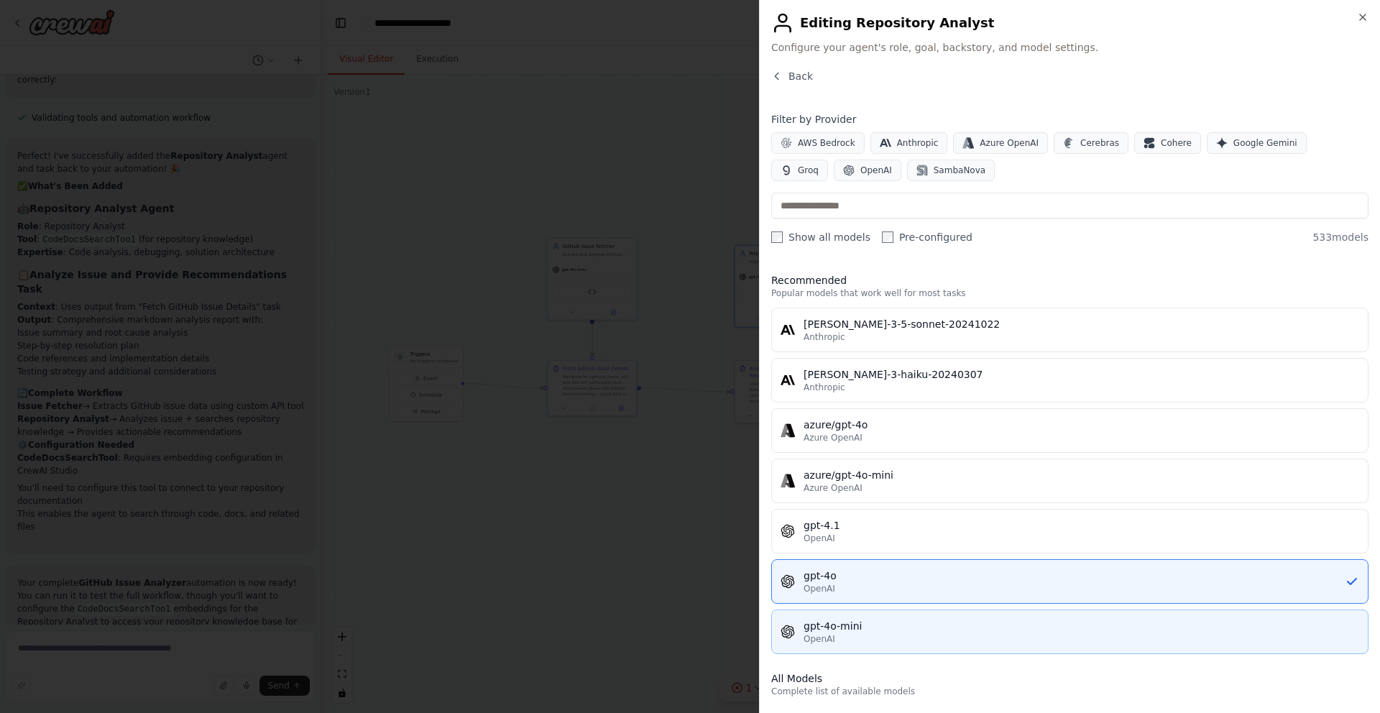
click at [824, 623] on div "gpt-4o-mini" at bounding box center [1080, 626] width 555 height 14
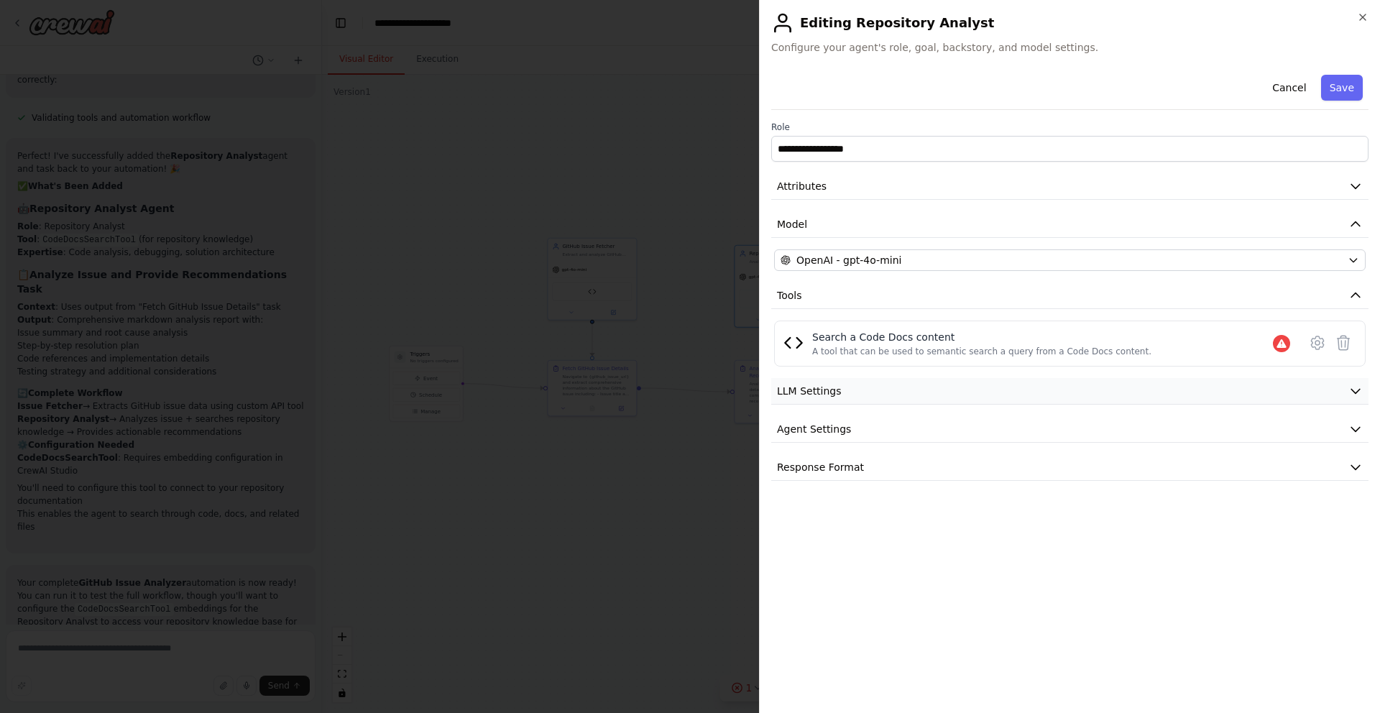
click at [806, 394] on span "LLM Settings" at bounding box center [809, 391] width 65 height 14
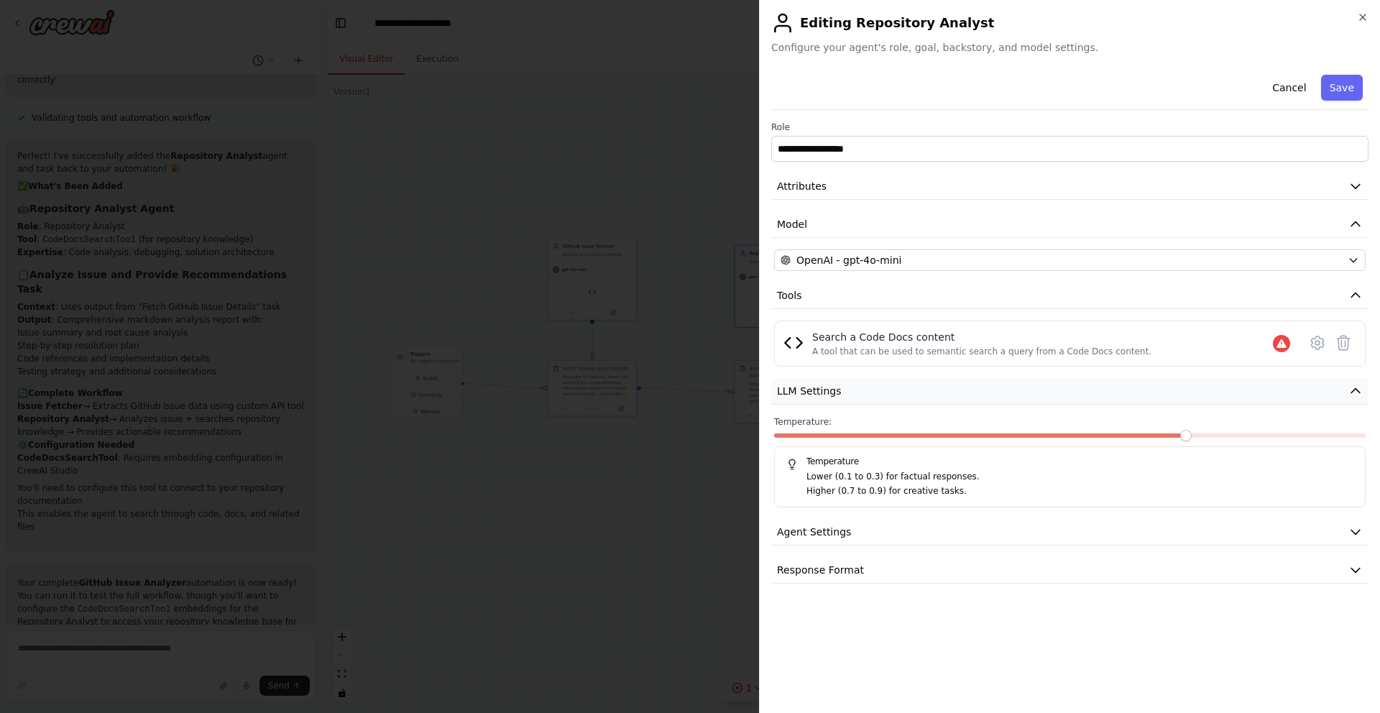
click at [806, 394] on span "LLM Settings" at bounding box center [809, 391] width 65 height 14
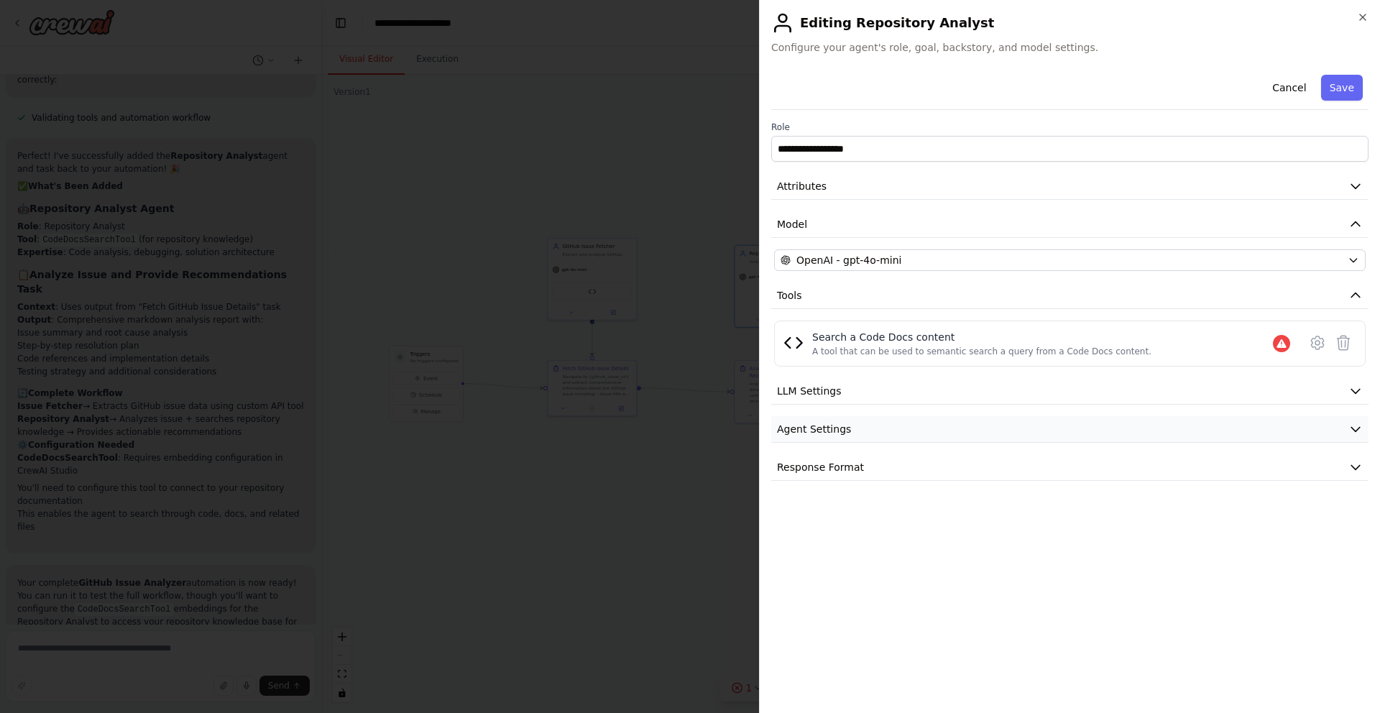
click at [811, 432] on span "Agent Settings" at bounding box center [814, 429] width 74 height 14
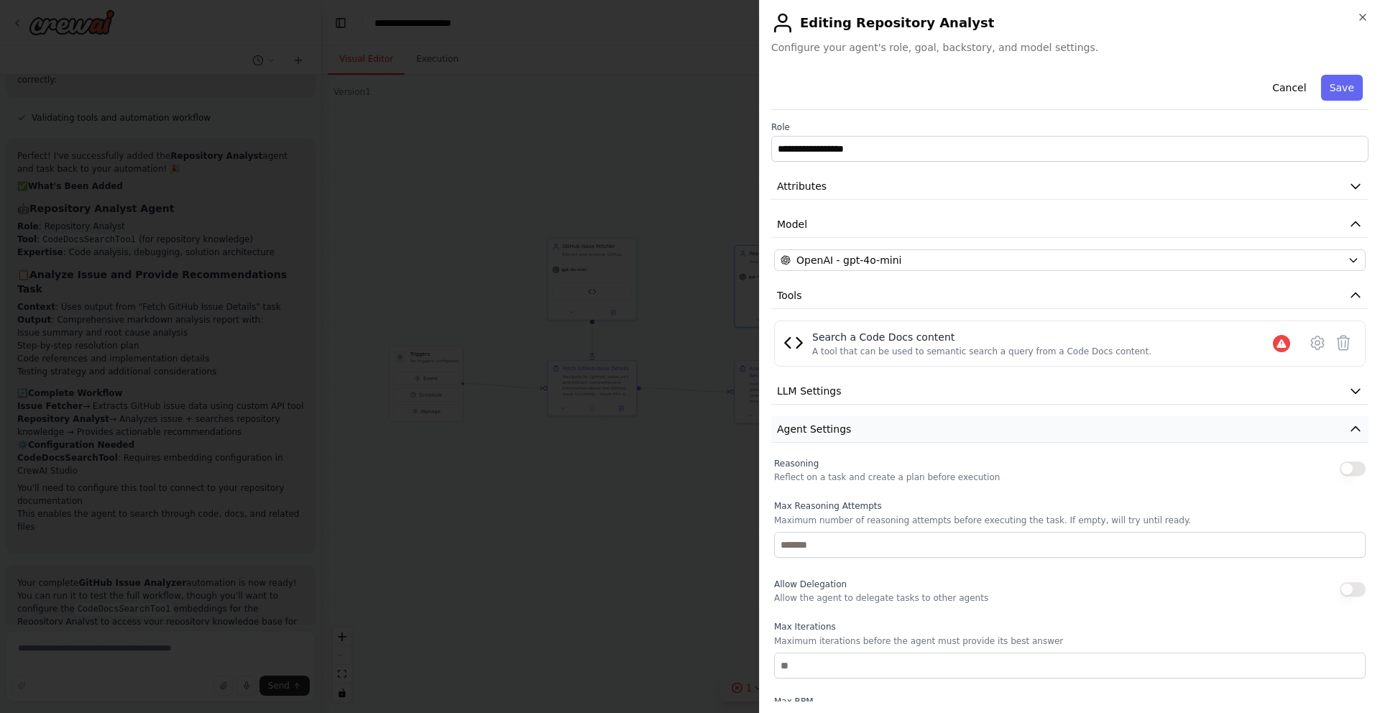
click at [811, 432] on span "Agent Settings" at bounding box center [814, 429] width 74 height 14
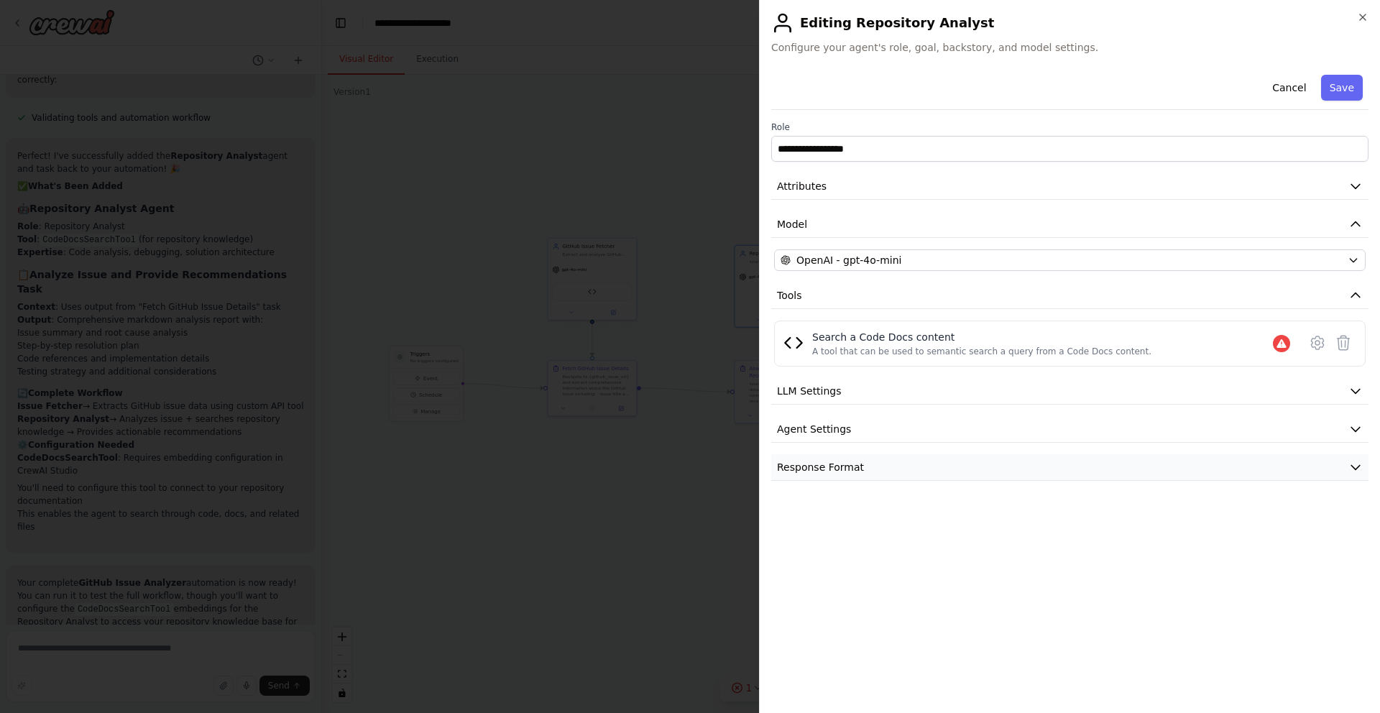
click at [811, 465] on span "Response Format" at bounding box center [820, 467] width 87 height 14
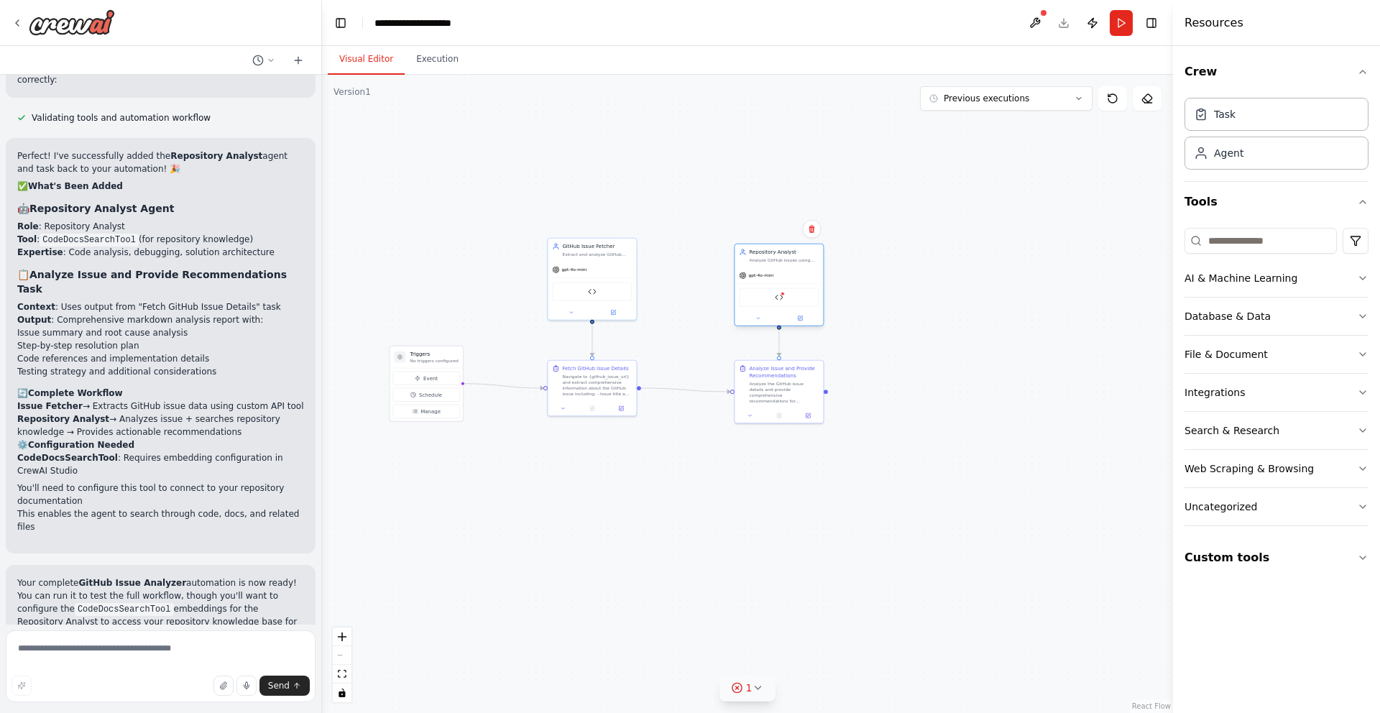
click at [799, 323] on div at bounding box center [778, 318] width 88 height 14
click at [799, 321] on button at bounding box center [800, 318] width 41 height 9
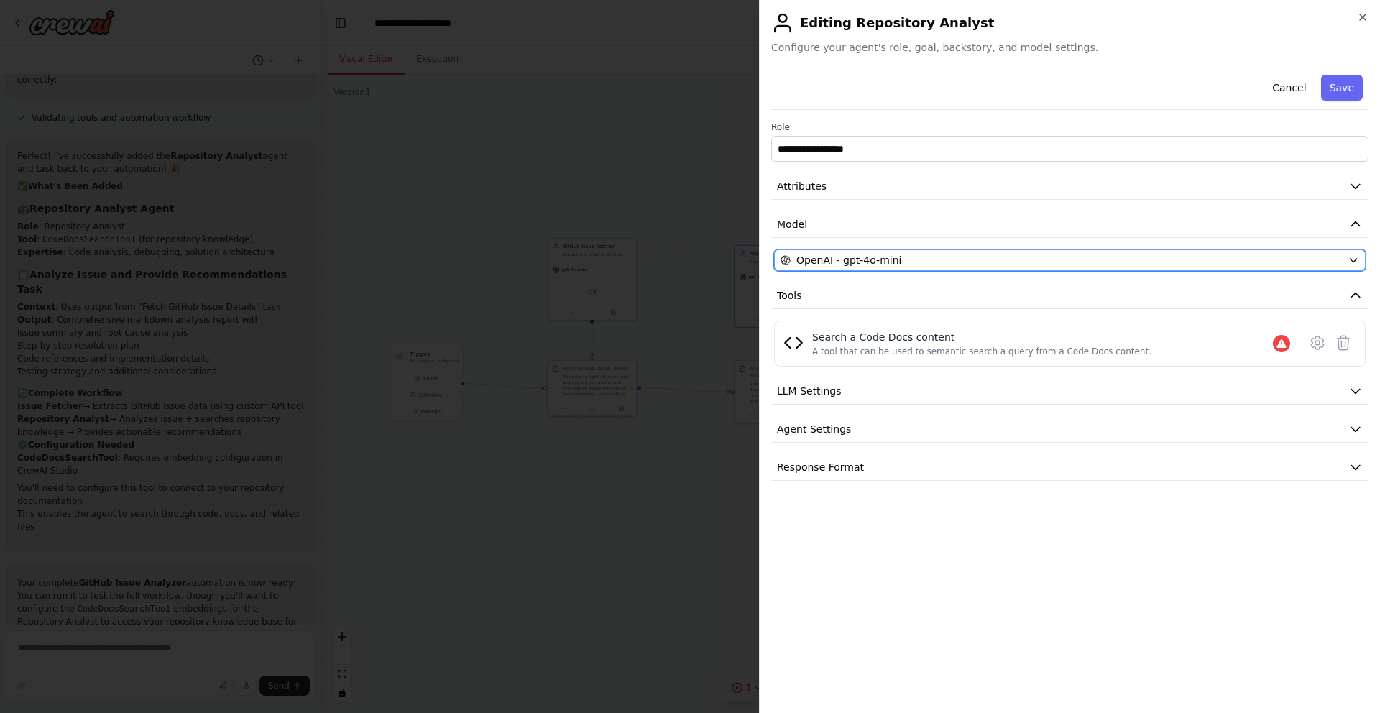
click at [862, 266] on span "OpenAI - gpt-4o-mini" at bounding box center [848, 260] width 105 height 14
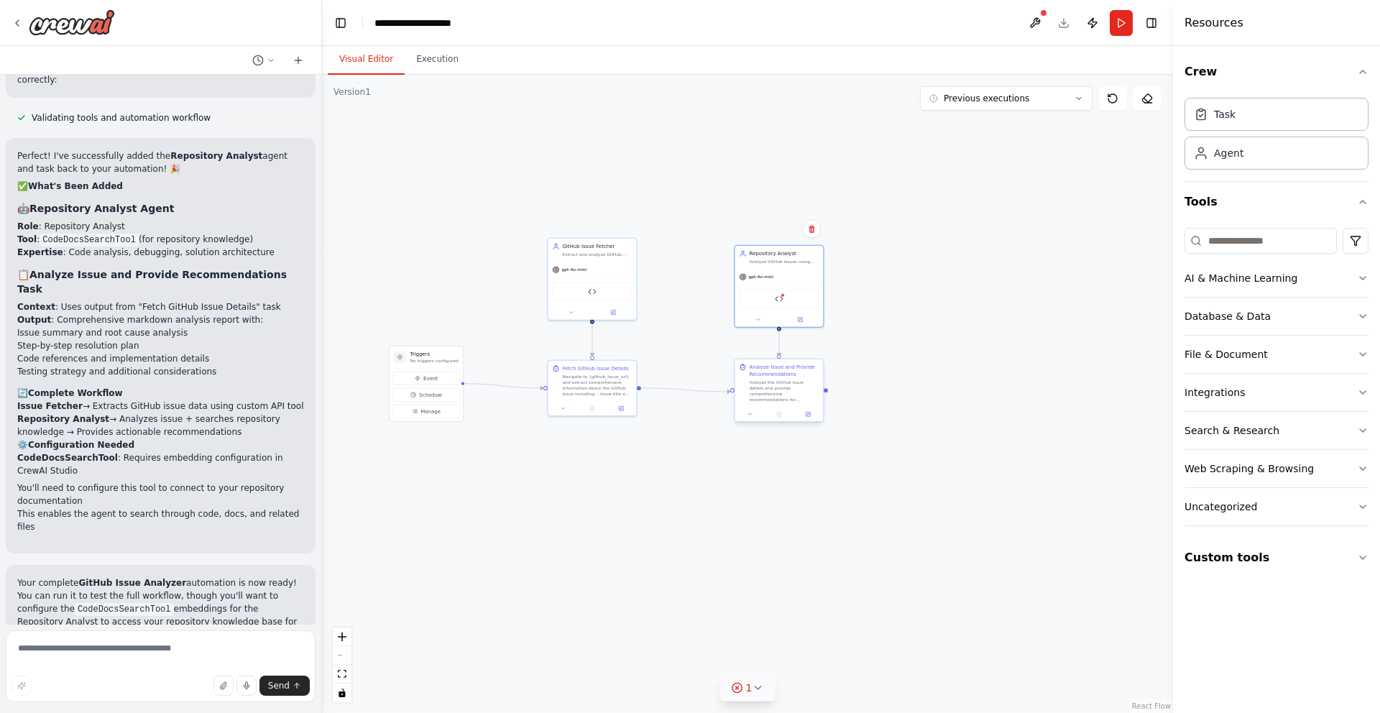
click at [779, 374] on div "Analyze Issue and Provide Recommendations" at bounding box center [784, 371] width 70 height 14
click at [816, 416] on button at bounding box center [807, 414] width 24 height 9
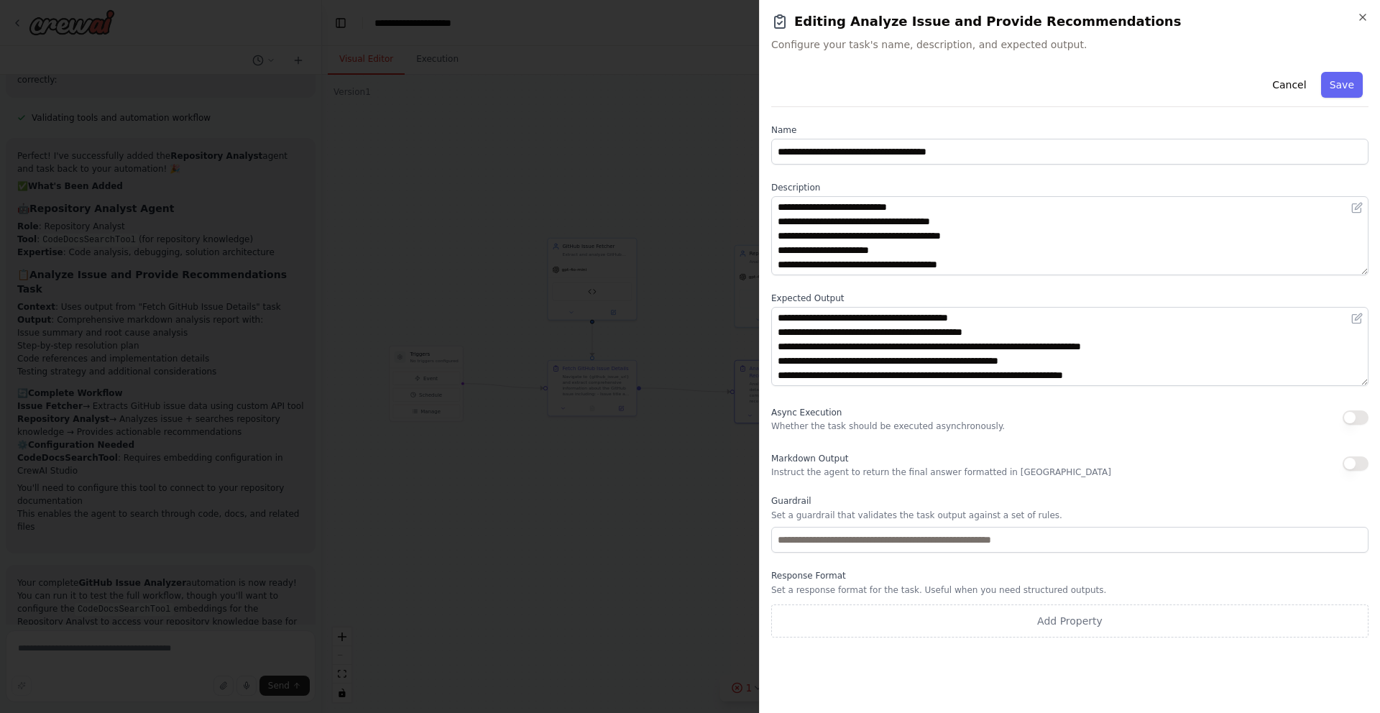
scroll to position [43, 0]
click at [1360, 15] on icon "button" at bounding box center [1363, 17] width 6 height 6
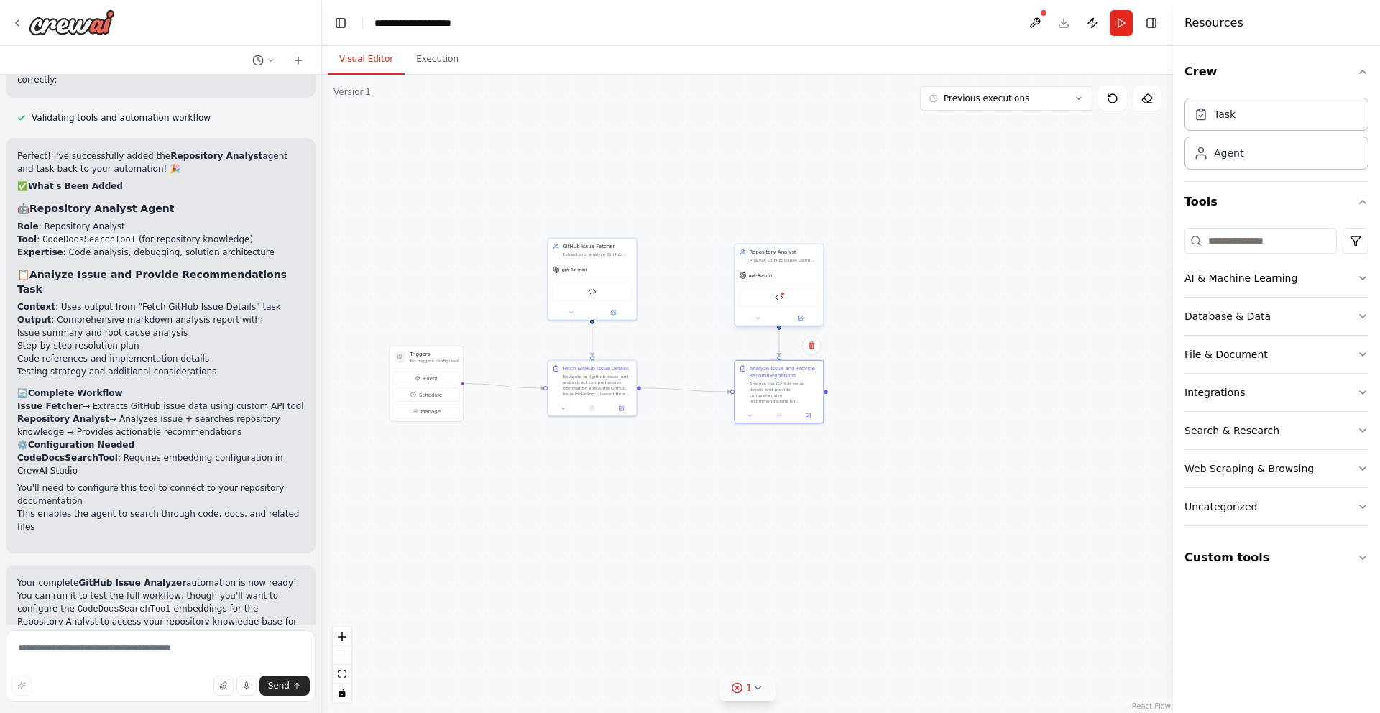
click at [787, 297] on div "CodeDocsSearchTool" at bounding box center [779, 297] width 80 height 19
click at [808, 318] on button at bounding box center [800, 318] width 41 height 9
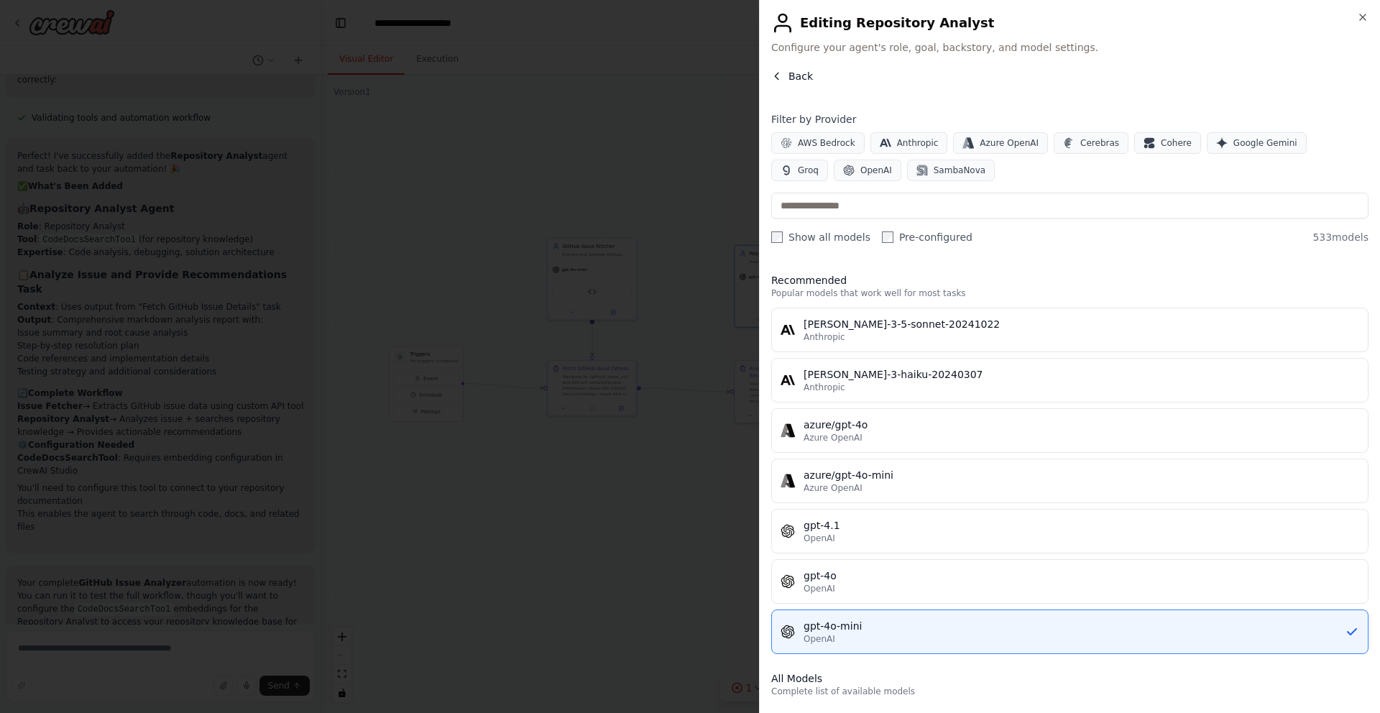
click at [779, 69] on button "Back" at bounding box center [792, 76] width 42 height 14
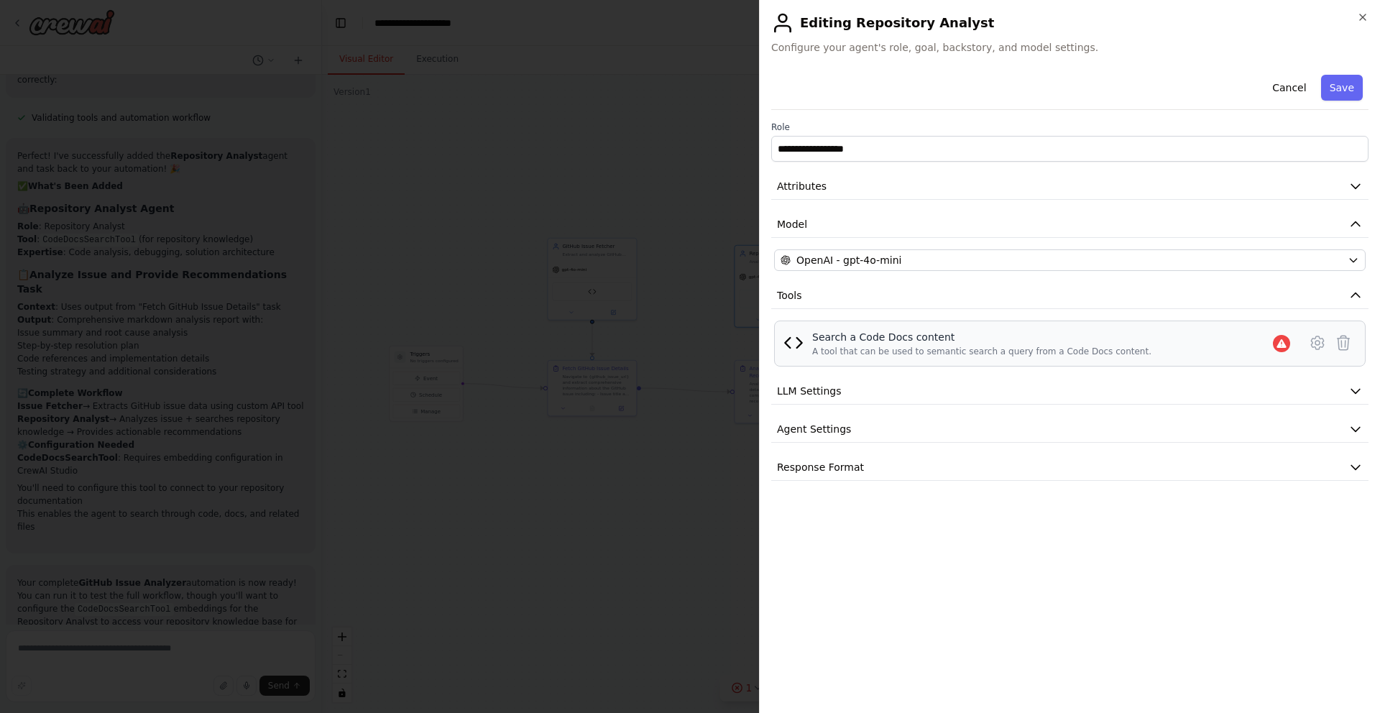
click at [844, 341] on div "Search a Code Docs content" at bounding box center [981, 337] width 339 height 14
click at [1316, 336] on icon at bounding box center [1316, 342] width 17 height 17
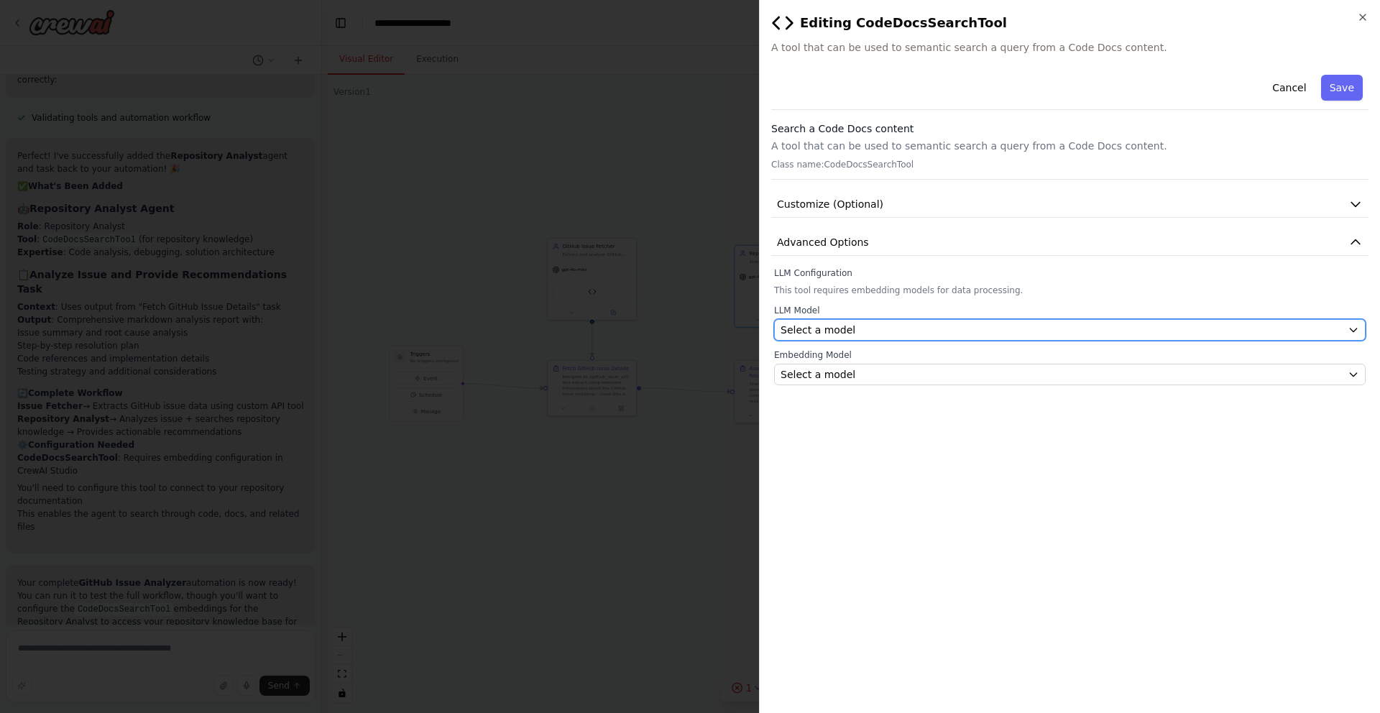
click at [951, 324] on div "Select a model" at bounding box center [1060, 330] width 561 height 14
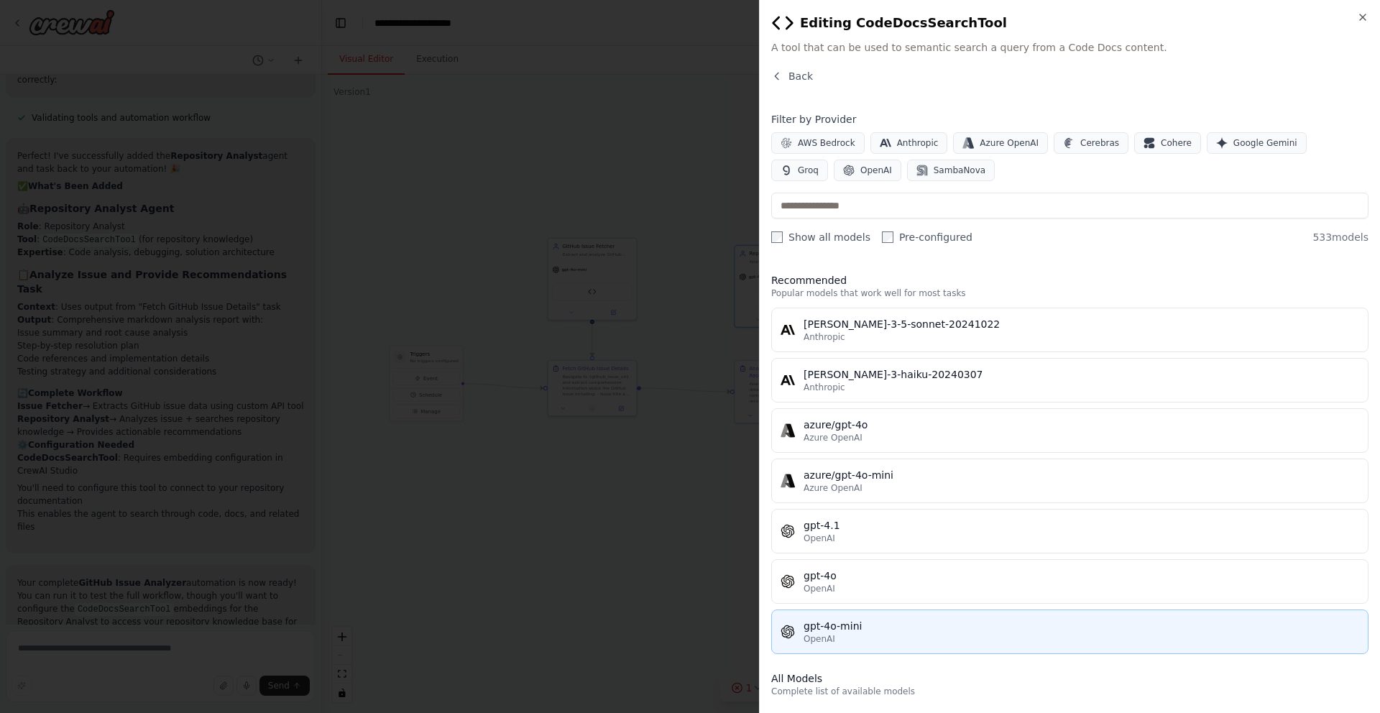
click at [826, 629] on div "gpt-4o-mini" at bounding box center [1080, 626] width 555 height 14
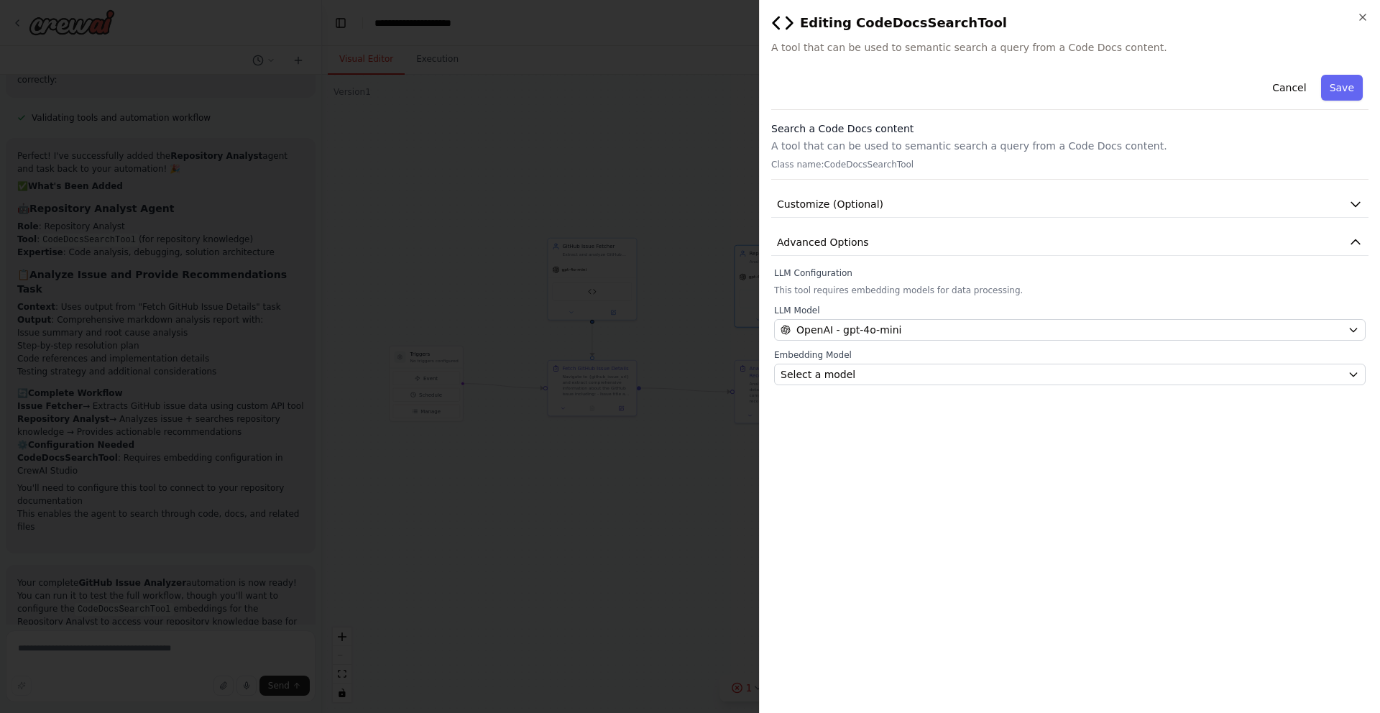
click at [823, 362] on div "Embedding Model Select a model" at bounding box center [1069, 367] width 591 height 36
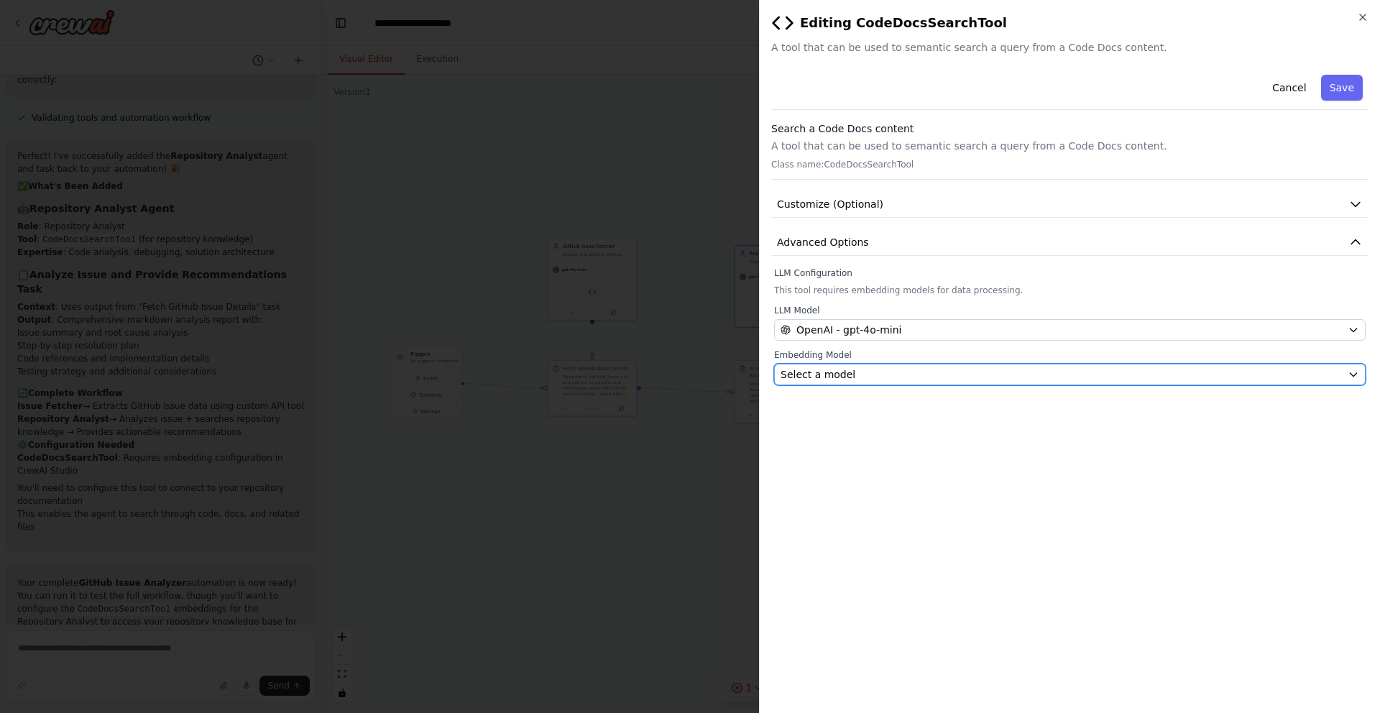
click at [824, 369] on span "Select a model" at bounding box center [817, 374] width 75 height 14
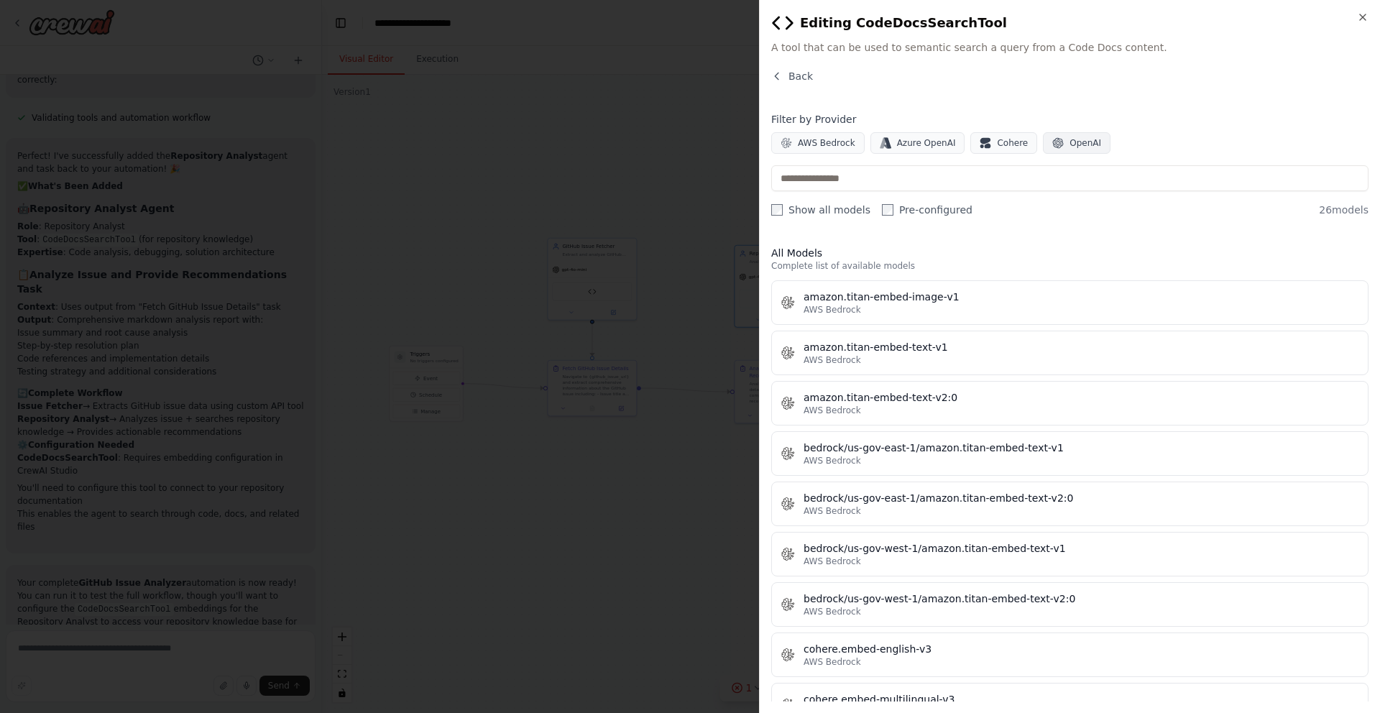
click at [1077, 140] on span "OpenAI" at bounding box center [1085, 142] width 32 height 11
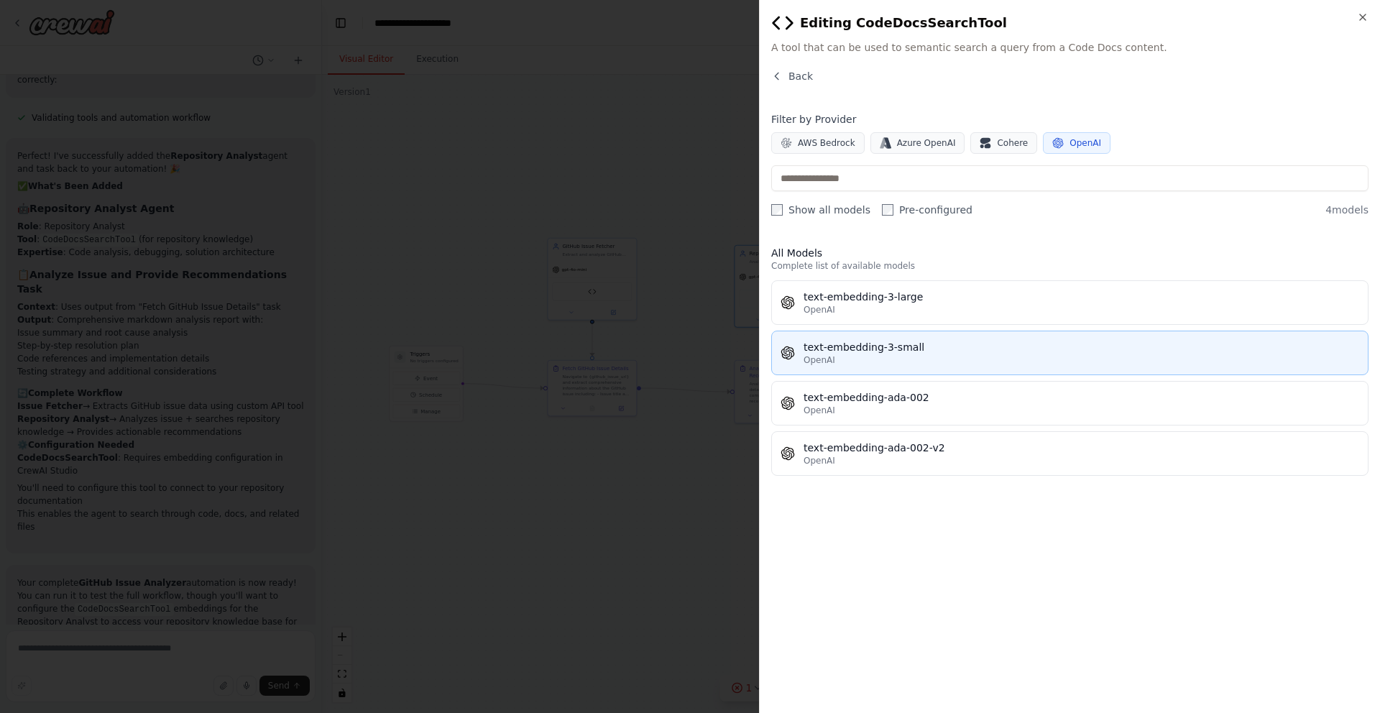
click at [862, 341] on div "text-embedding-3-small" at bounding box center [1080, 347] width 555 height 14
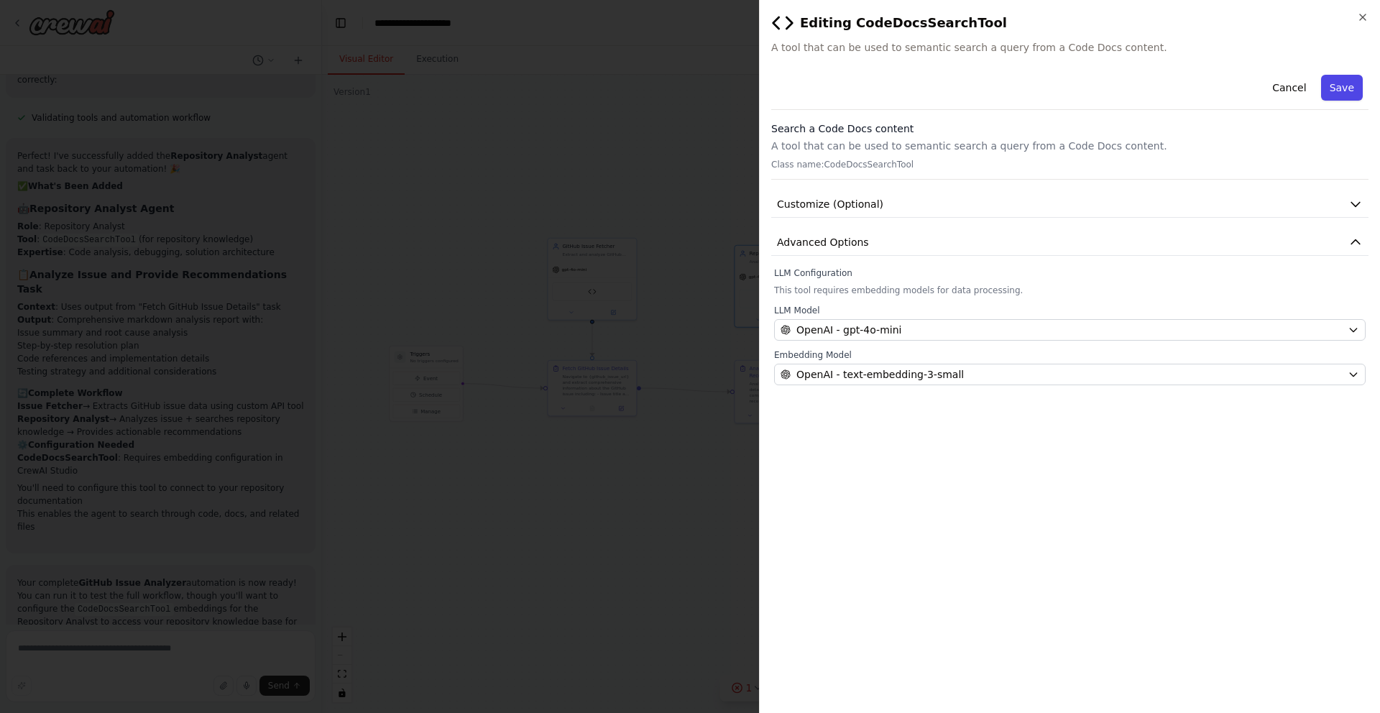
click at [1344, 80] on button "Save" at bounding box center [1342, 88] width 42 height 26
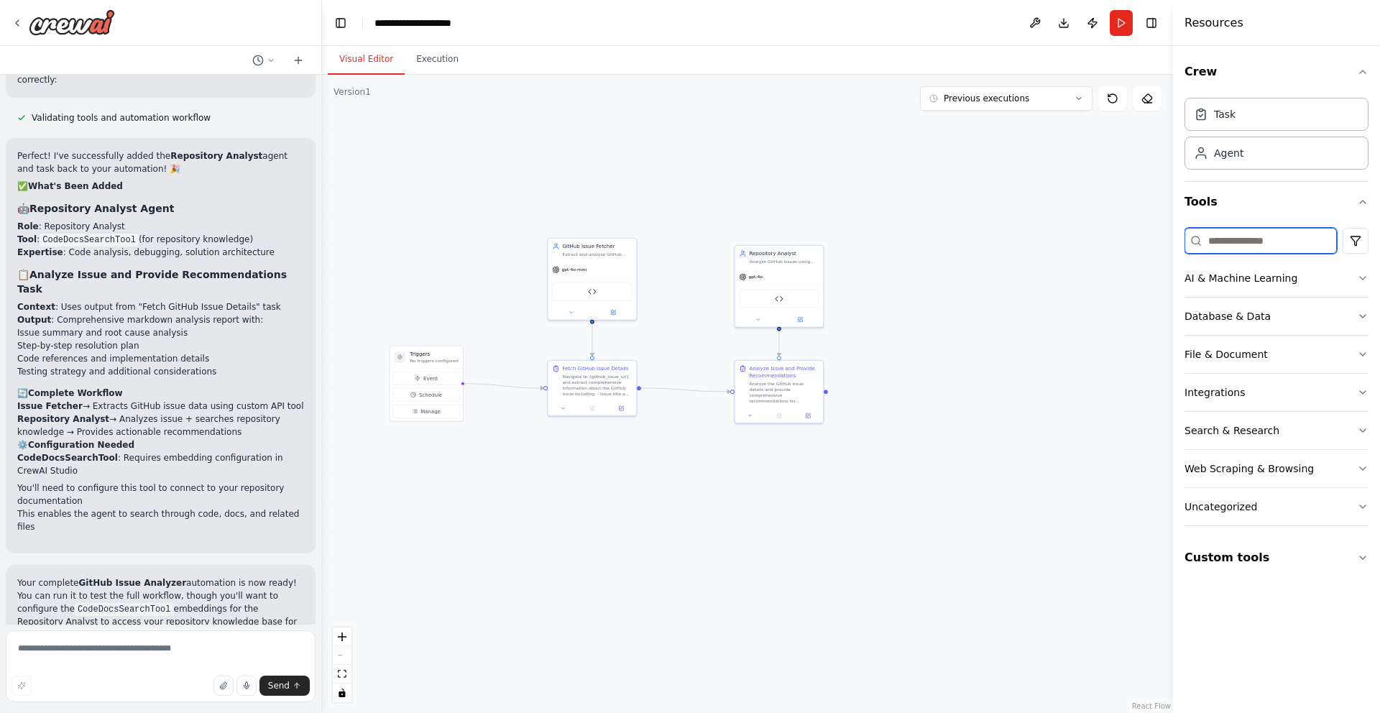
click at [1246, 247] on input at bounding box center [1260, 241] width 152 height 26
click at [796, 302] on div "CodeDocsSearchTool" at bounding box center [779, 297] width 80 height 19
click at [802, 323] on div at bounding box center [778, 318] width 88 height 14
click at [803, 316] on button at bounding box center [800, 318] width 41 height 9
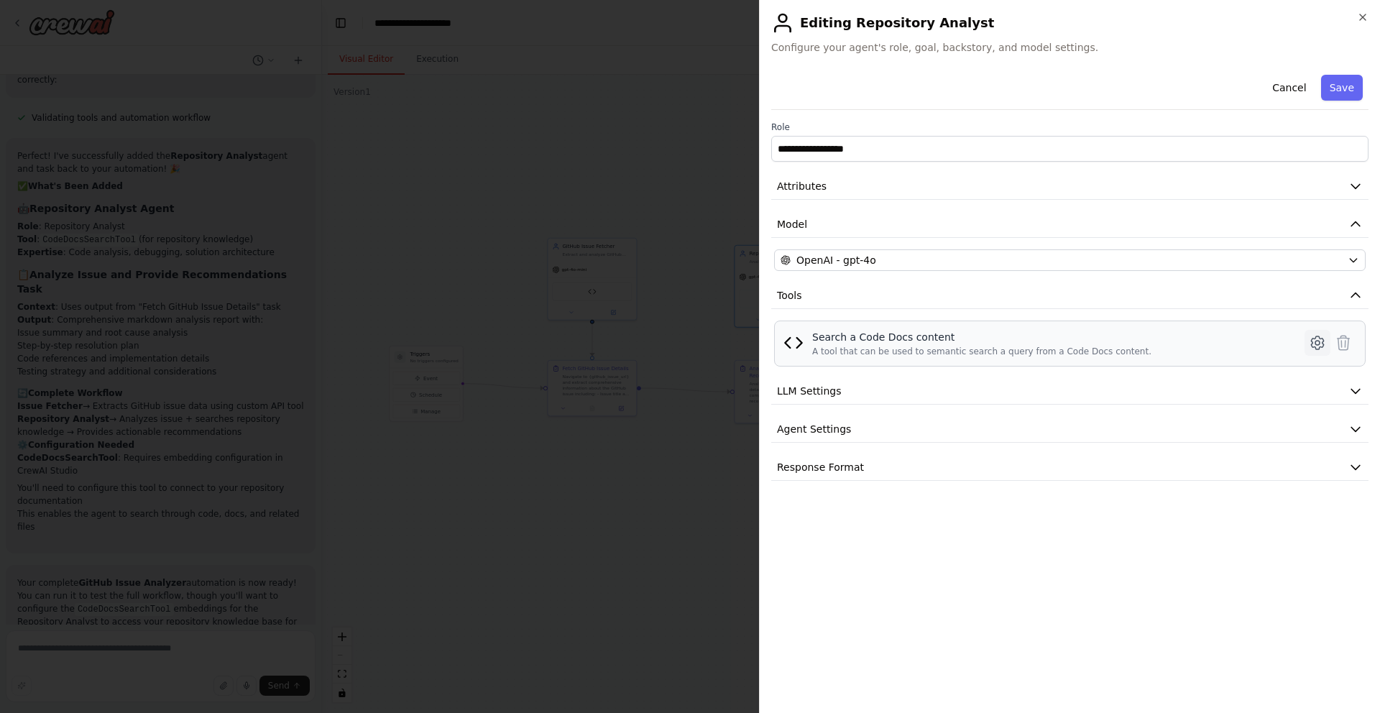
click at [1316, 337] on icon at bounding box center [1316, 342] width 17 height 17
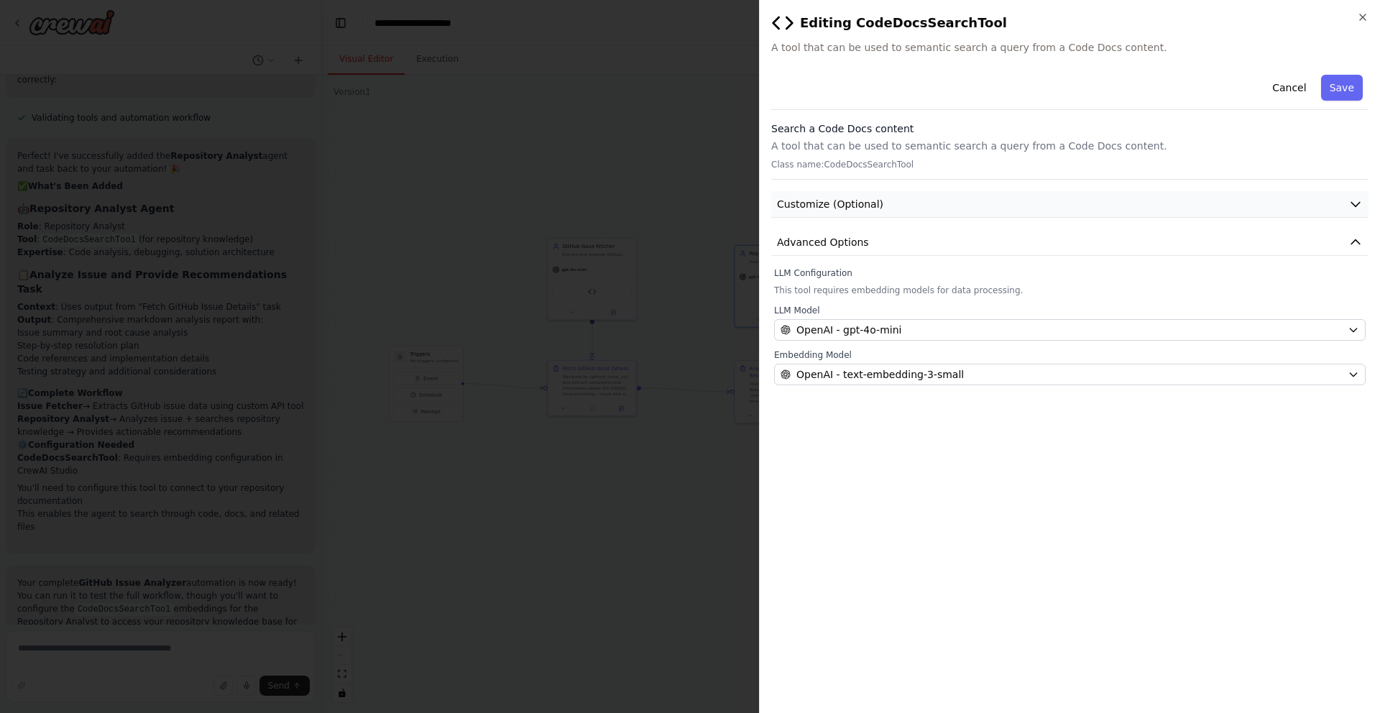
click at [835, 208] on span "Customize (Optional)" at bounding box center [830, 204] width 106 height 14
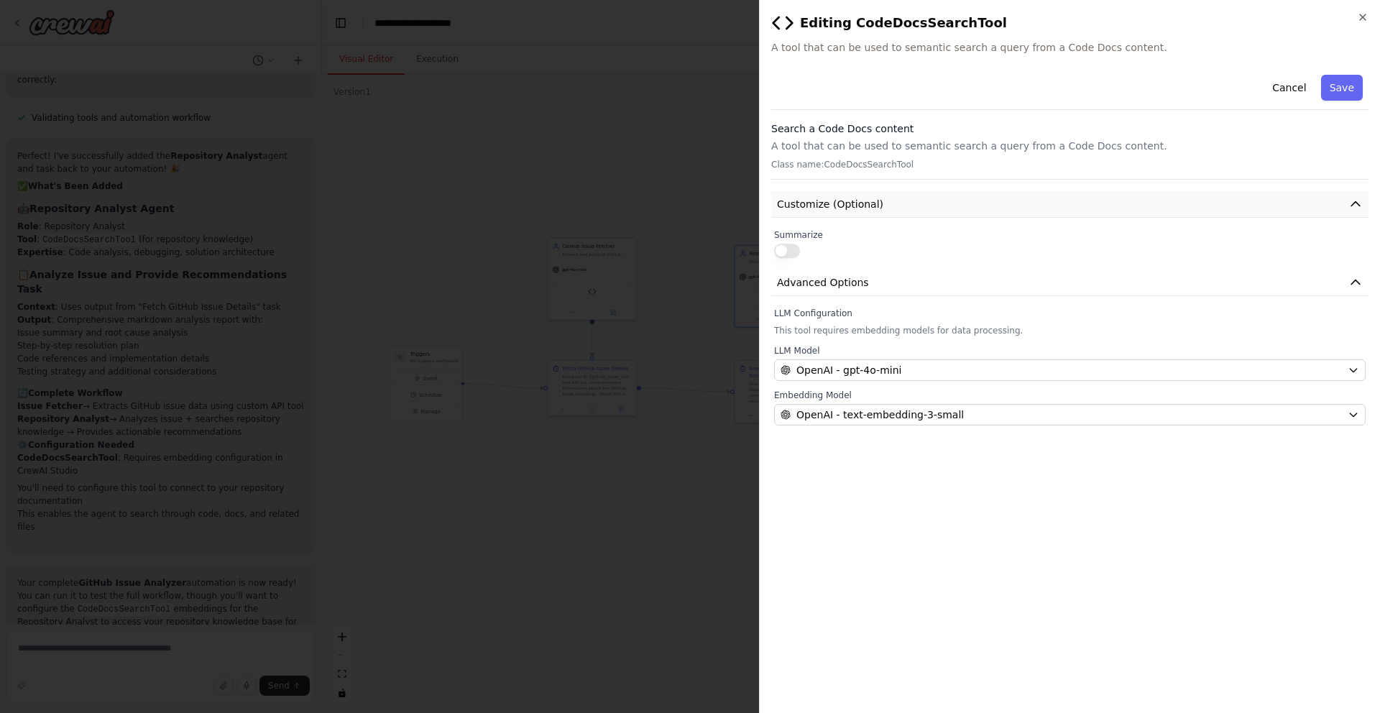
click at [835, 208] on span "Customize (Optional)" at bounding box center [830, 204] width 106 height 14
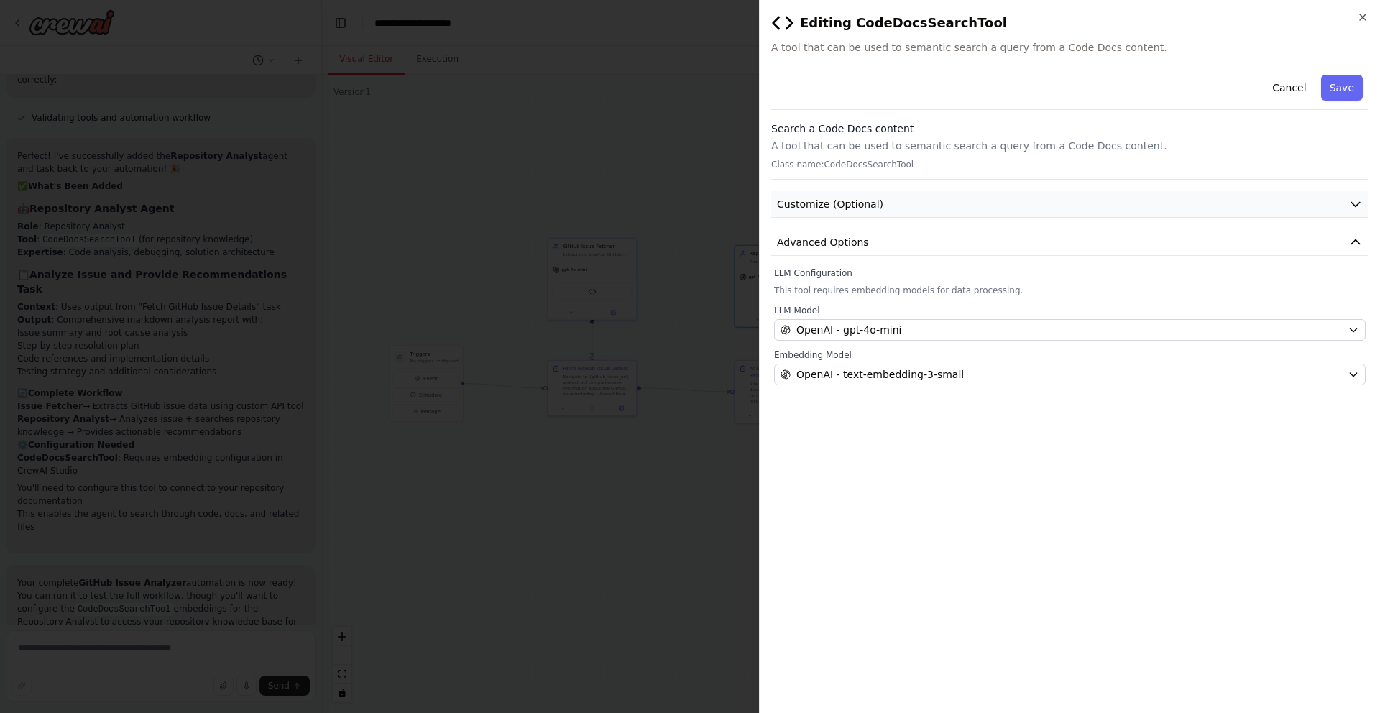
click at [835, 207] on span "Customize (Optional)" at bounding box center [830, 204] width 106 height 14
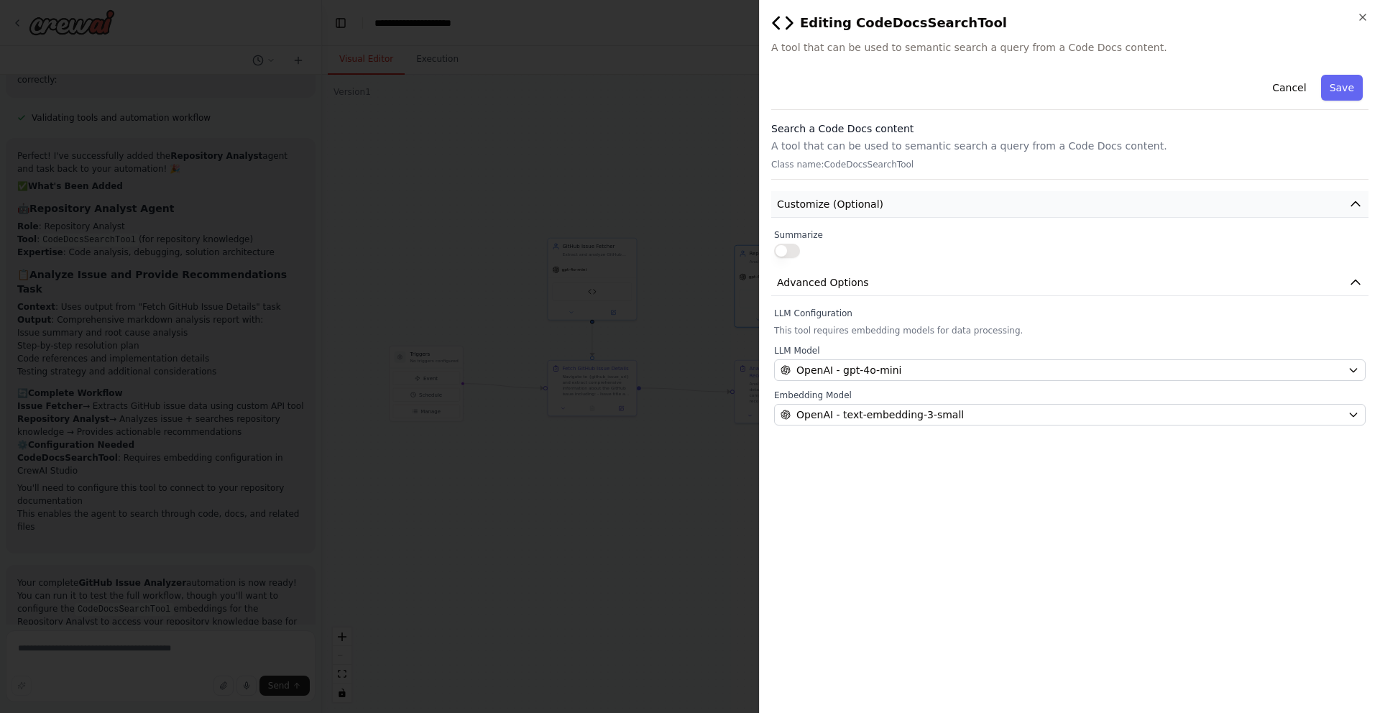
click at [835, 207] on span "Customize (Optional)" at bounding box center [830, 204] width 106 height 14
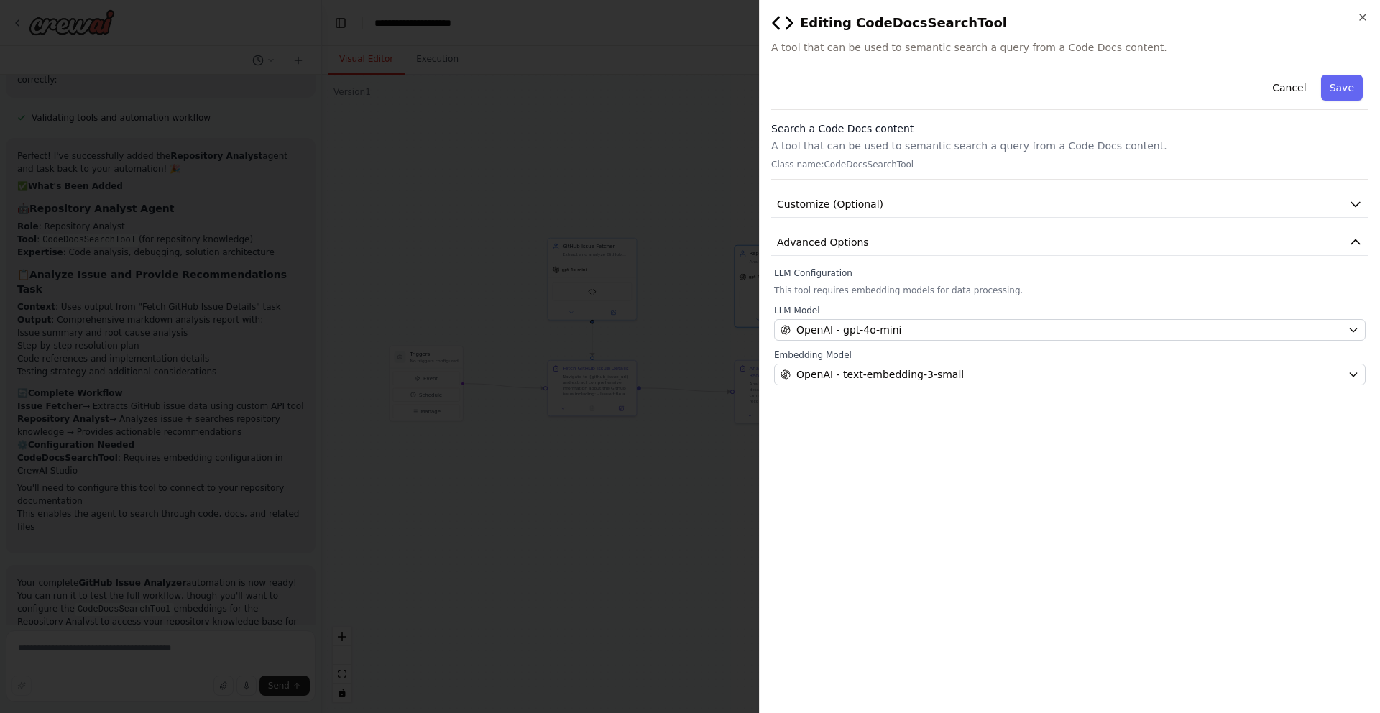
click at [819, 63] on div "**********" at bounding box center [1069, 356] width 621 height 713
click at [819, 48] on span "A tool that can be used to semantic search a query from a Code Docs content." at bounding box center [1069, 47] width 597 height 14
click at [826, 197] on span "Customize (Optional)" at bounding box center [830, 204] width 106 height 14
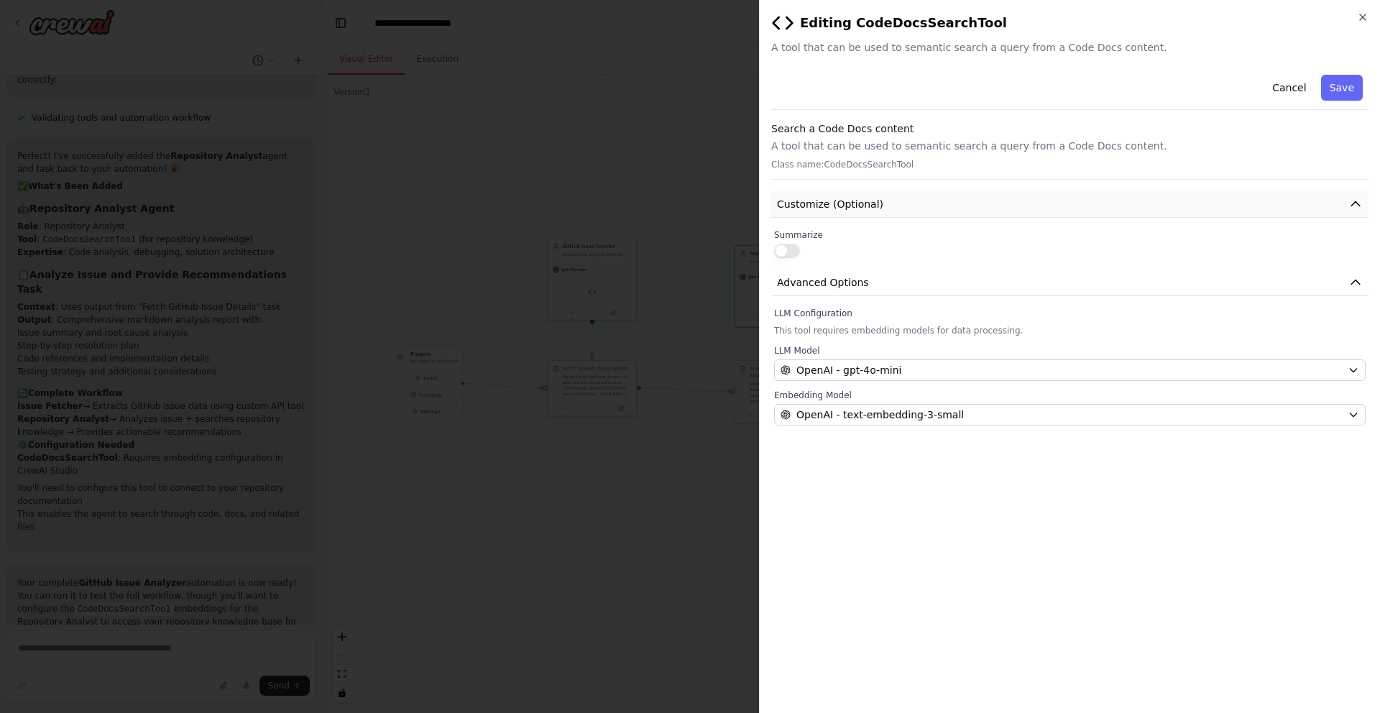
click at [826, 197] on span "Customize (Optional)" at bounding box center [830, 204] width 106 height 14
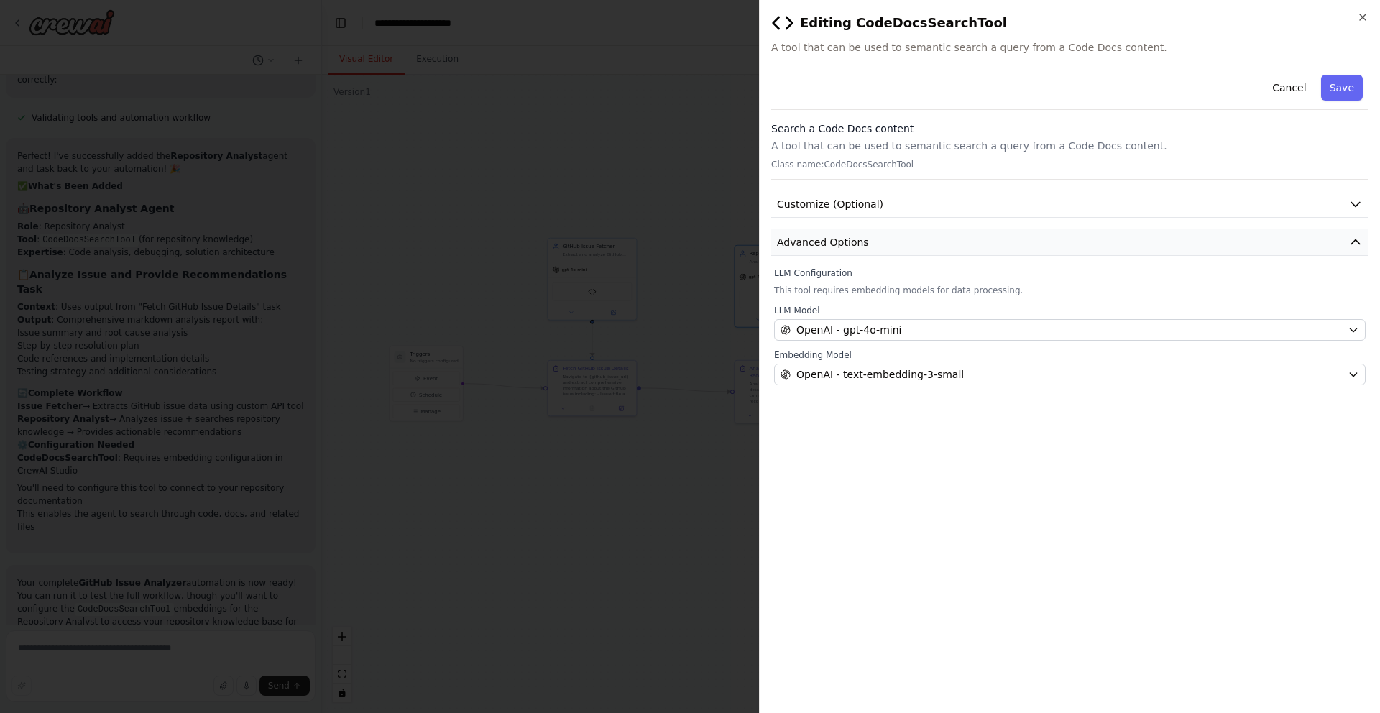
click at [830, 237] on span "Advanced Options" at bounding box center [823, 242] width 92 height 14
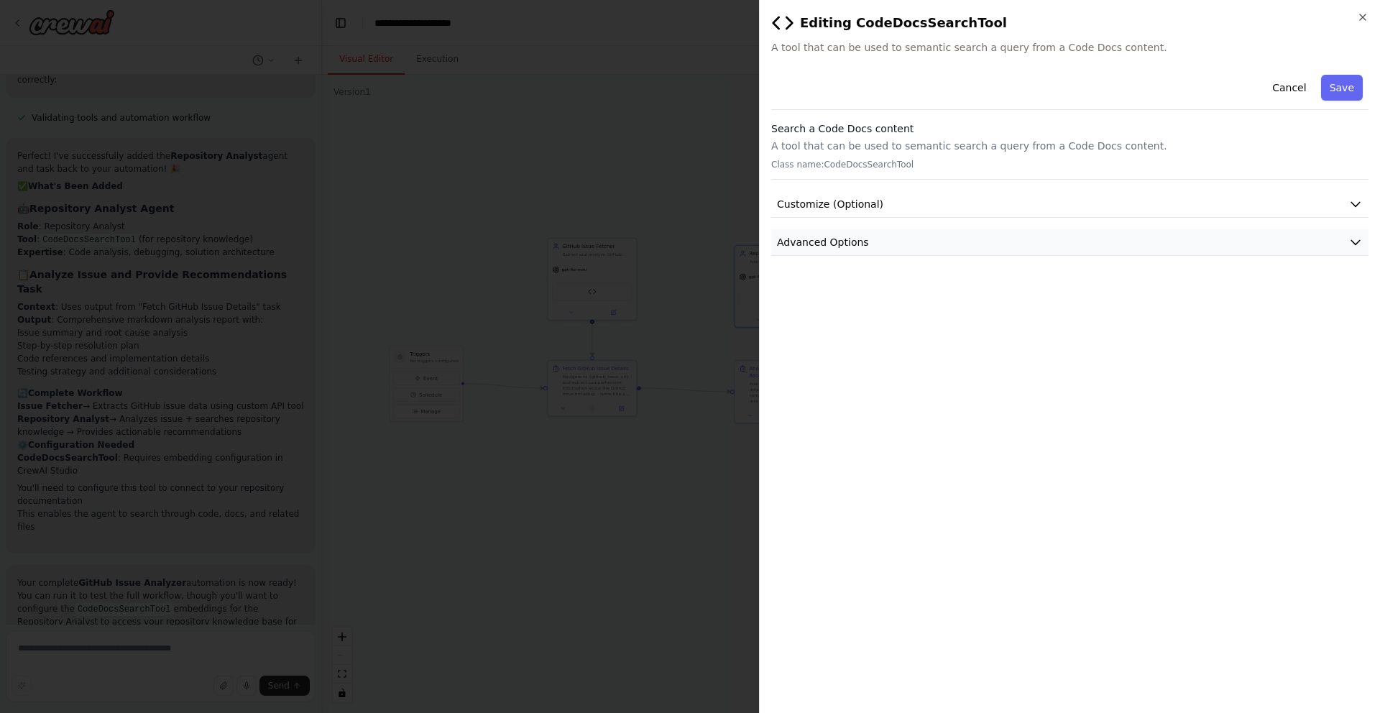
click at [830, 237] on span "Advanced Options" at bounding box center [823, 242] width 92 height 14
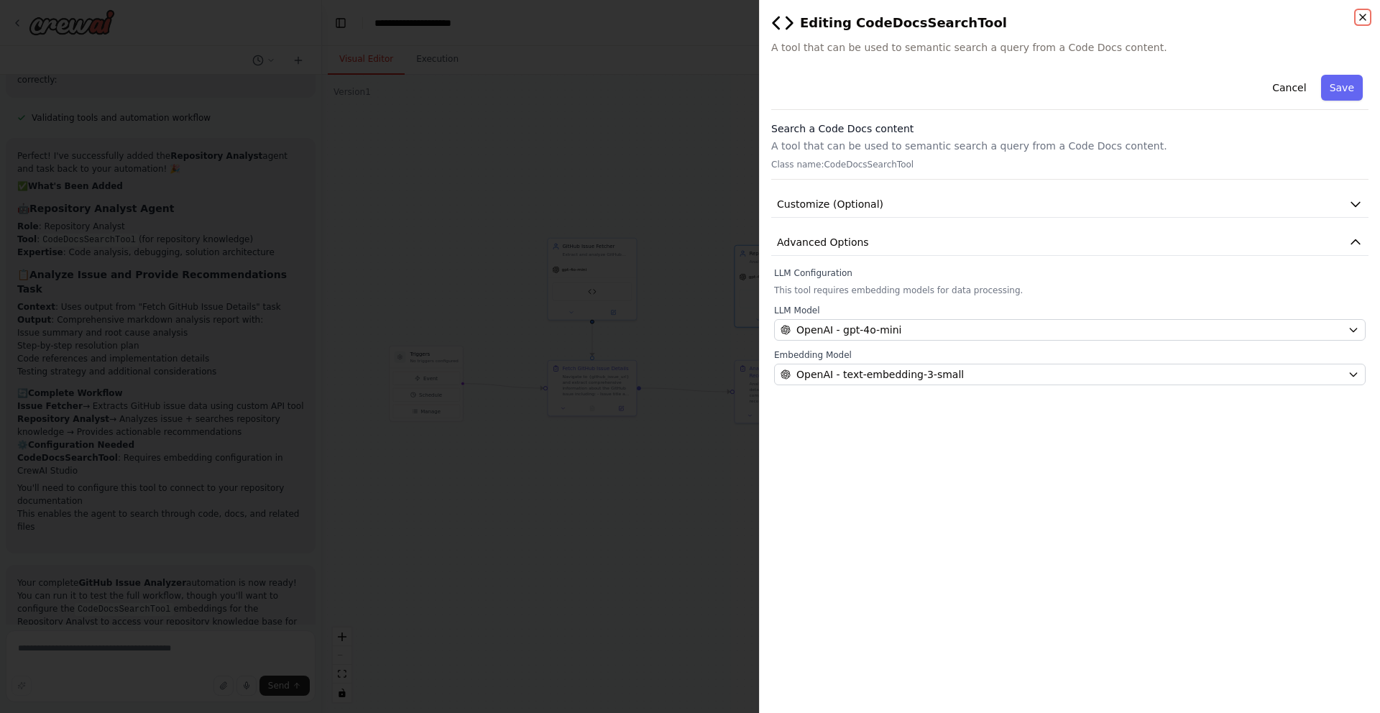
click at [1366, 19] on icon "button" at bounding box center [1362, 16] width 11 height 11
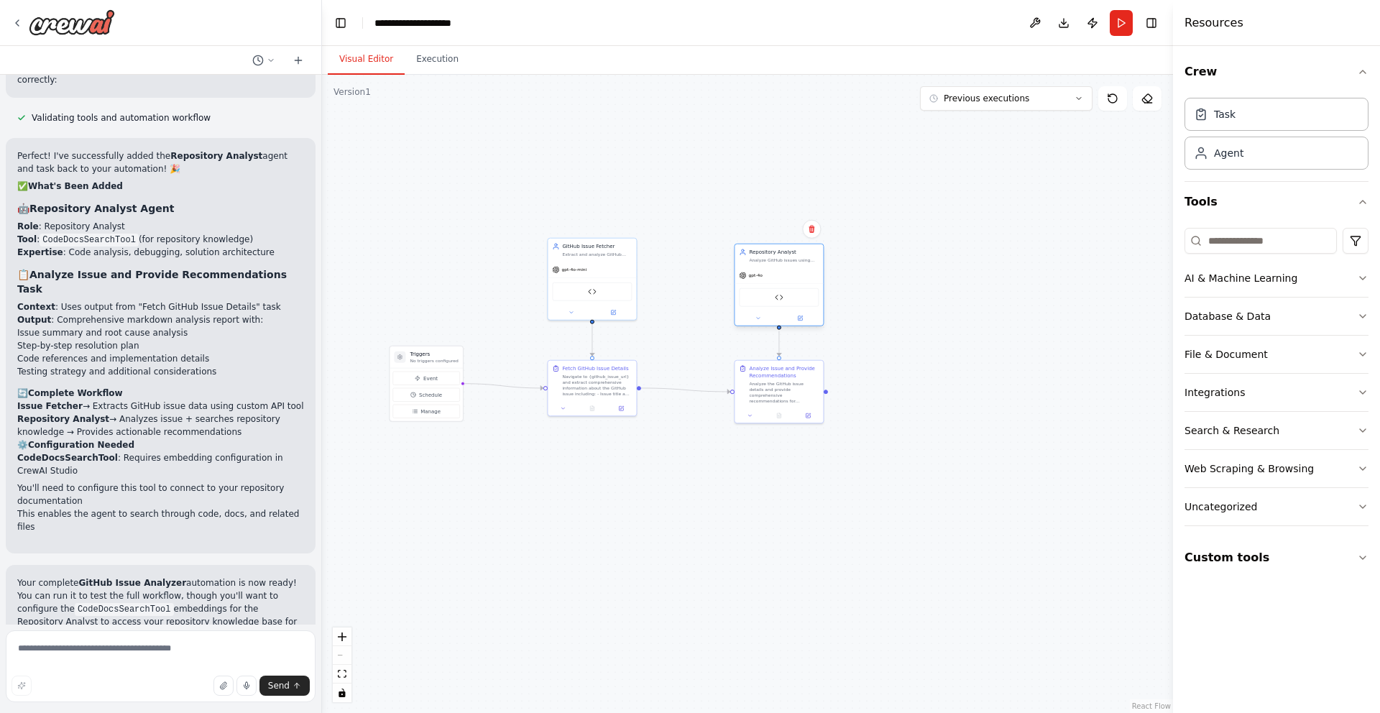
click at [776, 303] on div "CodeDocsSearchTool" at bounding box center [779, 297] width 80 height 19
click at [775, 293] on img at bounding box center [779, 297] width 9 height 9
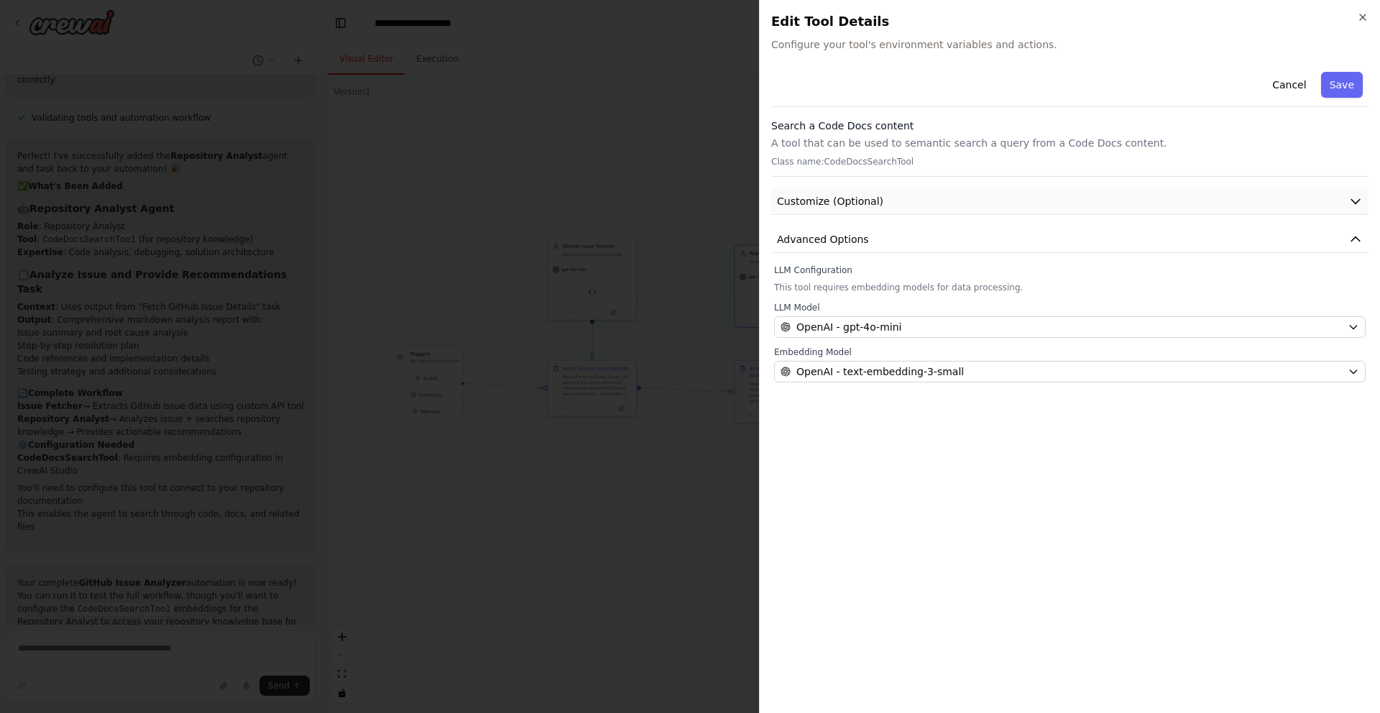
click at [788, 201] on span "Customize (Optional)" at bounding box center [830, 201] width 106 height 14
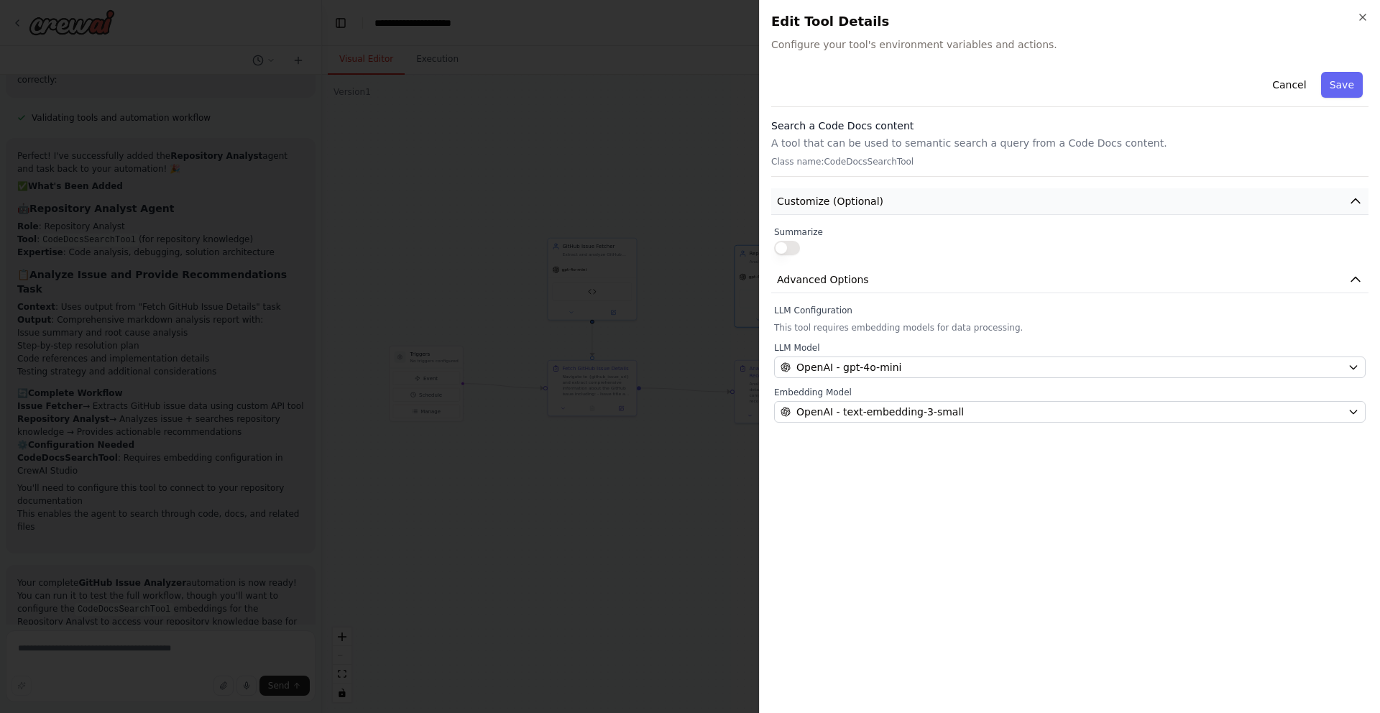
click at [788, 201] on span "Customize (Optional)" at bounding box center [830, 201] width 106 height 14
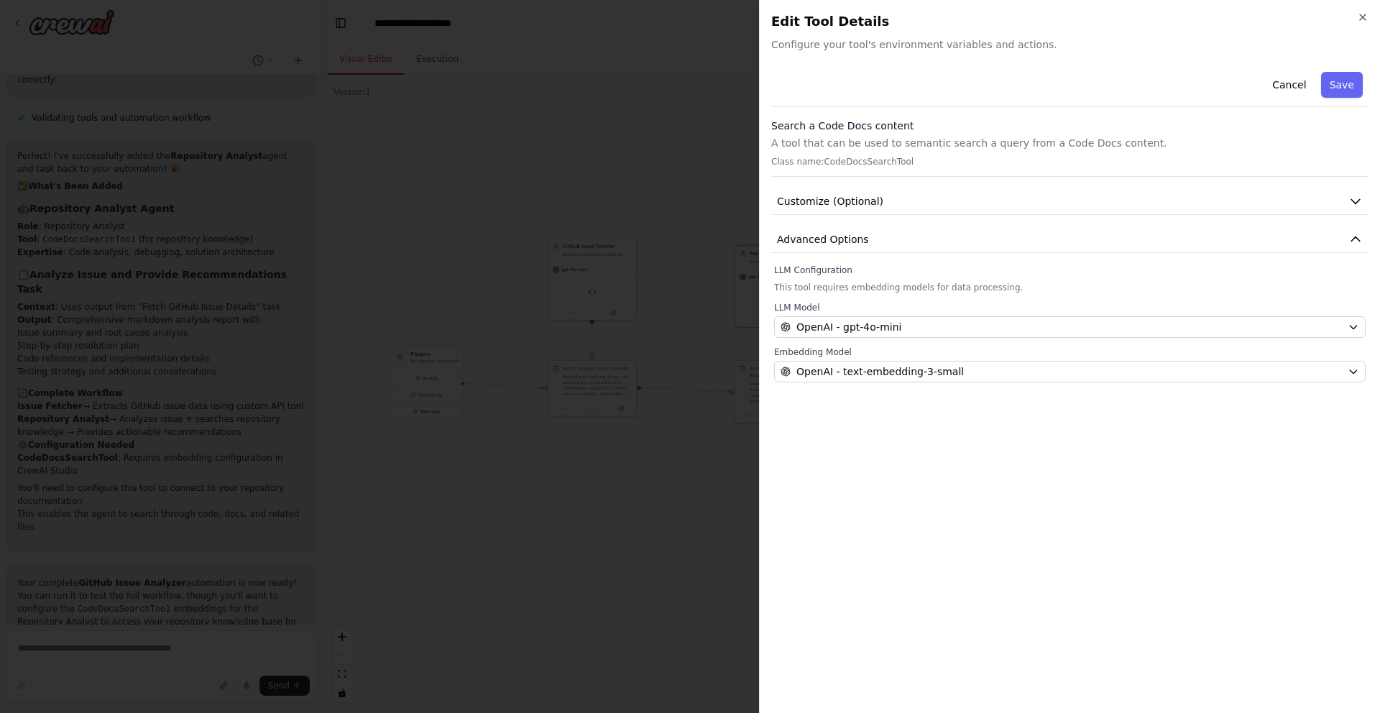
click at [791, 160] on p "Class name: CodeDocsSearchTool" at bounding box center [1069, 161] width 597 height 11
click at [812, 153] on div "Search a Code Docs content A tool that can be used to semantic search a query f…" at bounding box center [1069, 148] width 597 height 58
click at [803, 162] on p "Class name: CodeDocsSearchTool" at bounding box center [1069, 161] width 597 height 11
click at [1362, 17] on icon "button" at bounding box center [1363, 17] width 6 height 6
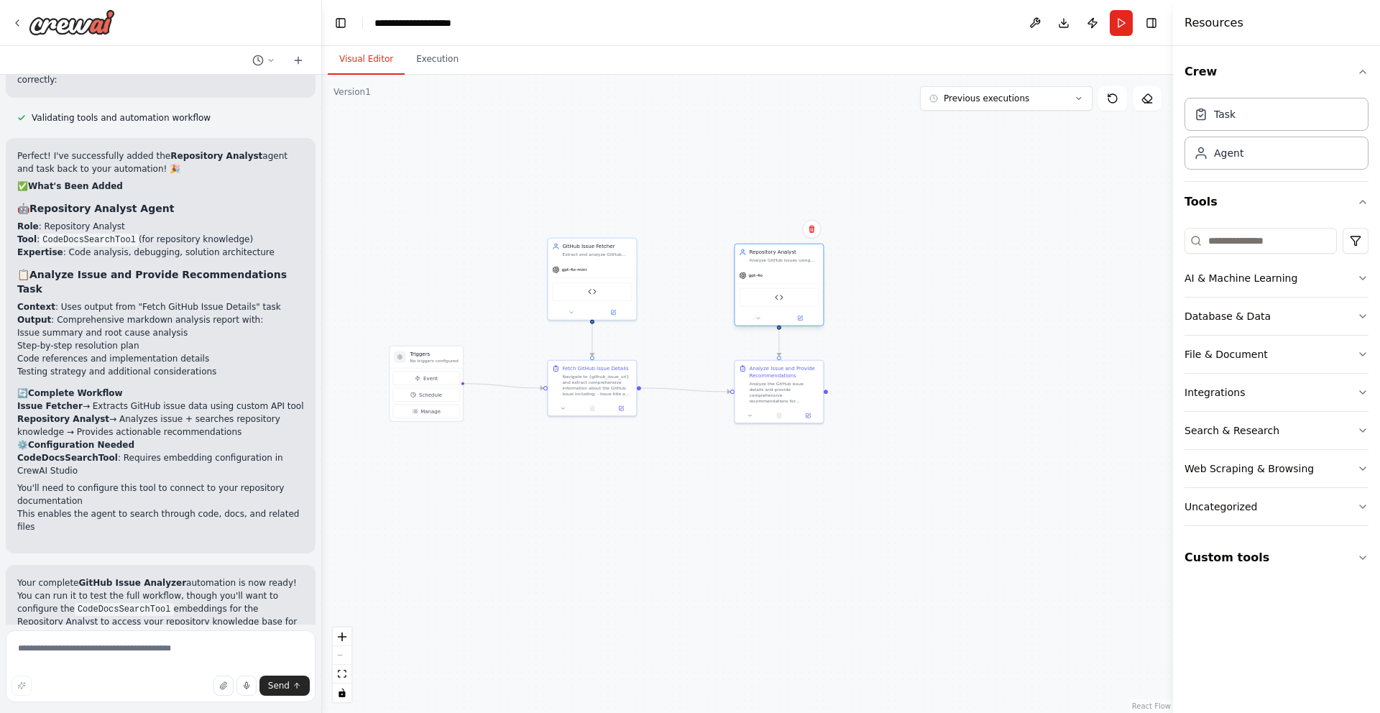
click at [770, 281] on div "gpt-4o" at bounding box center [778, 275] width 88 height 16
click at [779, 299] on img at bounding box center [779, 297] width 9 height 9
click at [804, 316] on button at bounding box center [800, 318] width 41 height 9
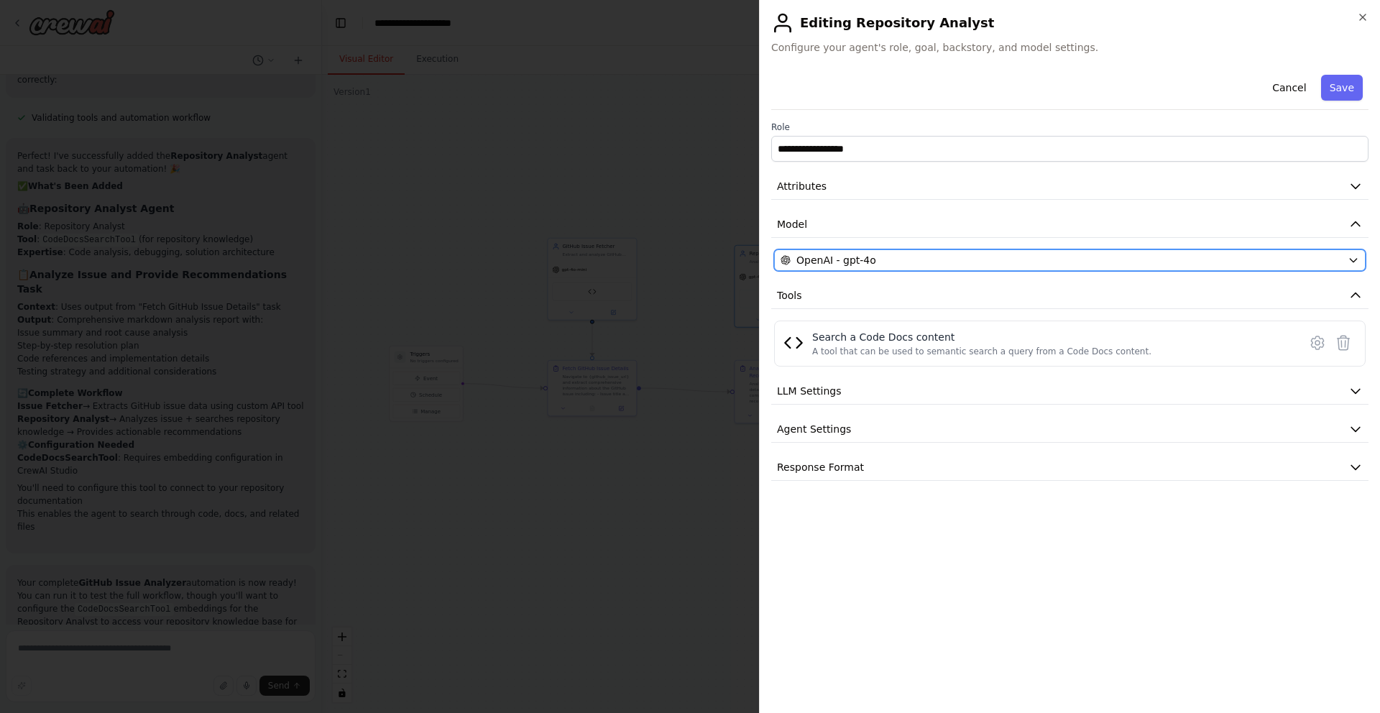
click at [954, 255] on div "OpenAI - gpt-4o" at bounding box center [1060, 260] width 561 height 14
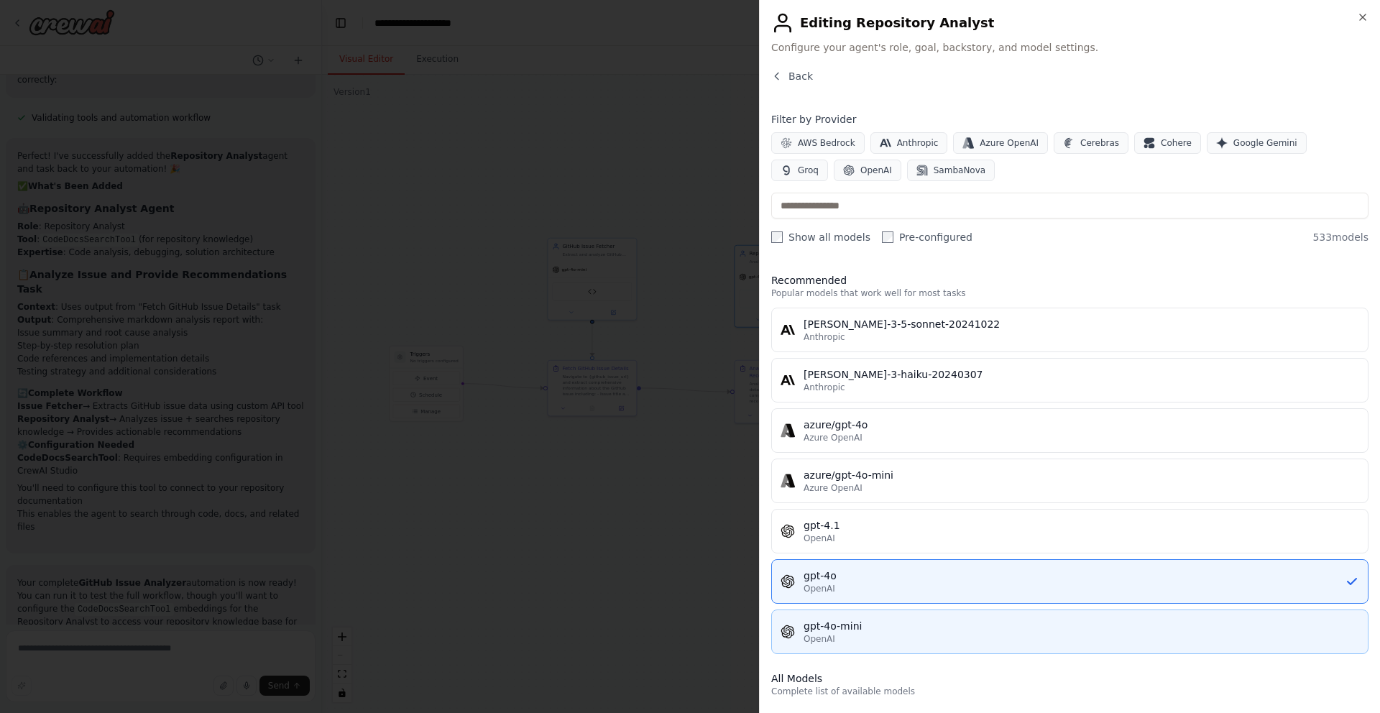
click at [834, 633] on div "OpenAI" at bounding box center [1080, 638] width 555 height 11
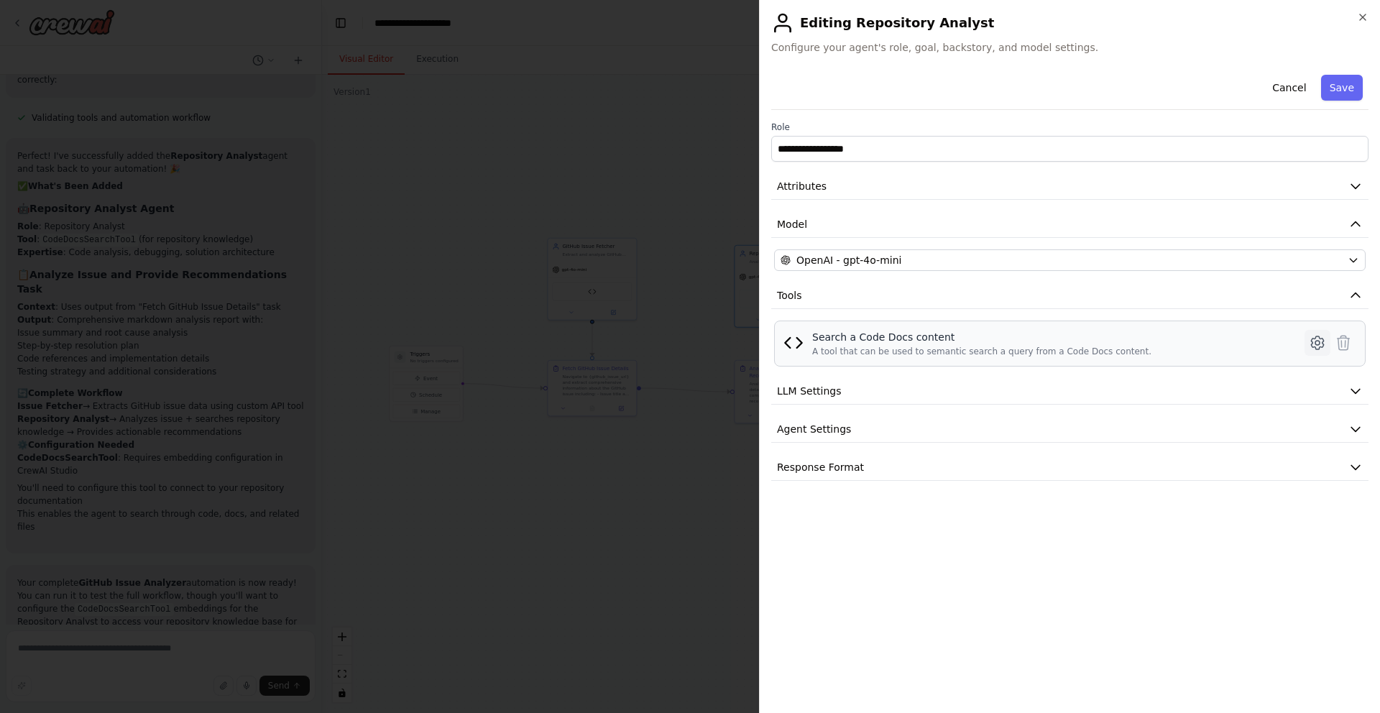
click at [1311, 334] on icon at bounding box center [1316, 342] width 17 height 17
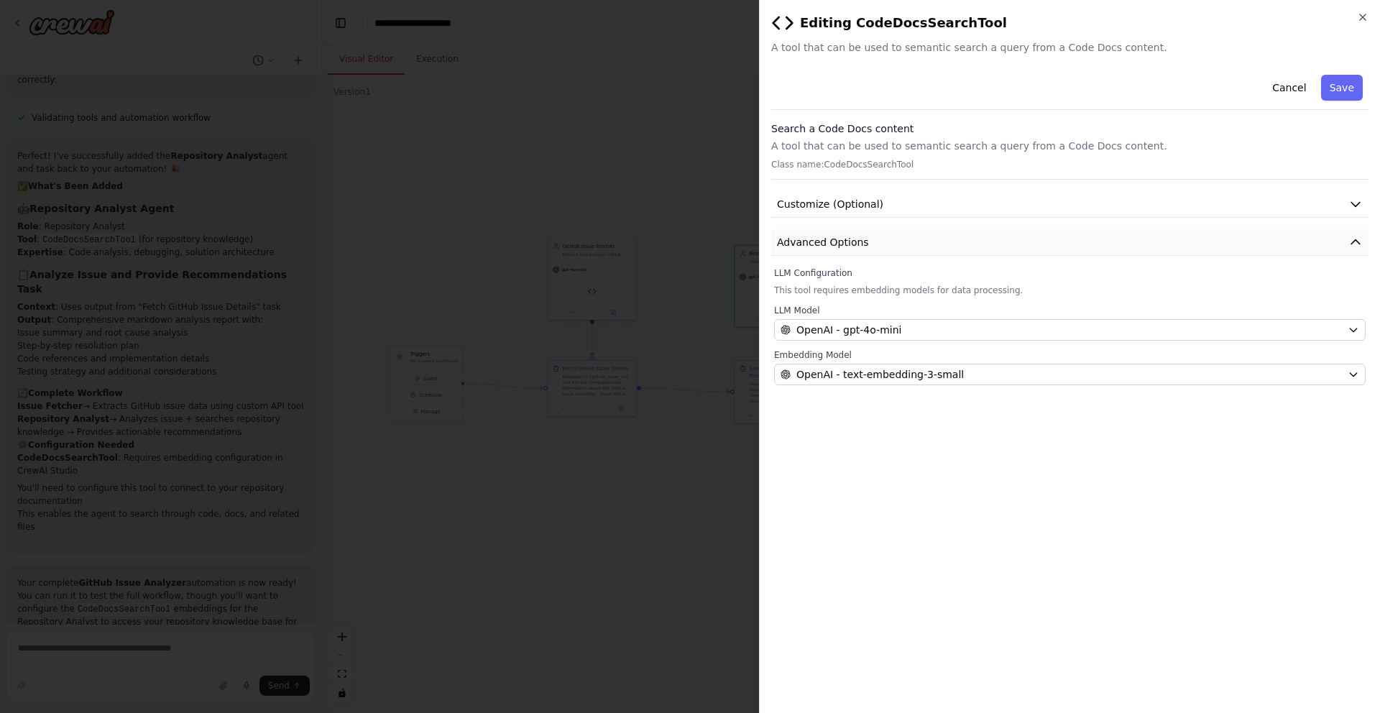
click at [920, 244] on button "Advanced Options" at bounding box center [1069, 242] width 597 height 27
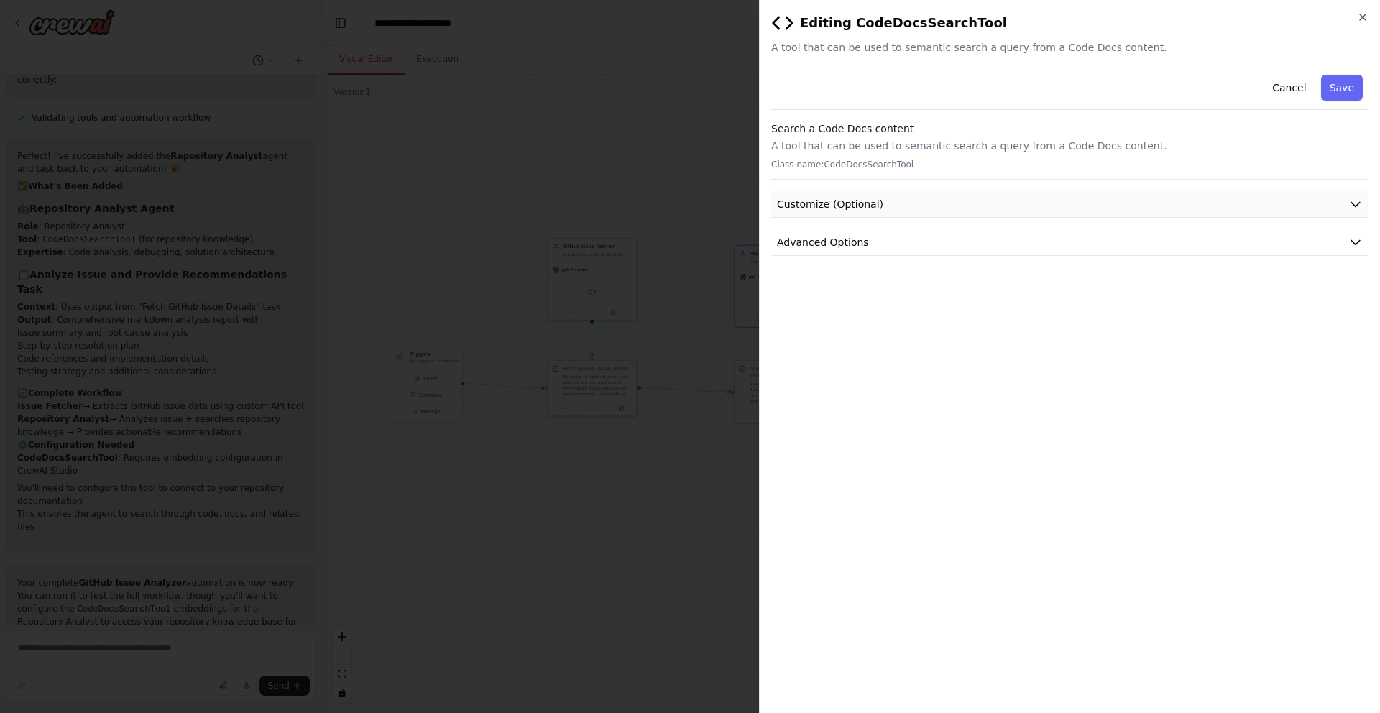
click at [920, 199] on button "Customize (Optional)" at bounding box center [1069, 204] width 597 height 27
click at [930, 172] on div "Search a Code Docs content A tool that can be used to semantic search a query f…" at bounding box center [1069, 150] width 597 height 58
click at [915, 150] on p "A tool that can be used to semantic search a query from a Code Docs content." at bounding box center [1069, 146] width 597 height 14
click at [913, 86] on div "Cancel Save" at bounding box center [1069, 89] width 597 height 41
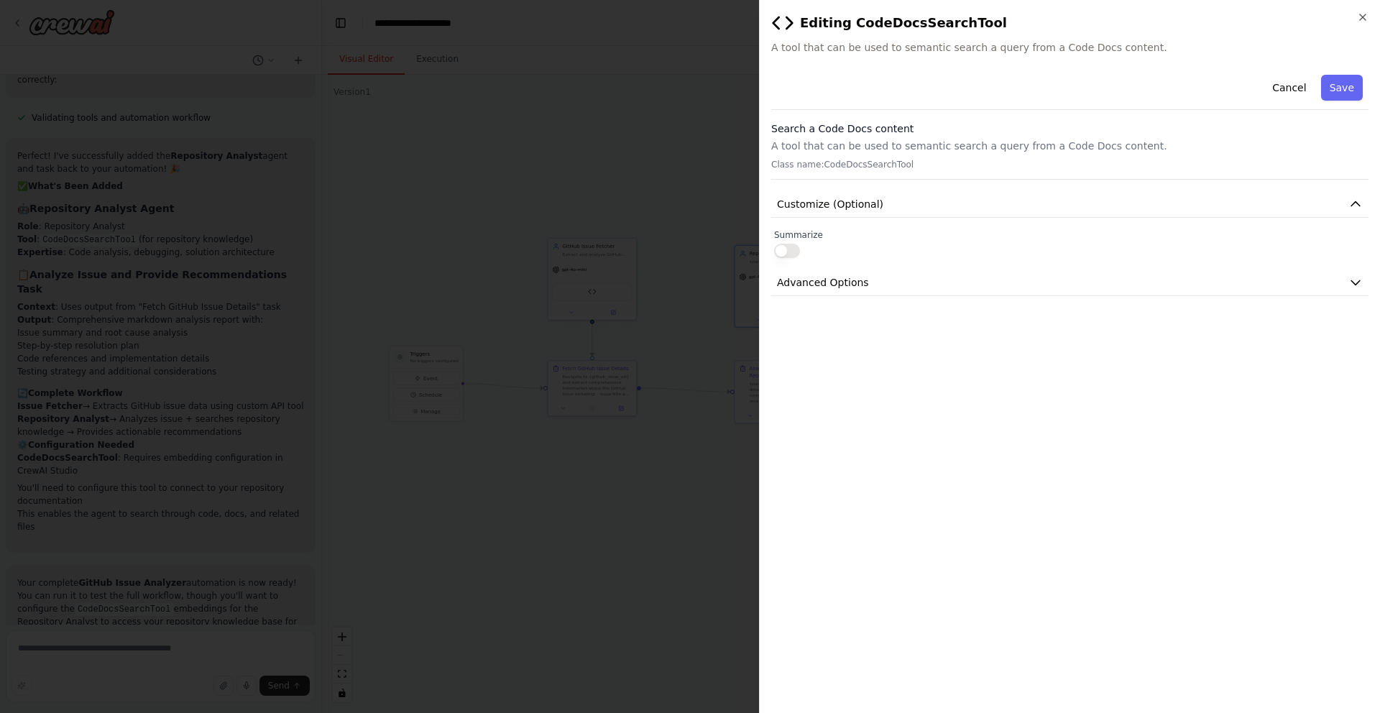
click at [931, 50] on span "A tool that can be used to semantic search a query from a Code Docs content." at bounding box center [1069, 47] width 597 height 14
click at [1339, 83] on button "Save" at bounding box center [1342, 88] width 42 height 26
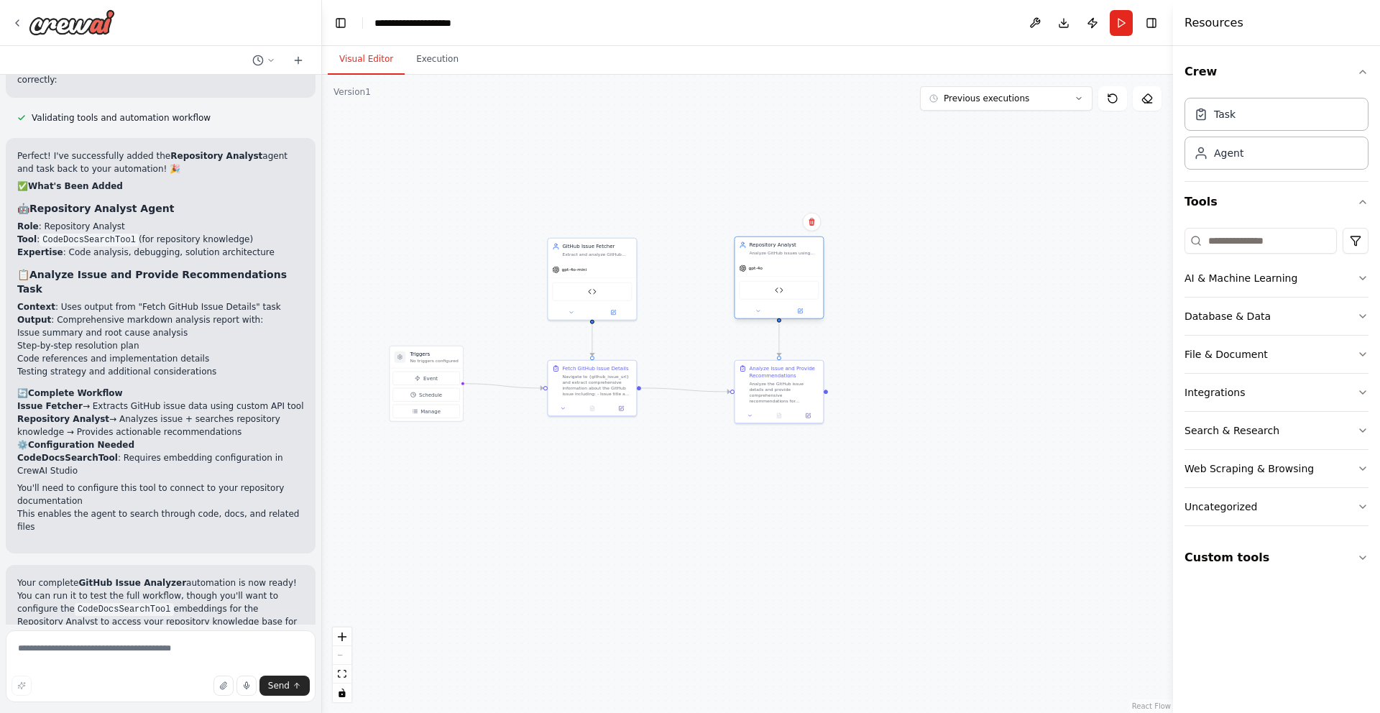
click at [786, 263] on div "gpt-4o" at bounding box center [778, 268] width 88 height 16
click at [619, 405] on icon at bounding box center [621, 407] width 4 height 4
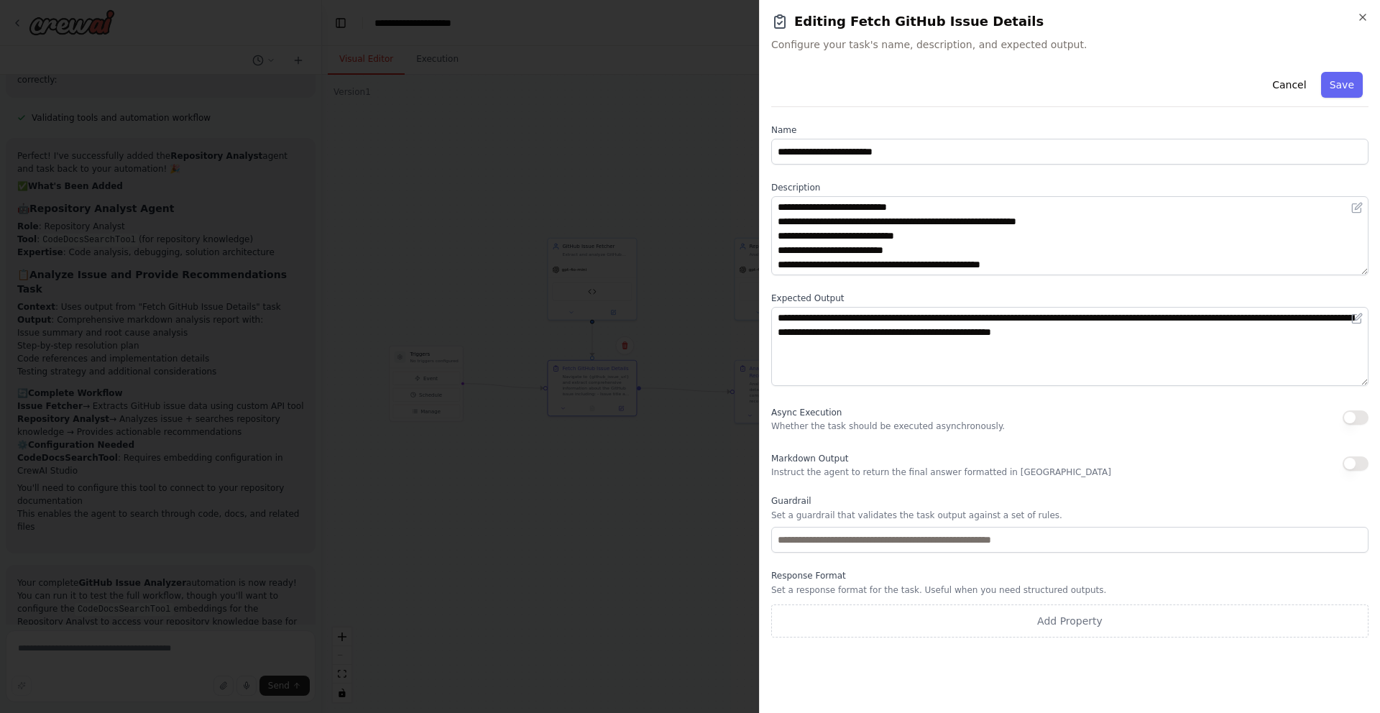
scroll to position [0, 0]
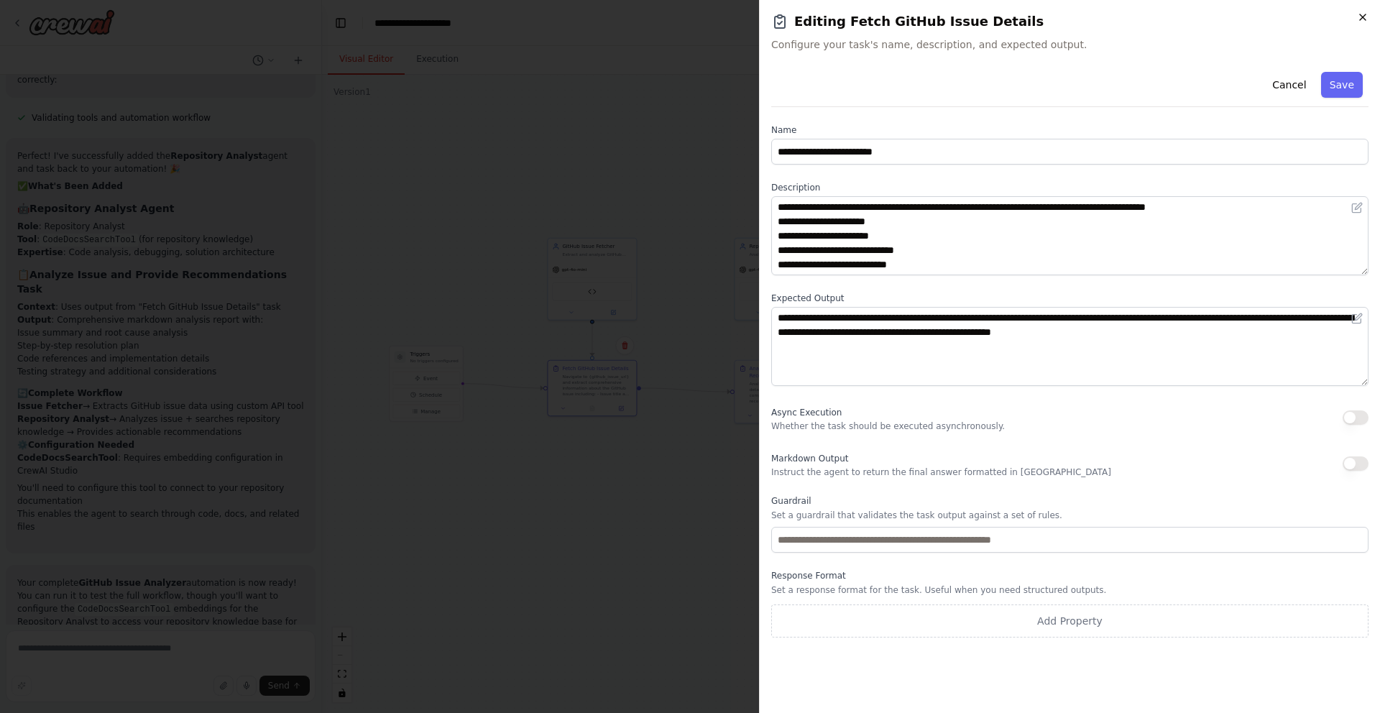
click at [1360, 21] on icon "button" at bounding box center [1362, 16] width 11 height 11
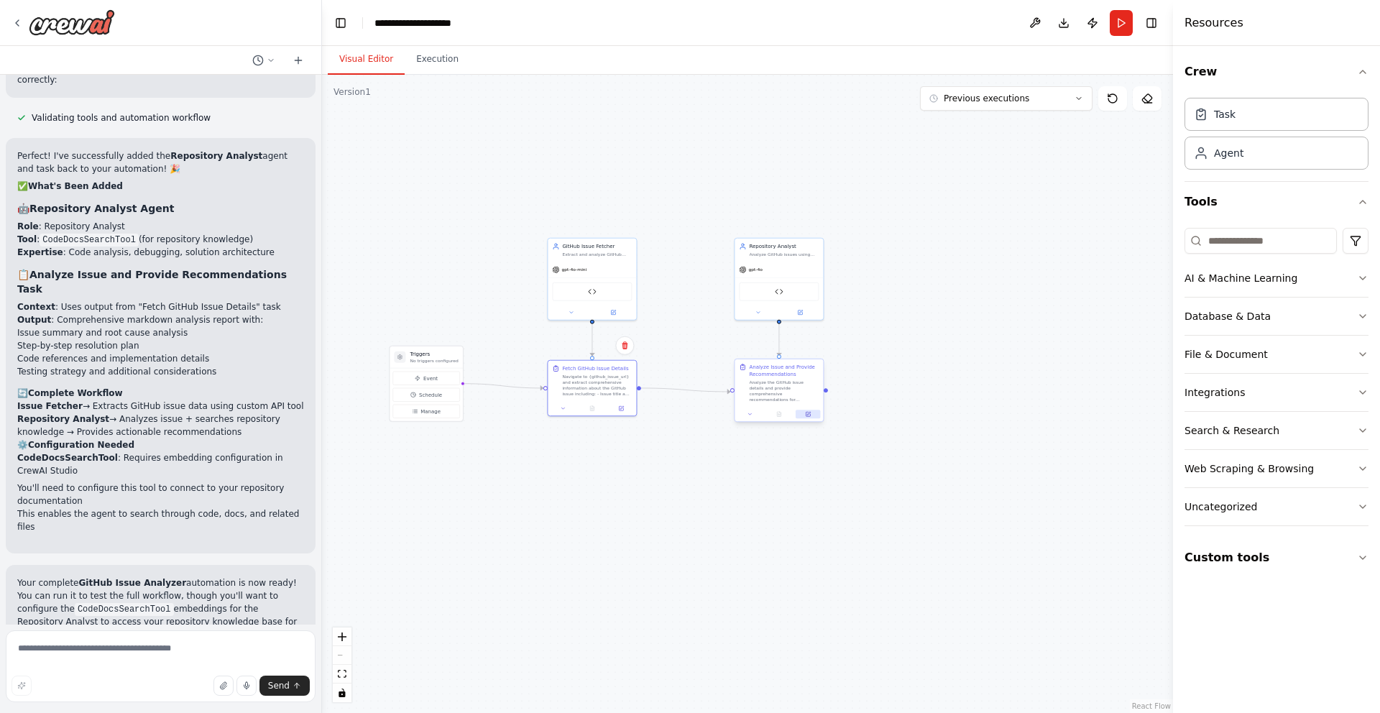
click at [808, 412] on icon at bounding box center [809, 414] width 4 height 4
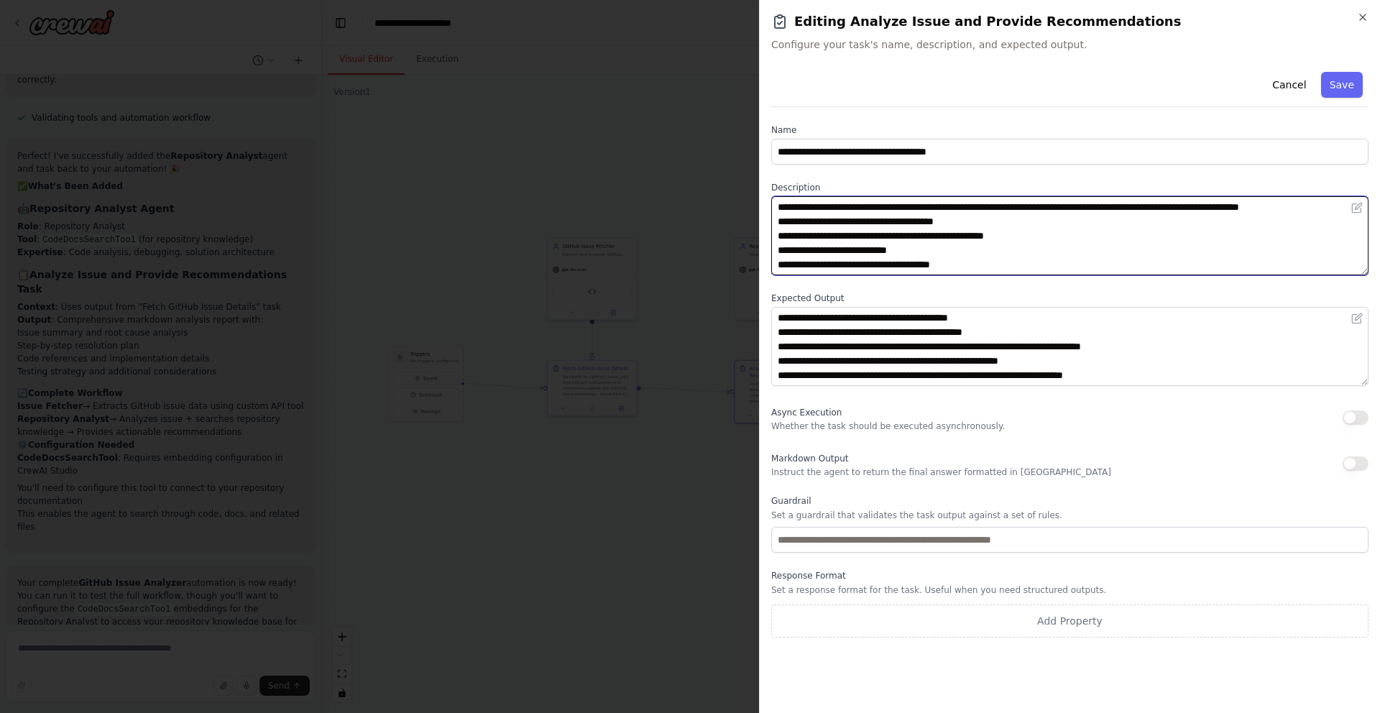
click at [871, 222] on textarea "**********" at bounding box center [1069, 235] width 597 height 79
click at [1298, 237] on textarea "**********" at bounding box center [1069, 235] width 597 height 79
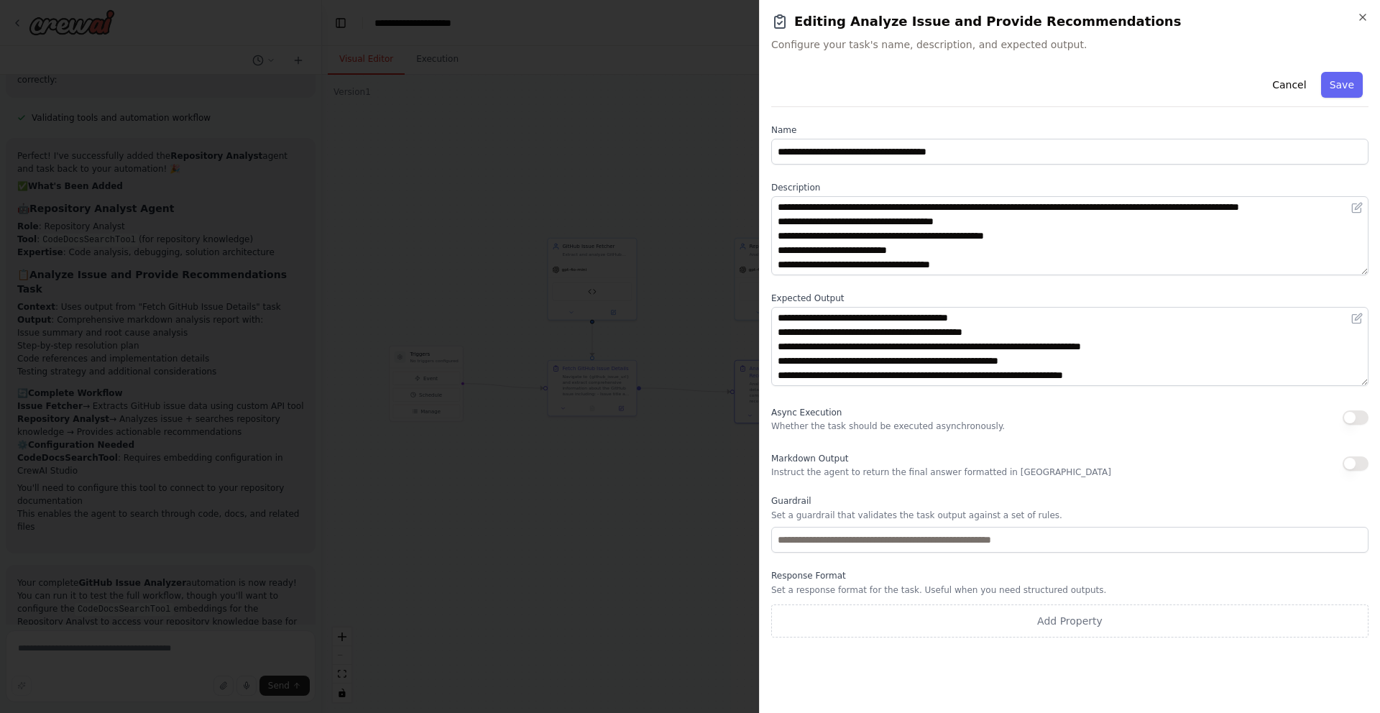
click at [1361, 6] on div "**********" at bounding box center [1069, 356] width 621 height 713
click at [1361, 14] on icon "button" at bounding box center [1362, 16] width 11 height 11
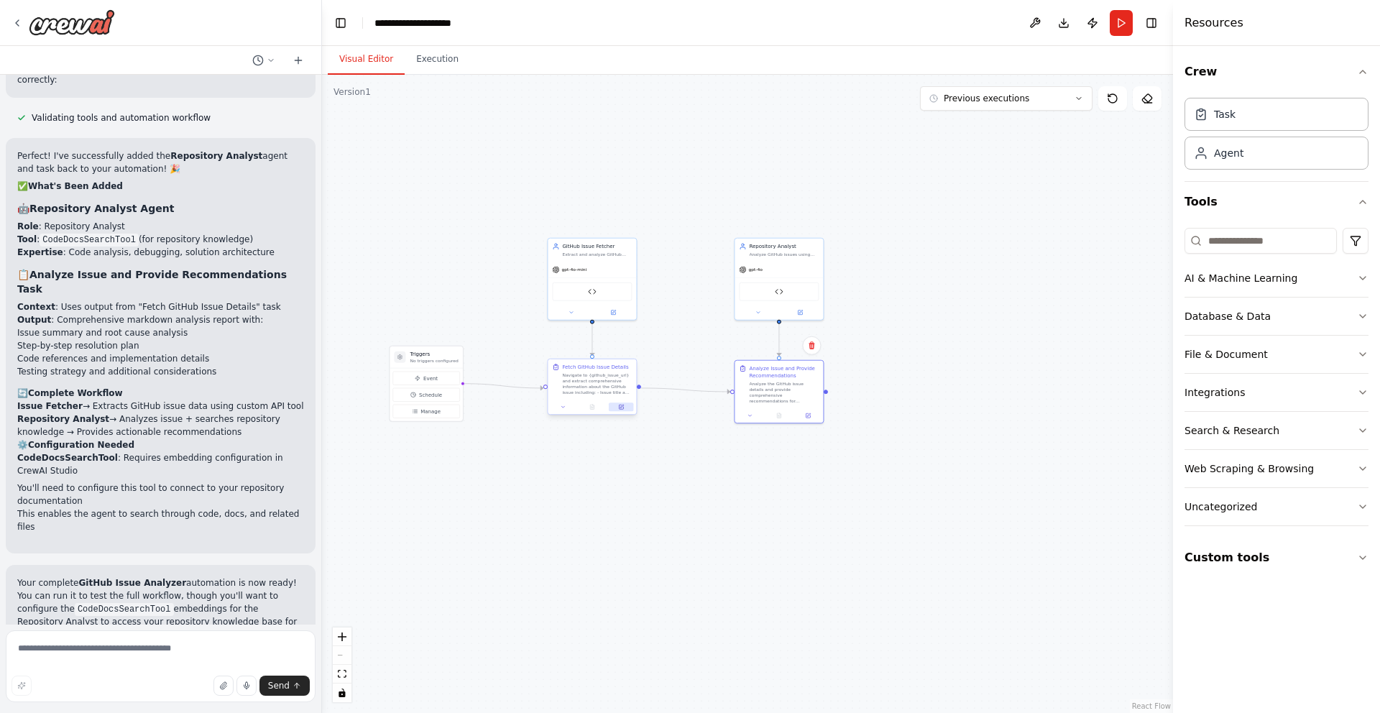
click at [618, 410] on button at bounding box center [621, 406] width 24 height 9
click at [611, 305] on div at bounding box center [592, 311] width 88 height 14
click at [611, 310] on icon at bounding box center [613, 311] width 4 height 4
click at [618, 309] on button at bounding box center [613, 311] width 41 height 9
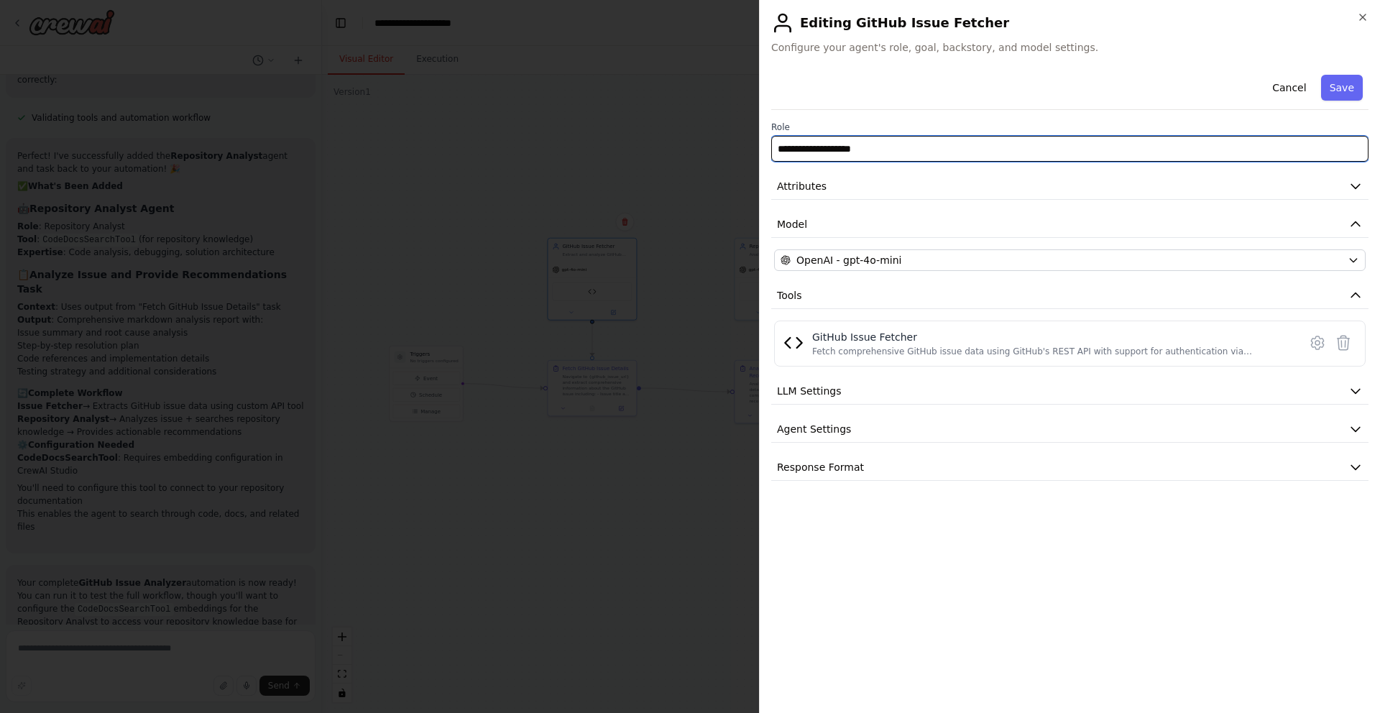
click at [802, 149] on input "**********" at bounding box center [1069, 149] width 597 height 26
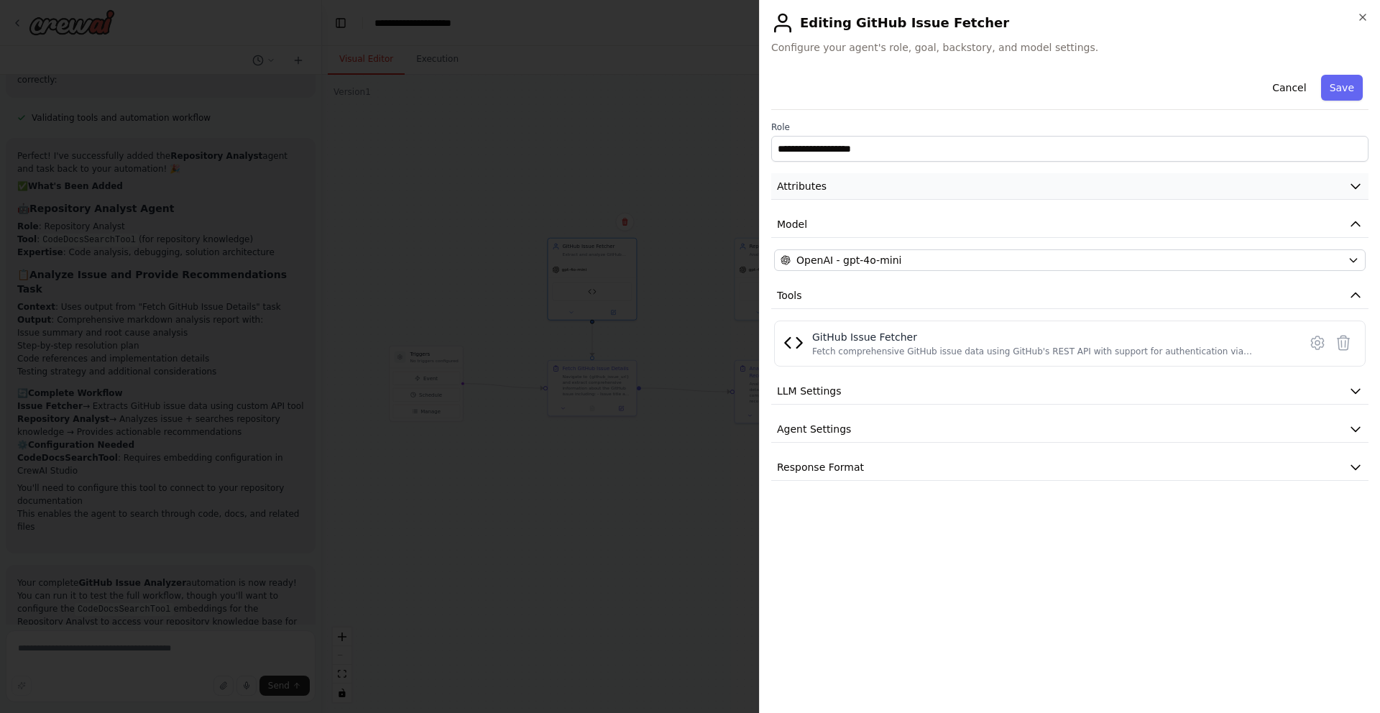
click at [1305, 187] on button "Attributes" at bounding box center [1069, 186] width 597 height 27
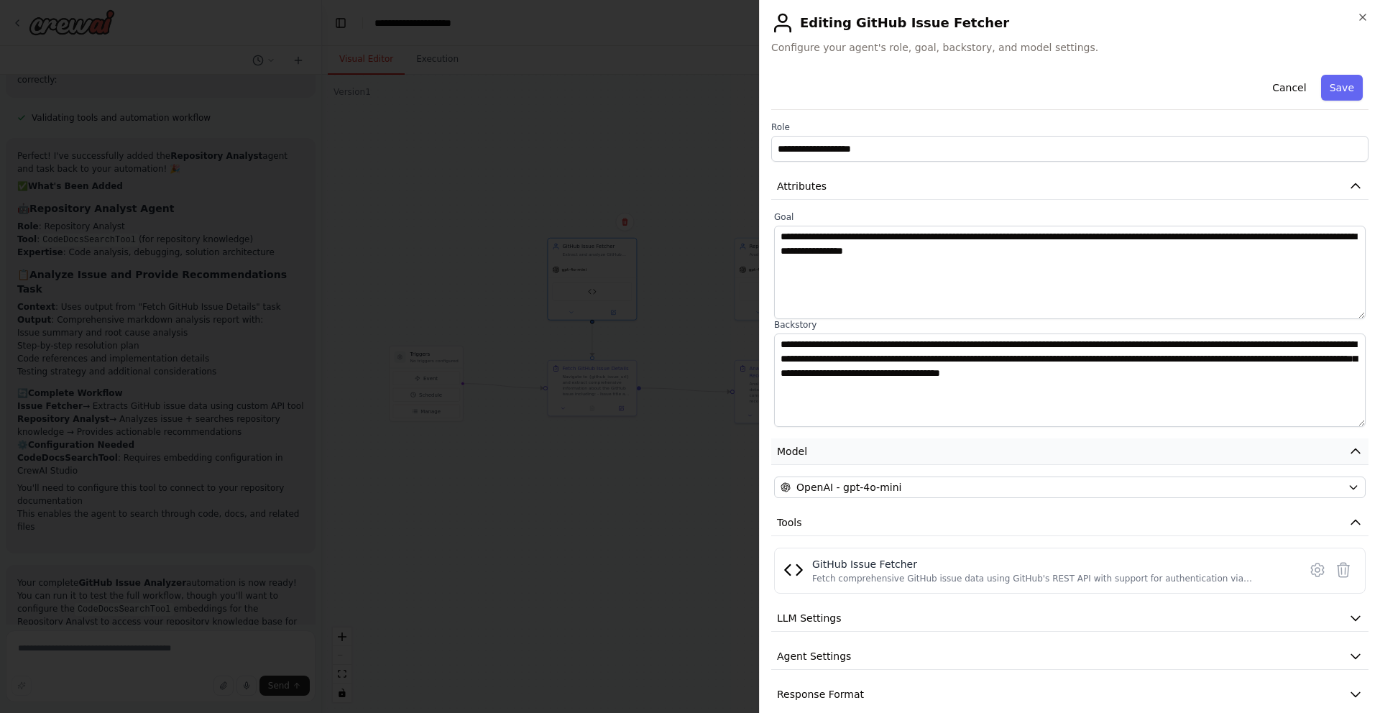
click at [1095, 444] on button "Model" at bounding box center [1069, 451] width 597 height 27
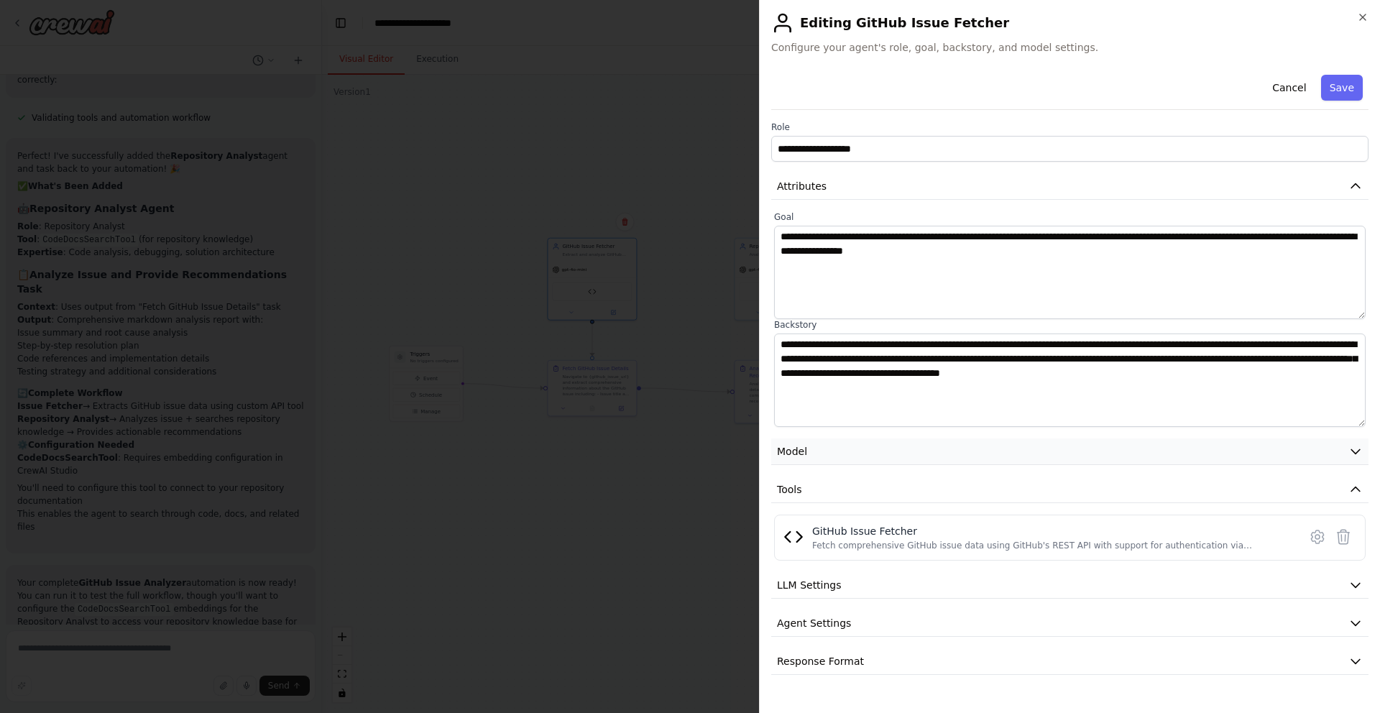
click at [1095, 444] on button "Model" at bounding box center [1069, 451] width 597 height 27
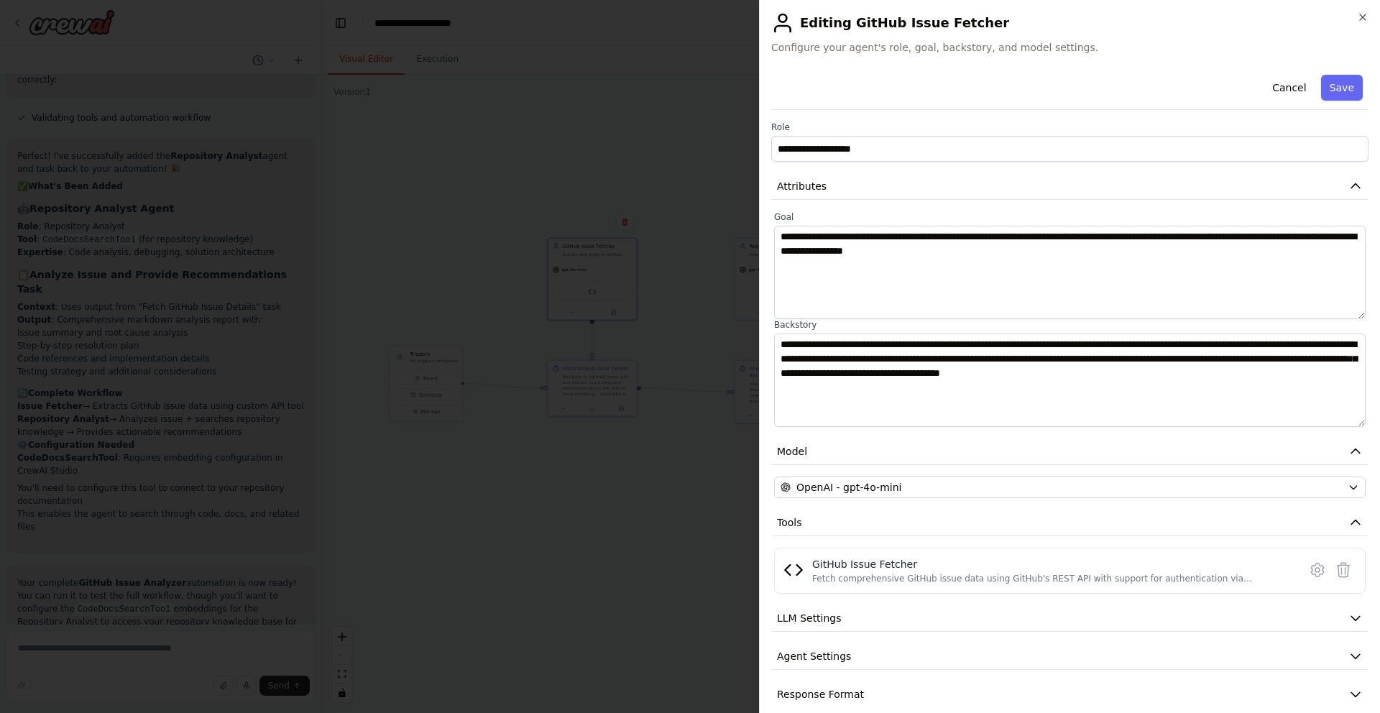
click at [1375, 12] on div "**********" at bounding box center [1069, 356] width 621 height 713
click at [1370, 12] on div "**********" at bounding box center [1069, 356] width 621 height 713
click at [1362, 13] on icon "button" at bounding box center [1362, 16] width 11 height 11
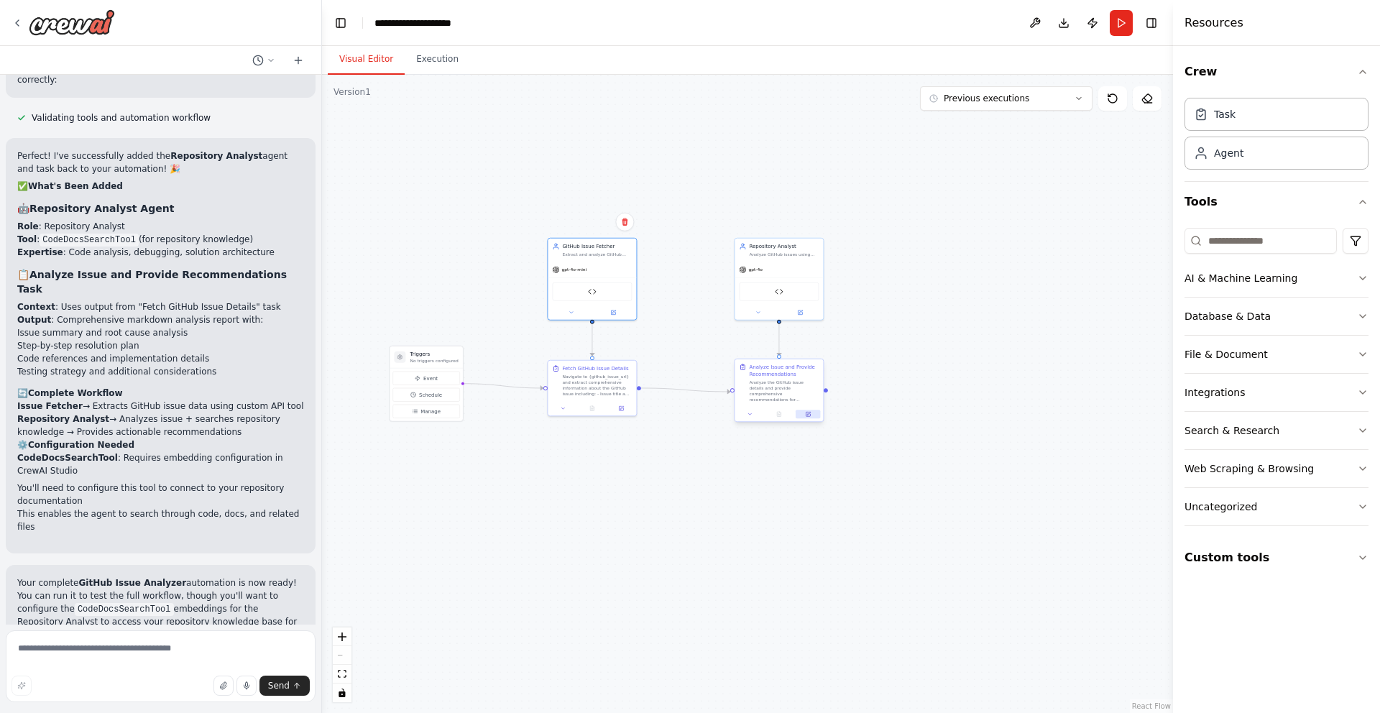
click at [810, 410] on button at bounding box center [807, 414] width 24 height 9
click at [808, 415] on icon at bounding box center [808, 414] width 4 height 4
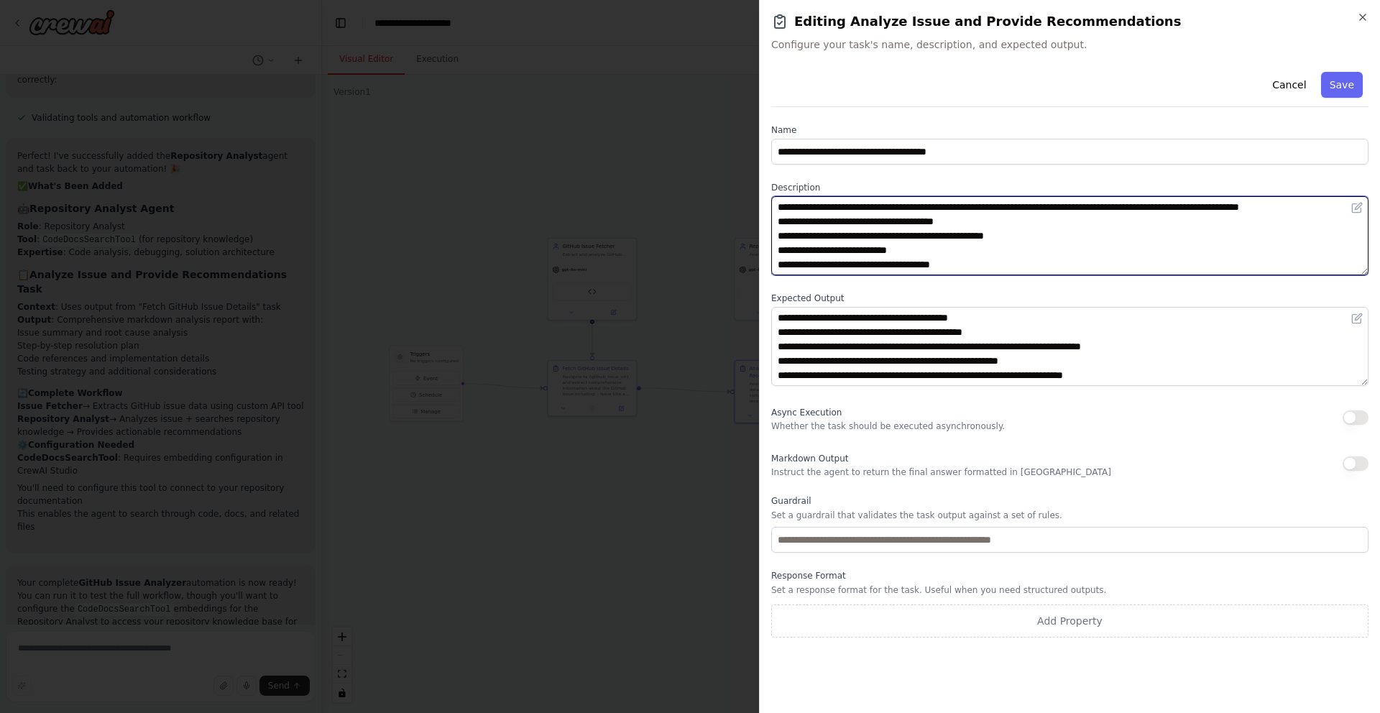
click at [818, 226] on textarea "**********" at bounding box center [1069, 235] width 597 height 79
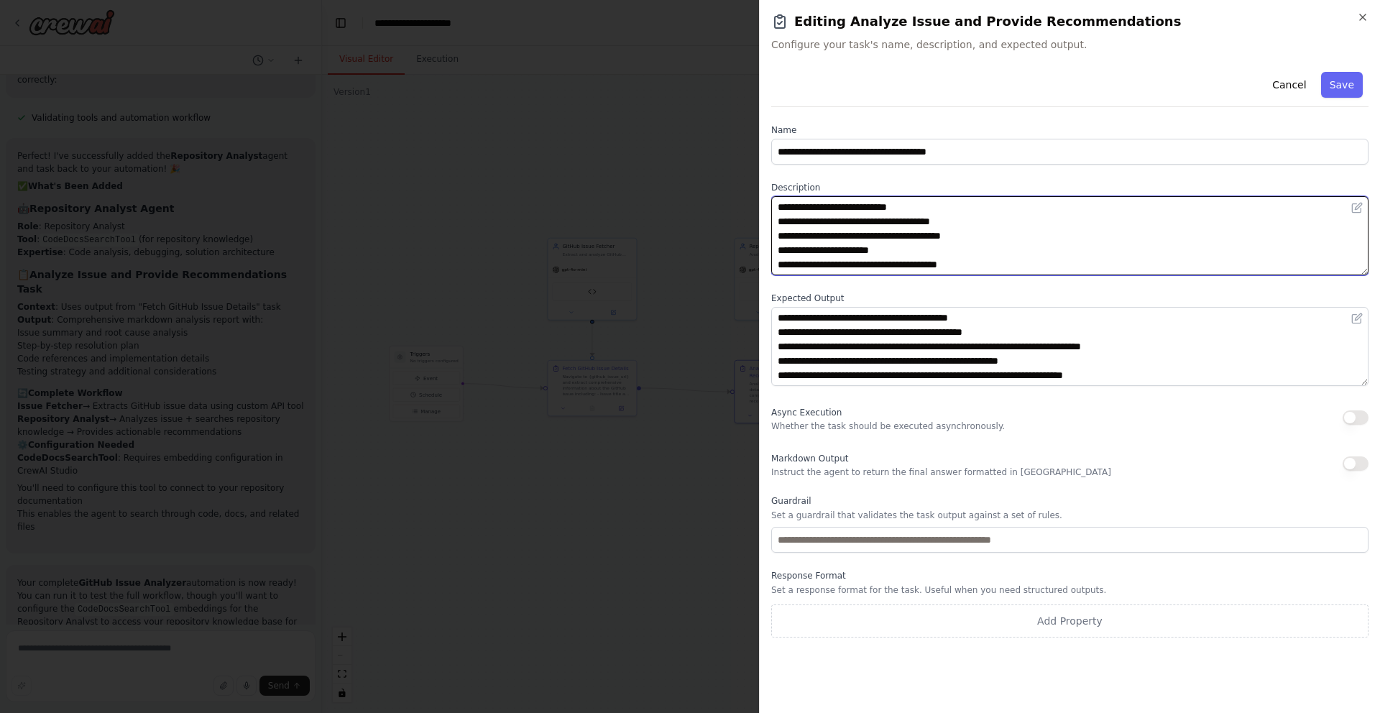
click at [1010, 264] on textarea "**********" at bounding box center [1069, 235] width 597 height 79
type textarea "**********"
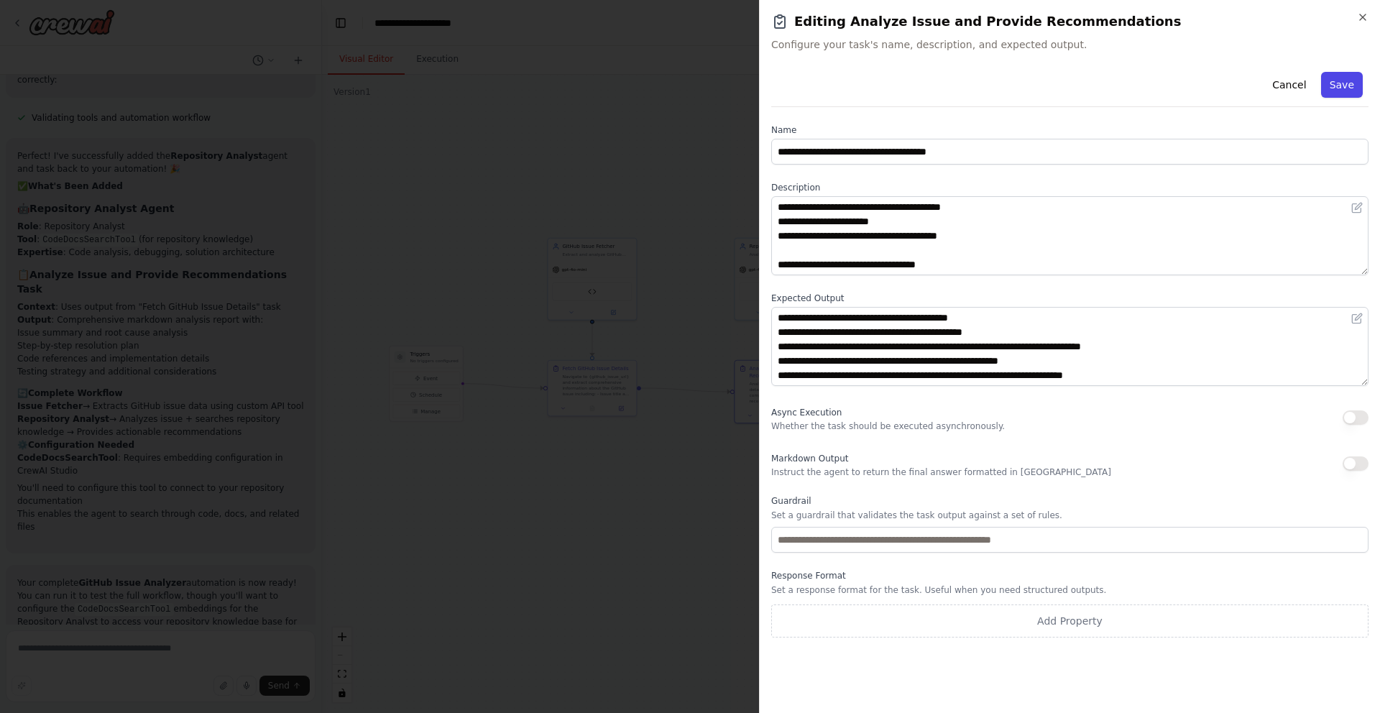
click at [1329, 90] on button "Save" at bounding box center [1342, 85] width 42 height 26
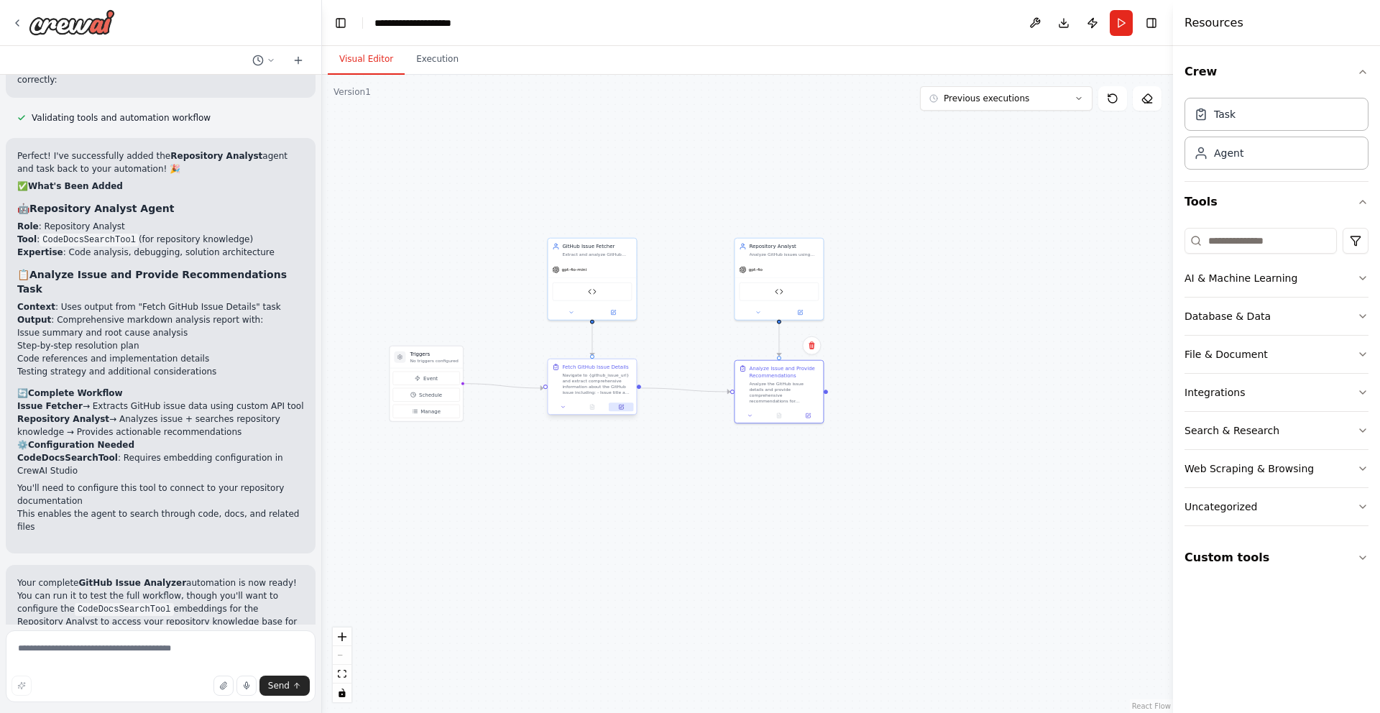
click at [620, 408] on icon at bounding box center [621, 407] width 4 height 4
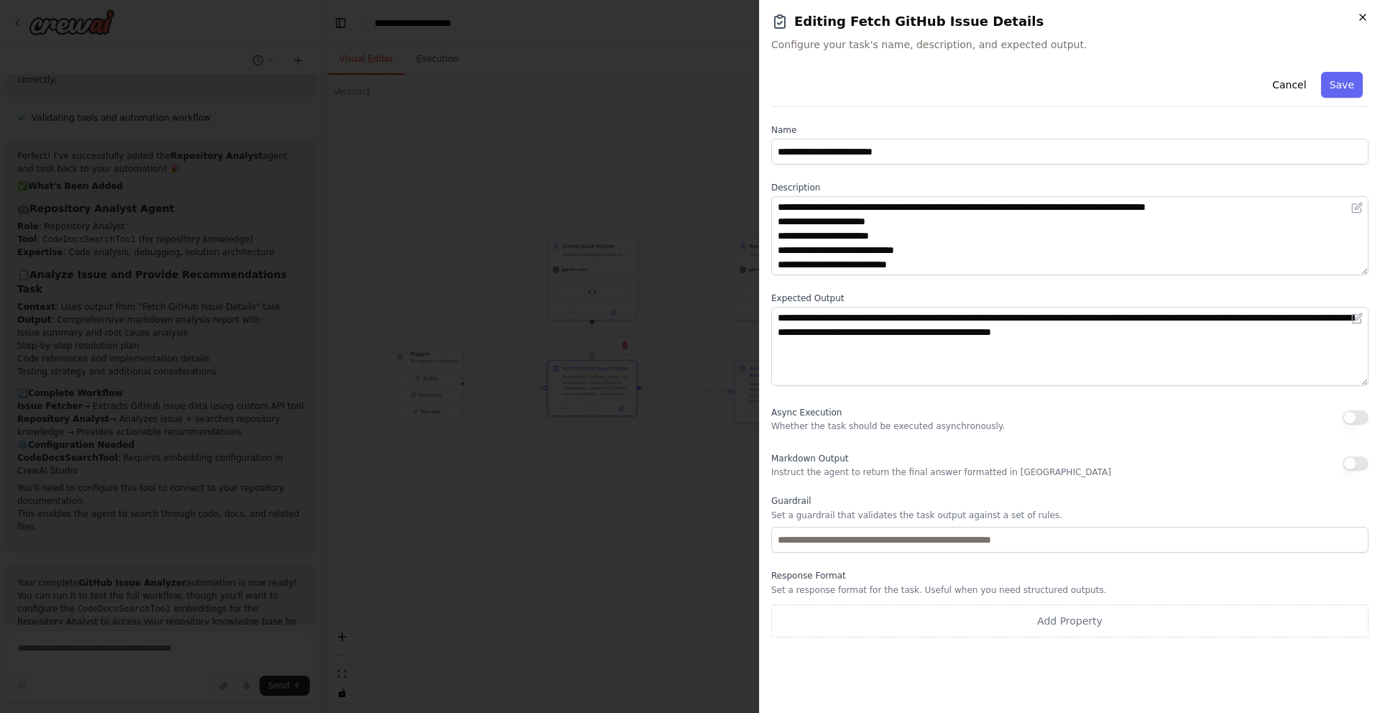
click at [1357, 16] on icon "button" at bounding box center [1362, 16] width 11 height 11
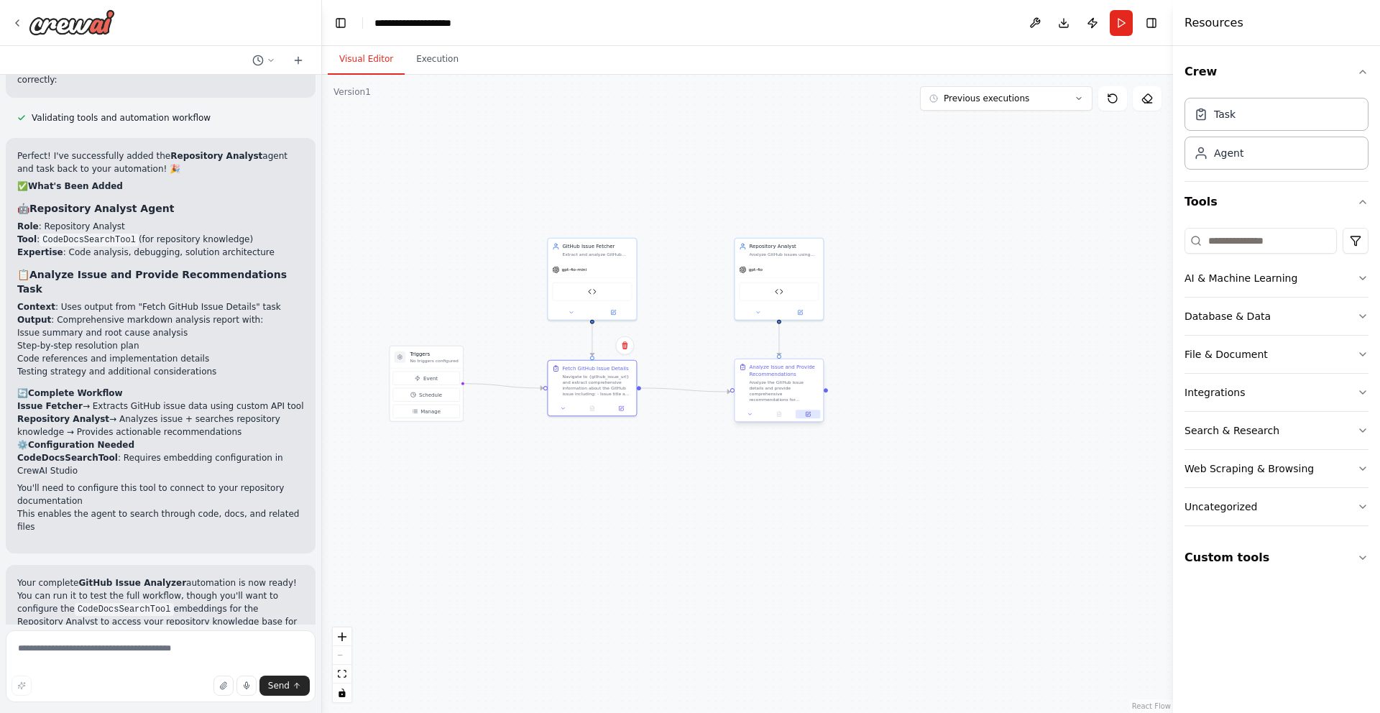
click at [811, 414] on button at bounding box center [807, 414] width 24 height 9
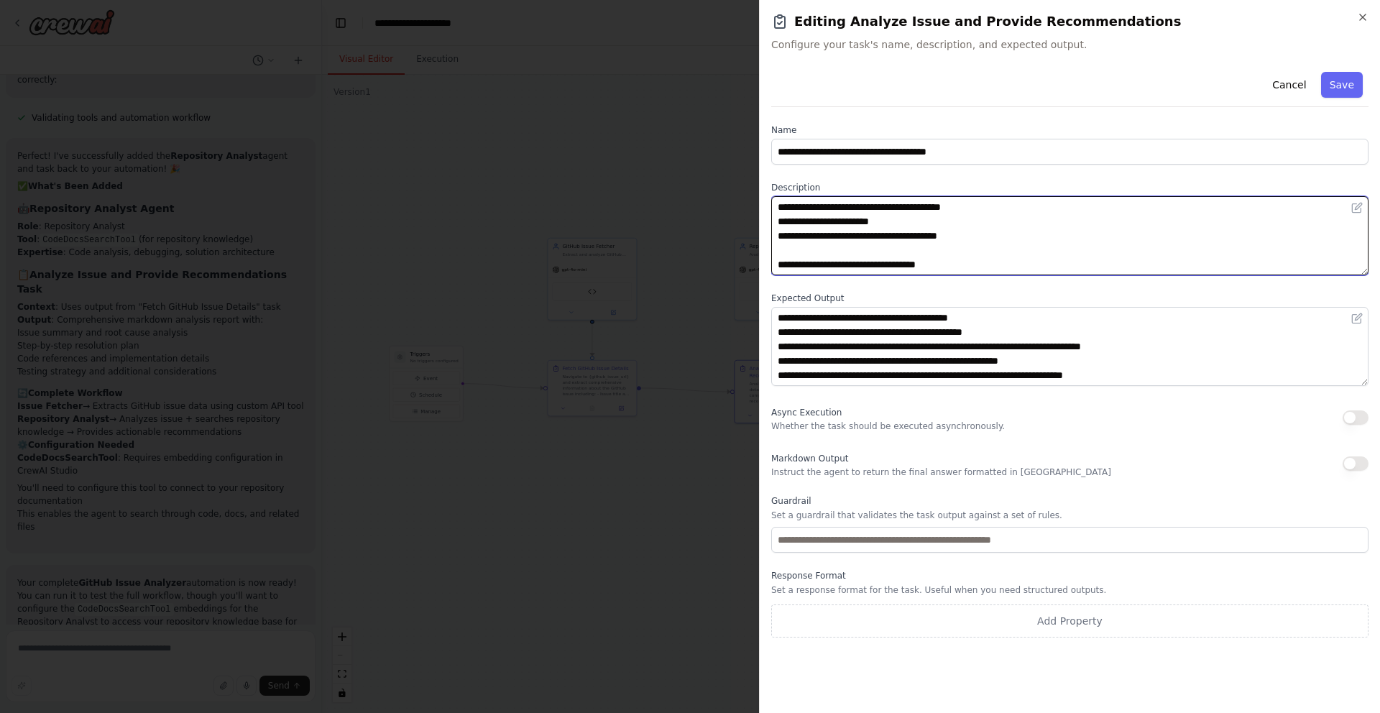
click at [961, 268] on textarea "**********" at bounding box center [1069, 235] width 597 height 79
drag, startPoint x: 1063, startPoint y: 262, endPoint x: 739, endPoint y: 262, distance: 323.4
click at [739, 262] on body "I want to build something, like an agent which when trigger with an input of a …" at bounding box center [690, 356] width 1380 height 713
type textarea "**********"
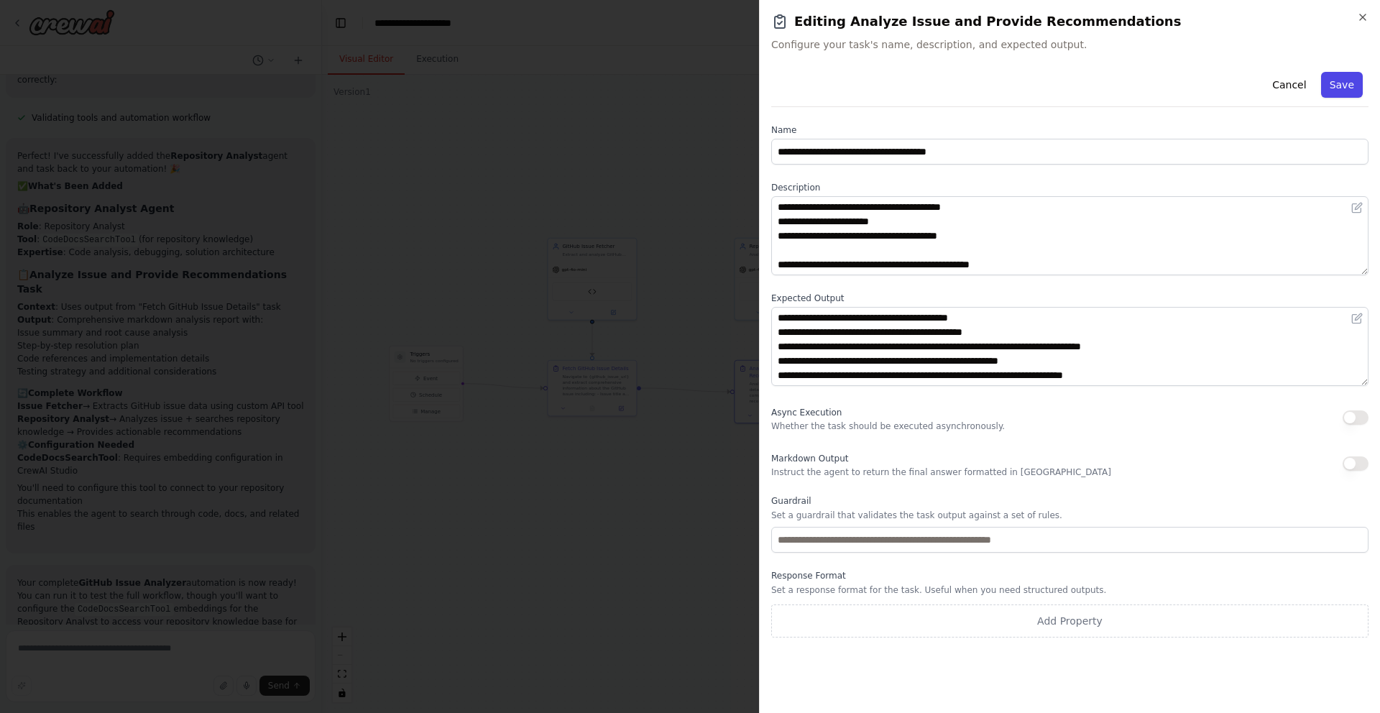
click at [1334, 91] on button "Save" at bounding box center [1342, 85] width 42 height 26
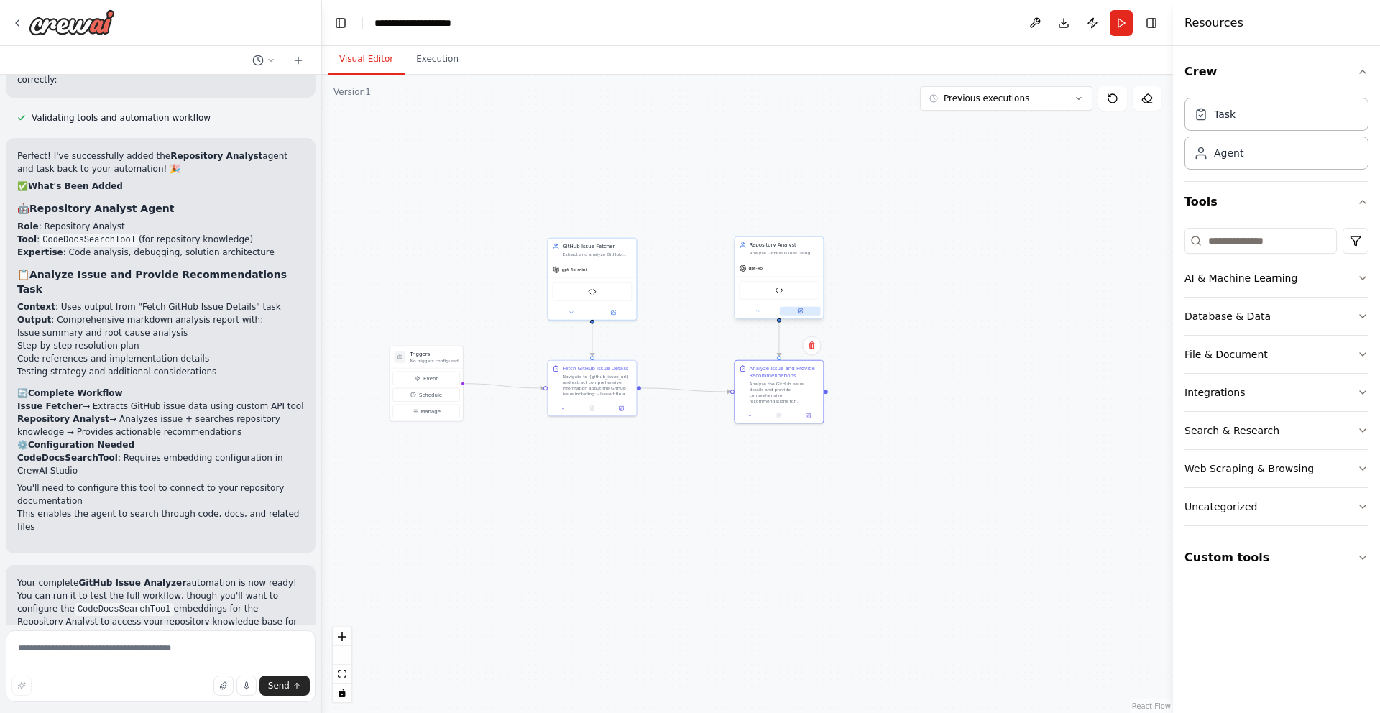
click at [799, 308] on icon at bounding box center [800, 311] width 6 height 6
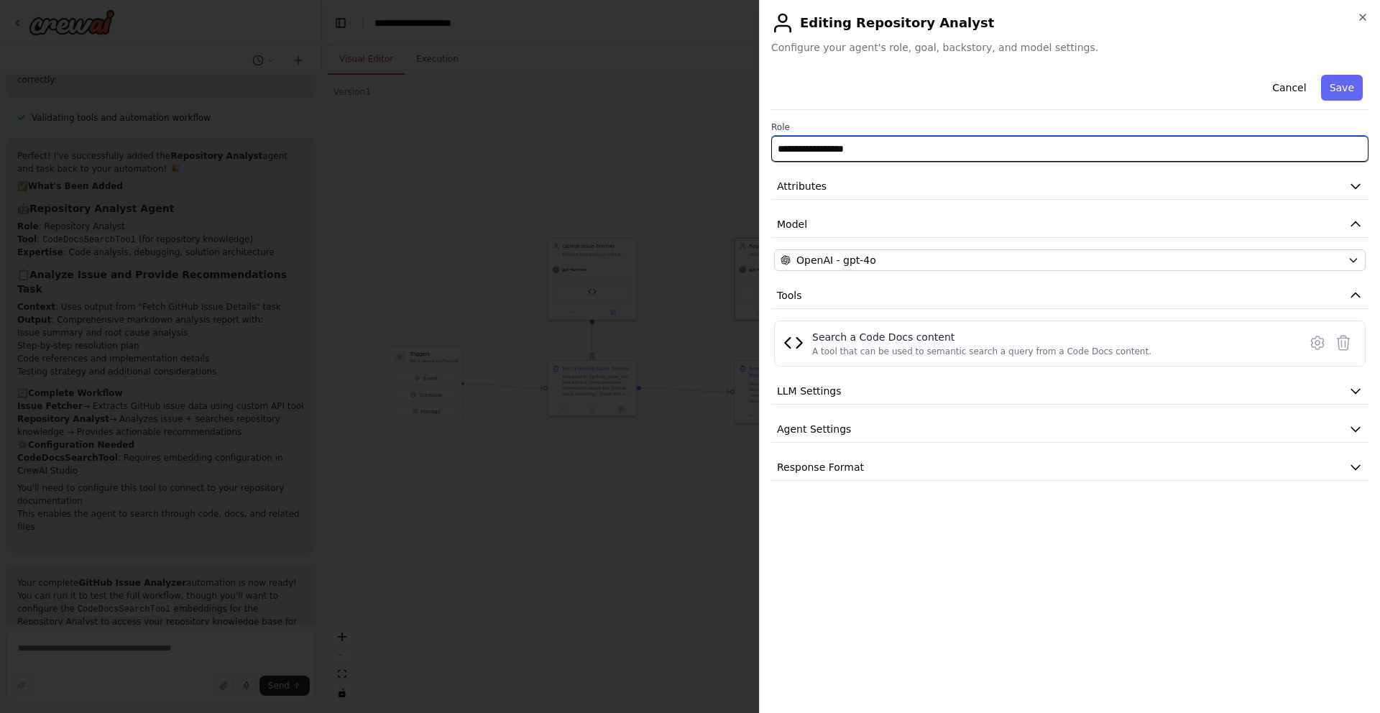
click at [1044, 156] on input "**********" at bounding box center [1069, 149] width 597 height 26
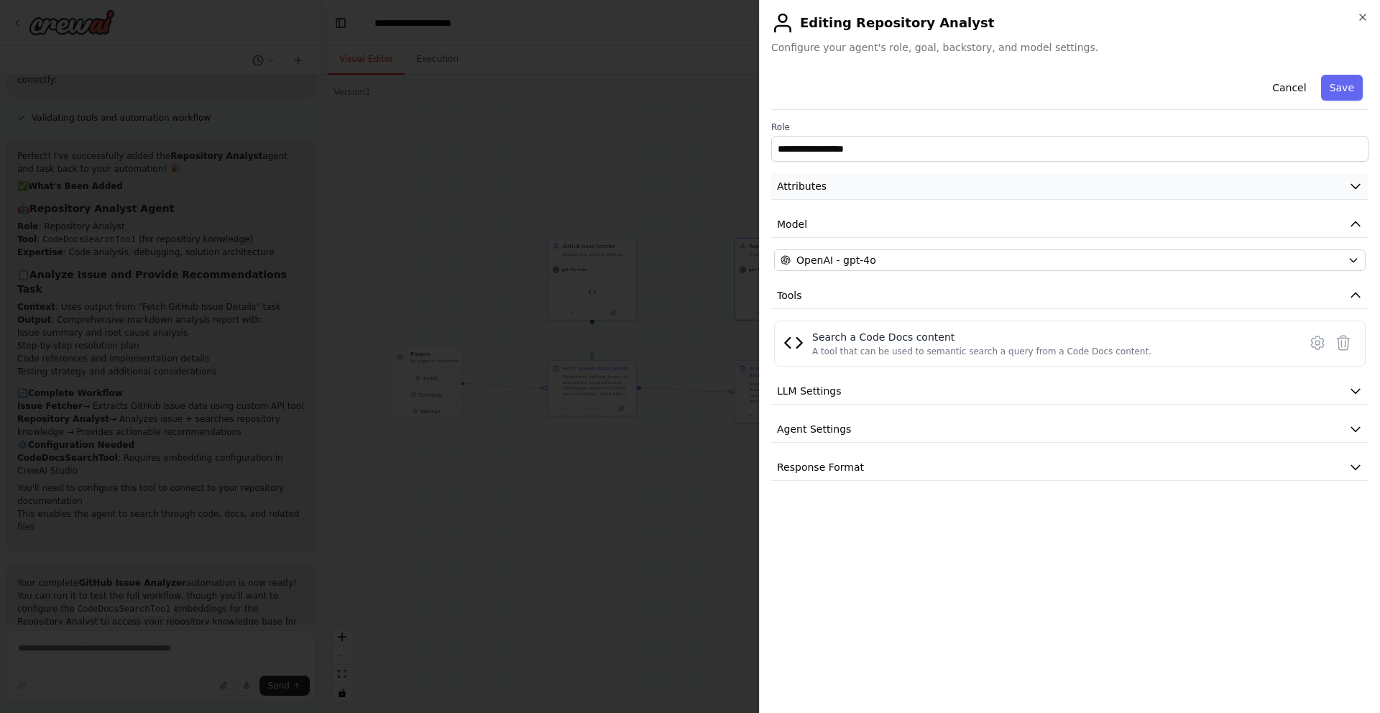
click at [1039, 180] on button "Attributes" at bounding box center [1069, 186] width 597 height 27
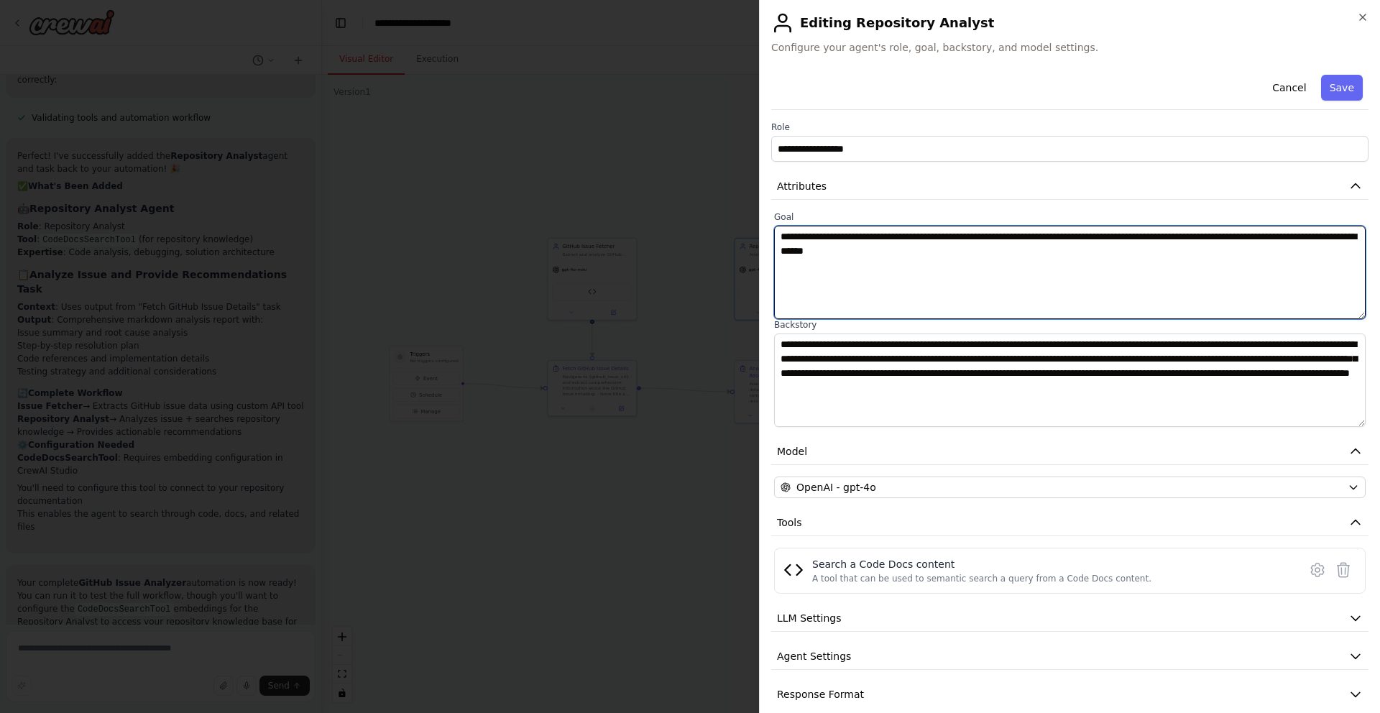
click at [1081, 251] on textarea "**********" at bounding box center [1069, 272] width 591 height 93
paste textarea "**********"
type textarea "**********"
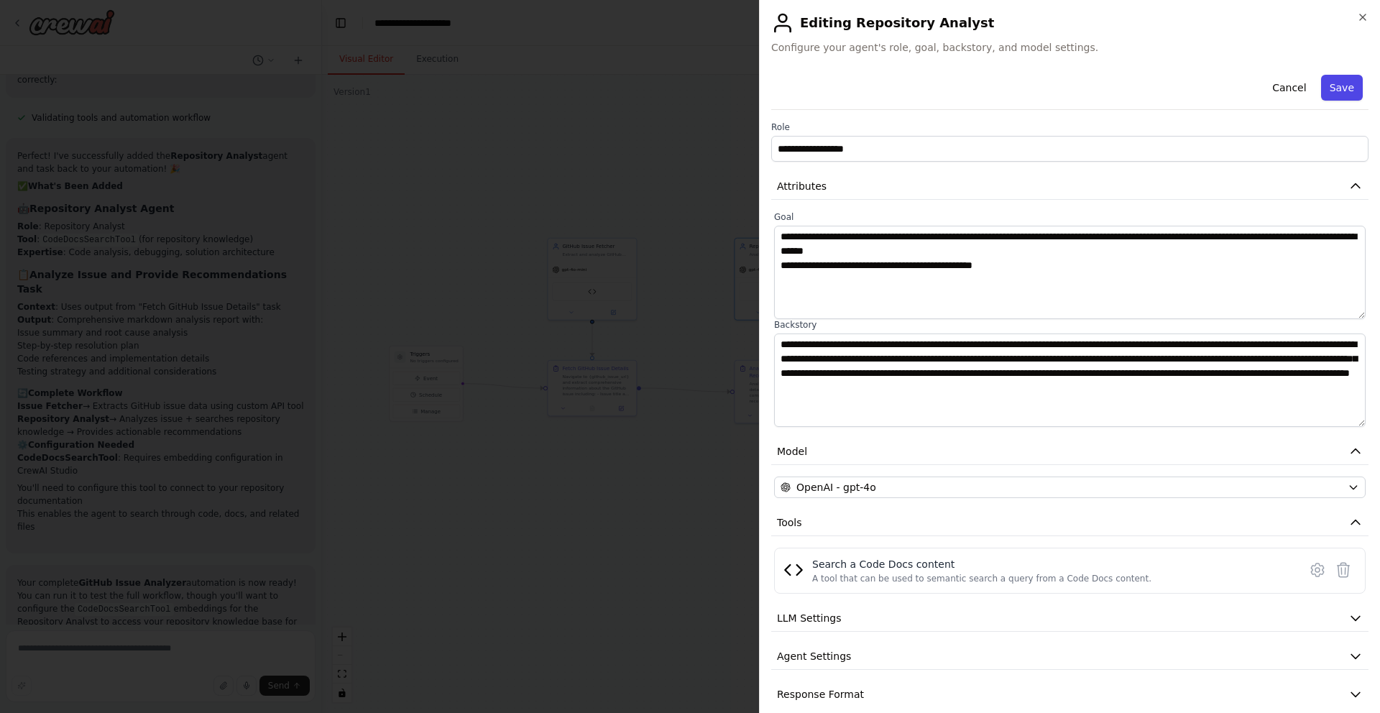
click at [1334, 76] on button "Save" at bounding box center [1342, 88] width 42 height 26
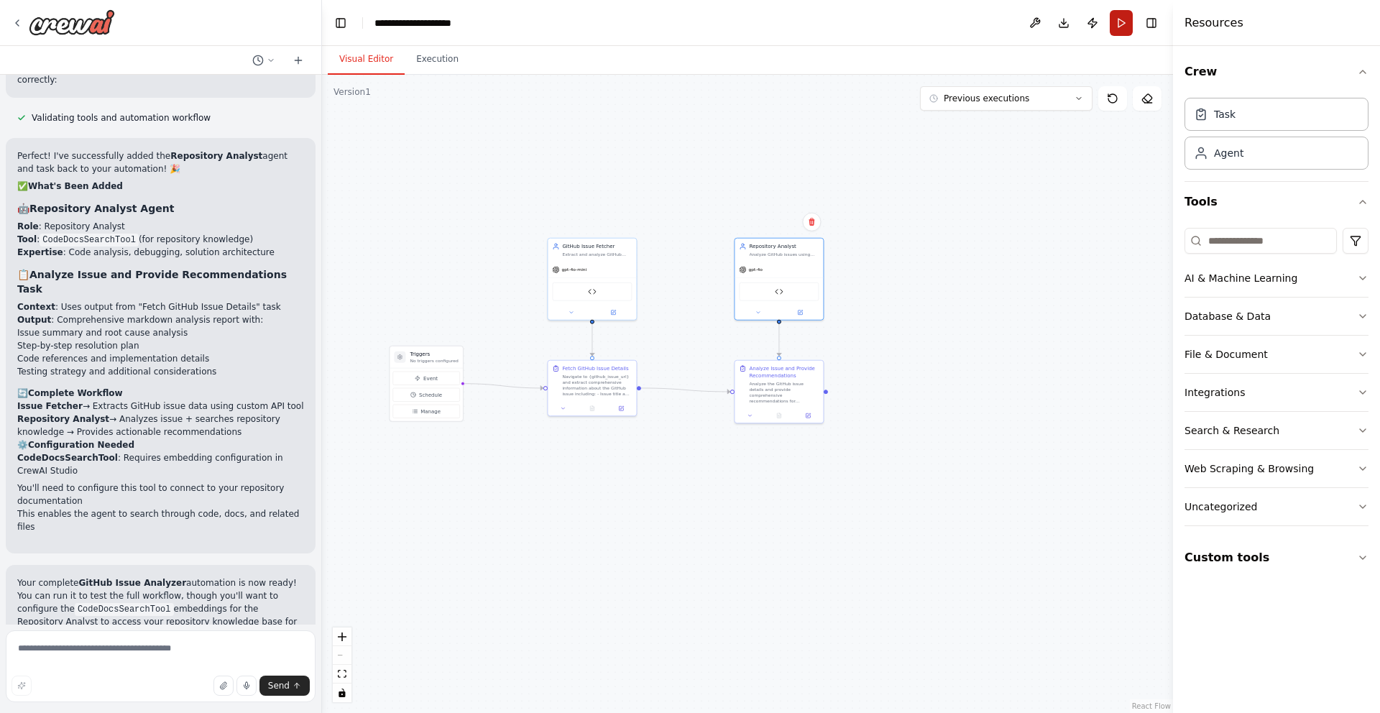
click at [1127, 32] on button "Run" at bounding box center [1120, 23] width 23 height 26
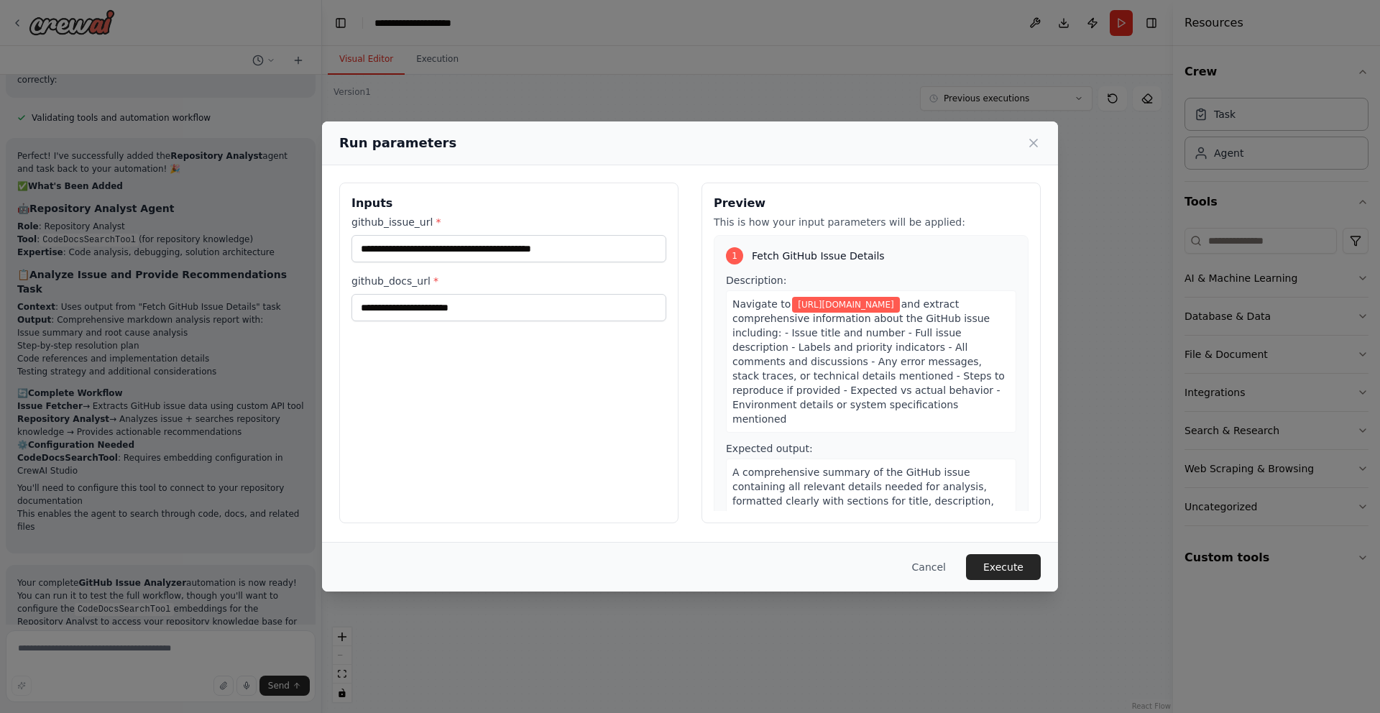
click at [552, 290] on div "github_docs_url *" at bounding box center [508, 297] width 315 height 47
click at [544, 302] on input "github_docs_url *" at bounding box center [508, 307] width 315 height 27
paste input "**********"
type input "**********"
paste input "**********"
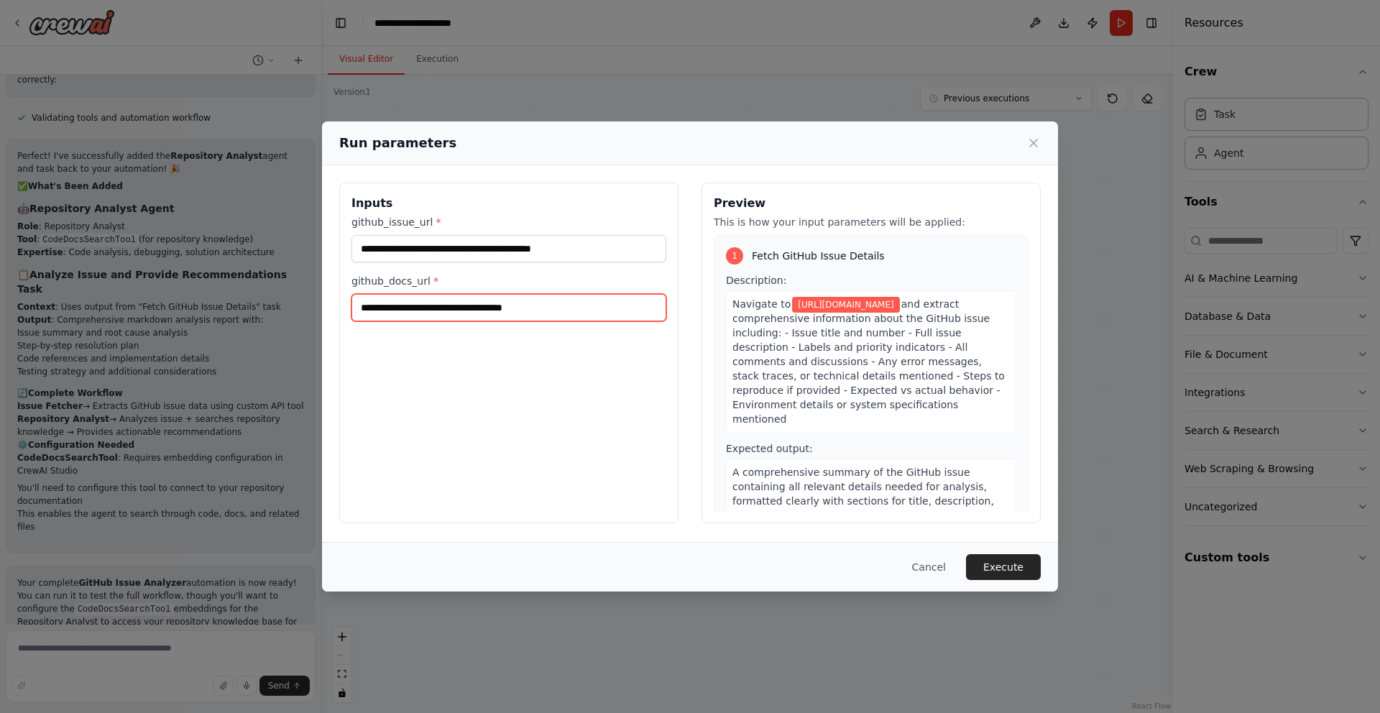
type input "**********"
click at [1027, 584] on div "Cancel Execute" at bounding box center [690, 567] width 736 height 50
click at [1027, 569] on button "Execute" at bounding box center [1003, 567] width 75 height 26
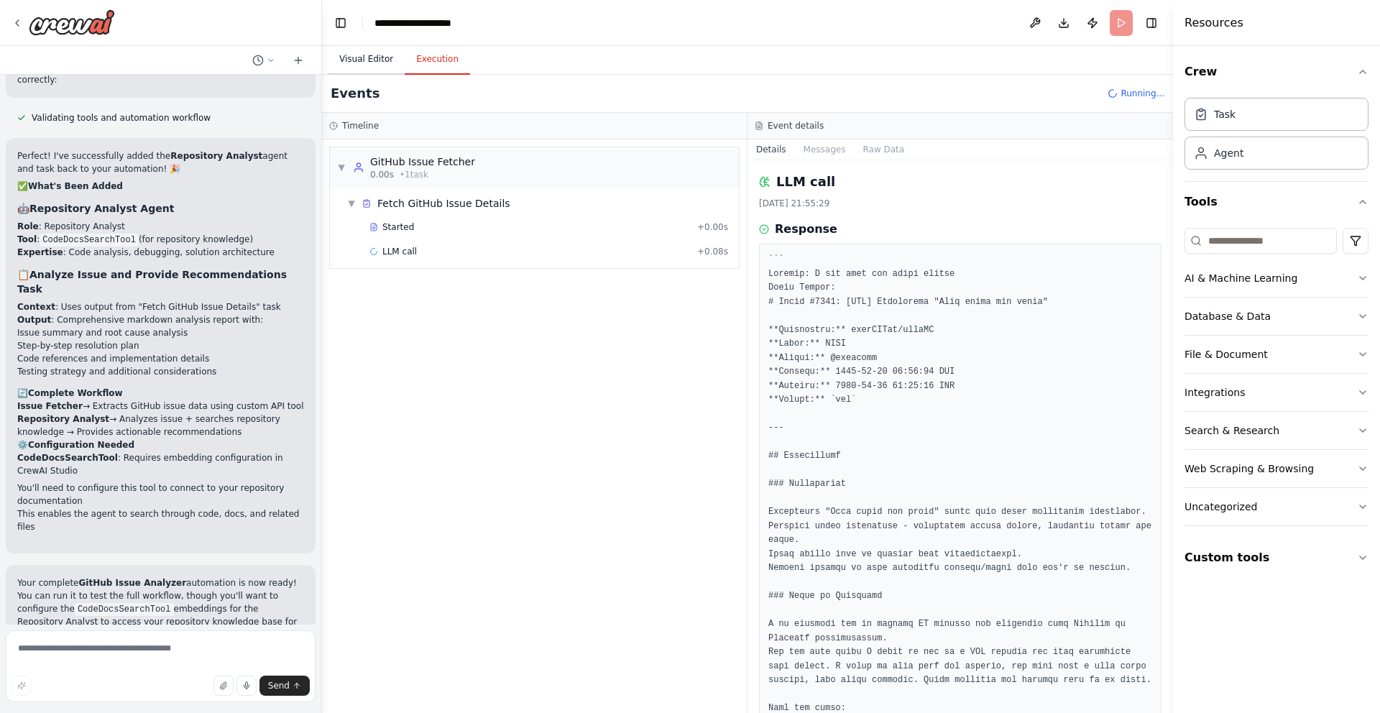
click at [354, 61] on button "Visual Editor" at bounding box center [366, 60] width 77 height 30
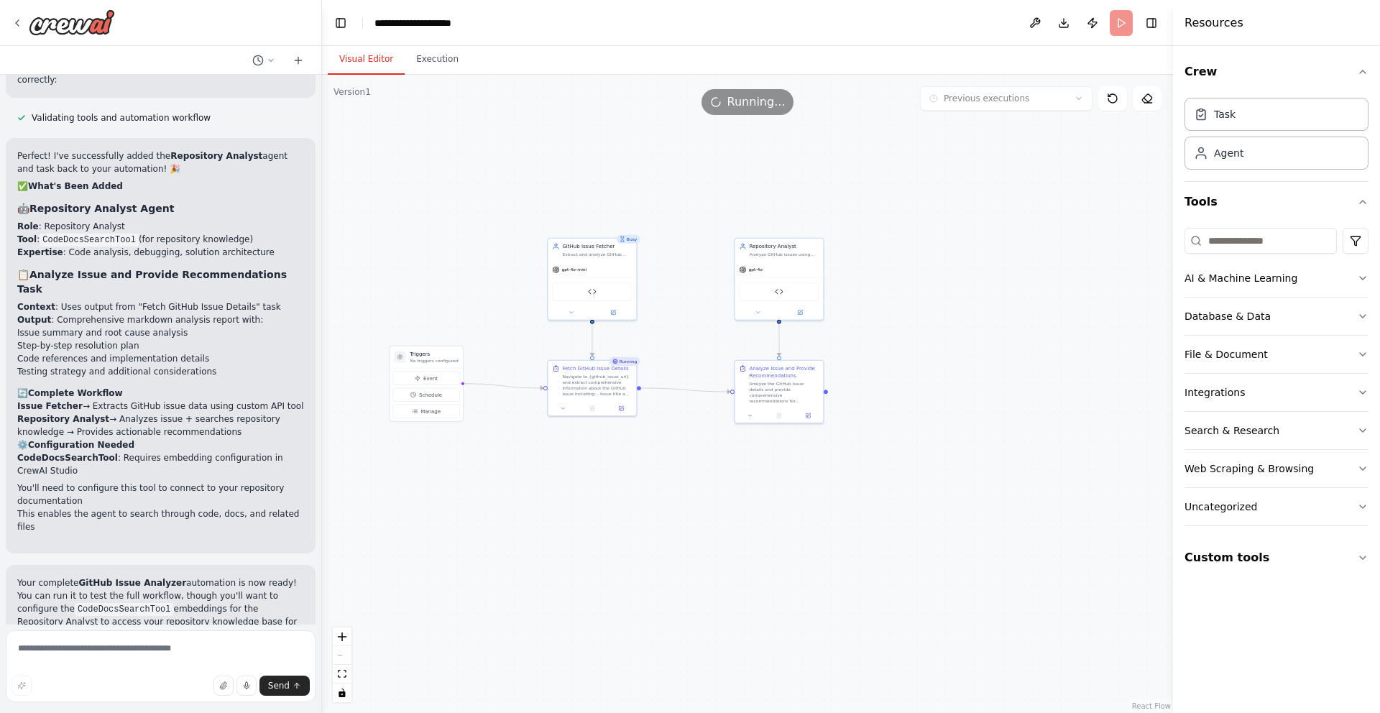
click at [423, 80] on div ".deletable-edge-delete-btn { width: 20px; height: 20px; border: 0px solid #ffff…" at bounding box center [747, 394] width 851 height 638
click at [430, 70] on button "Execution" at bounding box center [437, 60] width 65 height 30
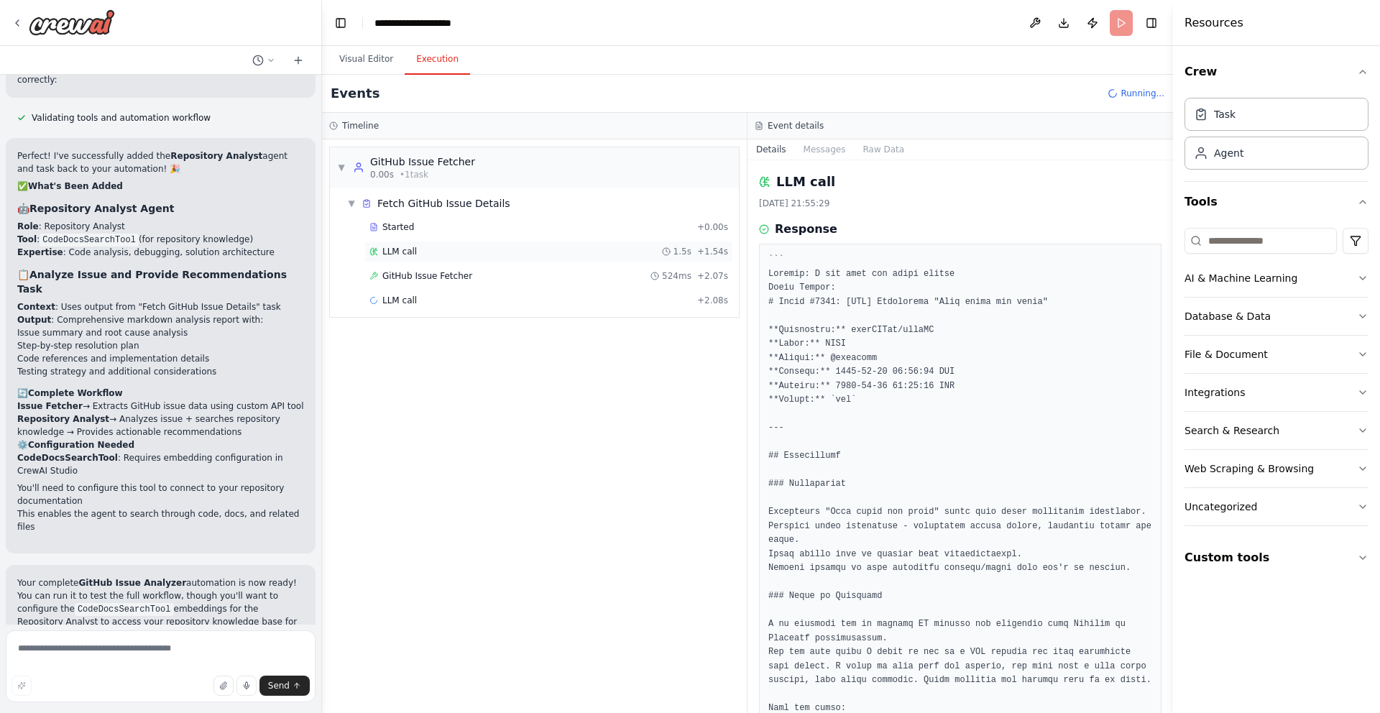
click at [397, 244] on div "LLM call 1.5s + 1.54s" at bounding box center [548, 252] width 369 height 22
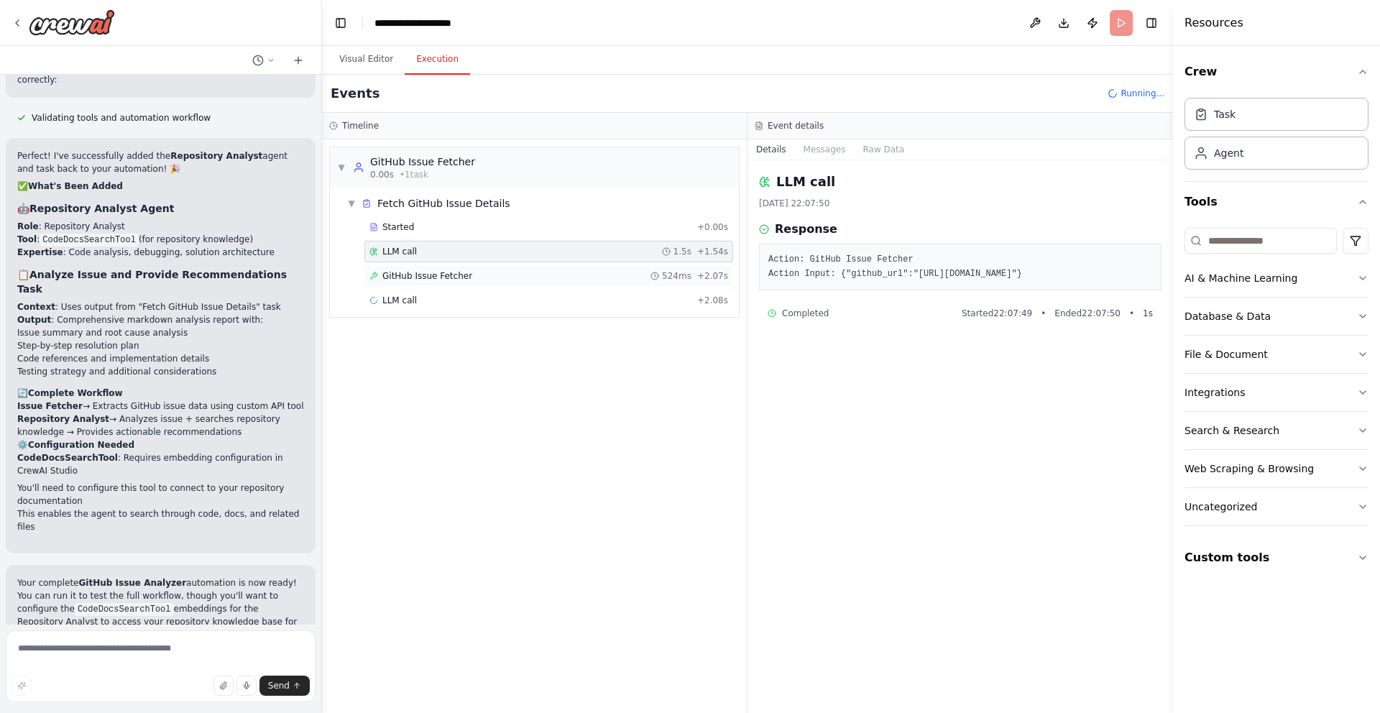
click at [407, 275] on span "GitHub Issue Fetcher" at bounding box center [427, 275] width 90 height 11
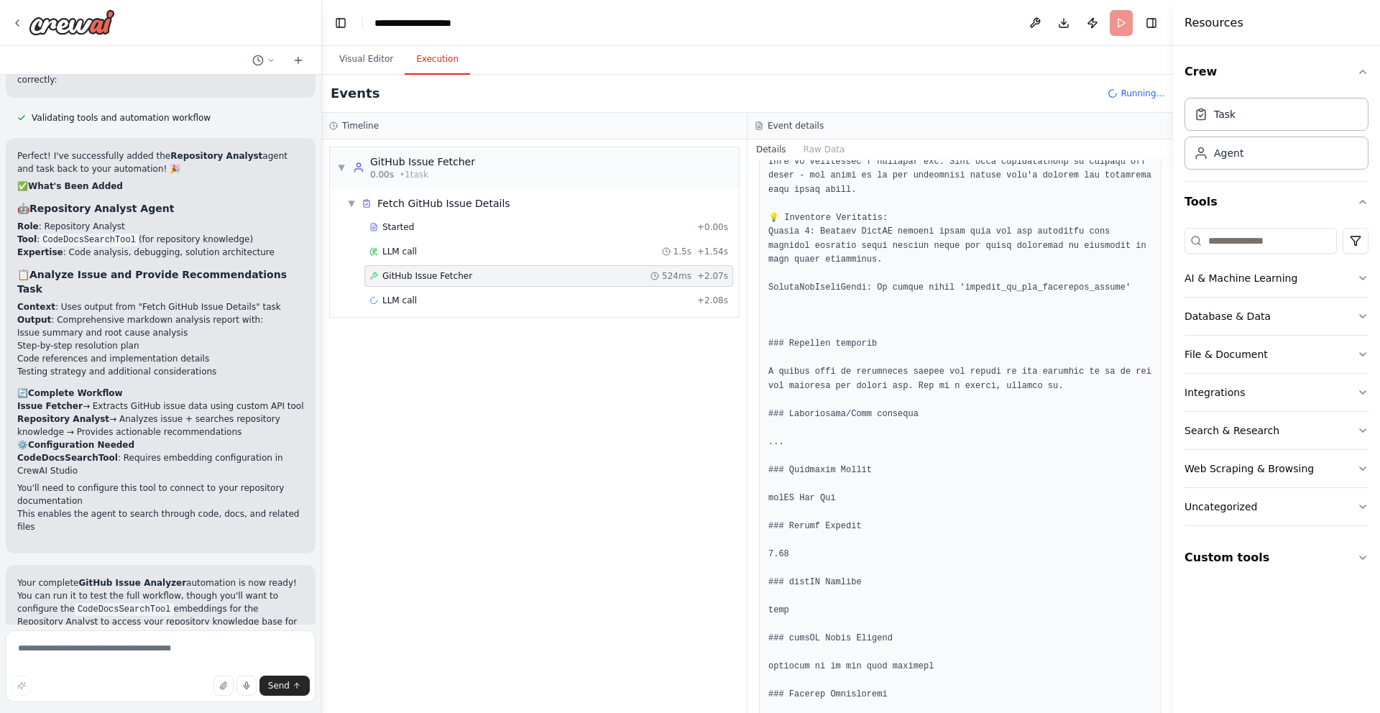
scroll to position [1157, 0]
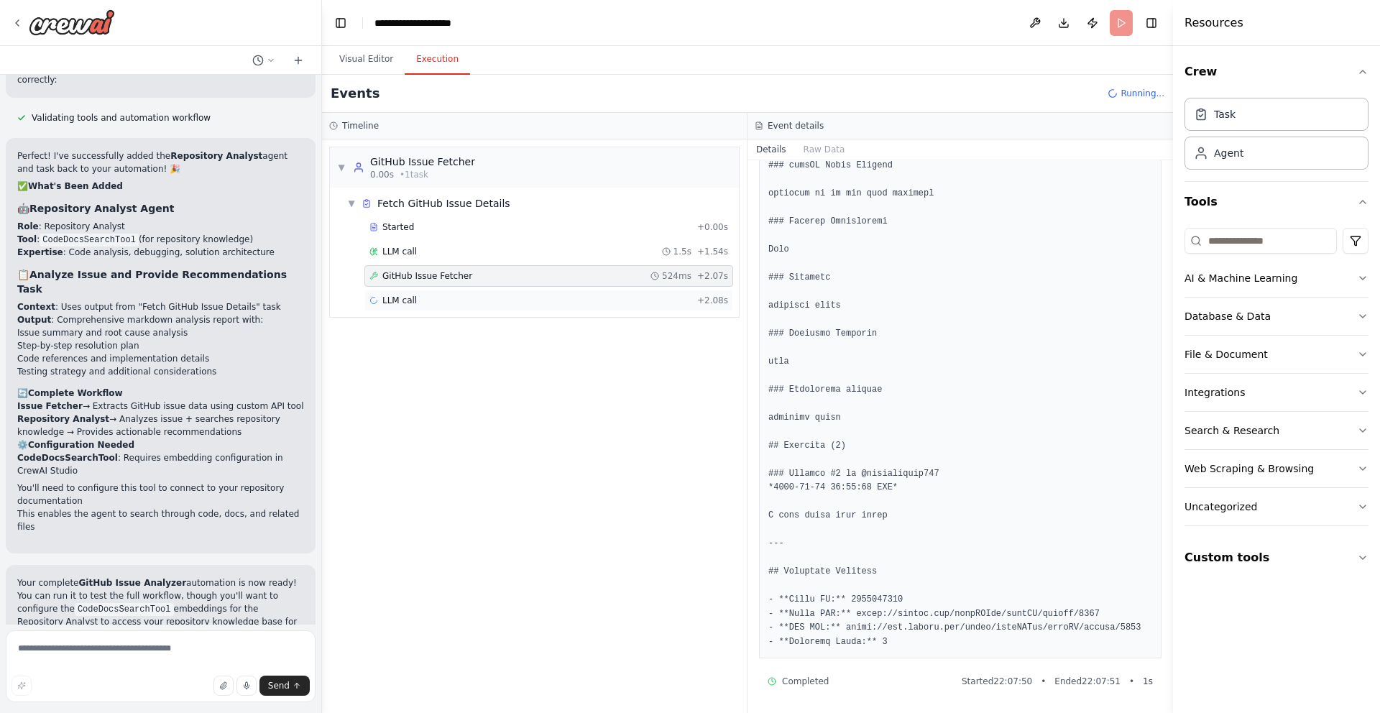
click at [463, 305] on div "LLM call + 2.08s" at bounding box center [548, 300] width 359 height 11
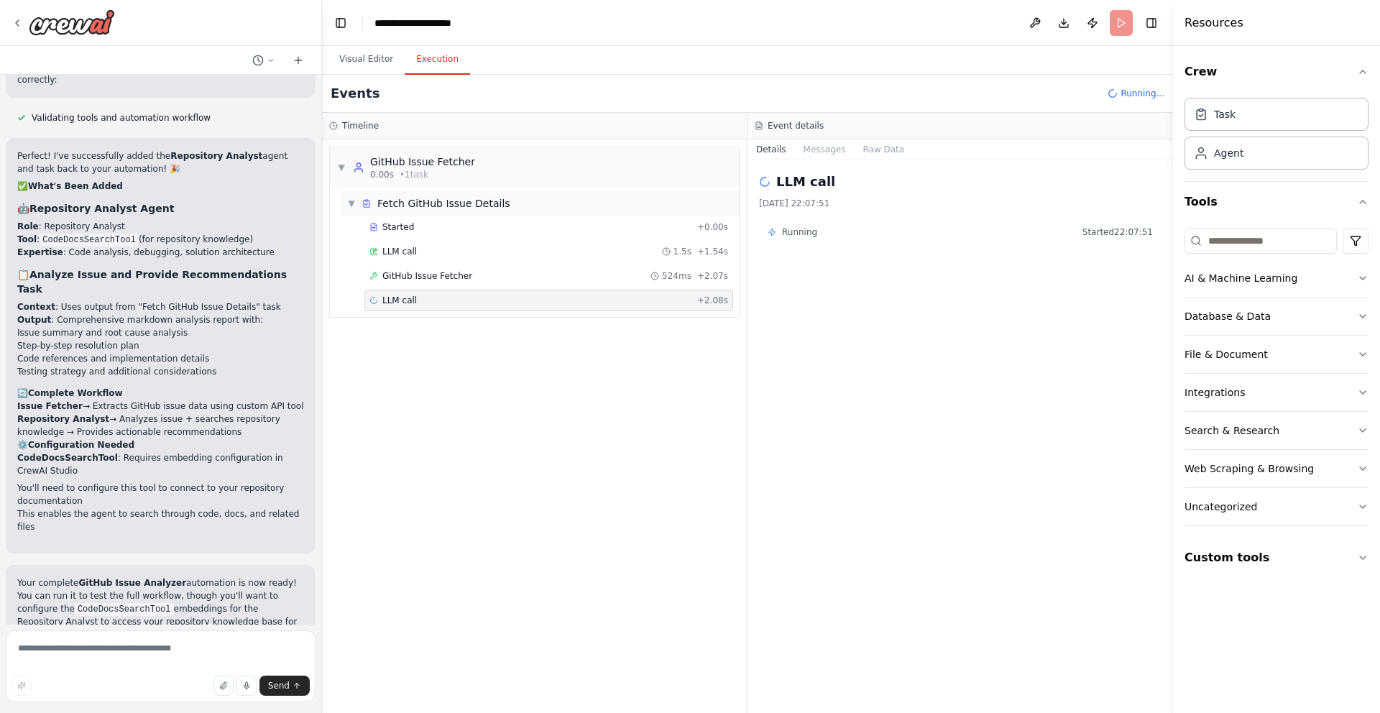
click at [351, 203] on span "▼" at bounding box center [351, 203] width 9 height 11
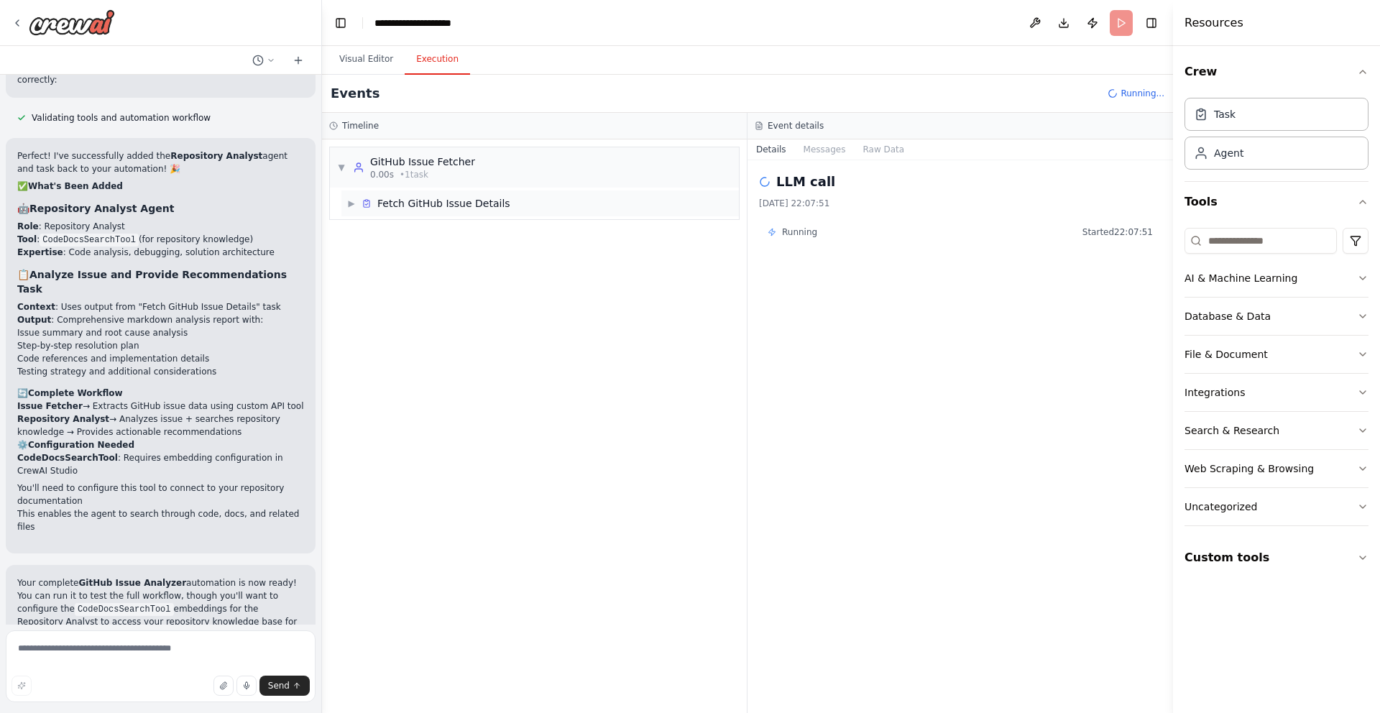
click at [351, 203] on span "▶" at bounding box center [351, 203] width 9 height 11
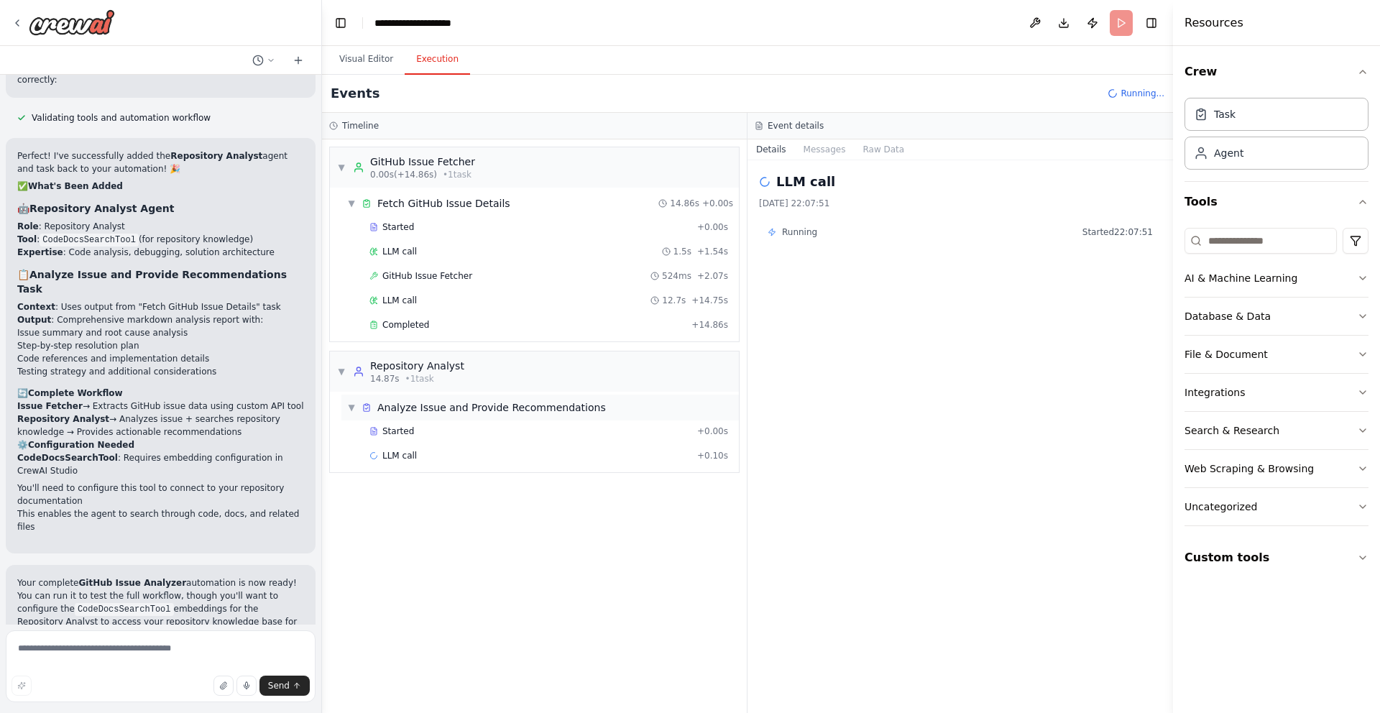
click at [397, 413] on span "Analyze Issue and Provide Recommendations" at bounding box center [491, 407] width 229 height 14
click at [398, 418] on div "▶ Analyze Issue and Provide Recommendations" at bounding box center [539, 407] width 397 height 26
click at [399, 427] on span "Started" at bounding box center [398, 430] width 32 height 11
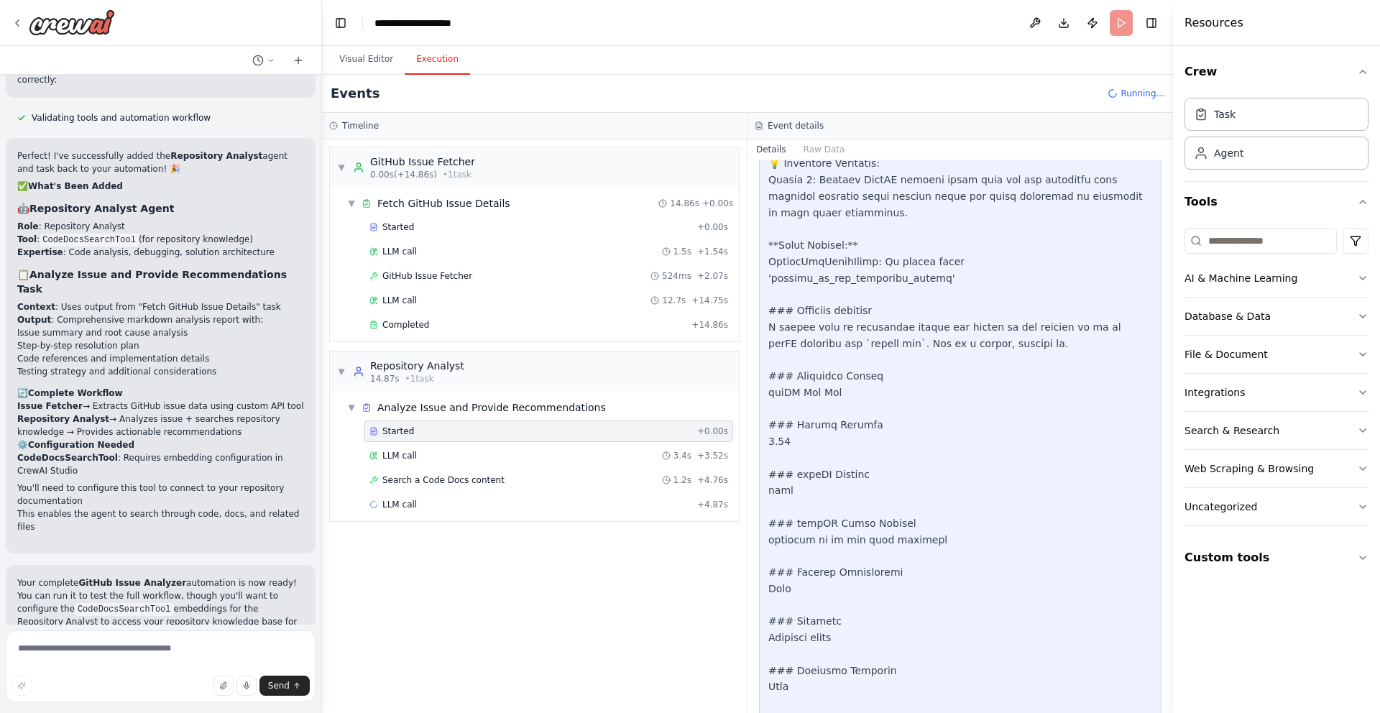
scroll to position [1596, 0]
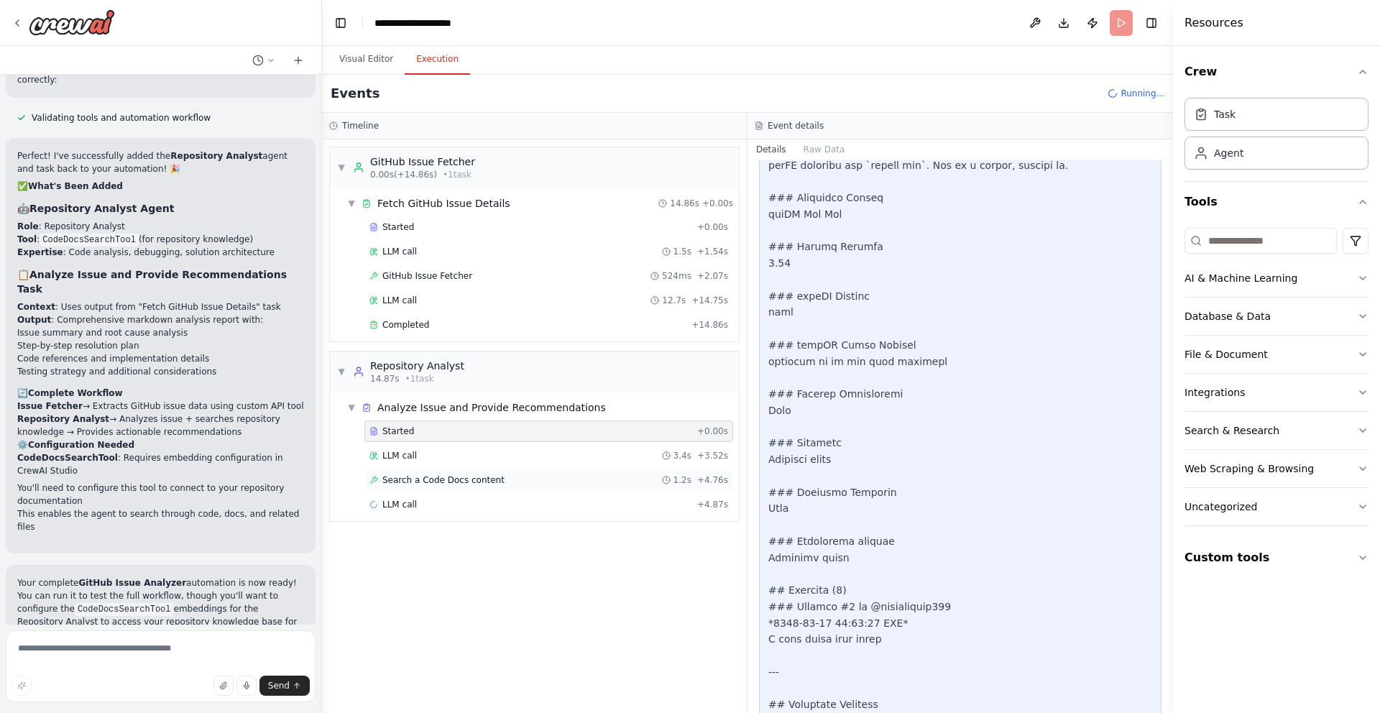
click at [558, 479] on div "Search a Code Docs content 1.2s + 4.76s" at bounding box center [548, 479] width 359 height 11
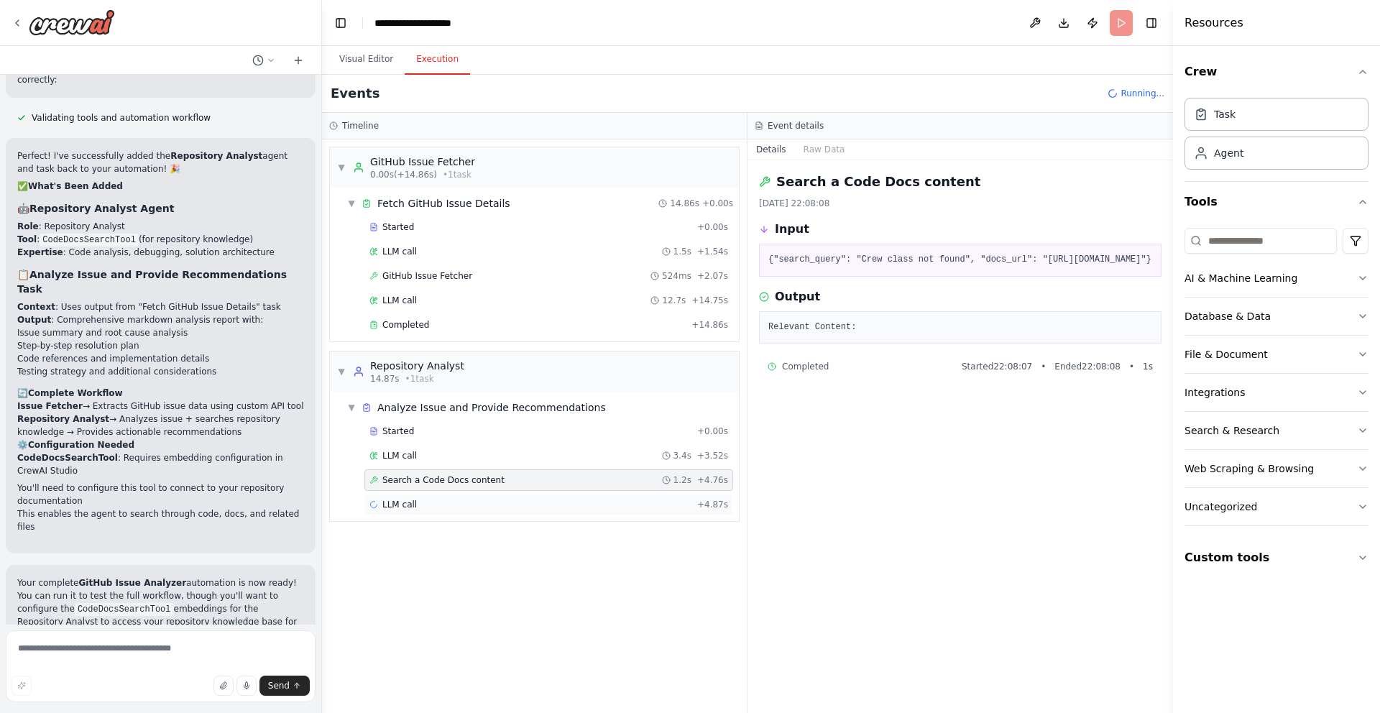
click at [553, 499] on div "LLM call + 4.87s" at bounding box center [548, 504] width 359 height 11
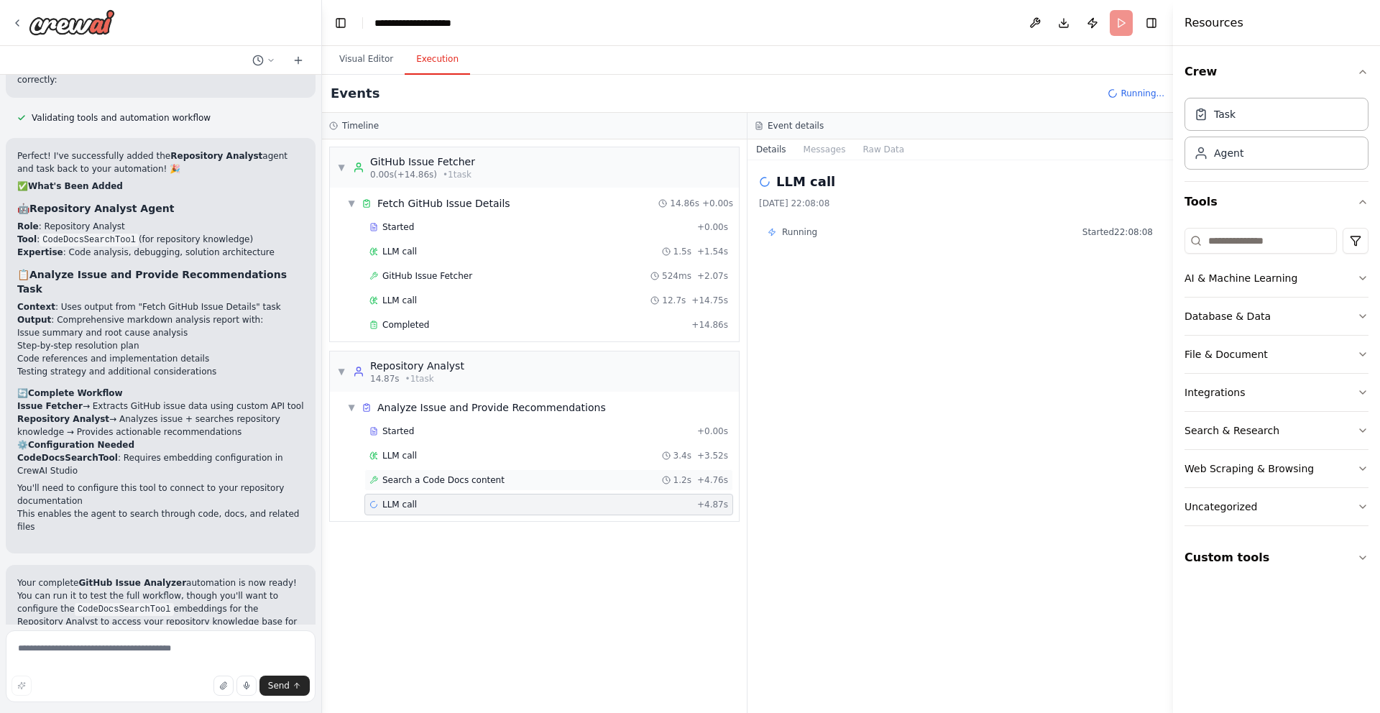
click at [555, 480] on div "Search a Code Docs content 1.2s + 4.76s" at bounding box center [548, 479] width 359 height 11
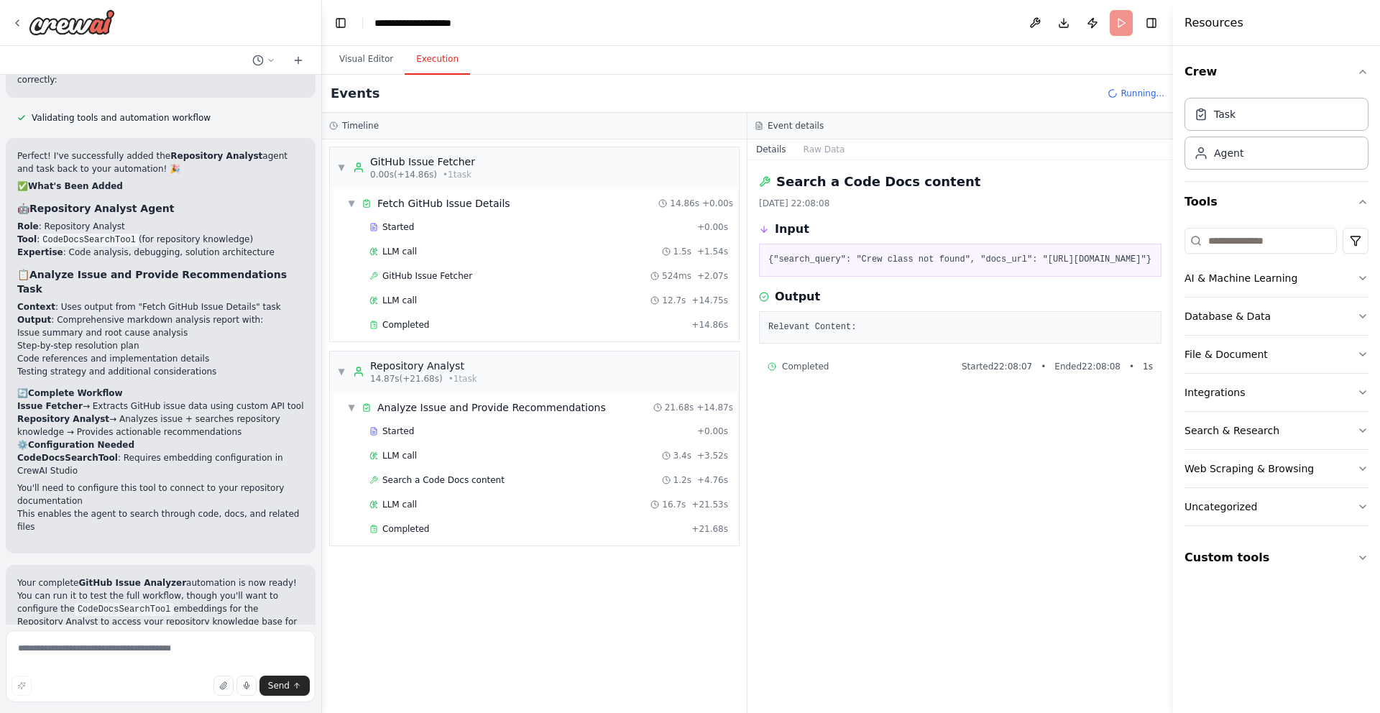
click at [870, 335] on pre "Relevant Content:" at bounding box center [960, 327] width 384 height 14
click at [410, 517] on div "Started + 0.00s LLM call 3.4s + 3.52s Search a Code Docs content 1.2s + 4.76s L…" at bounding box center [539, 481] width 397 height 122
click at [410, 513] on div "LLM call 16.7s + 21.53s" at bounding box center [548, 505] width 369 height 22
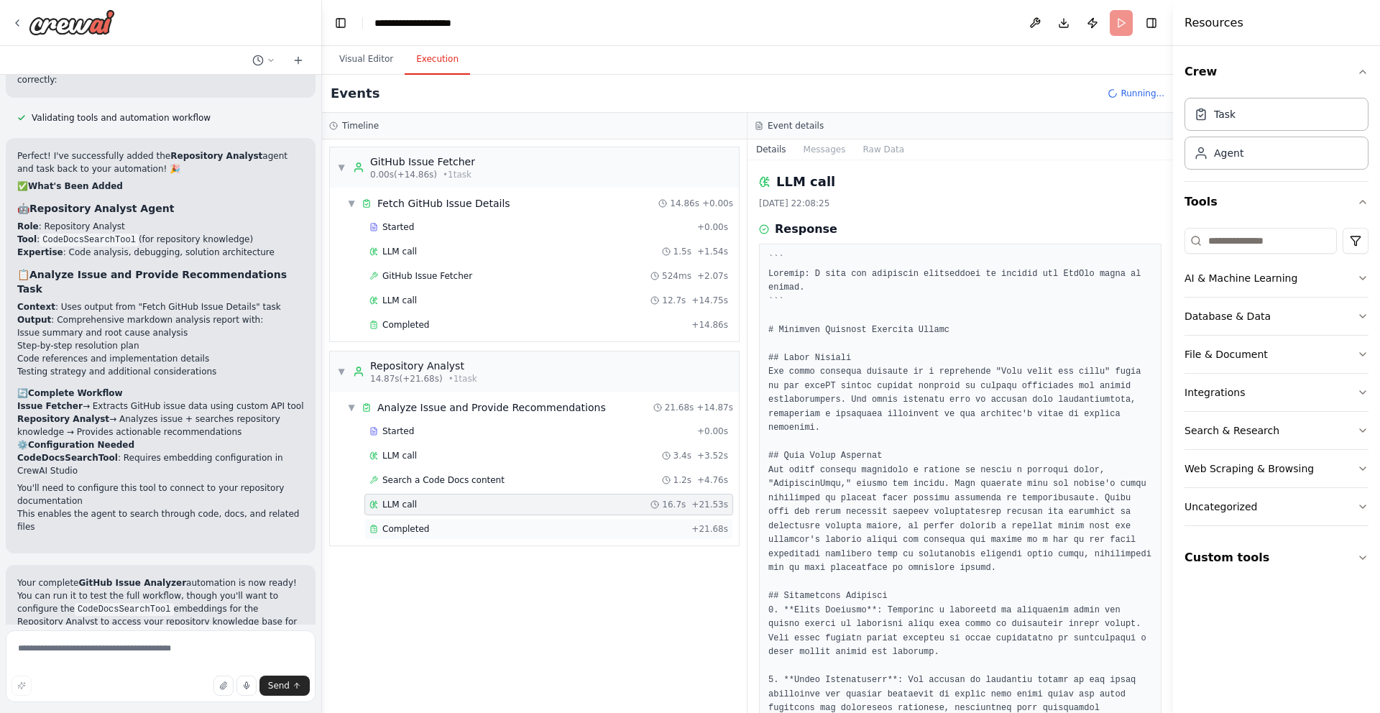
click at [410, 528] on span "Completed" at bounding box center [405, 528] width 47 height 11
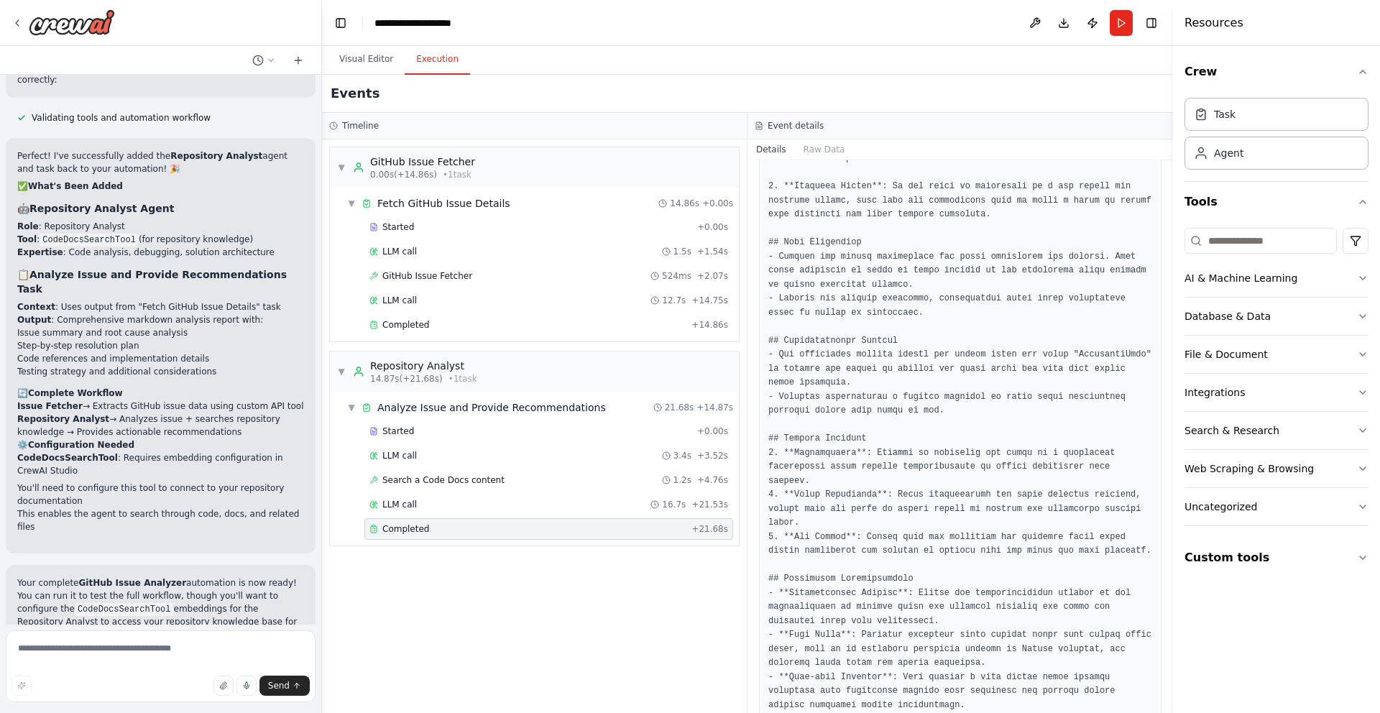
scroll to position [926, 0]
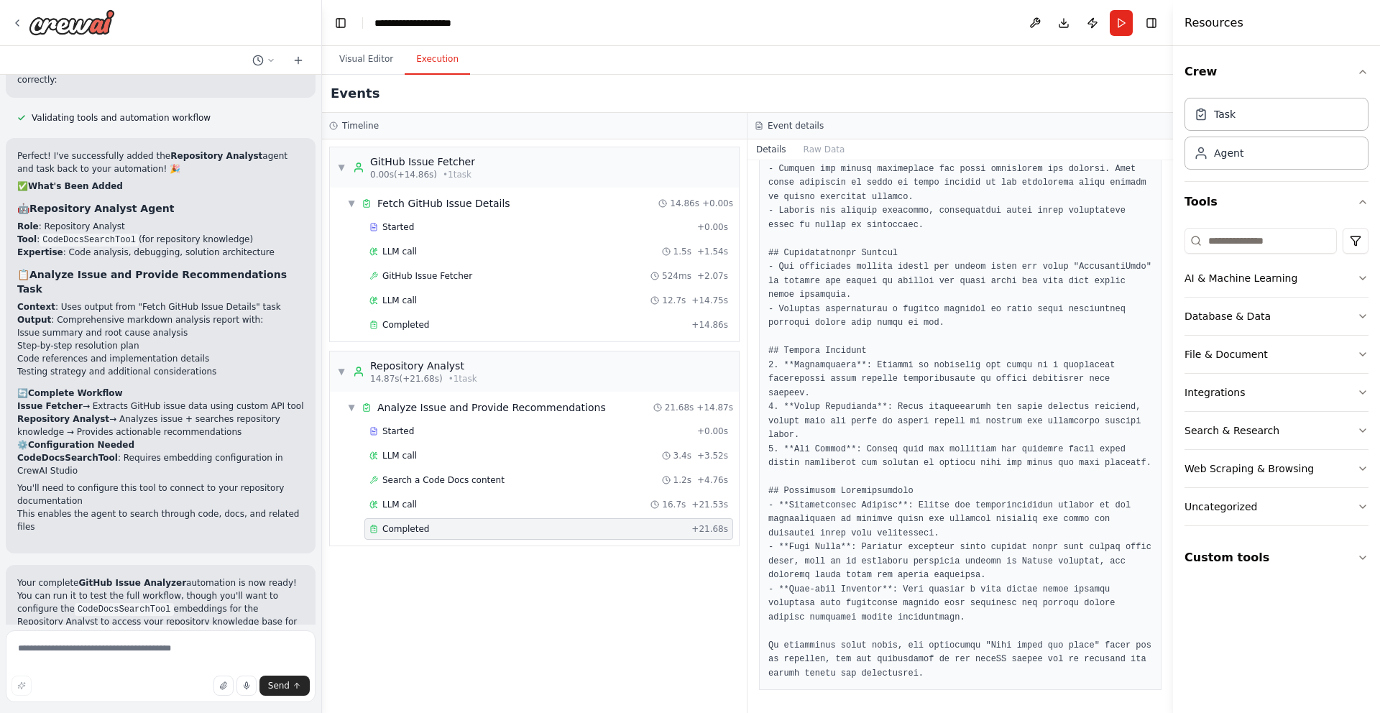
click at [446, 491] on div "Started + 0.00s LLM call 3.4s + 3.52s Search a Code Docs content 1.2s + 4.76s L…" at bounding box center [539, 481] width 397 height 122
click at [446, 469] on div "Search a Code Docs content 1.2s + 4.76s" at bounding box center [548, 480] width 369 height 22
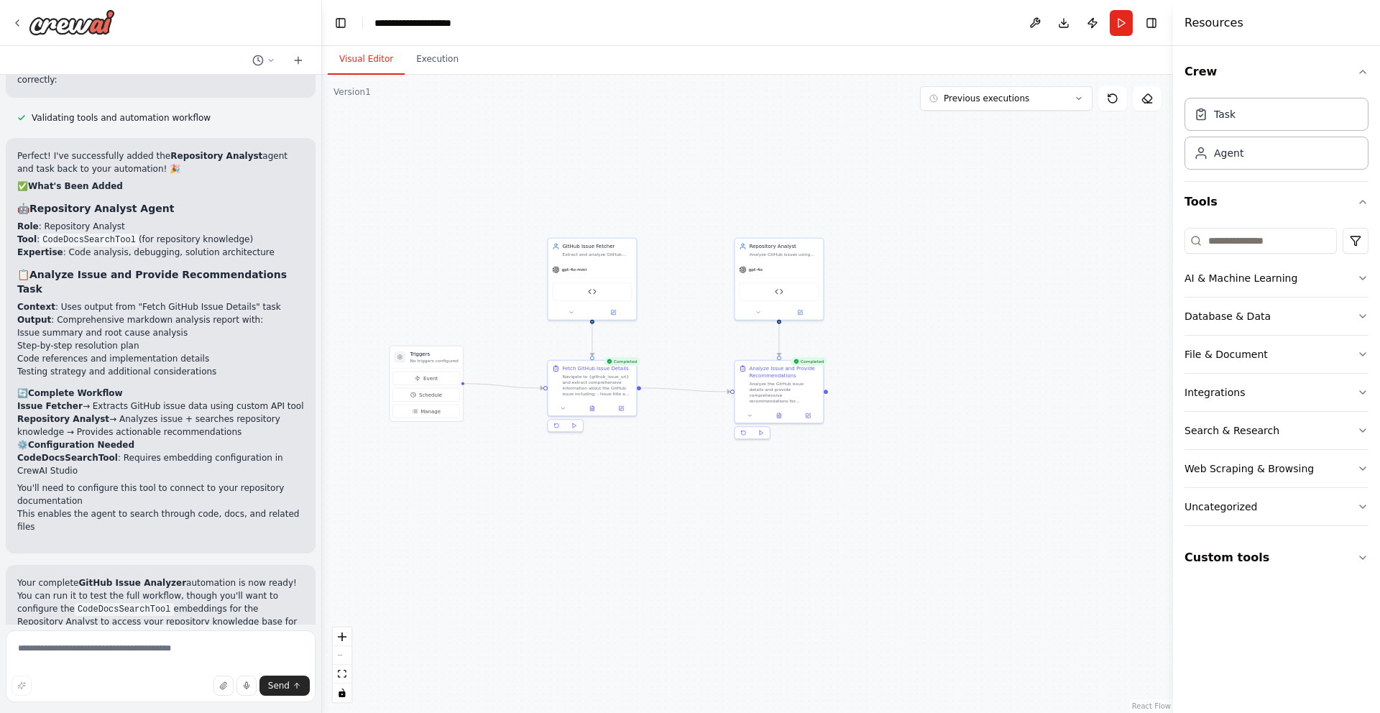
click at [346, 69] on button "Visual Editor" at bounding box center [366, 60] width 77 height 30
click at [34, 640] on textarea at bounding box center [161, 666] width 310 height 72
type textarea "**********"
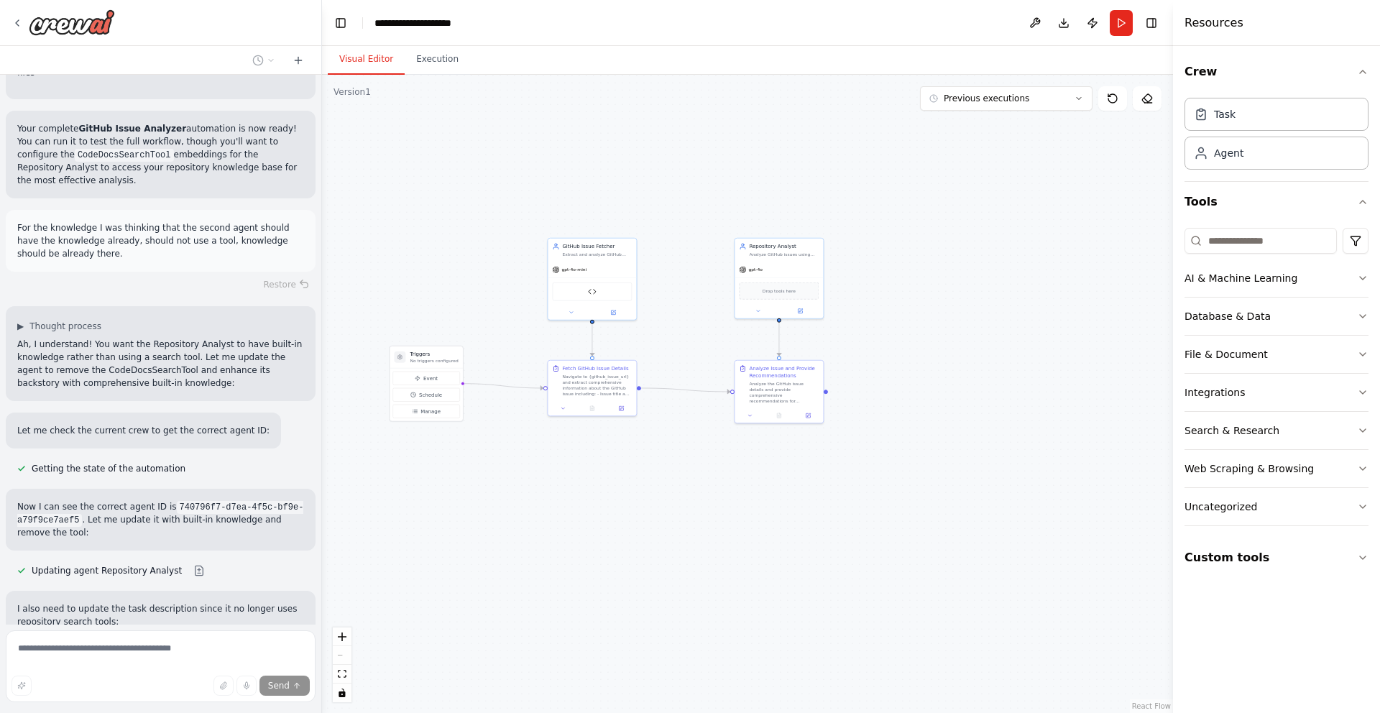
scroll to position [4967, 0]
click at [808, 413] on icon at bounding box center [809, 414] width 4 height 4
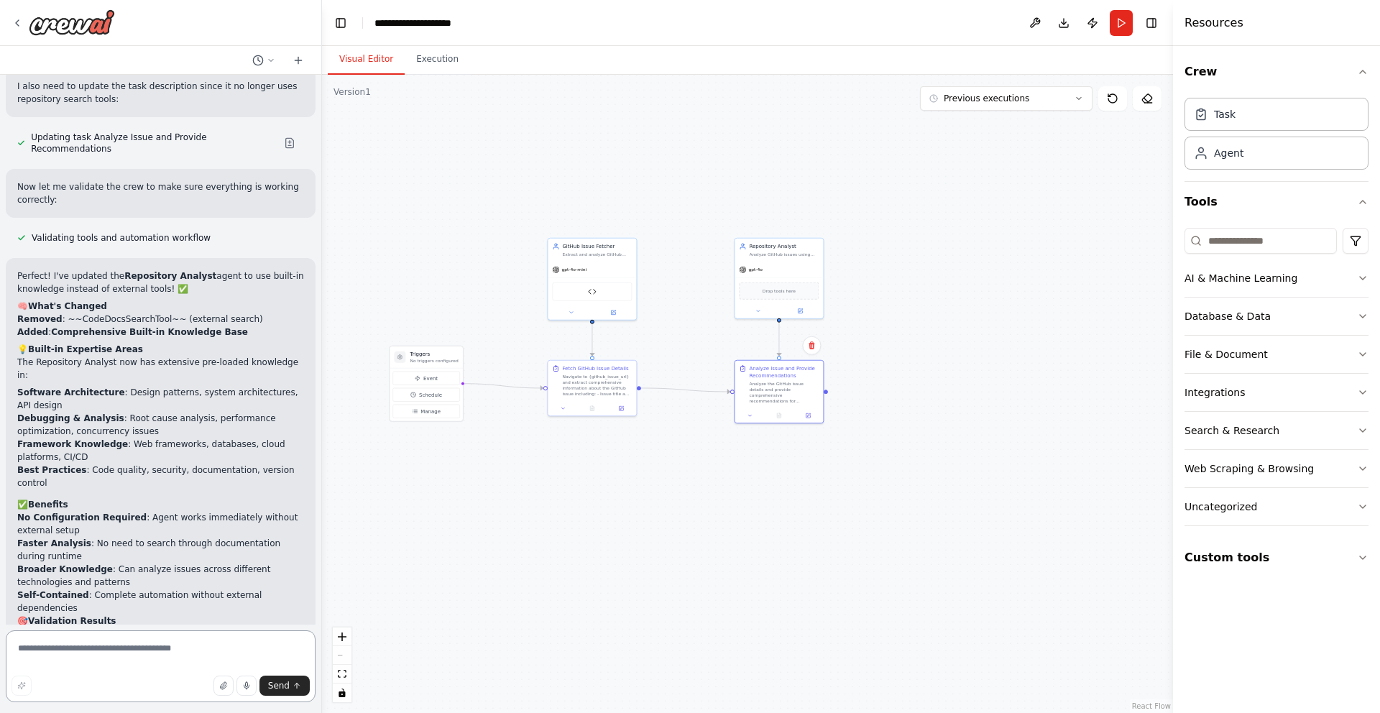
scroll to position [5560, 0]
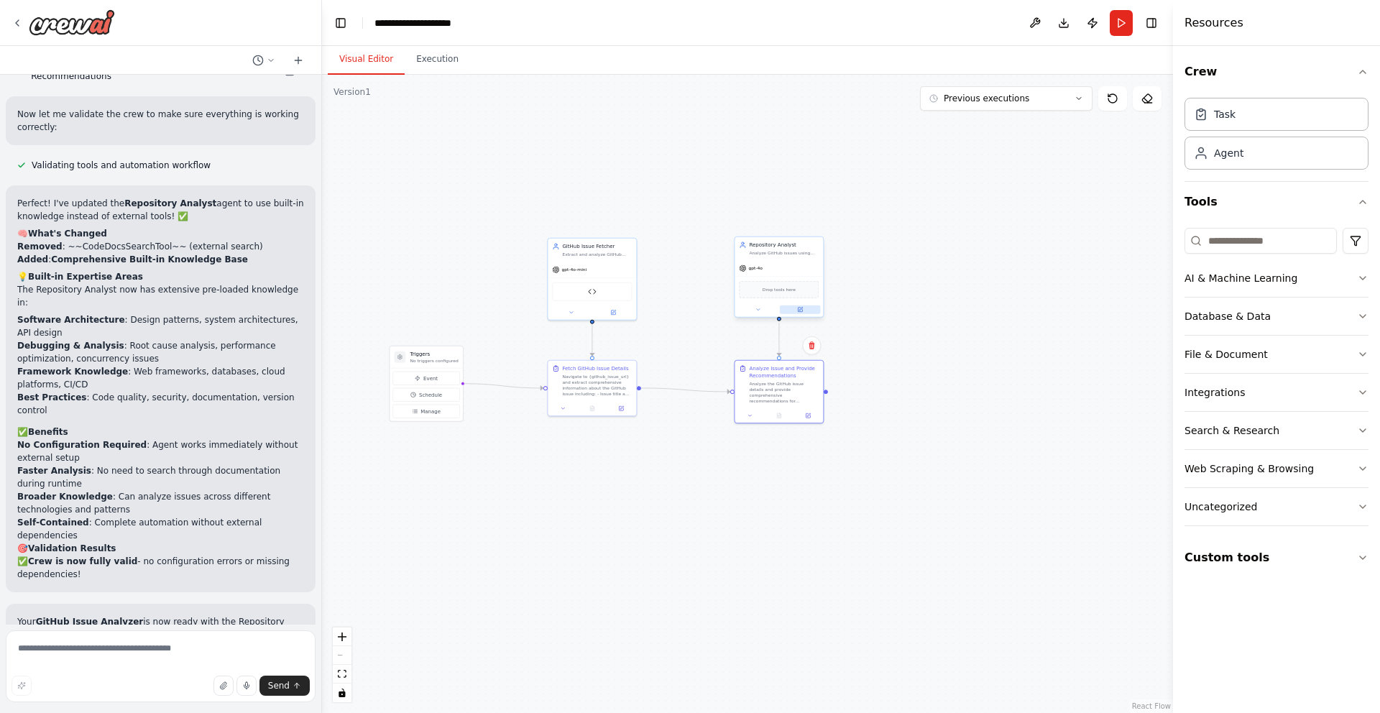
click at [799, 309] on icon at bounding box center [801, 309] width 4 height 4
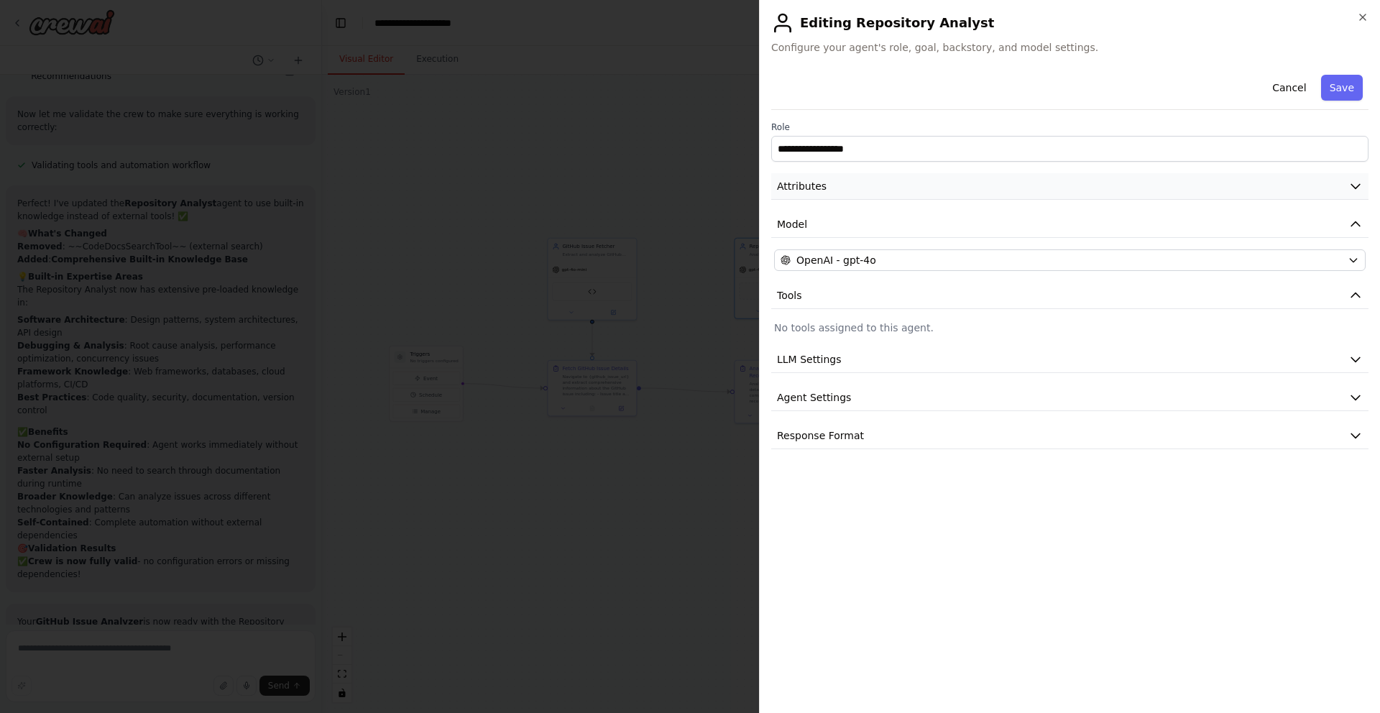
click at [926, 185] on button "Attributes" at bounding box center [1069, 186] width 597 height 27
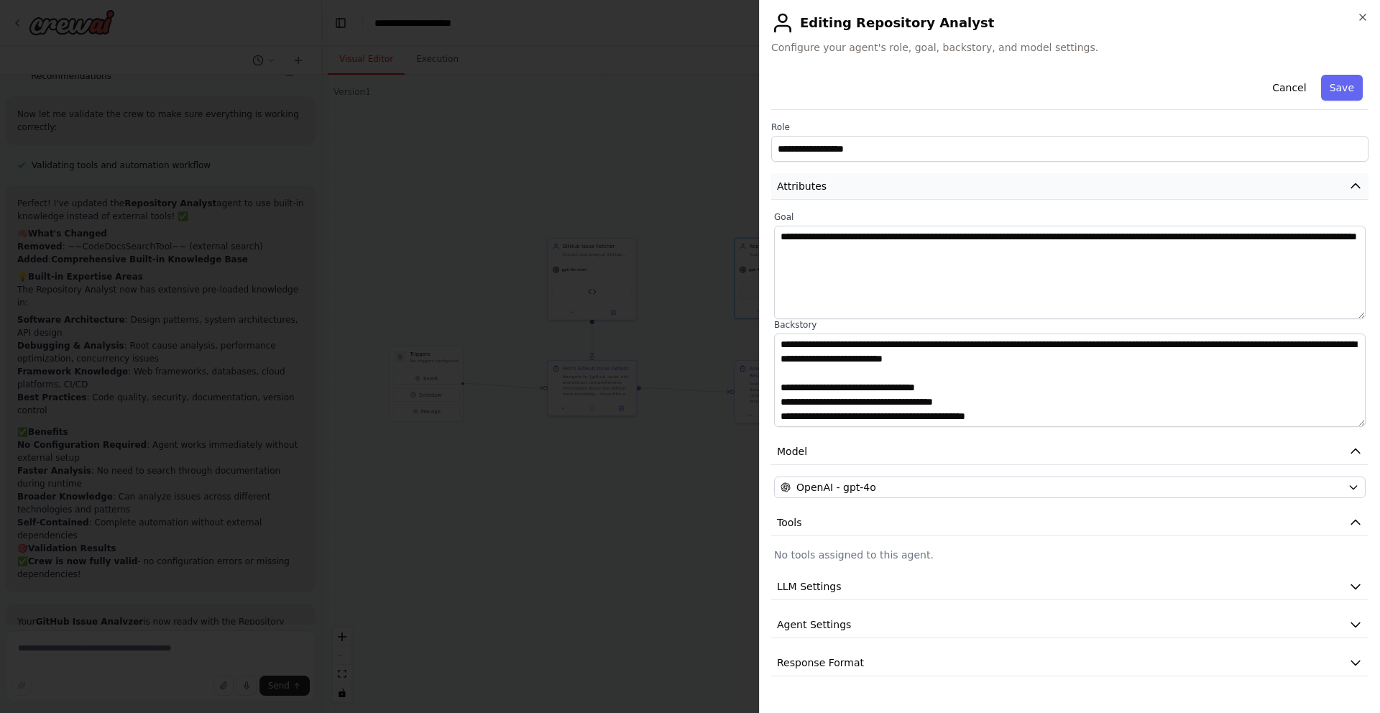
click at [926, 185] on button "Attributes" at bounding box center [1069, 186] width 597 height 27
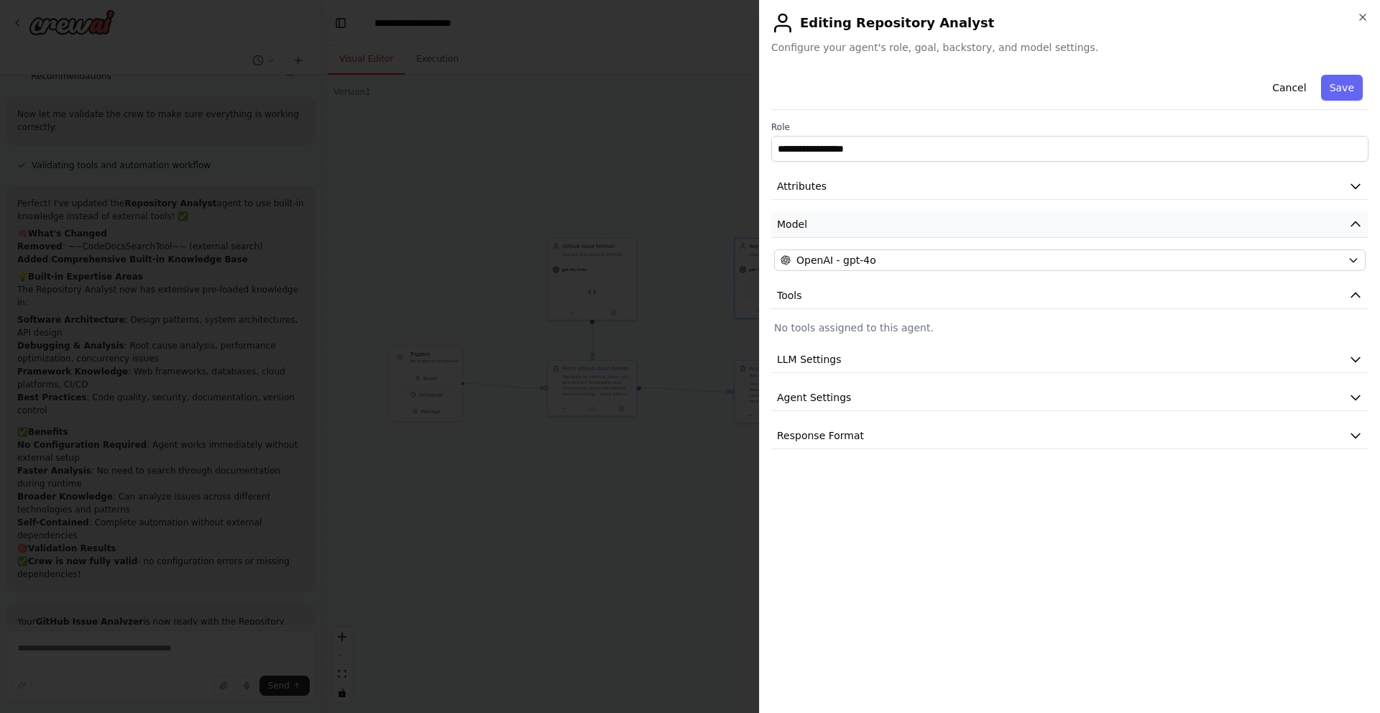
click at [910, 220] on button "Model" at bounding box center [1069, 224] width 597 height 27
click at [887, 354] on button "LLM Settings" at bounding box center [1069, 359] width 597 height 27
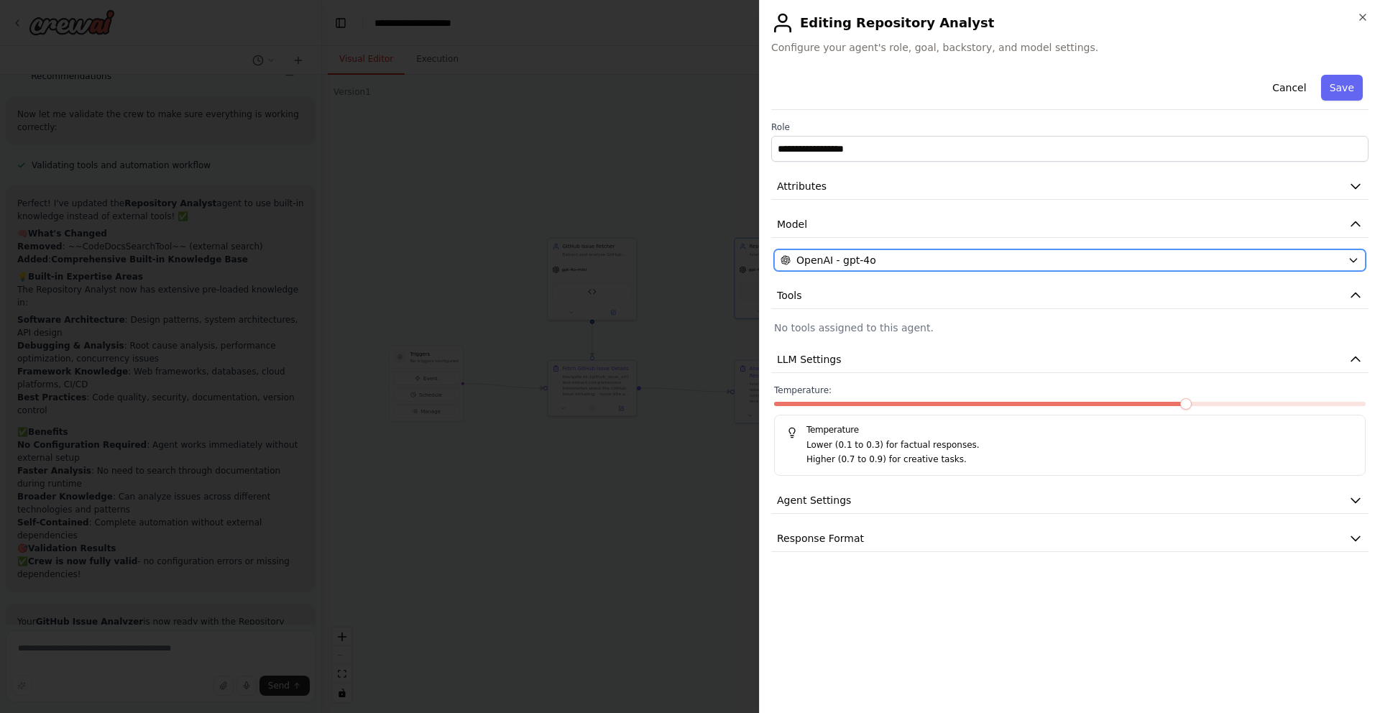
click at [888, 262] on div "OpenAI - gpt-4o" at bounding box center [1060, 260] width 561 height 14
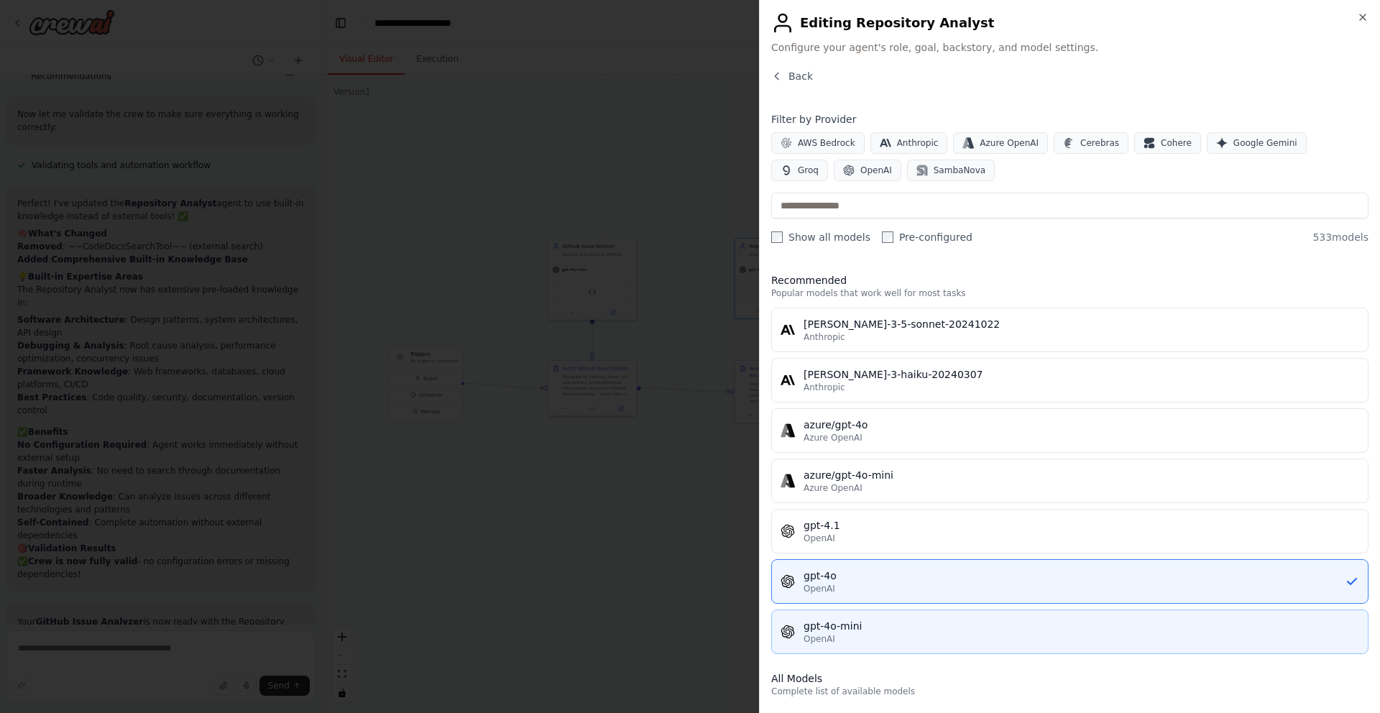
click at [833, 634] on span "OpenAI" at bounding box center [819, 638] width 32 height 11
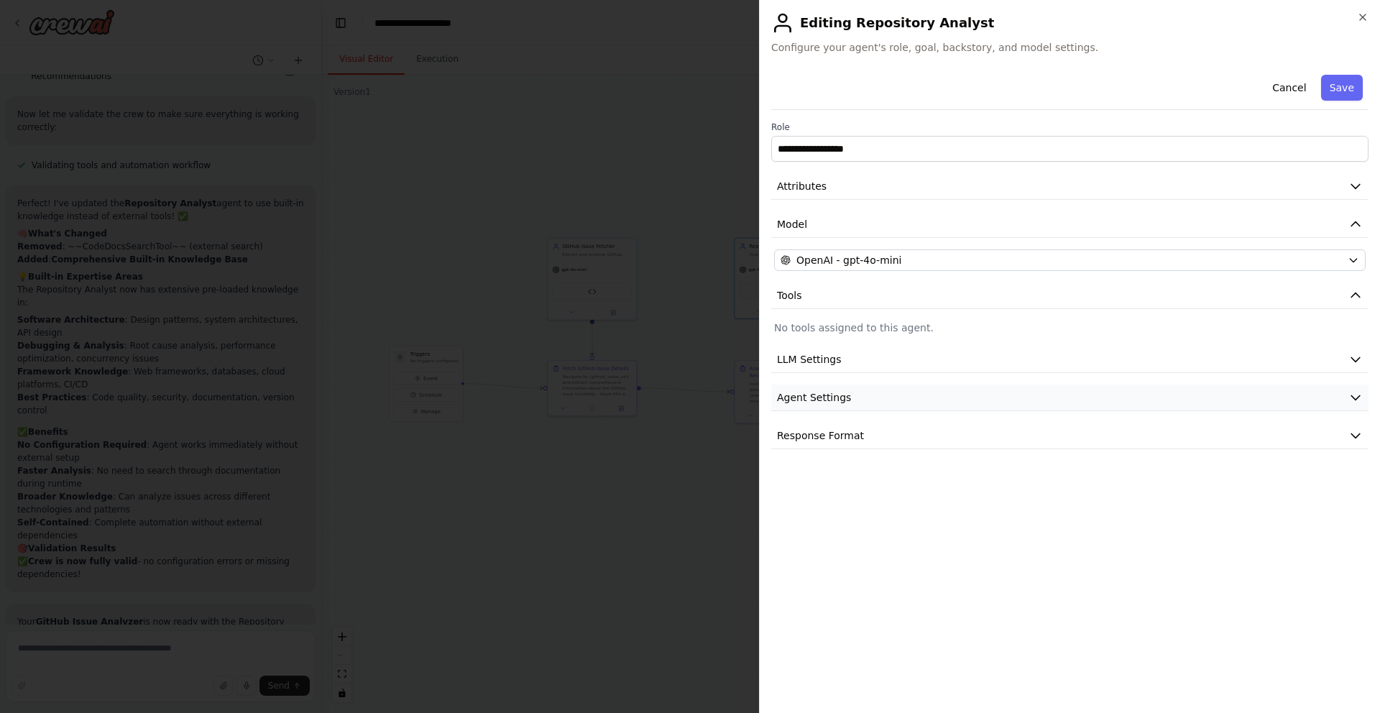
click at [917, 409] on button "Agent Settings" at bounding box center [1069, 397] width 597 height 27
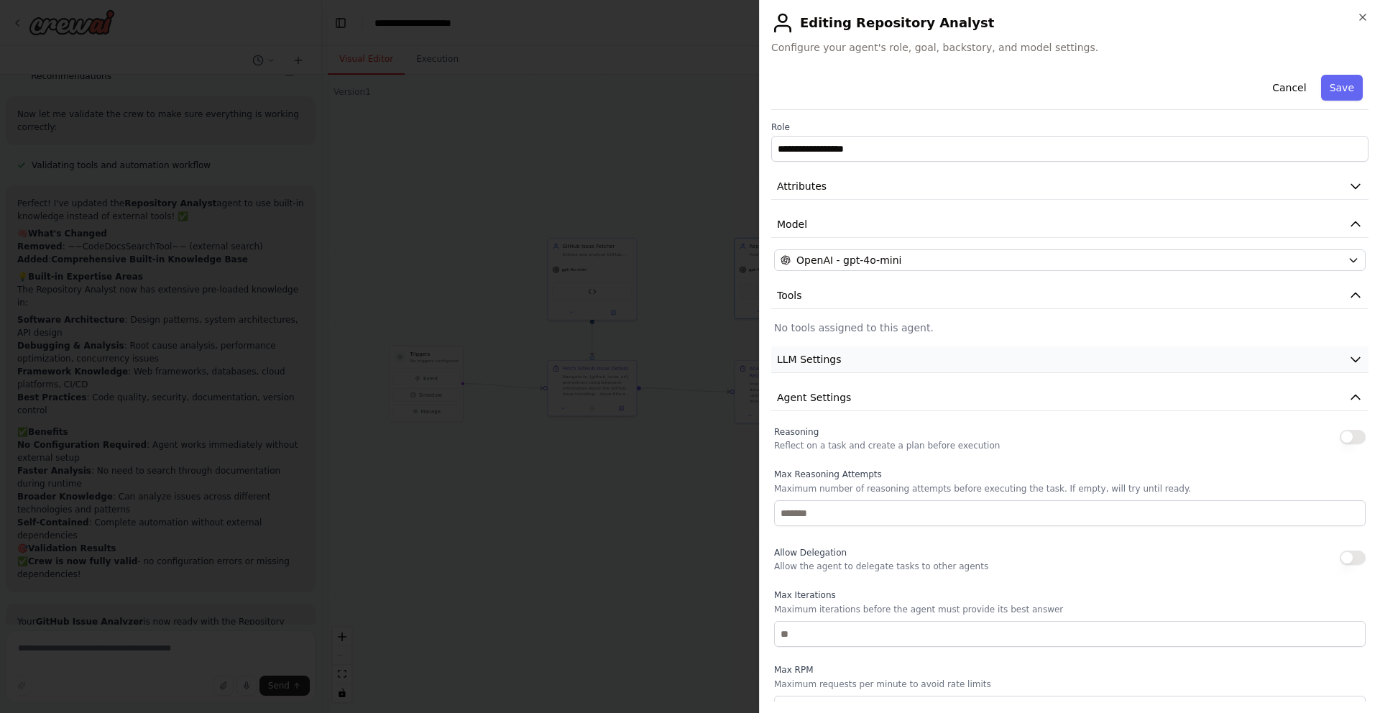
click at [920, 358] on button "LLM Settings" at bounding box center [1069, 359] width 597 height 27
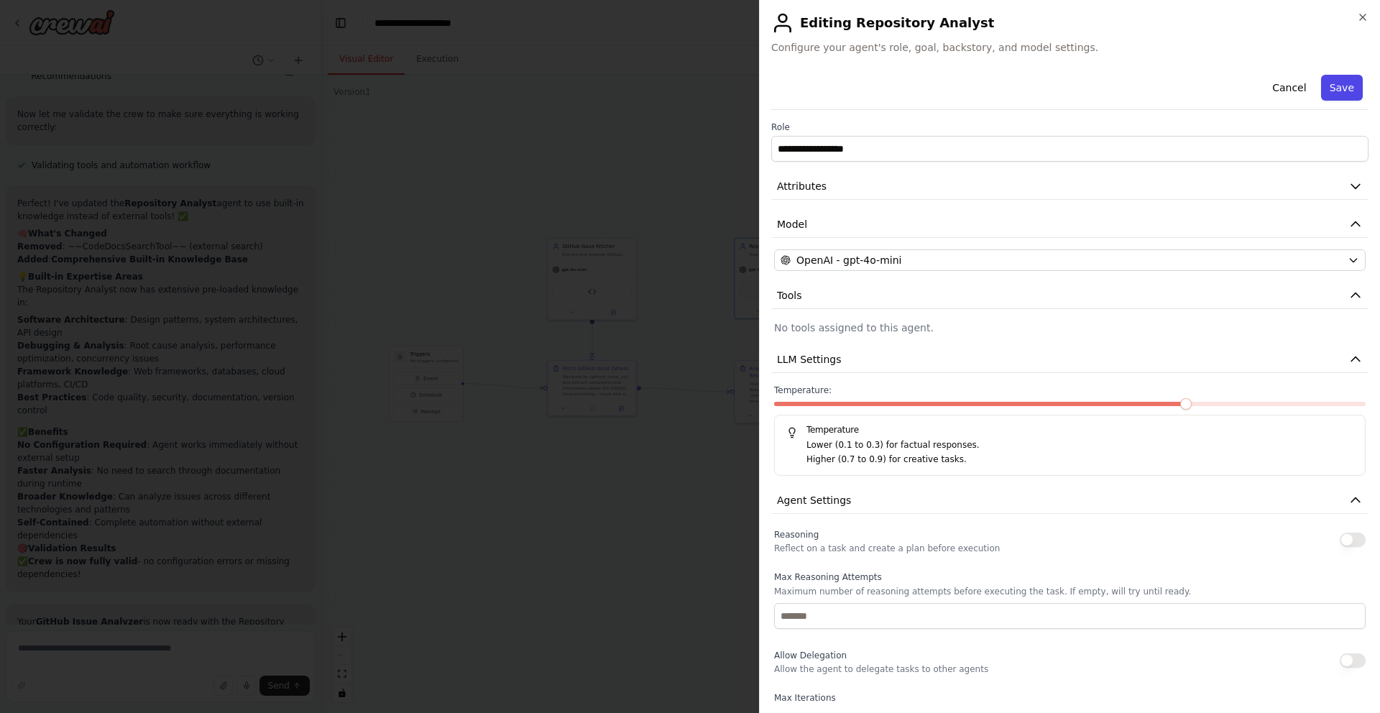
click at [1336, 93] on button "Save" at bounding box center [1342, 88] width 42 height 26
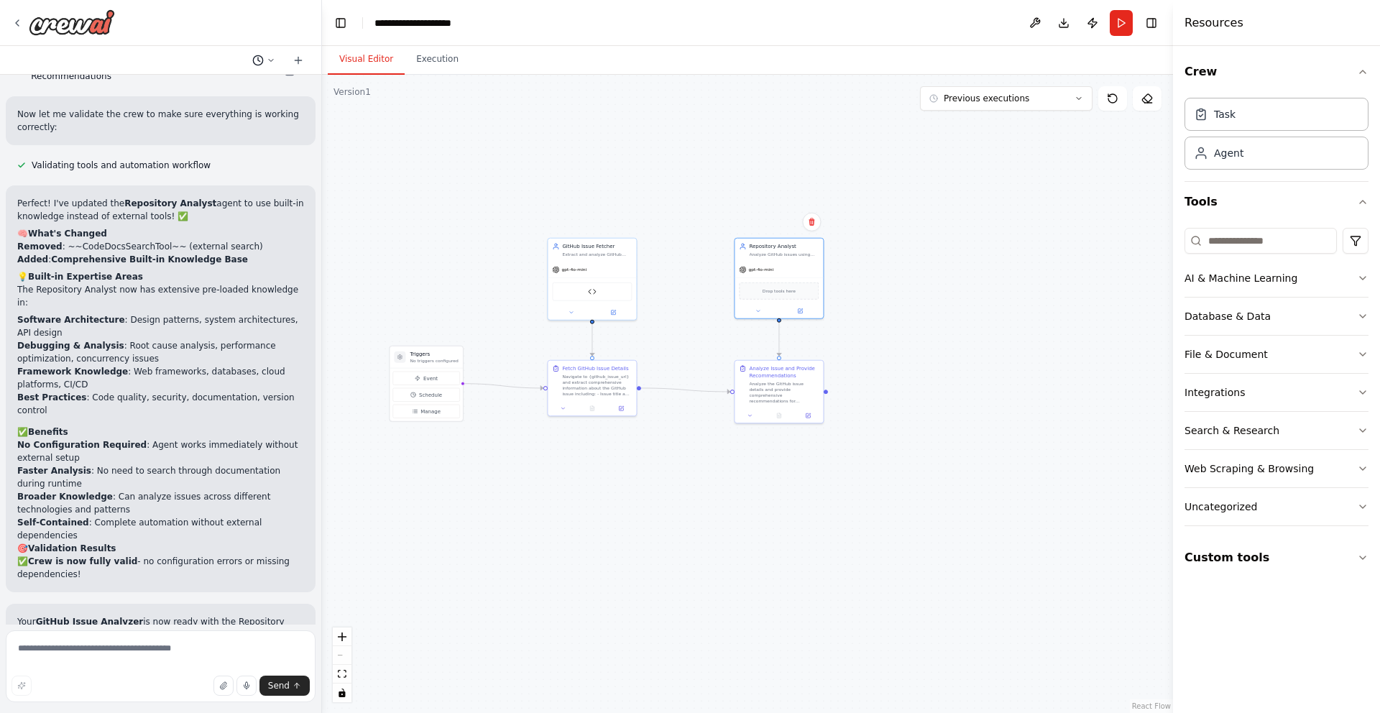
click at [270, 58] on icon at bounding box center [271, 60] width 9 height 9
click at [144, 176] on div at bounding box center [161, 356] width 322 height 713
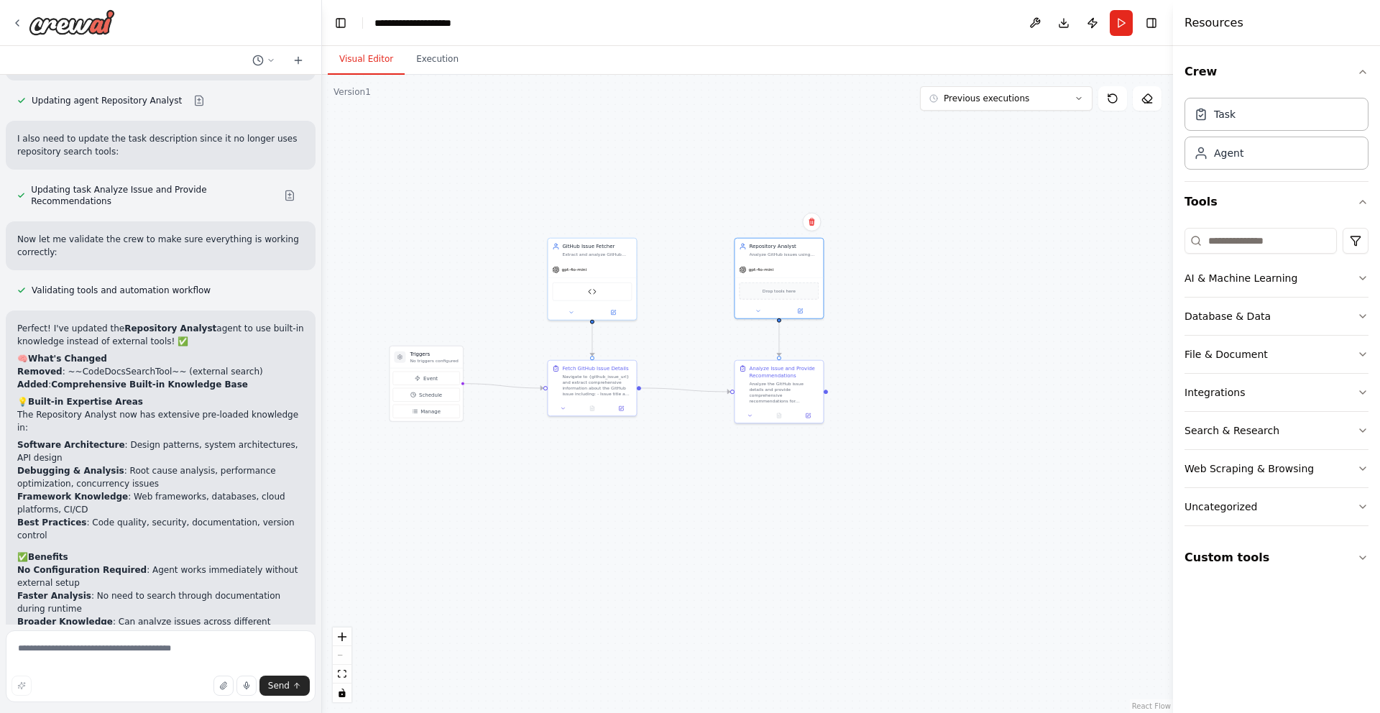
scroll to position [5412, 0]
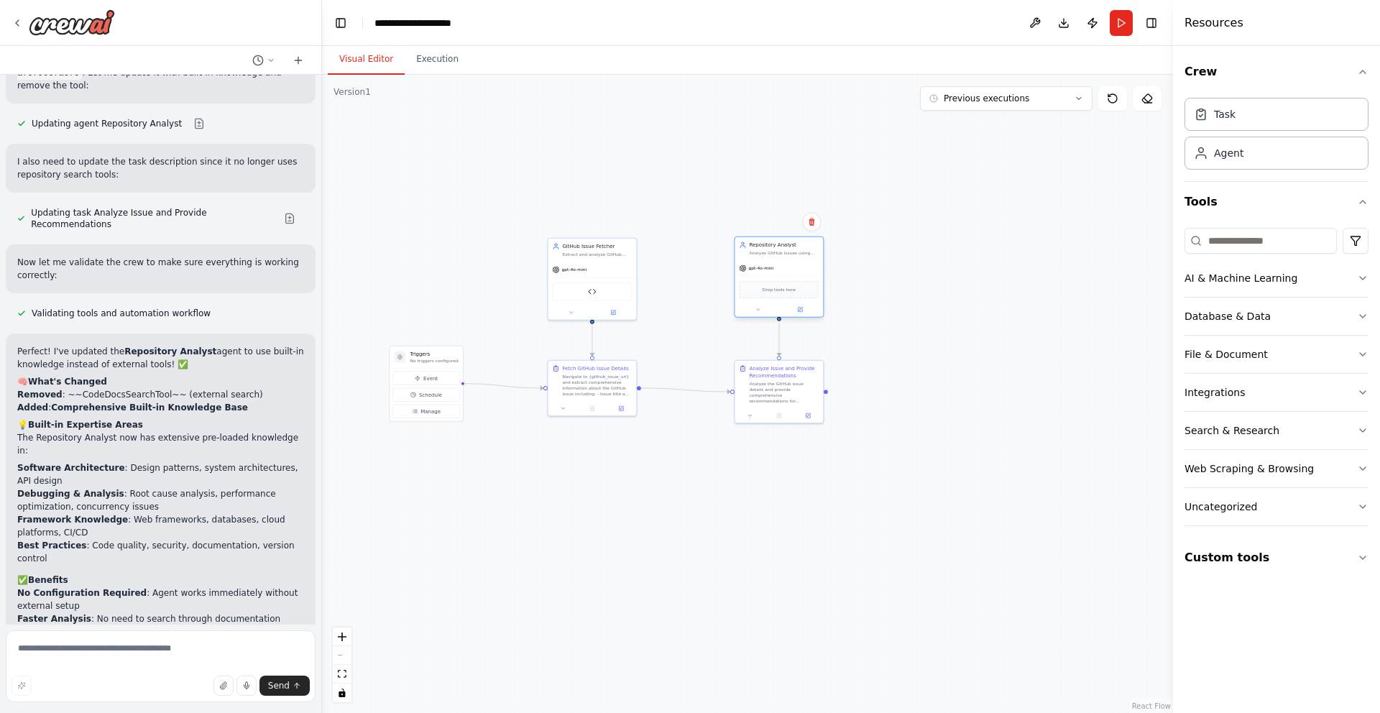
click at [760, 286] on div "Drop tools here" at bounding box center [779, 289] width 80 height 17
click at [783, 290] on span "Drop tools here" at bounding box center [778, 289] width 33 height 7
click at [1239, 277] on div "AI & Machine Learning" at bounding box center [1240, 278] width 113 height 14
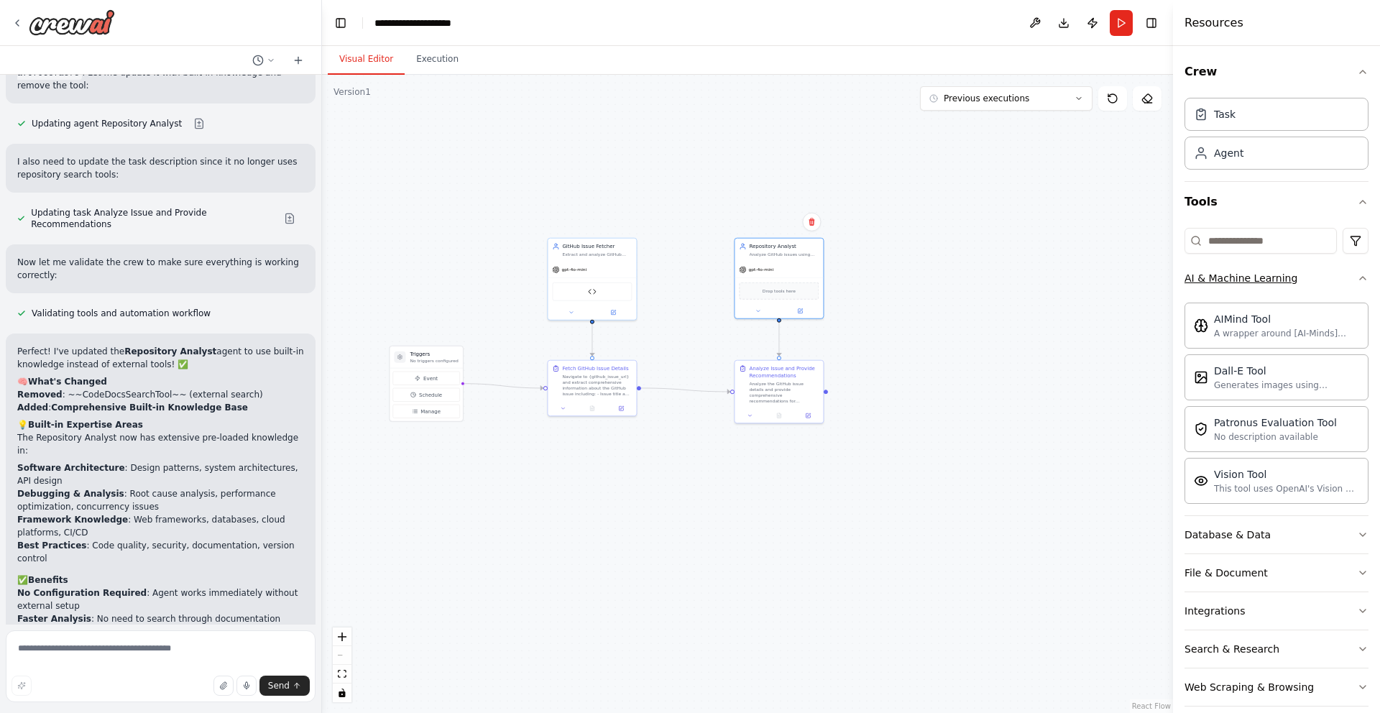
click at [1239, 277] on div "AI & Machine Learning" at bounding box center [1240, 278] width 113 height 14
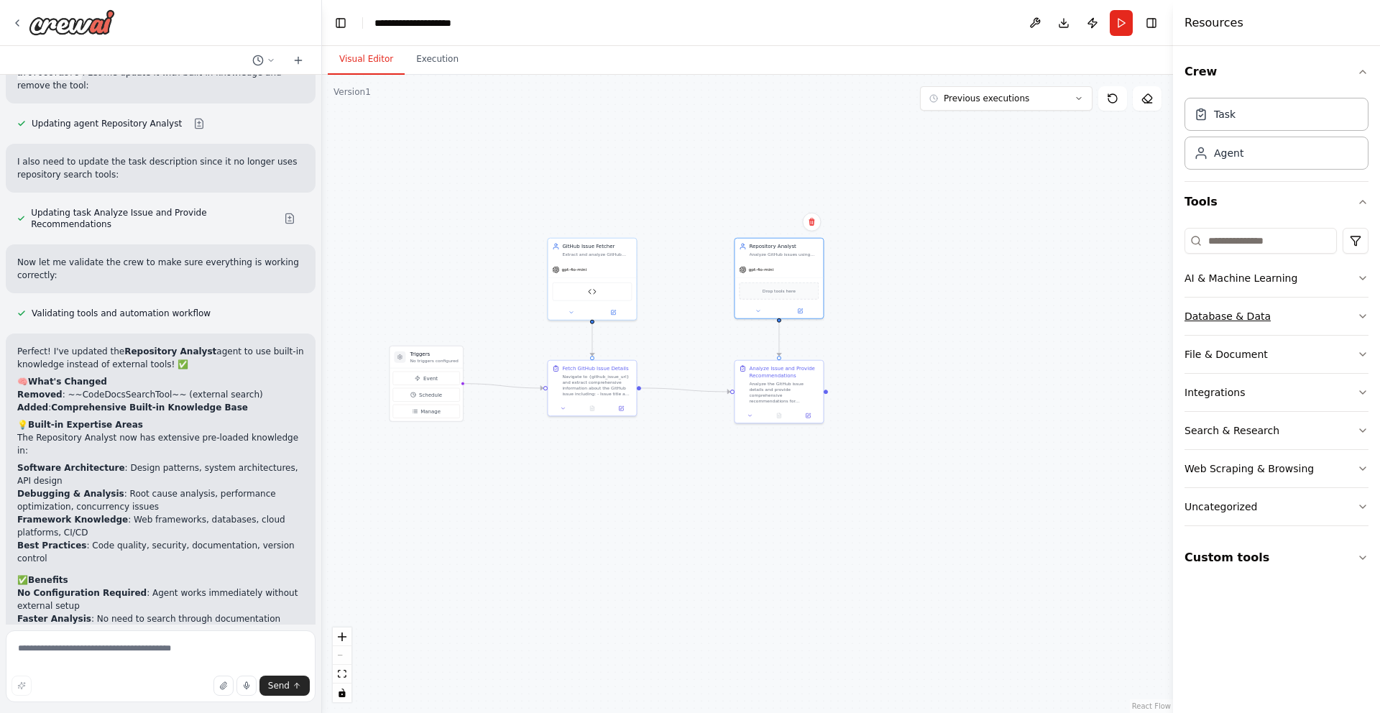
click at [1234, 323] on button "Database & Data" at bounding box center [1276, 315] width 184 height 37
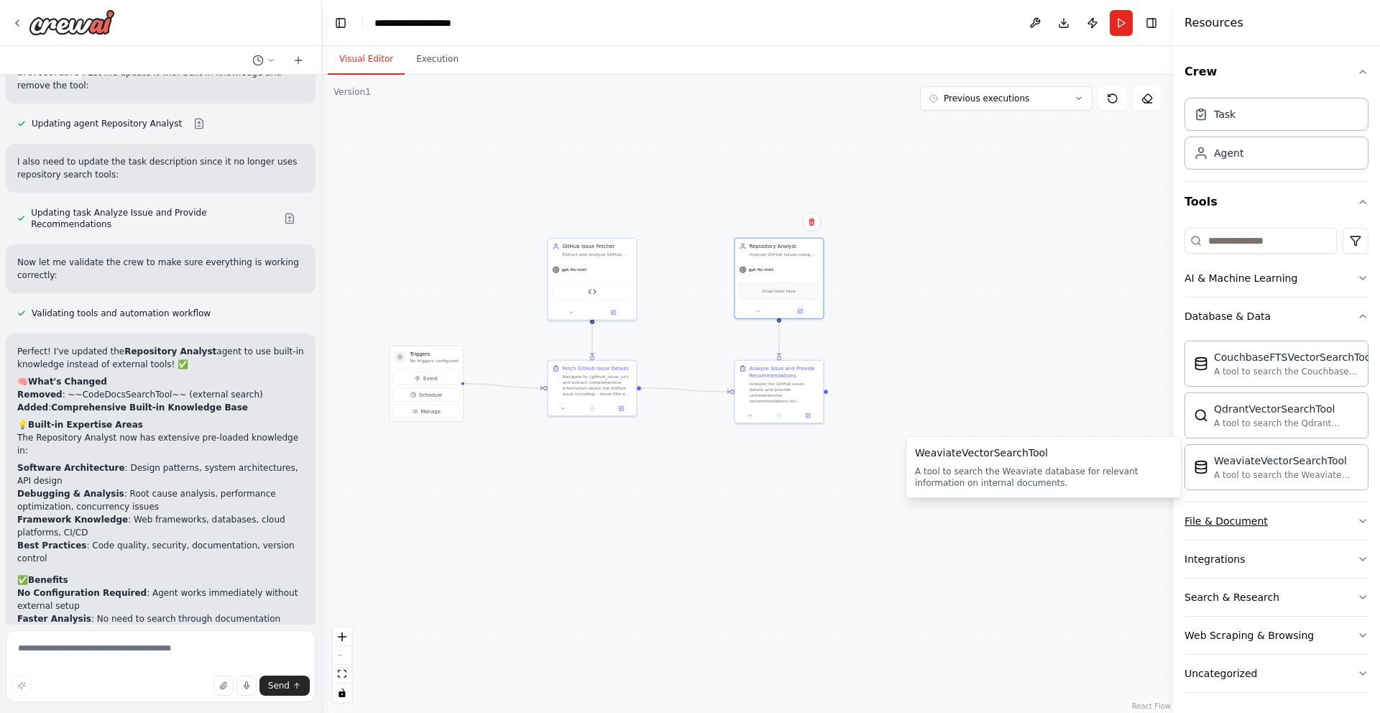
click at [1234, 521] on div "File & Document" at bounding box center [1225, 521] width 83 height 14
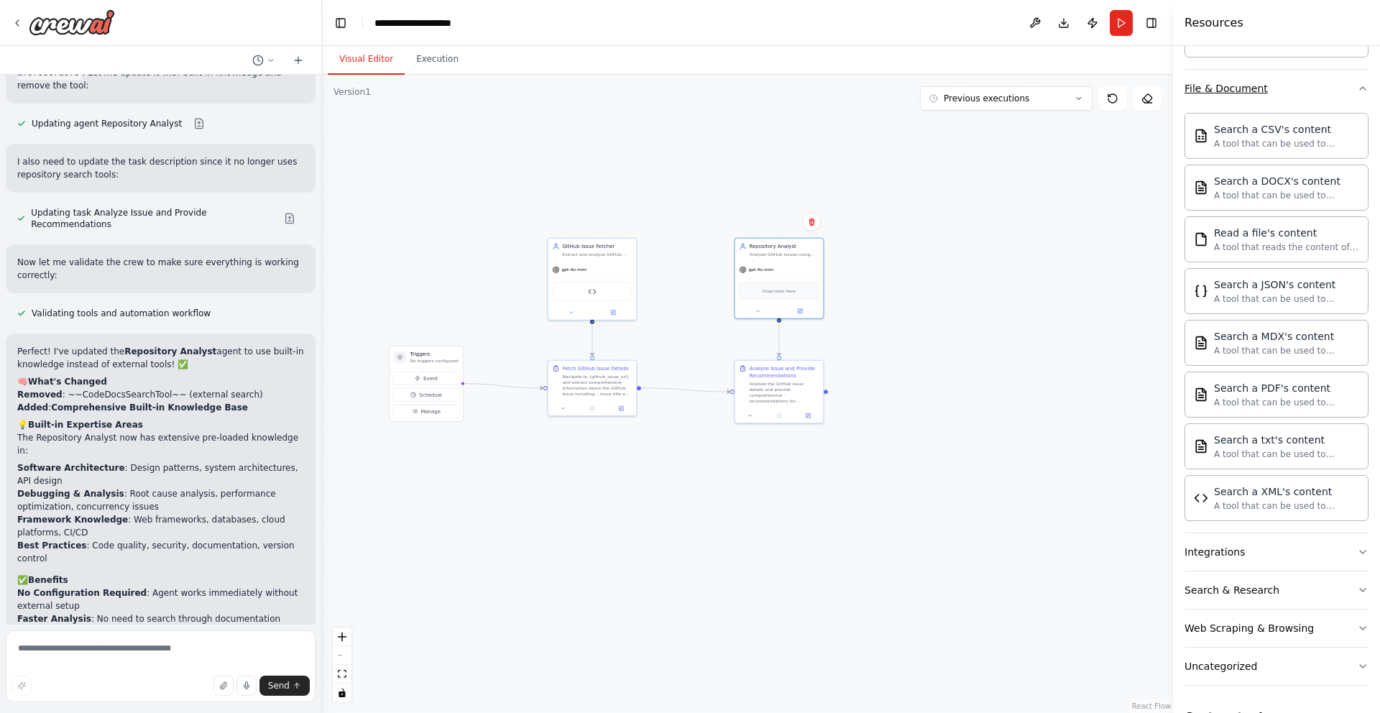
scroll to position [430, 0]
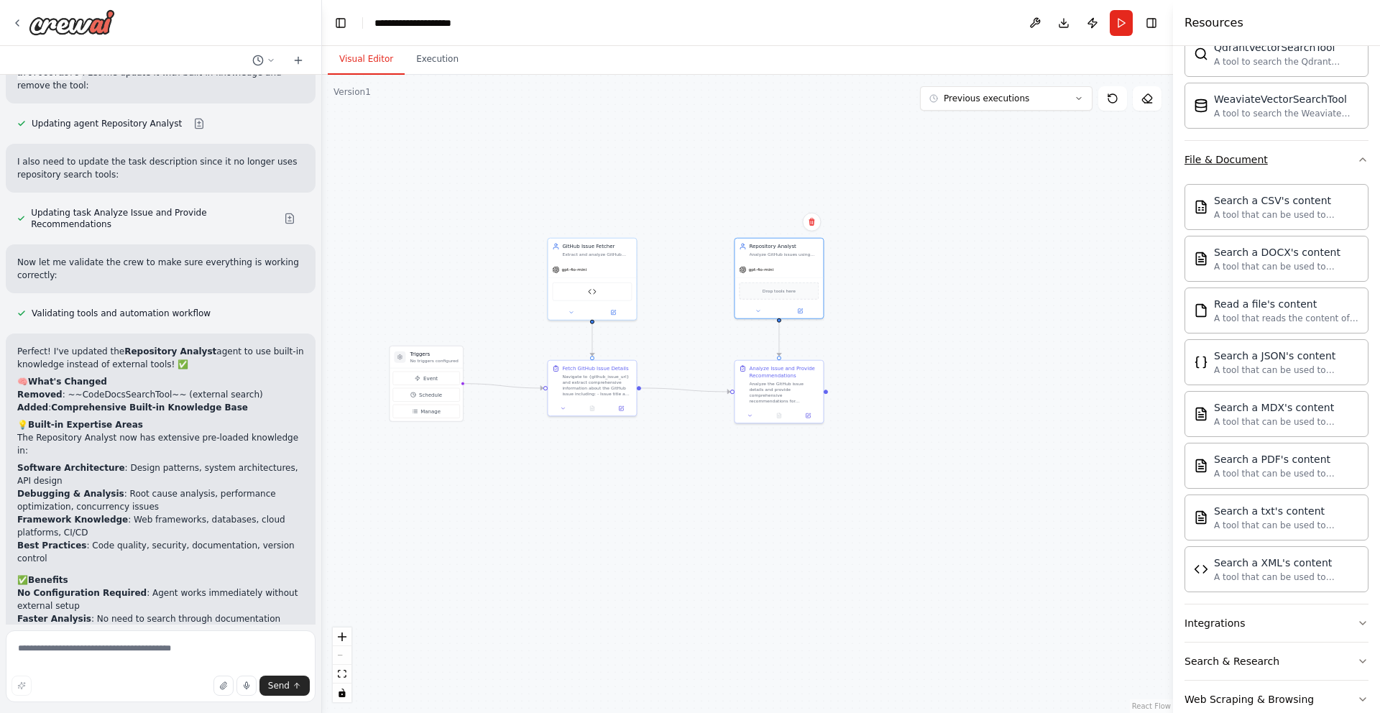
click at [1280, 162] on button "File & Document" at bounding box center [1276, 159] width 184 height 37
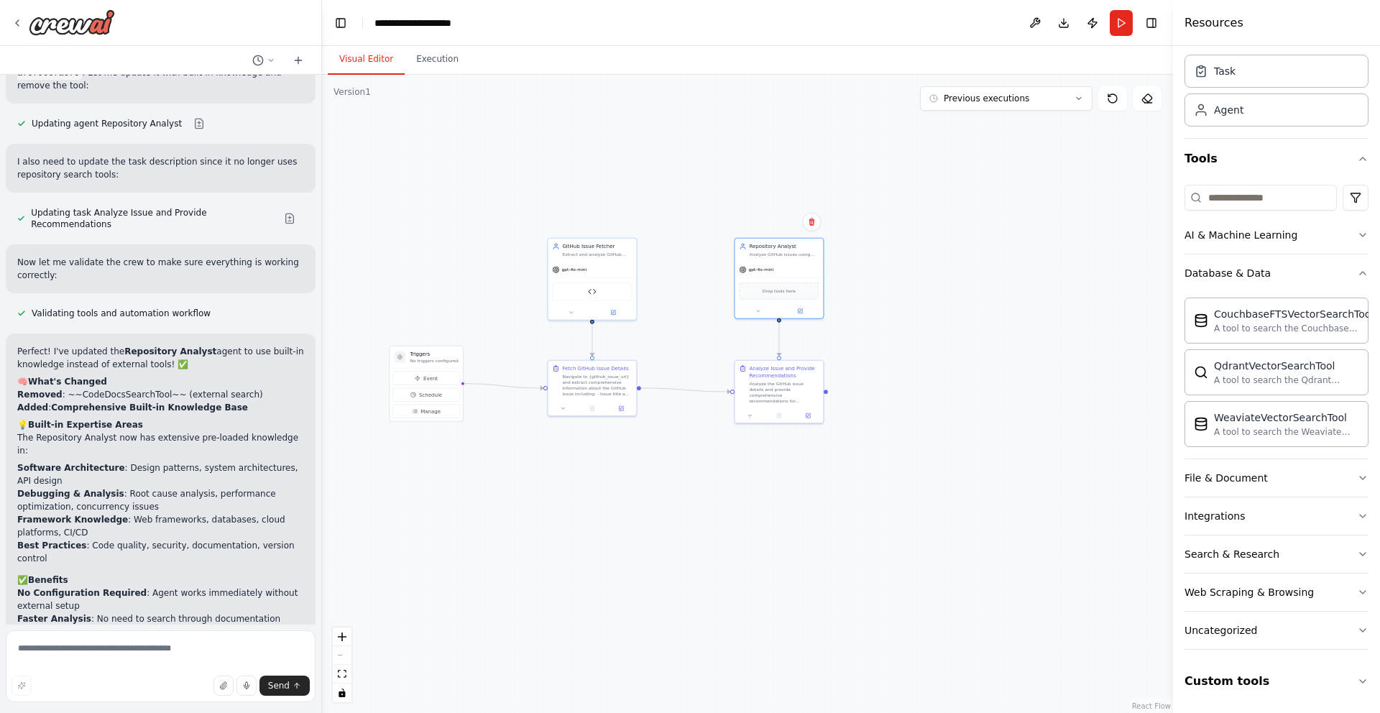
scroll to position [43, 0]
click at [1227, 510] on div "Integrations" at bounding box center [1214, 516] width 60 height 14
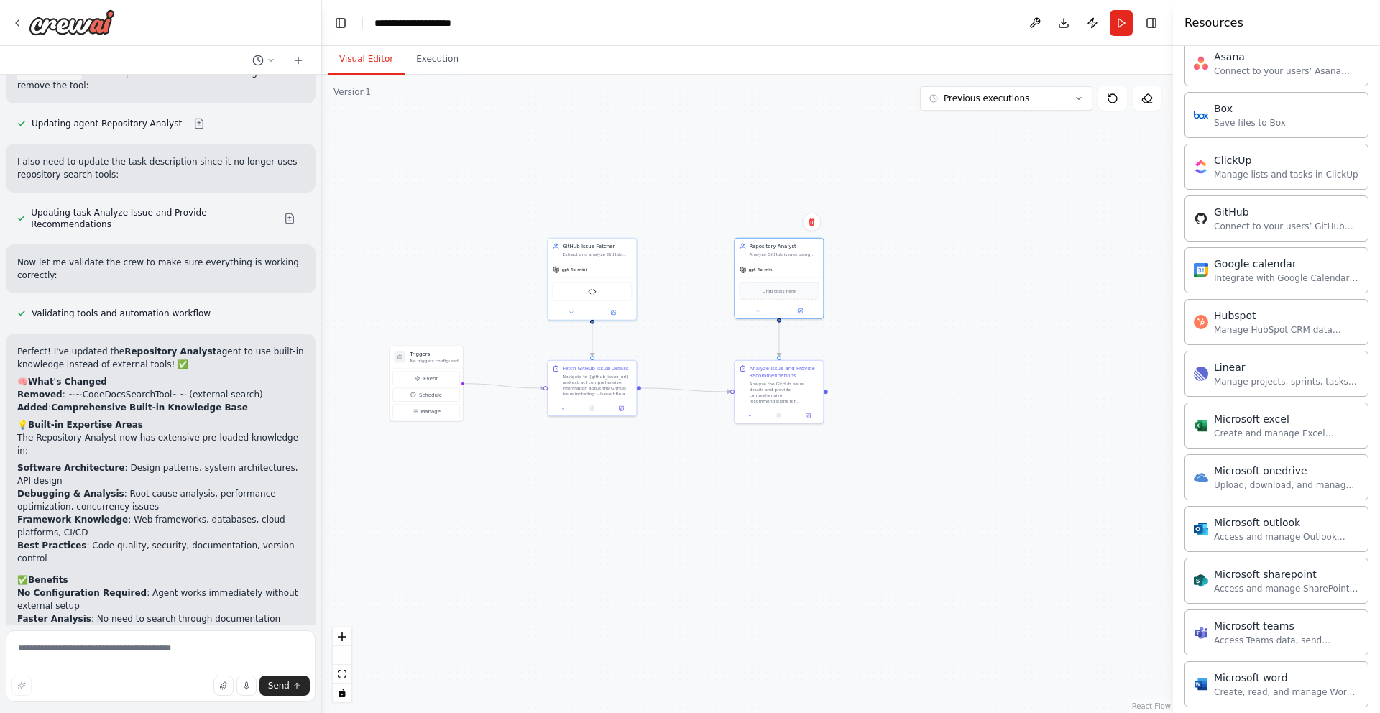
scroll to position [545, 0]
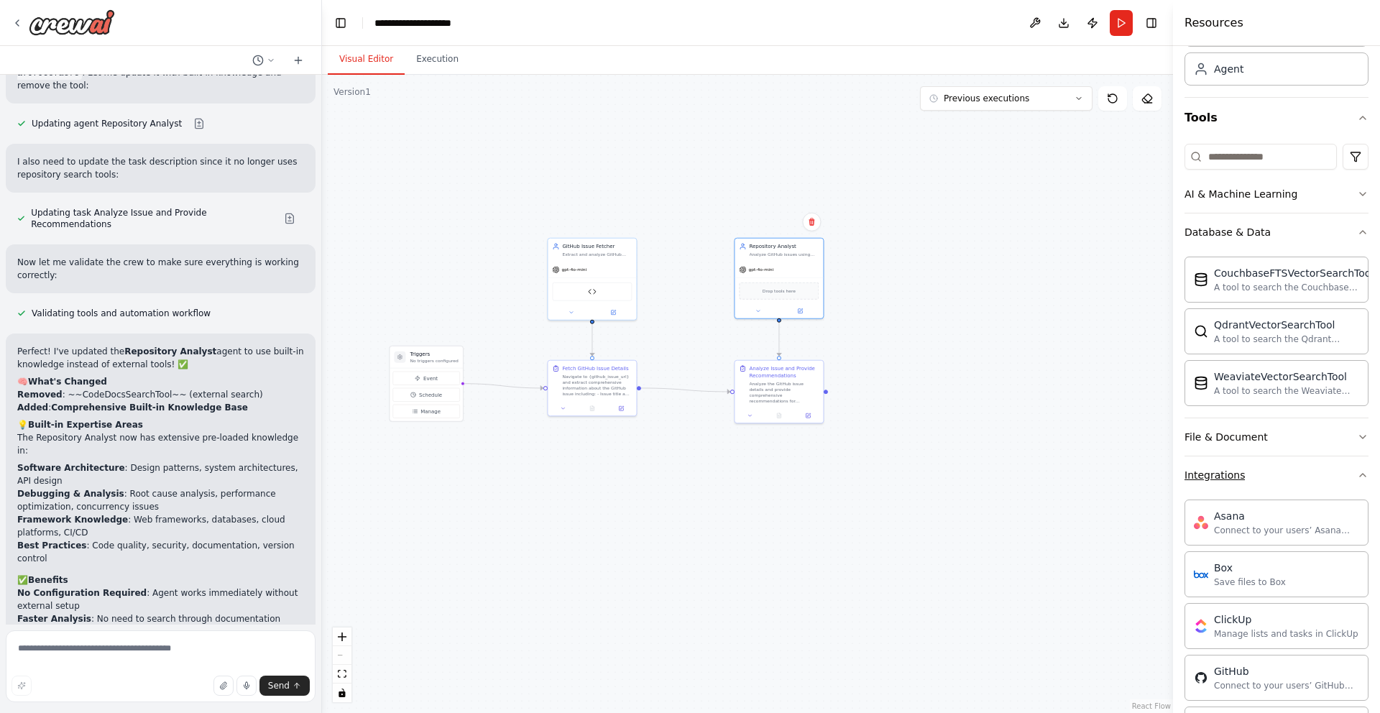
click at [1232, 465] on button "Integrations" at bounding box center [1276, 474] width 184 height 37
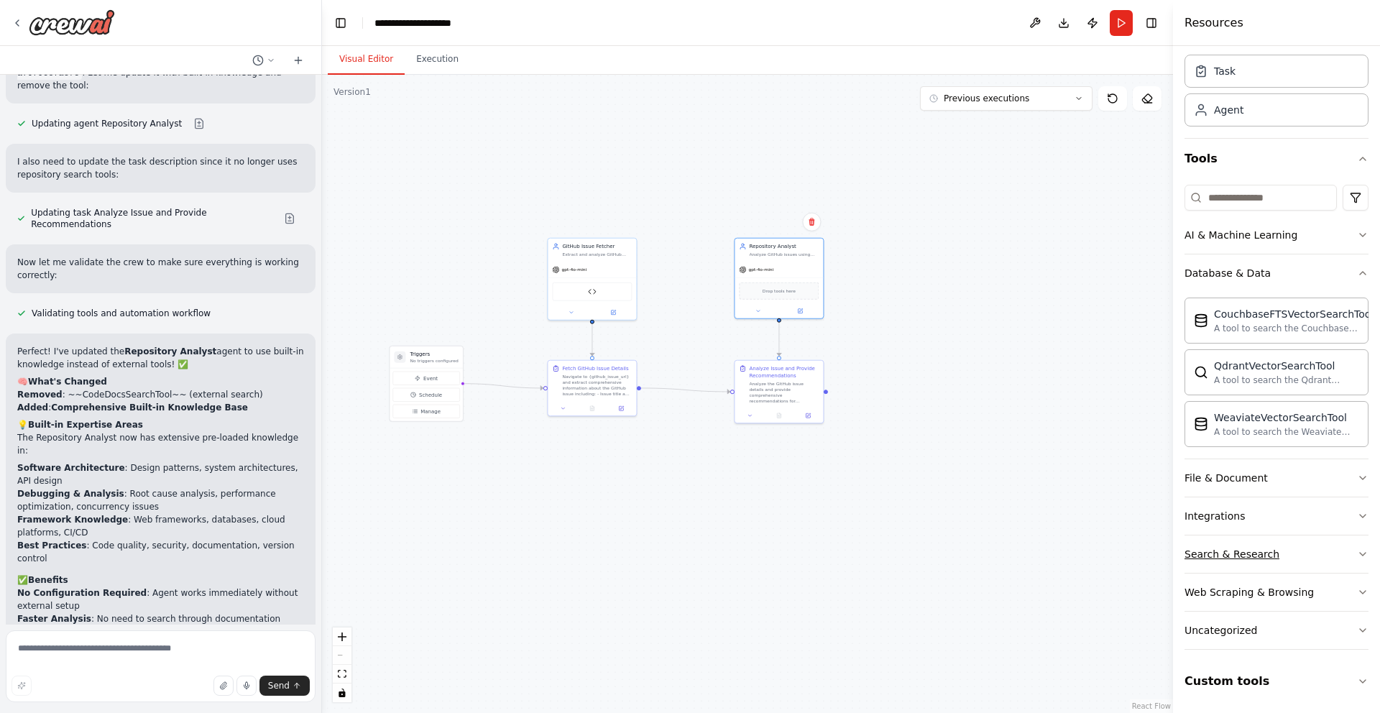
click at [1229, 548] on div "Search & Research" at bounding box center [1231, 554] width 95 height 14
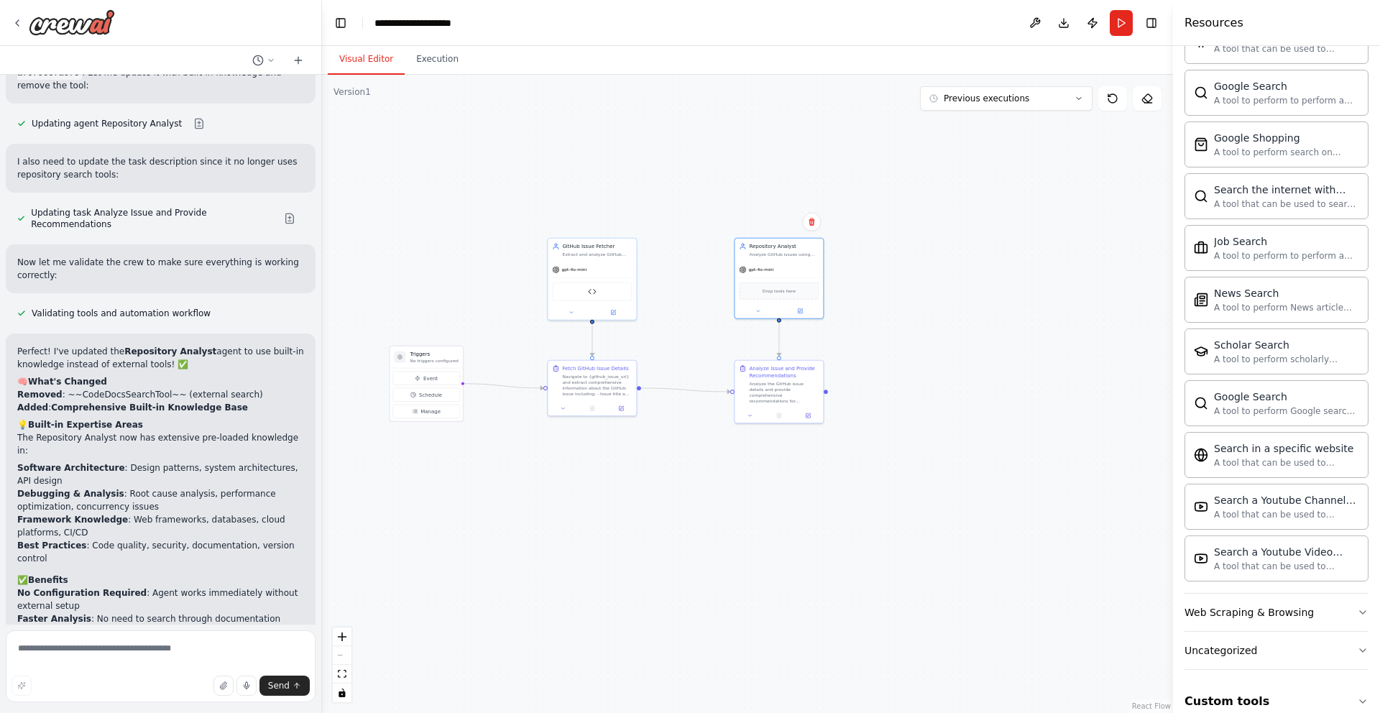
scroll to position [757, 0]
click at [1268, 646] on button "Uncategorized" at bounding box center [1276, 651] width 184 height 37
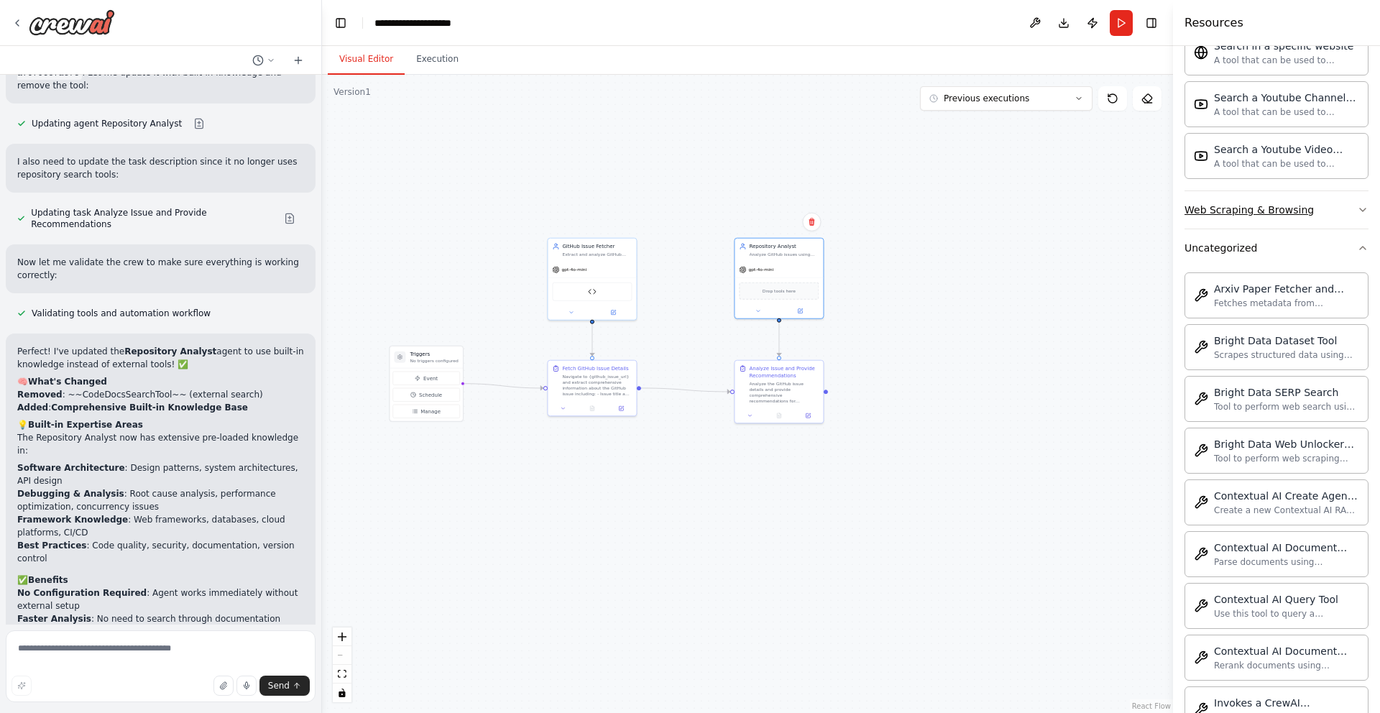
scroll to position [1171, 0]
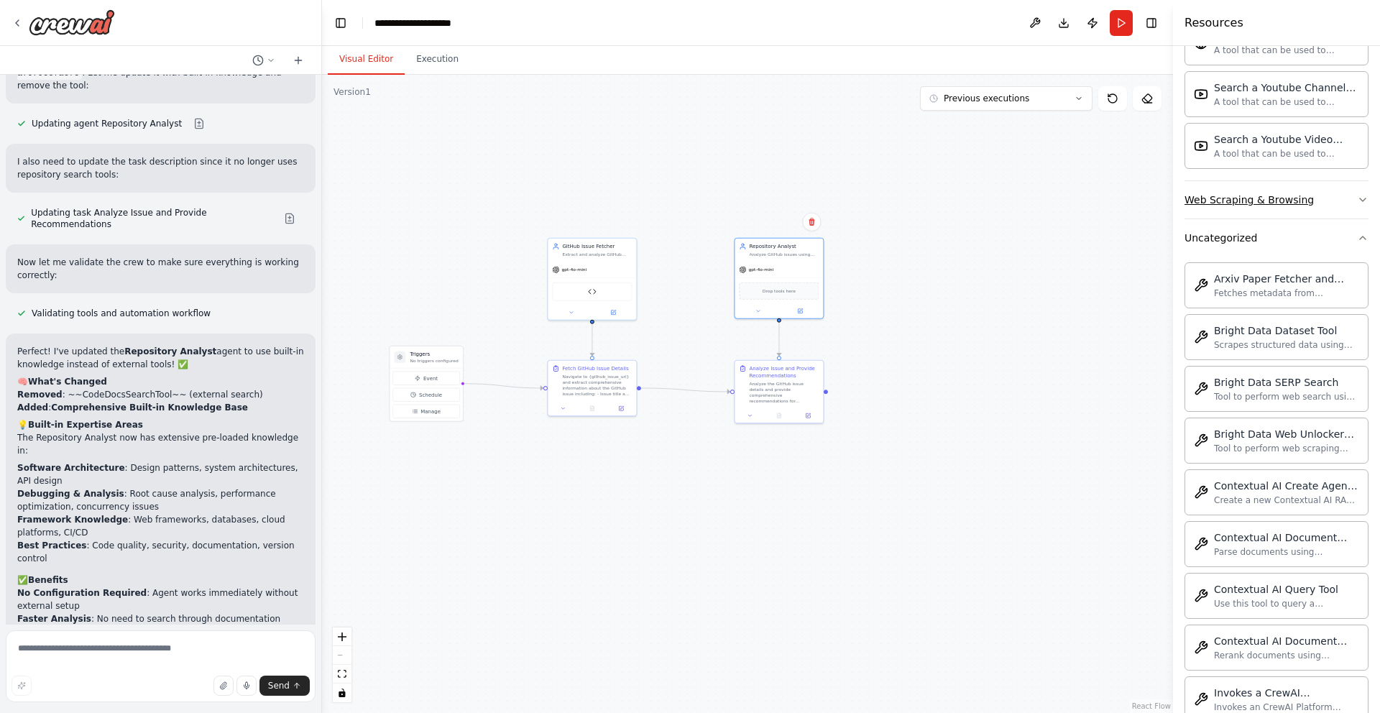
click at [1278, 206] on div "Web Scraping & Browsing" at bounding box center [1248, 200] width 129 height 14
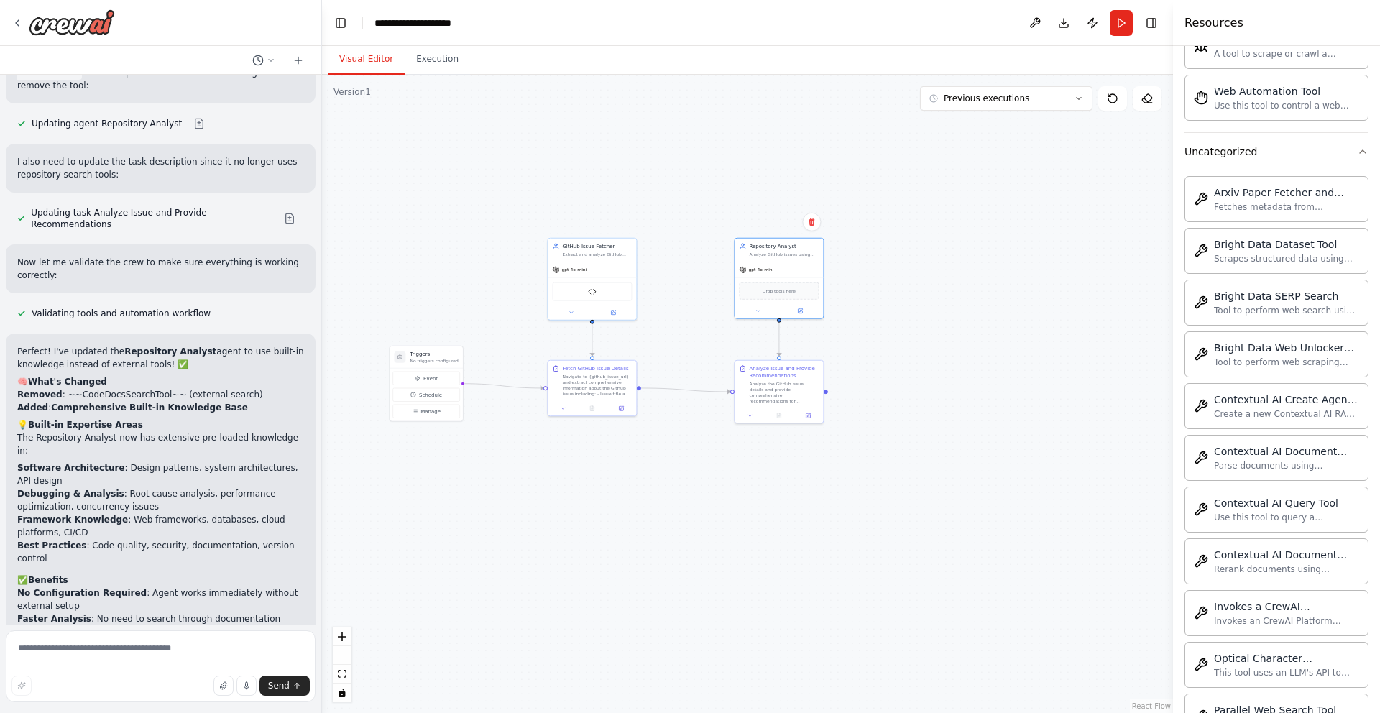
scroll to position [2000, 0]
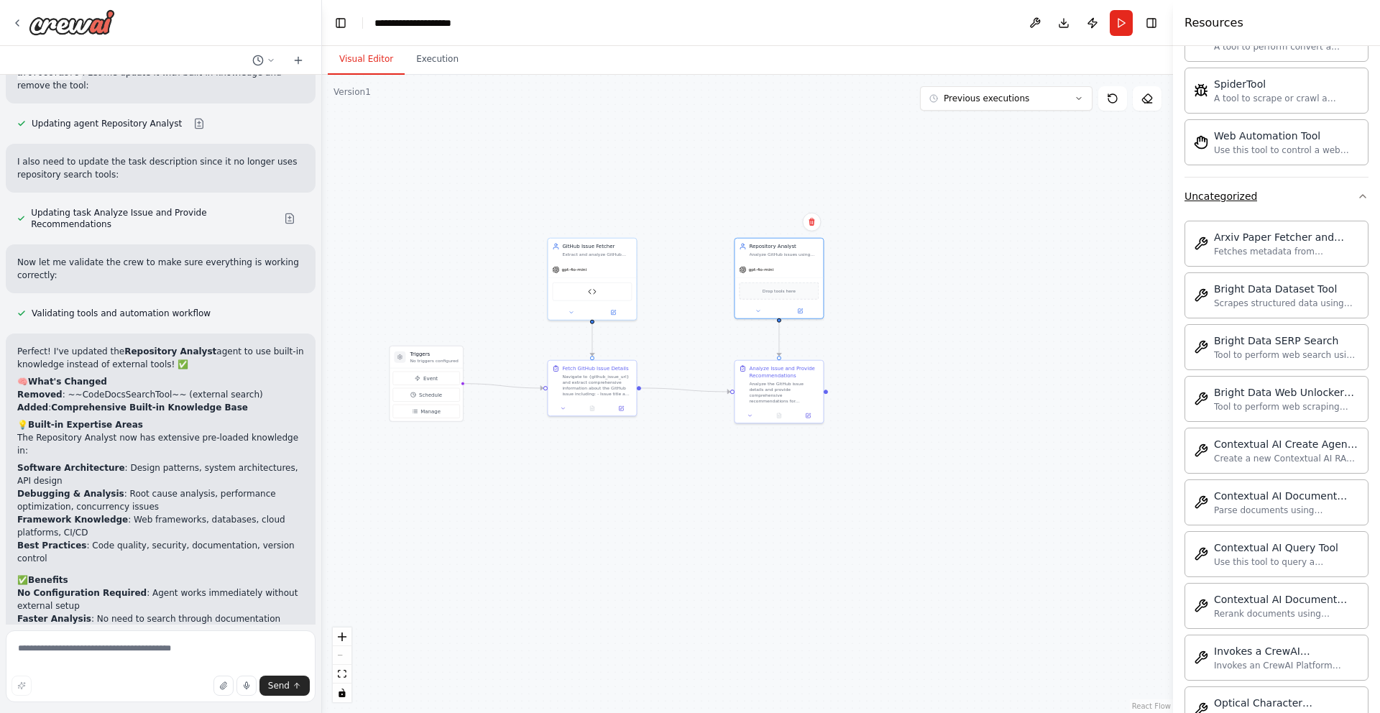
click at [1278, 195] on button "Uncategorized" at bounding box center [1276, 195] width 184 height 37
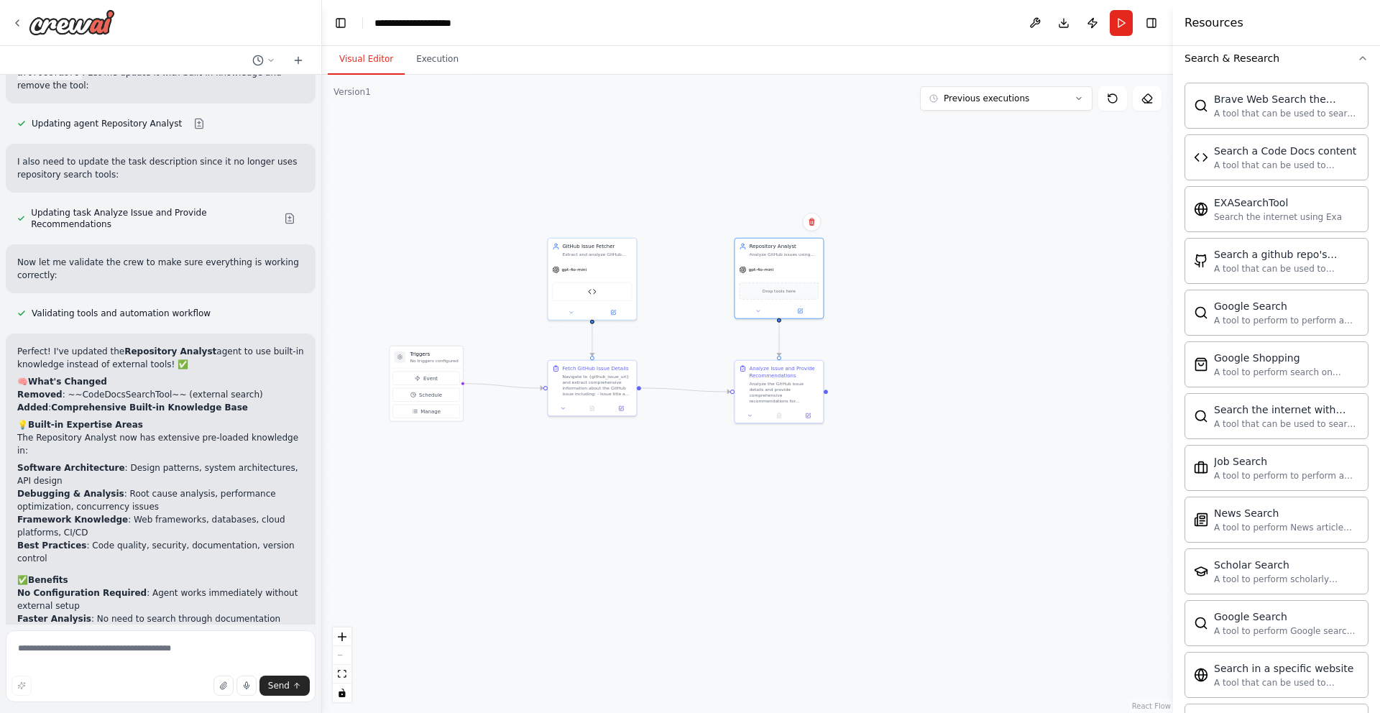
scroll to position [0, 0]
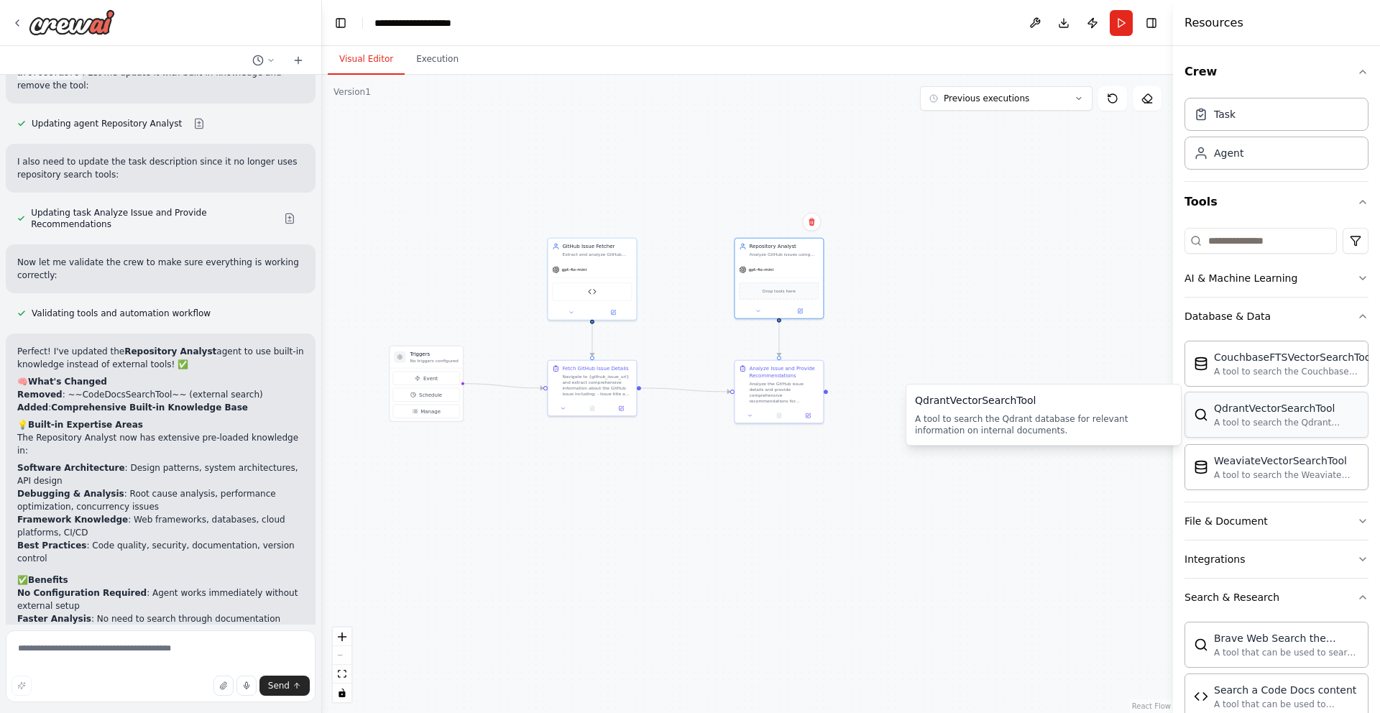
click at [1255, 433] on div "QdrantVectorSearchTool A tool to search the Qdrant database for relevant inform…" at bounding box center [1276, 415] width 184 height 46
click at [1240, 417] on div "A tool to search the Qdrant database for relevant information on internal docum…" at bounding box center [1286, 422] width 145 height 11
click at [1037, 24] on button at bounding box center [1034, 23] width 23 height 26
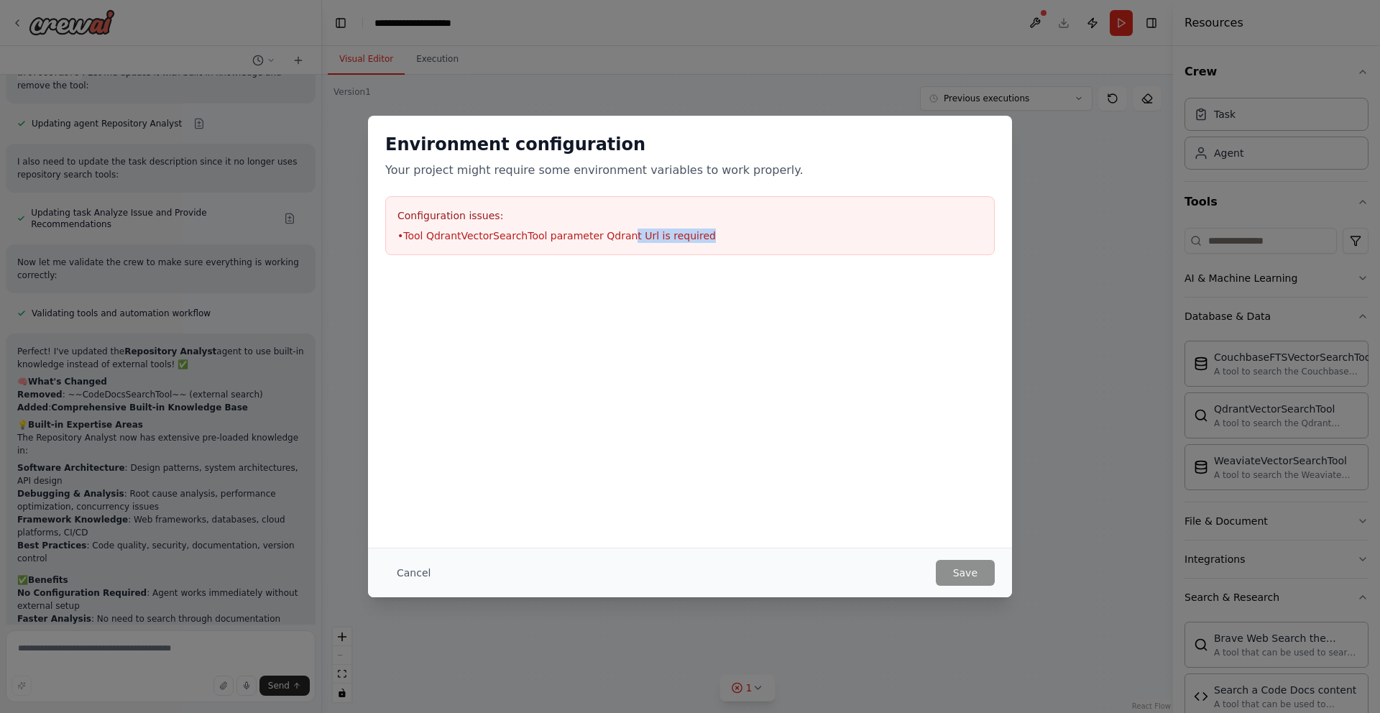
drag, startPoint x: 459, startPoint y: 250, endPoint x: 623, endPoint y: 229, distance: 165.2
click at [623, 229] on div "Configuration issues: • Tool QdrantVectorSearchTool parameter Qdrant Url is req…" at bounding box center [689, 225] width 609 height 59
click at [632, 244] on div "Configuration issues: • Tool QdrantVectorSearchTool parameter Qdrant Url is req…" at bounding box center [689, 225] width 609 height 59
click at [425, 569] on button "Cancel" at bounding box center [413, 573] width 57 height 26
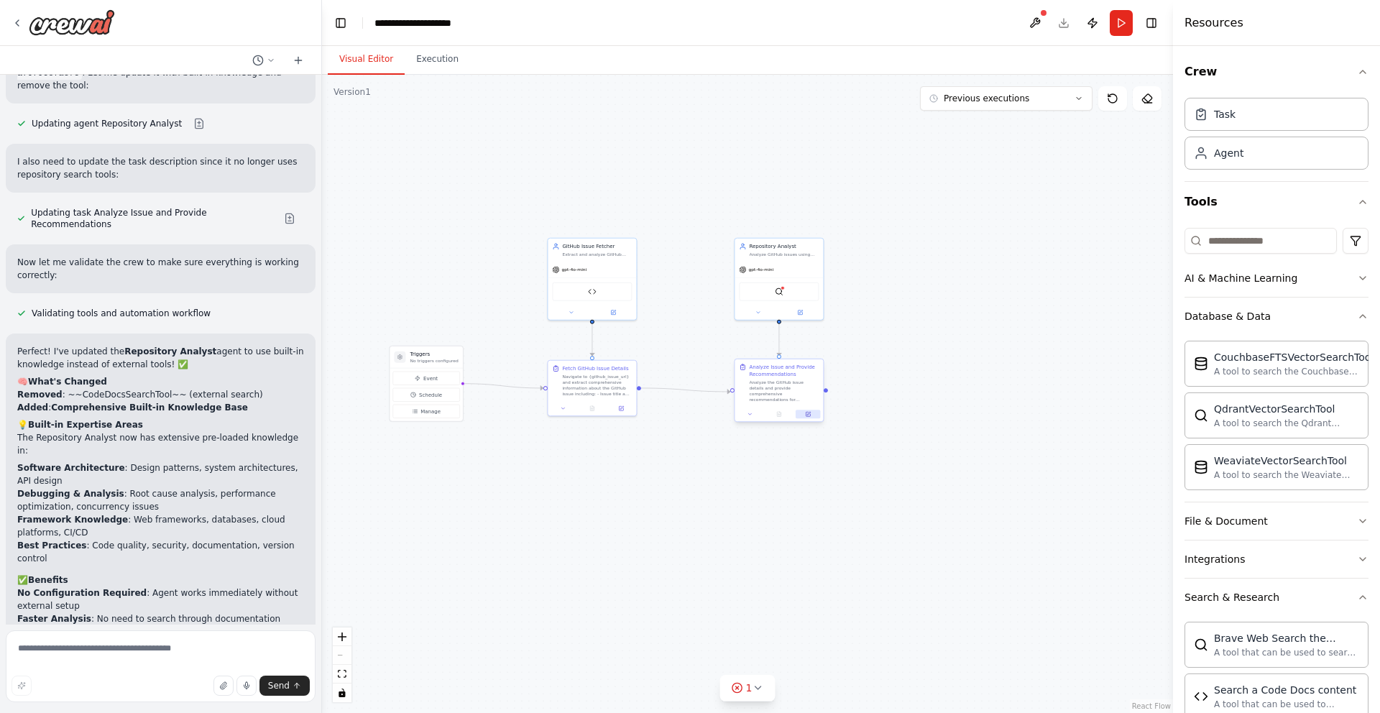
click at [809, 412] on icon at bounding box center [809, 414] width 4 height 4
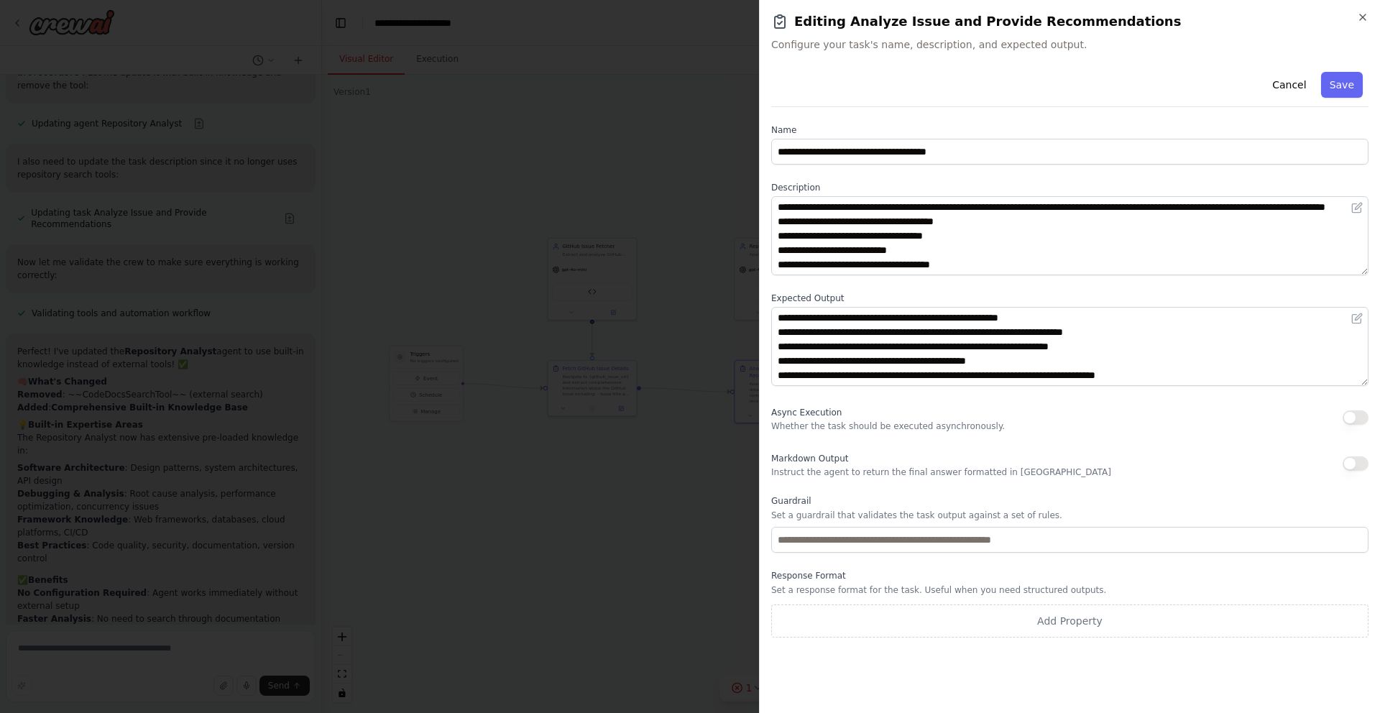
scroll to position [57, 0]
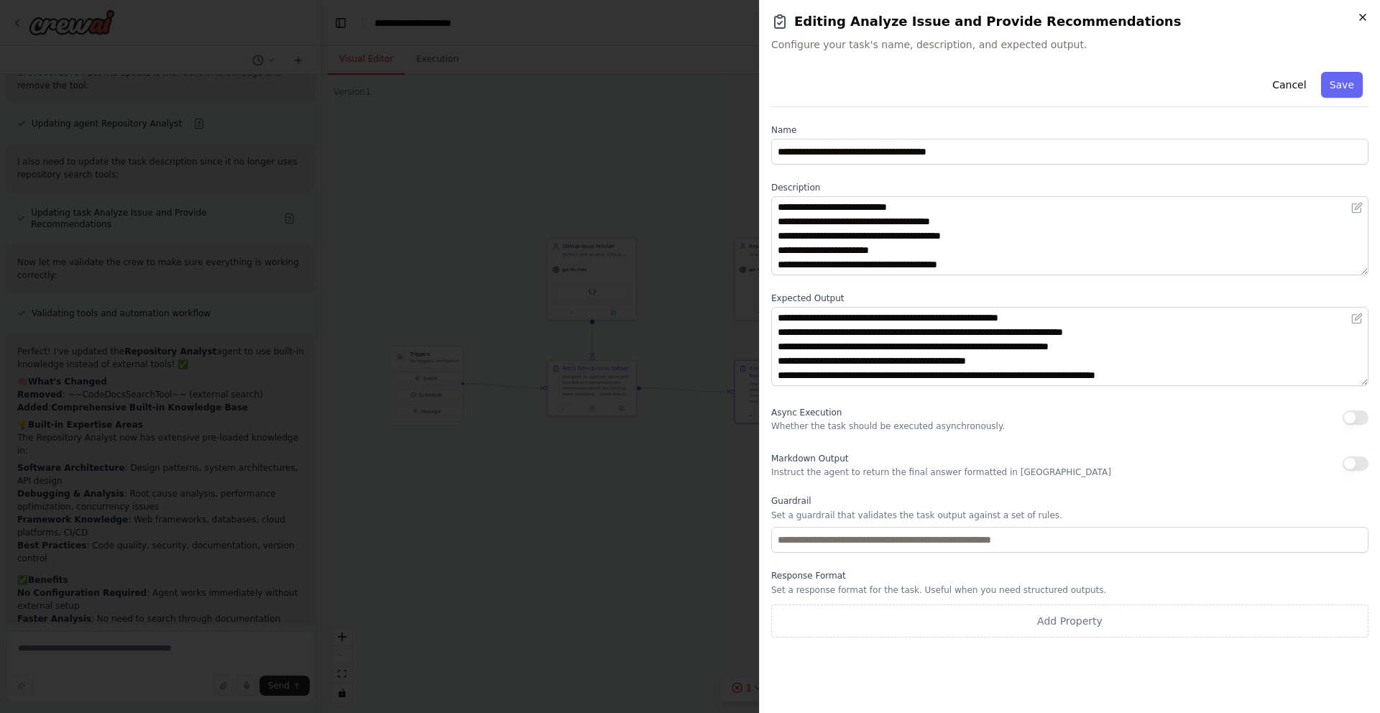
click at [1364, 22] on icon "button" at bounding box center [1362, 16] width 11 height 11
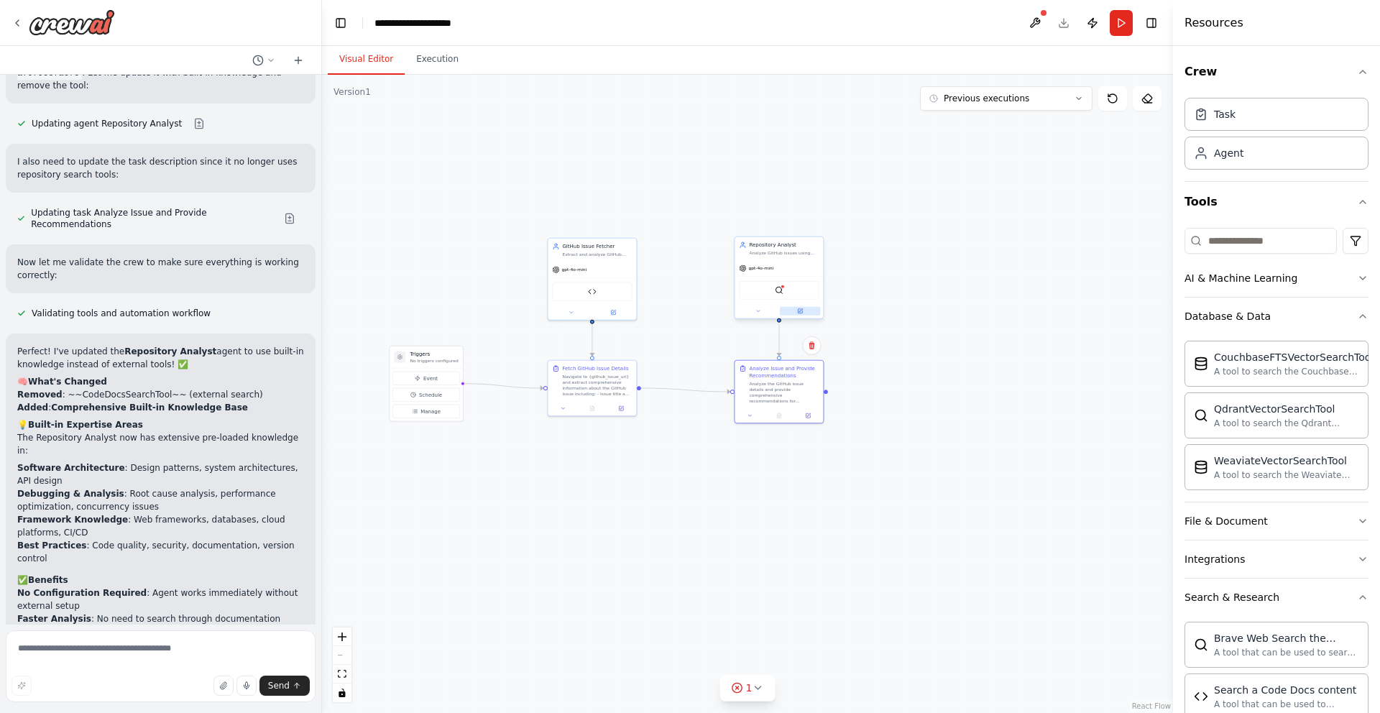
click at [803, 312] on button at bounding box center [800, 311] width 41 height 9
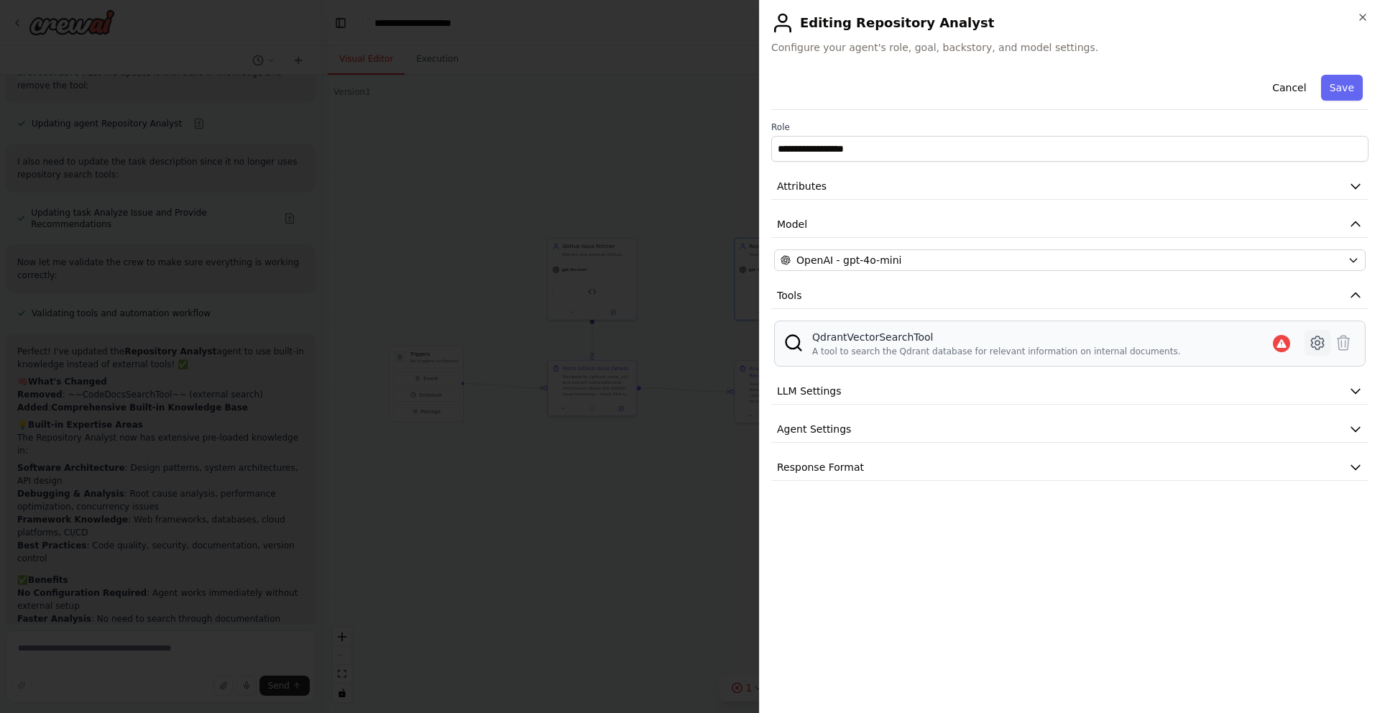
click at [1309, 346] on icon at bounding box center [1316, 342] width 17 height 17
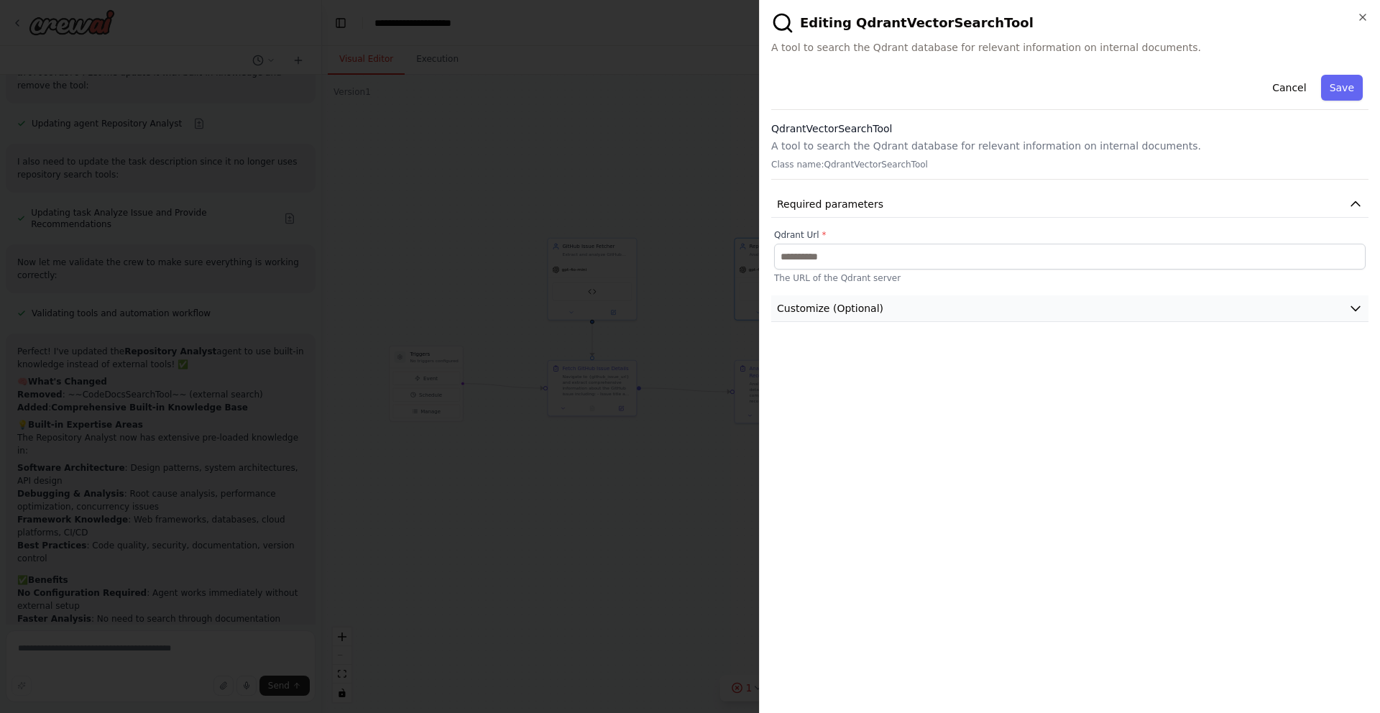
click at [1038, 313] on button "Customize (Optional)" at bounding box center [1069, 308] width 597 height 27
click at [1367, 16] on icon "button" at bounding box center [1362, 16] width 11 height 11
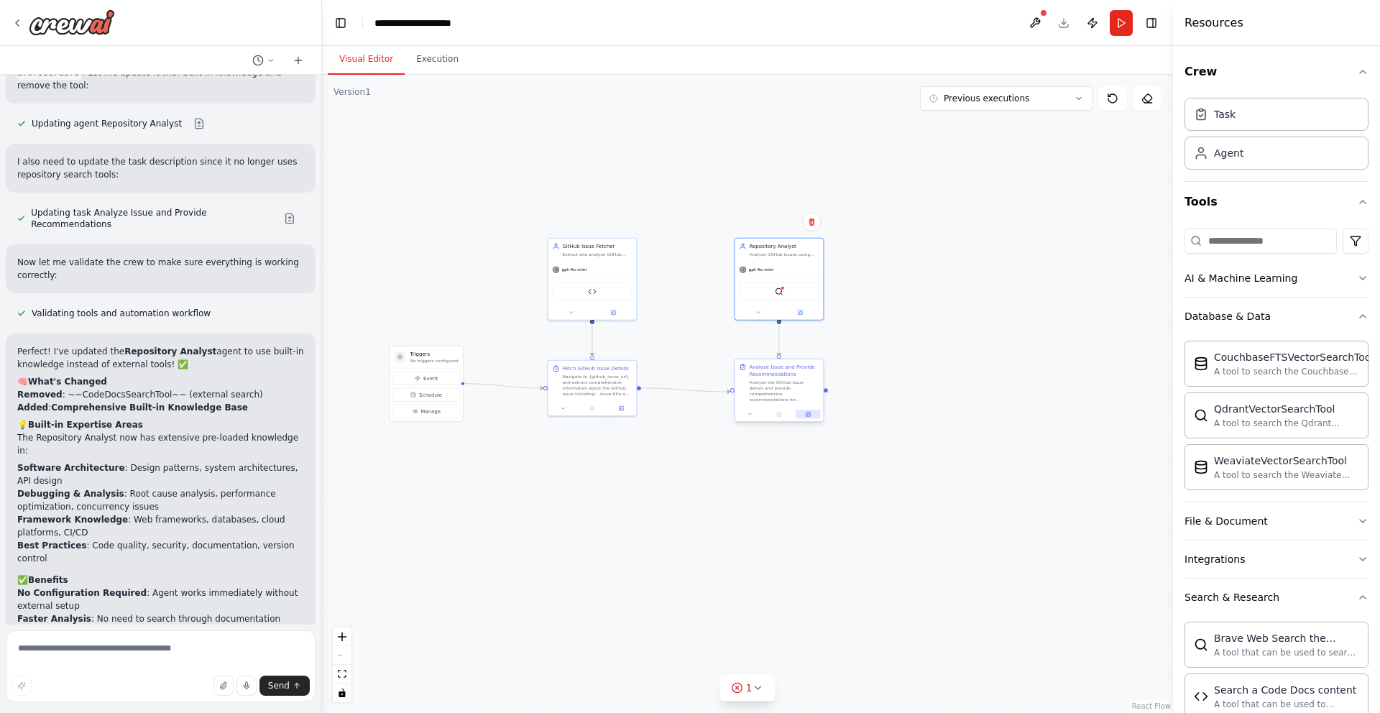
click at [806, 414] on icon at bounding box center [808, 414] width 4 height 4
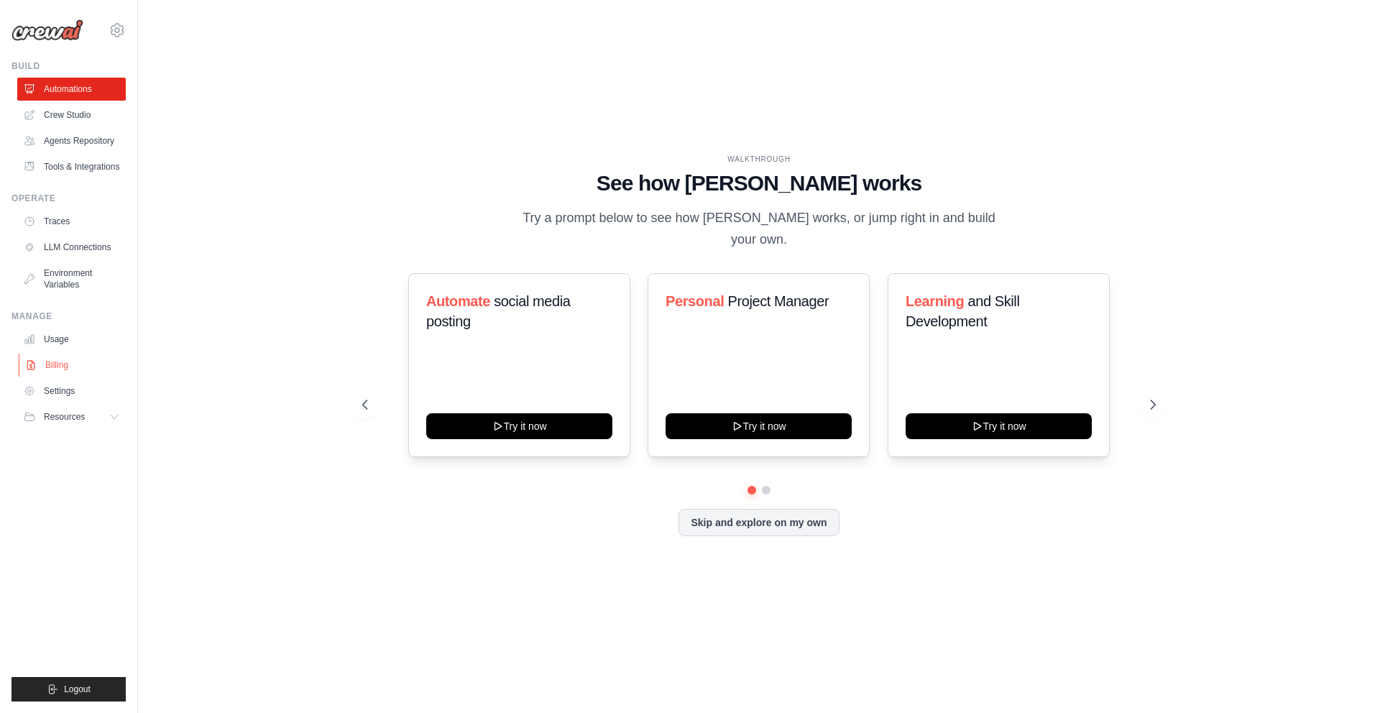
click at [71, 363] on link "Billing" at bounding box center [73, 365] width 109 height 23
click at [55, 282] on link "Environment Variables" at bounding box center [73, 279] width 109 height 34
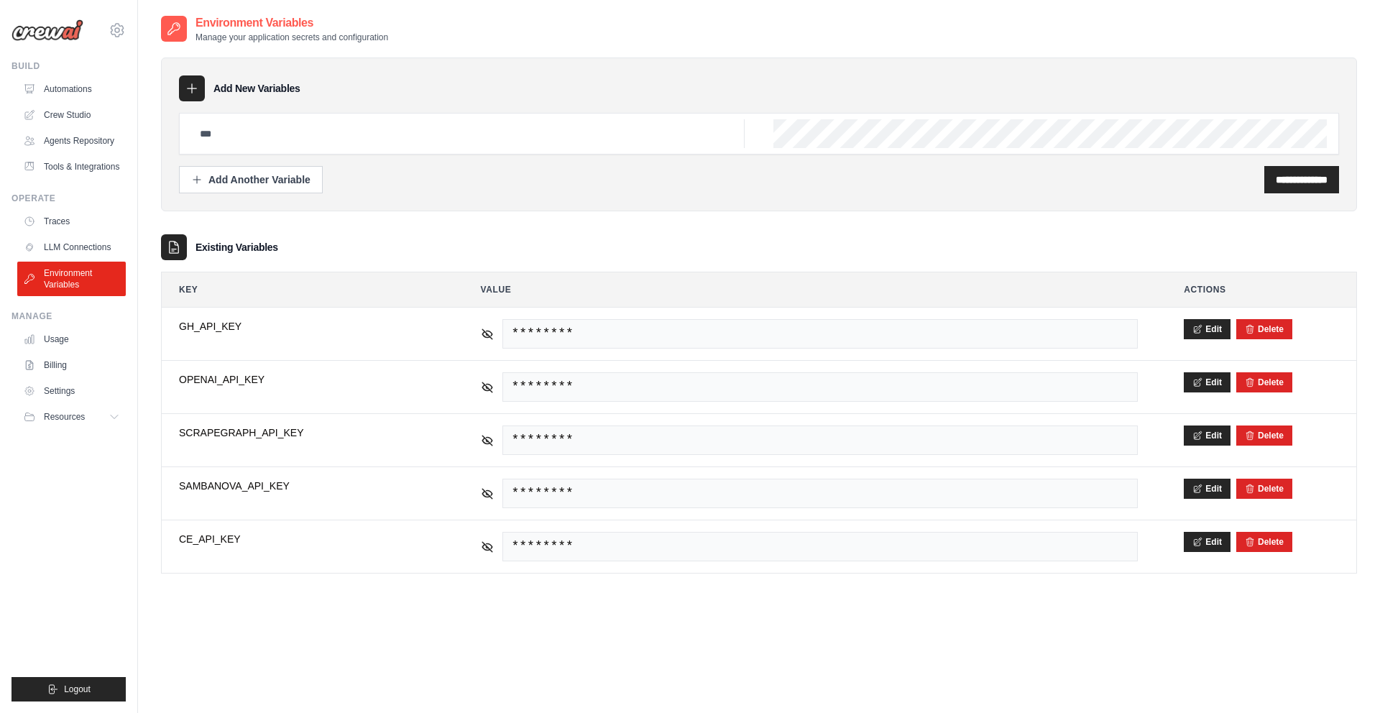
click at [55, 282] on link "Environment Variables" at bounding box center [71, 279] width 109 height 34
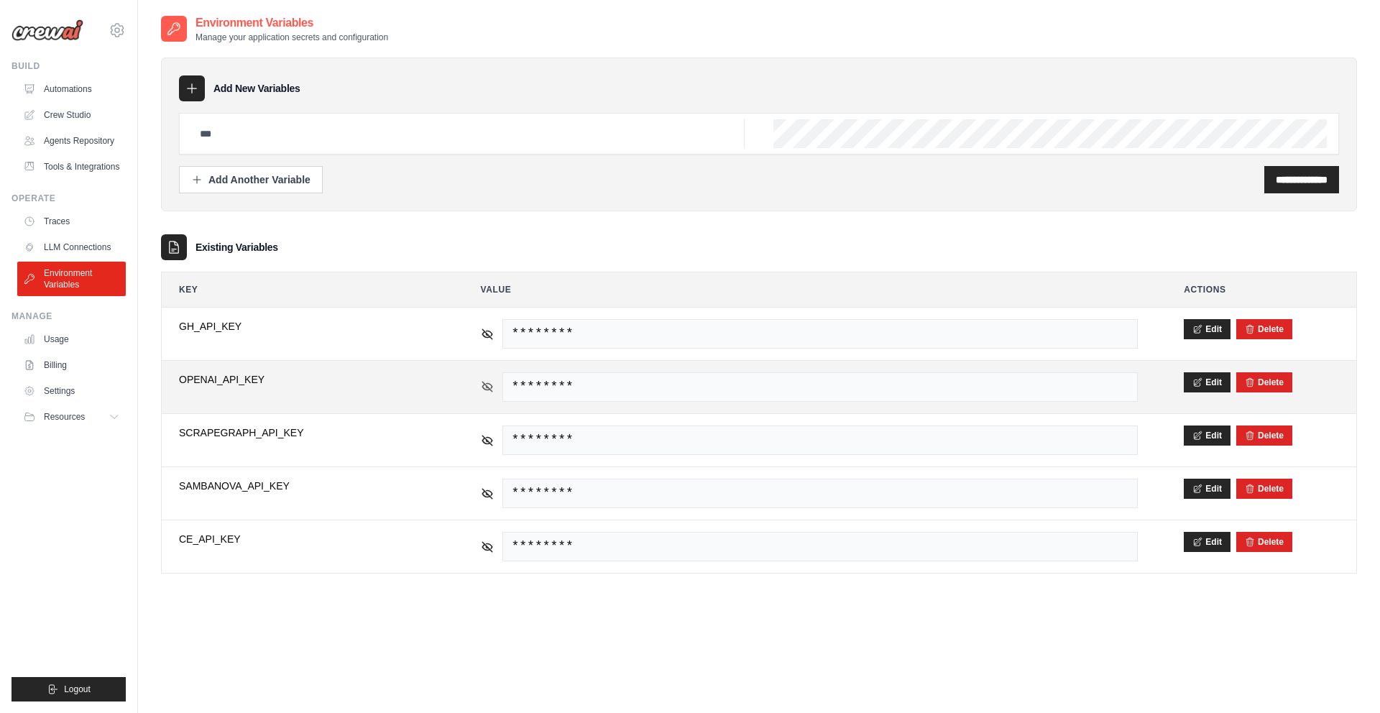
click at [481, 387] on icon at bounding box center [487, 386] width 13 height 13
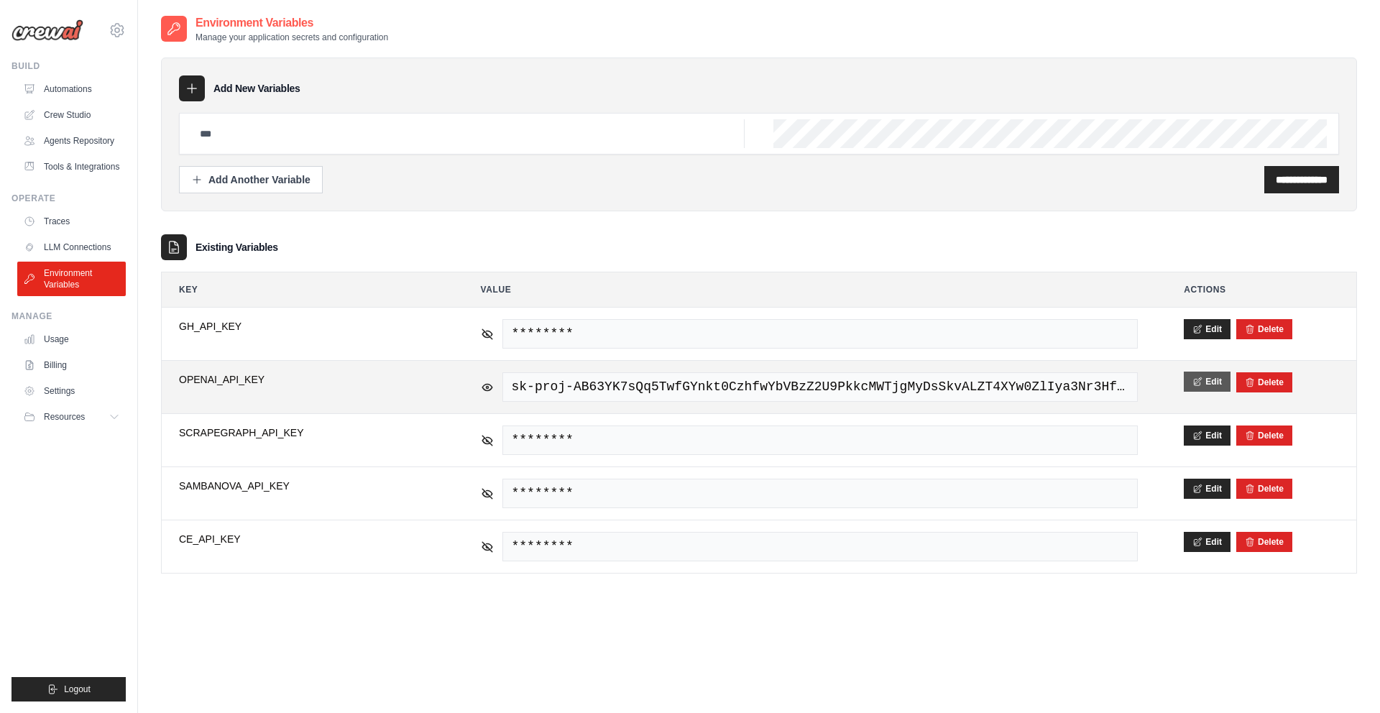
click at [1195, 384] on icon at bounding box center [1197, 382] width 10 height 10
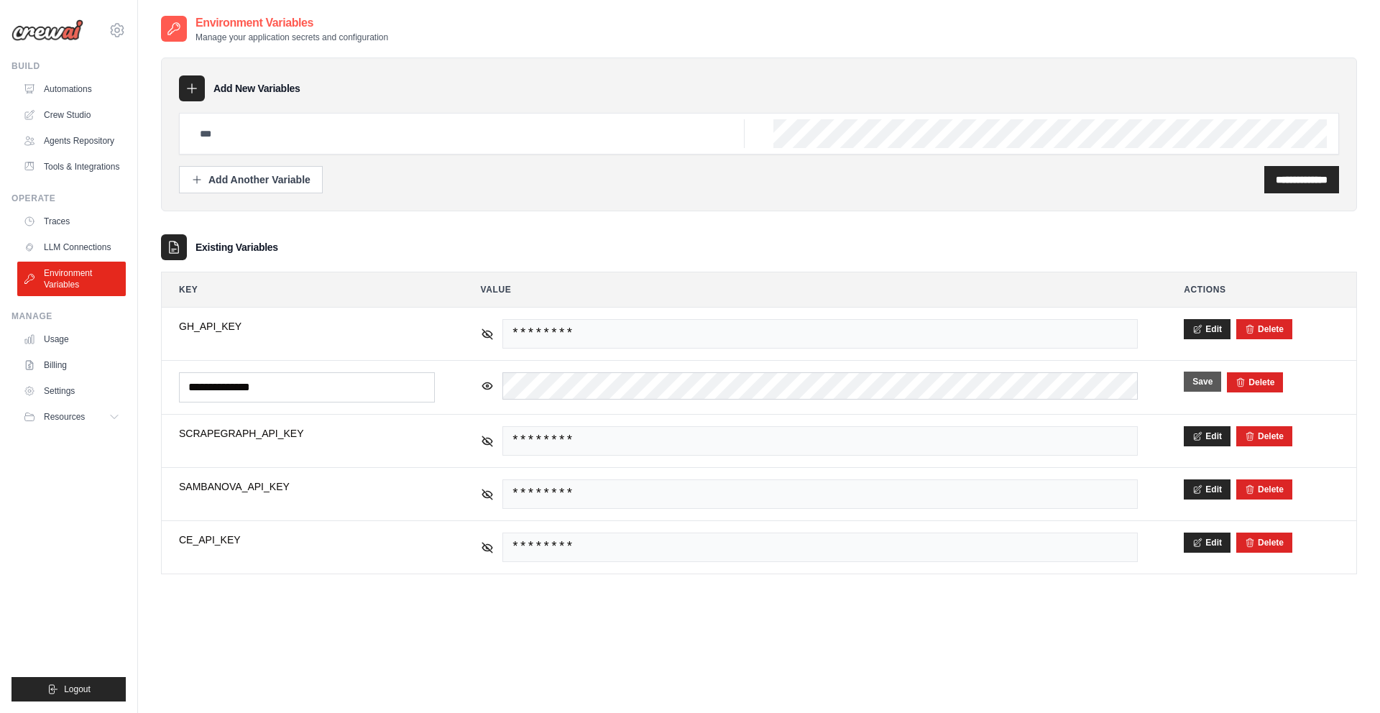
click at [704, 644] on div "**********" at bounding box center [759, 370] width 1196 height 713
click at [84, 234] on ul "Traces LLM Connections Environment Variables" at bounding box center [71, 253] width 109 height 86
click at [83, 241] on link "LLM Connections" at bounding box center [73, 247] width 109 height 23
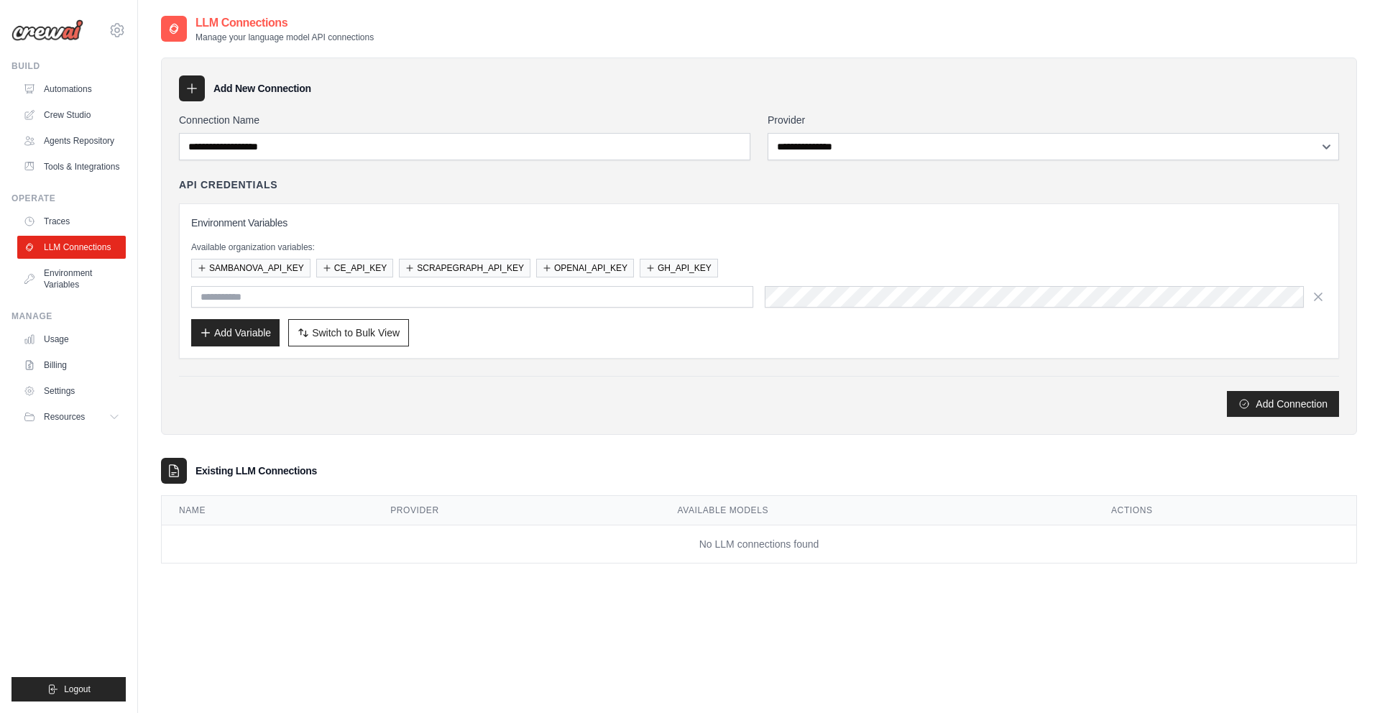
click at [82, 267] on link "Environment Variables" at bounding box center [71, 279] width 109 height 34
